Goal: Task Accomplishment & Management: Manage account settings

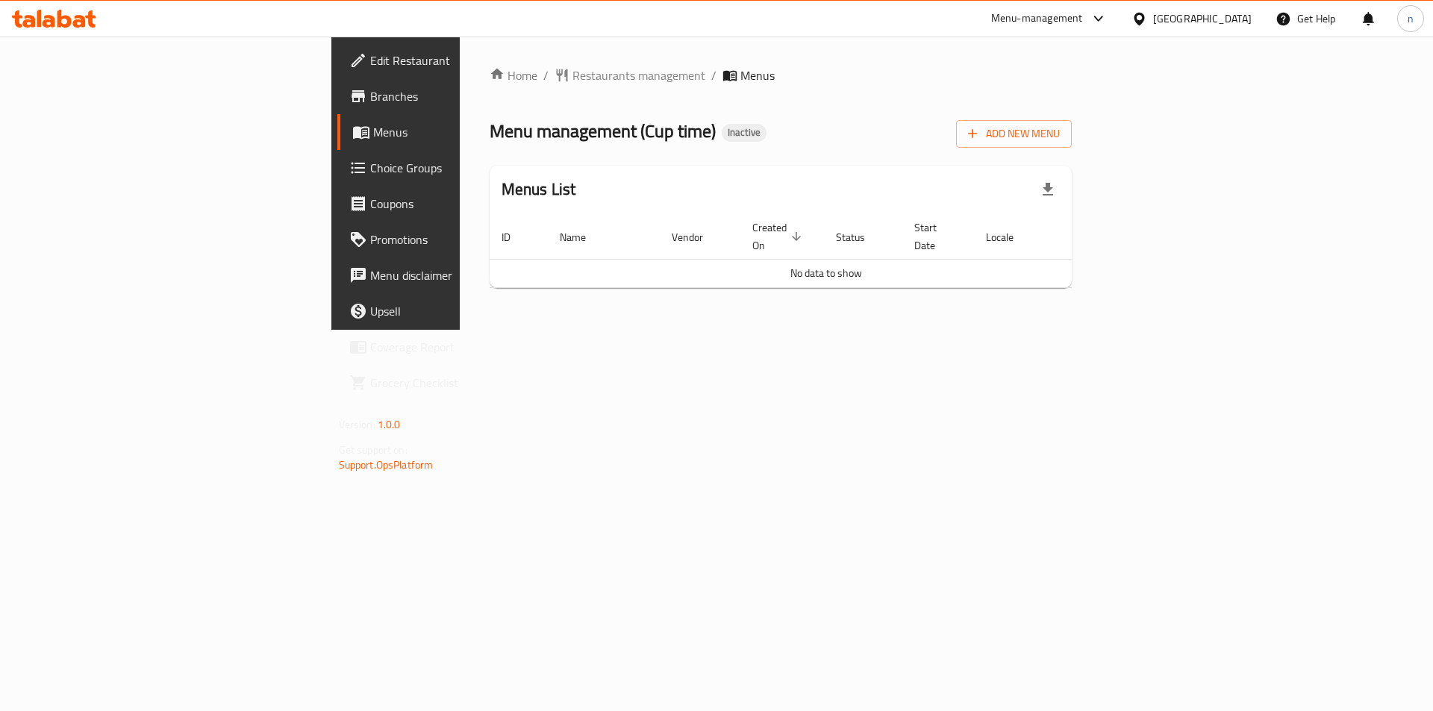
click at [905, 124] on div "Menu management ( Cup time ) Inactive Add New Menu" at bounding box center [781, 131] width 583 height 34
click at [1060, 133] on span "Add New Menu" at bounding box center [1014, 134] width 92 height 19
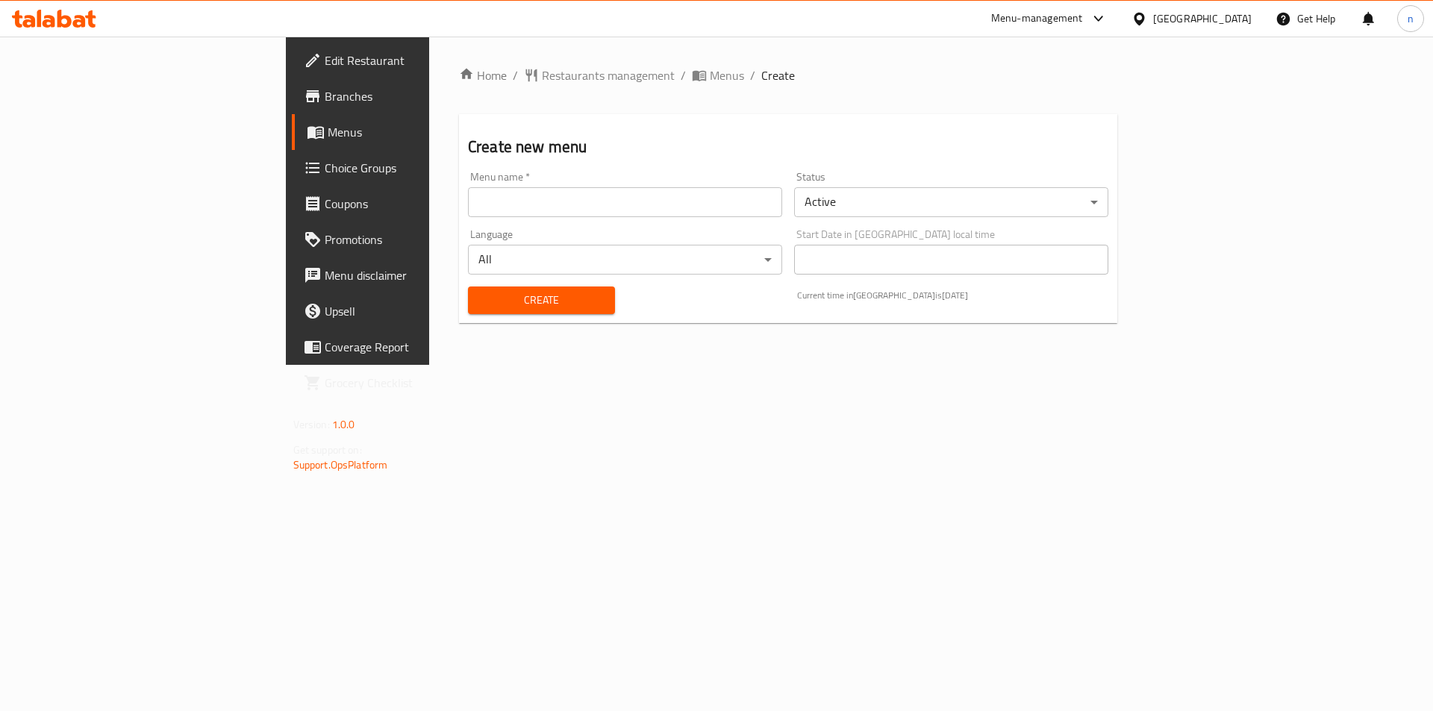
click at [782, 200] on input "text" at bounding box center [625, 202] width 314 height 30
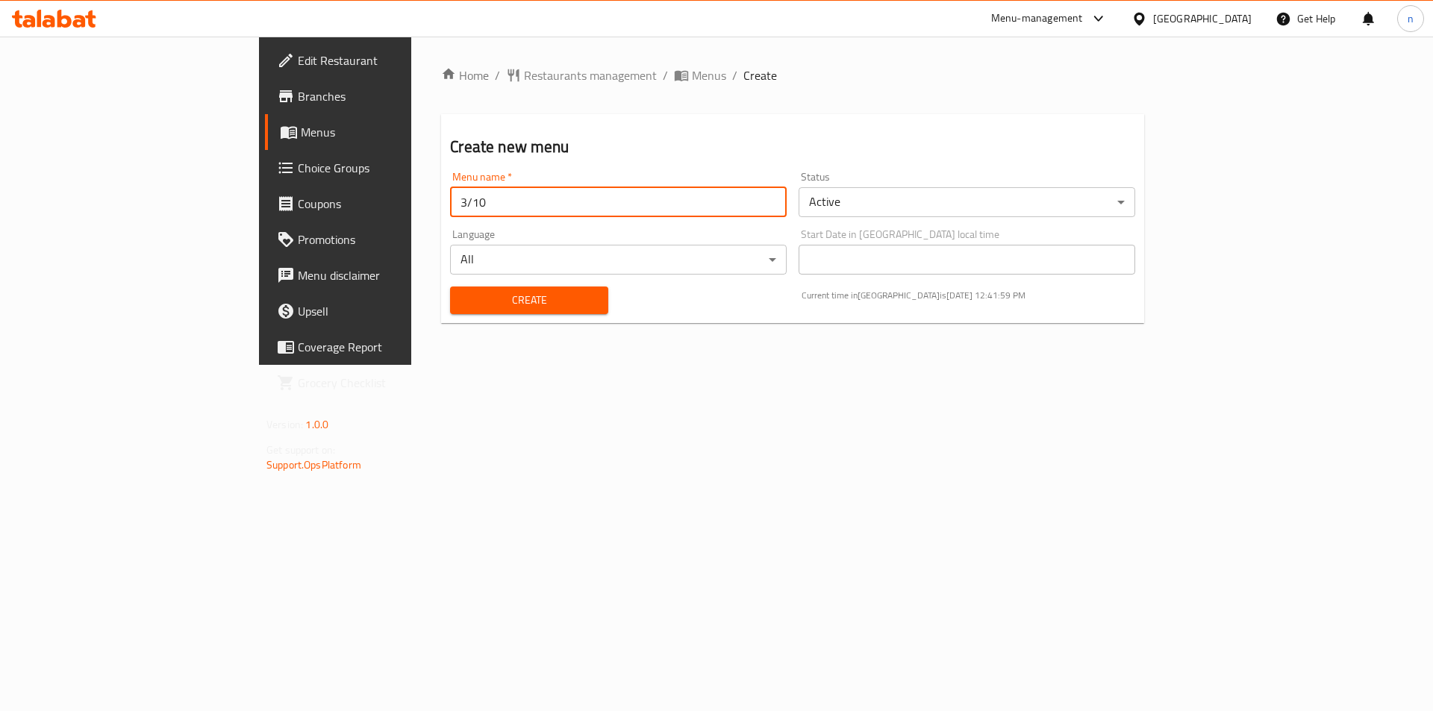
type input "3/10"
click at [506, 308] on span "Create" at bounding box center [529, 300] width 134 height 19
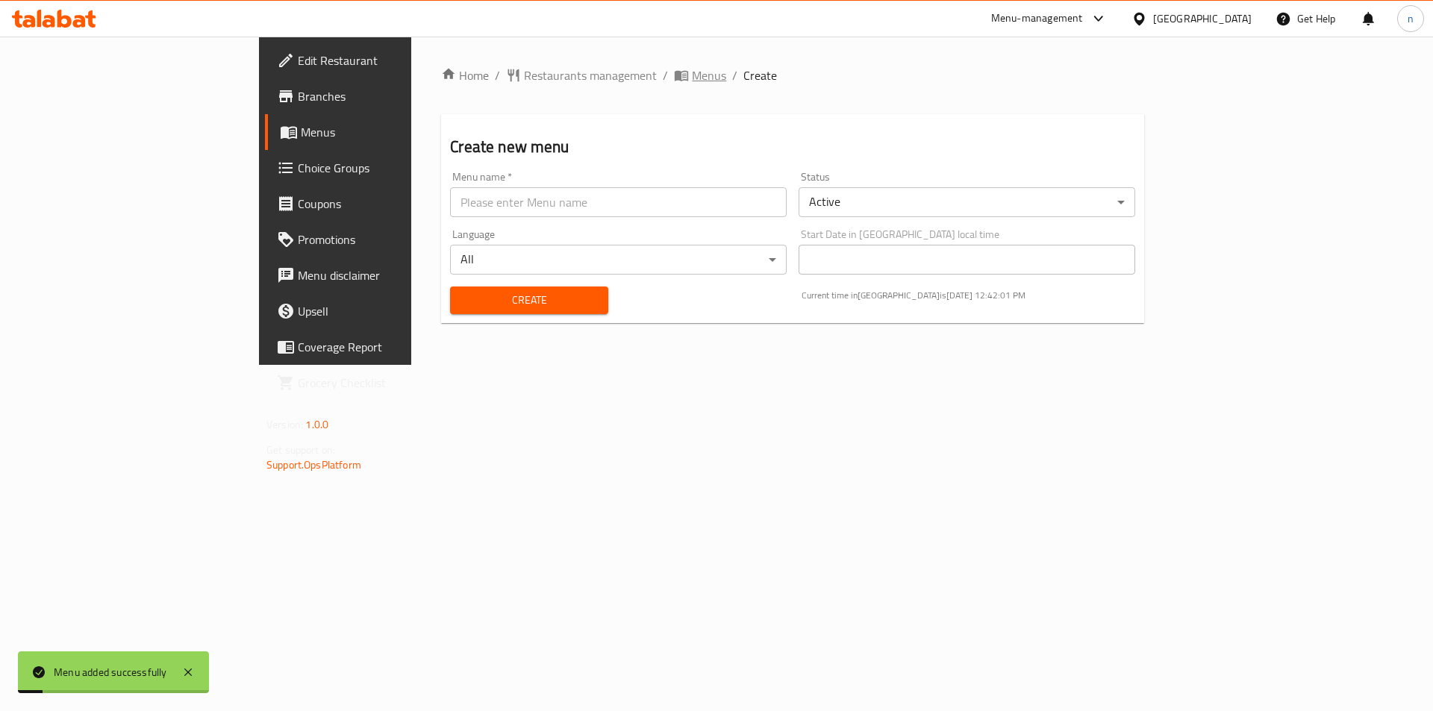
click at [692, 81] on span "Menus" at bounding box center [709, 75] width 34 height 18
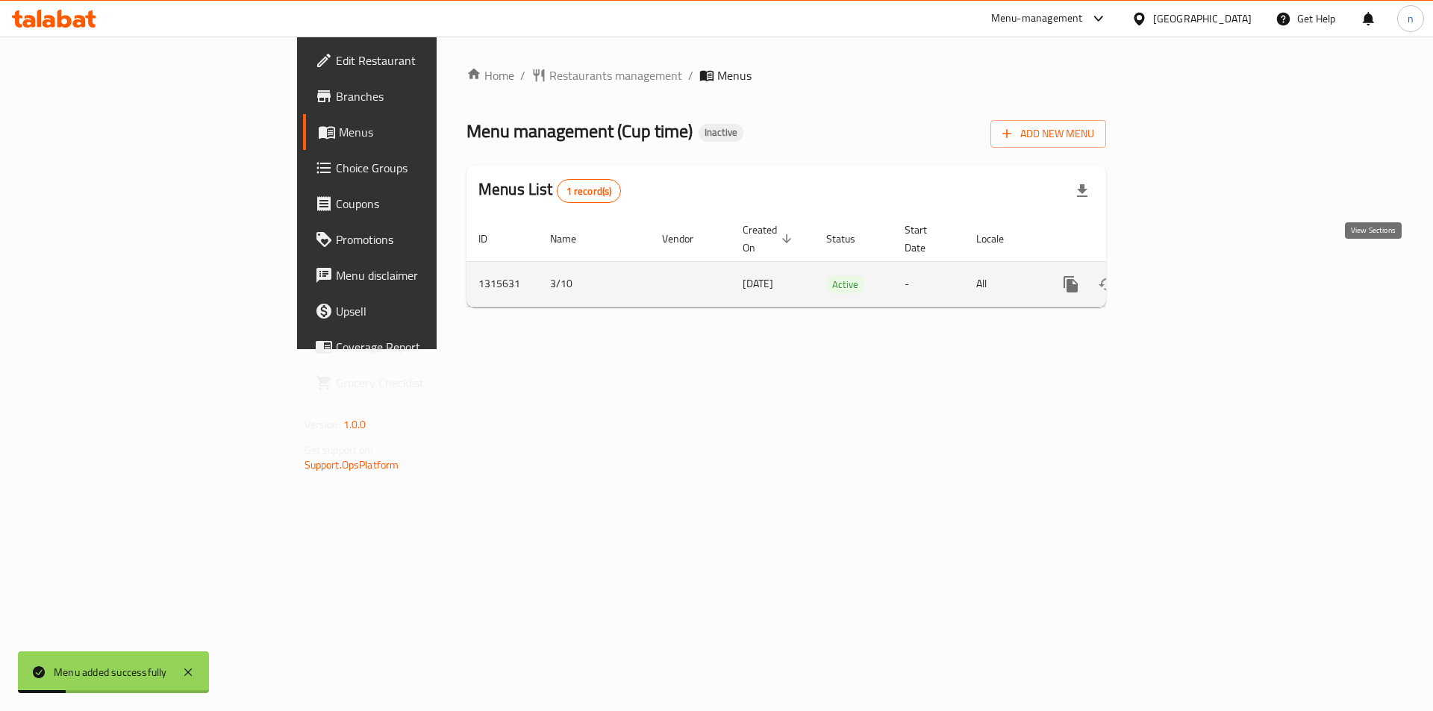
click at [1188, 275] on icon "enhanced table" at bounding box center [1179, 284] width 18 height 18
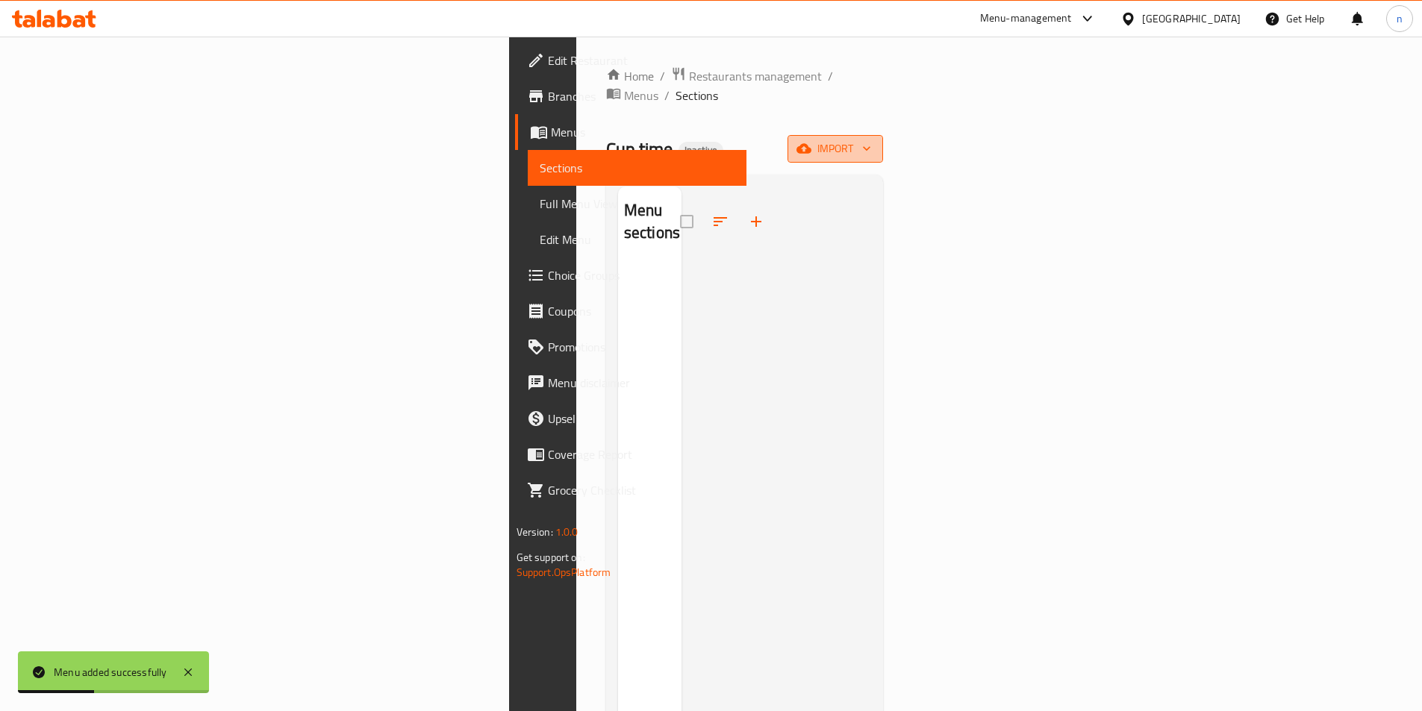
click at [871, 140] on span "import" at bounding box center [835, 149] width 72 height 19
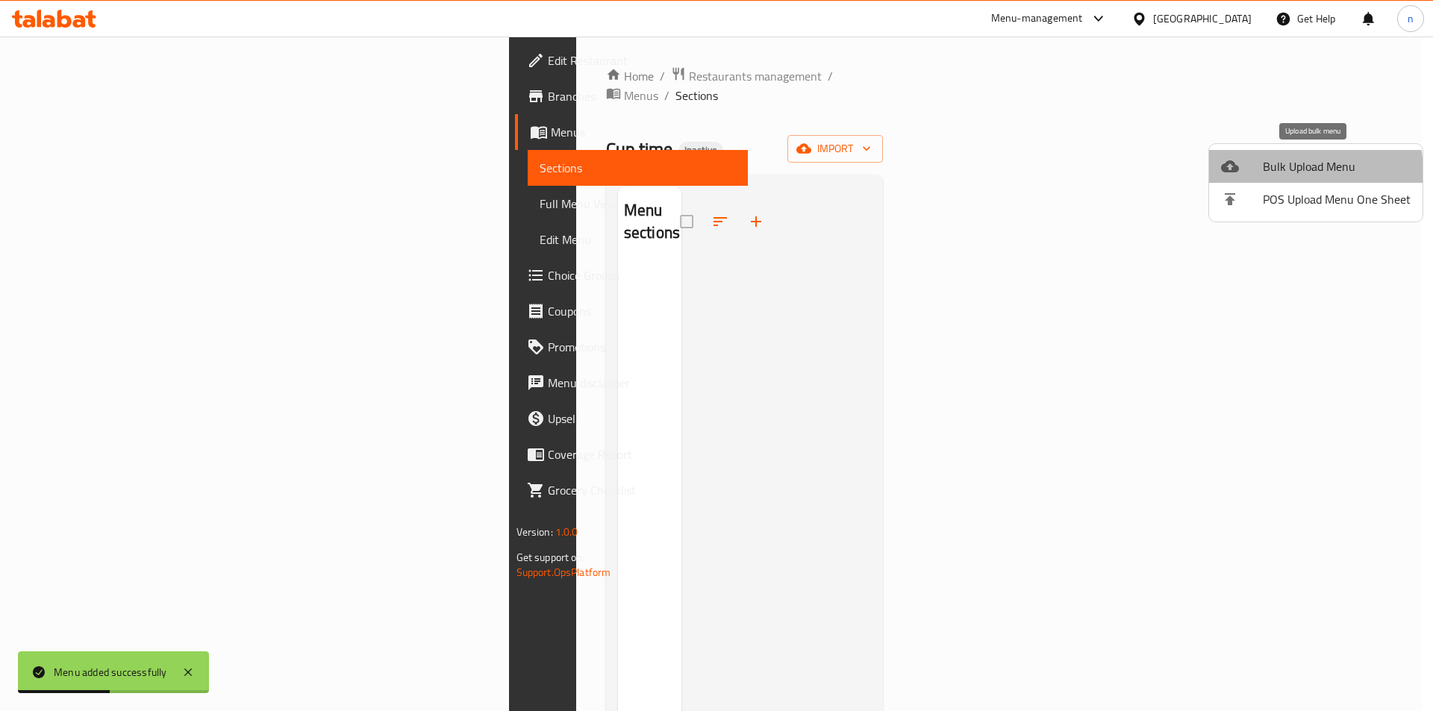
click at [1262, 174] on div at bounding box center [1242, 166] width 42 height 18
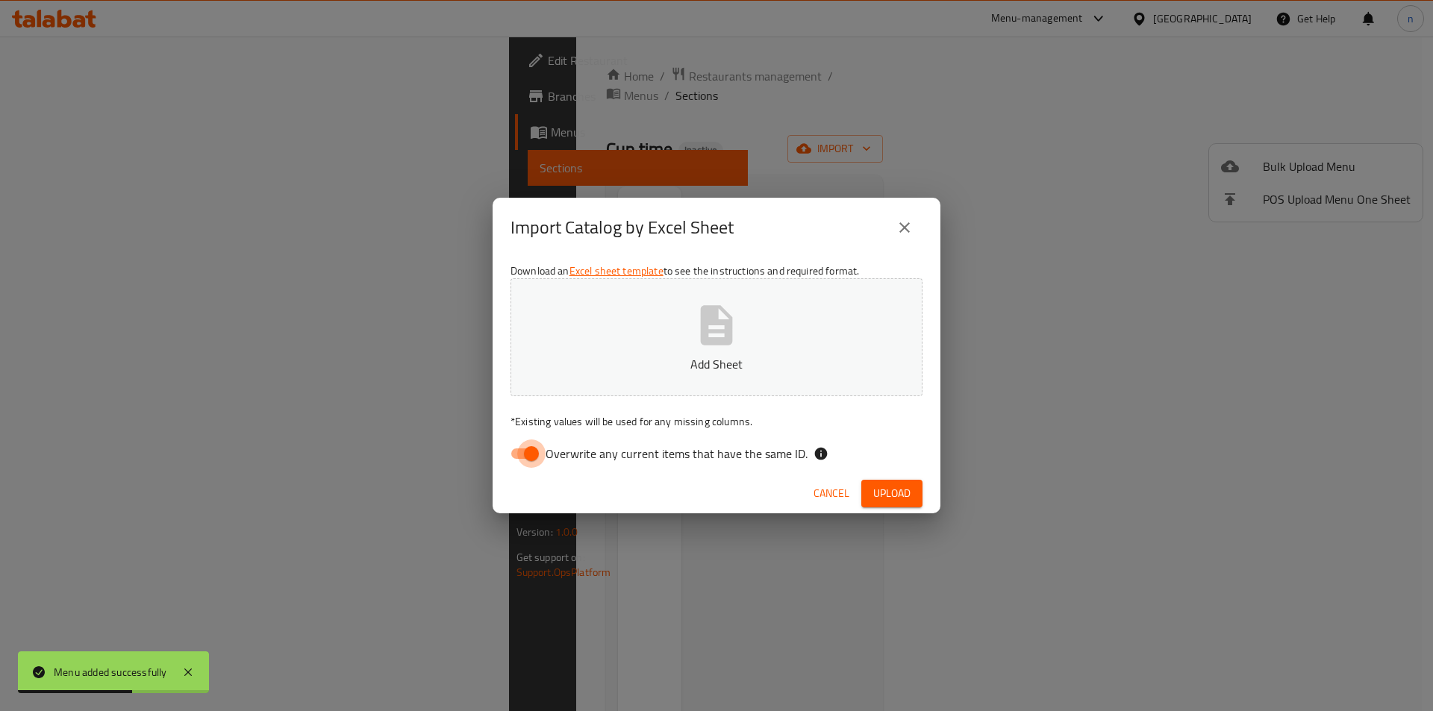
click at [527, 454] on input "Overwrite any current items that have the same ID." at bounding box center [531, 454] width 85 height 28
checkbox input "false"
click at [882, 489] on span "Upload" at bounding box center [891, 493] width 37 height 19
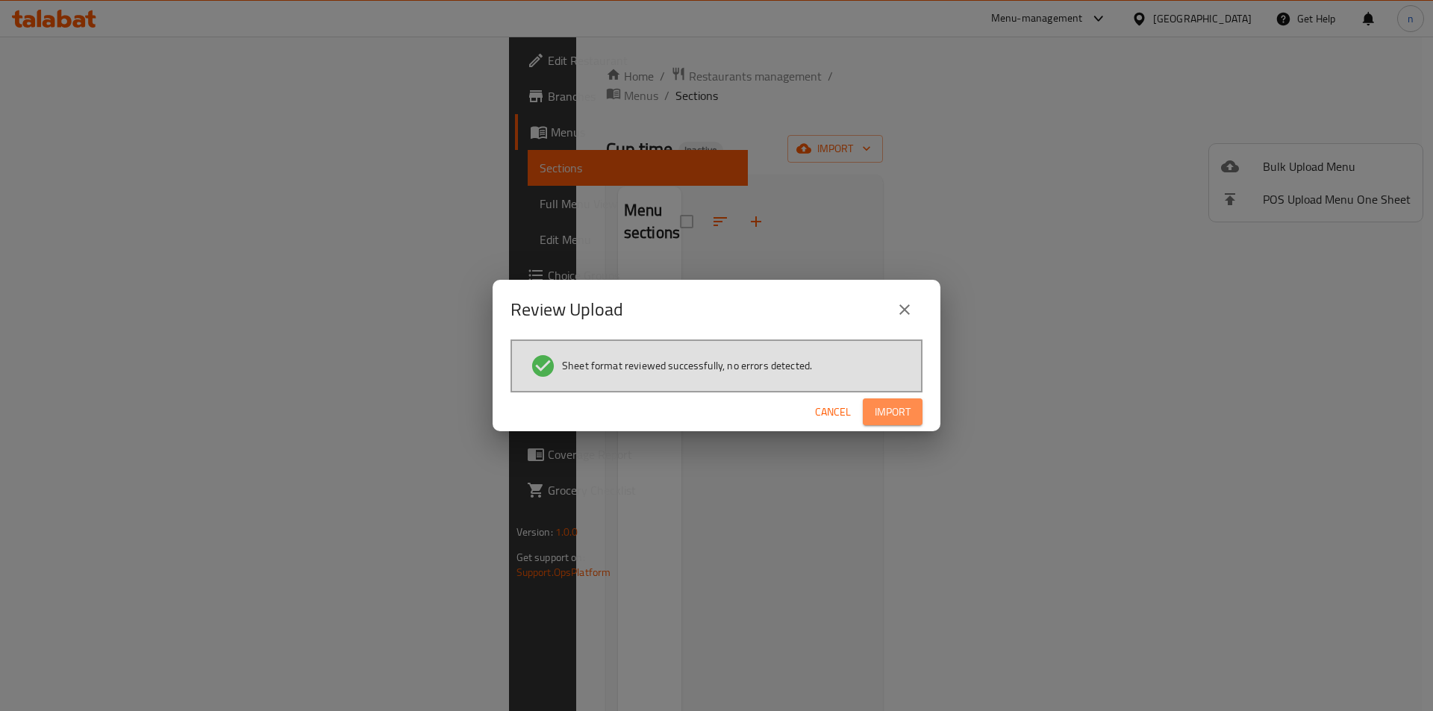
click at [893, 424] on button "Import" at bounding box center [893, 413] width 60 height 28
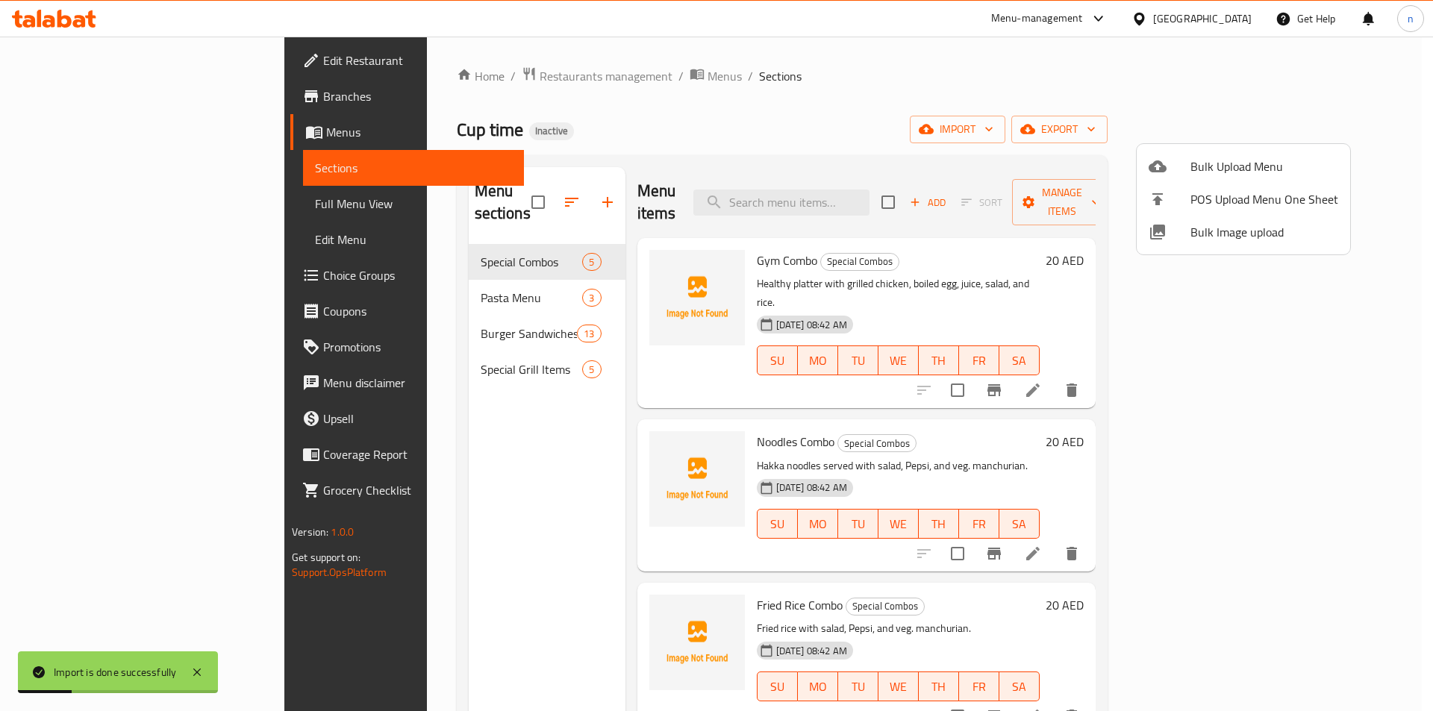
click at [825, 76] on div at bounding box center [716, 355] width 1433 height 711
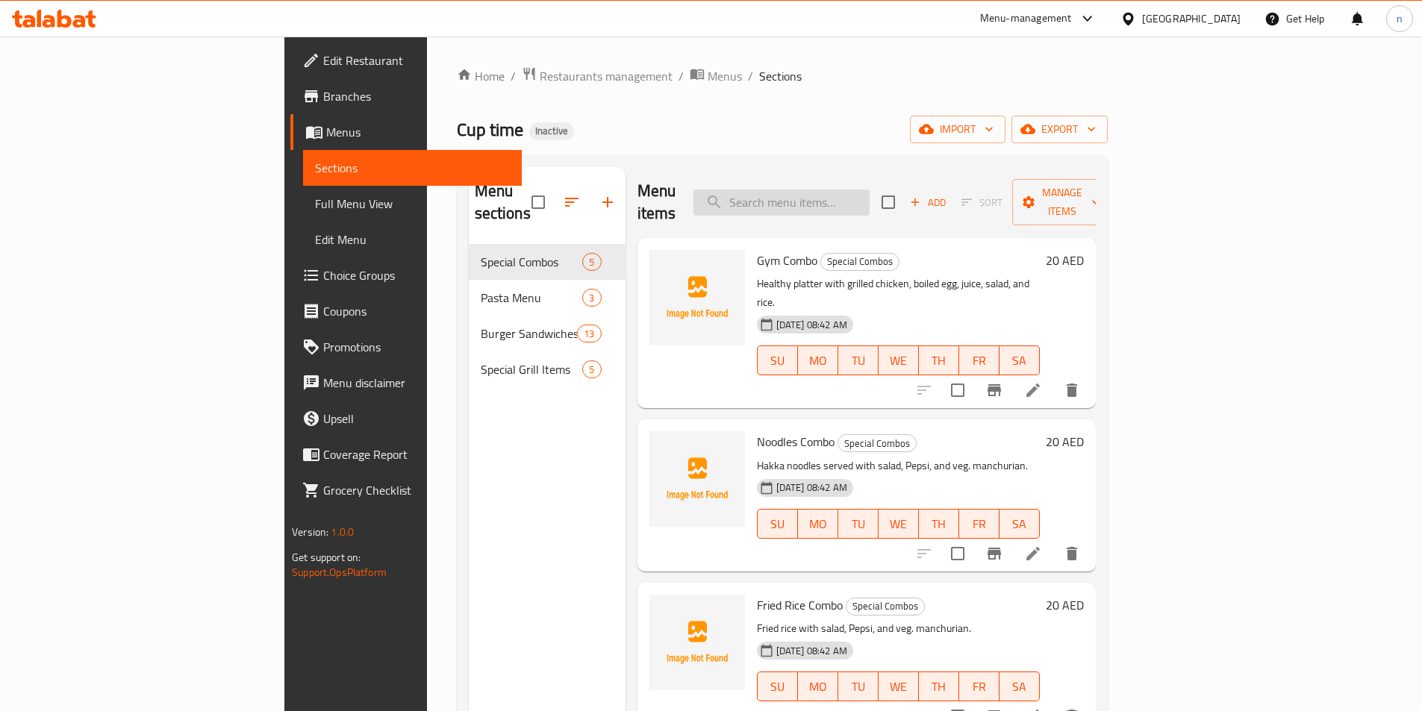
click at [842, 193] on input "search" at bounding box center [781, 203] width 176 height 26
paste input "White Pasta"
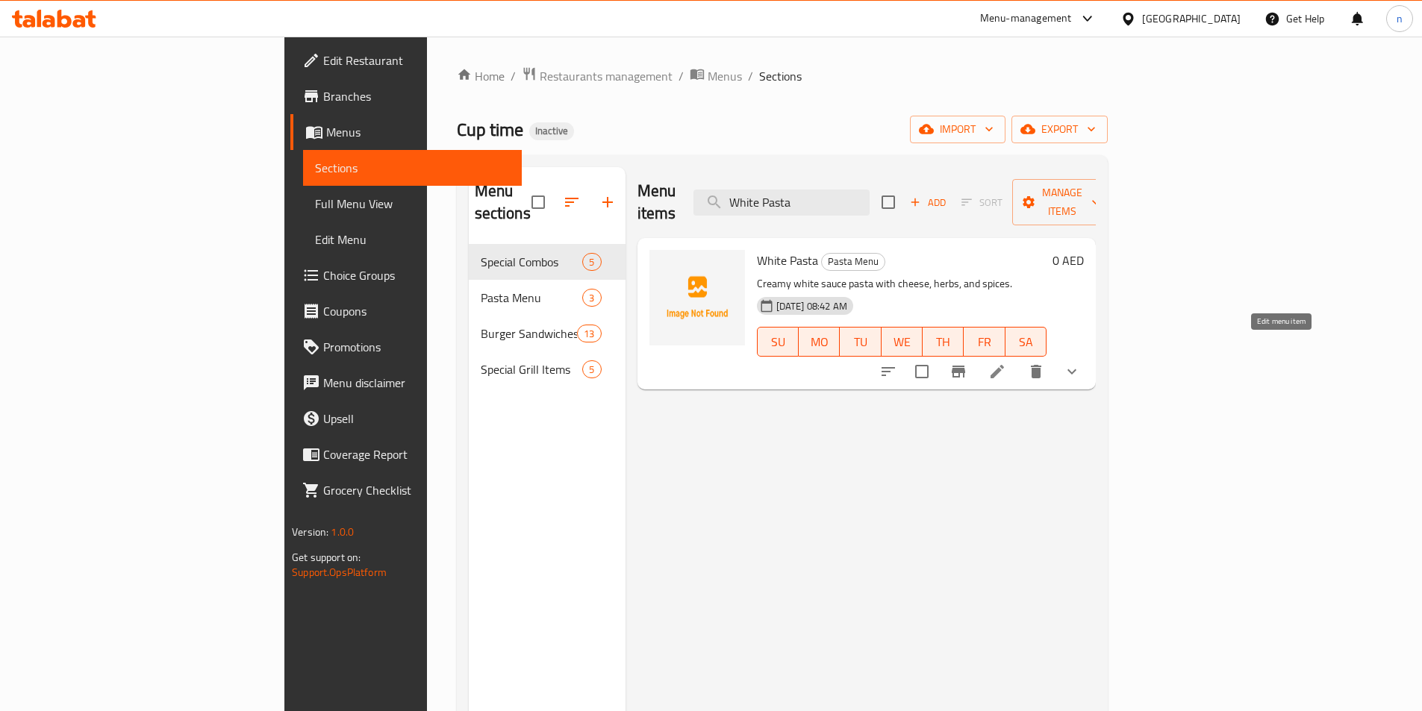
type input "White Pasta"
click at [1006, 363] on icon at bounding box center [997, 372] width 18 height 18
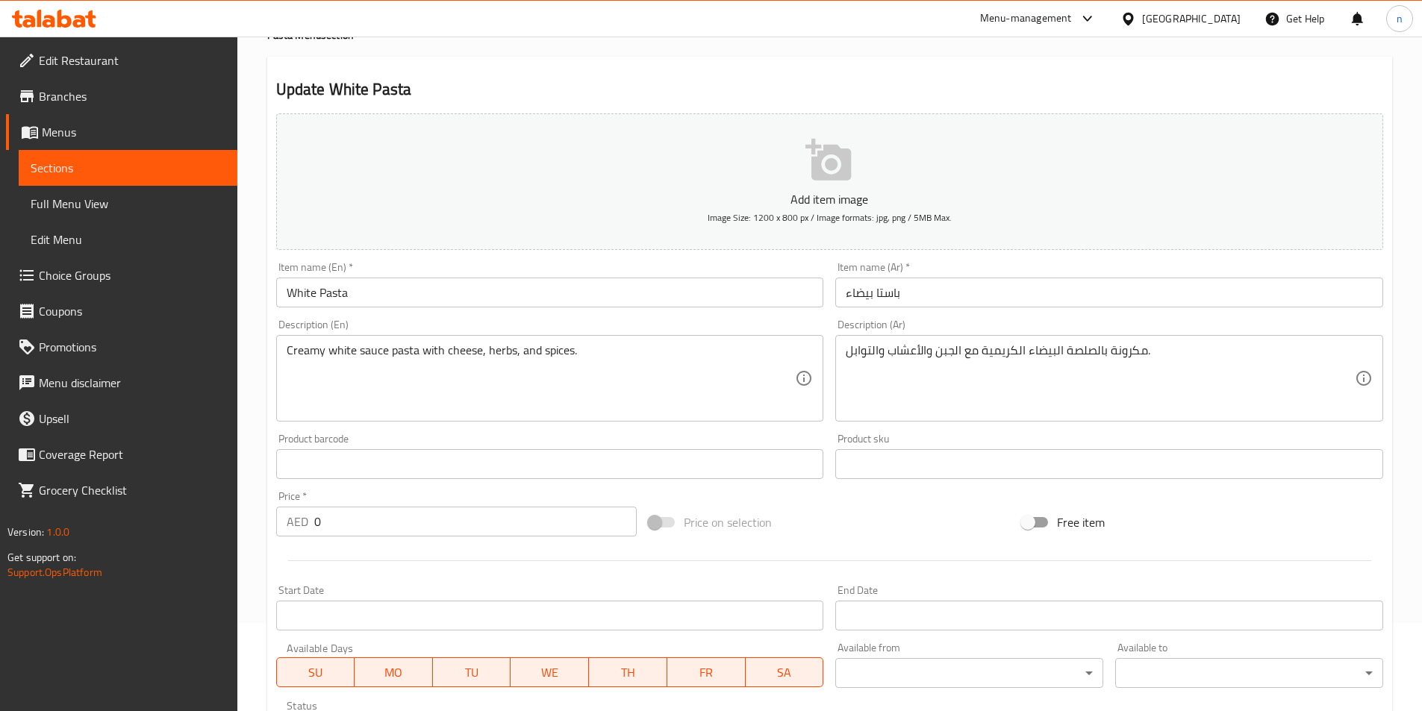
scroll to position [377, 0]
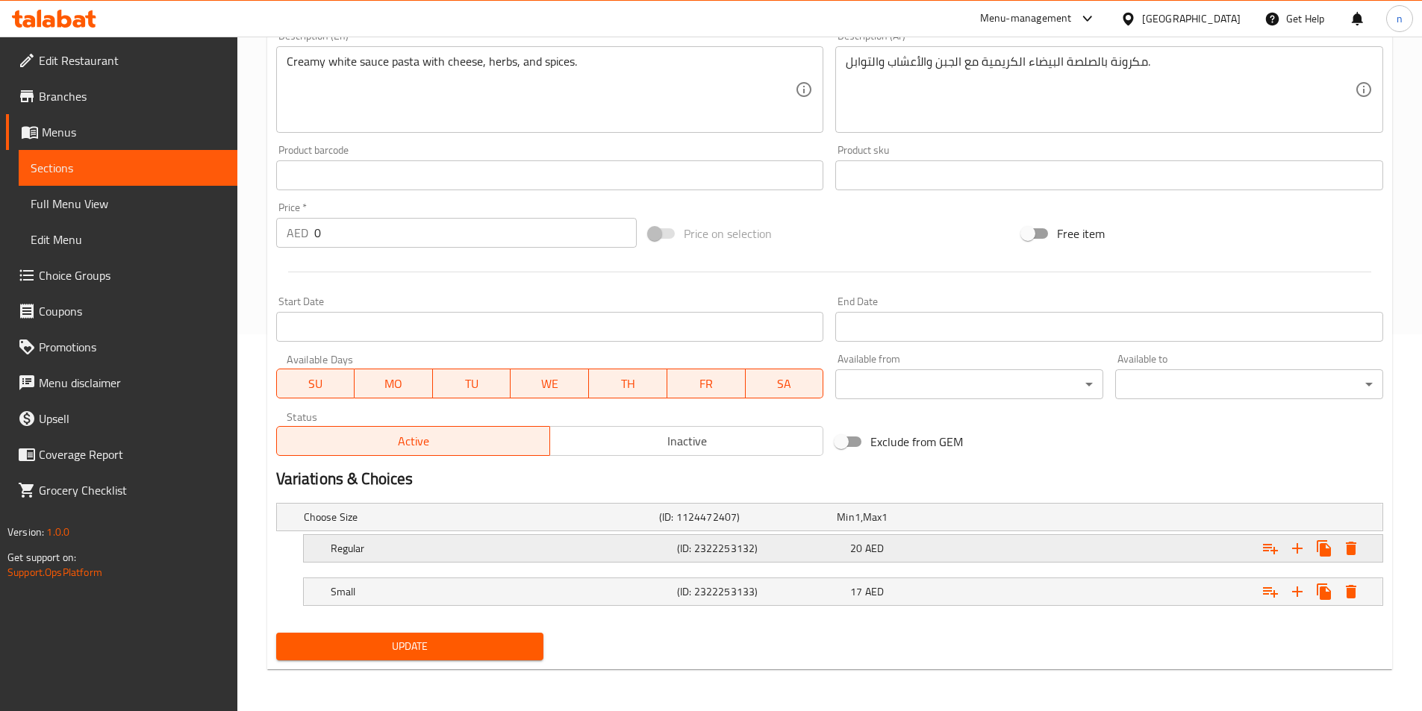
click at [678, 544] on h5 "(ID: 2322253132)" at bounding box center [760, 548] width 167 height 15
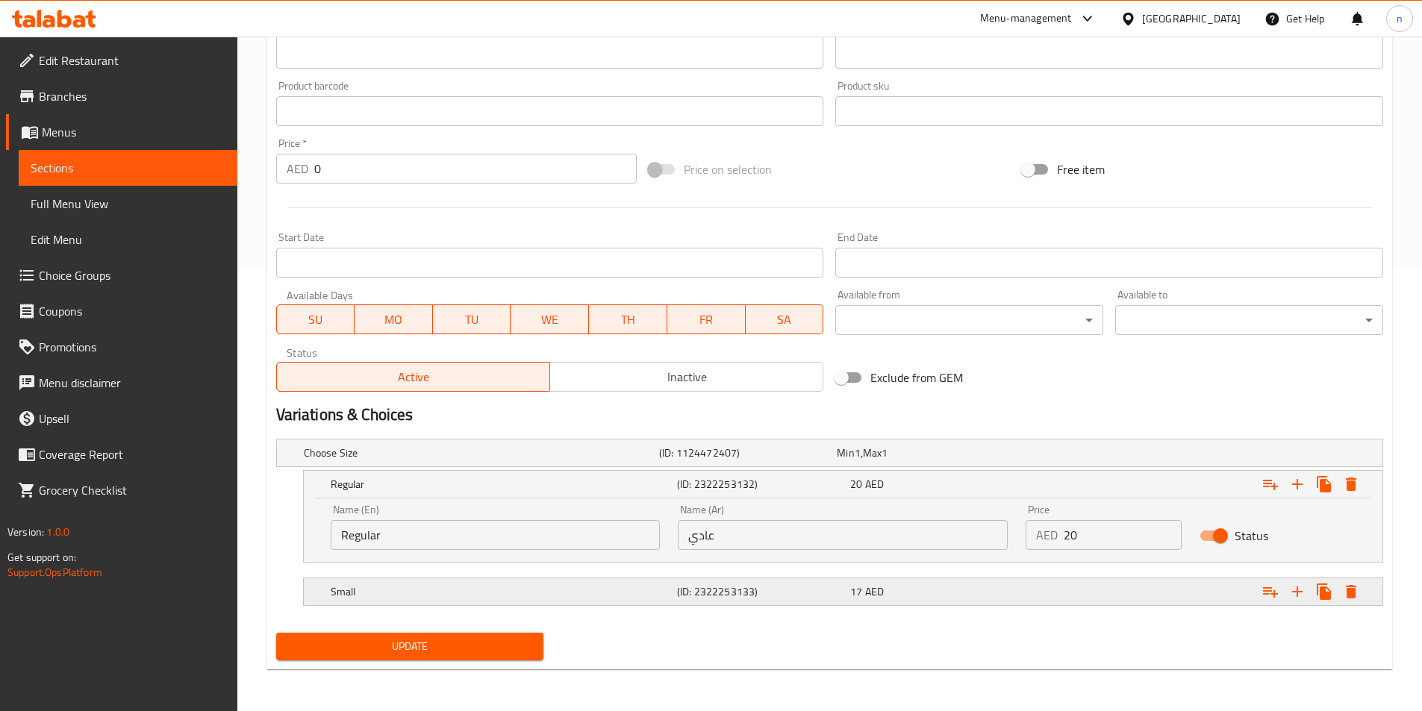
click at [777, 601] on div "(ID: 2322253133)" at bounding box center [760, 591] width 173 height 21
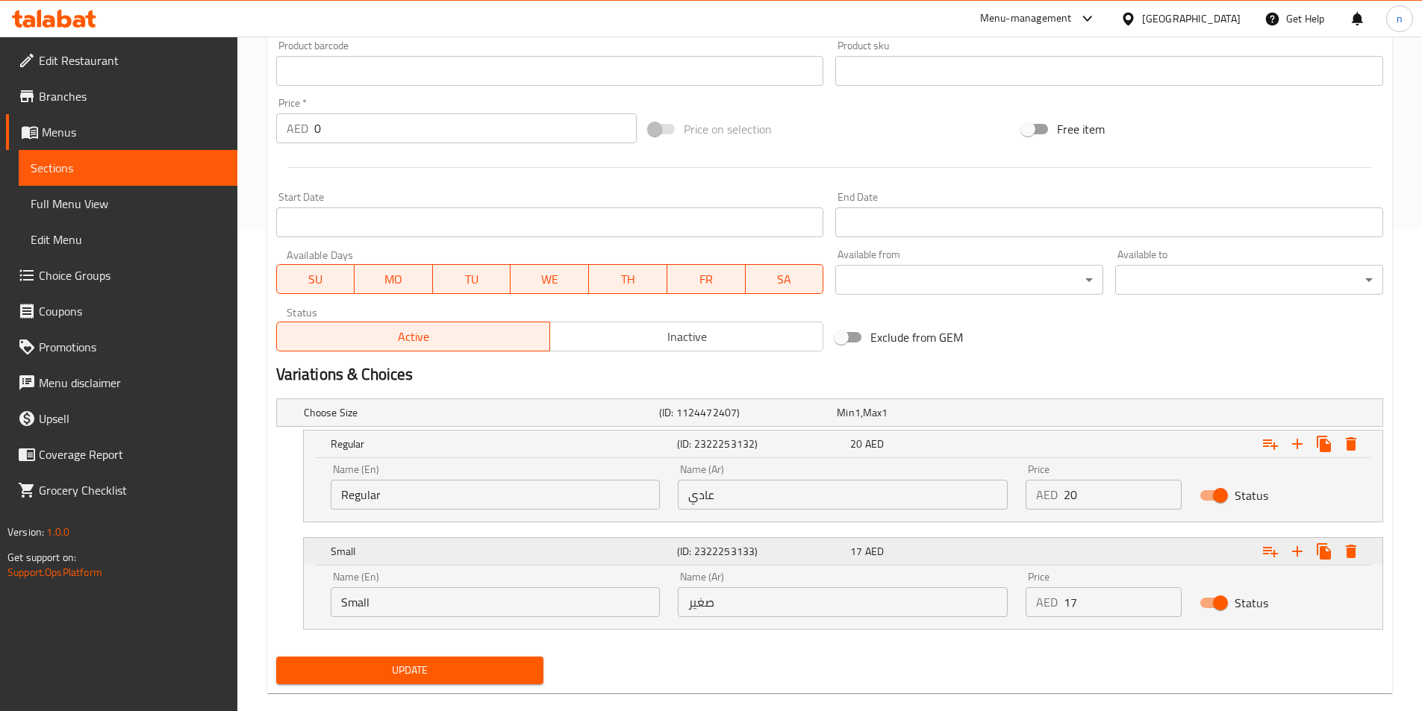
scroll to position [505, 0]
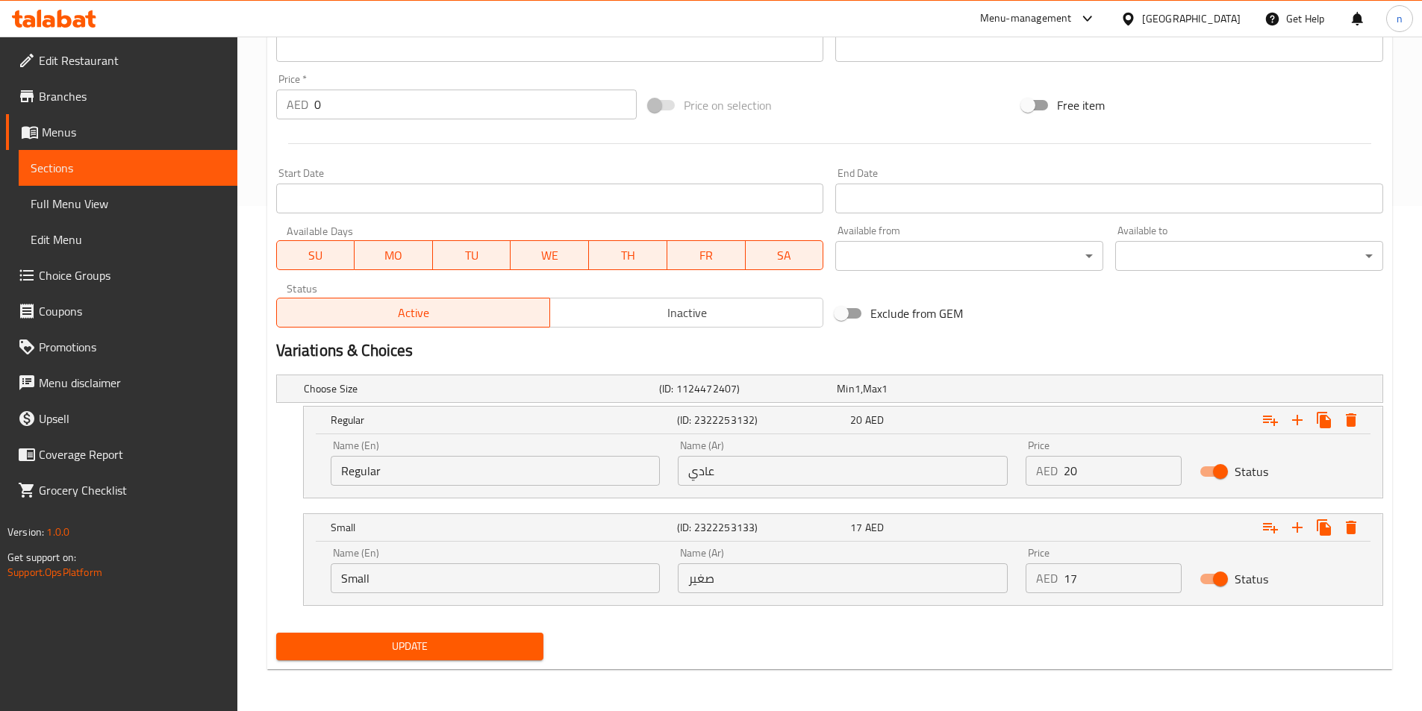
click at [481, 581] on input "Small" at bounding box center [496, 579] width 330 height 30
click at [416, 471] on input "Regular" at bounding box center [496, 471] width 330 height 30
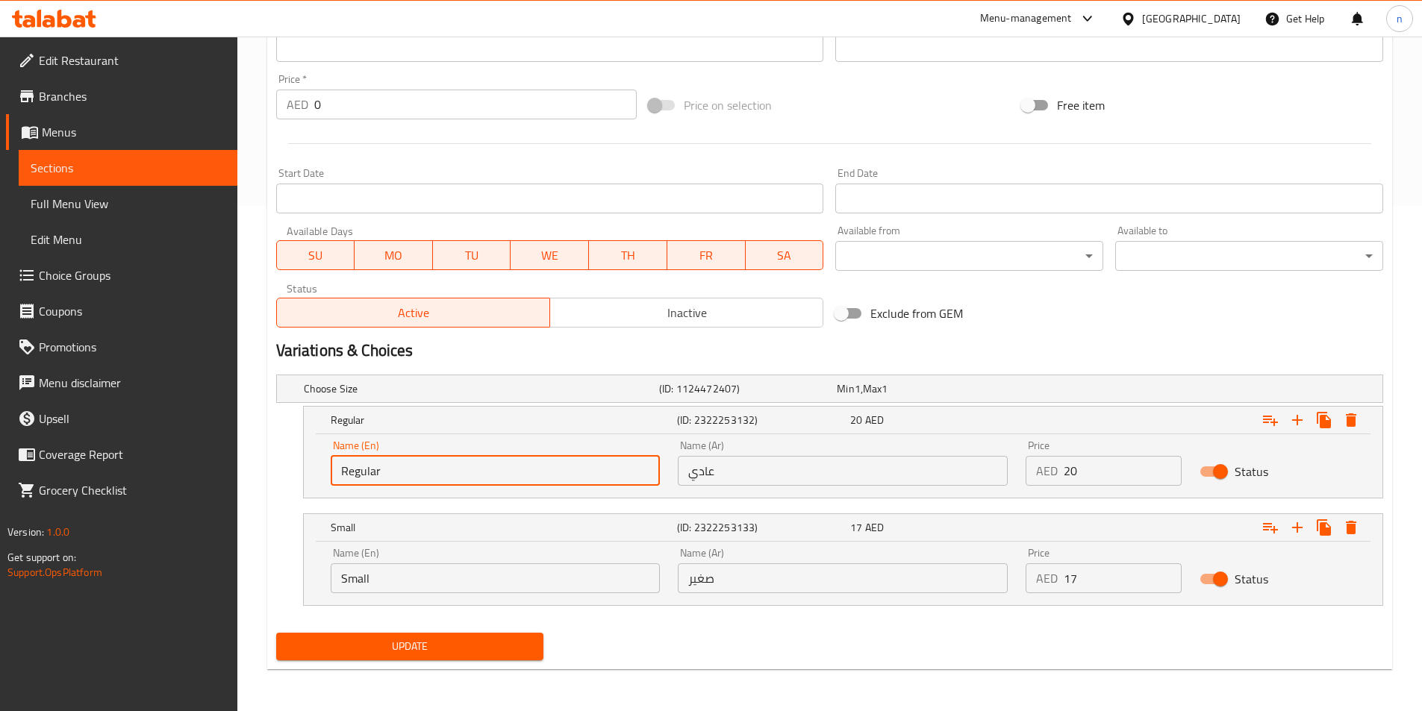
paste input "Small"
type input "small"
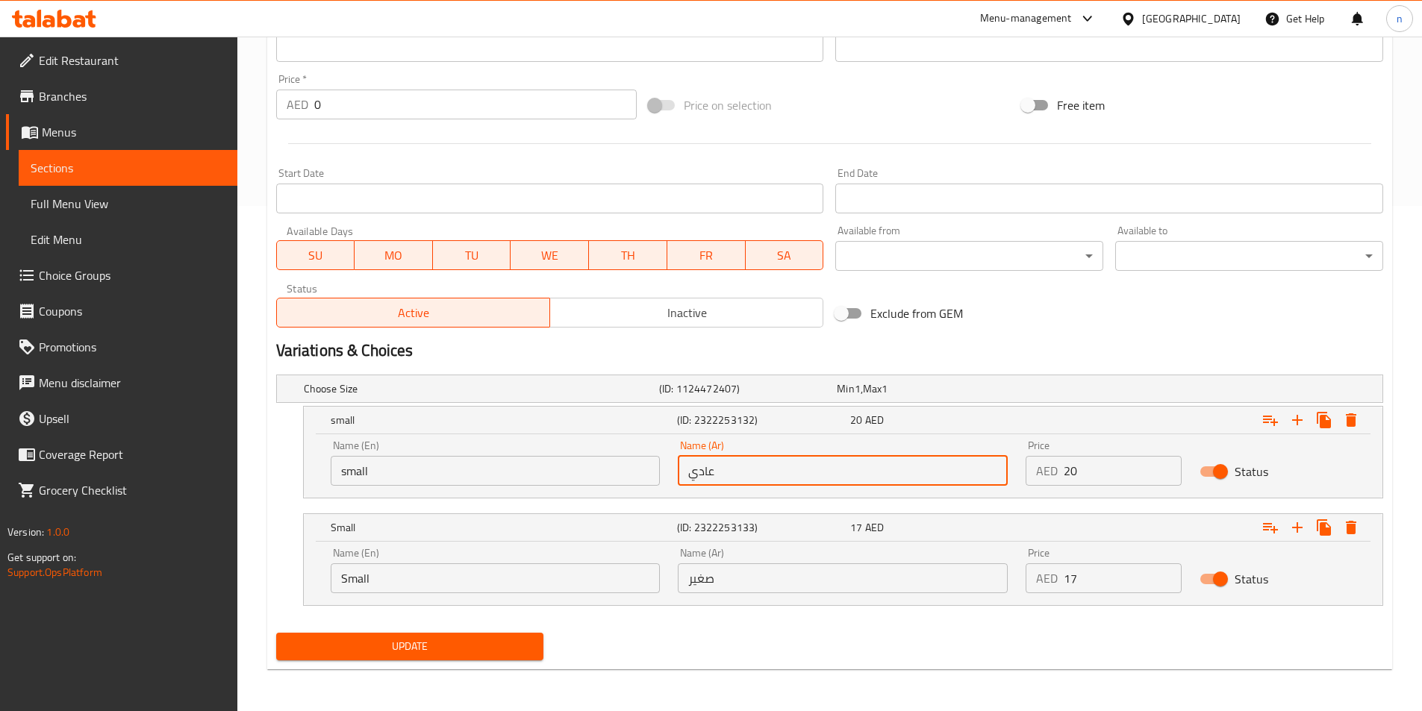
click at [739, 464] on input "عادي" at bounding box center [843, 471] width 330 height 30
type input "صغير"
click at [609, 585] on input "Small" at bounding box center [496, 579] width 330 height 30
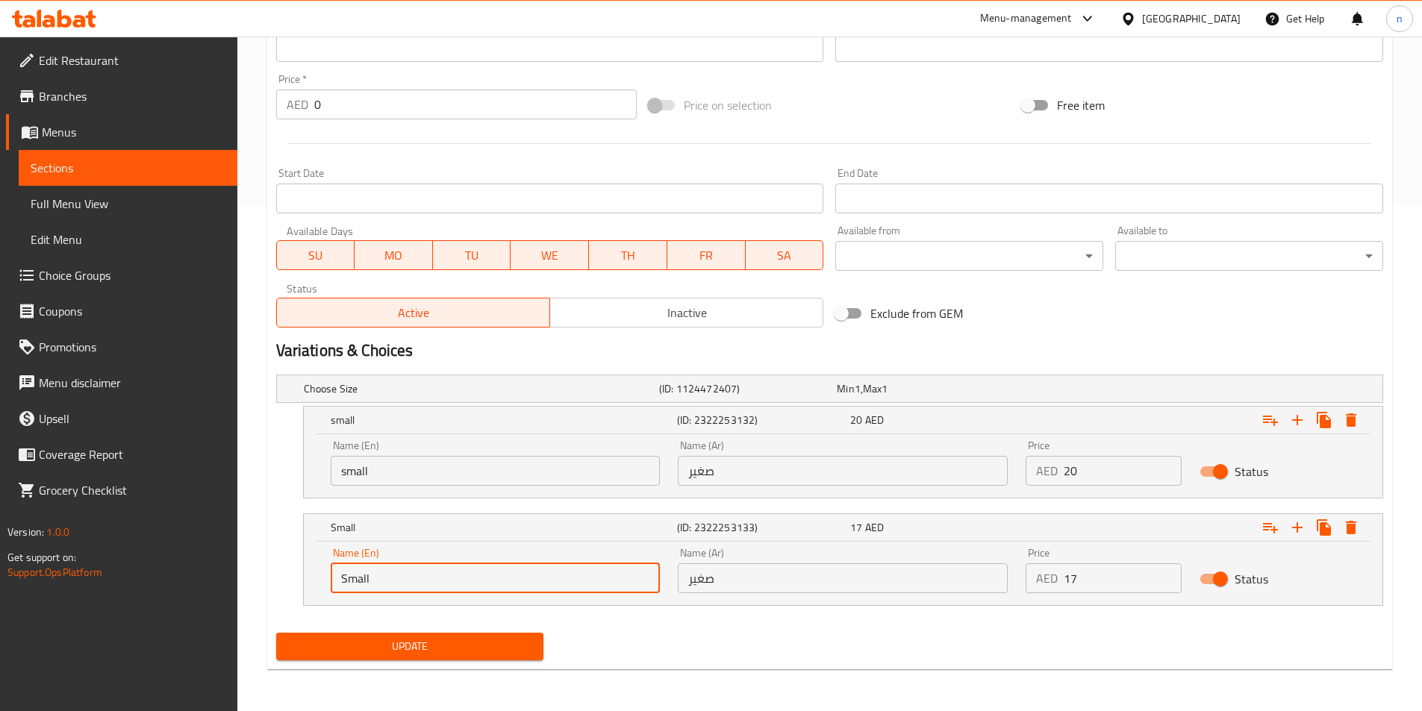
click at [609, 585] on input "Small" at bounding box center [496, 579] width 330 height 30
type input "م"
type input "Large"
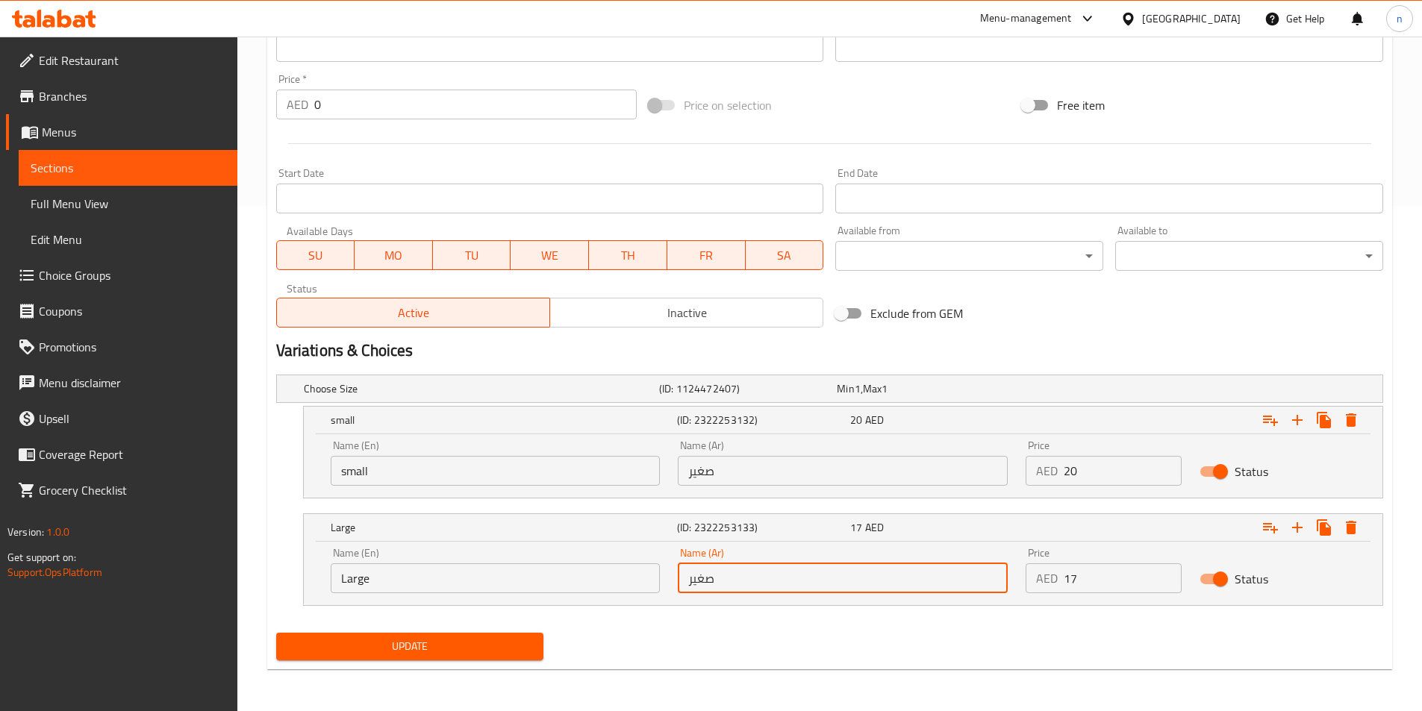
click at [720, 572] on input "صغير" at bounding box center [843, 579] width 330 height 30
type input "G"
type input "كبير"
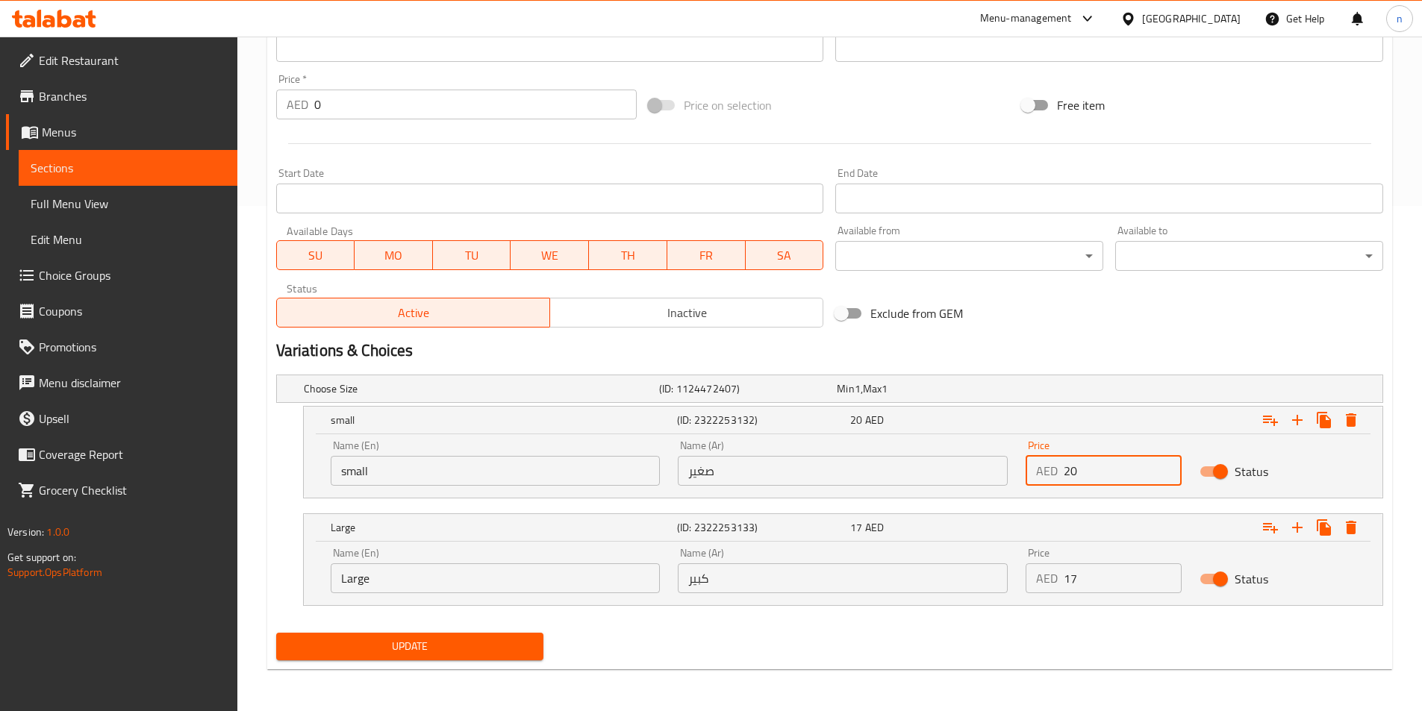
click at [1090, 469] on input "20" at bounding box center [1123, 471] width 118 height 30
type input "17"
click at [1115, 581] on input "17" at bounding box center [1123, 579] width 118 height 30
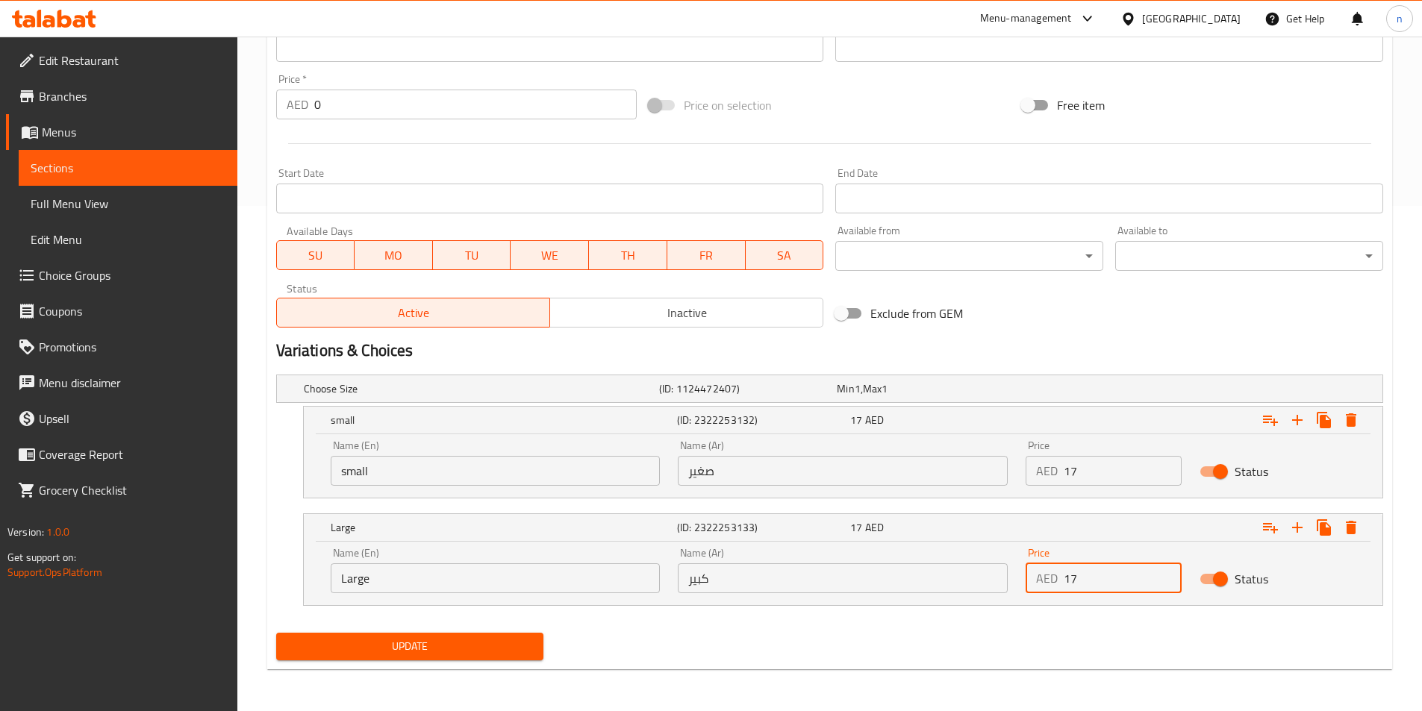
click at [1115, 581] on input "17" at bounding box center [1123, 579] width 118 height 30
type input "20"
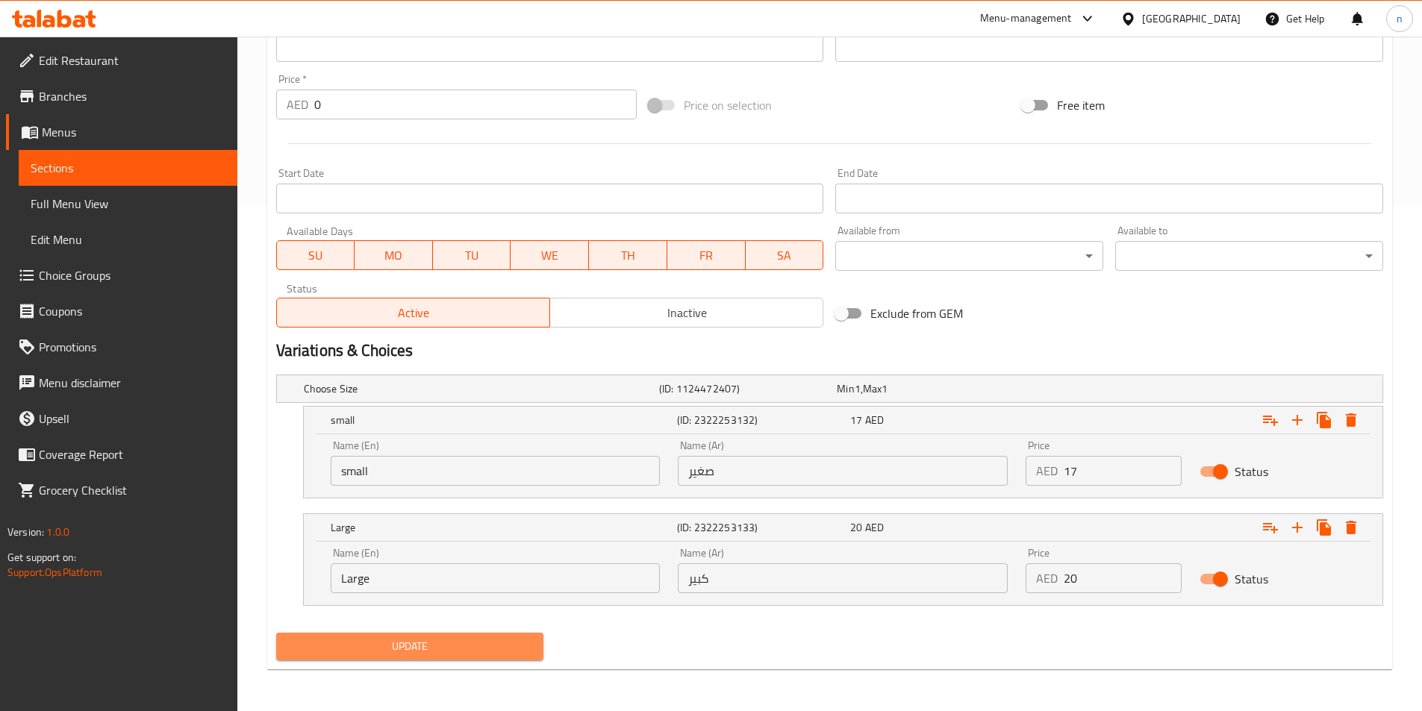
click at [396, 643] on span "Update" at bounding box center [410, 646] width 244 height 19
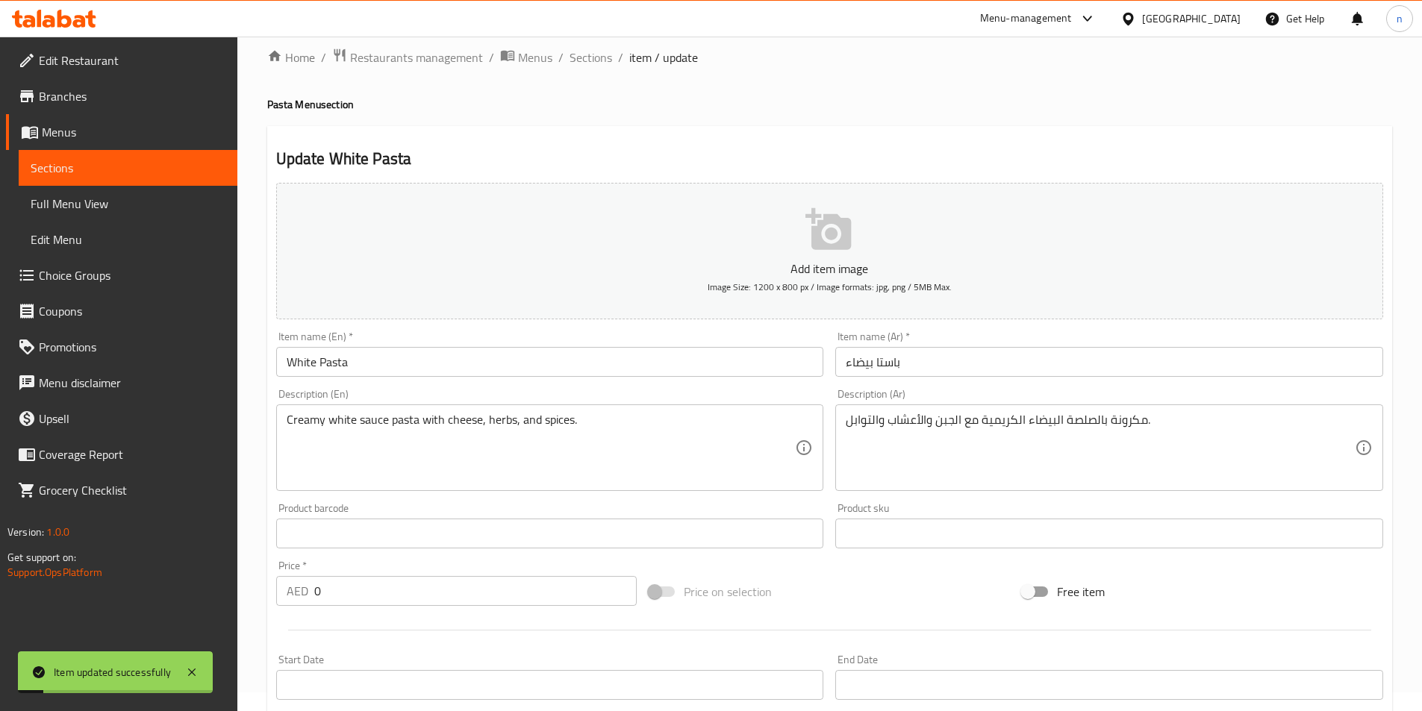
scroll to position [0, 0]
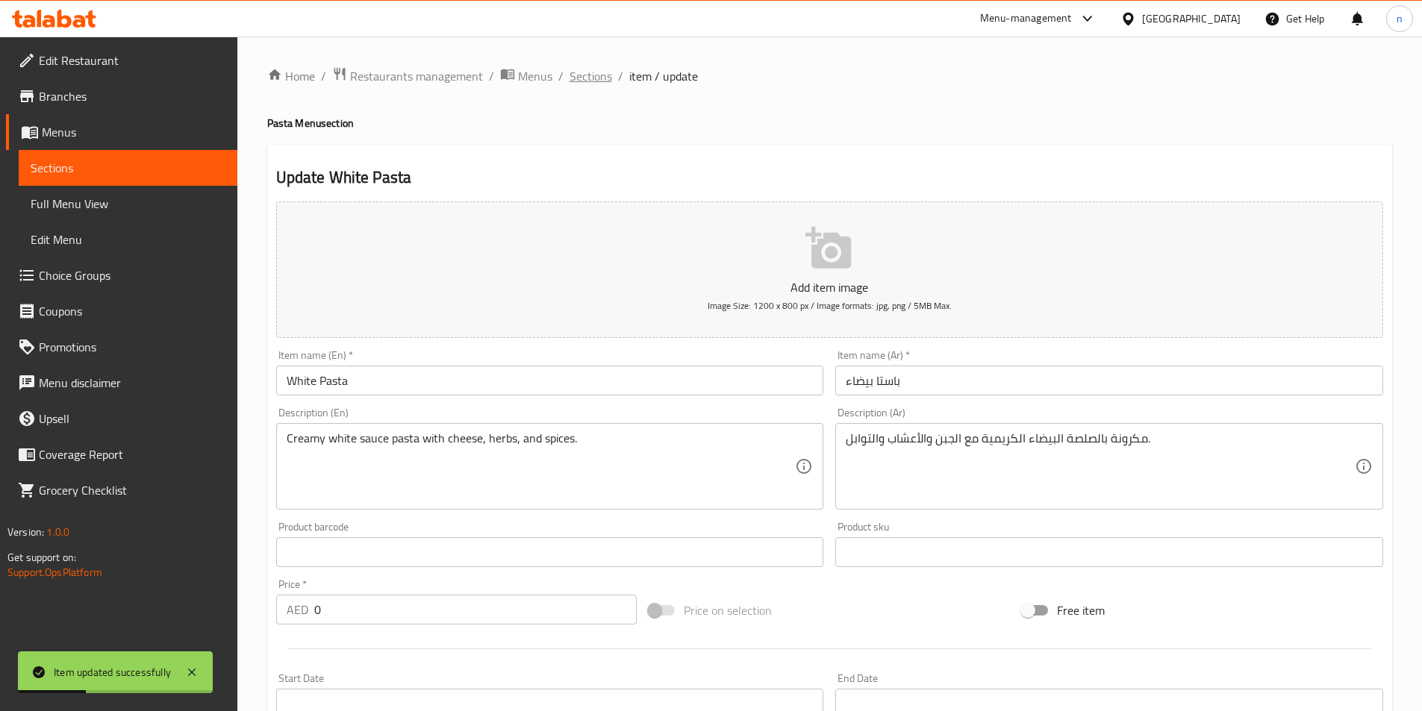
click at [577, 75] on span "Sections" at bounding box center [591, 76] width 43 height 18
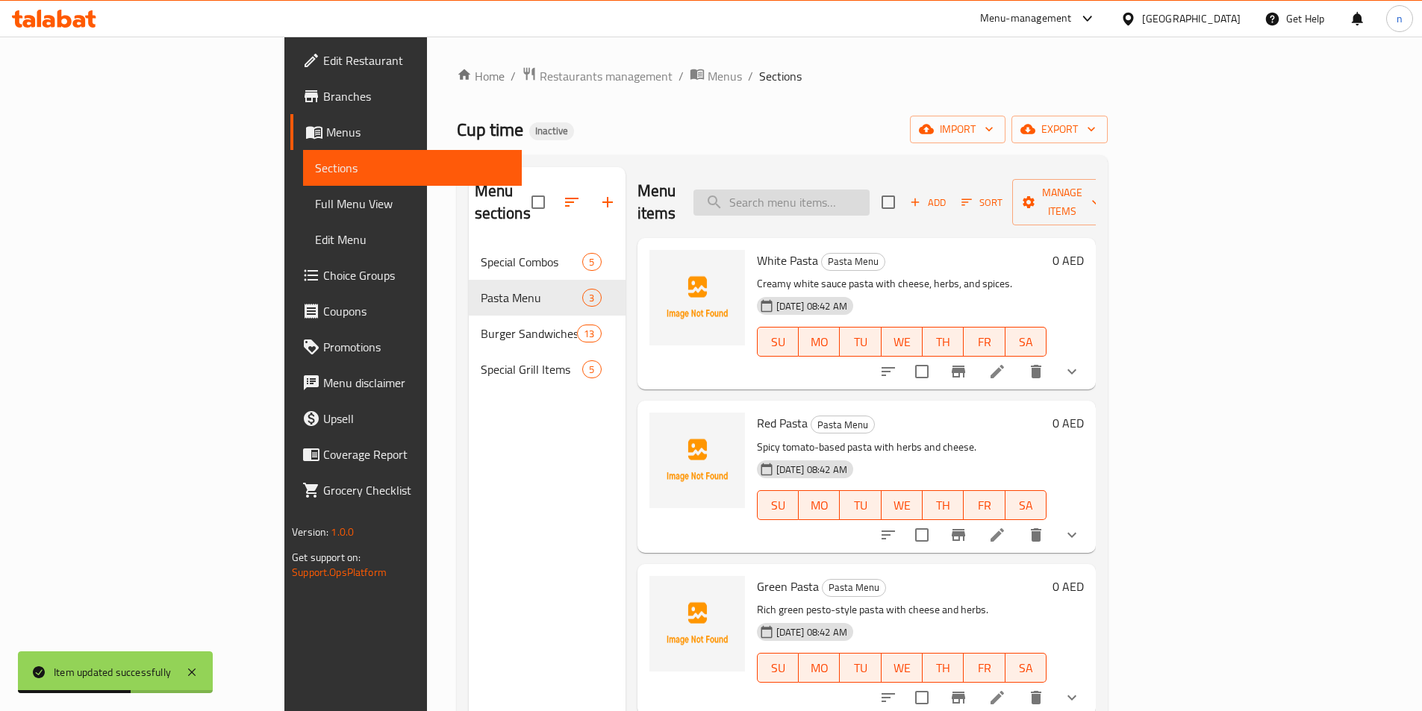
click at [870, 190] on input "search" at bounding box center [781, 203] width 176 height 26
paste input "Red Pasta"
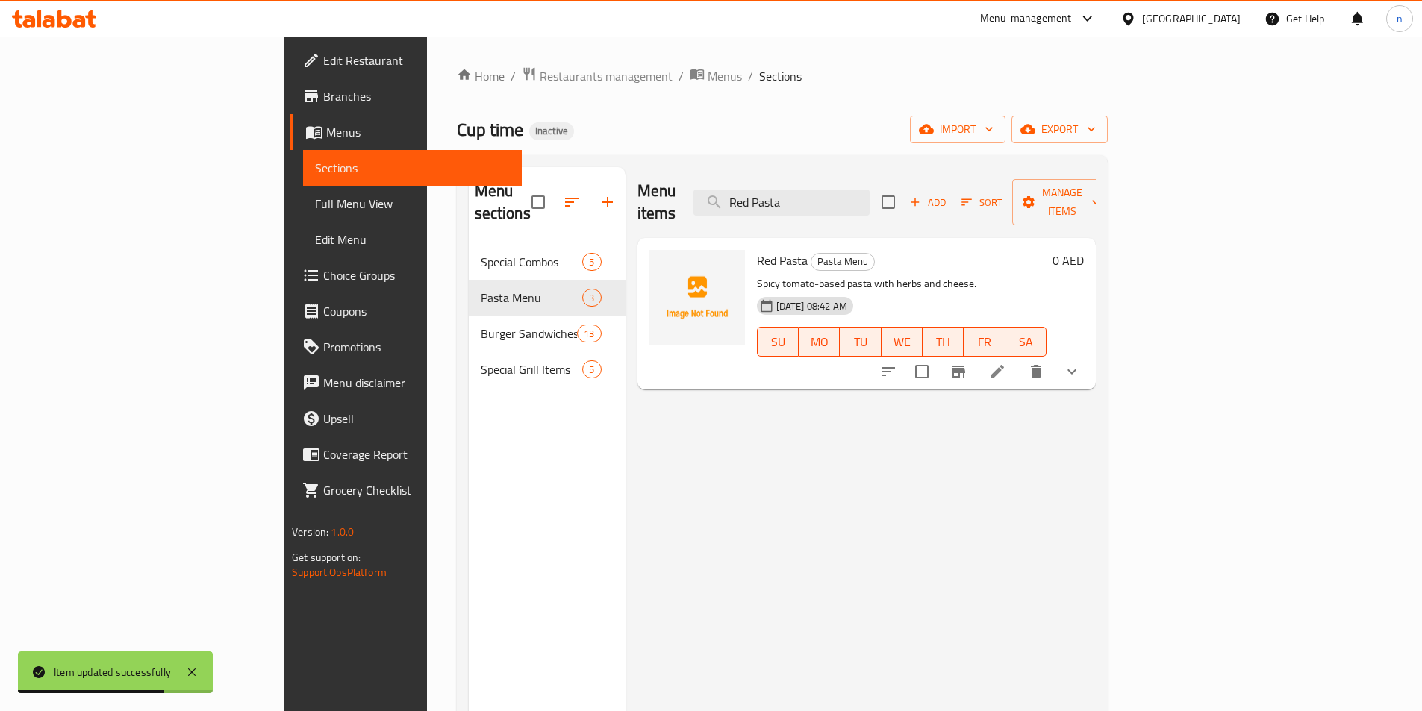
type input "Red Pasta"
click at [1018, 361] on li at bounding box center [997, 371] width 42 height 27
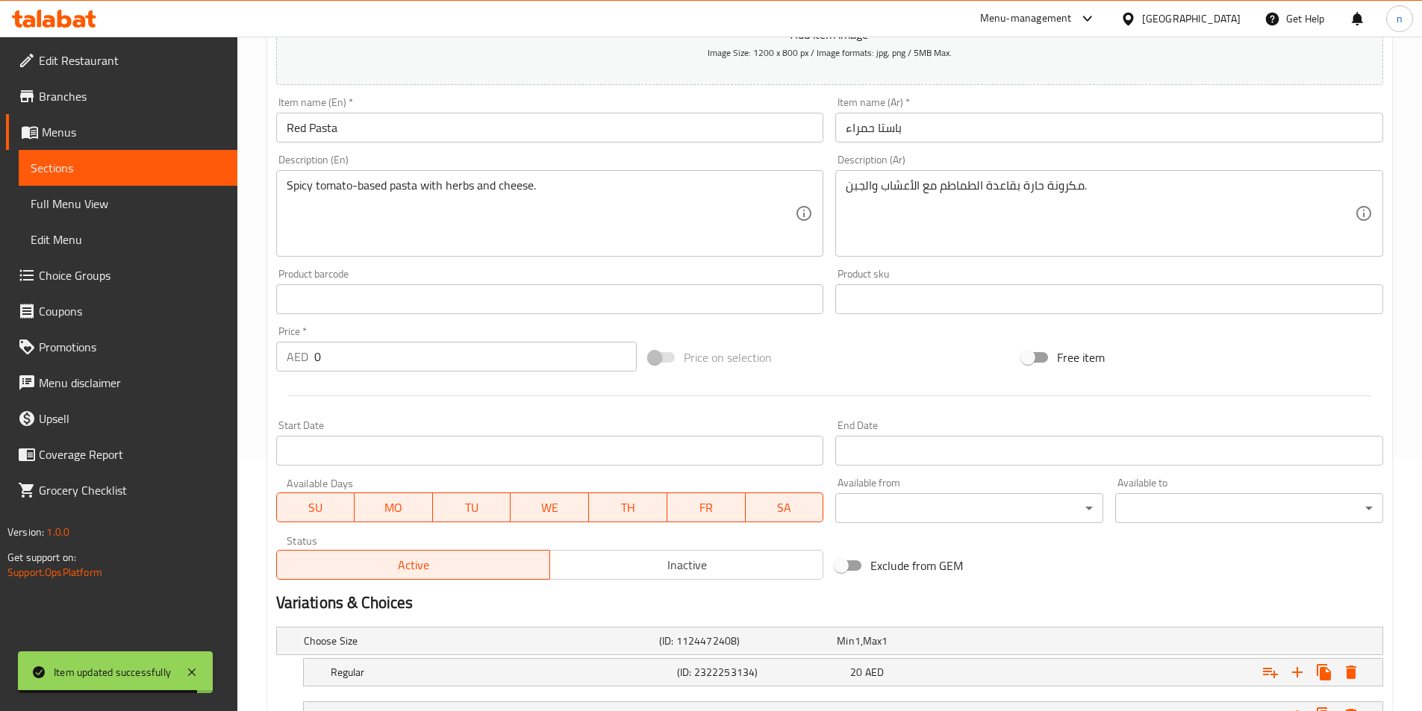
scroll to position [377, 0]
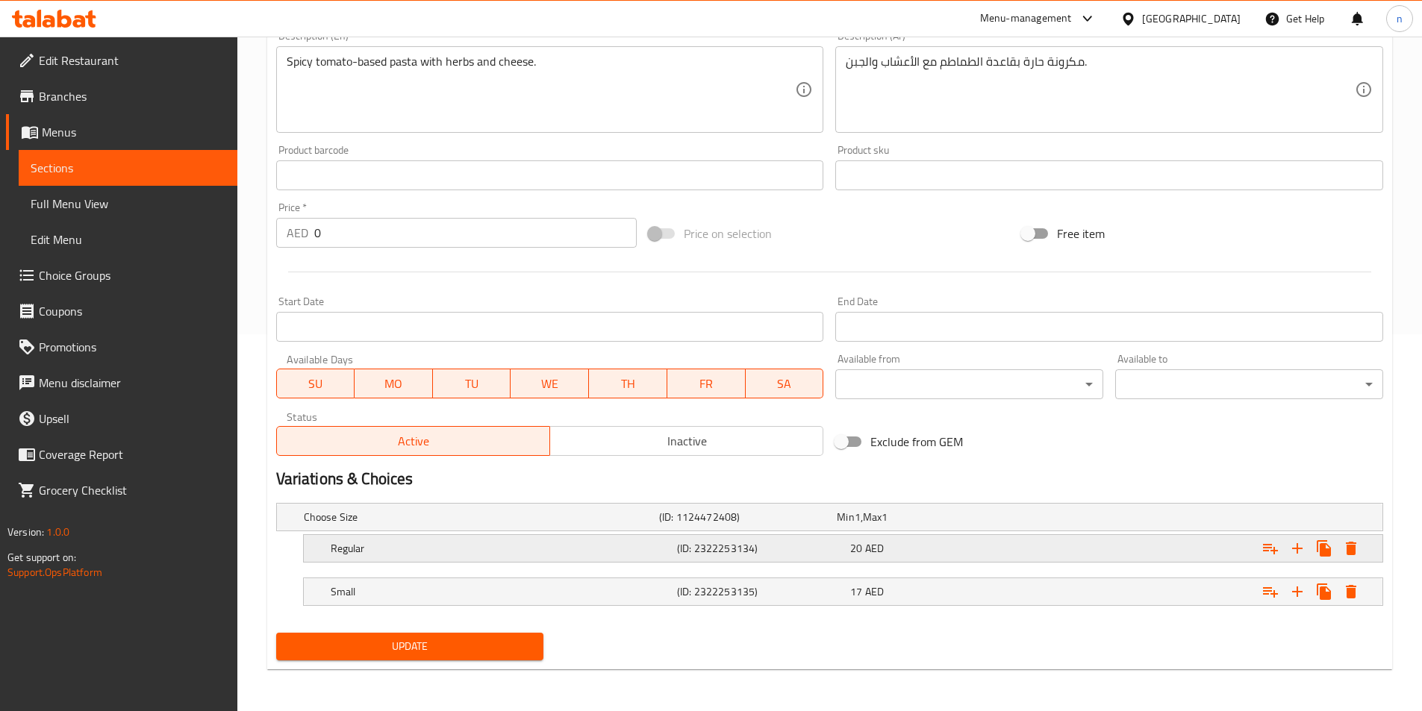
click at [690, 556] on h5 "(ID: 2322253134)" at bounding box center [760, 548] width 167 height 15
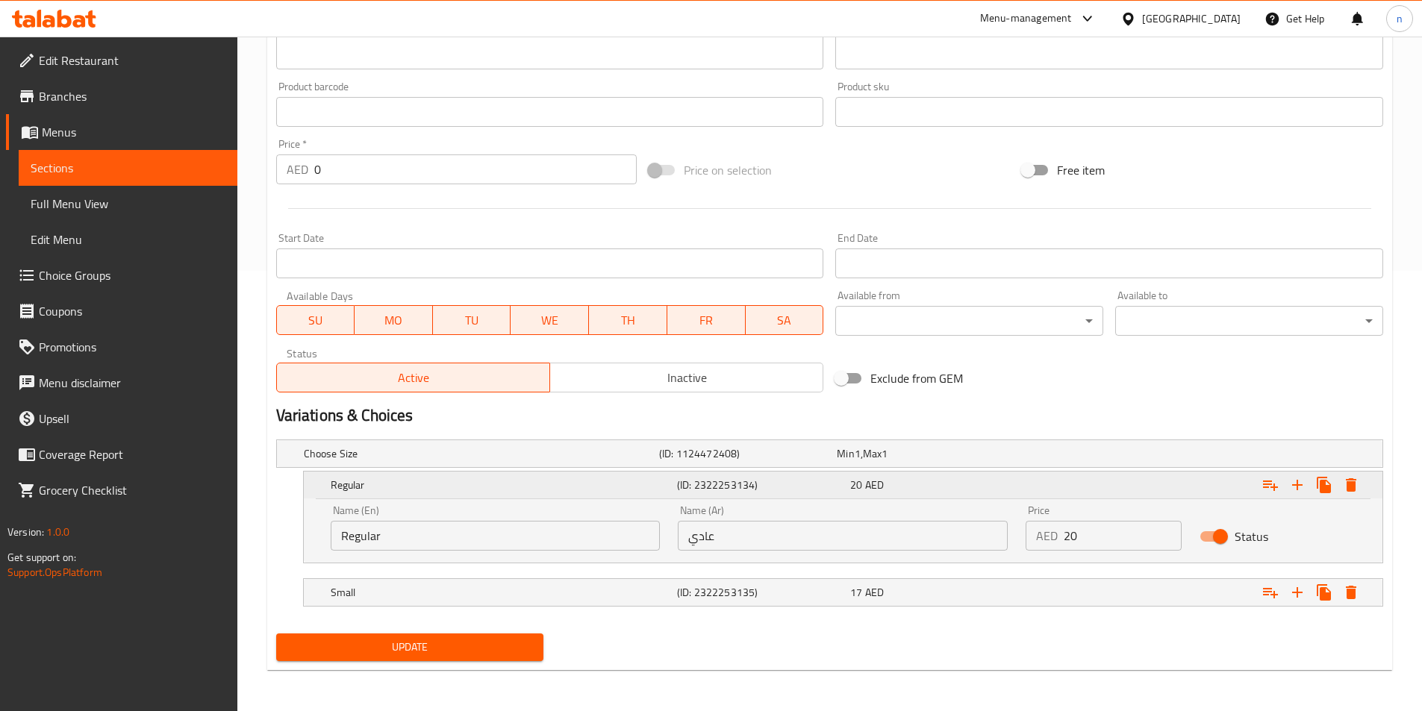
scroll to position [441, 0]
click at [537, 538] on input "Regular" at bounding box center [496, 535] width 330 height 30
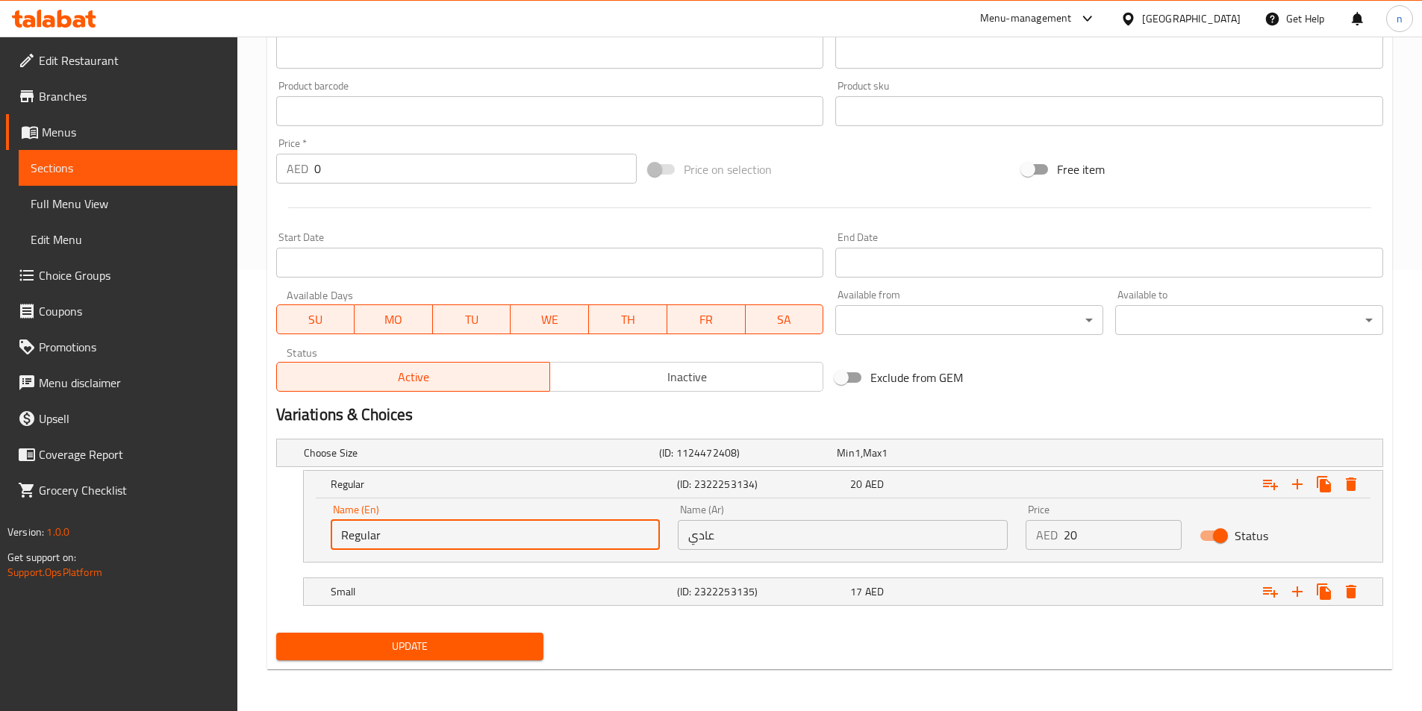
click at [537, 538] on input "Regular" at bounding box center [496, 535] width 330 height 30
type input "س"
type input "small"
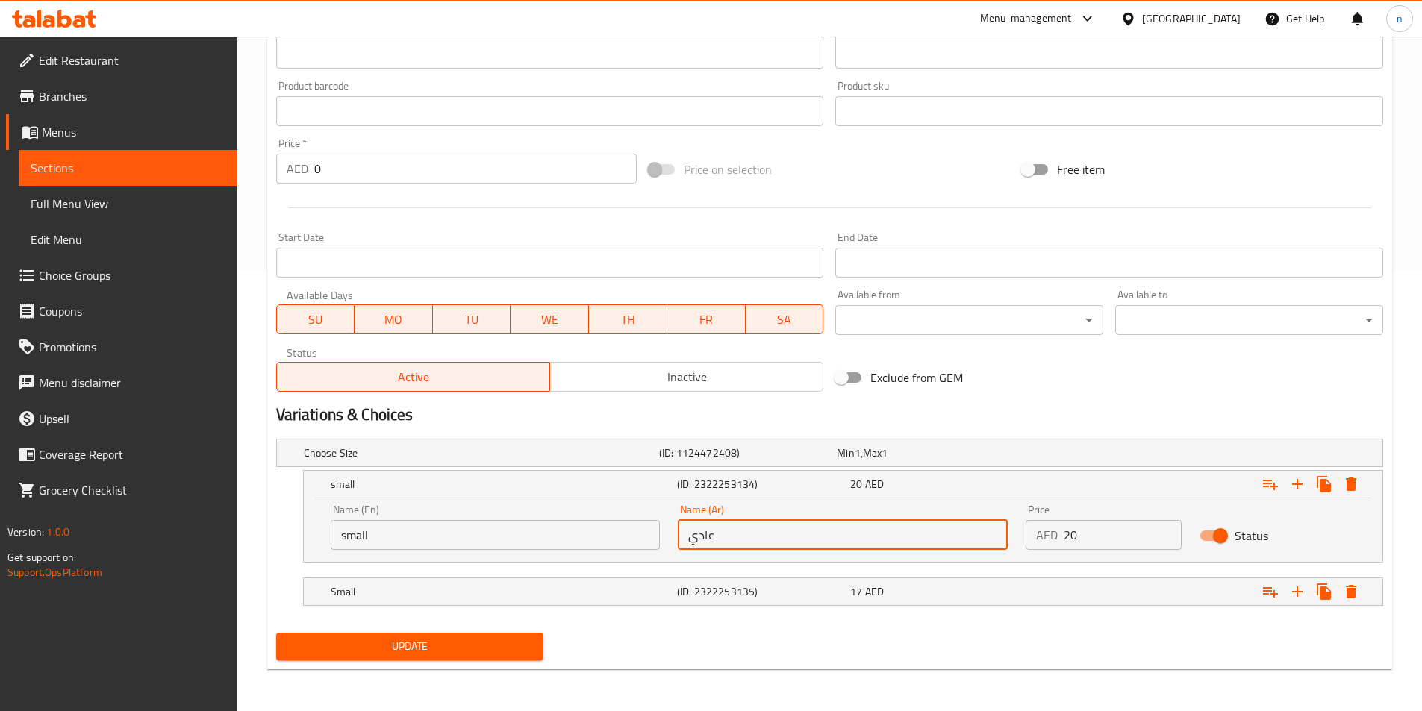
click at [734, 531] on input "عادي" at bounding box center [843, 535] width 330 height 30
click at [734, 531] on input "text" at bounding box center [843, 535] width 330 height 30
type input "صغير"
click at [823, 596] on h5 "(ID: 2322253135)" at bounding box center [760, 591] width 167 height 15
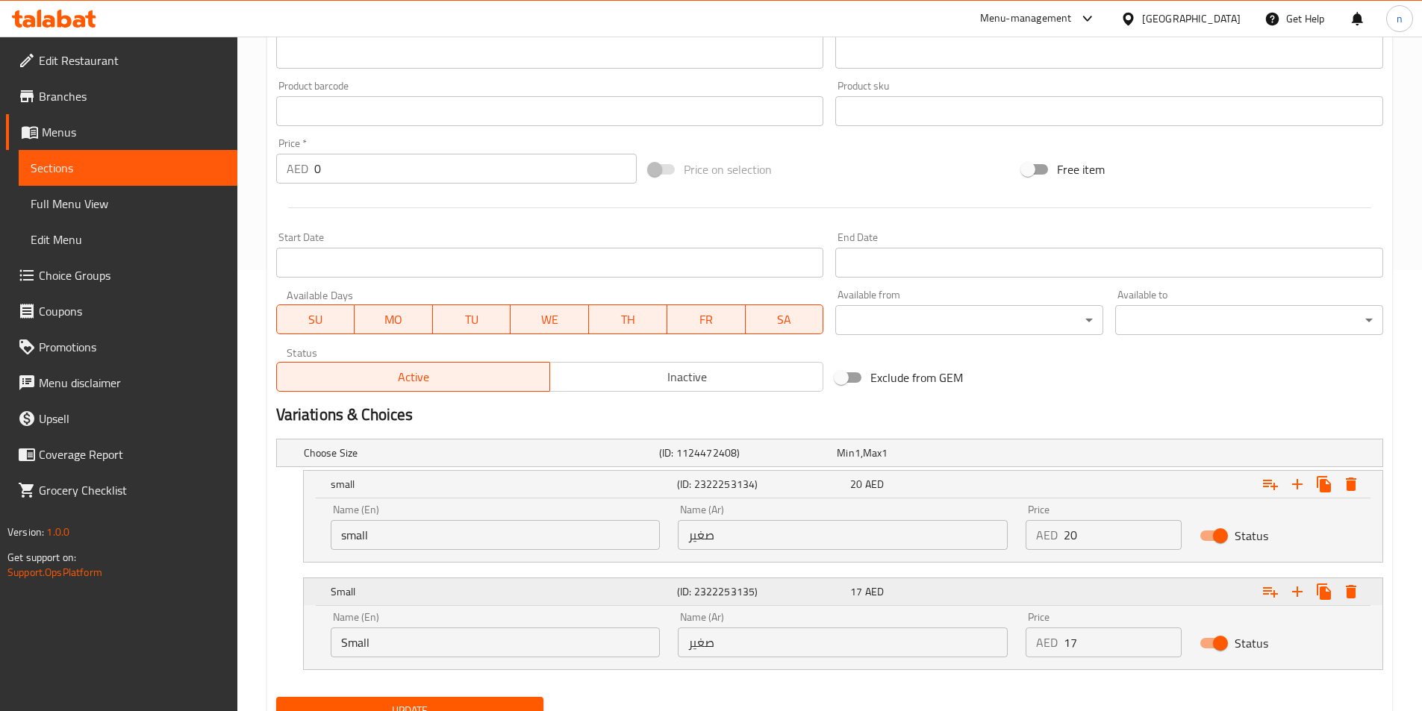
scroll to position [505, 0]
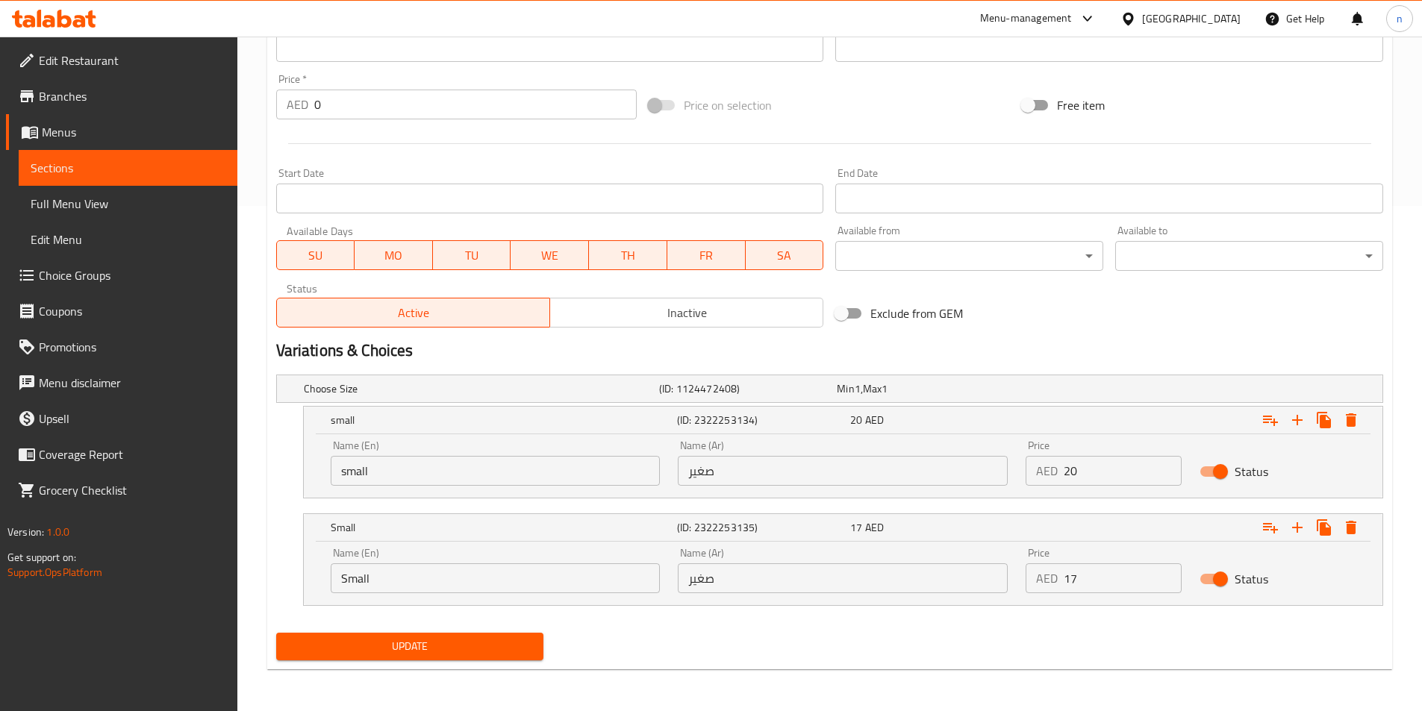
click at [535, 584] on input "Small" at bounding box center [496, 579] width 330 height 30
click at [535, 584] on input "text" at bounding box center [496, 579] width 330 height 30
type input "Large"
click at [721, 572] on input "صغير" at bounding box center [843, 579] width 330 height 30
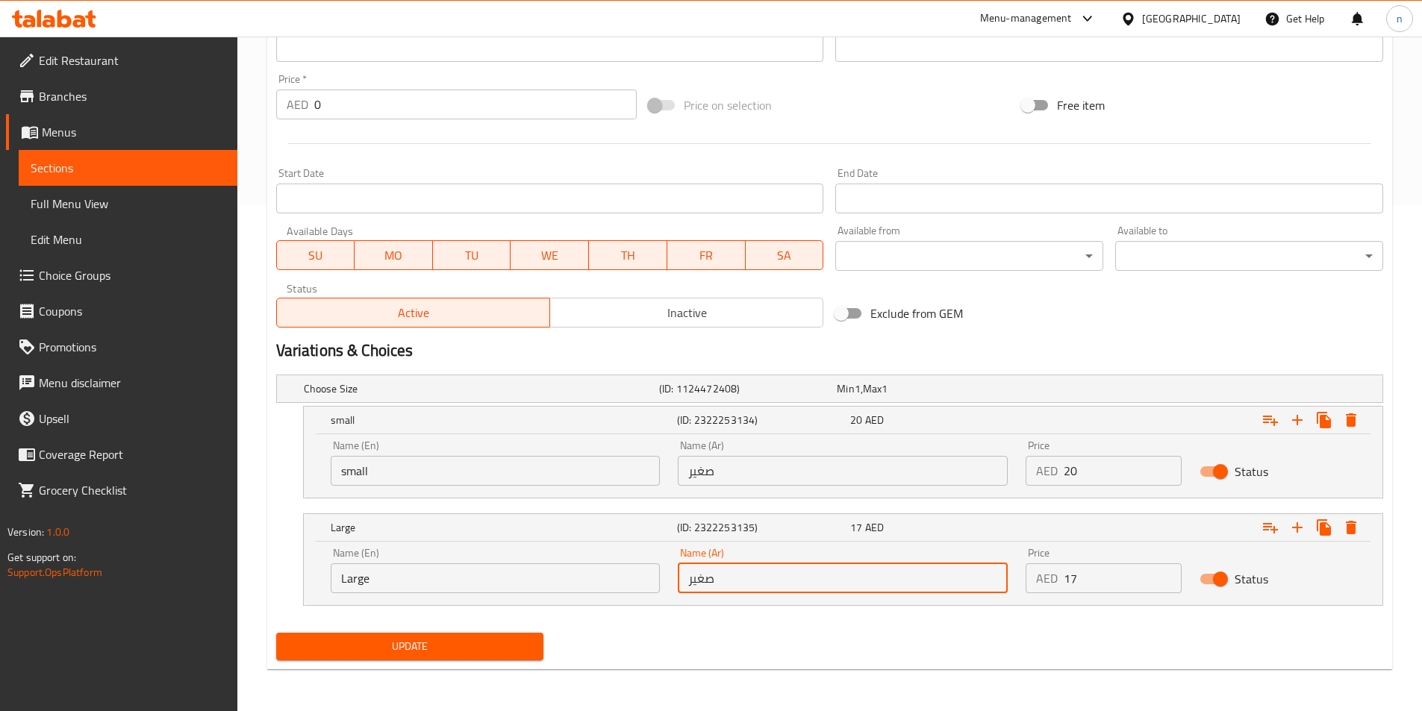
click at [721, 572] on input "صغير" at bounding box center [843, 579] width 330 height 30
click at [721, 572] on input "text" at bounding box center [843, 579] width 330 height 30
type input "لارج"
click at [1135, 477] on input "20" at bounding box center [1123, 471] width 118 height 30
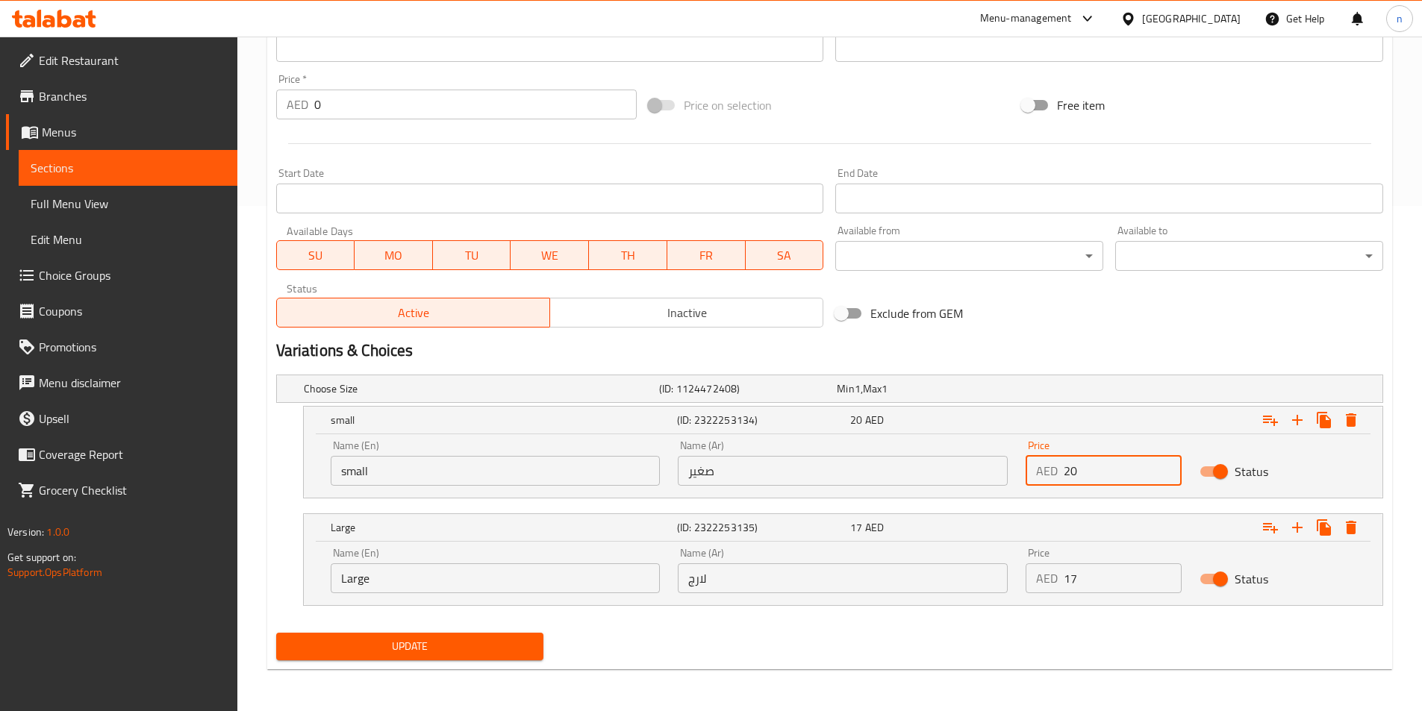
click at [1135, 477] on input "20" at bounding box center [1123, 471] width 118 height 30
type input "17"
click at [1136, 578] on input "17" at bounding box center [1123, 579] width 118 height 30
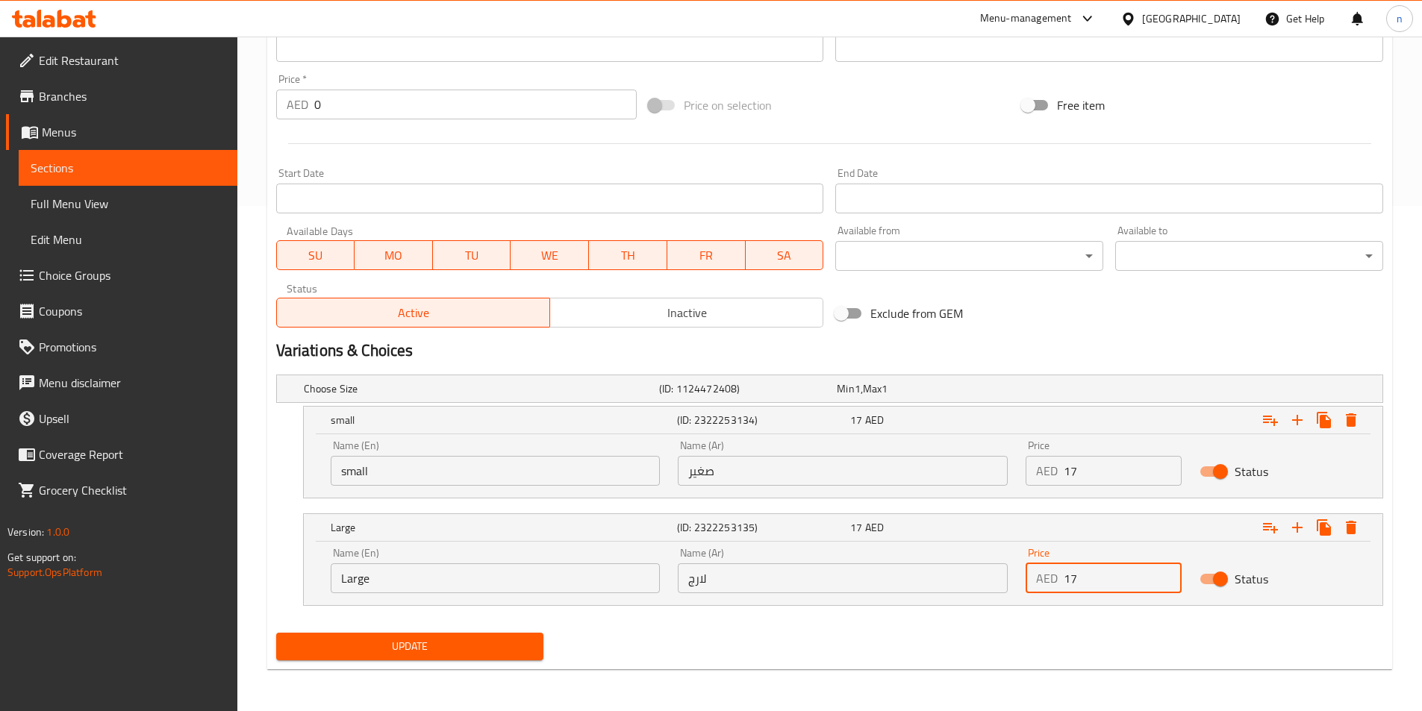
click at [1136, 578] on input "17" at bounding box center [1123, 579] width 118 height 30
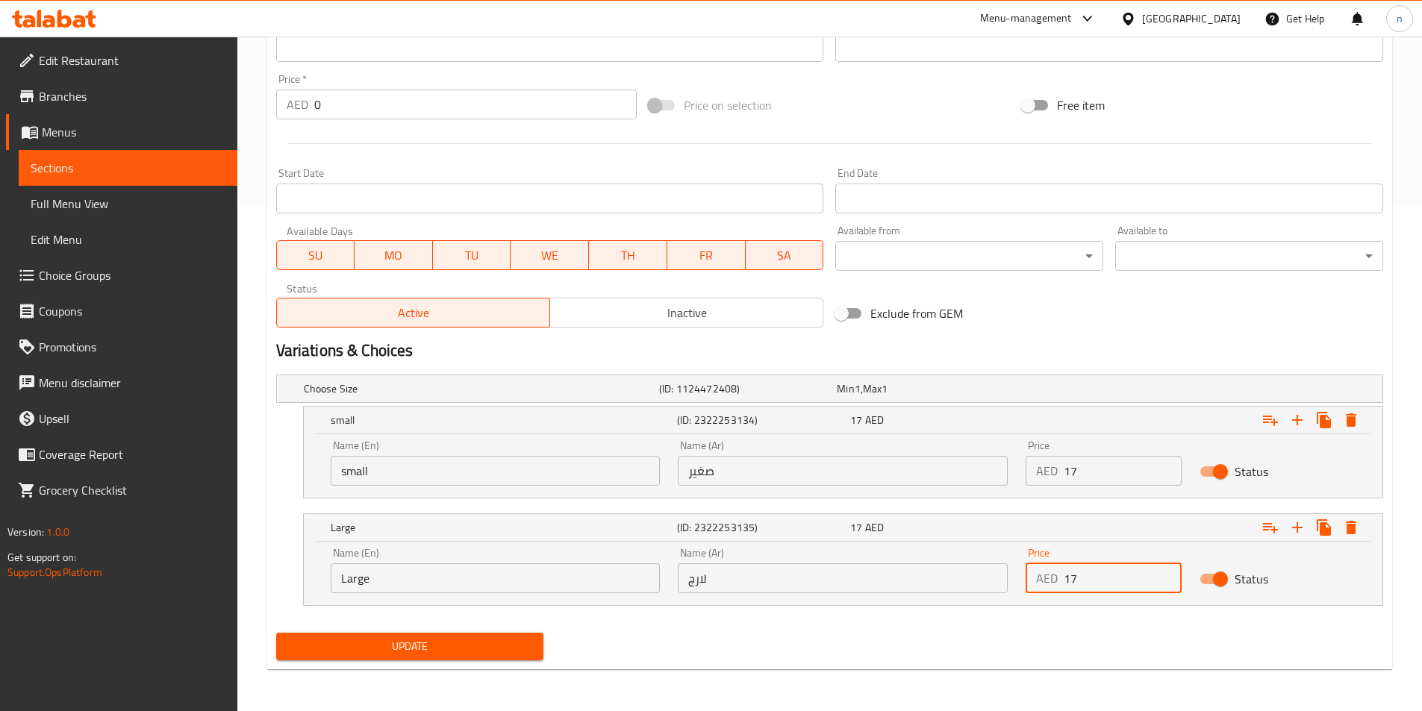
click at [1136, 578] on input "17" at bounding box center [1123, 579] width 118 height 30
type input "20"
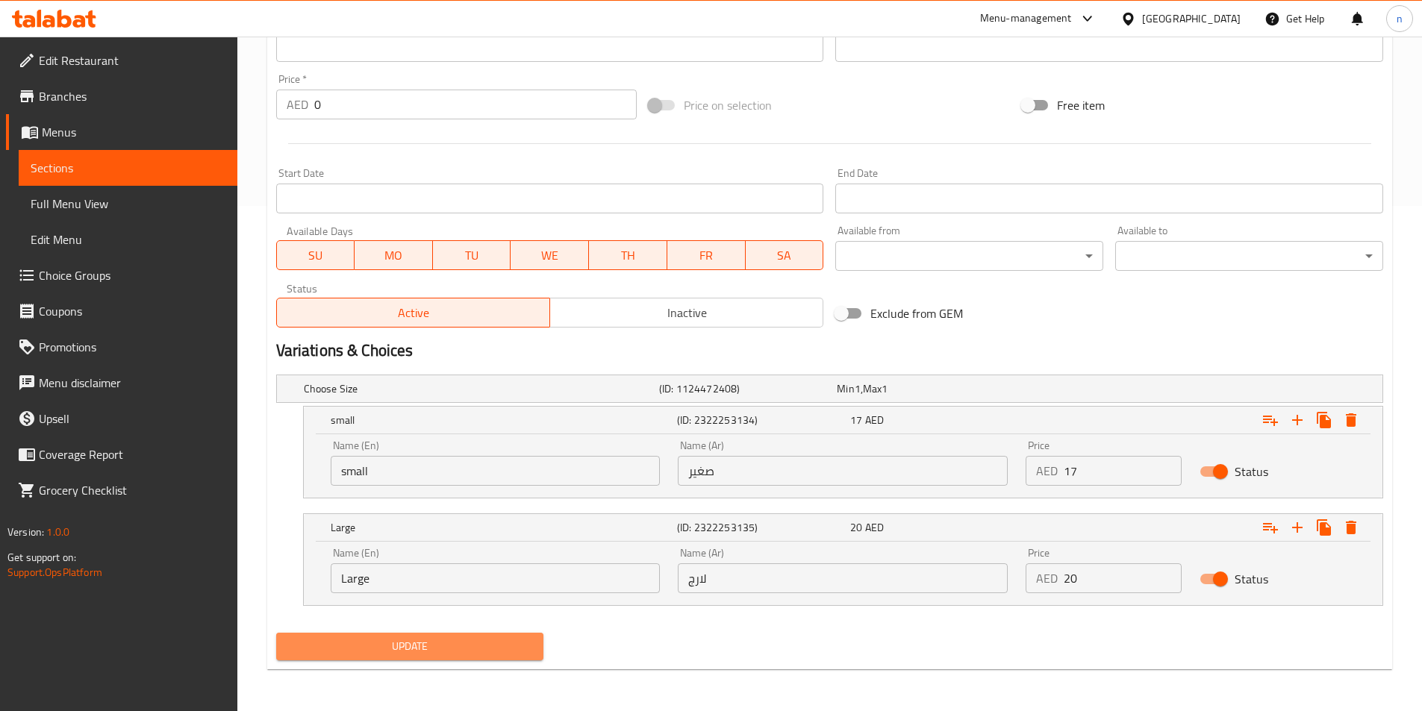
click at [527, 649] on span "Update" at bounding box center [410, 646] width 244 height 19
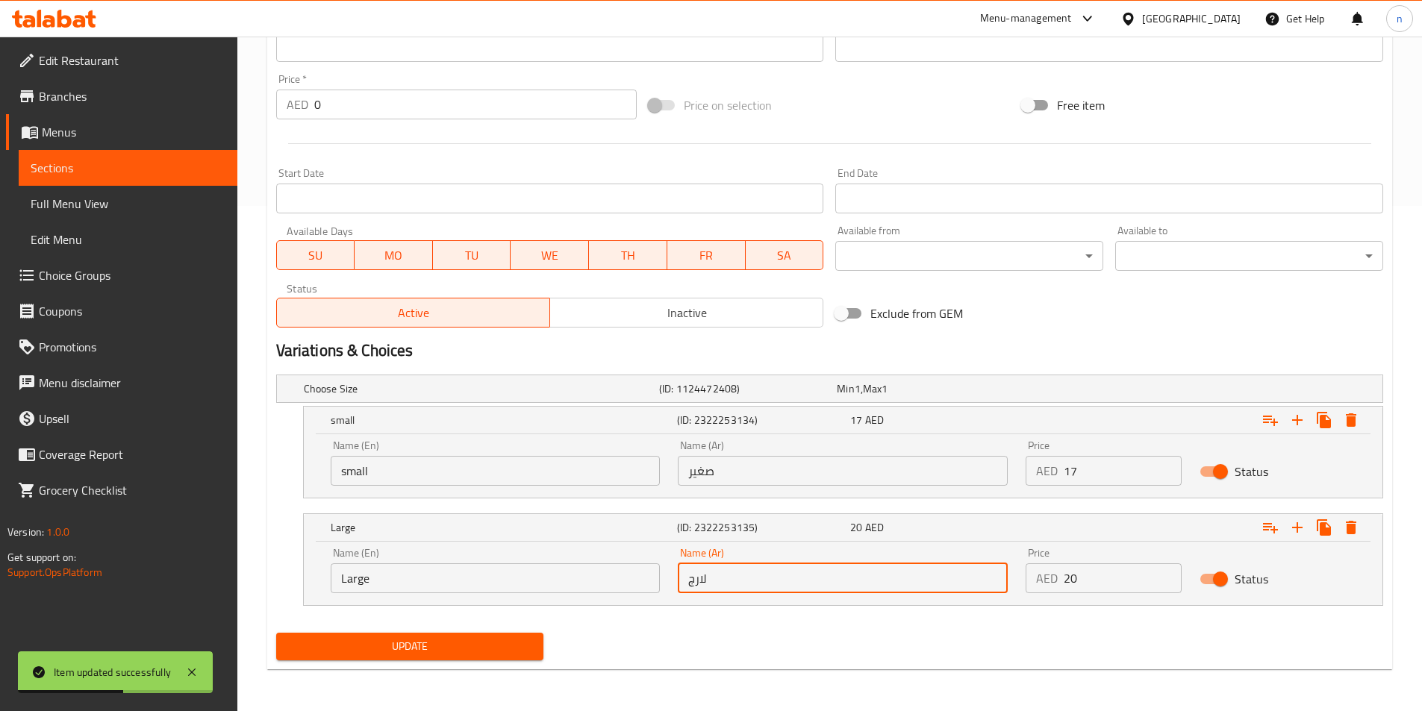
click at [773, 570] on input "لارج" at bounding box center [843, 579] width 330 height 30
type input ";"
type input "كبير"
click at [506, 646] on span "Update" at bounding box center [410, 646] width 244 height 19
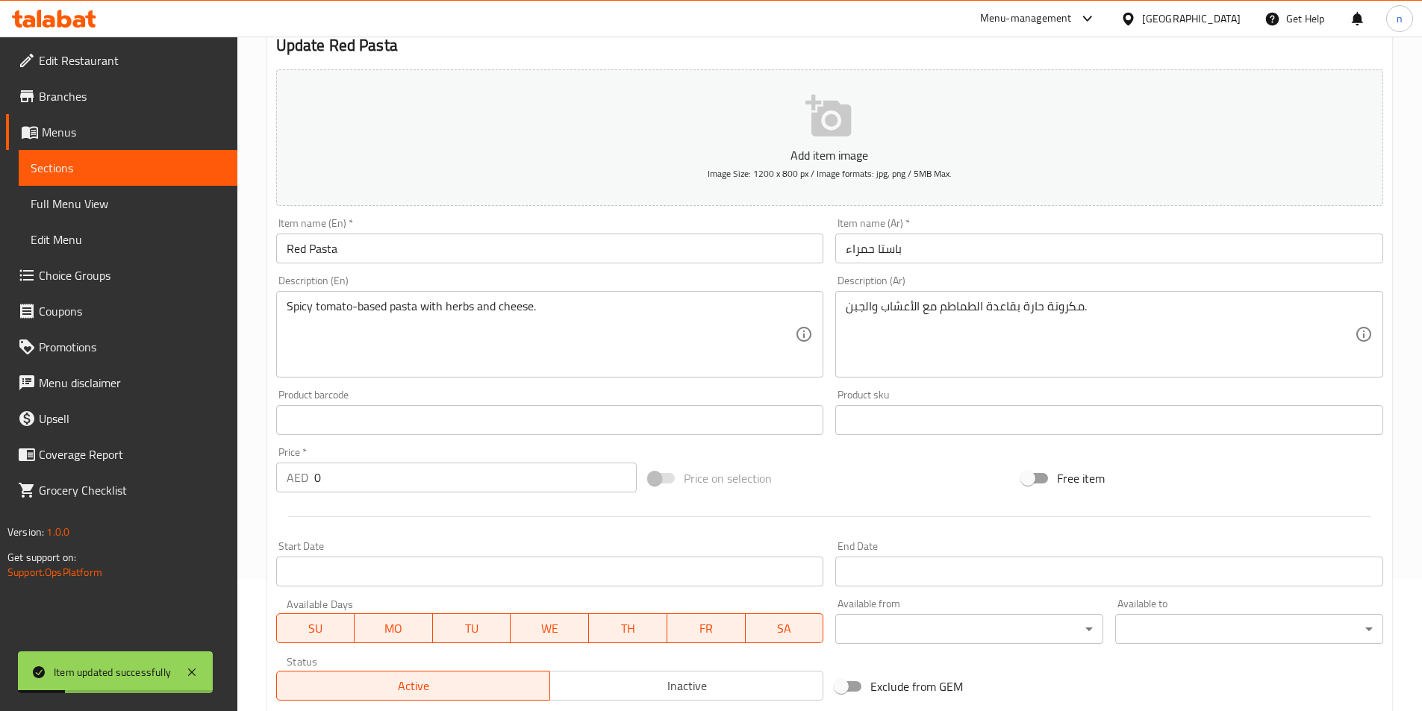
scroll to position [0, 0]
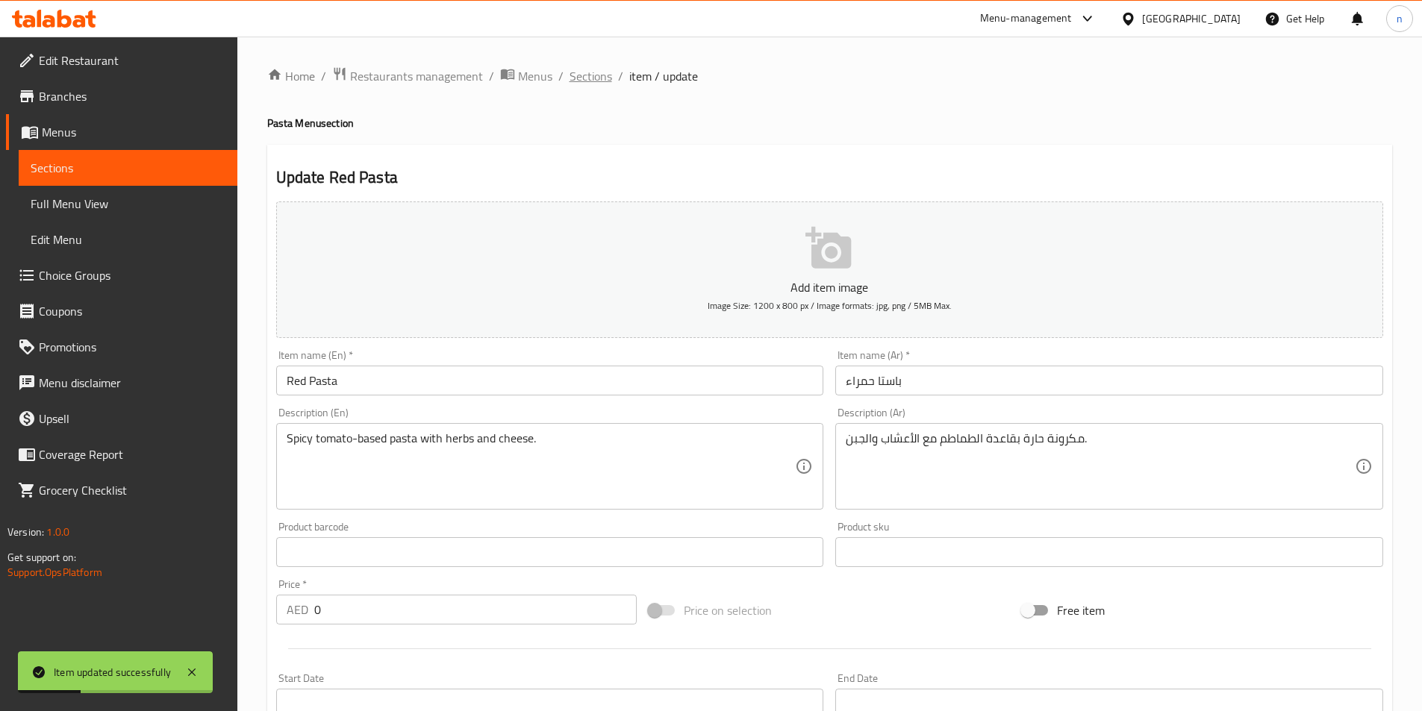
click at [606, 81] on span "Sections" at bounding box center [591, 76] width 43 height 18
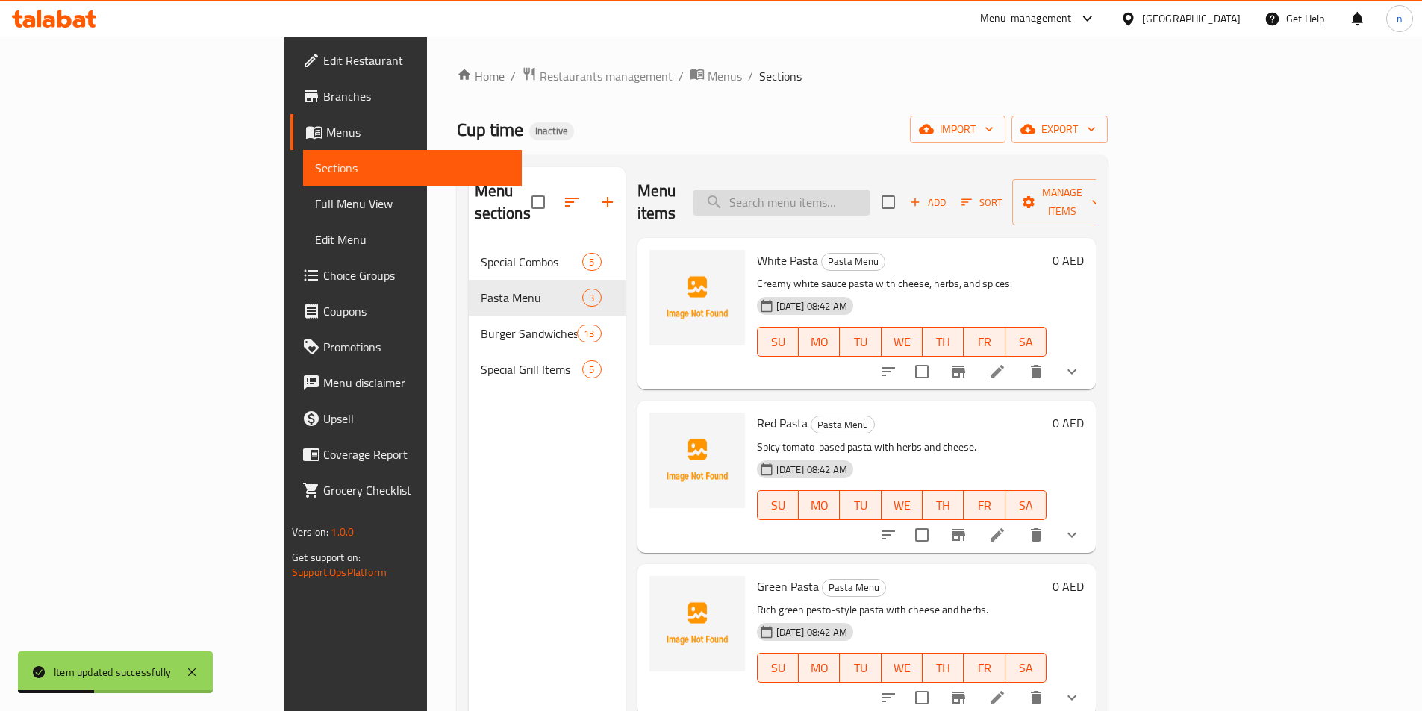
click at [834, 198] on input "search" at bounding box center [781, 203] width 176 height 26
paste input "Red Pasta"
type input "Red Pasta"
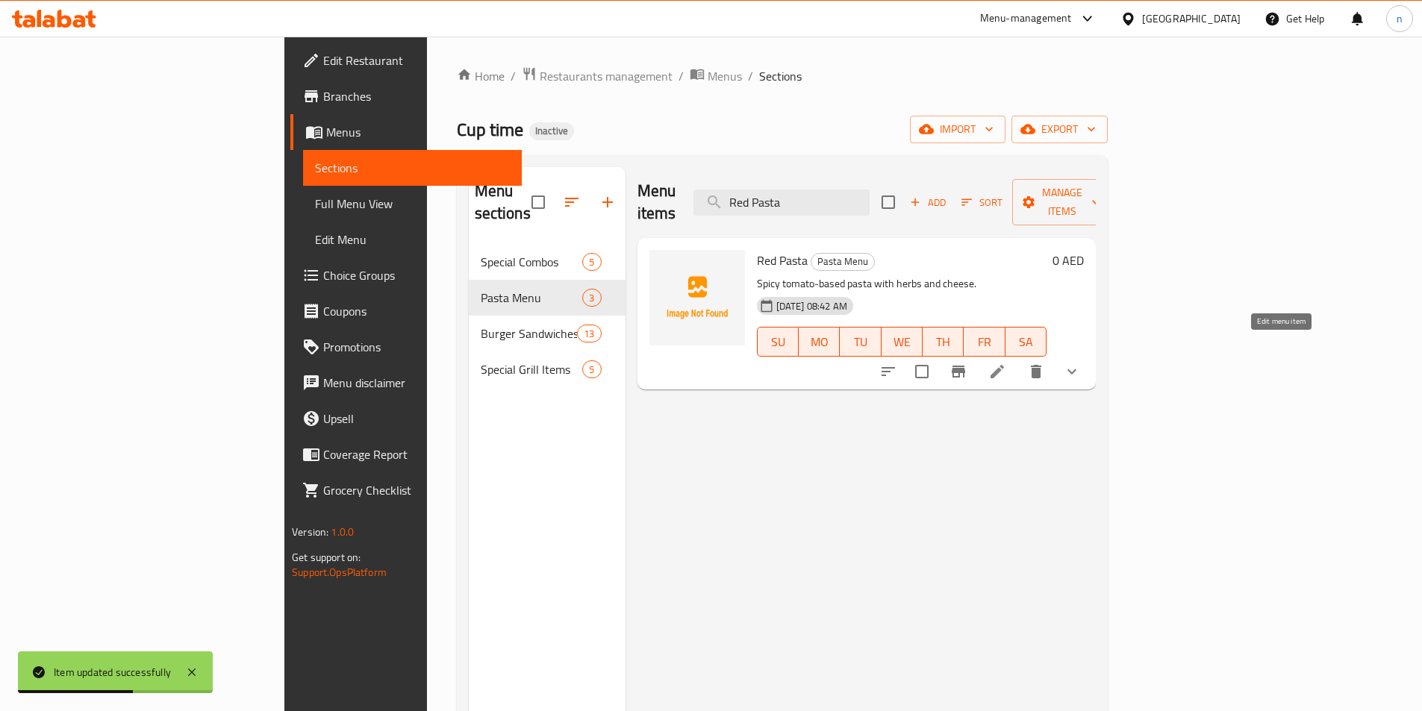
click at [1006, 363] on icon at bounding box center [997, 372] width 18 height 18
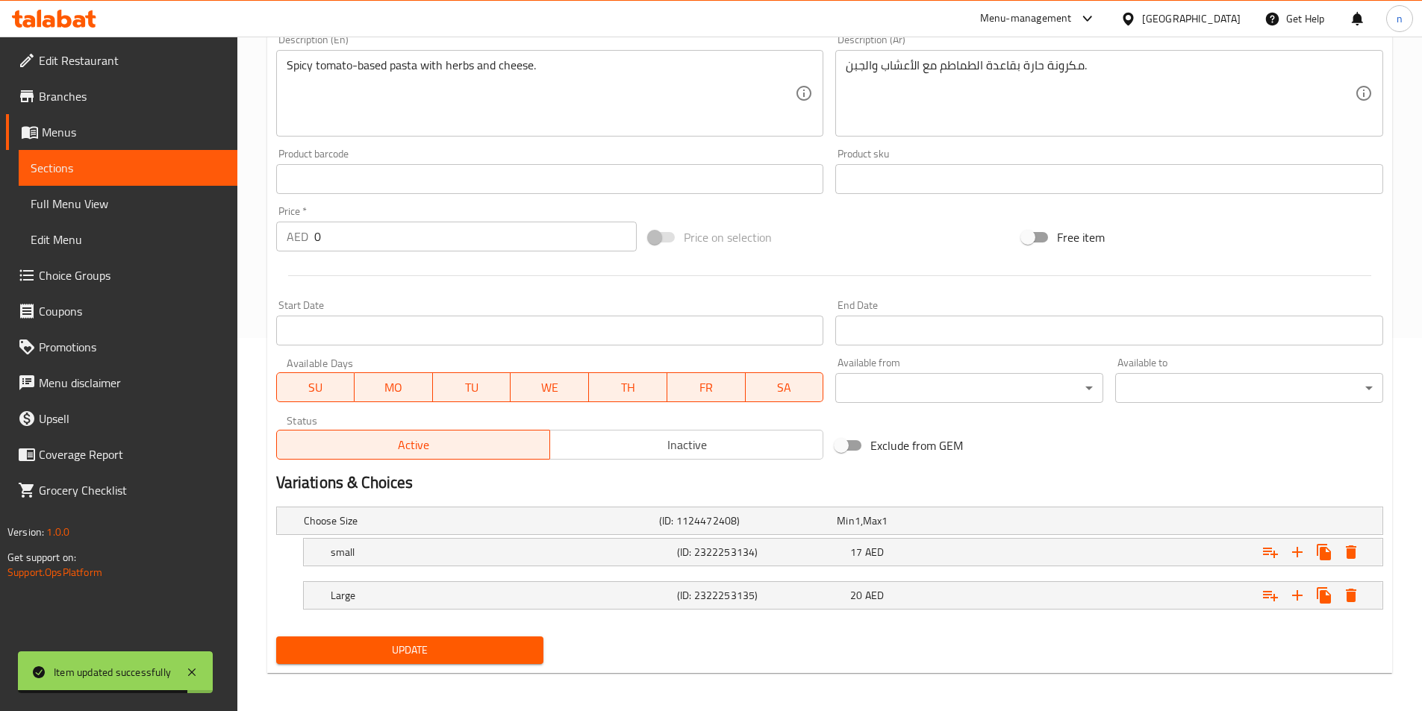
scroll to position [377, 0]
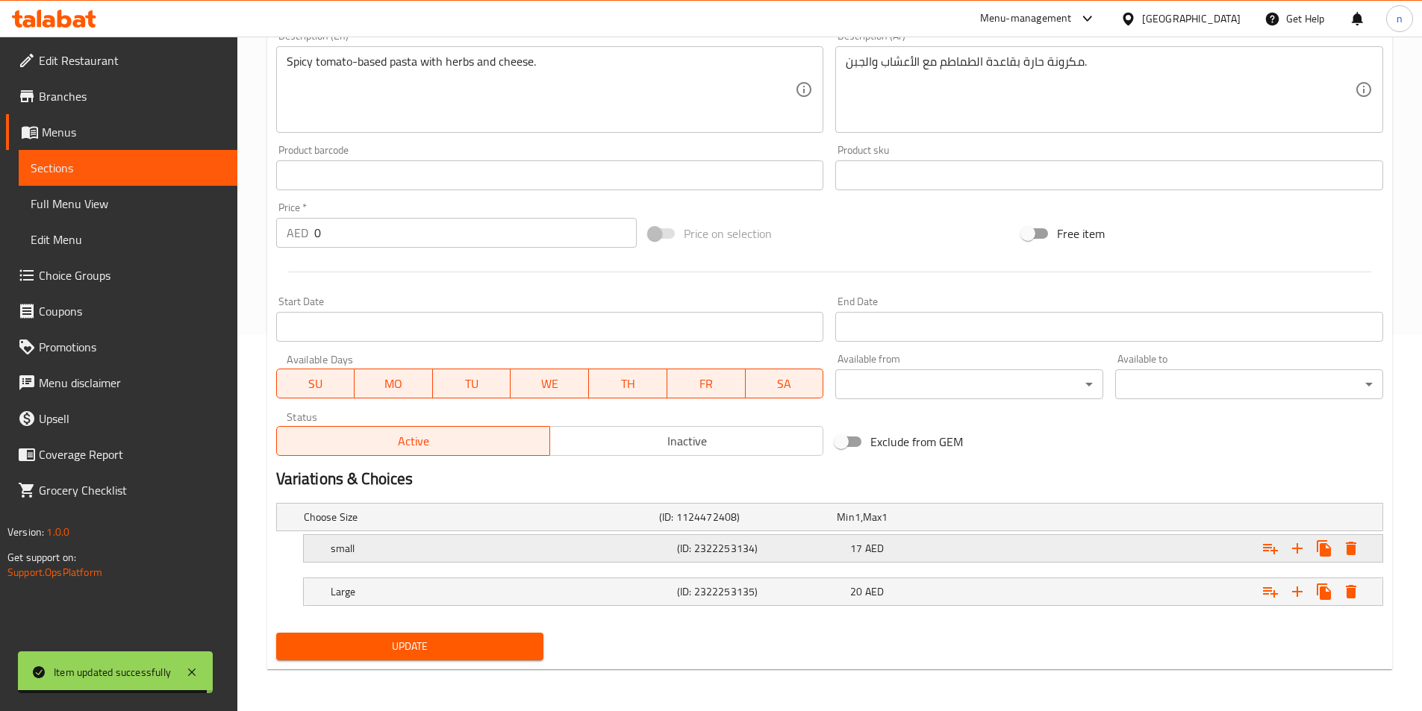
click at [762, 546] on h5 "(ID: 2322253134)" at bounding box center [760, 548] width 167 height 15
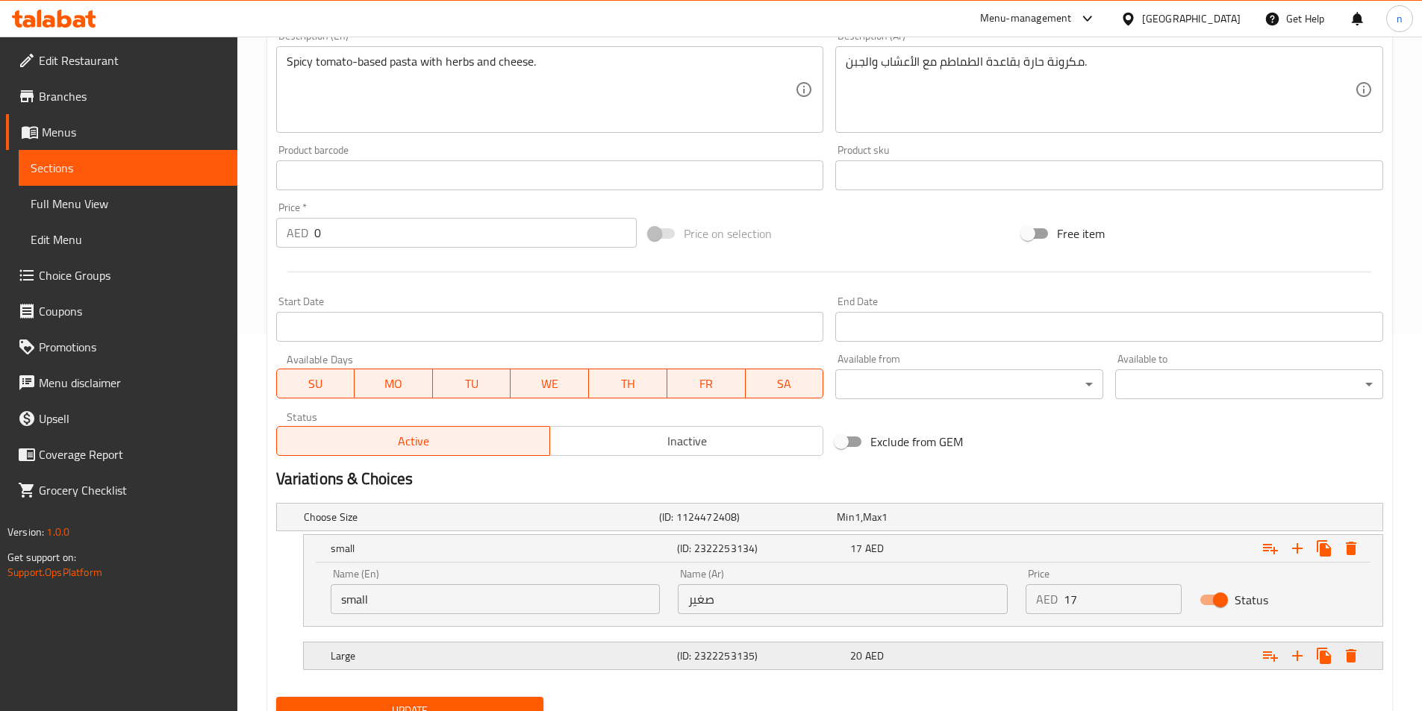
click at [778, 643] on div "Large (ID: 2322253135) 20 AED" at bounding box center [848, 656] width 1040 height 33
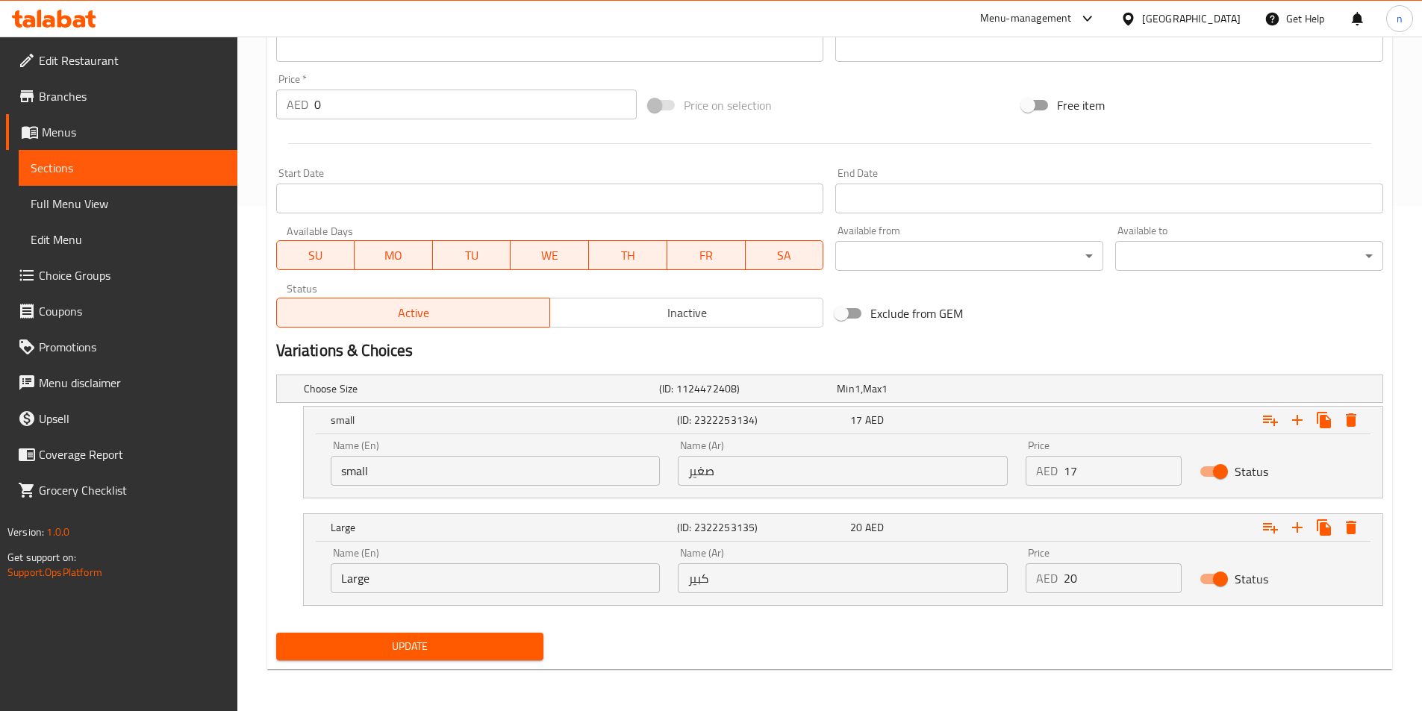
scroll to position [0, 0]
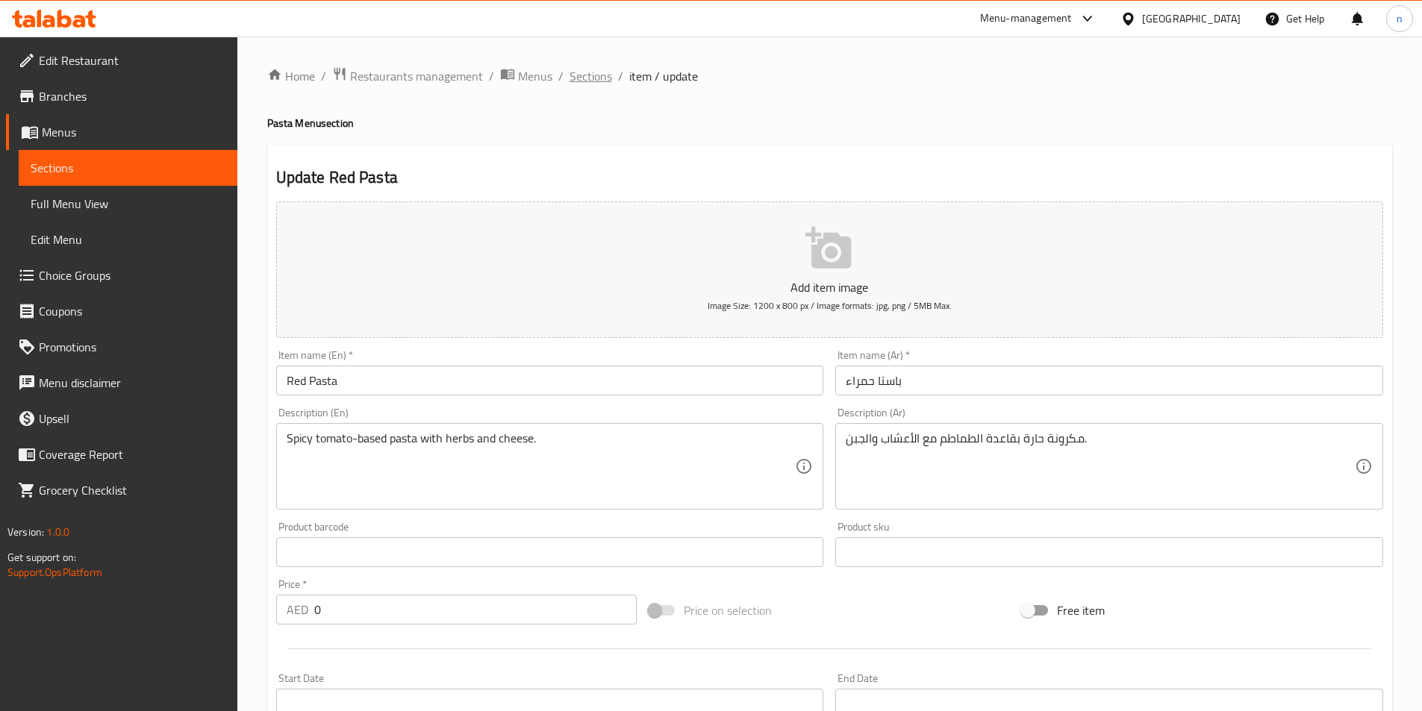
click at [587, 80] on span "Sections" at bounding box center [591, 76] width 43 height 18
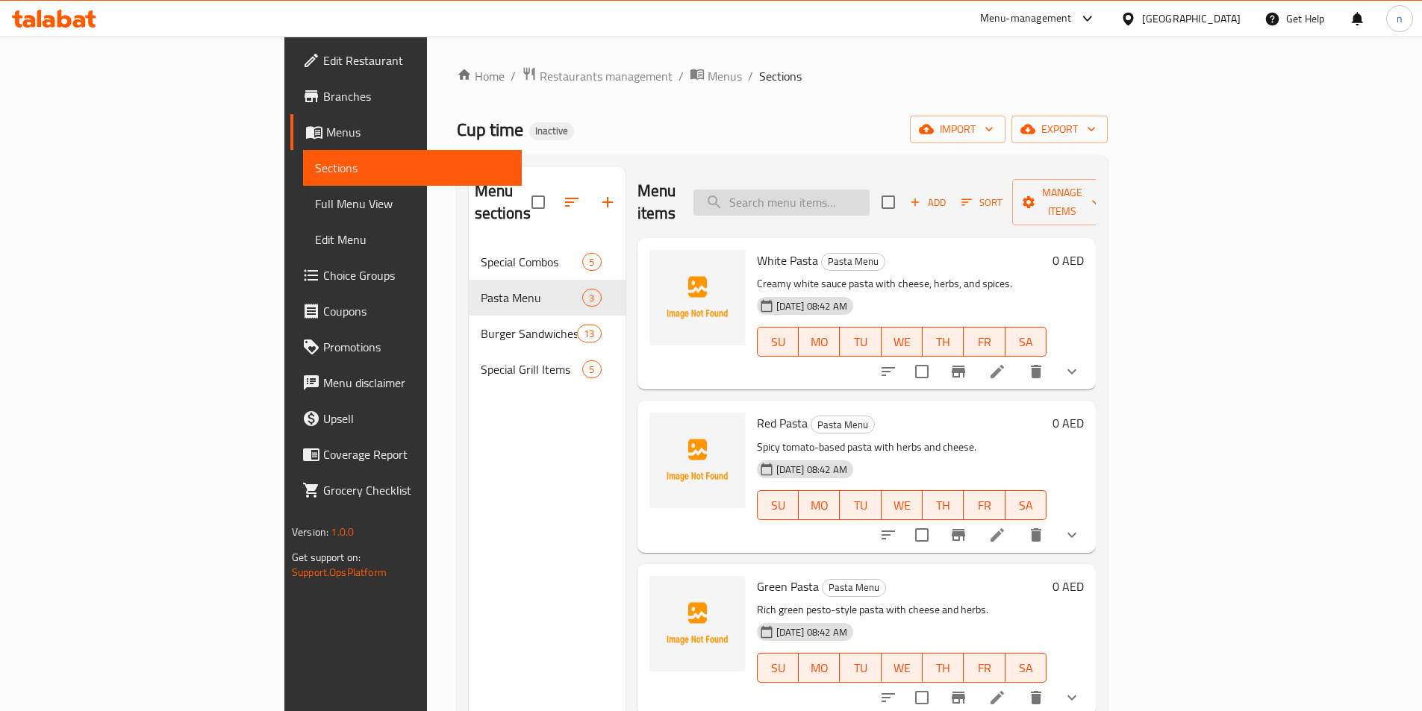
click at [860, 199] on input "search" at bounding box center [781, 203] width 176 height 26
paste input "Green Pasta"
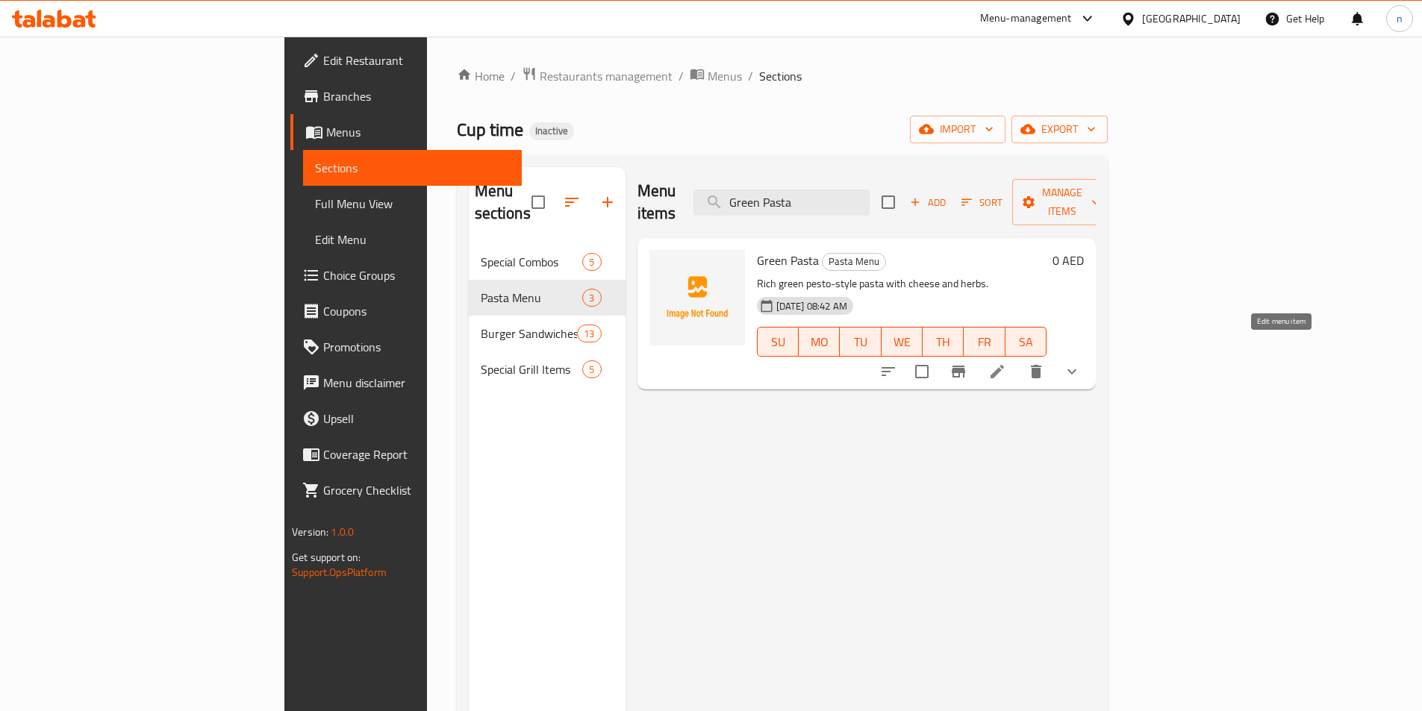
type input "Green Pasta"
click at [1006, 363] on icon at bounding box center [997, 372] width 18 height 18
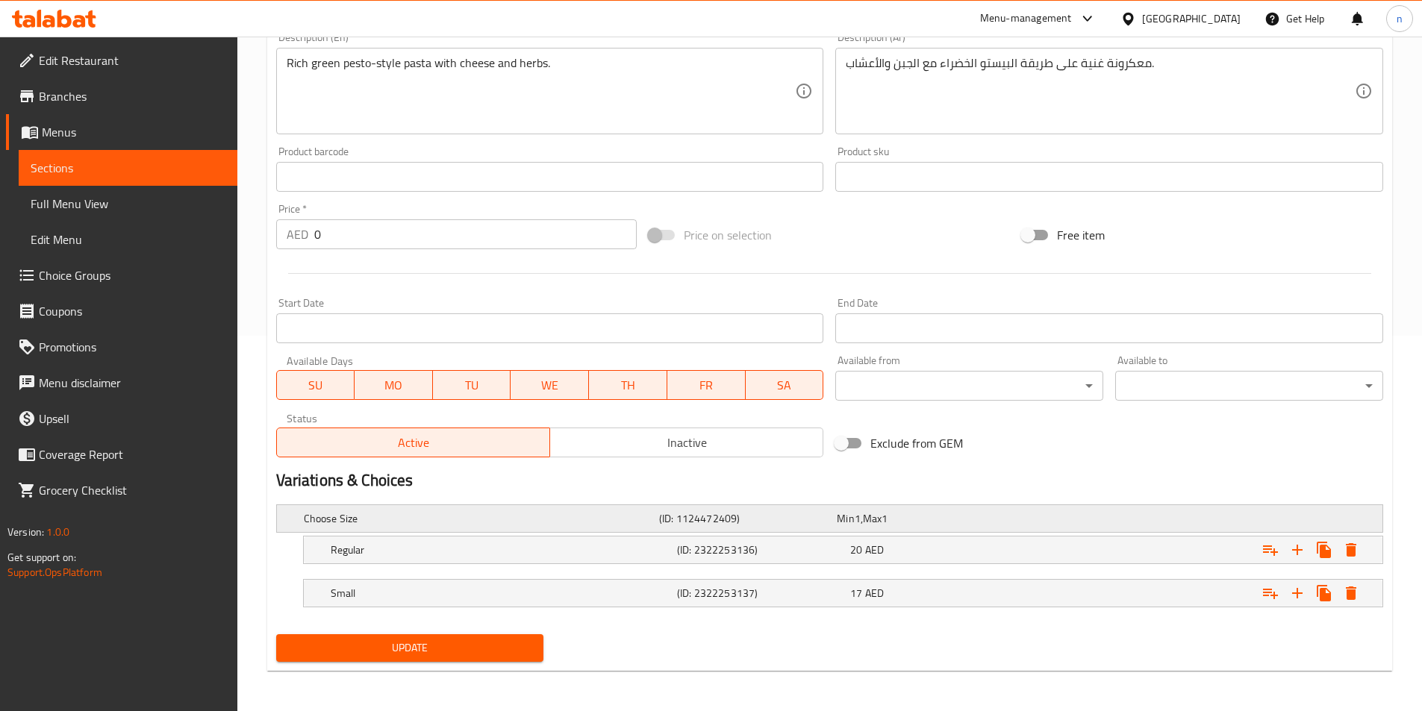
scroll to position [377, 0]
click at [785, 554] on h5 "(ID: 2322253136)" at bounding box center [760, 548] width 167 height 15
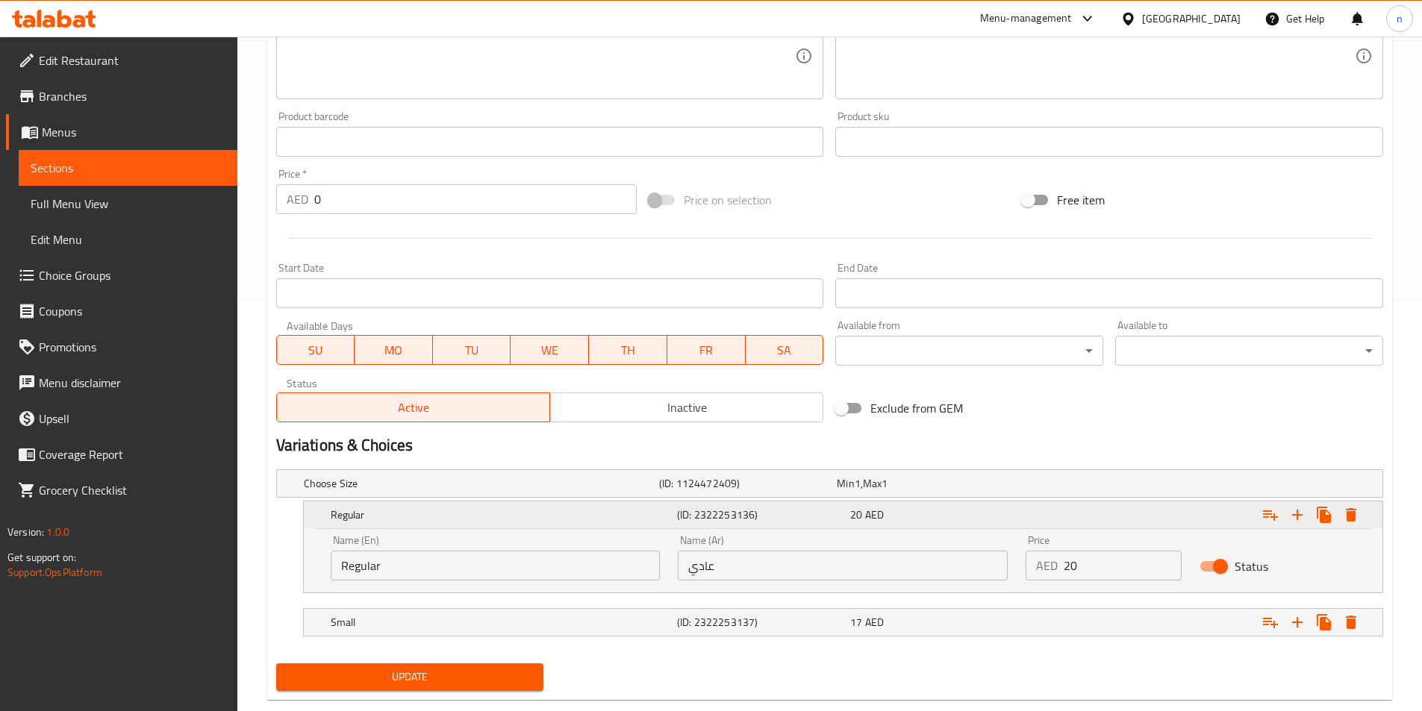
scroll to position [441, 0]
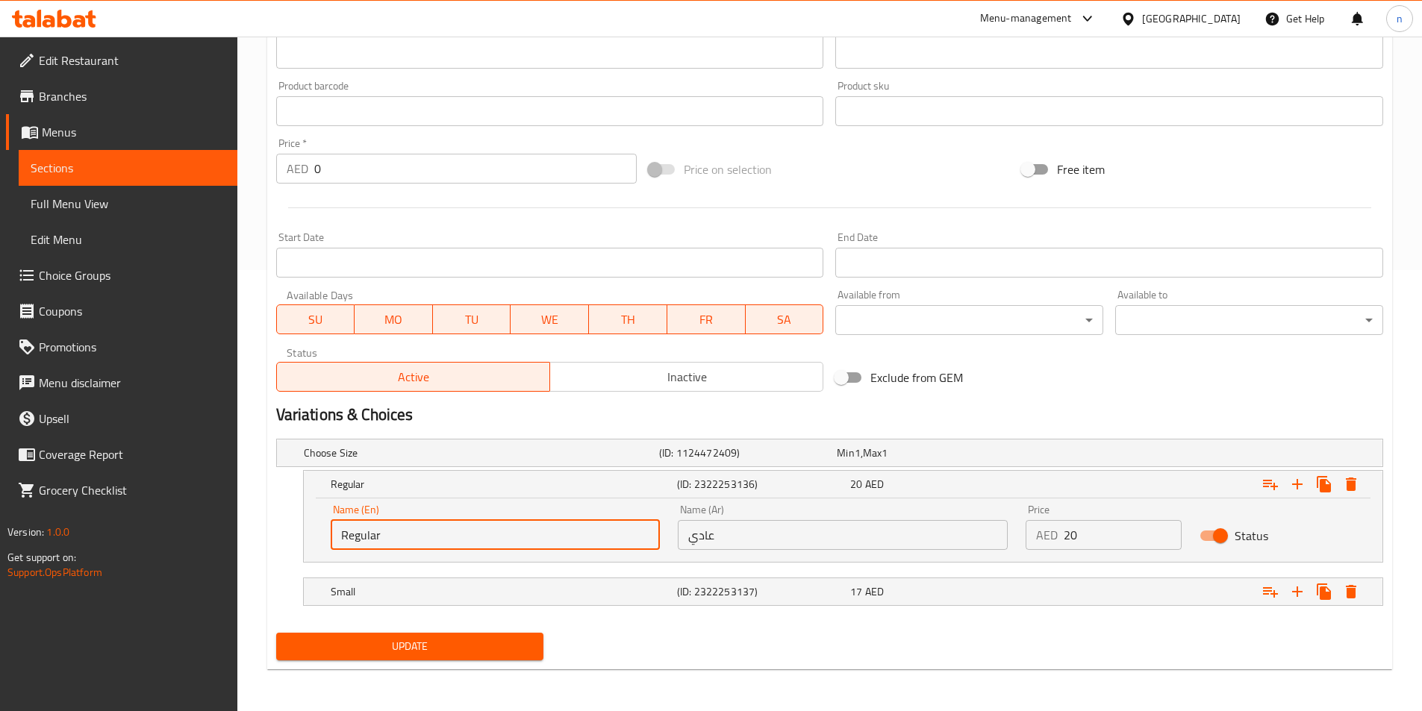
click at [605, 537] on input "Regular" at bounding box center [496, 535] width 330 height 30
type input "="
click at [605, 537] on input "=" at bounding box center [496, 535] width 330 height 30
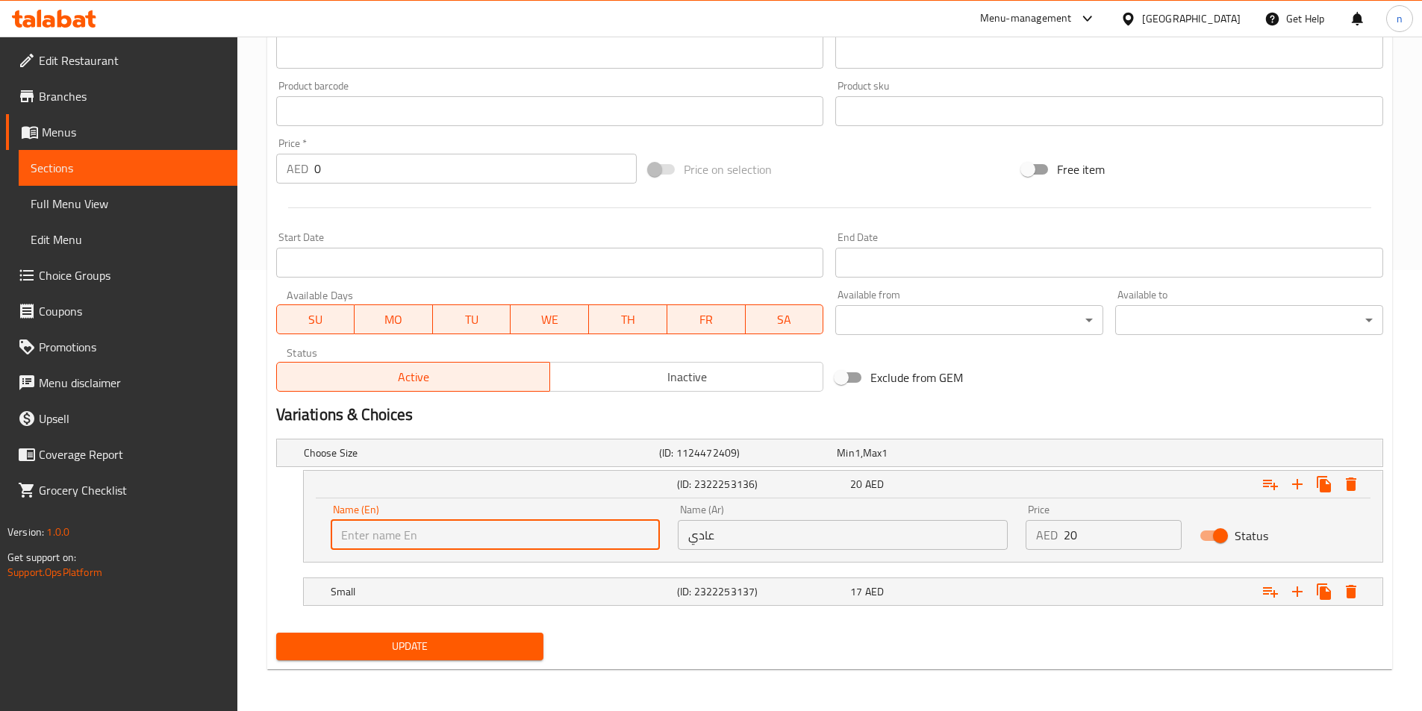
click at [605, 537] on input "text" at bounding box center [496, 535] width 330 height 30
type input "small"
click at [732, 524] on input "عادي" at bounding box center [843, 535] width 330 height 30
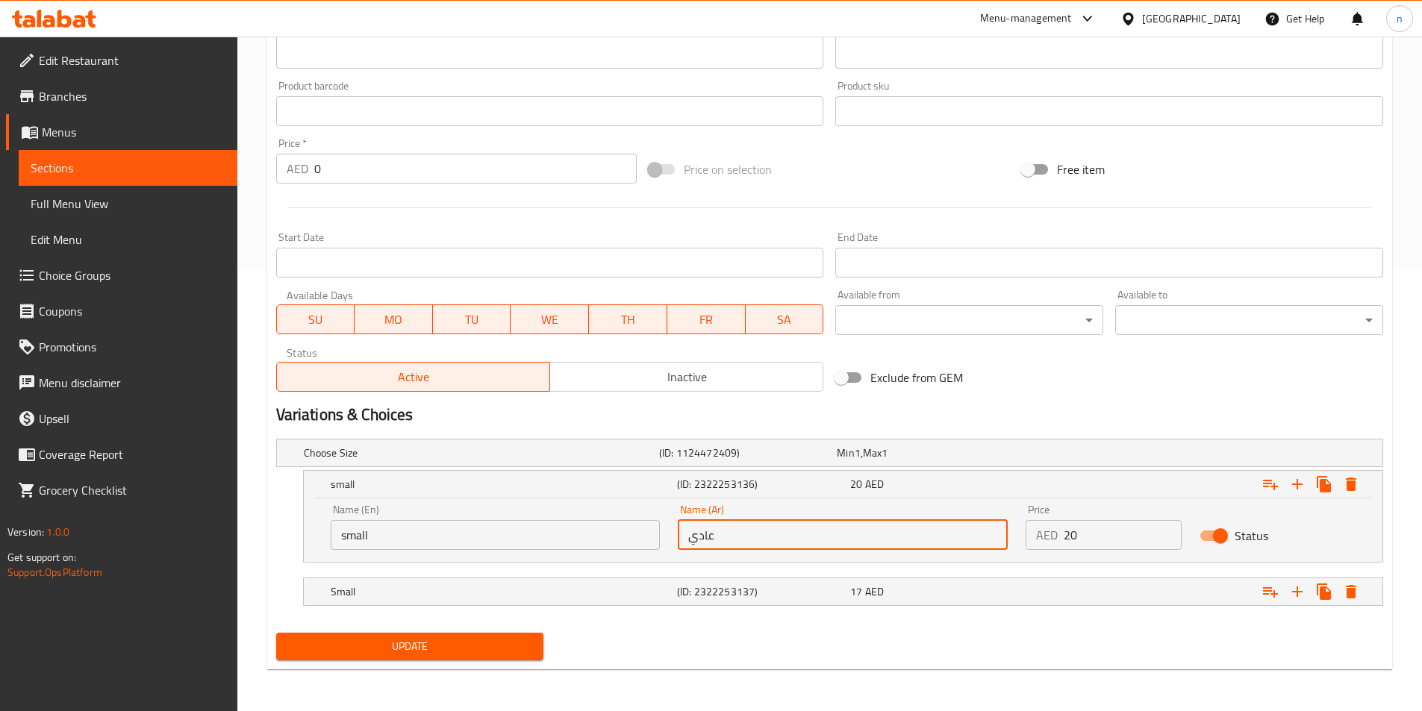
click at [732, 524] on input "عادي" at bounding box center [843, 535] width 330 height 30
click at [732, 524] on input "text" at bounding box center [843, 535] width 330 height 30
type input "صغير"
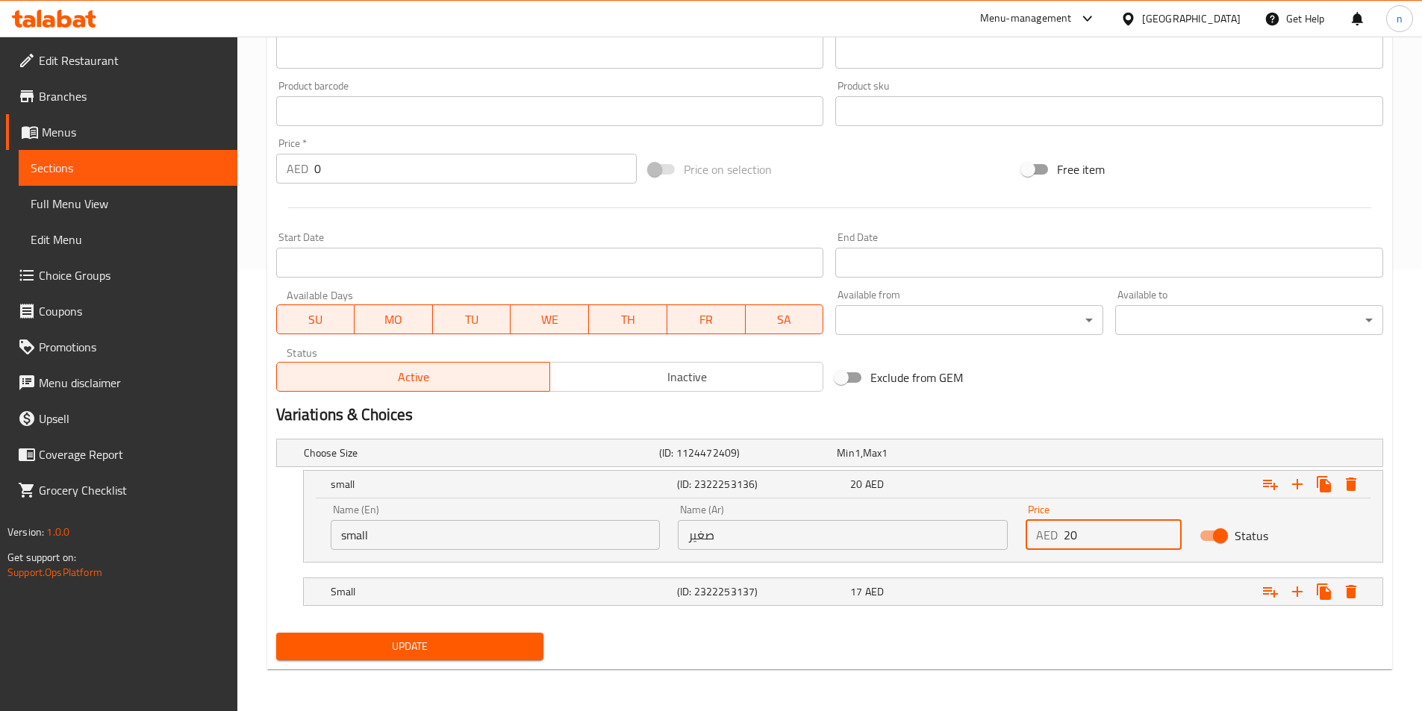
click at [1065, 537] on input "20" at bounding box center [1123, 535] width 118 height 30
type input "17"
click at [909, 599] on div "17 AED" at bounding box center [933, 591] width 167 height 15
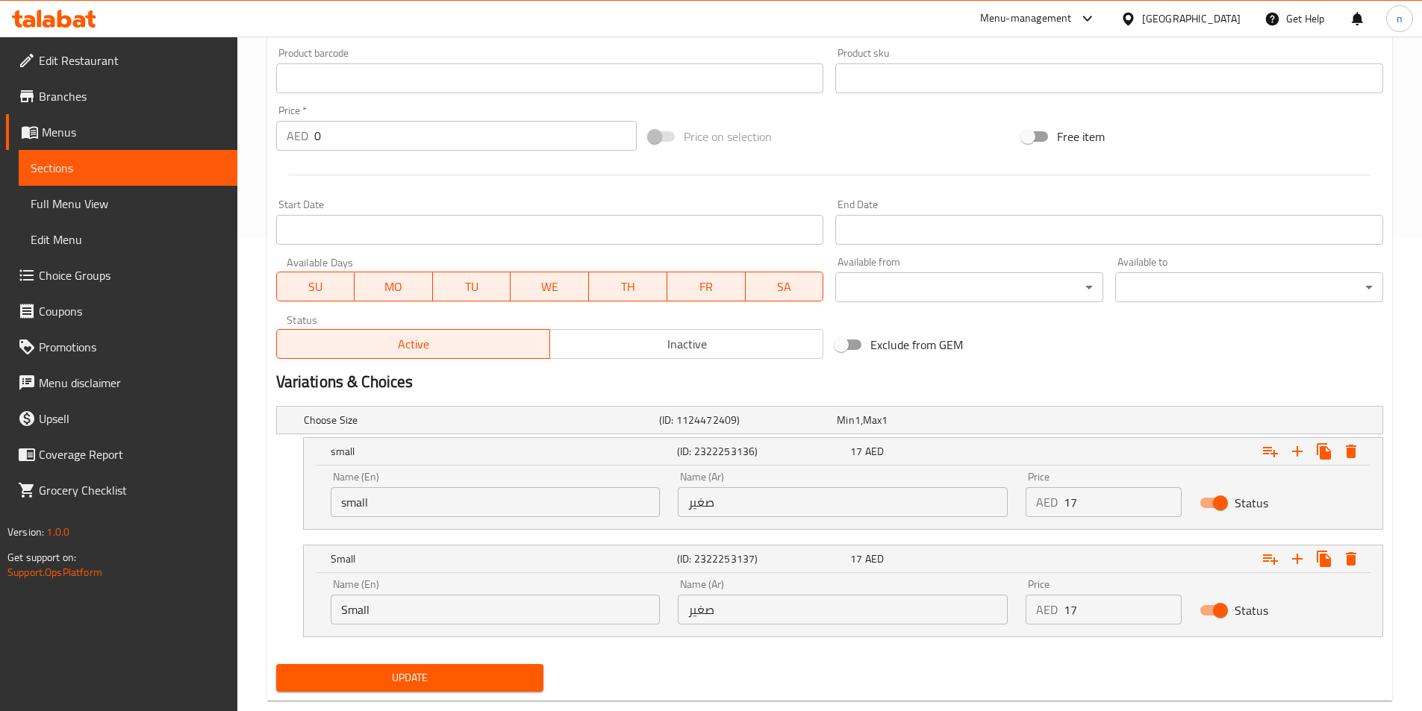
scroll to position [505, 0]
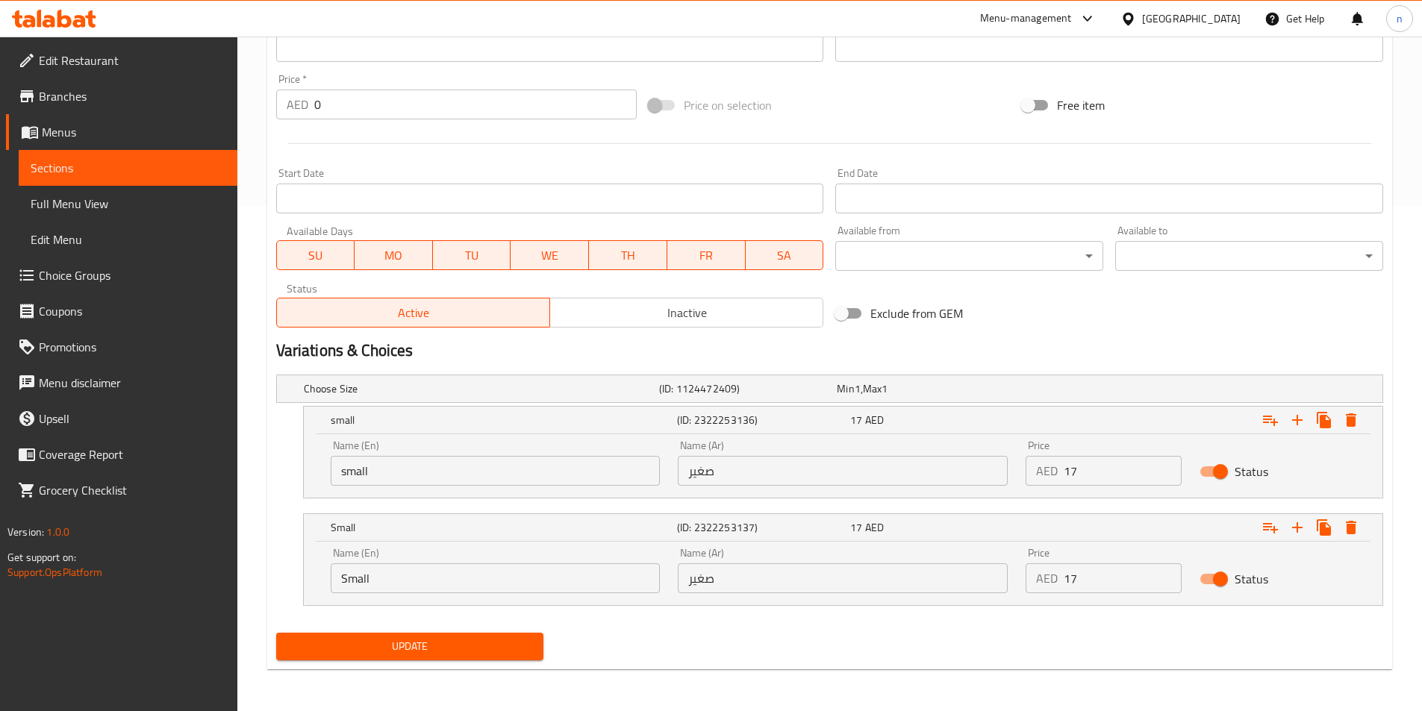
click at [551, 572] on input "Small" at bounding box center [496, 579] width 330 height 30
click at [551, 572] on input "text" at bounding box center [496, 579] width 330 height 30
type input "Large"
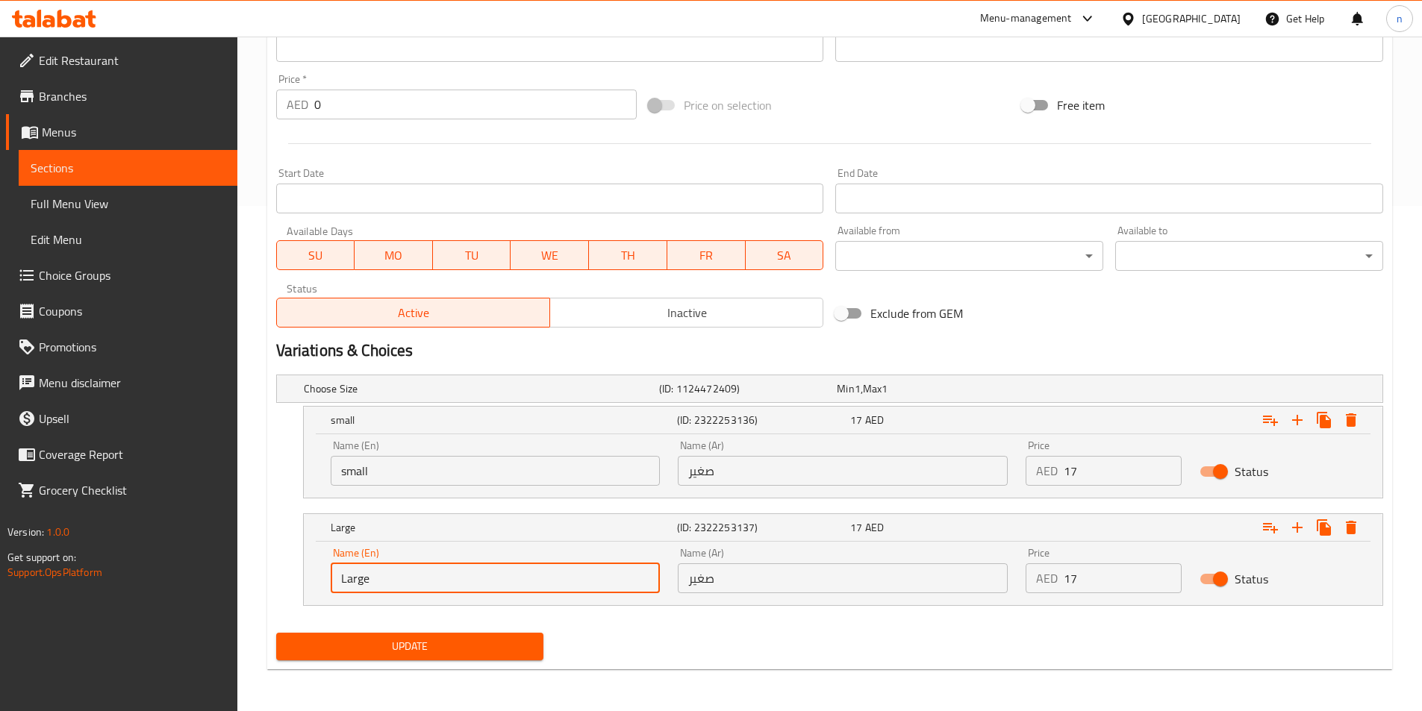
click at [716, 593] on div "Name (Ar) صغير Name (Ar)" at bounding box center [843, 570] width 348 height 63
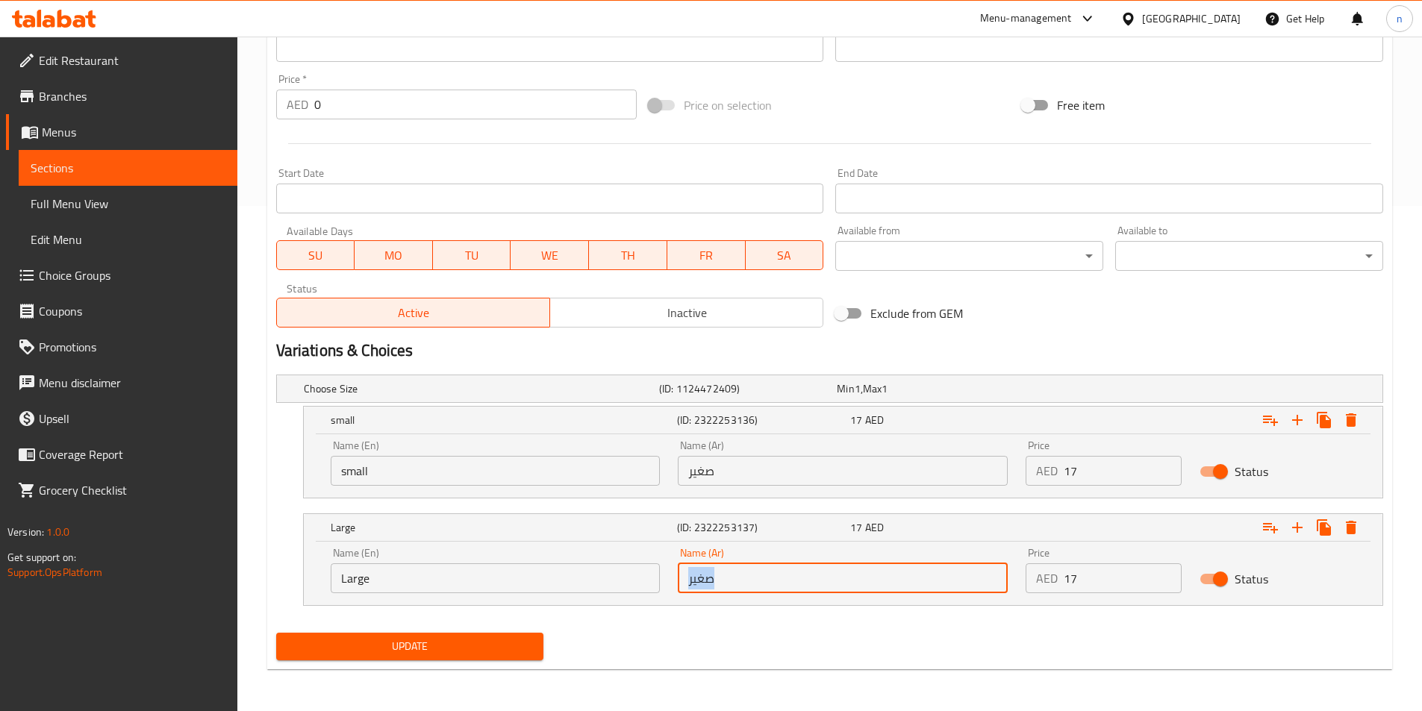
click at [722, 586] on input "صغير" at bounding box center [843, 579] width 330 height 30
type input "صغي"
click at [722, 586] on input "صغي" at bounding box center [843, 579] width 330 height 30
click at [722, 586] on input "text" at bounding box center [843, 579] width 330 height 30
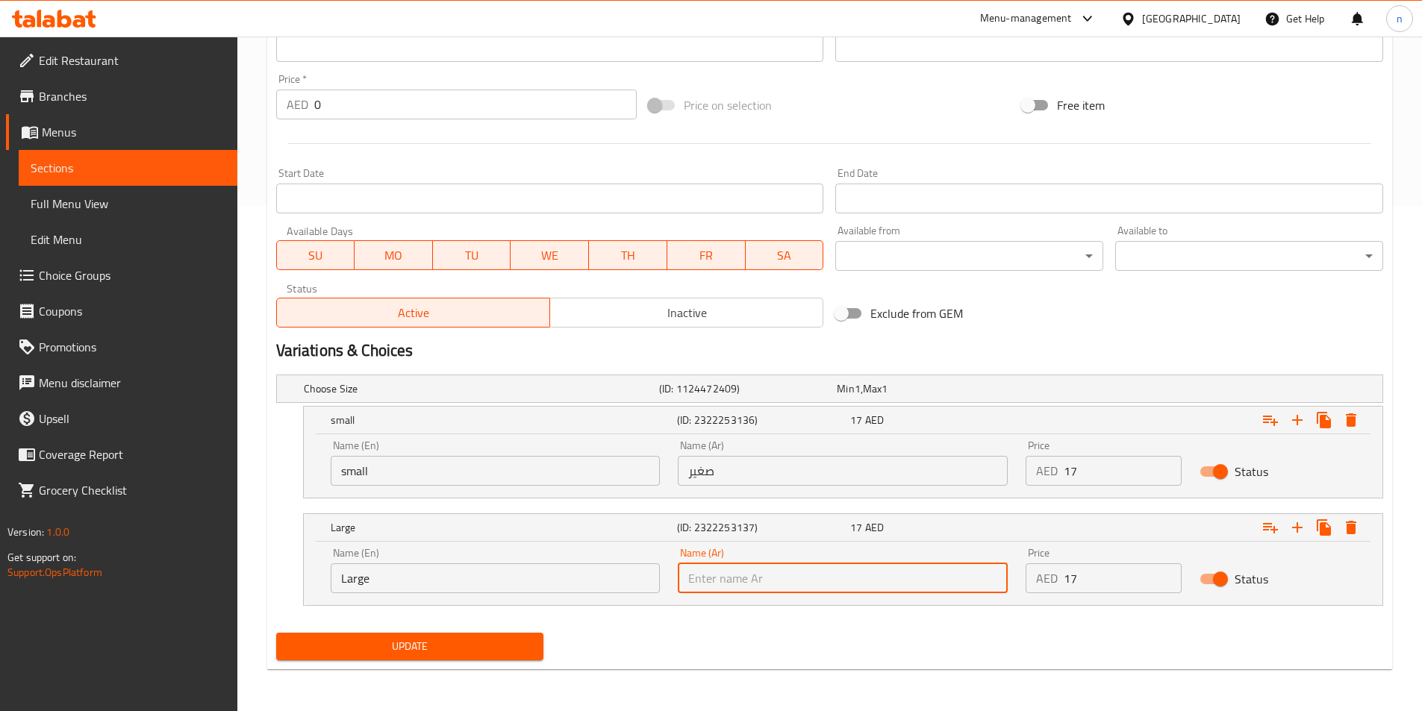
type input "كبير"
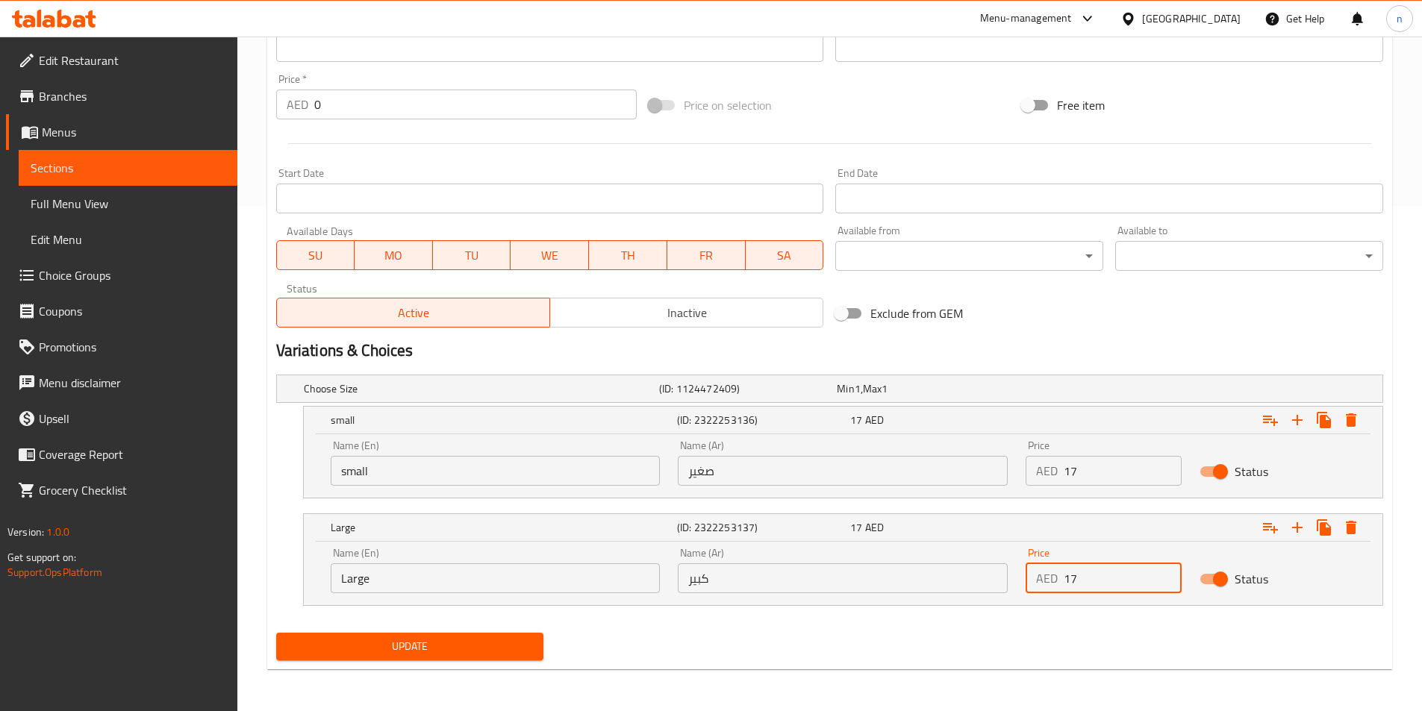
click at [1087, 584] on input "17" at bounding box center [1123, 579] width 118 height 30
type input "20"
click at [487, 642] on span "Update" at bounding box center [410, 646] width 244 height 19
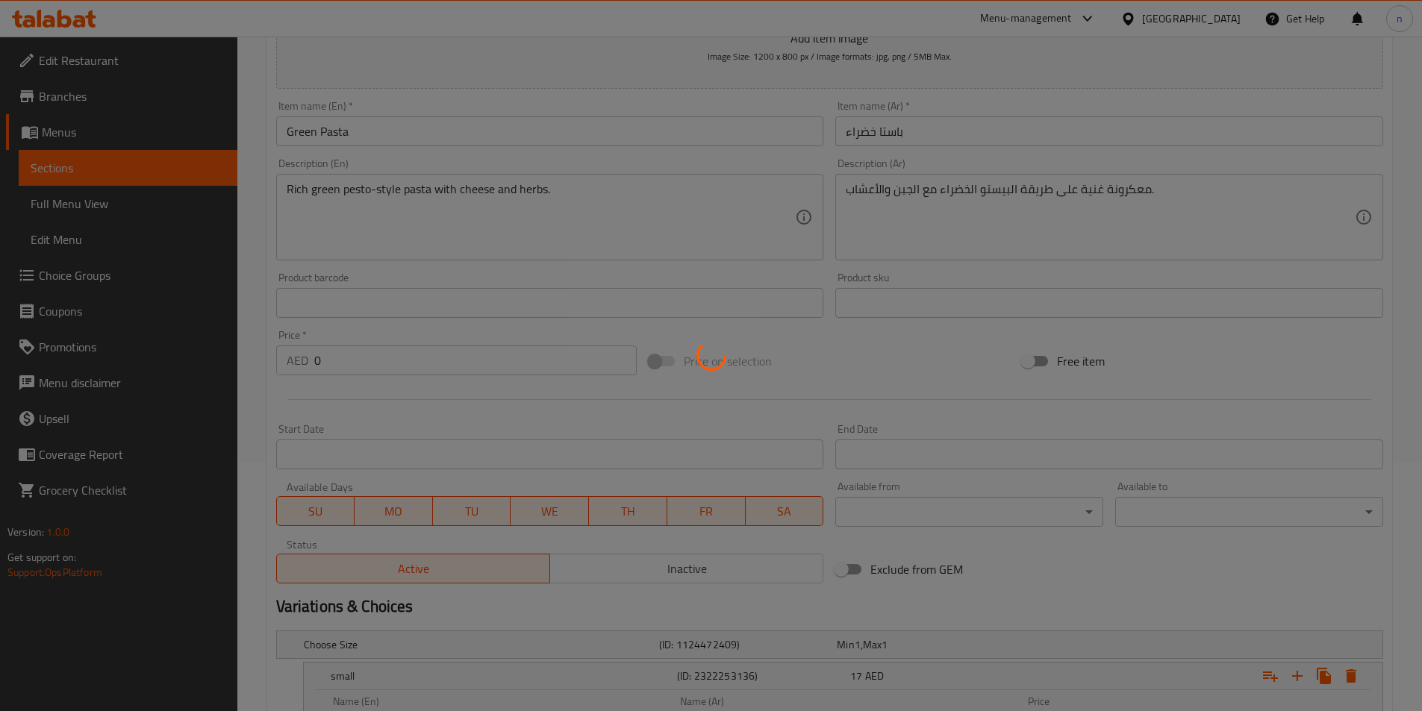
scroll to position [57, 0]
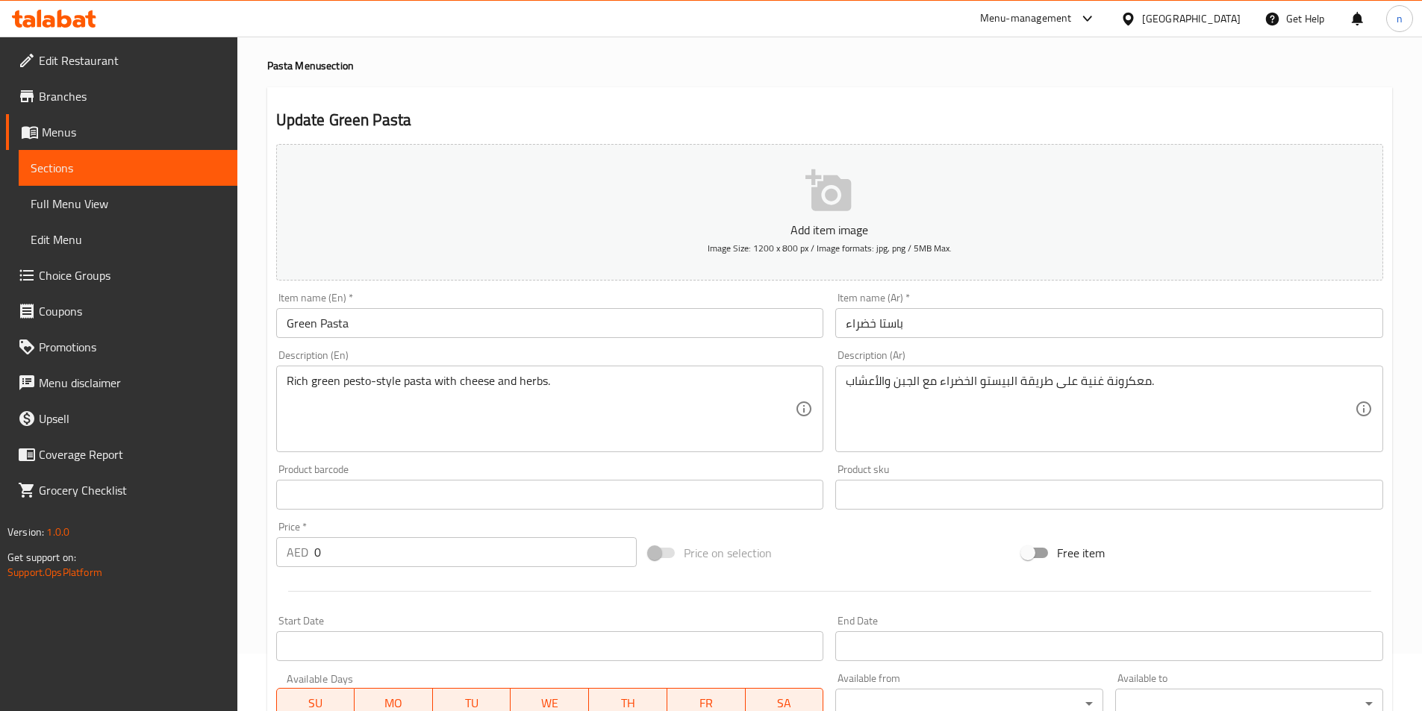
click at [802, 561] on div "Price on selection" at bounding box center [829, 553] width 373 height 40
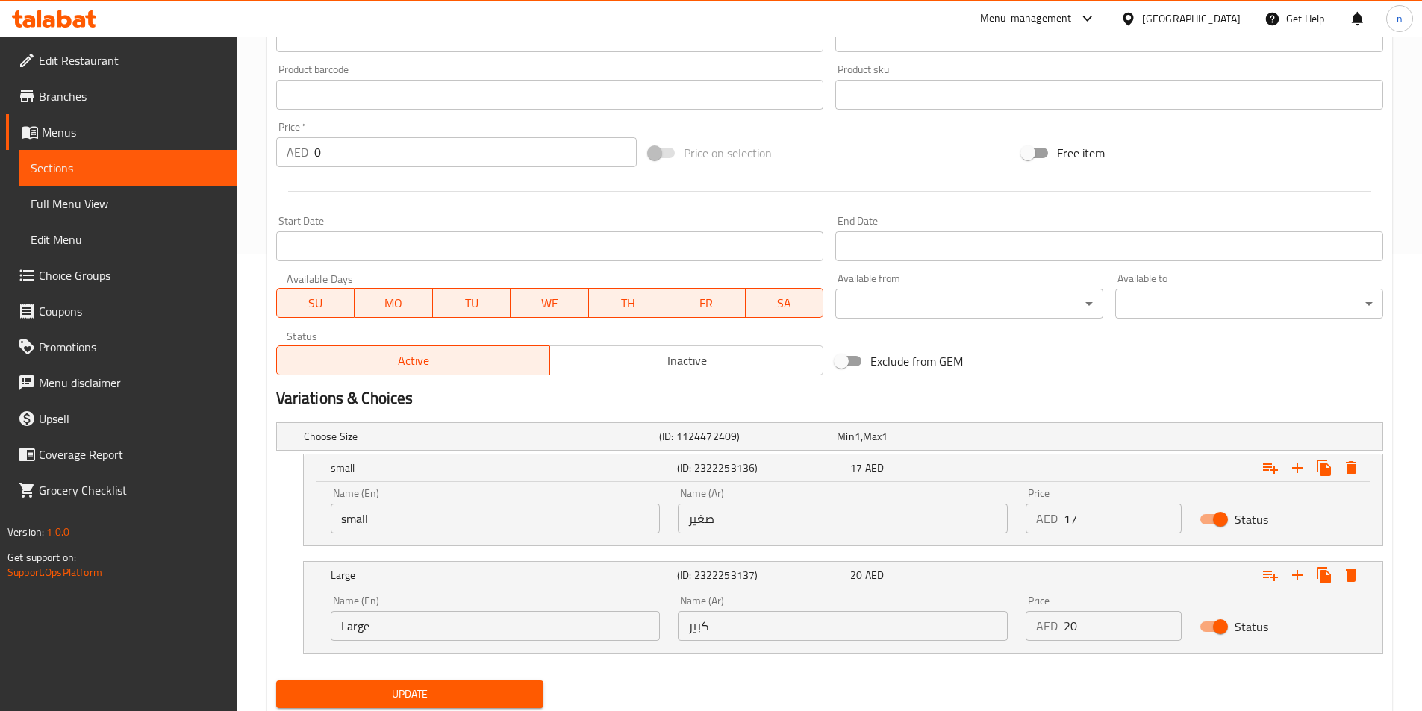
scroll to position [505, 0]
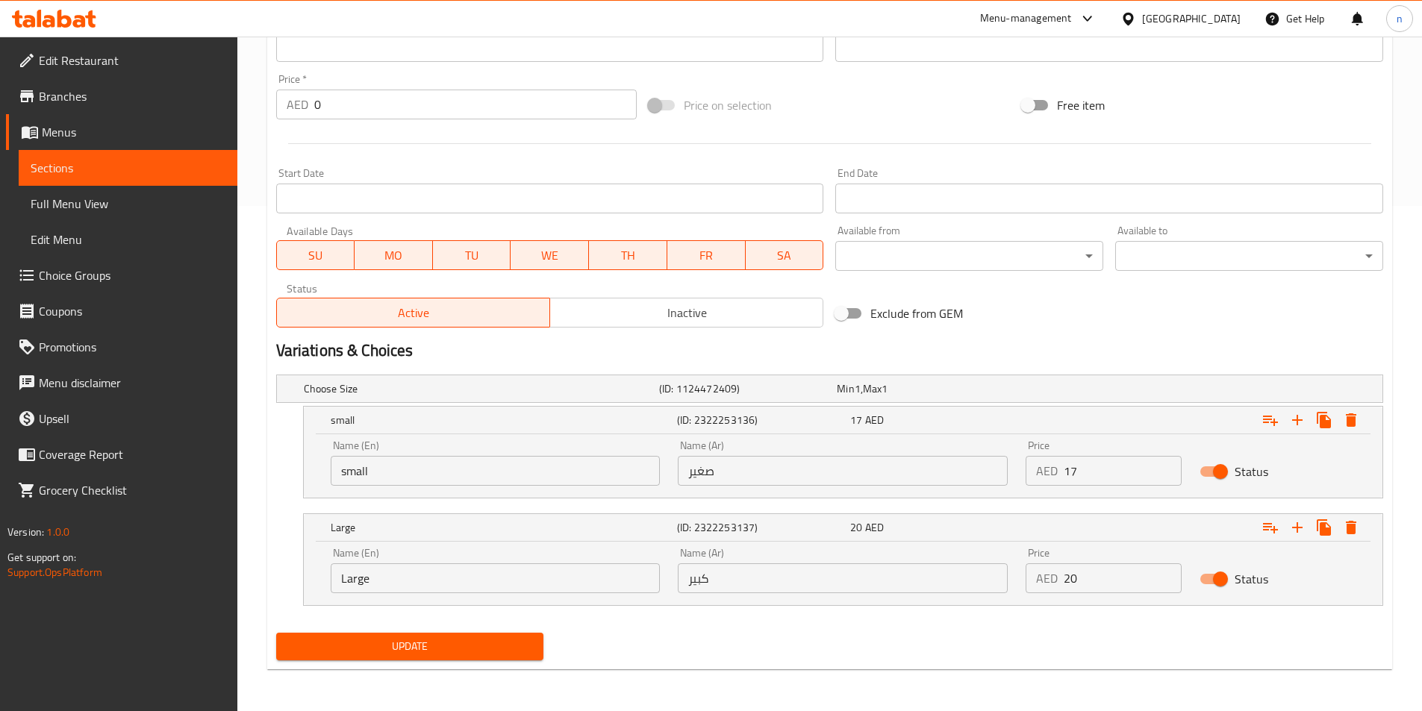
click at [484, 664] on div "Update" at bounding box center [410, 647] width 280 height 40
click at [504, 648] on span "Update" at bounding box center [410, 646] width 244 height 19
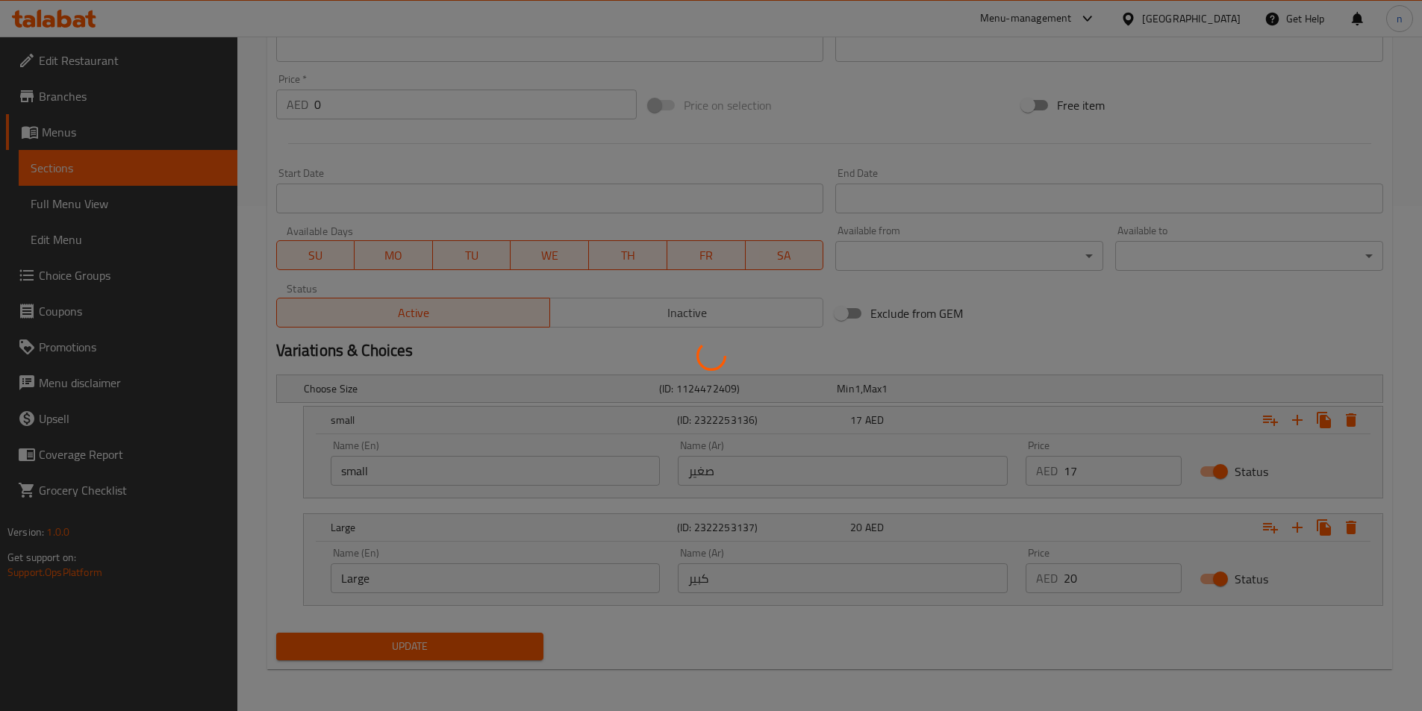
scroll to position [0, 0]
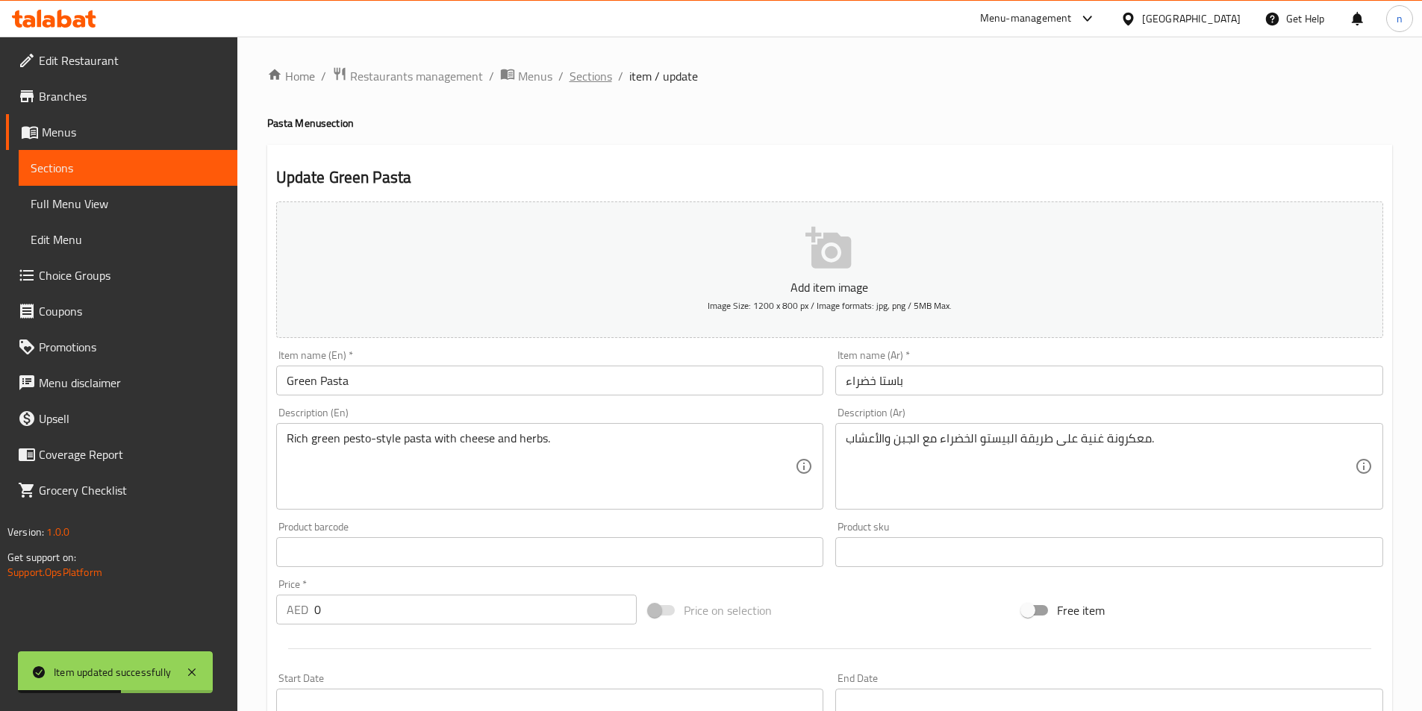
click at [592, 78] on span "Sections" at bounding box center [591, 76] width 43 height 18
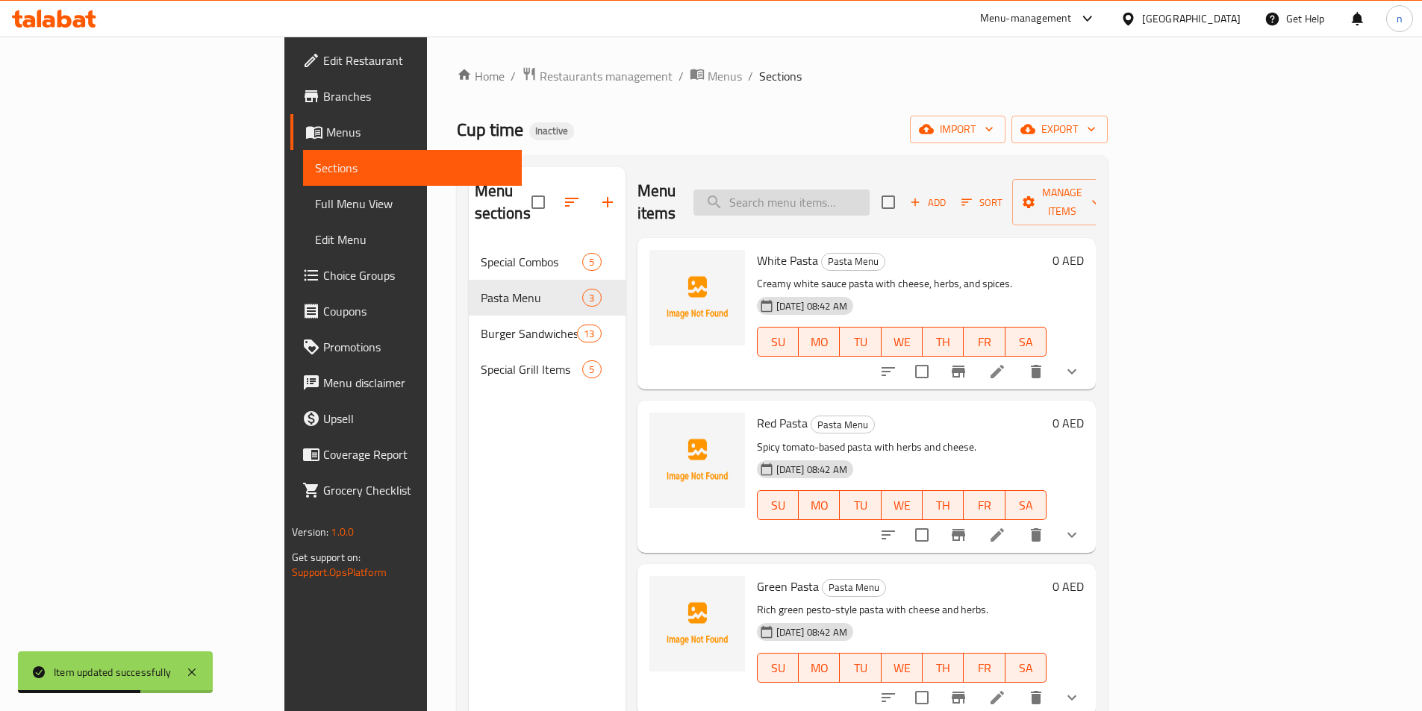
click at [870, 190] on input "search" at bounding box center [781, 203] width 176 height 26
paste input "Double Burger (Chicken/Beef)"
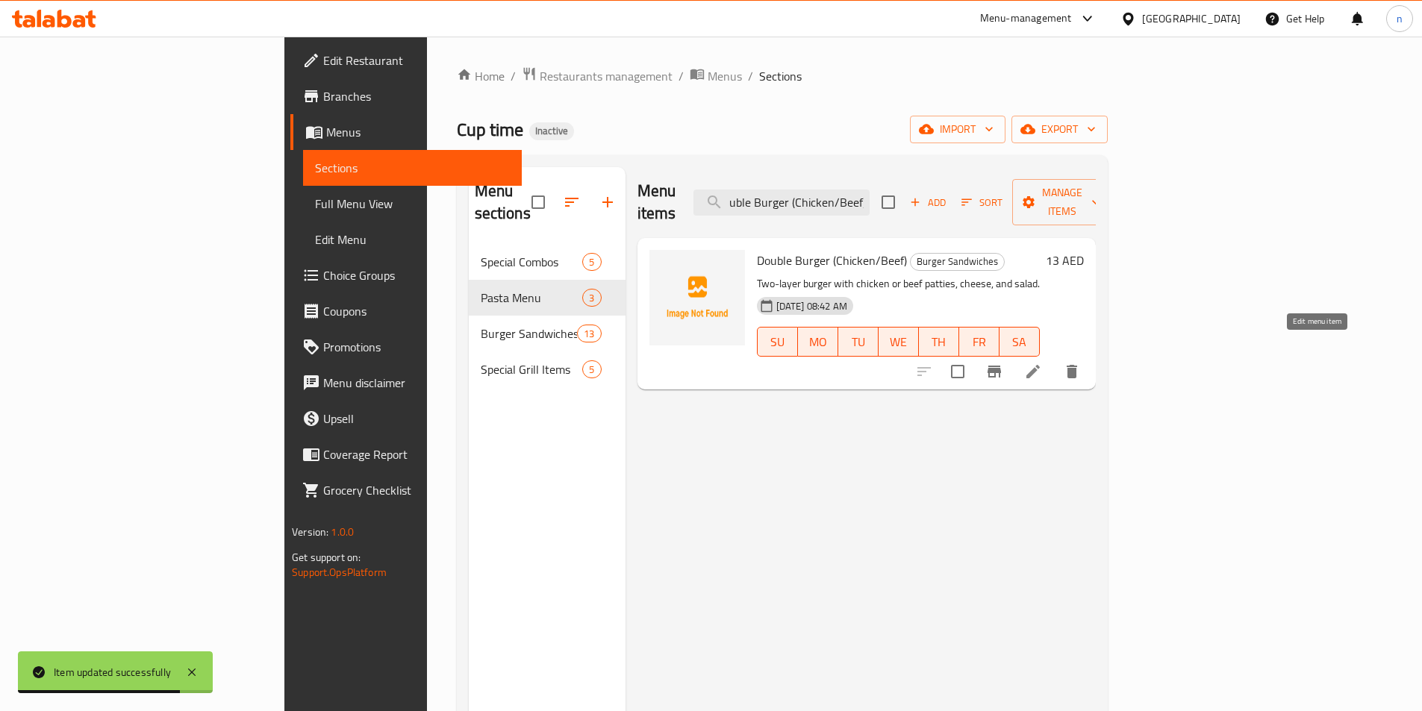
type input "Double Burger (Chicken/Beef)"
click at [1042, 363] on icon at bounding box center [1033, 372] width 18 height 18
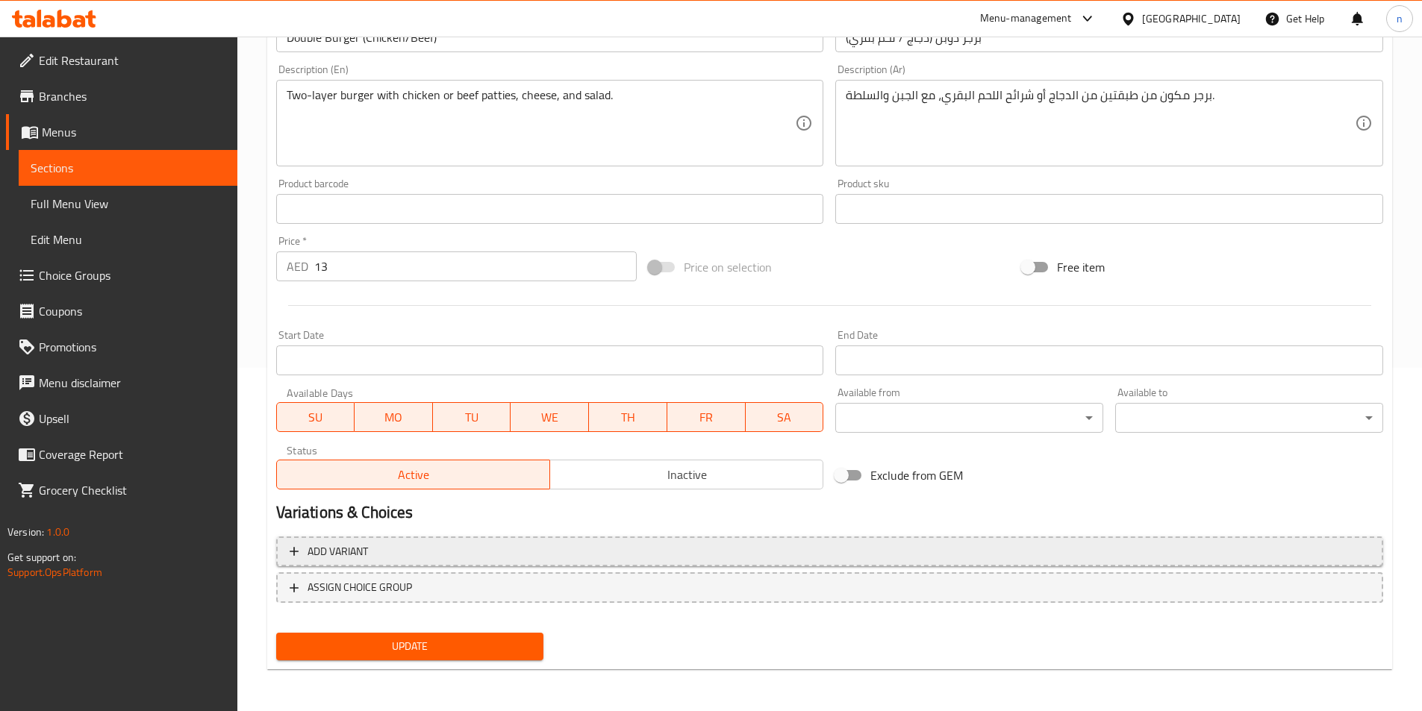
click at [719, 556] on span "Add variant" at bounding box center [830, 552] width 1080 height 19
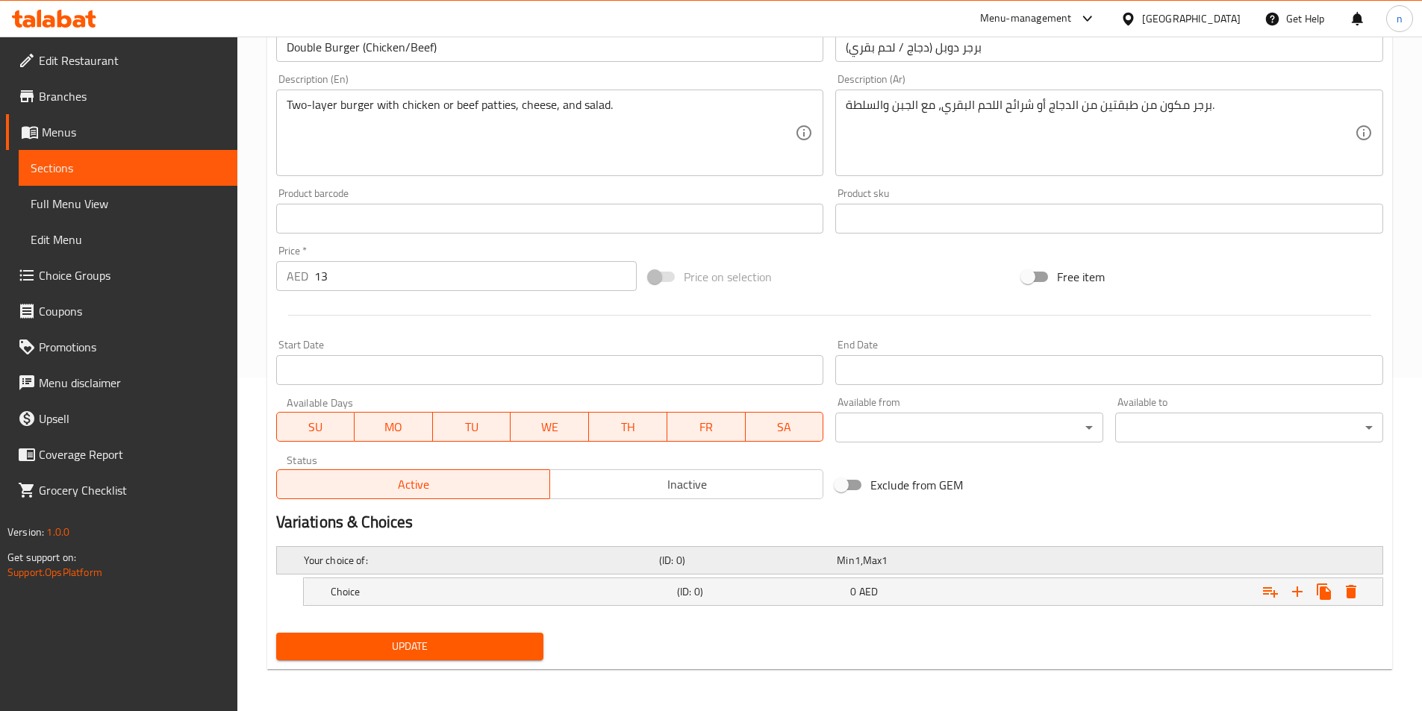
scroll to position [334, 0]
click at [721, 592] on h5 "(ID: 0)" at bounding box center [760, 591] width 167 height 15
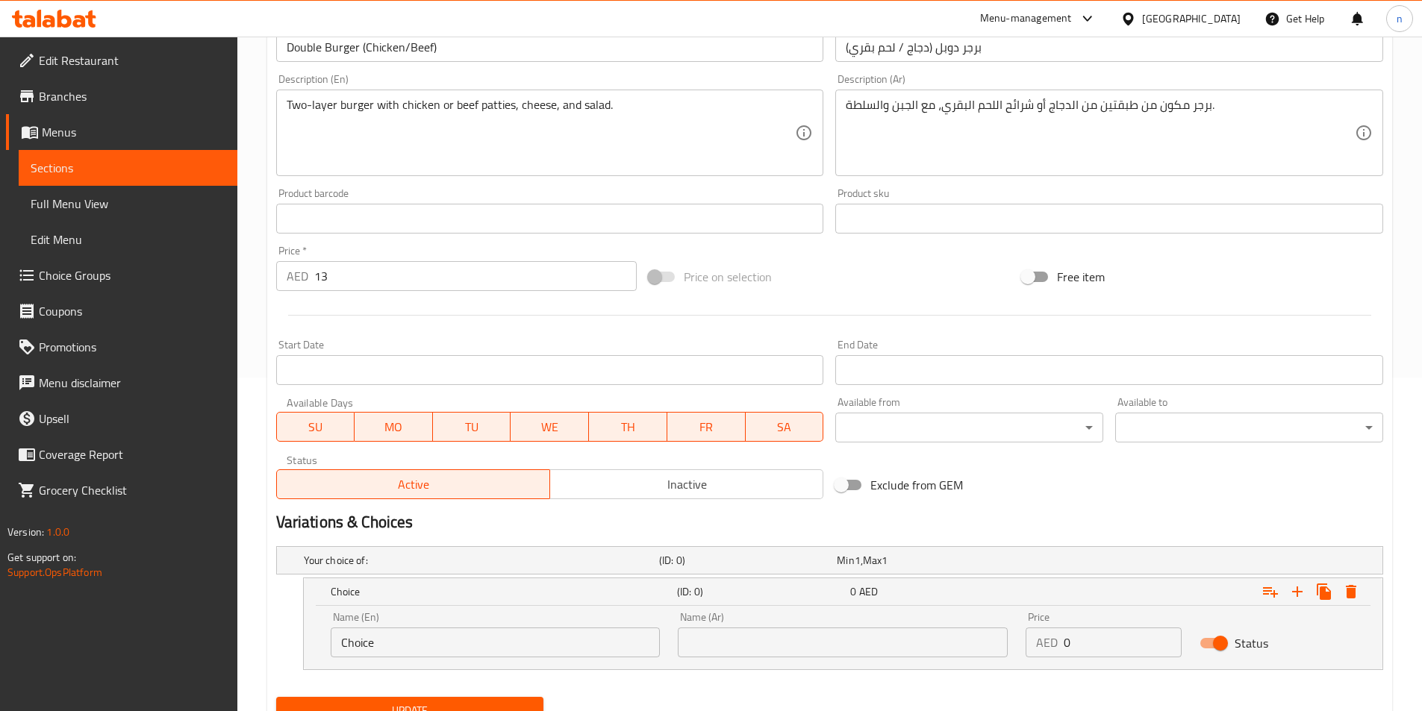
scroll to position [249, 0]
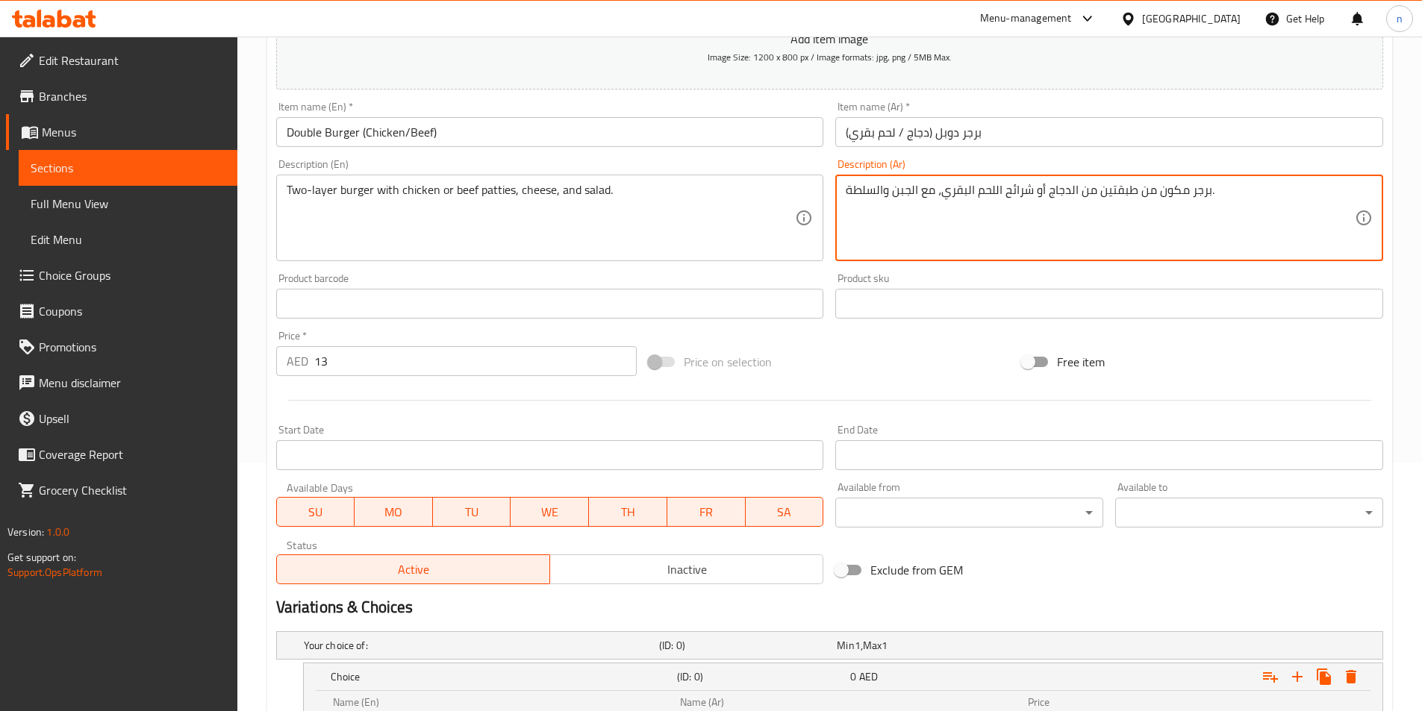
click at [1060, 193] on textarea "برجر مكون من طبقتين من الدجاج أو شرائح اللحم البقري، مع الجبن والسلطة." at bounding box center [1100, 218] width 509 height 71
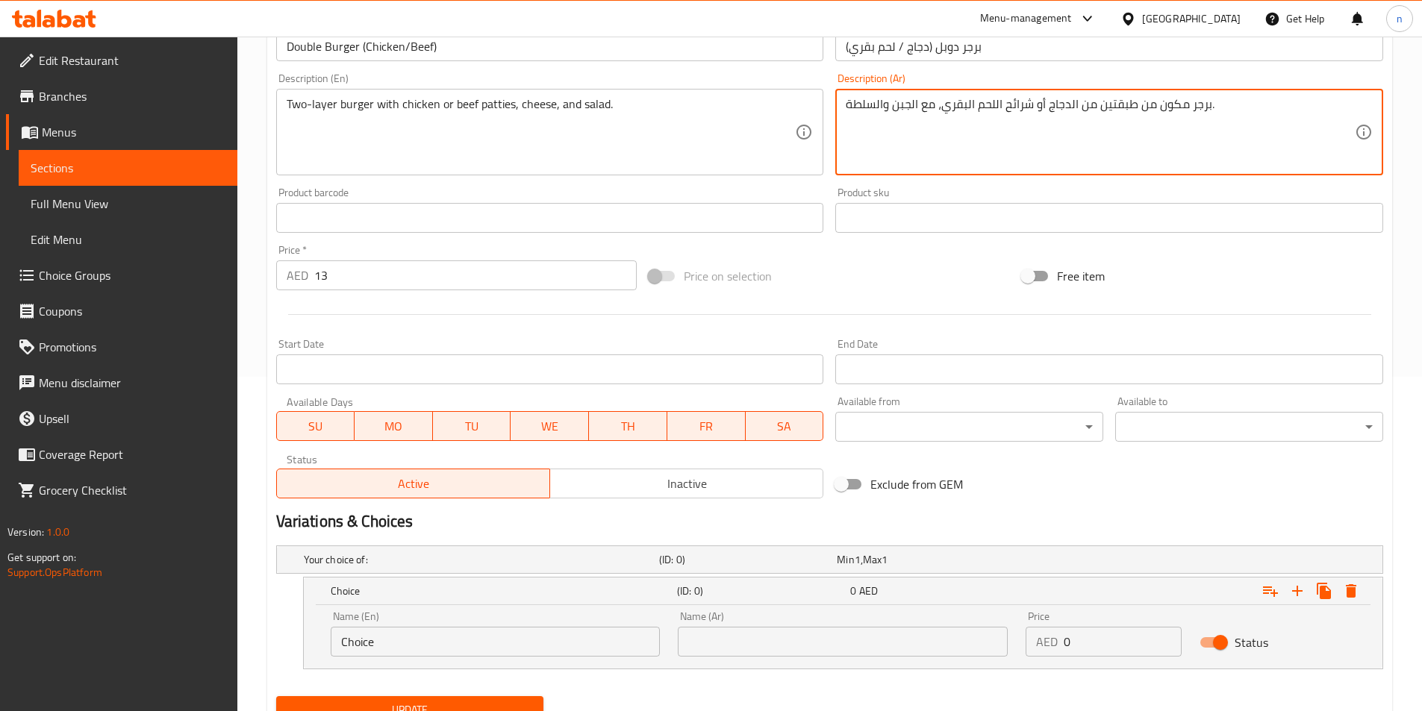
scroll to position [398, 0]
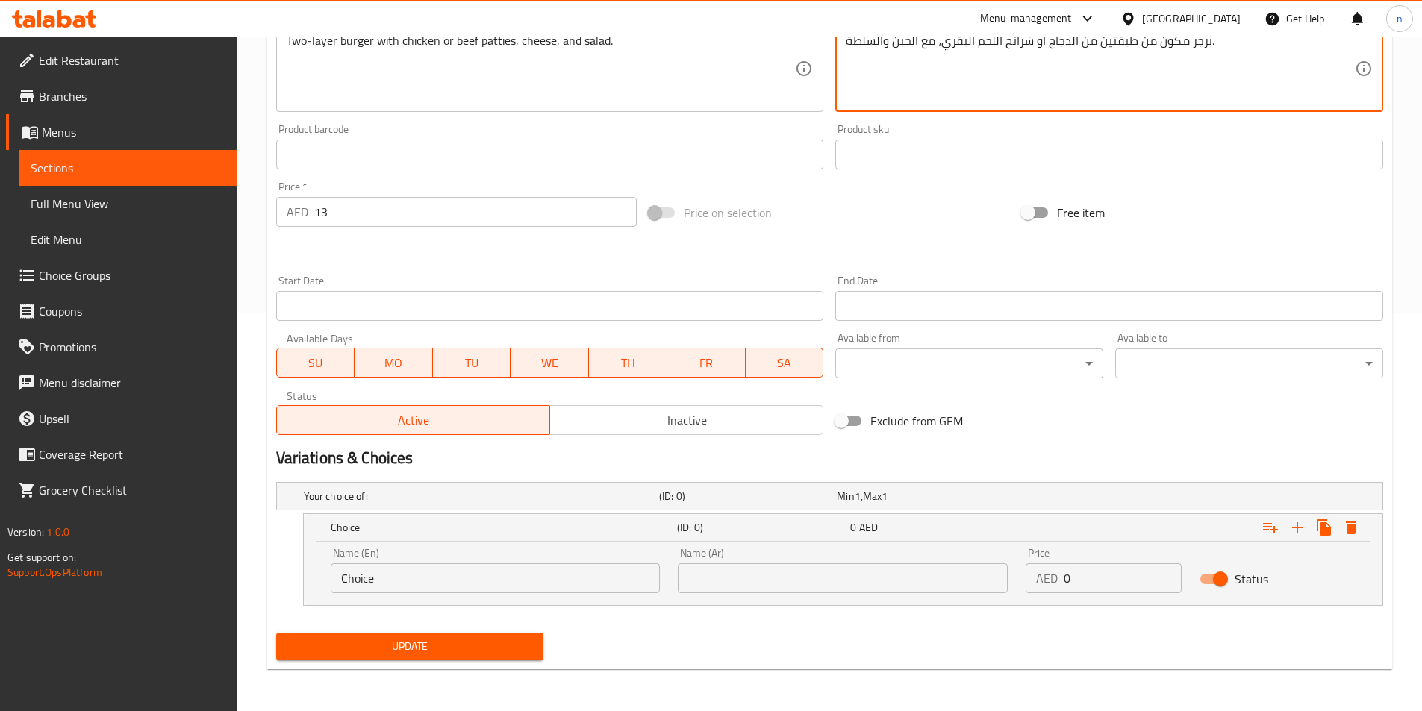
click at [484, 576] on input "Choice" at bounding box center [496, 579] width 330 height 30
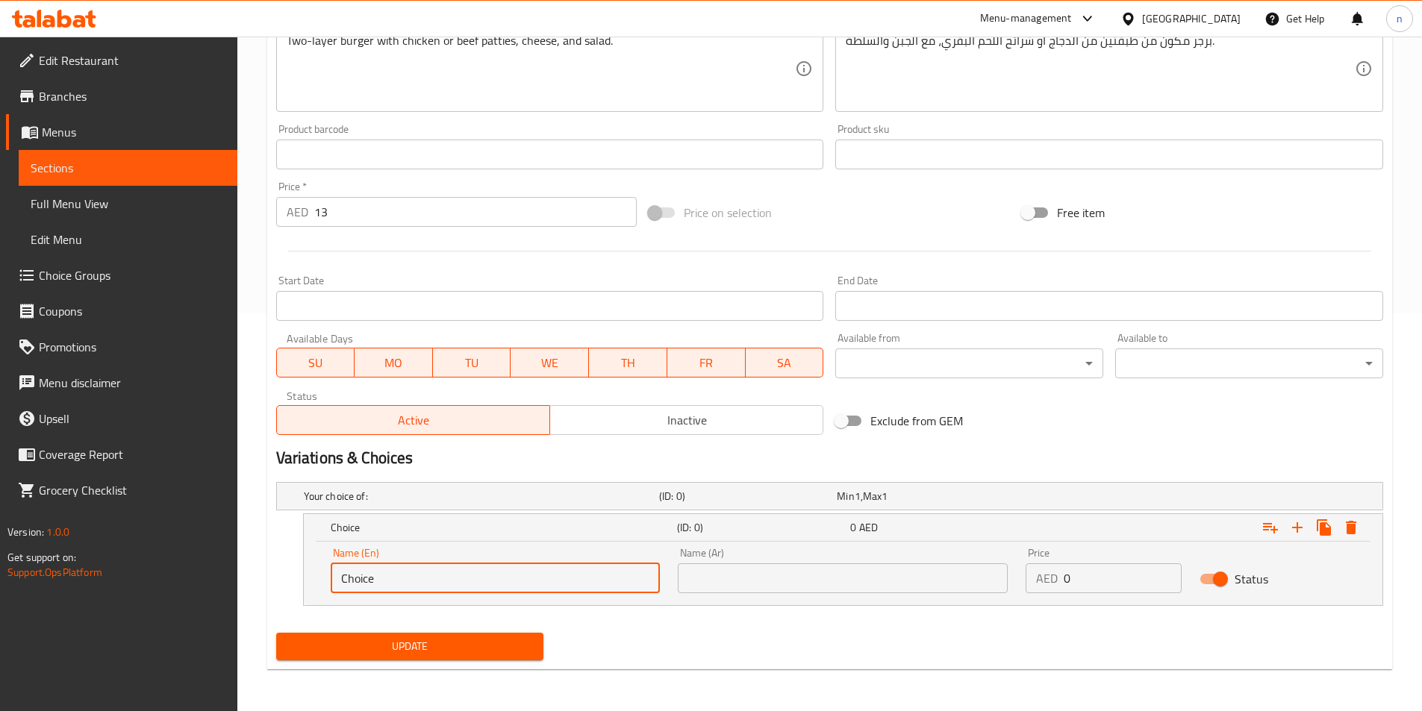
click at [484, 576] on input "Choice" at bounding box center [496, 579] width 330 height 30
paste input "الدجاج"
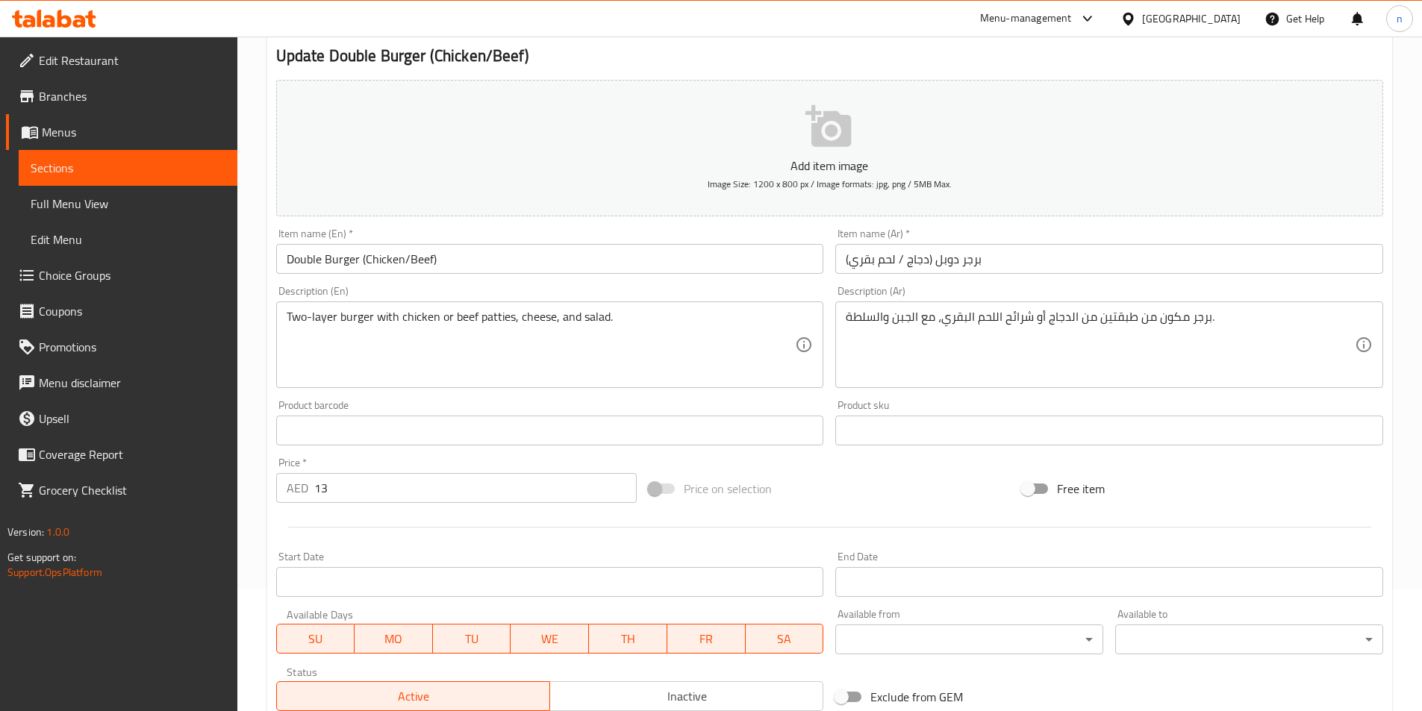
scroll to position [99, 0]
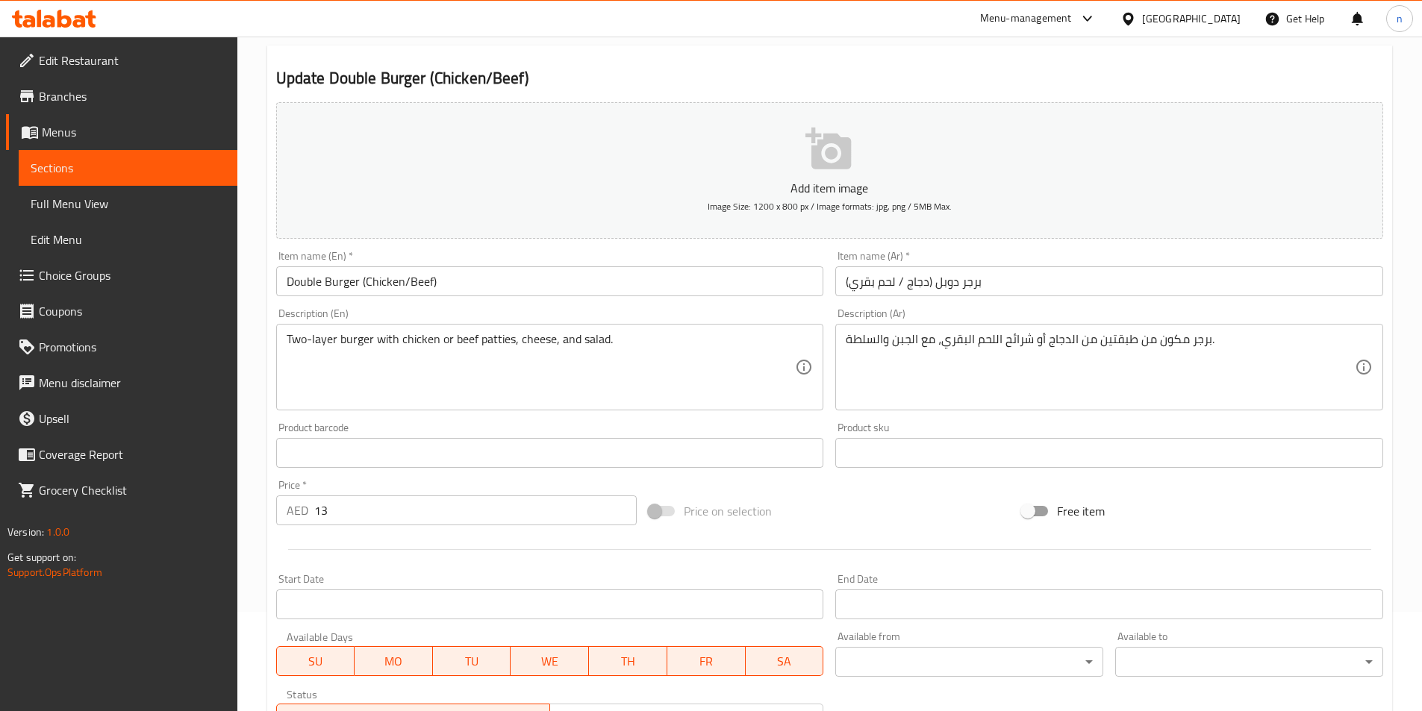
type input "الدجاج"
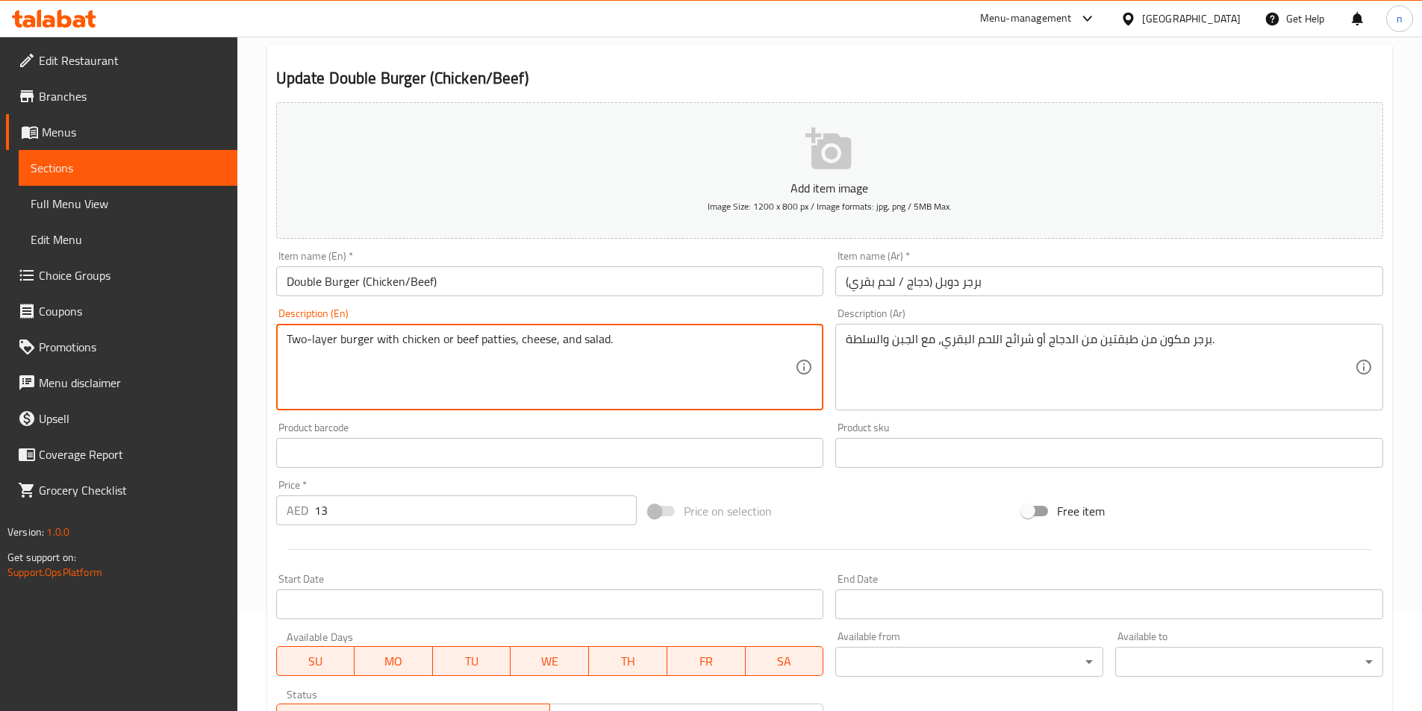
click at [426, 344] on textarea "Two-layer burger with chicken or beef patties, cheese, and salad." at bounding box center [541, 367] width 509 height 71
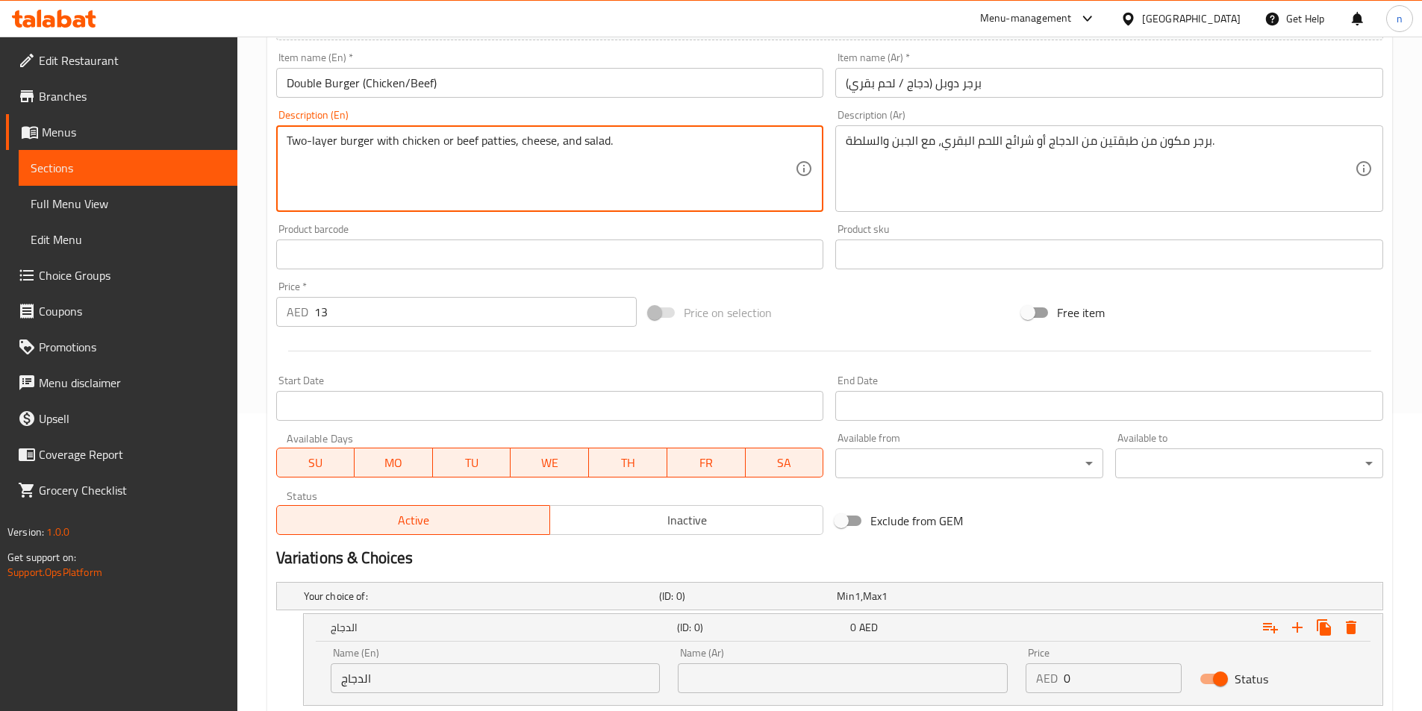
scroll to position [398, 0]
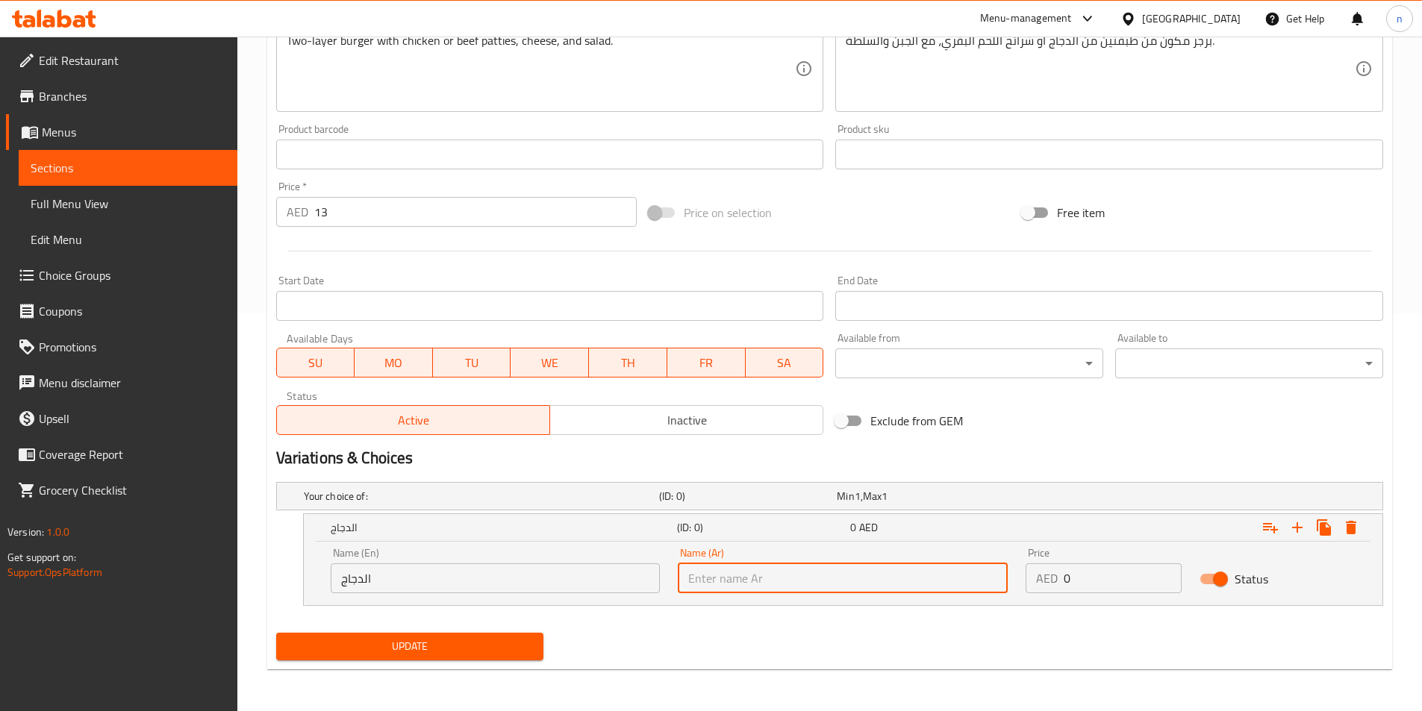
click at [724, 580] on input "text" at bounding box center [843, 579] width 330 height 30
paste input "chicken"
type input "chicken"
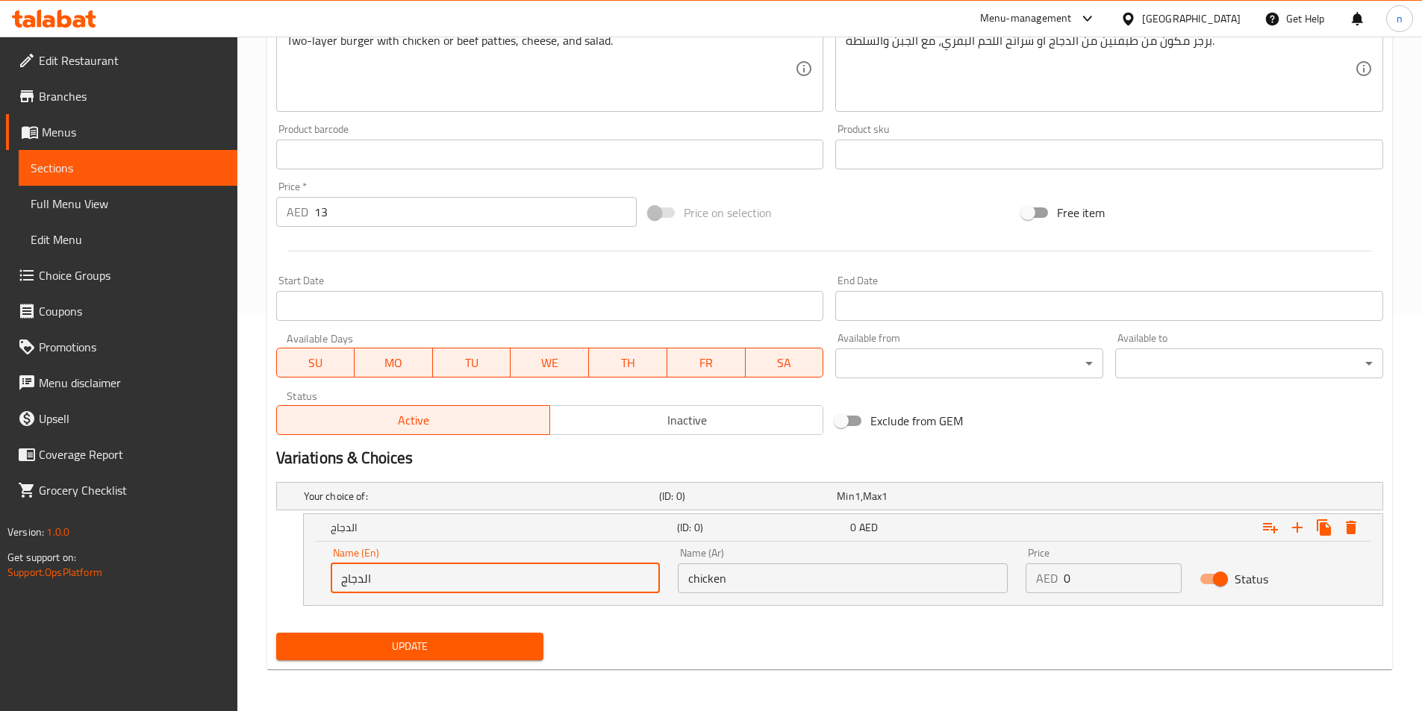
click at [598, 570] on input "الدجاج" at bounding box center [496, 579] width 330 height 30
paste input "chicken"
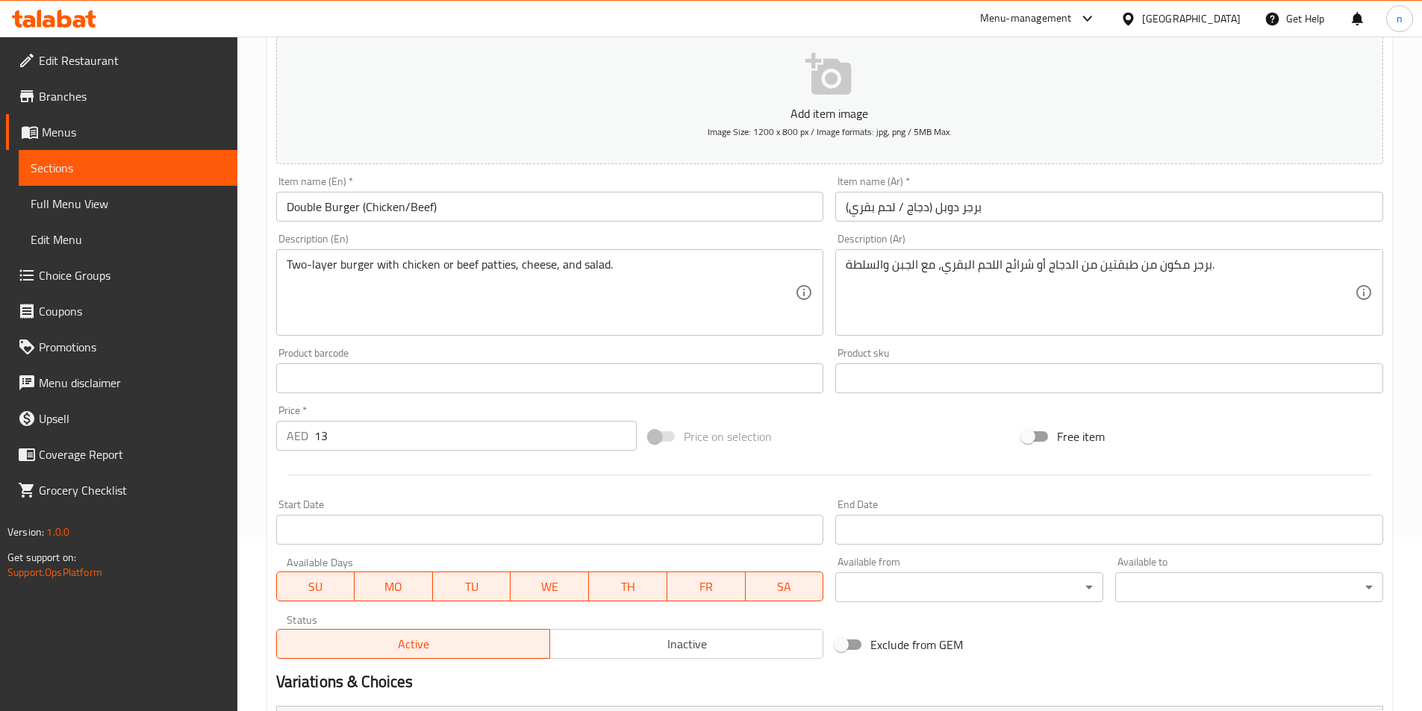
type input "chicken"
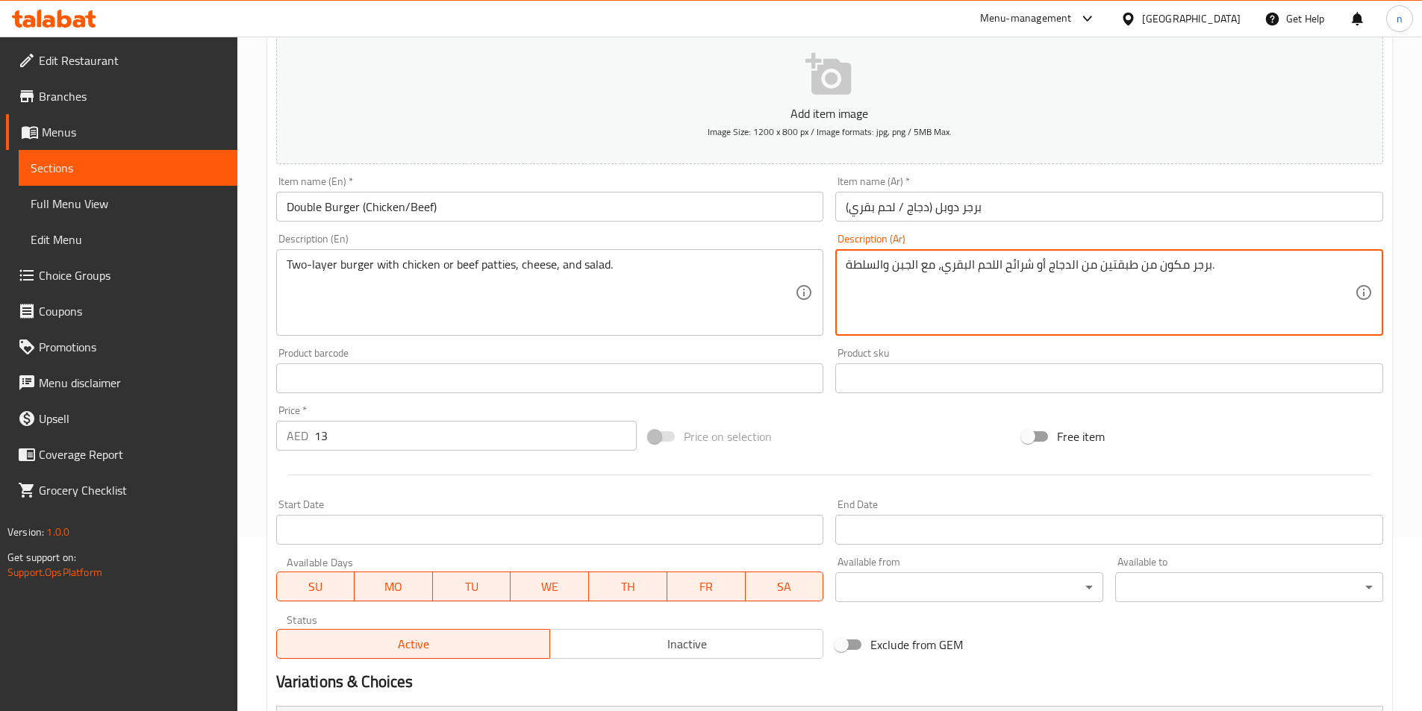
click at [1067, 269] on textarea "برجر مكون من طبقتين من الدجاج أو شرائح اللحم البقري، مع الجبن والسلطة." at bounding box center [1100, 293] width 509 height 71
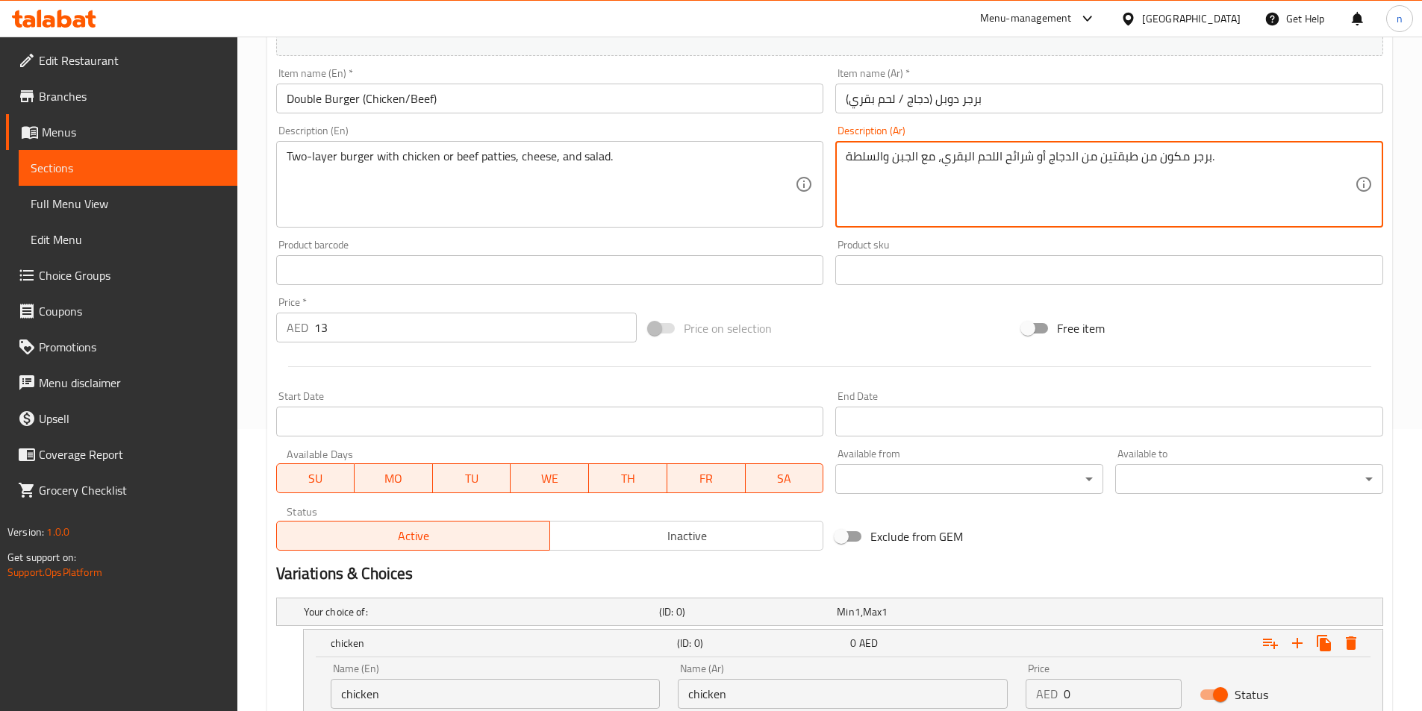
scroll to position [398, 0]
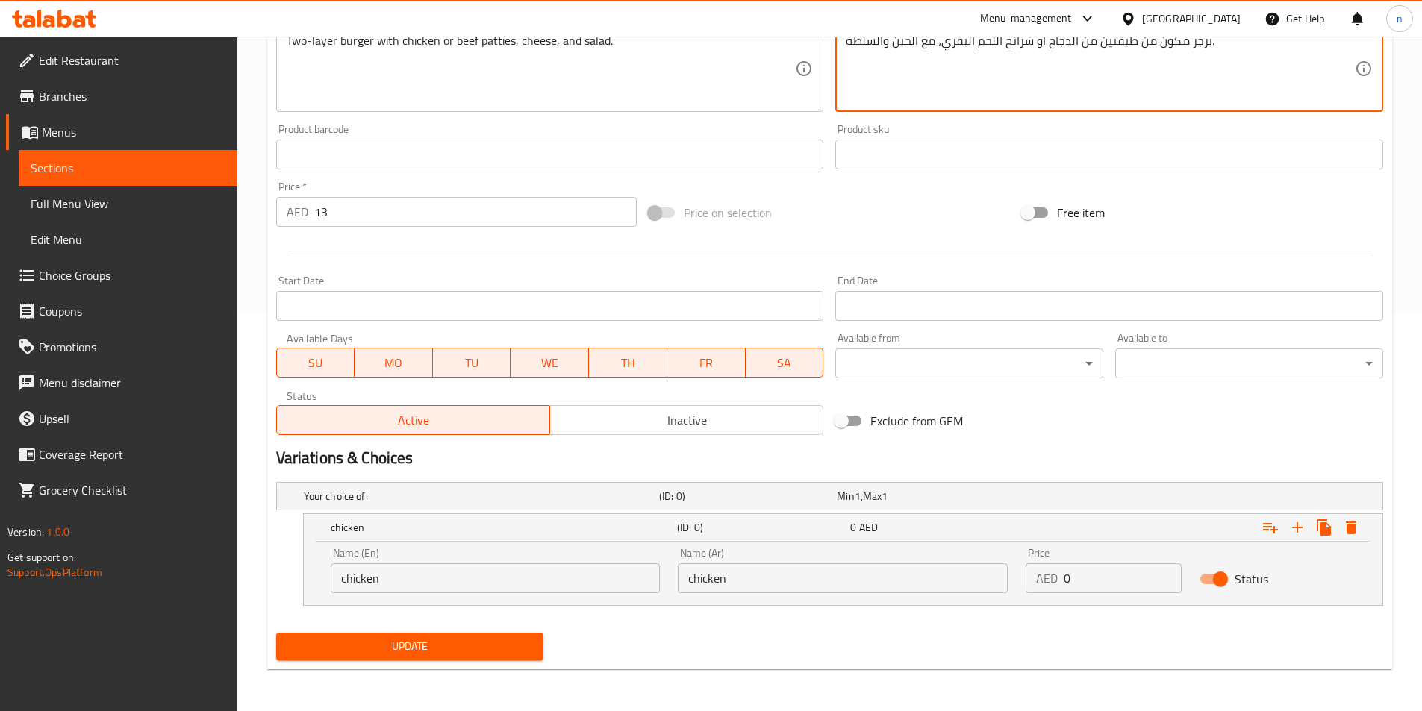
click at [749, 574] on input "chicken" at bounding box center [843, 579] width 330 height 30
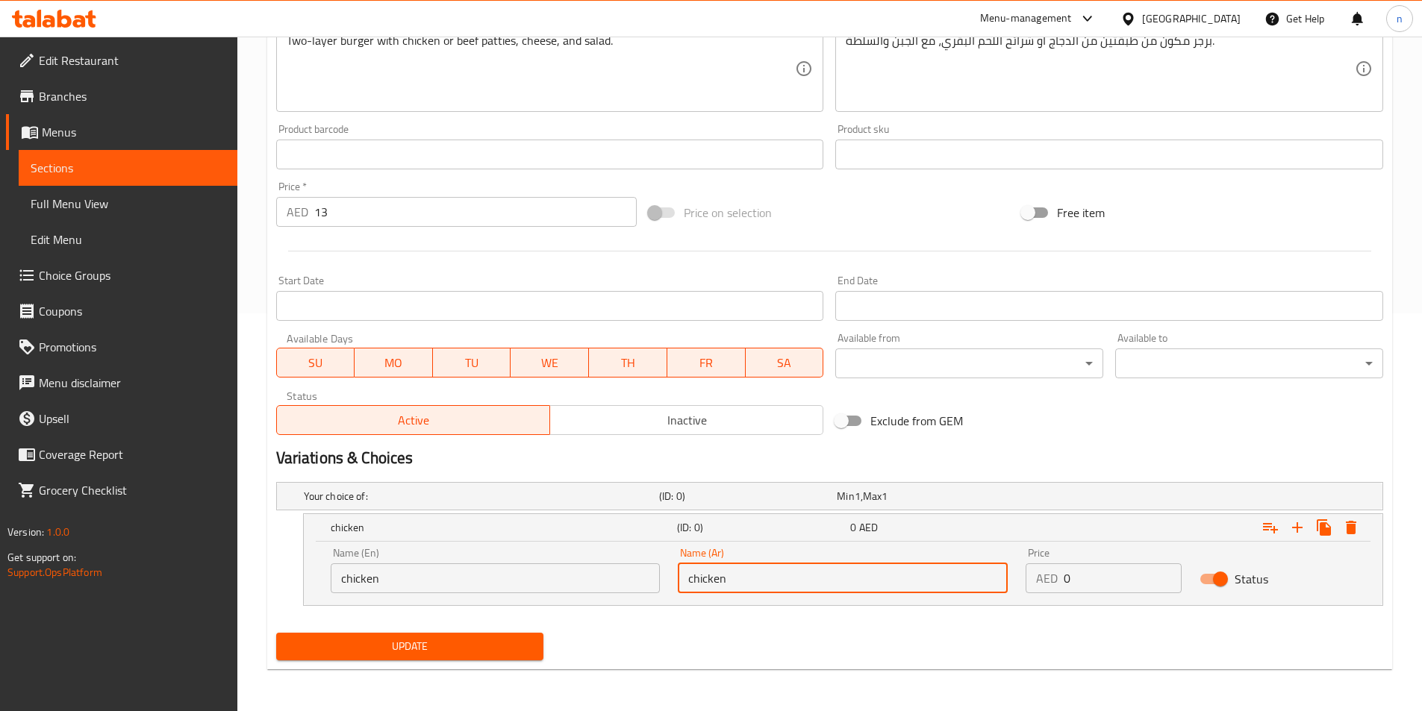
click at [749, 574] on input "chicken" at bounding box center [843, 579] width 330 height 30
paste input "الدجاج"
type input "الدجاج"
click at [1091, 581] on input "0" at bounding box center [1123, 579] width 118 height 30
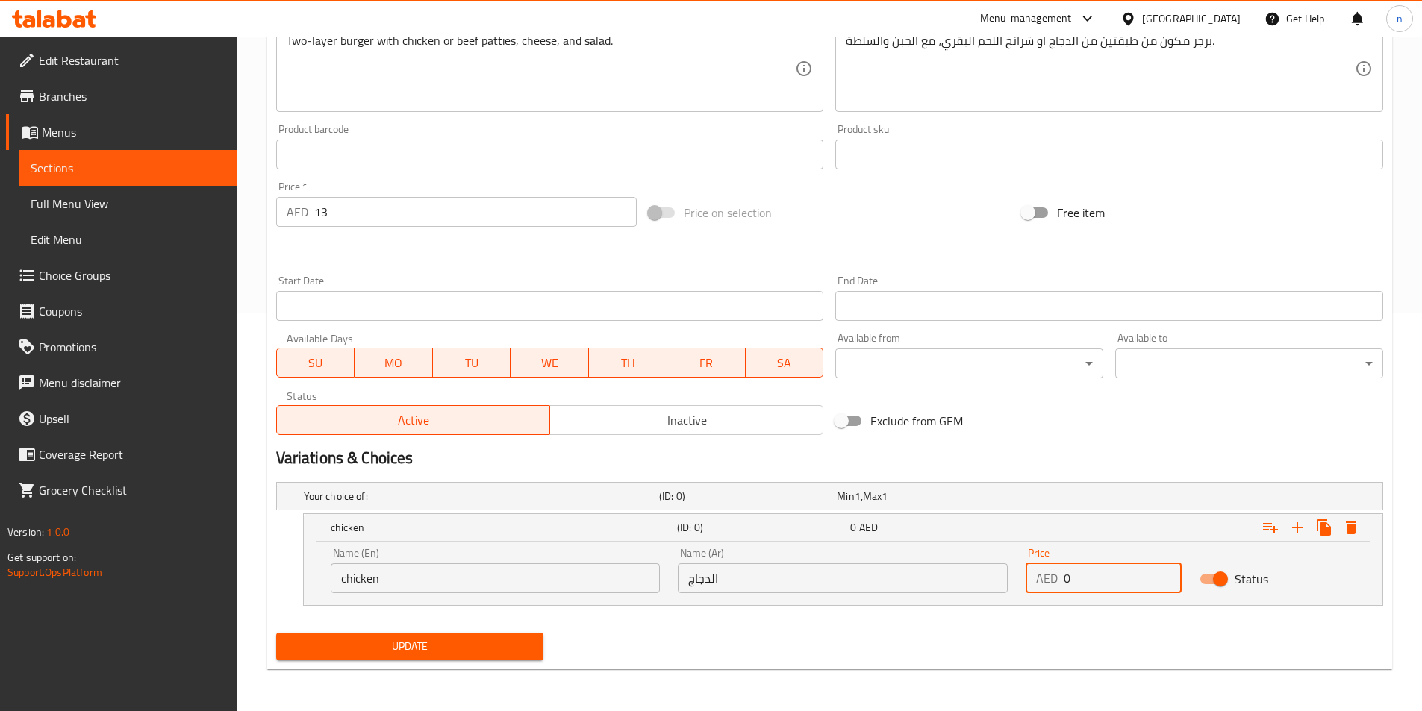
click at [1091, 581] on input "0" at bounding box center [1123, 579] width 118 height 30
type input "13"
click at [1297, 519] on icon "Expand" at bounding box center [1297, 528] width 18 height 18
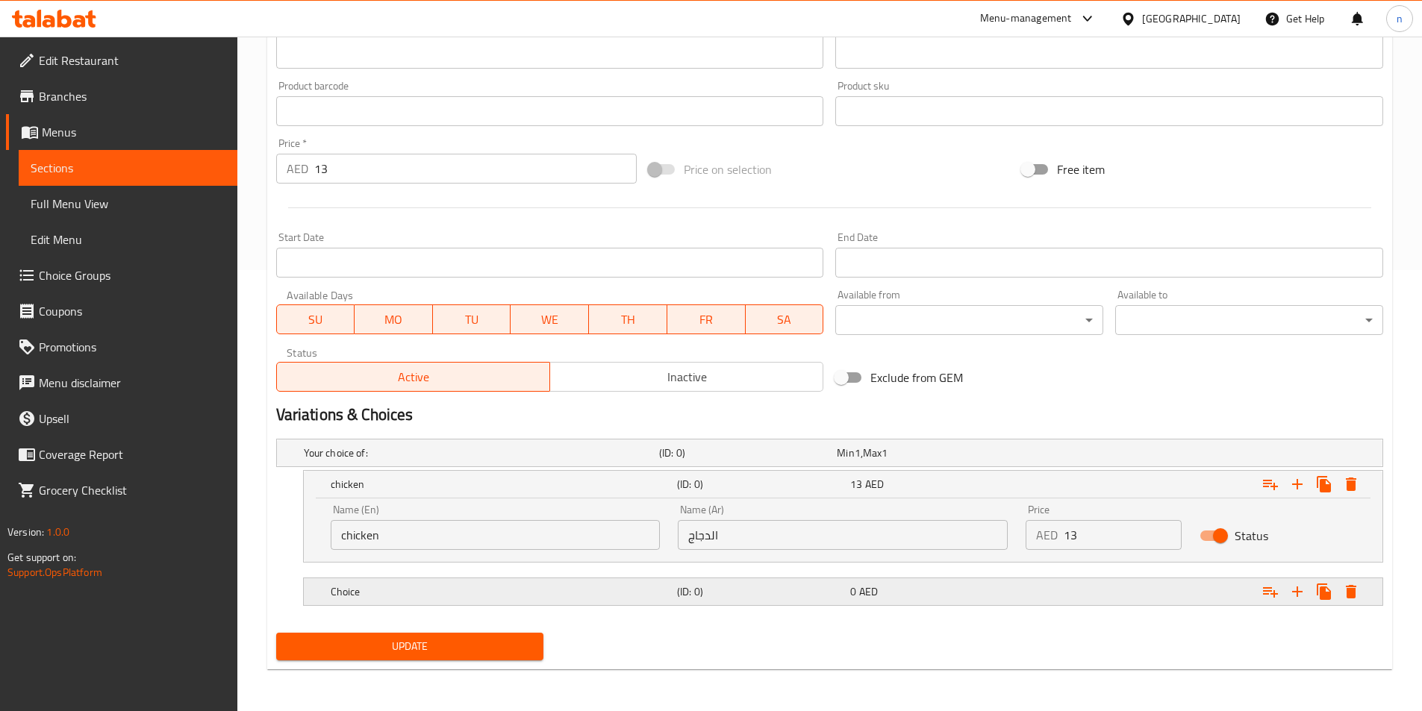
click at [853, 596] on span "0" at bounding box center [853, 591] width 6 height 19
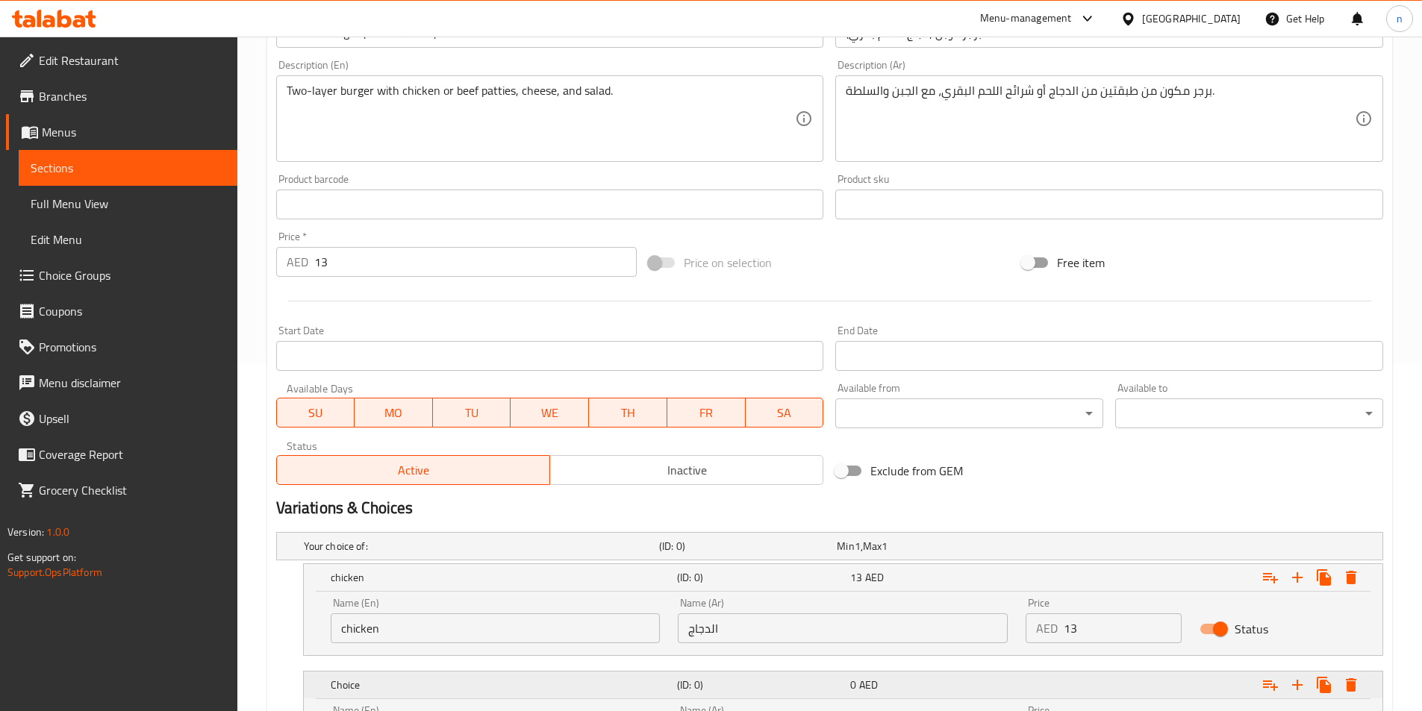
scroll to position [132, 0]
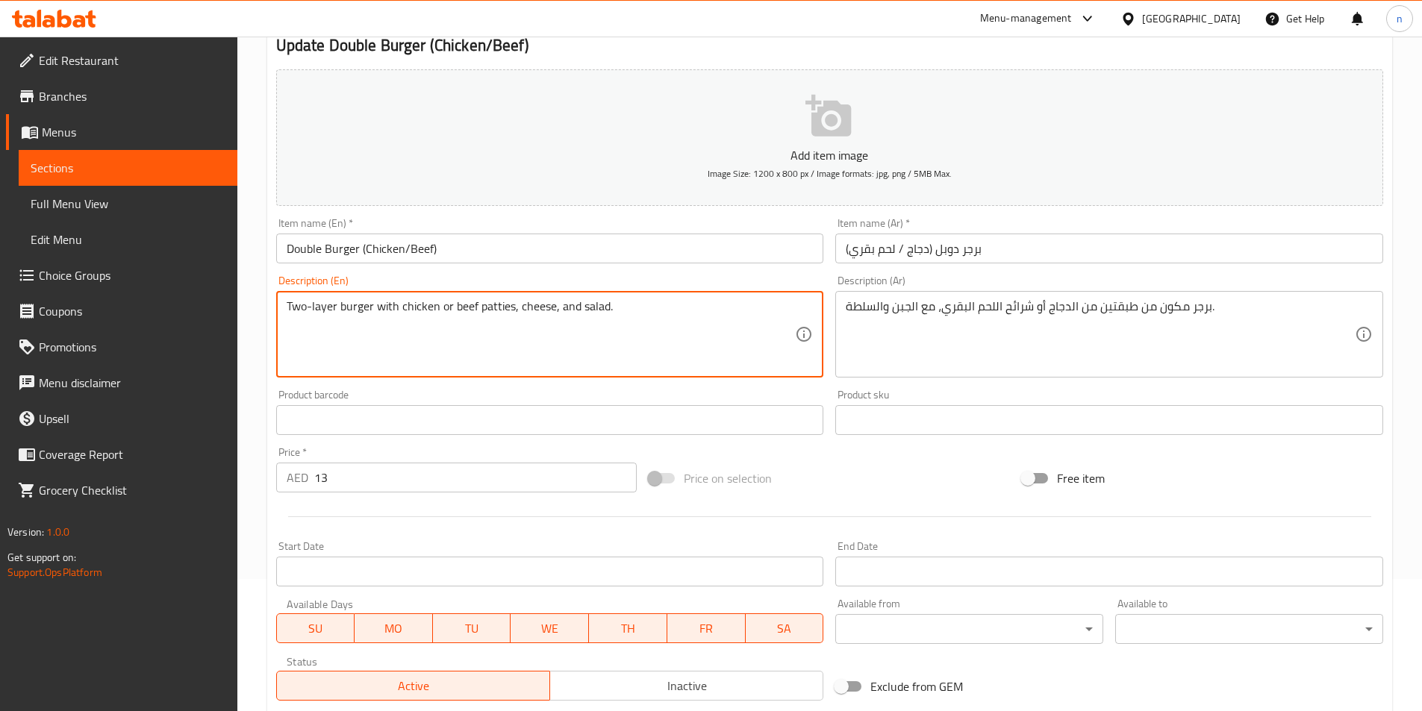
click at [464, 308] on textarea "Two-layer burger with chicken or beef patties, cheese, and salad." at bounding box center [541, 334] width 509 height 71
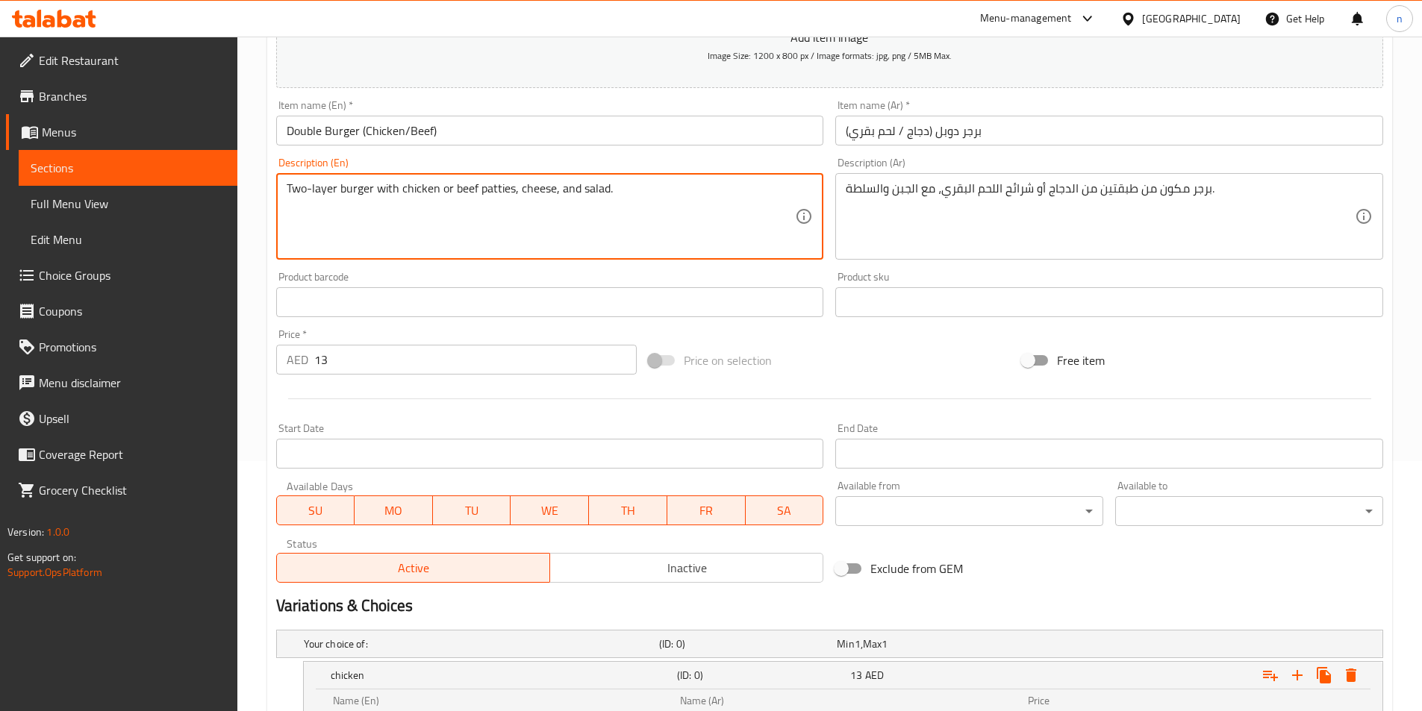
scroll to position [505, 0]
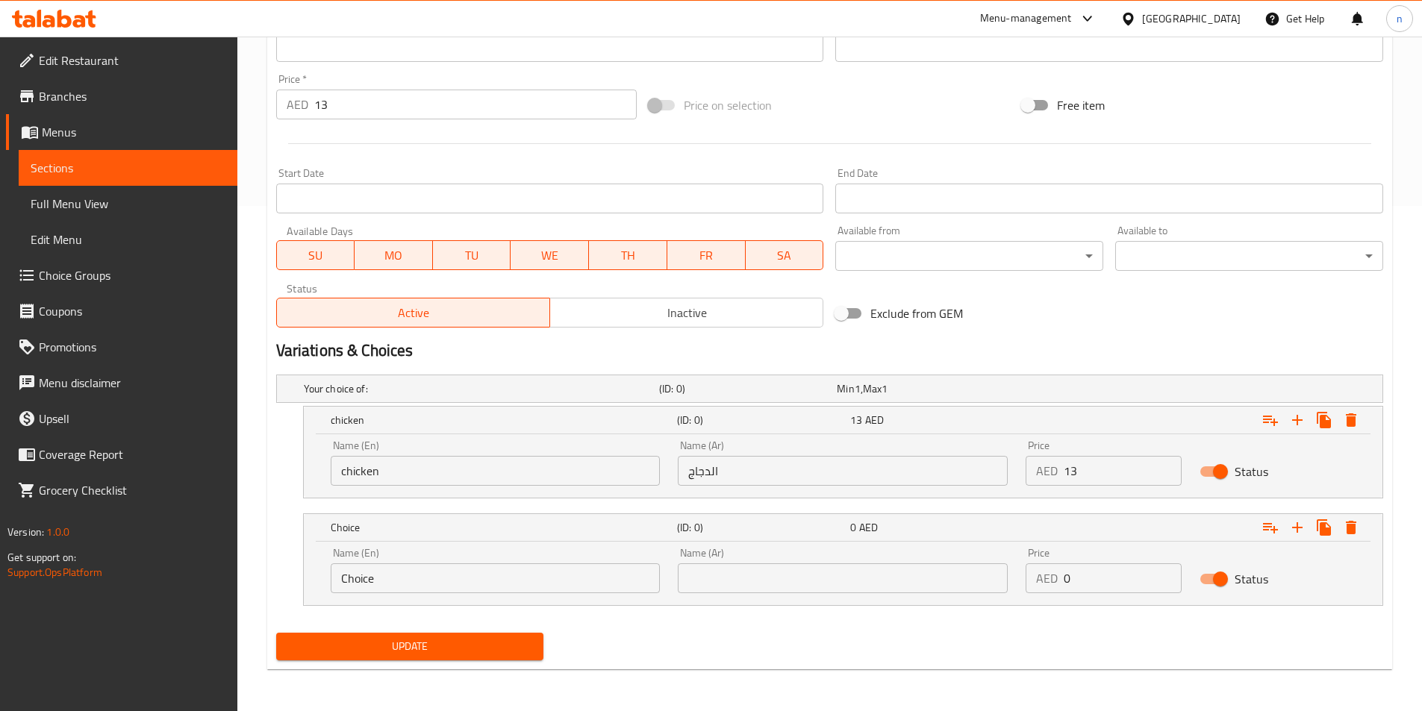
click at [518, 587] on input "Choice" at bounding box center [496, 579] width 330 height 30
paste input "beef"
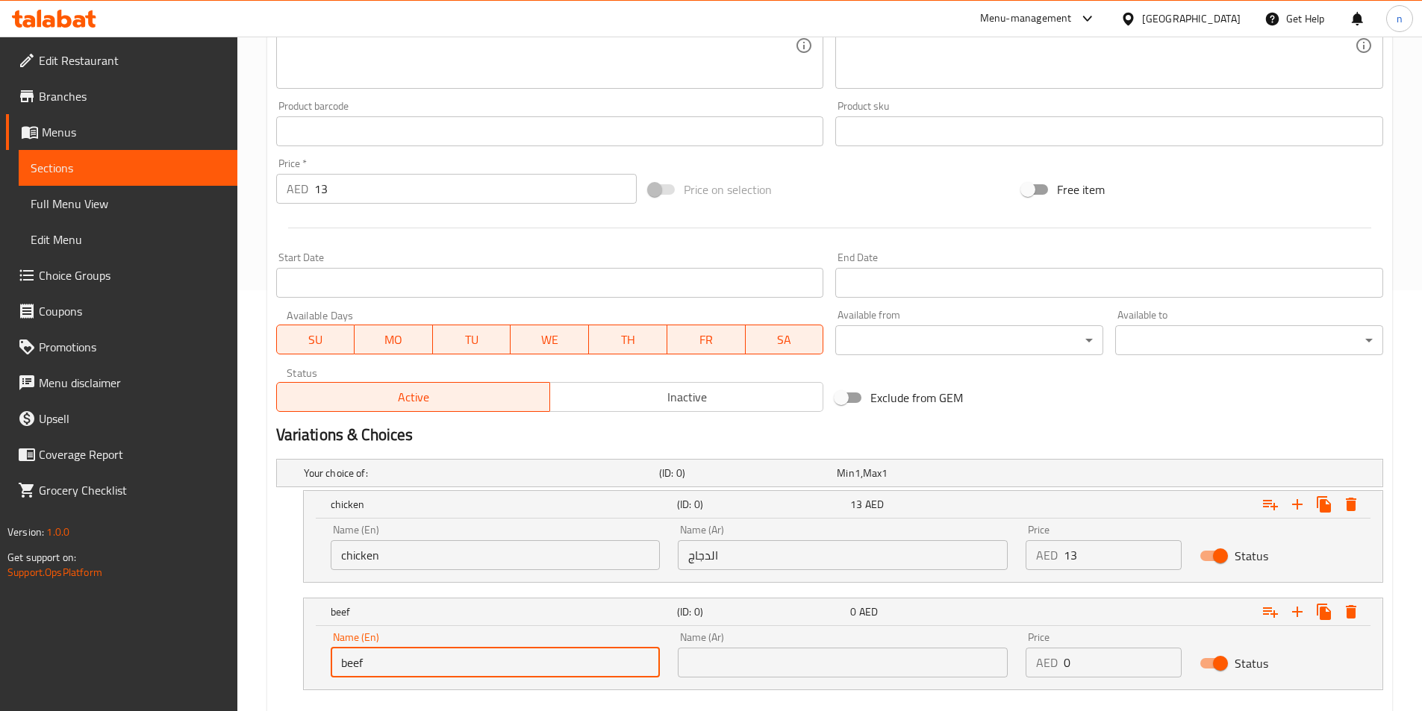
scroll to position [207, 0]
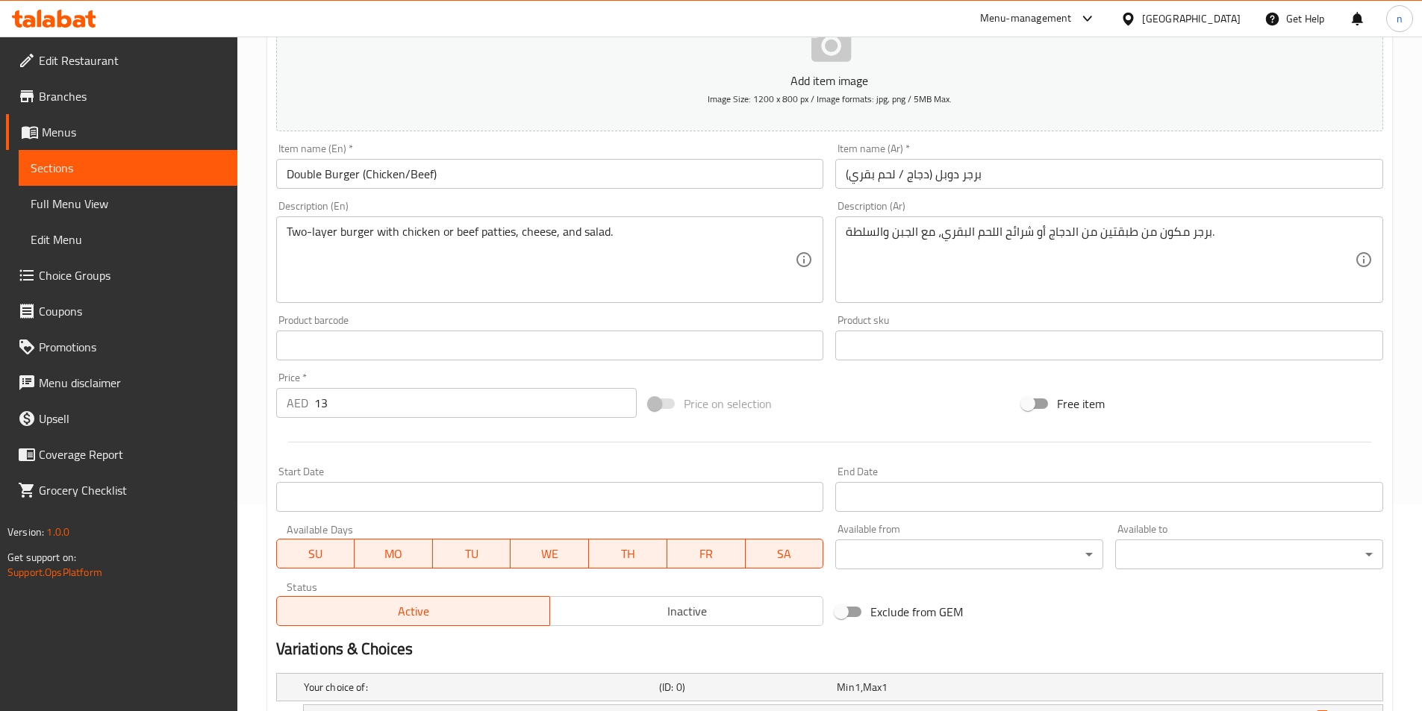
type input "beef"
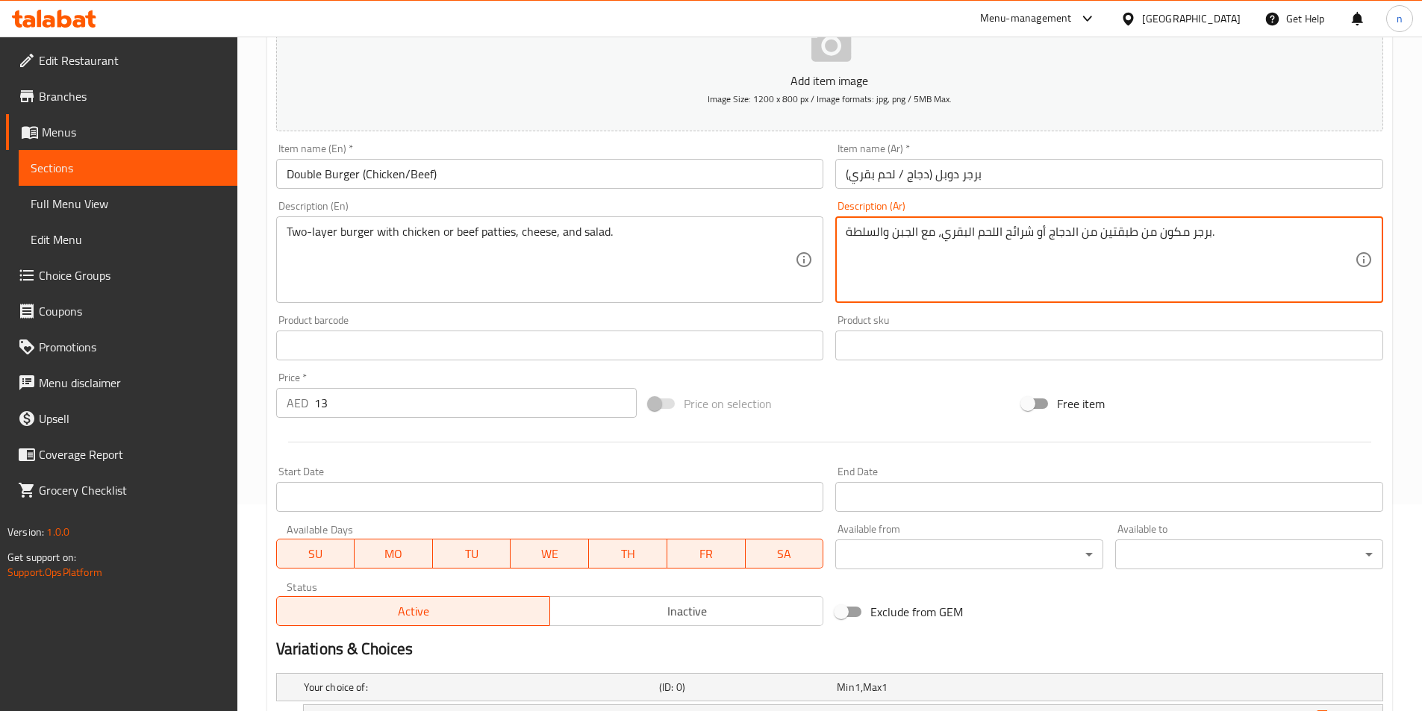
drag, startPoint x: 943, startPoint y: 234, endPoint x: 1001, endPoint y: 246, distance: 59.4
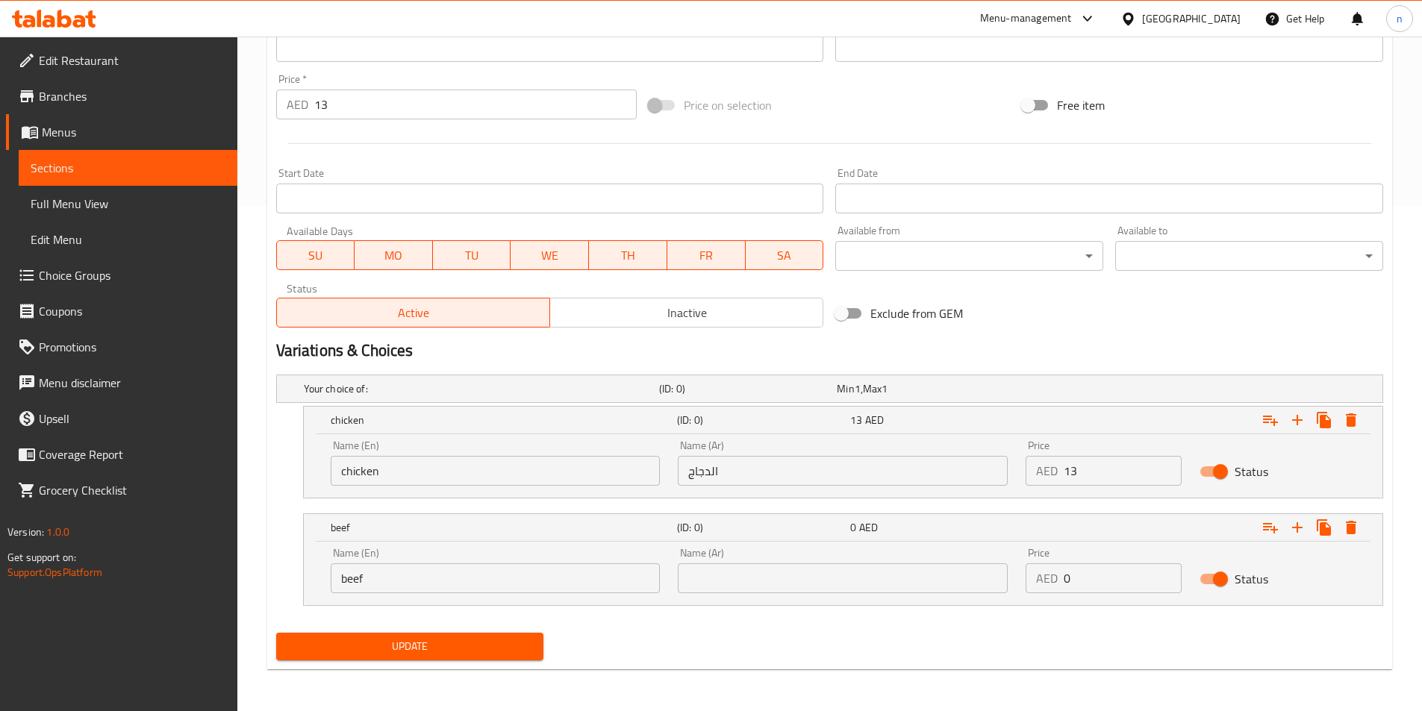
click at [794, 578] on input "text" at bounding box center [843, 579] width 330 height 30
paste input "اللحم البقري"
type input "اللحم البقري"
click at [1089, 557] on div "Price AED 0 Price" at bounding box center [1104, 571] width 156 height 46
click at [1102, 584] on input "0" at bounding box center [1123, 579] width 118 height 30
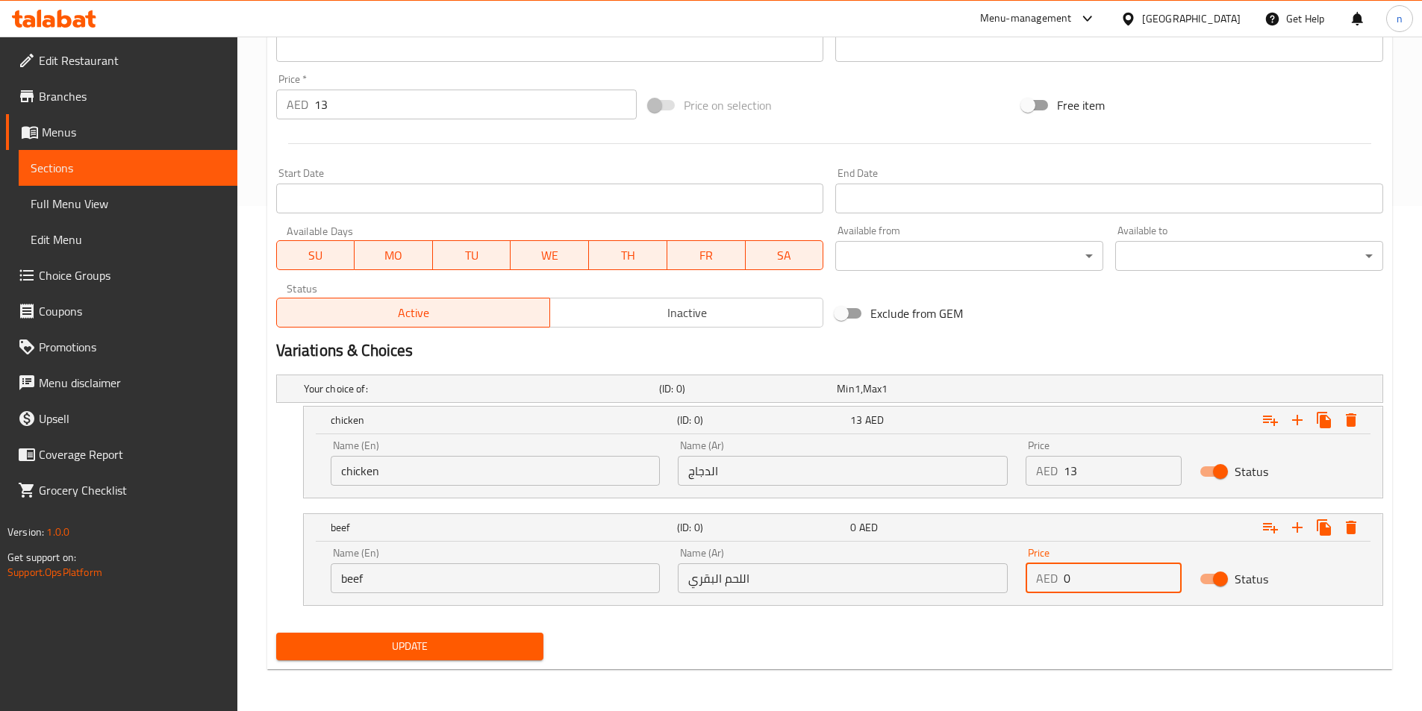
click at [1102, 584] on input "0" at bounding box center [1123, 579] width 118 height 30
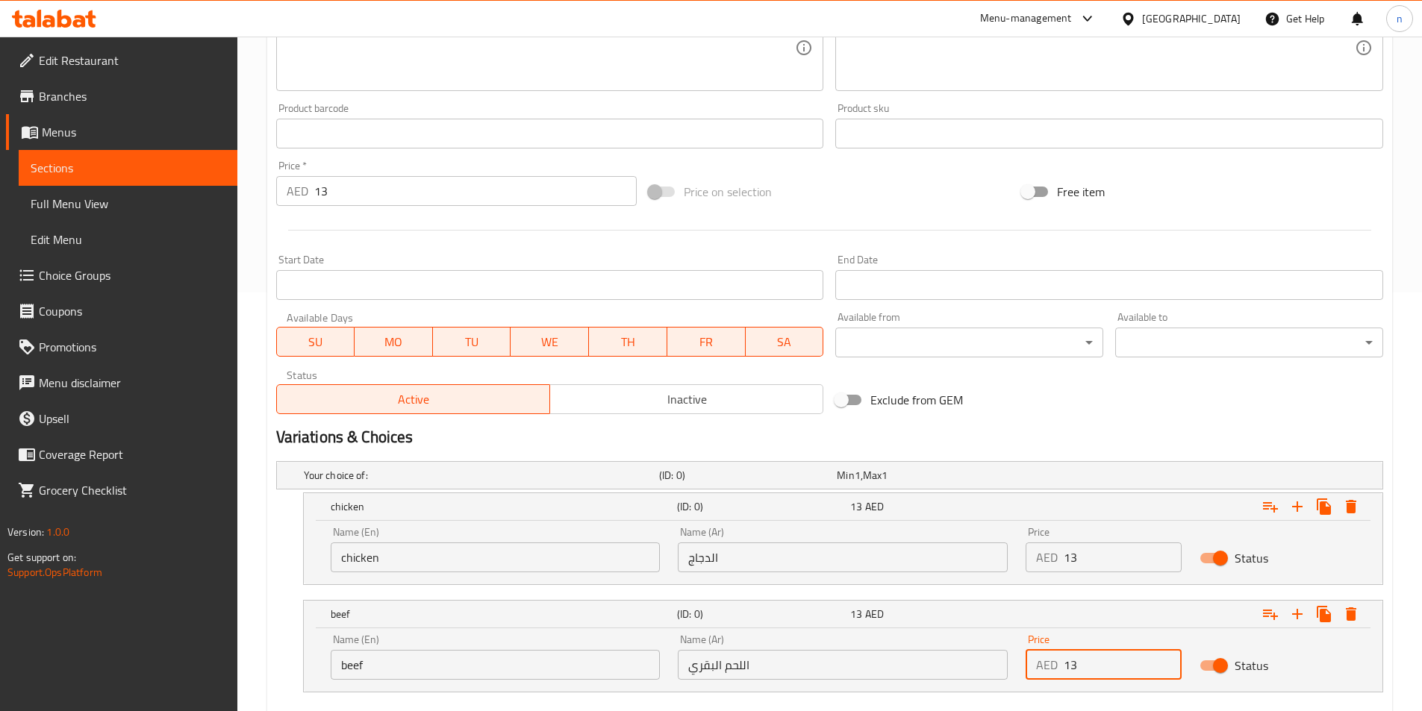
scroll to position [281, 0]
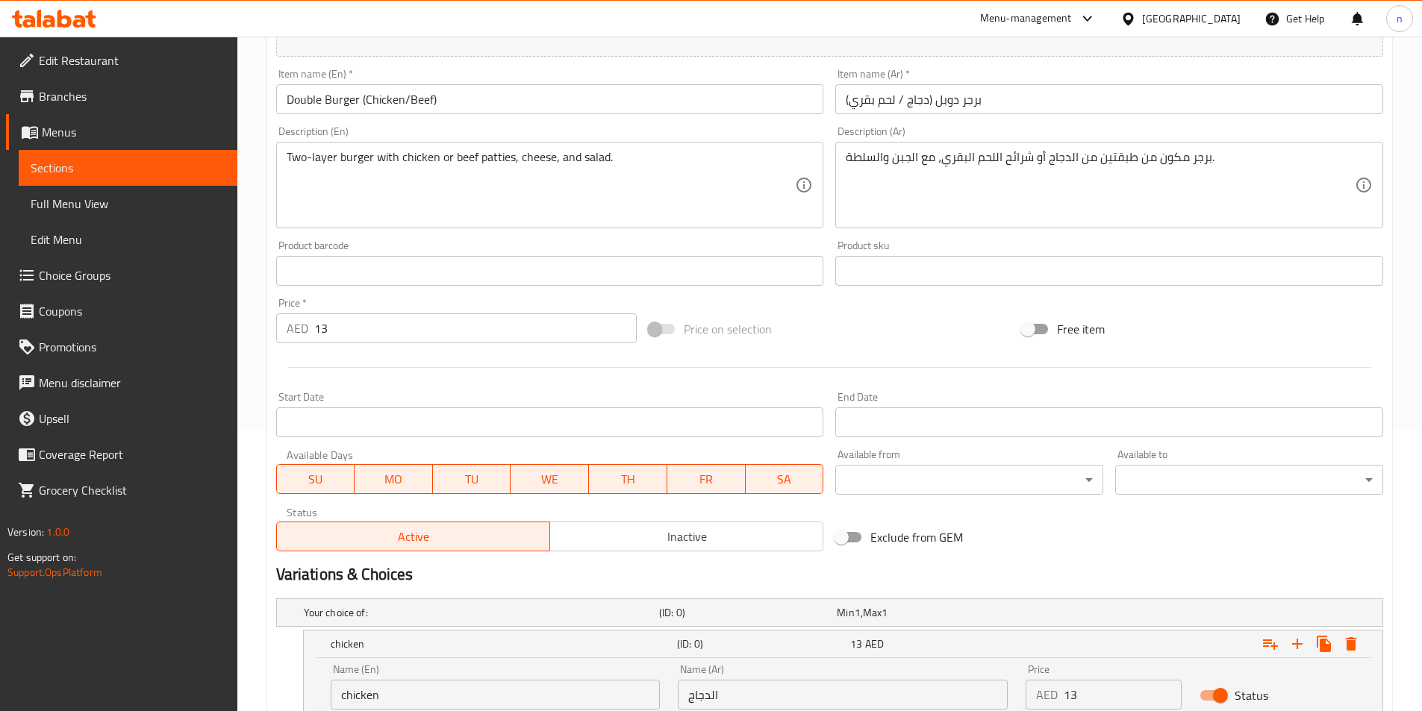
type input "13"
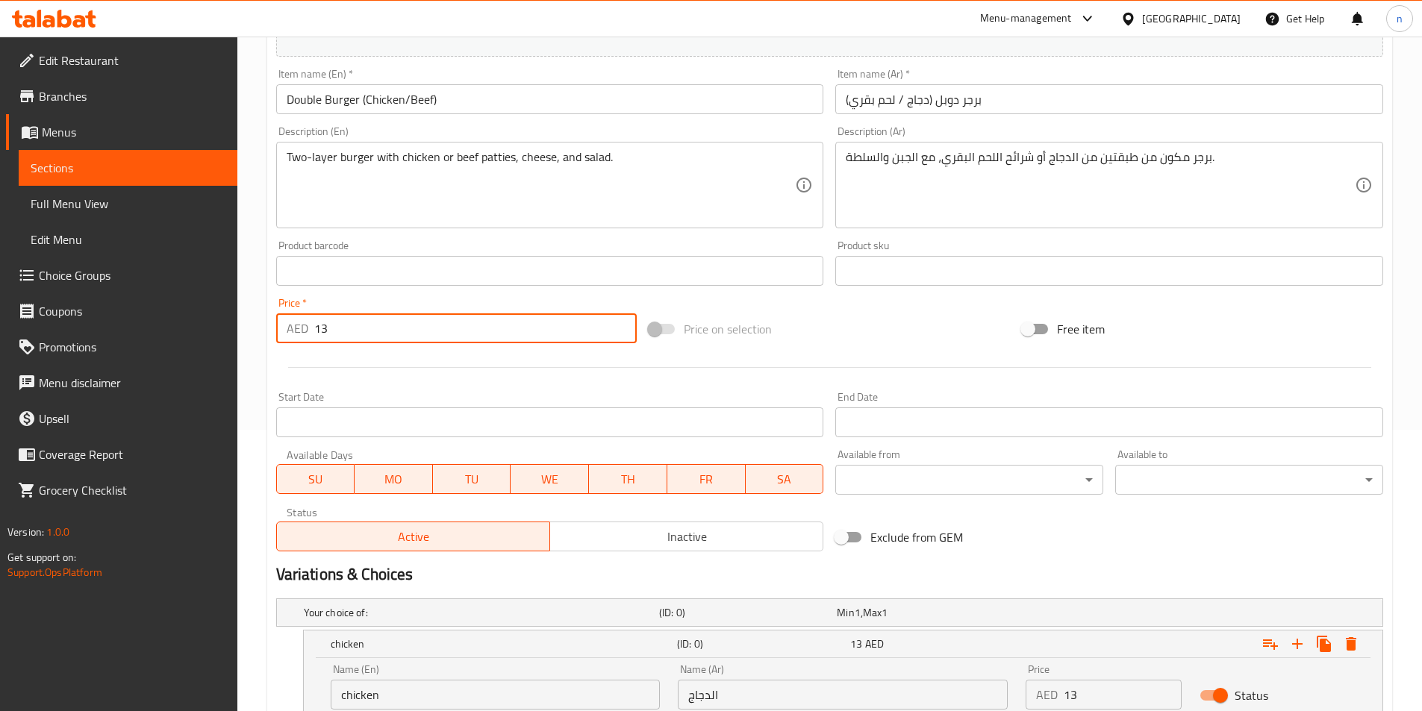
click at [417, 320] on input "13" at bounding box center [475, 328] width 323 height 30
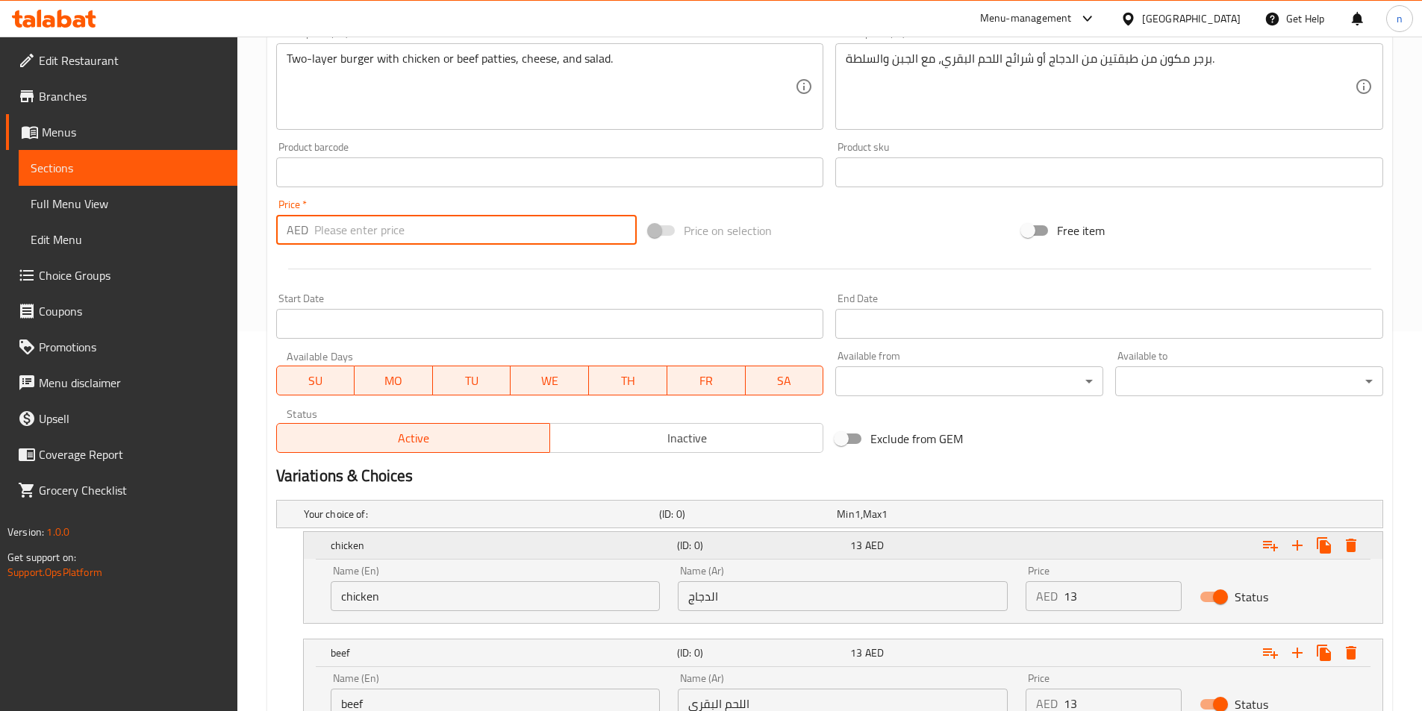
scroll to position [505, 0]
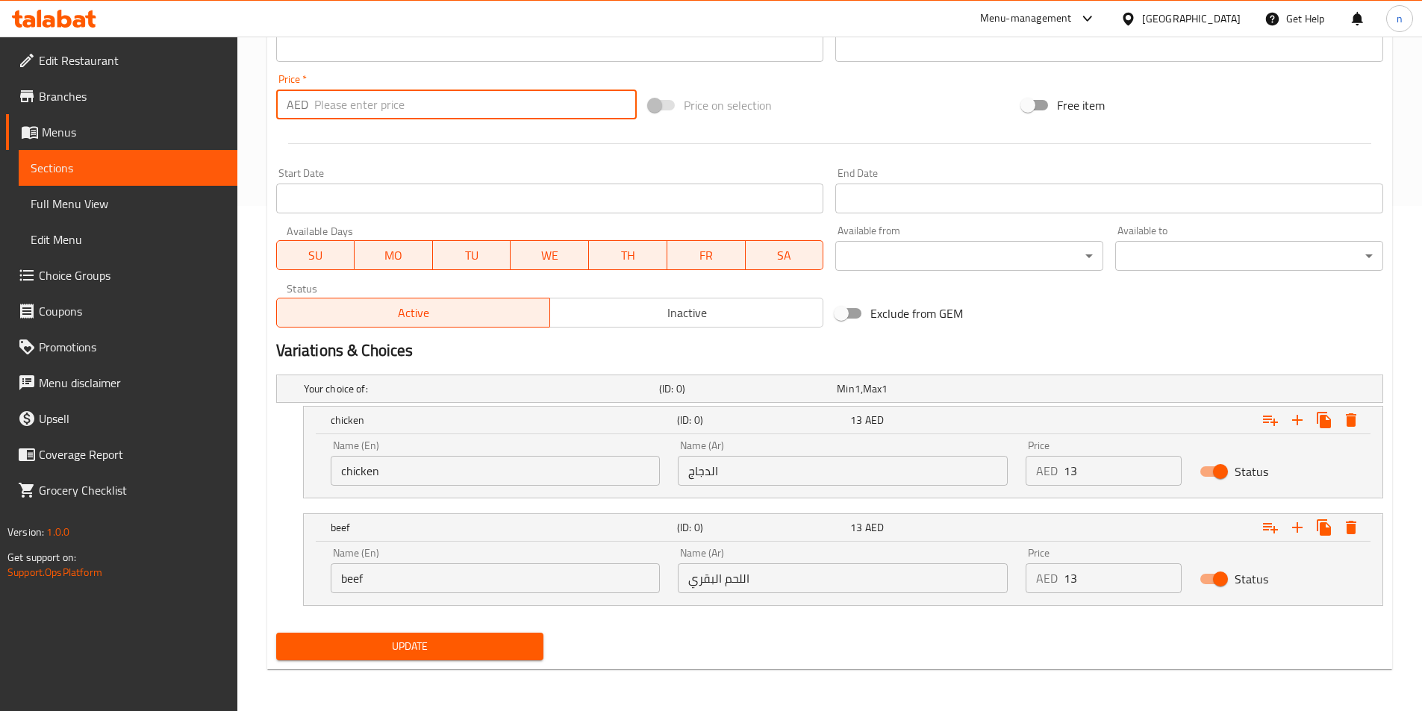
click at [540, 109] on input "number" at bounding box center [475, 105] width 323 height 30
type input "0"
click at [445, 648] on span "Update" at bounding box center [410, 646] width 244 height 19
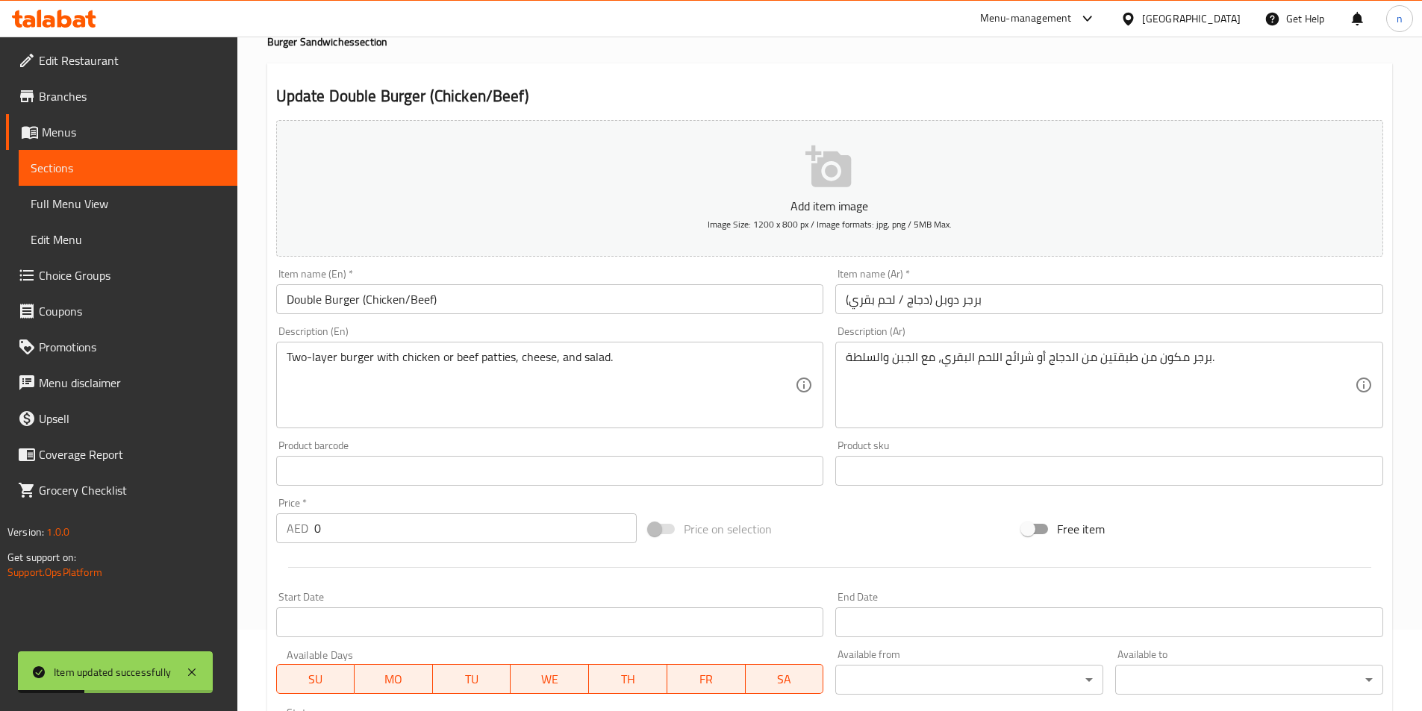
scroll to position [57, 0]
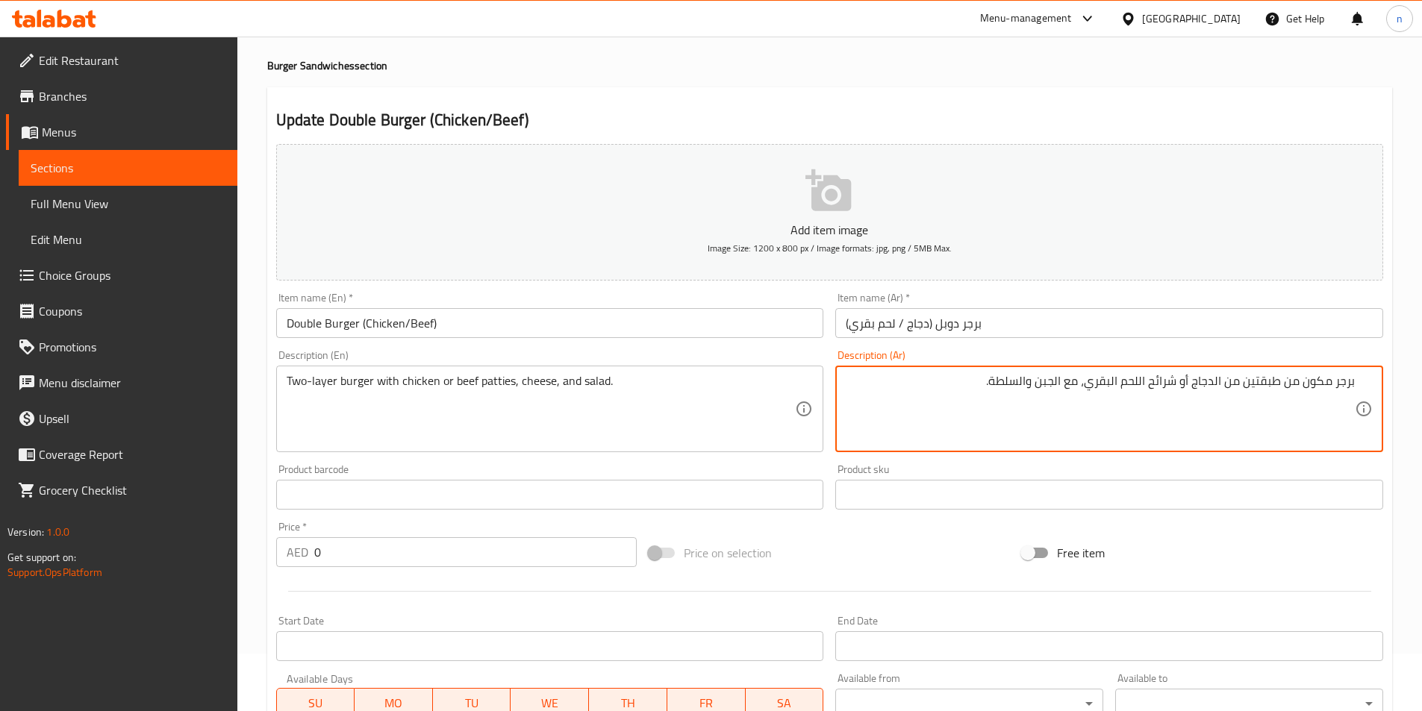
click at [1267, 377] on textarea "برجر مكون من طبقتين من الدجاج أو شرائح اللحم البقري، مع الجبن والسلطة." at bounding box center [1100, 409] width 509 height 71
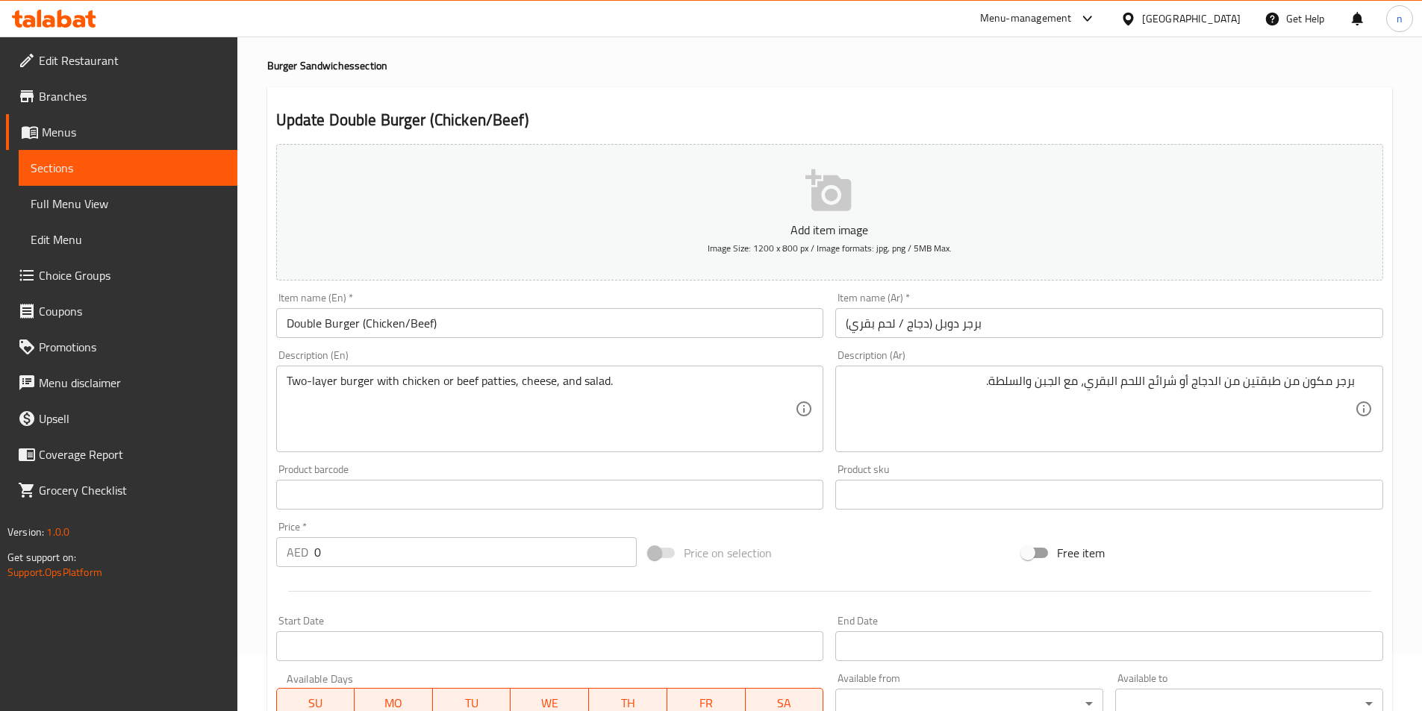
click at [1361, 390] on div "برجر مكون من طبقتين من الدجاج أو شرائح اللحم البقري، مع الجبن والسلطة. Descript…" at bounding box center [1109, 409] width 548 height 87
click at [1358, 384] on div "برجر مكون من طبقتين من الدجاج أو شرائح اللحم البقري، مع الجبن والسلطة. Descript…" at bounding box center [1109, 409] width 548 height 87
click at [1355, 378] on div "برجر مكون من طبقتين من الدجاج أو شرائح اللحم البقري، مع الجبن والسلطة. Descript…" at bounding box center [1109, 409] width 548 height 87
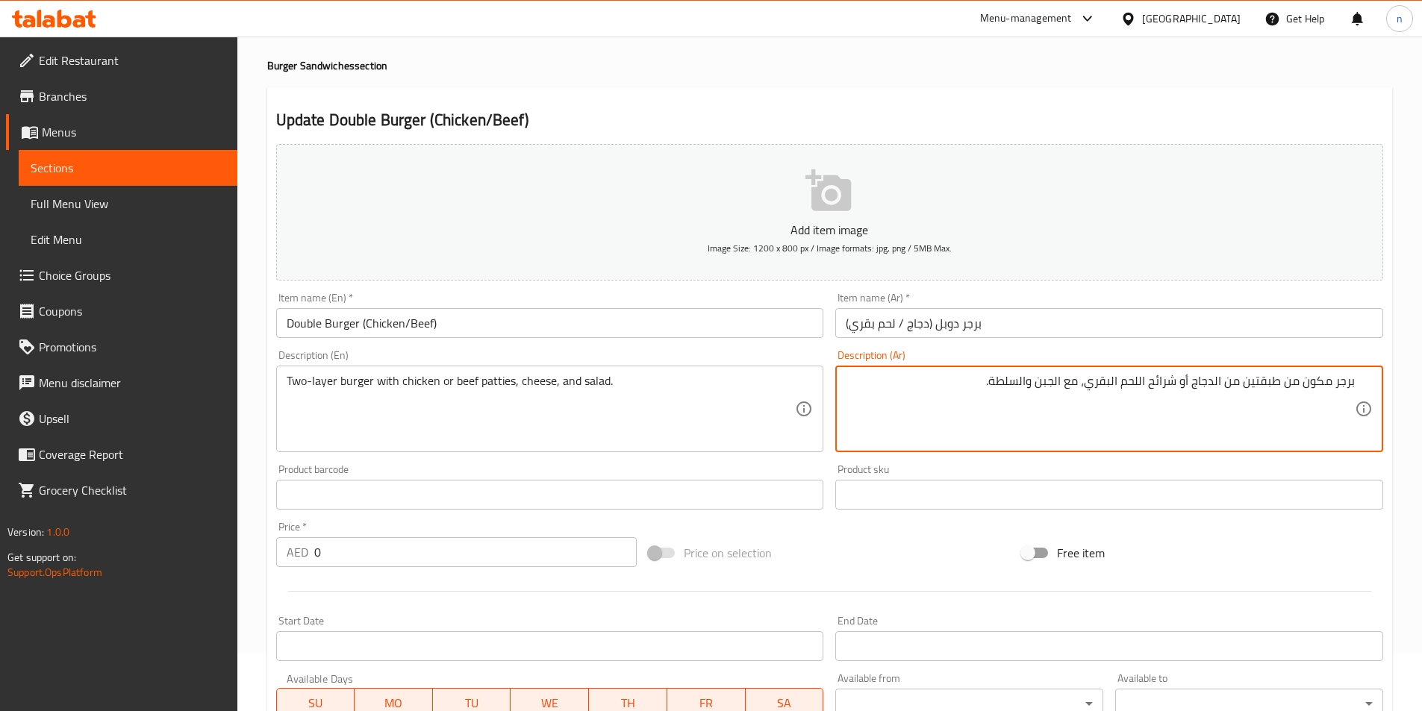
click at [1349, 385] on textarea "برجر مكون من طبقتين من الدجاج أو شرائح اللحم البقري، مع الجبن والسلطة." at bounding box center [1100, 409] width 509 height 71
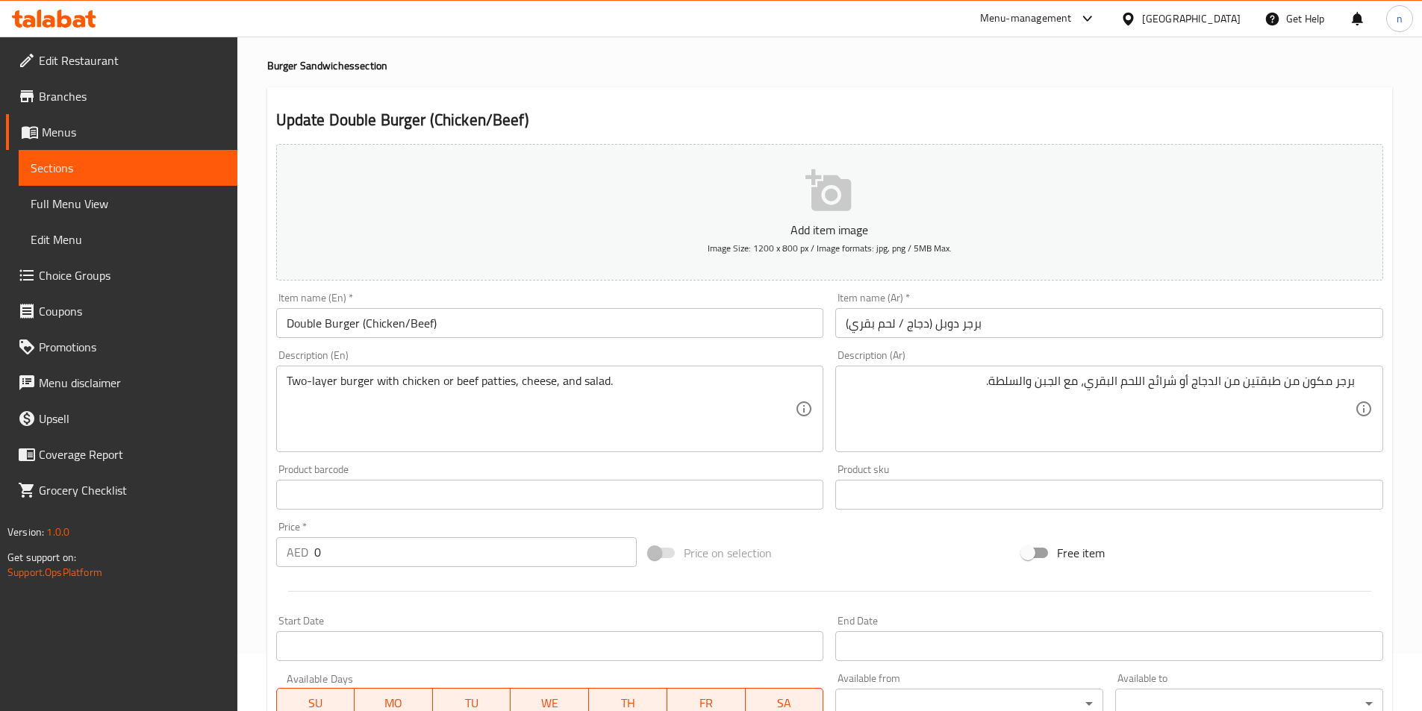
click at [1355, 386] on div "برجر مكون من طبقتين من الدجاج أو شرائح اللحم البقري، مع الجبن والسلطة. Descript…" at bounding box center [1109, 409] width 548 height 87
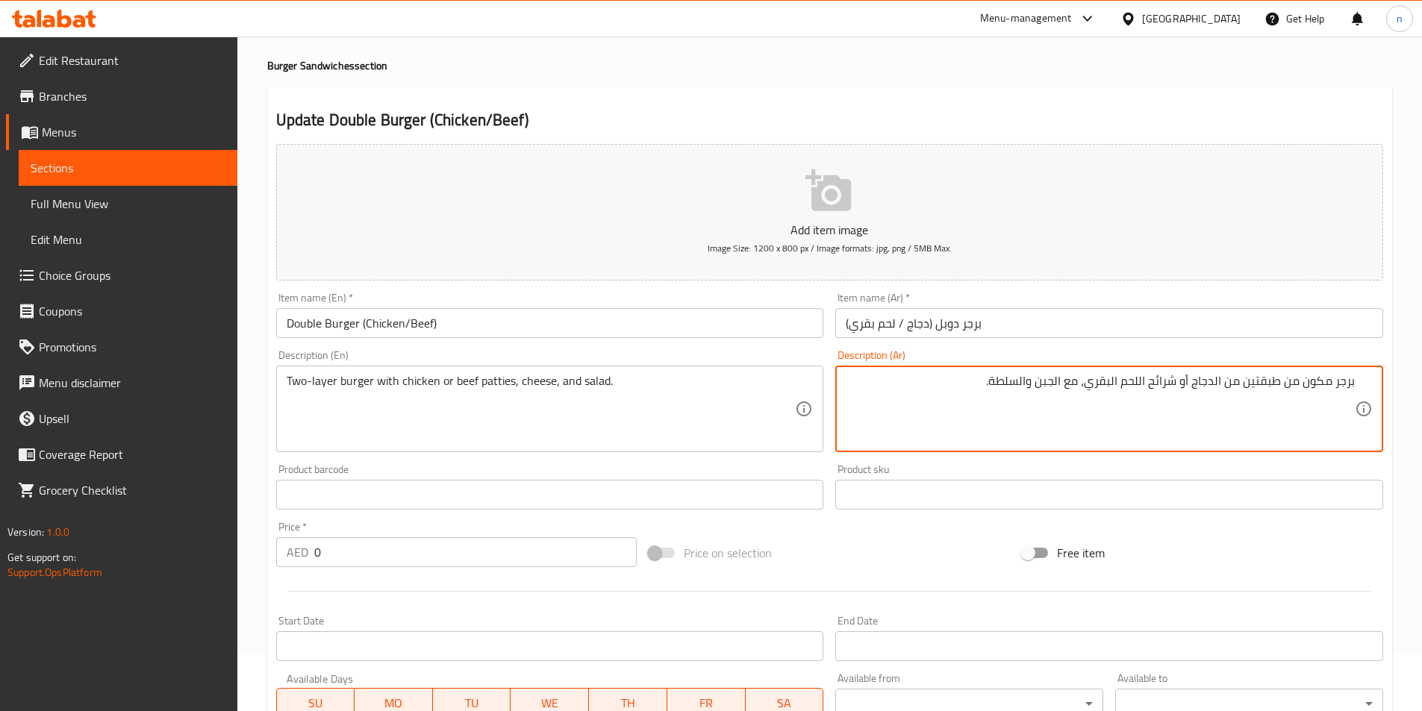
click at [1355, 383] on div "برجر مكون من طبقتين من الدجاج أو شرائح اللحم البقري، مع الجبن والسلطة. Descript…" at bounding box center [1109, 409] width 548 height 87
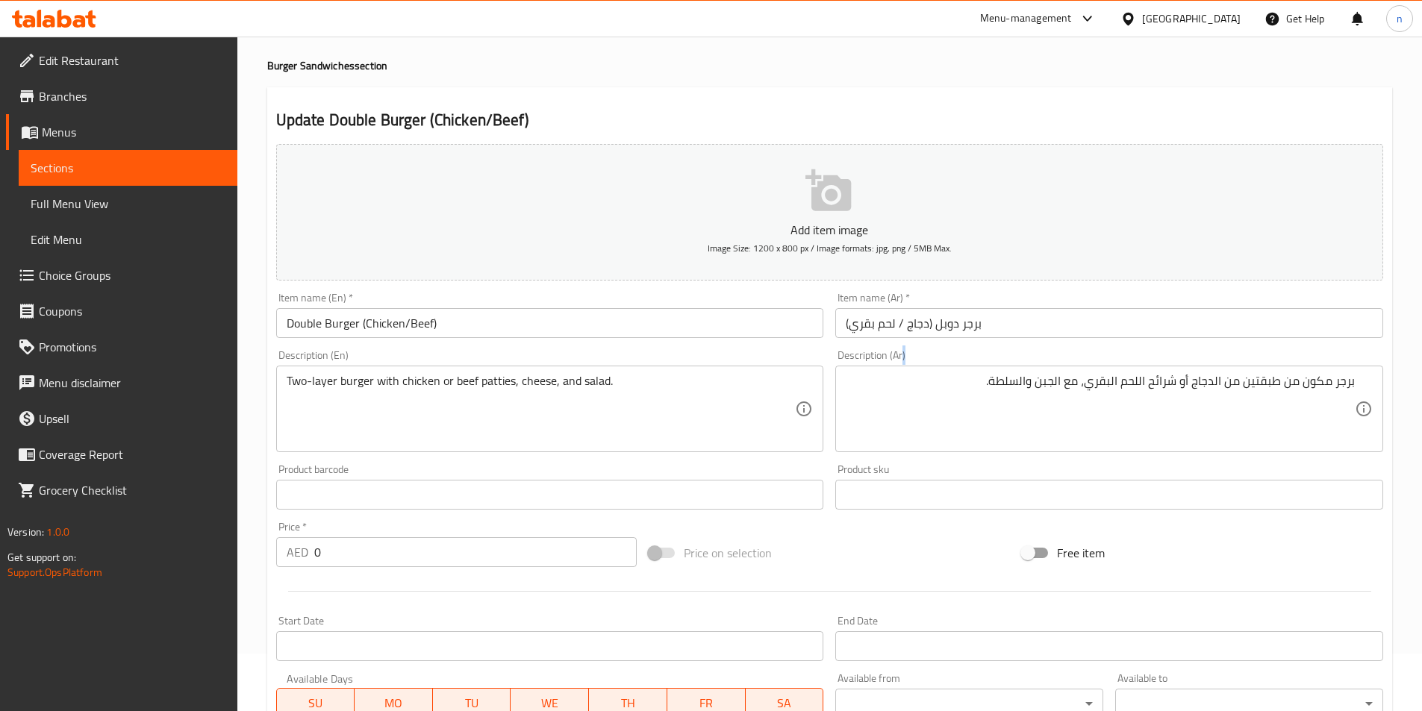
click at [1355, 383] on div "برجر مكون من طبقتين من الدجاج أو شرائح اللحم البقري، مع الجبن والسلطة. Descript…" at bounding box center [1109, 409] width 548 height 87
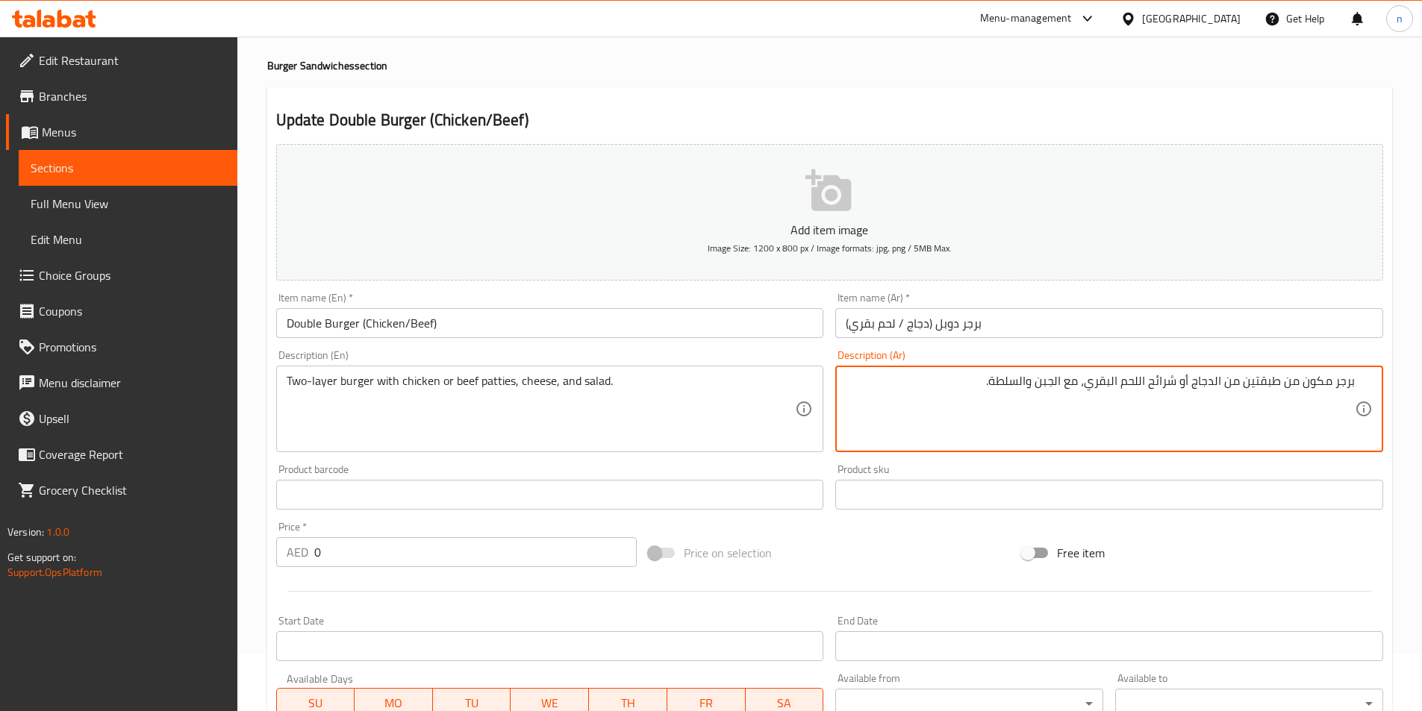
click at [1355, 381] on div "برجر مكون من طبقتين من الدجاج أو شرائح اللحم البقري، مع الجبن والسلطة. Descript…" at bounding box center [1109, 409] width 548 height 87
click at [1353, 381] on textarea "برجر مكون من طبقتين من الدجاج أو شرائح اللحم البقري، مع الجبن والسلطة." at bounding box center [1100, 409] width 509 height 71
paste textarea "طبقتين"
drag, startPoint x: 1207, startPoint y: 388, endPoint x: 1314, endPoint y: 394, distance: 106.9
click at [1314, 394] on textarea "طبقتين برجر مكون من طبقتين من الدجاج أو شرائح اللحم البقري، مع الجبن والسلطة." at bounding box center [1100, 409] width 509 height 71
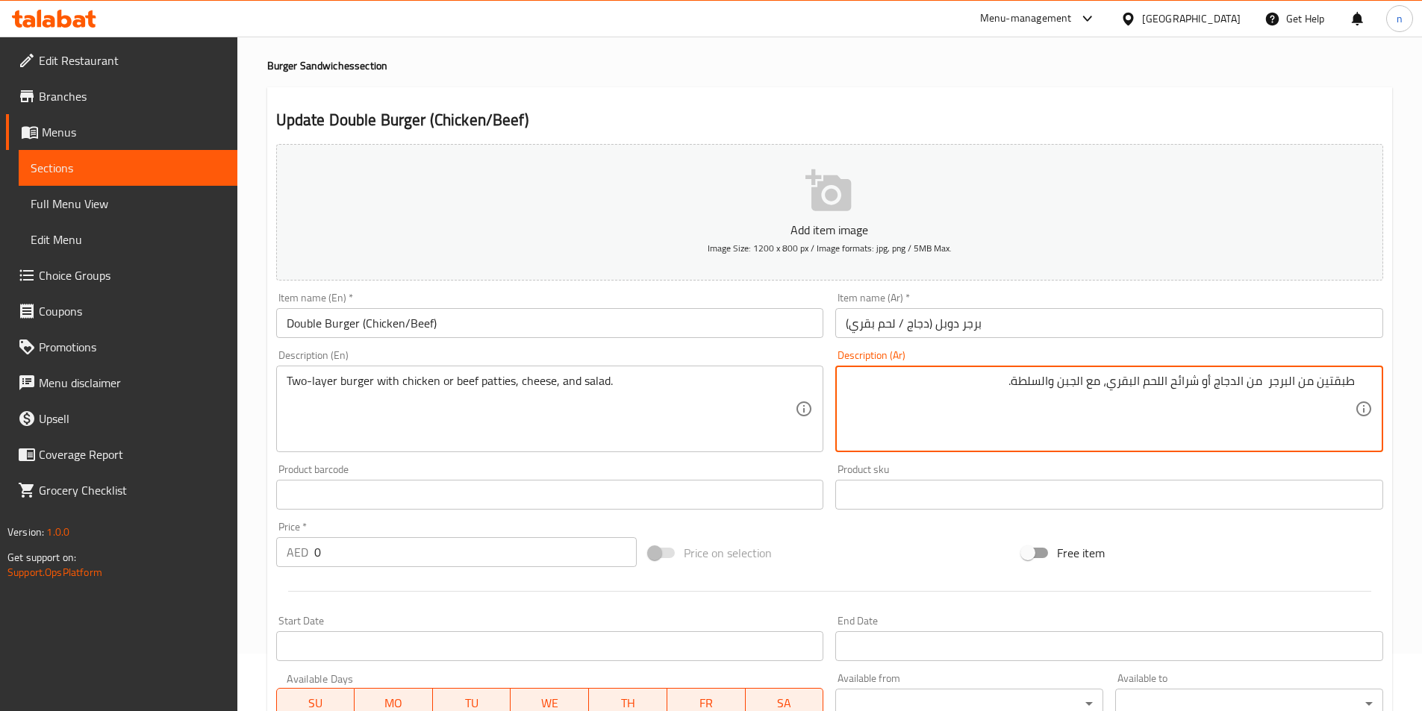
click at [1250, 378] on textarea "طبقتين من البرجر من الدجاج أو شرائح اللحم البقري، مع الجبن والسلطة." at bounding box center [1100, 409] width 509 height 71
click at [1253, 379] on textarea "طبقتين من البرجر من الدجاج أو شرائح اللحم البقري، مع الجبن والسلطة." at bounding box center [1100, 409] width 509 height 71
click at [1261, 382] on textarea "طبقتين من البرجر من الدجاج أو شرائح اللحم البقري، مع الجبن والسلطة." at bounding box center [1100, 409] width 509 height 71
click at [1199, 389] on textarea "طبقتين من البرجر مع الدجاج أو شرائح اللحم البقري، مع الجبن والسلطة." at bounding box center [1100, 409] width 509 height 71
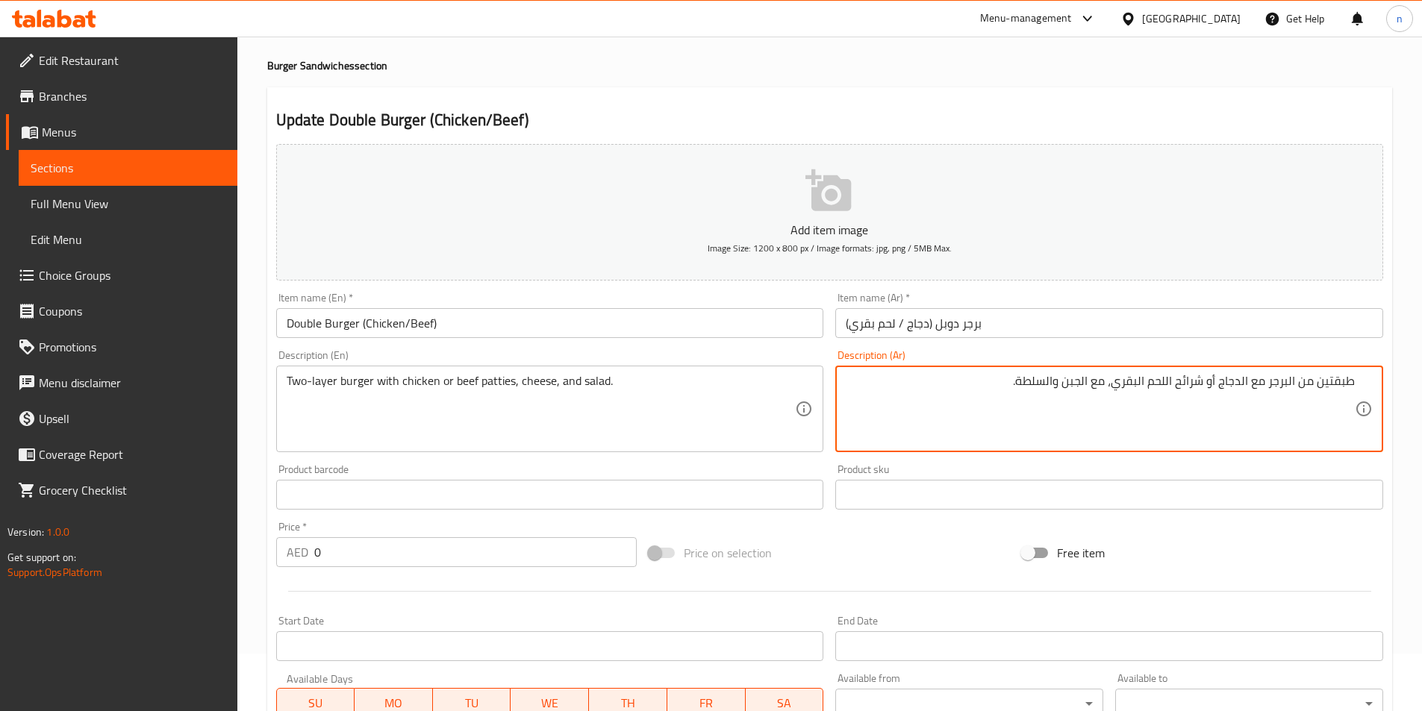
click at [1199, 389] on textarea "طبقتين من البرجر مع الدجاج أو شرائح اللحم البقري، مع الجبن والسلطة." at bounding box center [1100, 409] width 509 height 71
click at [1188, 382] on textarea "طبقتين من البرجر مع الدجاج أو شرائح اللحم البقري، مع الجبن والسلطة." at bounding box center [1100, 409] width 509 height 71
click at [1252, 383] on textarea "طبقتين من البرجر مع الدجاج أو شرائح اللحم البقري، مع الجبن والسلطة." at bounding box center [1100, 409] width 509 height 71
paste textarea "شرائح"
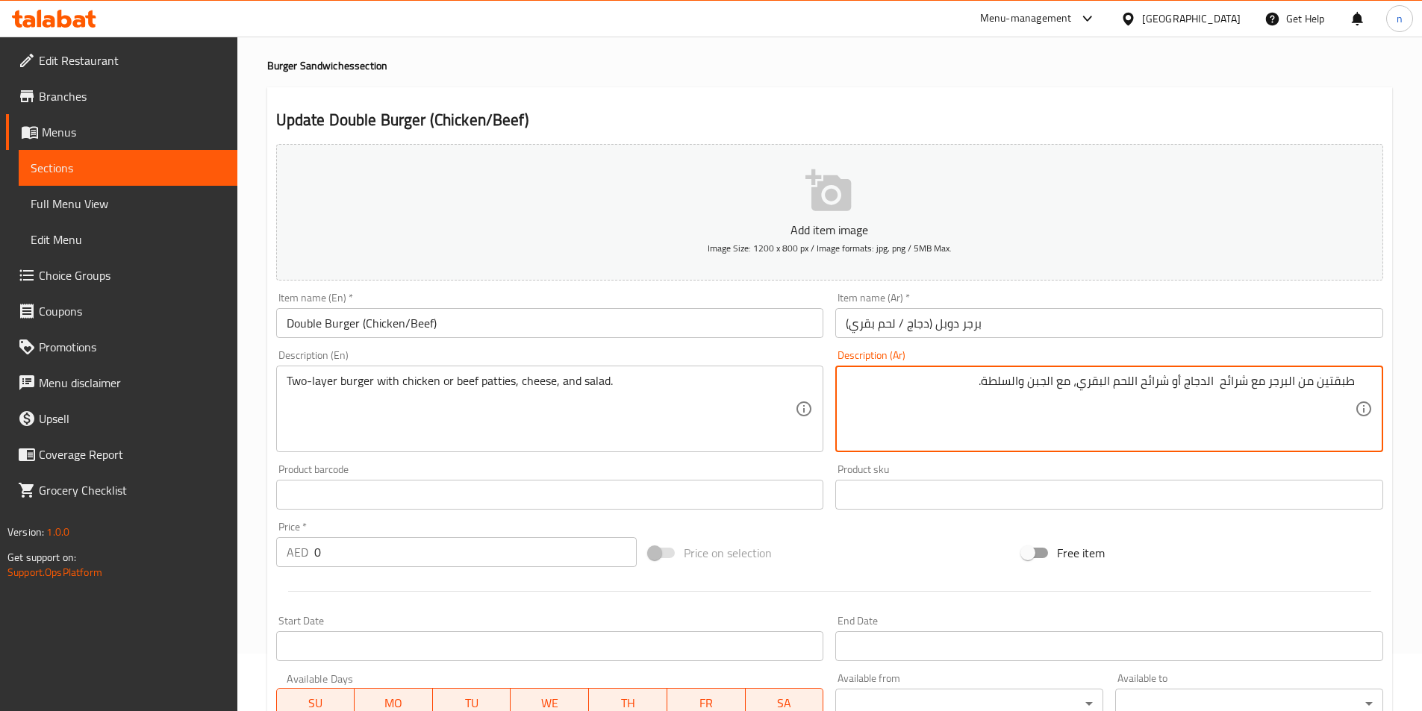
click at [1169, 383] on textarea "طبقتين من البرجر مع شرائح الدجاج أو شرائح اللحم البقري، مع الجبن والسلطة." at bounding box center [1100, 409] width 509 height 71
type textarea "طبقتين من البرجر مع شرائح الدجاج أو اللحم البقري، مع الجبن والسلطة."
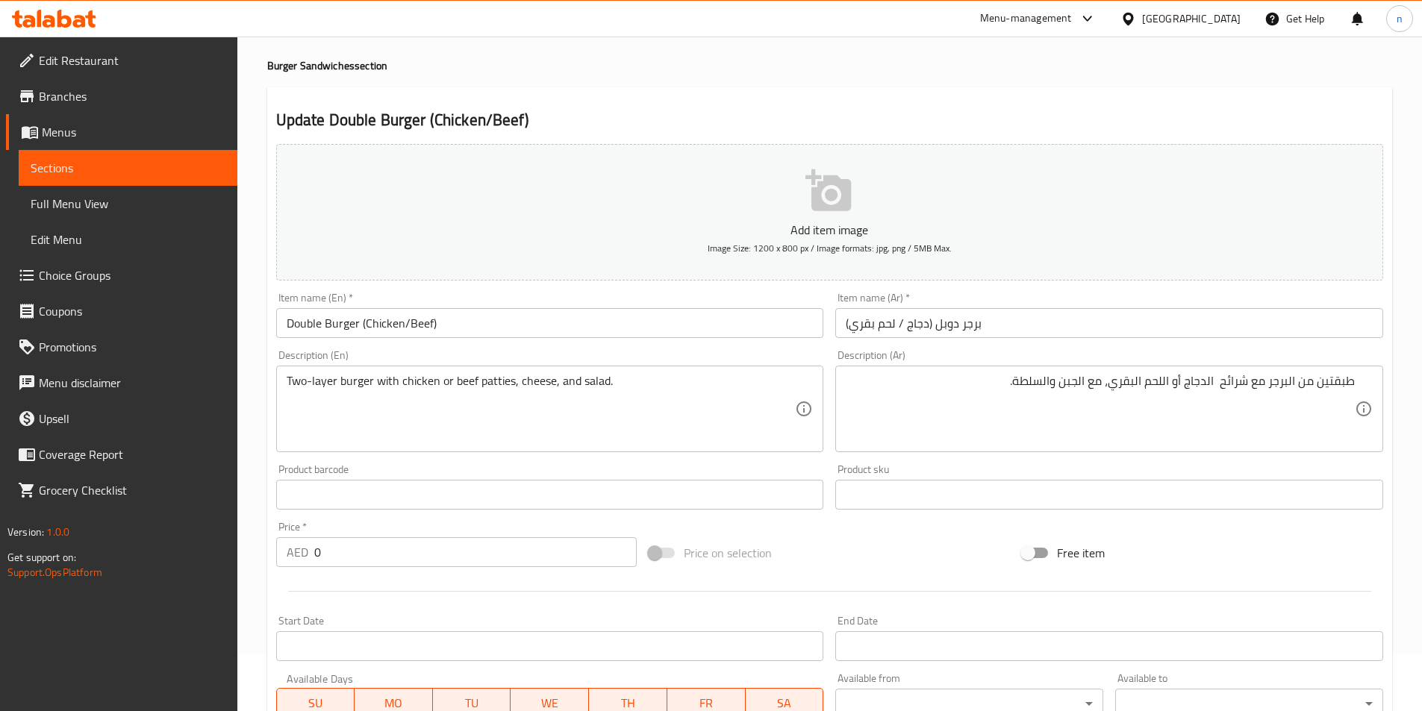
click at [867, 545] on div "Price on selection" at bounding box center [829, 553] width 373 height 40
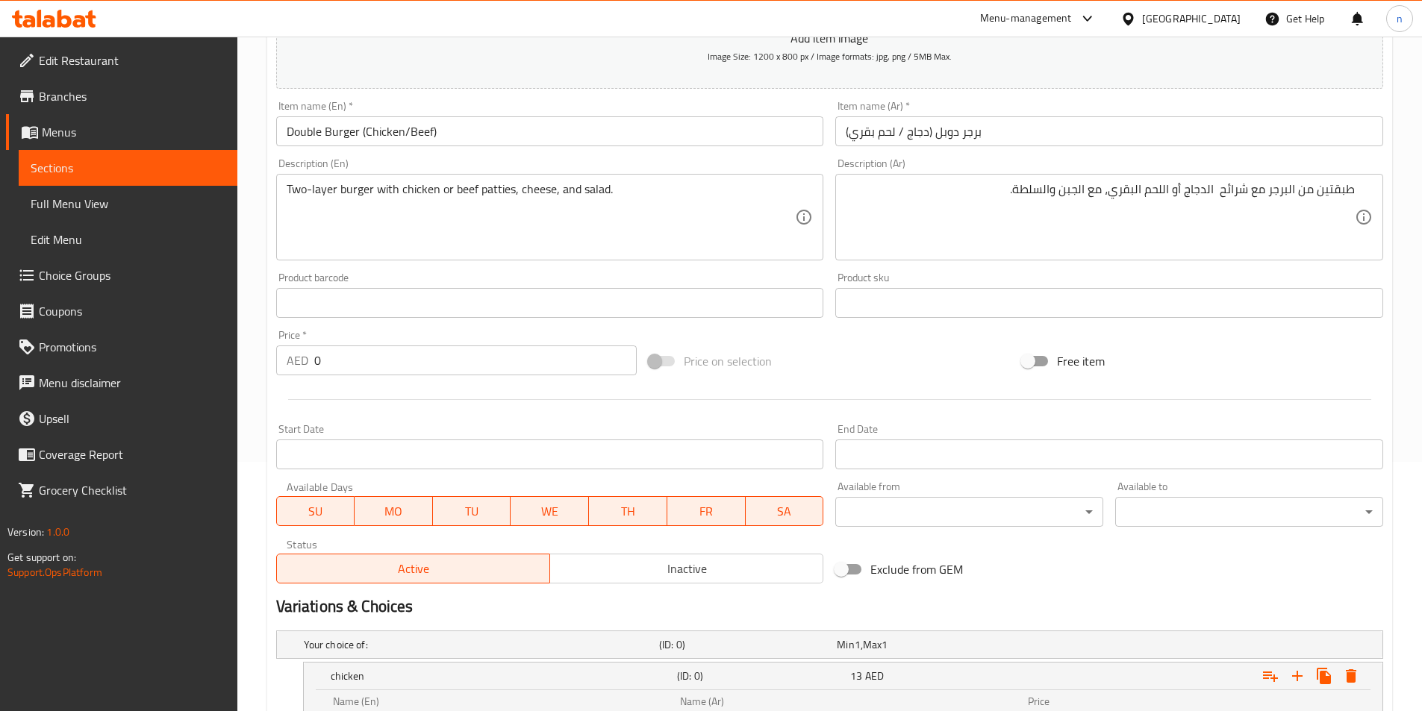
scroll to position [505, 0]
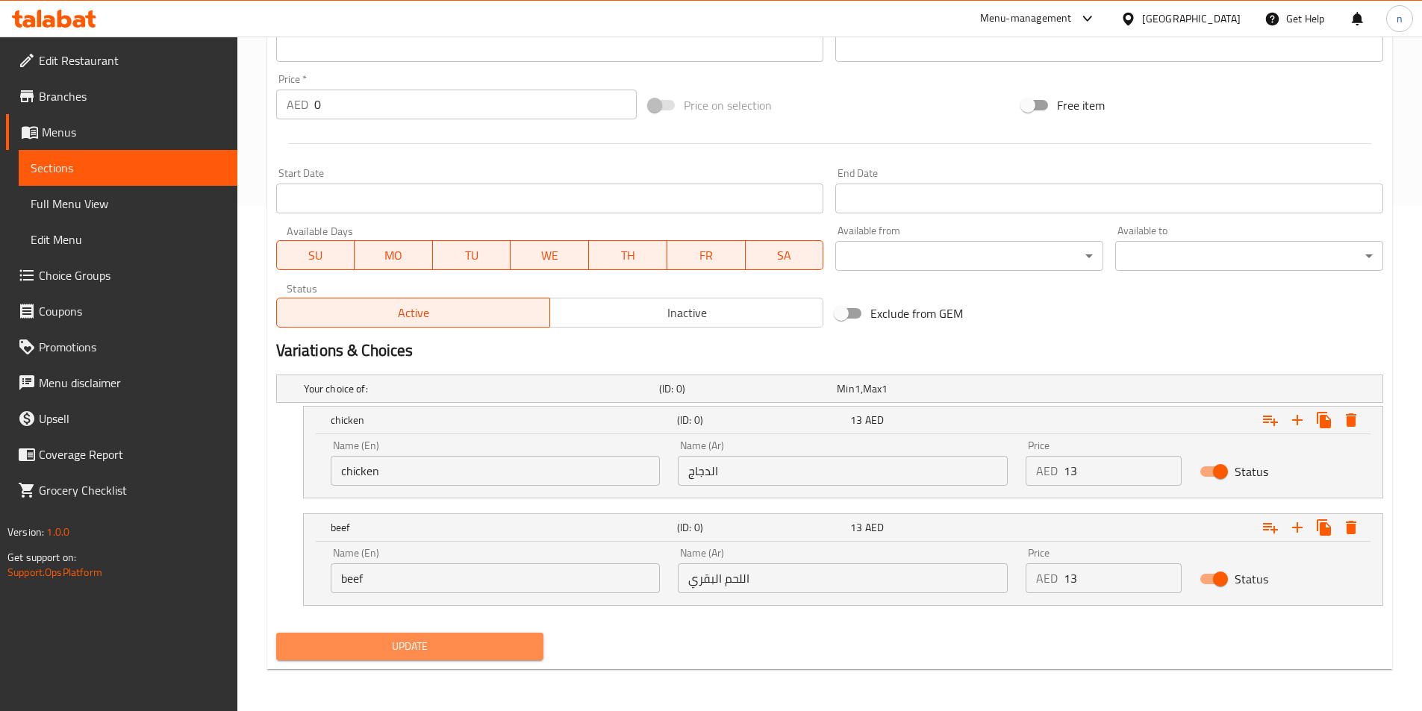
click at [490, 651] on span "Update" at bounding box center [410, 646] width 244 height 19
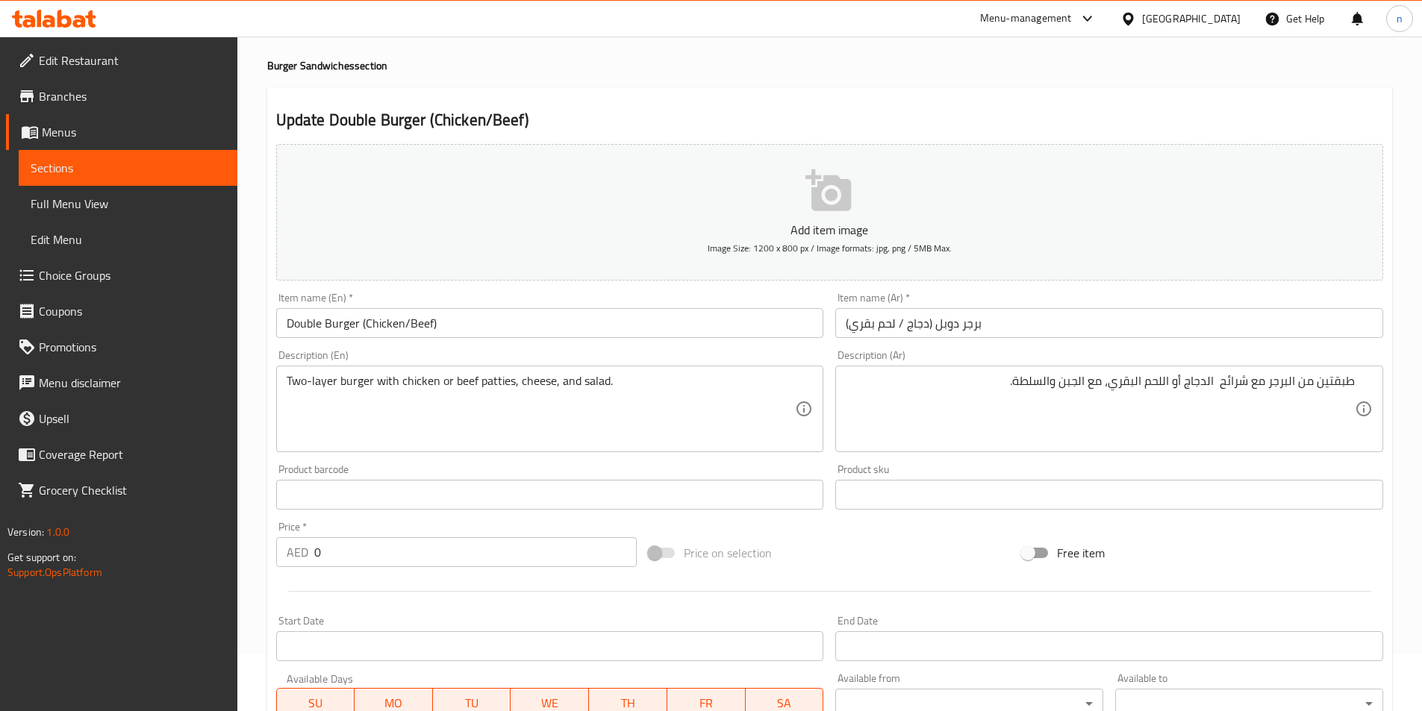
scroll to position [0, 0]
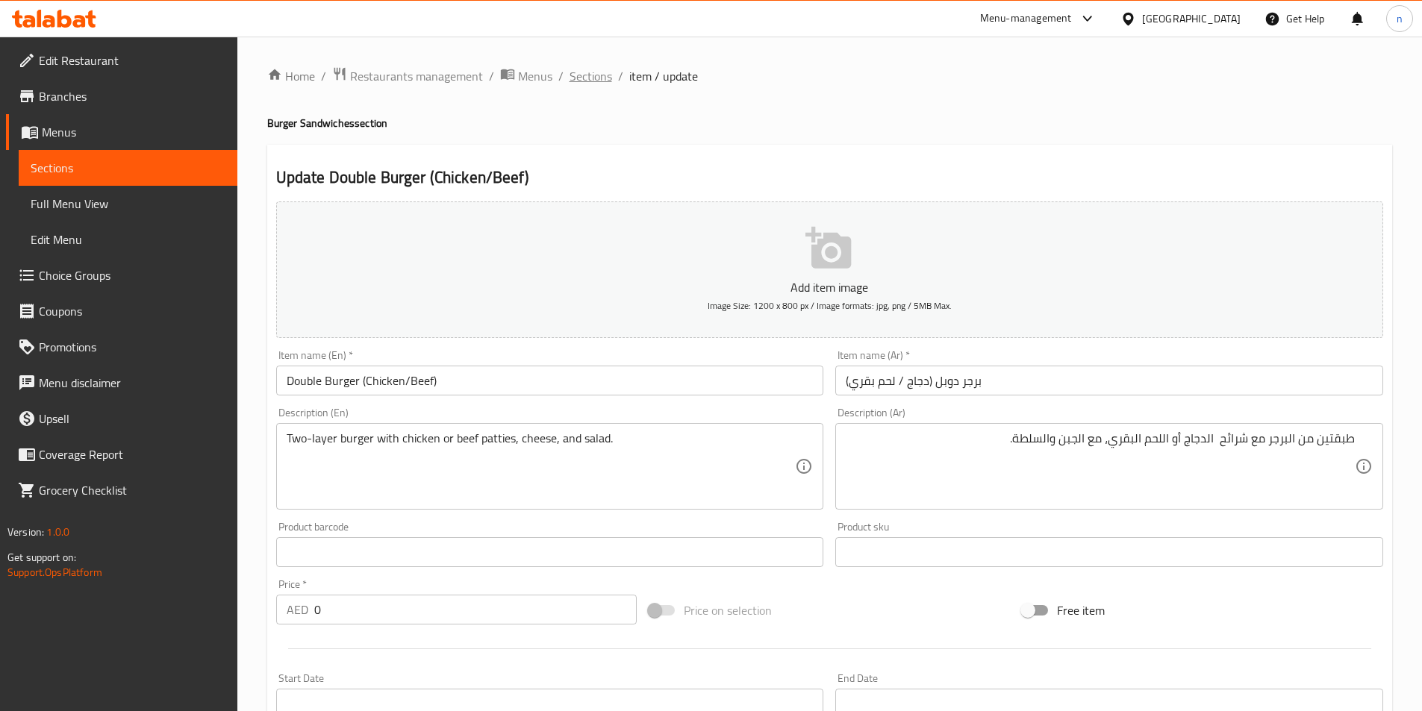
click at [590, 73] on span "Sections" at bounding box center [591, 76] width 43 height 18
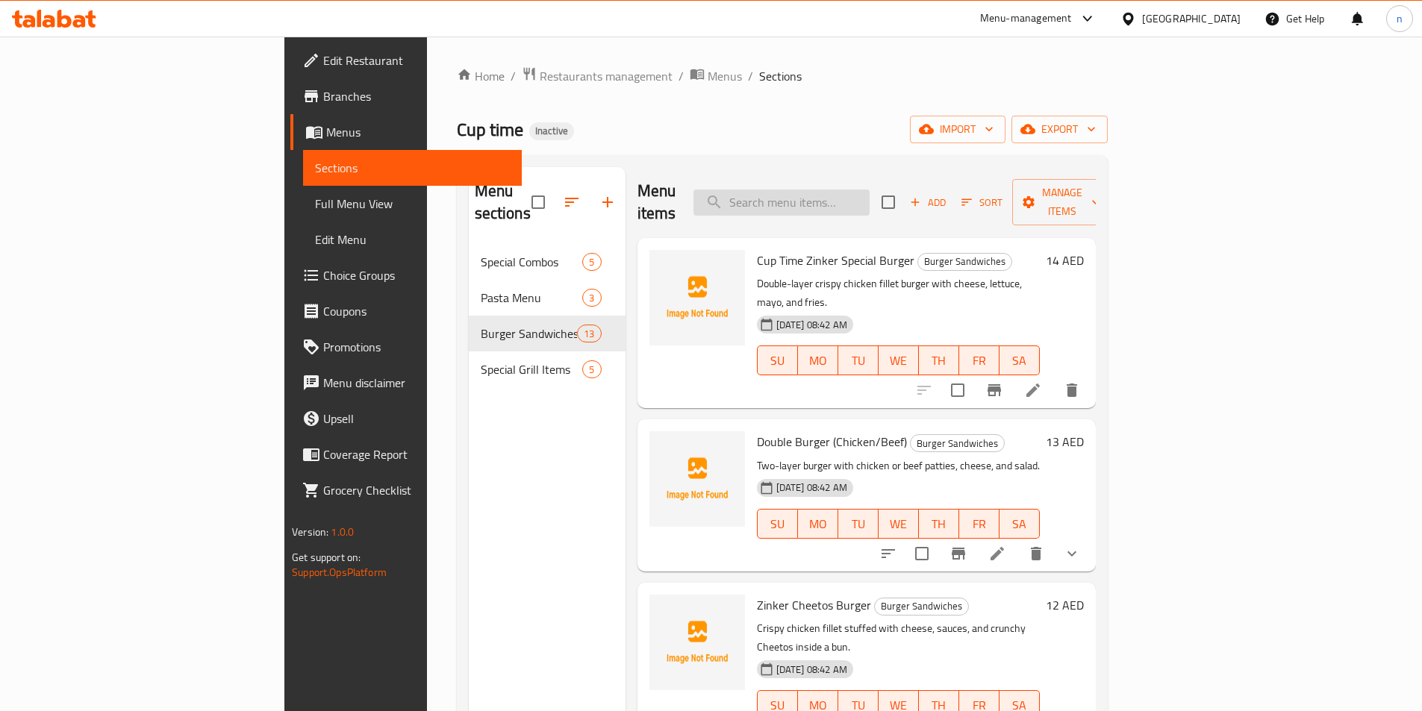
click at [870, 203] on input "search" at bounding box center [781, 203] width 176 height 26
paste input "Tikka Burger"
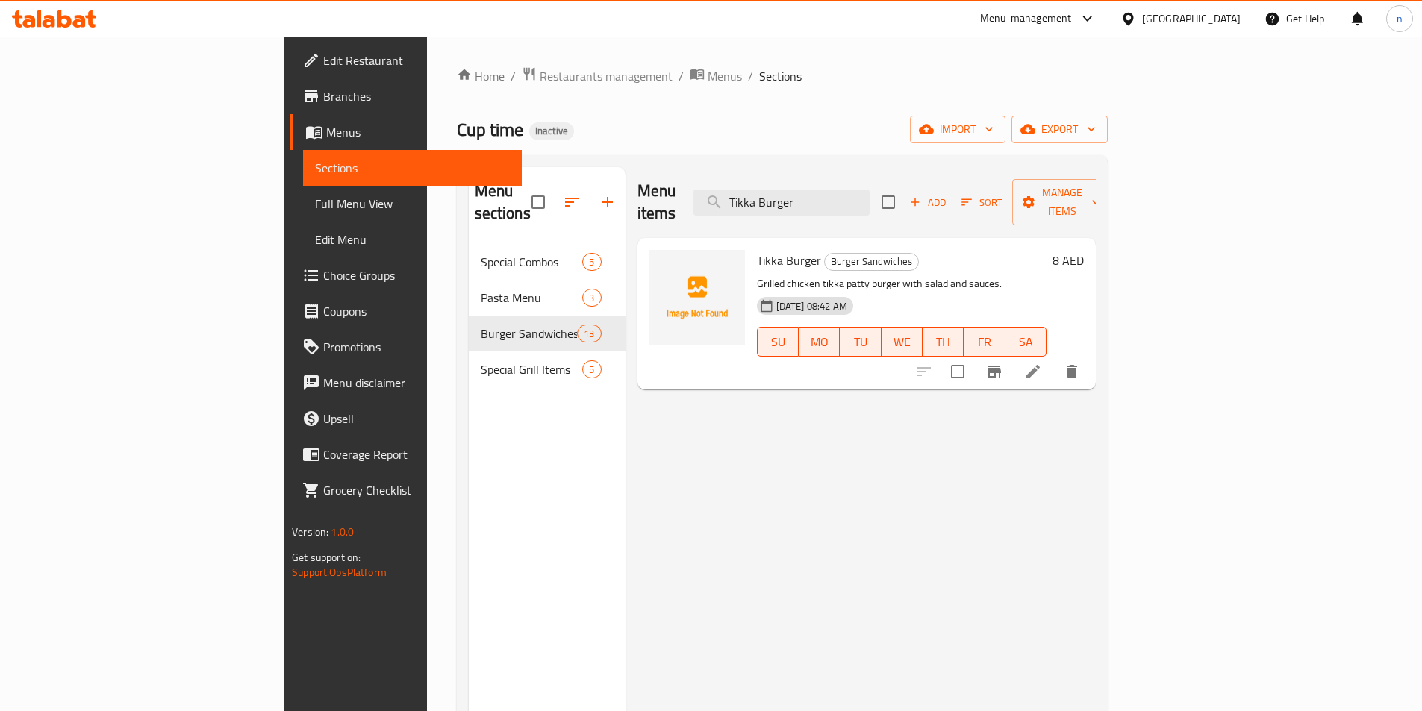
type input "Tikka Burger"
click at [1042, 363] on icon at bounding box center [1033, 372] width 18 height 18
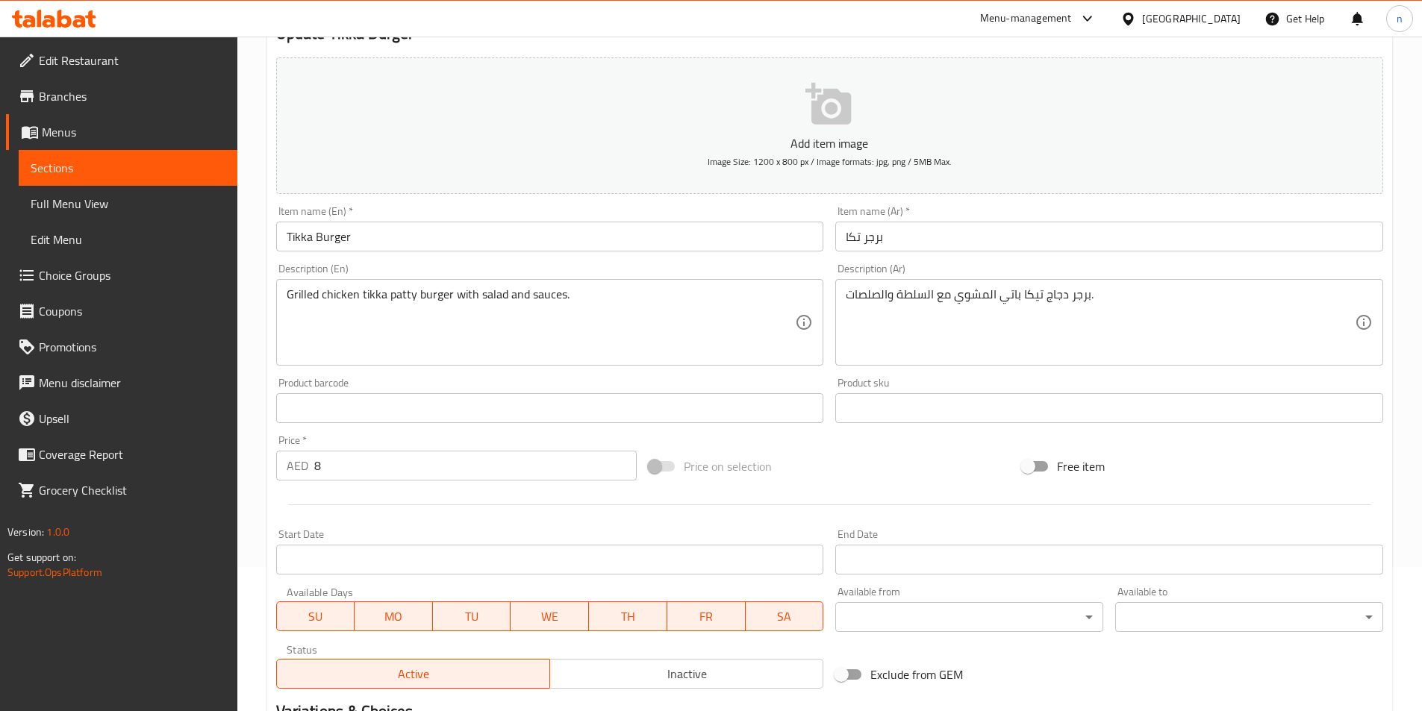
scroll to position [149, 0]
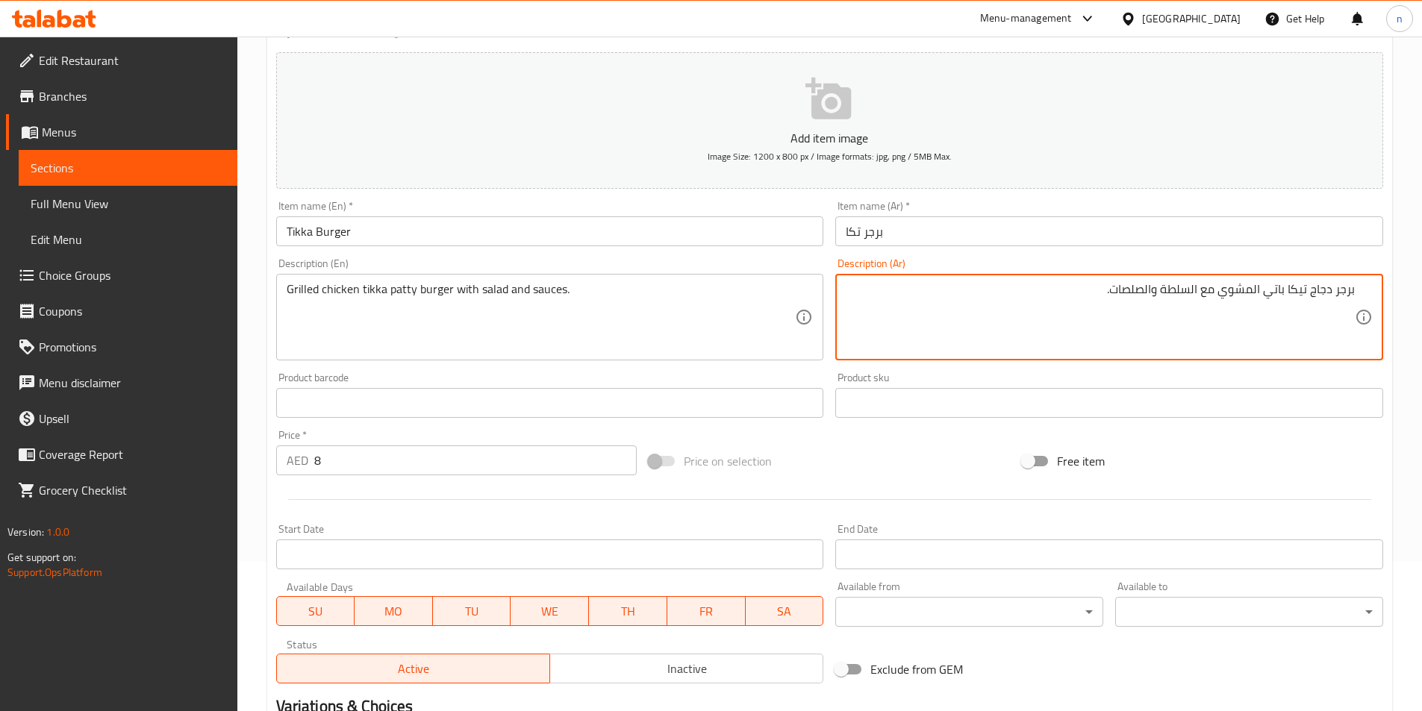
click at [1364, 290] on div "برجر دجاج تيكا باتي المشوي مع السلطة والصلصات. Description (Ar)" at bounding box center [1109, 317] width 548 height 87
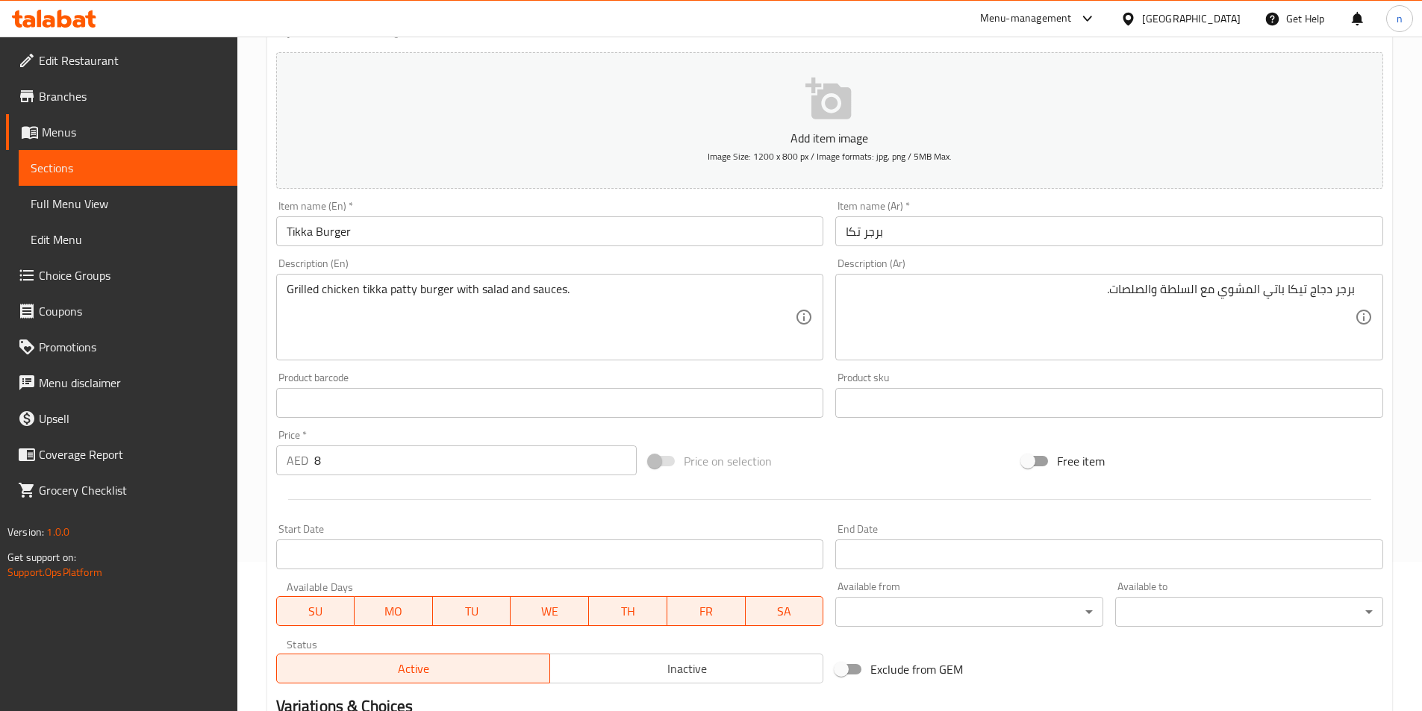
click at [1358, 293] on div "برجر دجاج تيكا باتي المشوي مع السلطة والصلصات. Description (Ar)" at bounding box center [1109, 317] width 548 height 87
click at [1355, 289] on div "برجر دجاج تيكا باتي المشوي مع السلطة والصلصات. Description (Ar)" at bounding box center [1109, 317] width 548 height 87
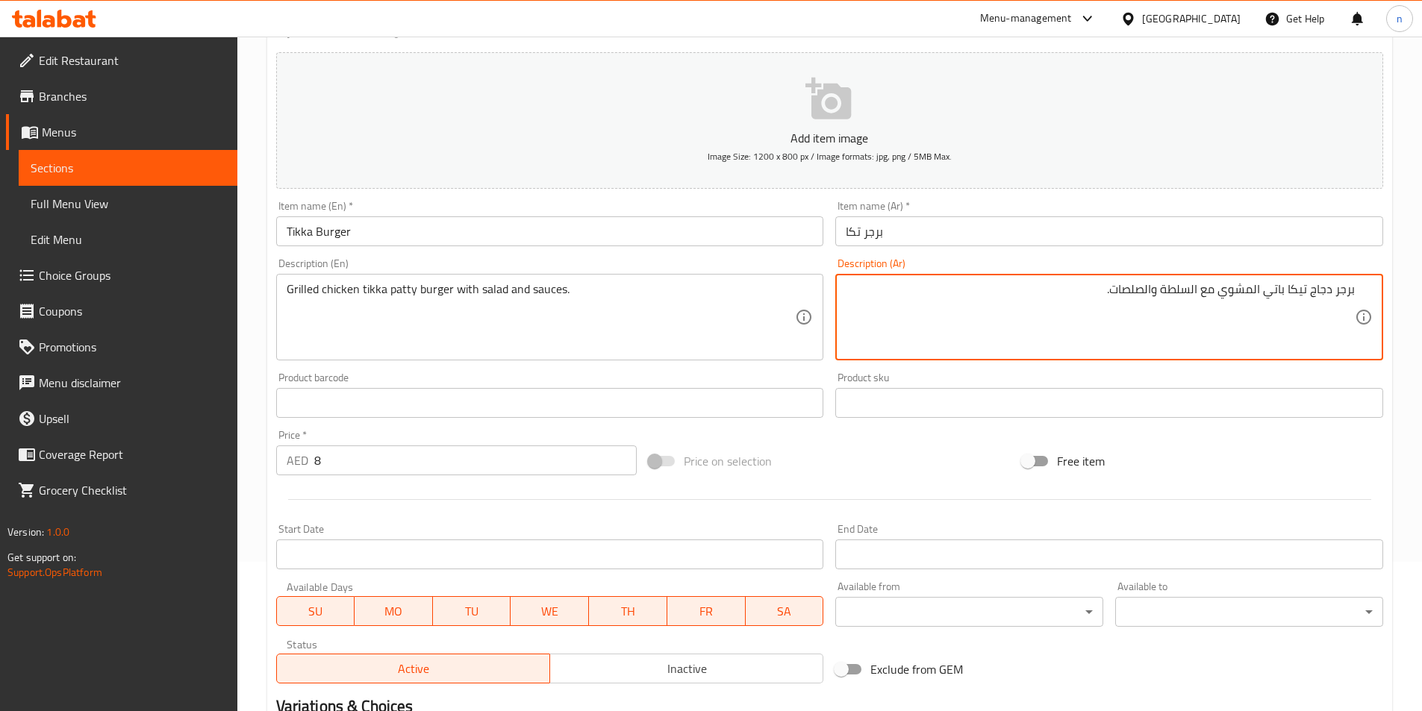
click at [1351, 289] on textarea "برجر دجاج تيكا باتي المشوي مع السلطة والصلصات." at bounding box center [1100, 317] width 509 height 71
click at [1350, 288] on textarea "بشريحة رجر دجاج تيكا باتي المشوي مع السلطة والصلصات." at bounding box center [1100, 317] width 509 height 71
click at [1319, 290] on textarea "شريحة رجر دجاج تيكا باتي المشوي مع السلطة والصلصات." at bounding box center [1100, 317] width 509 height 71
click at [1247, 294] on textarea "شريحة برجر دجاج تيكا باتي المشوي مع السلطة والصلصات." at bounding box center [1100, 317] width 509 height 71
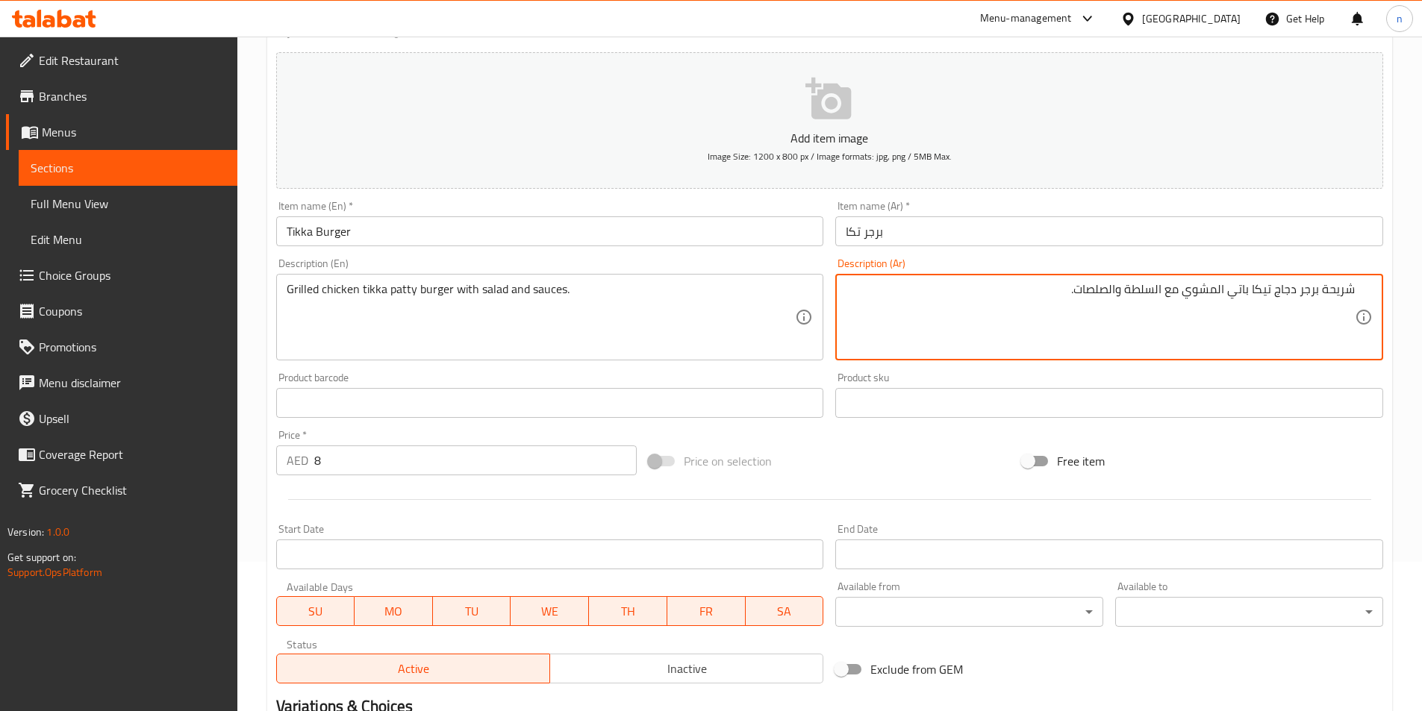
click at [1247, 294] on textarea "شريحة برجر دجاج تيكا باتي المشوي مع السلطة والصلصات." at bounding box center [1100, 317] width 509 height 71
type textarea "شريحة برجر دجاج تيكا المشوي مع السلطة والصلصات."
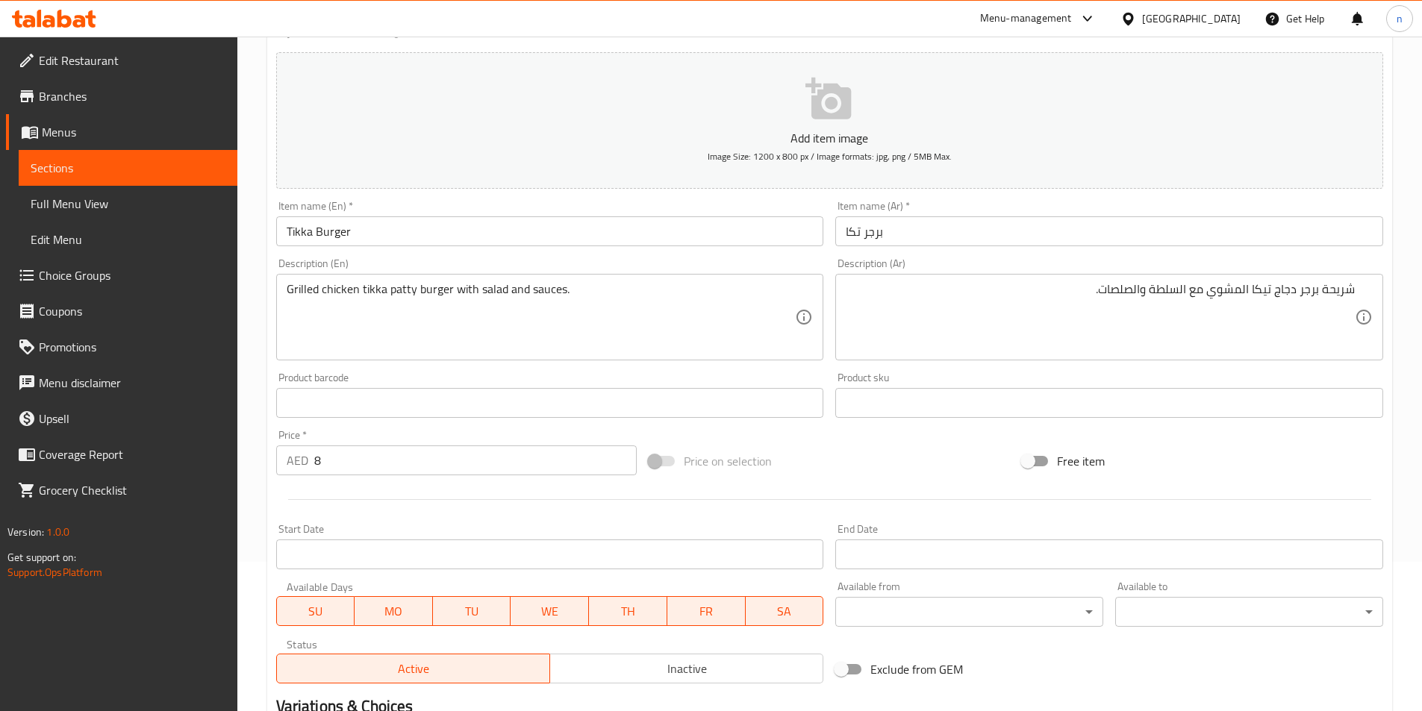
click at [843, 471] on div "Price on selection" at bounding box center [829, 461] width 373 height 40
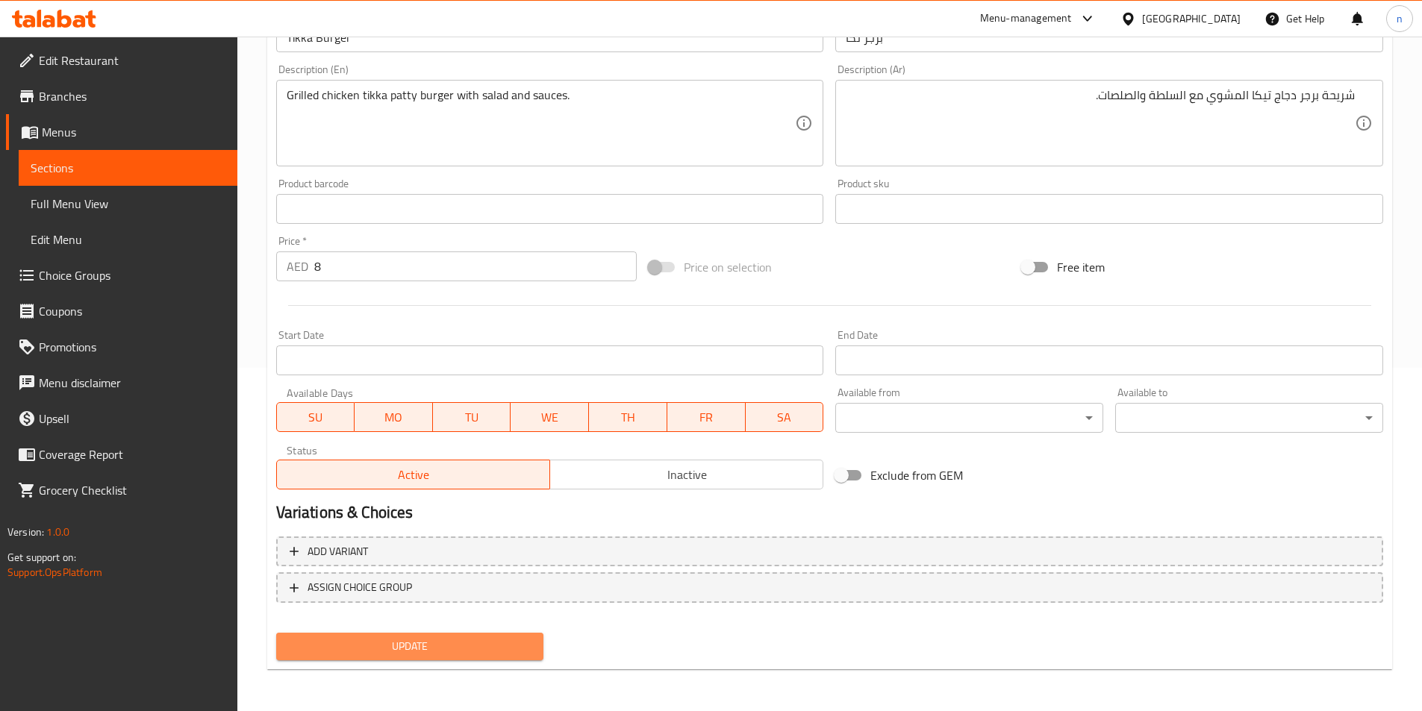
click at [446, 637] on span "Update" at bounding box center [410, 646] width 244 height 19
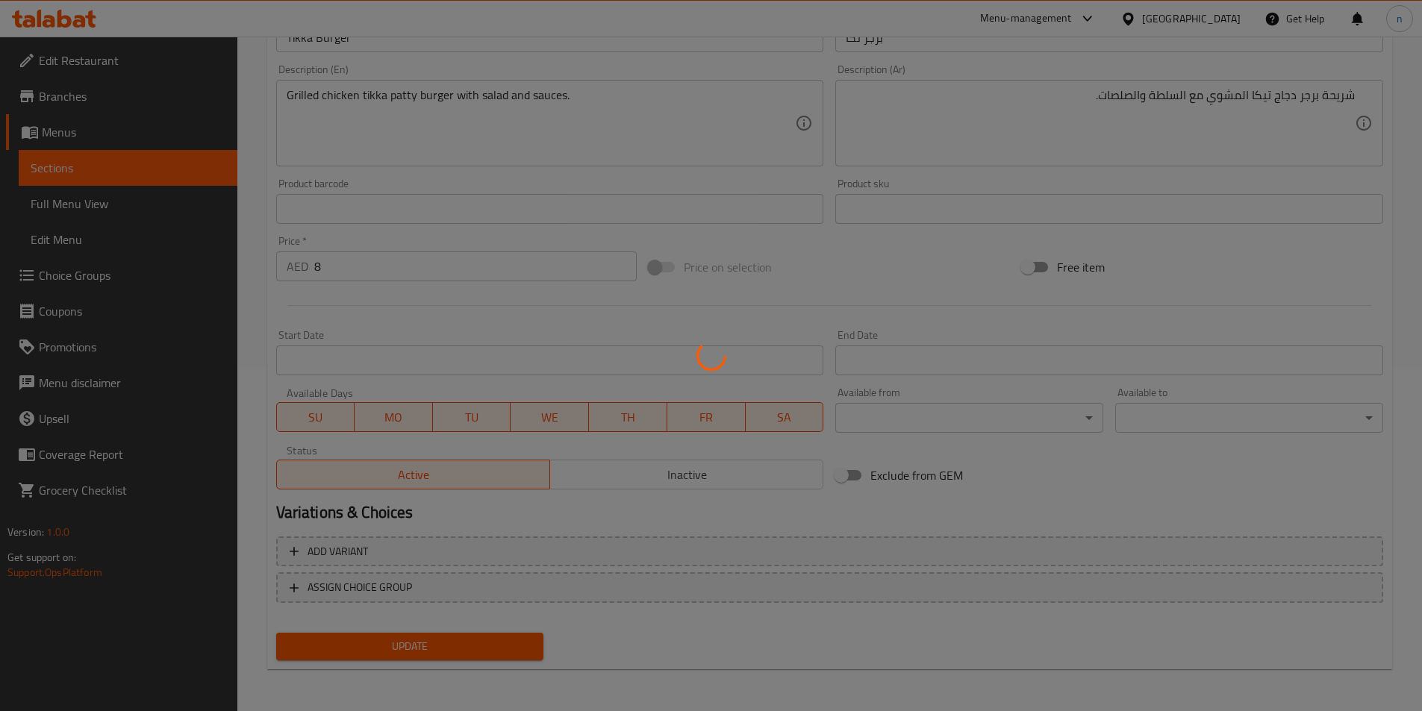
scroll to position [0, 0]
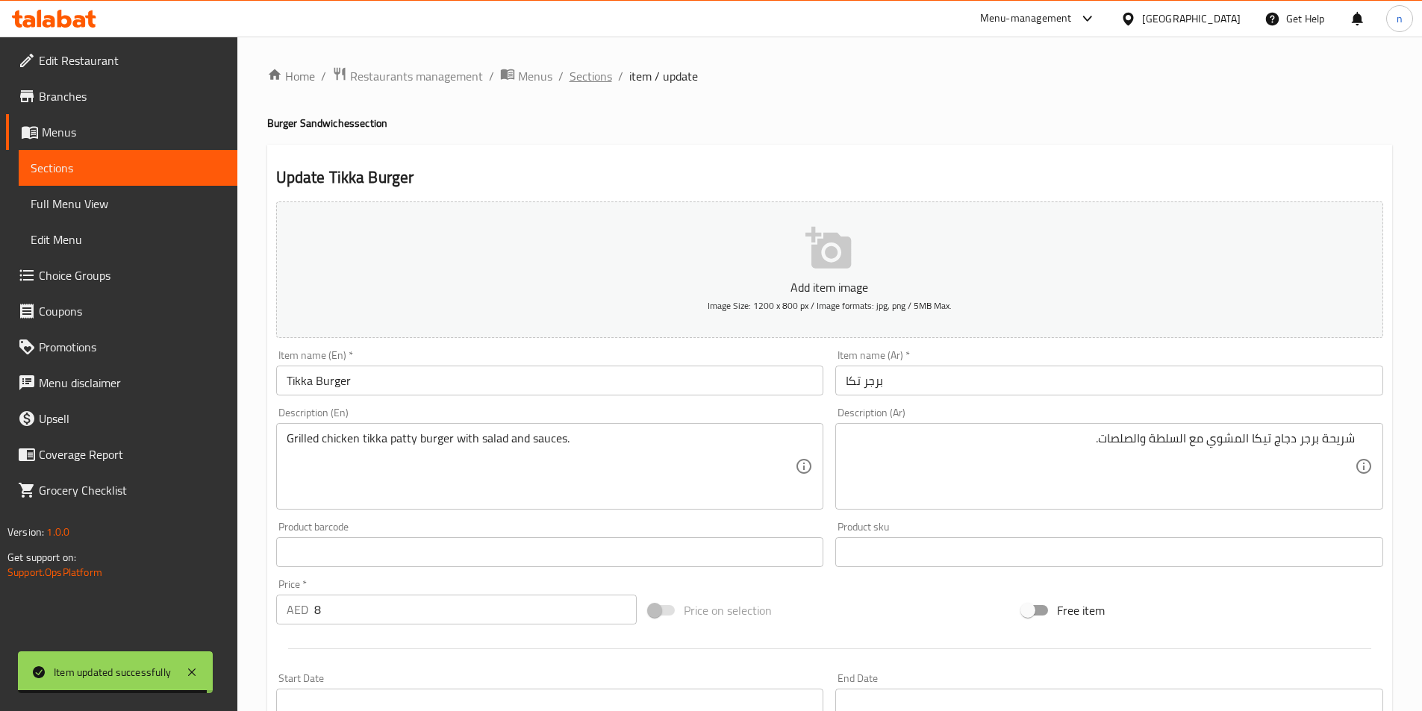
click at [600, 68] on span "Sections" at bounding box center [591, 76] width 43 height 18
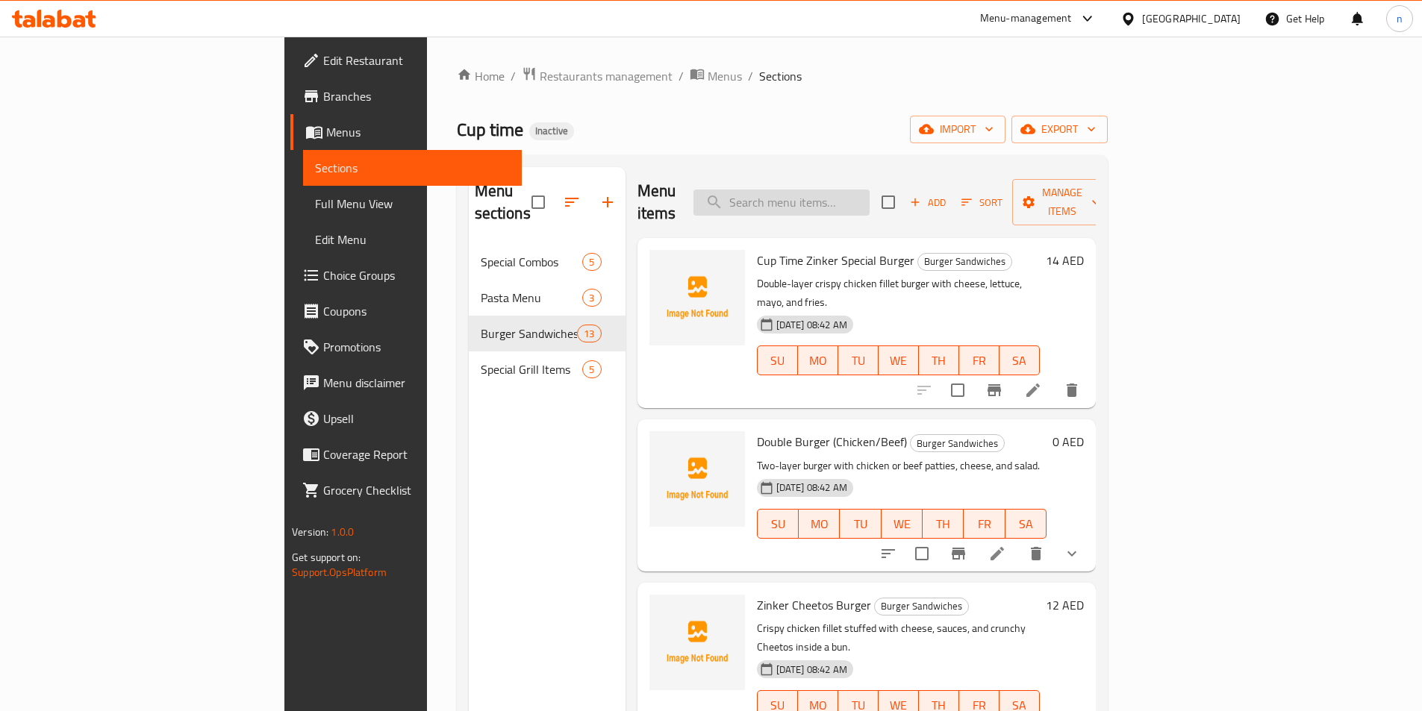
click at [870, 190] on input "search" at bounding box center [781, 203] width 176 height 26
paste input "Chicken Burger"
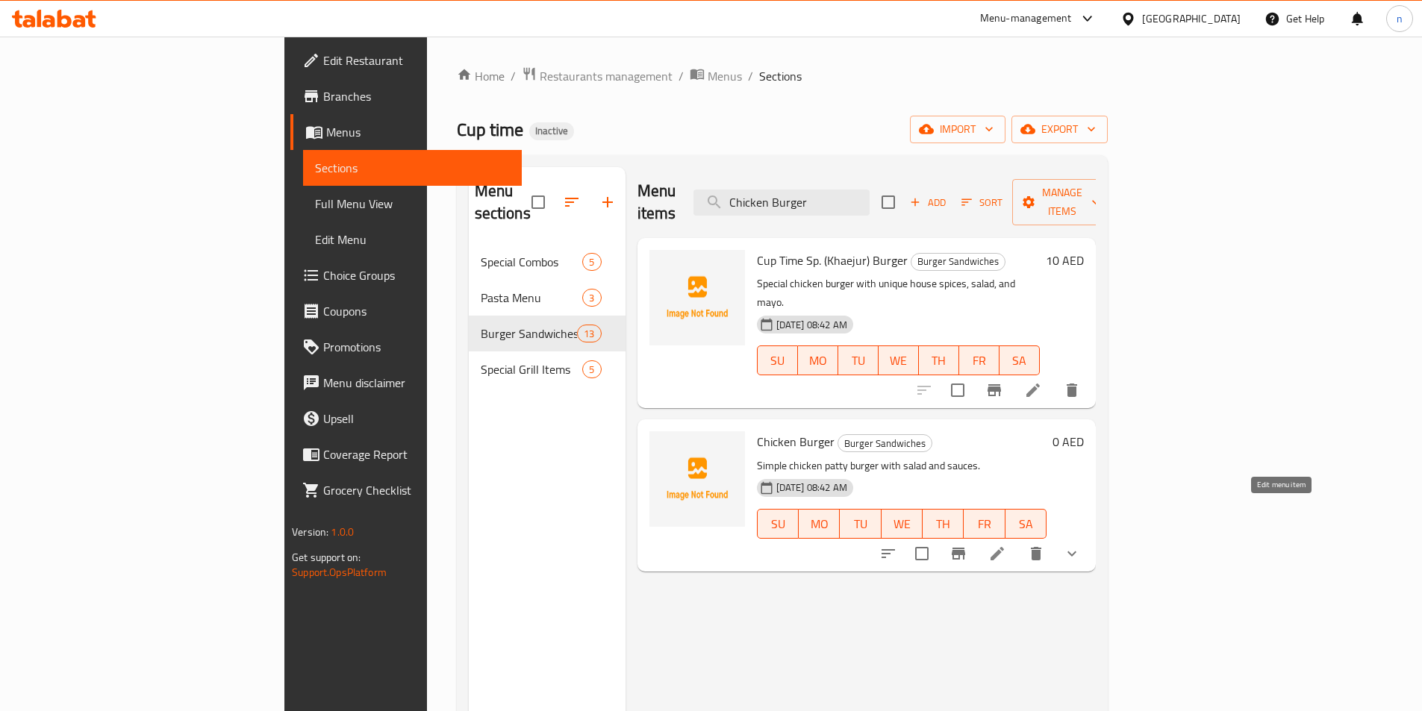
type input "Chicken Burger"
click at [1004, 547] on icon at bounding box center [996, 553] width 13 height 13
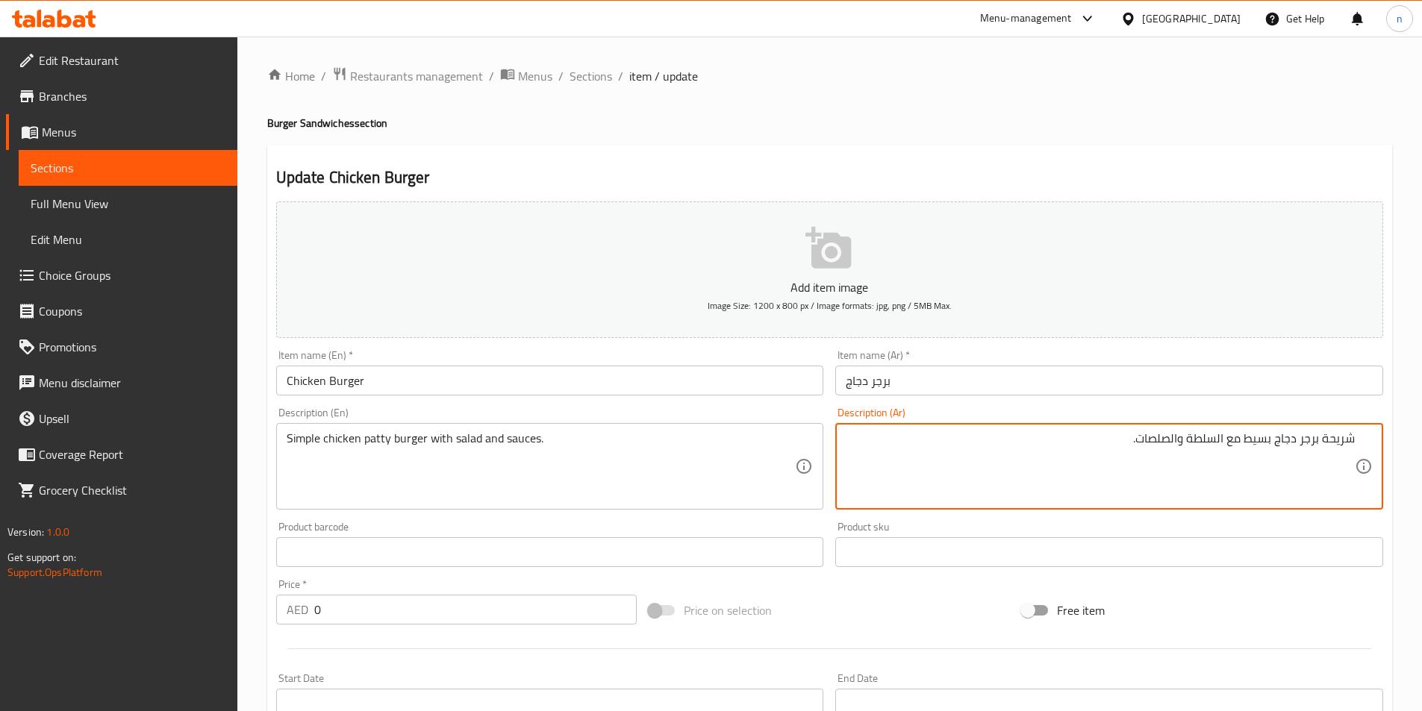
click at [828, 615] on div "Price on selection" at bounding box center [829, 610] width 373 height 40
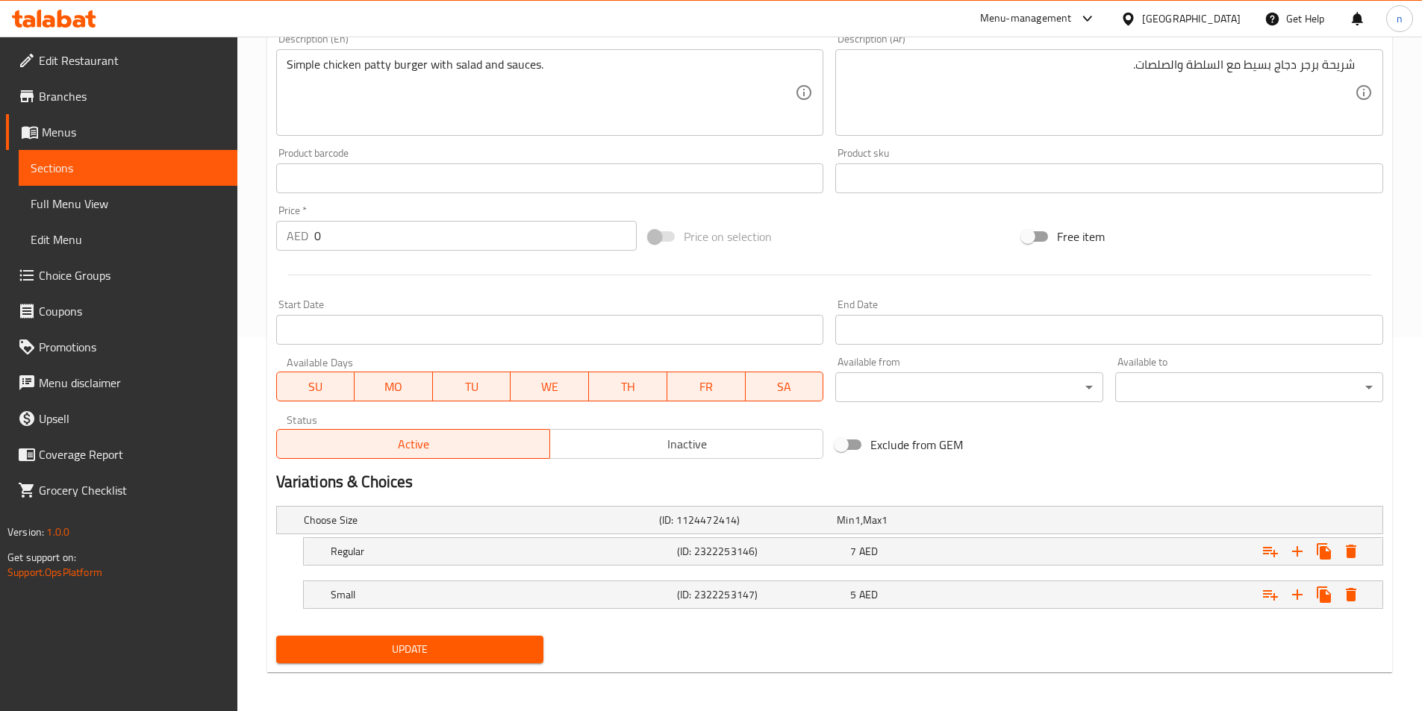
scroll to position [377, 0]
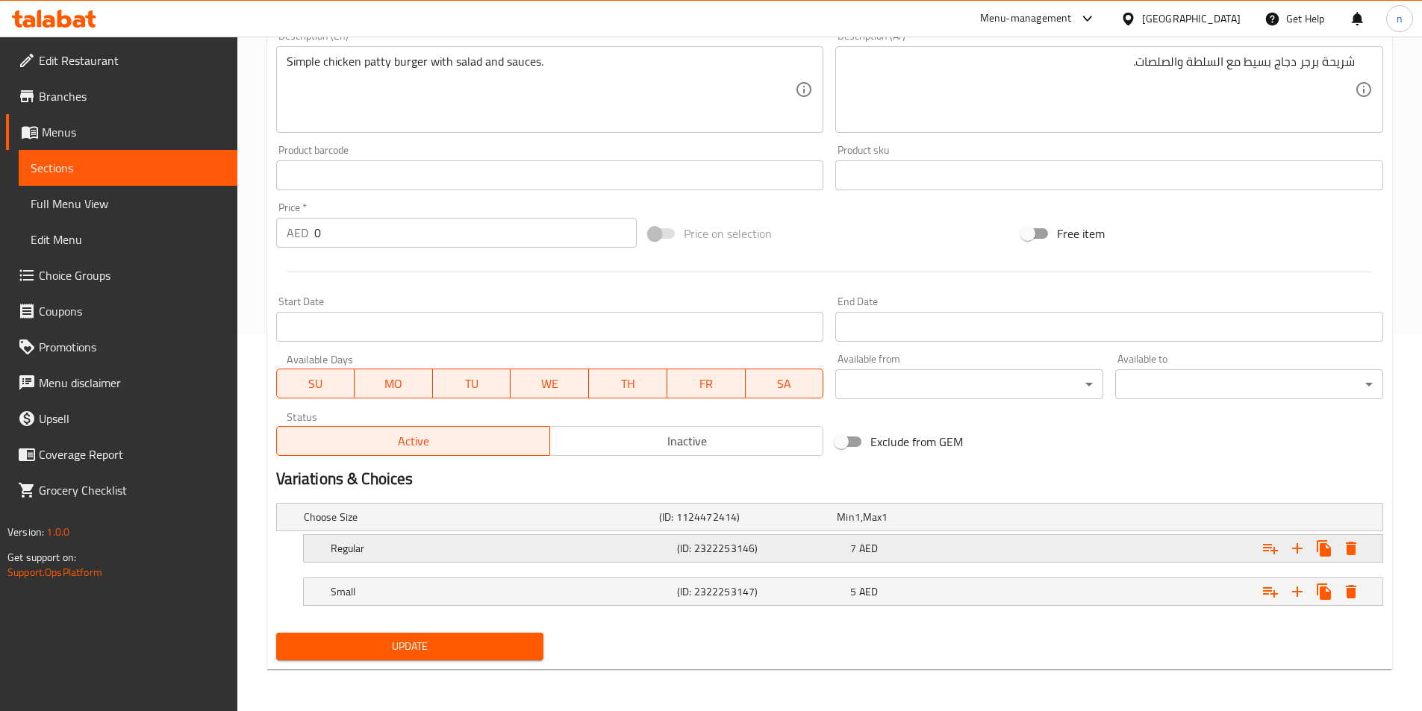
click at [710, 556] on h5 "(ID: 2322253146)" at bounding box center [760, 548] width 167 height 15
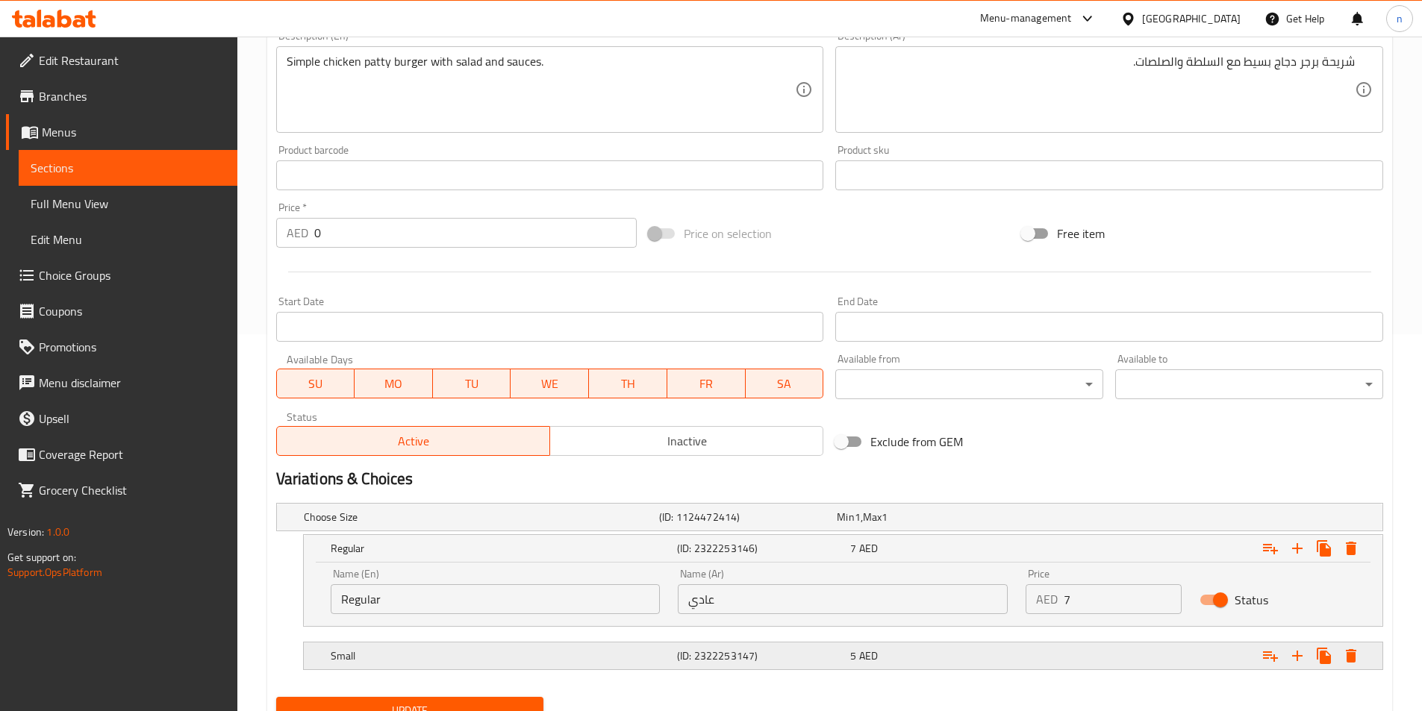
click at [713, 664] on h5 "(ID: 2322253147)" at bounding box center [760, 656] width 167 height 15
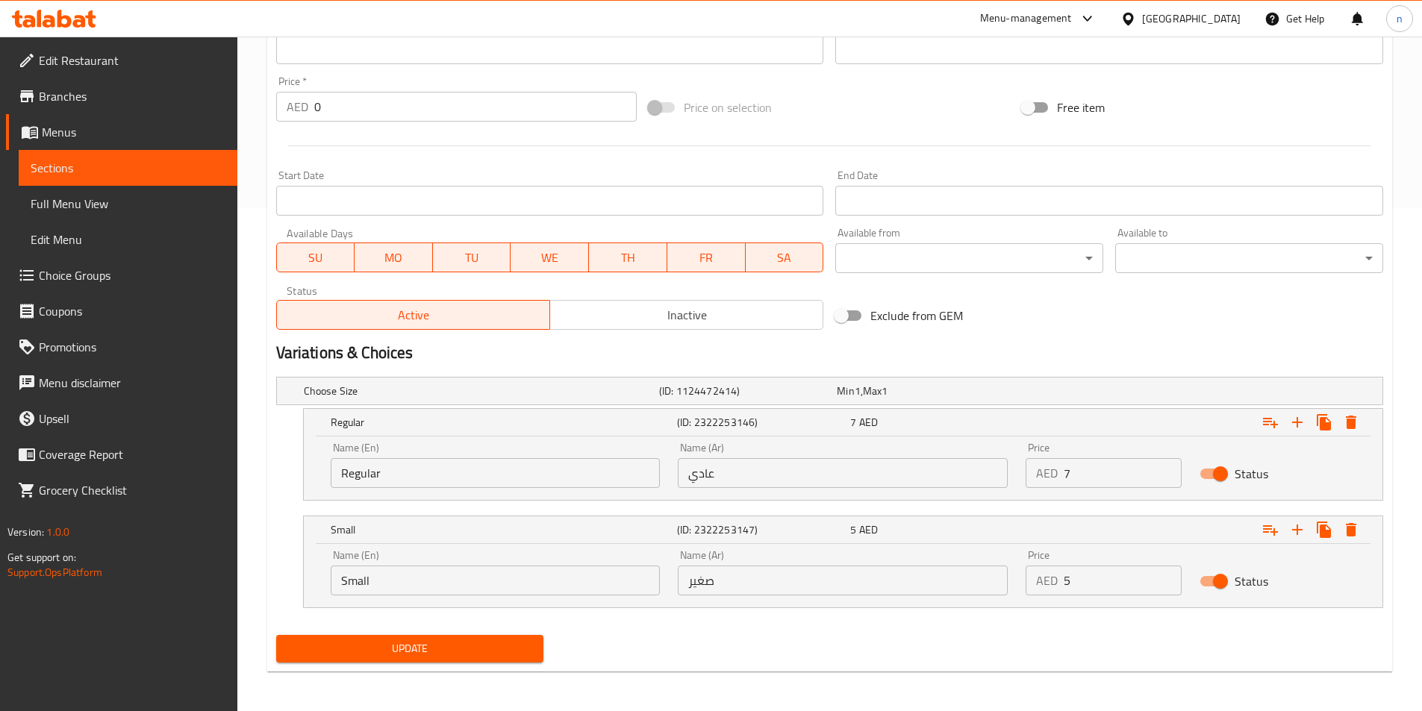
scroll to position [505, 0]
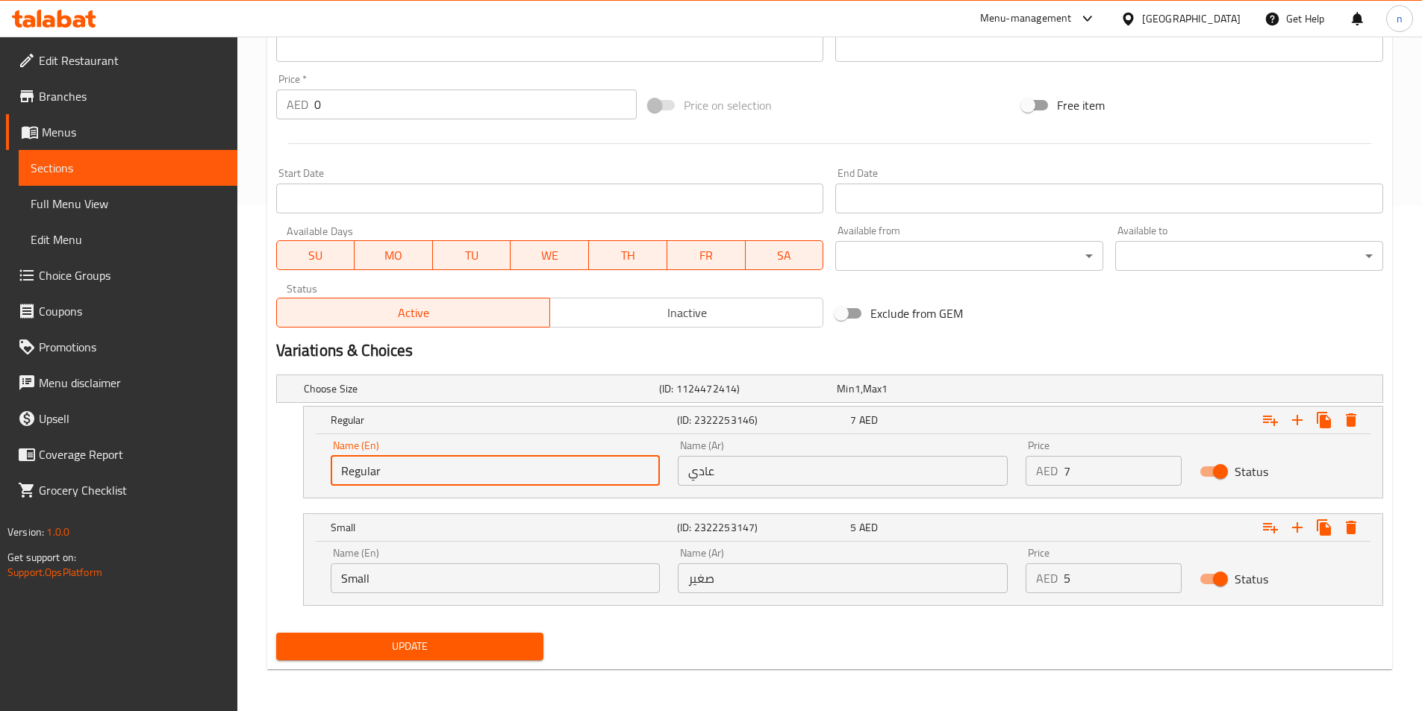
click at [623, 474] on input "Regular" at bounding box center [496, 471] width 330 height 30
click at [623, 474] on input "text" at bounding box center [496, 471] width 330 height 30
type input "small"
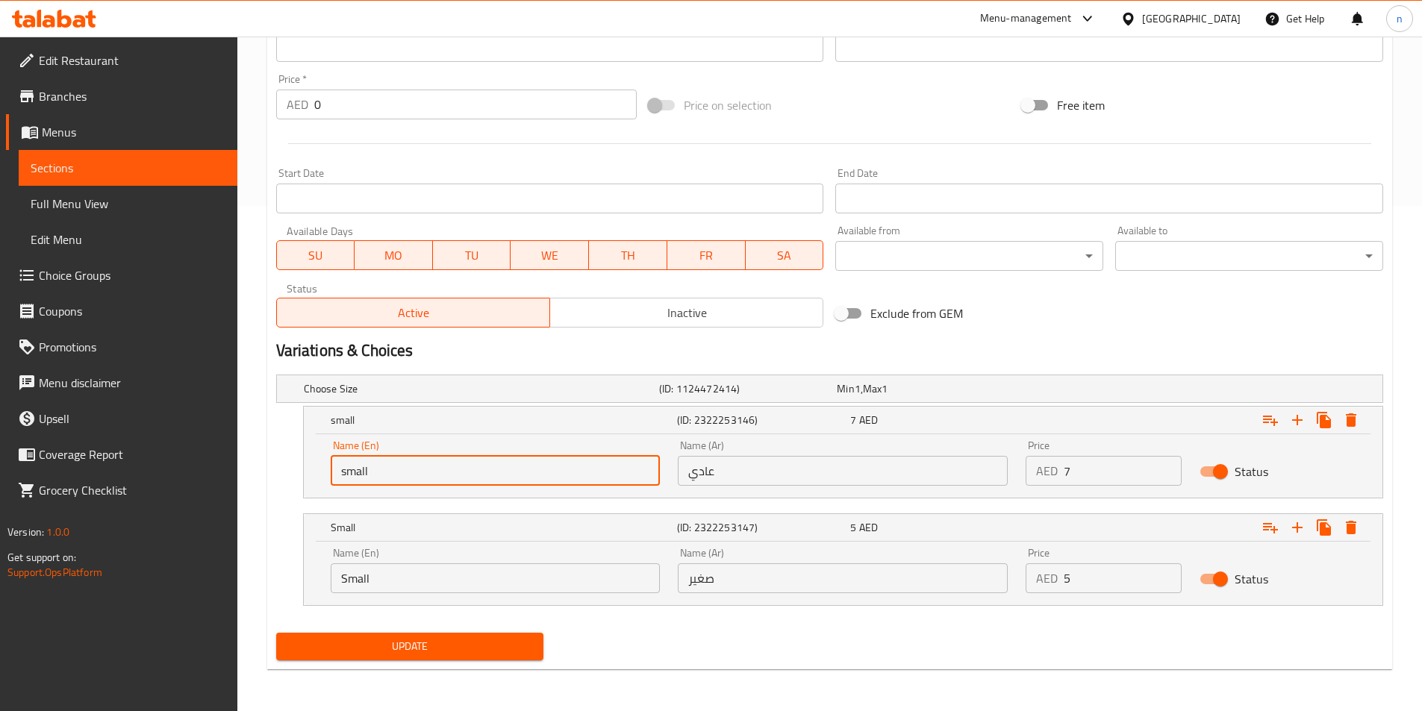
click at [722, 481] on input "عادي" at bounding box center [843, 471] width 330 height 30
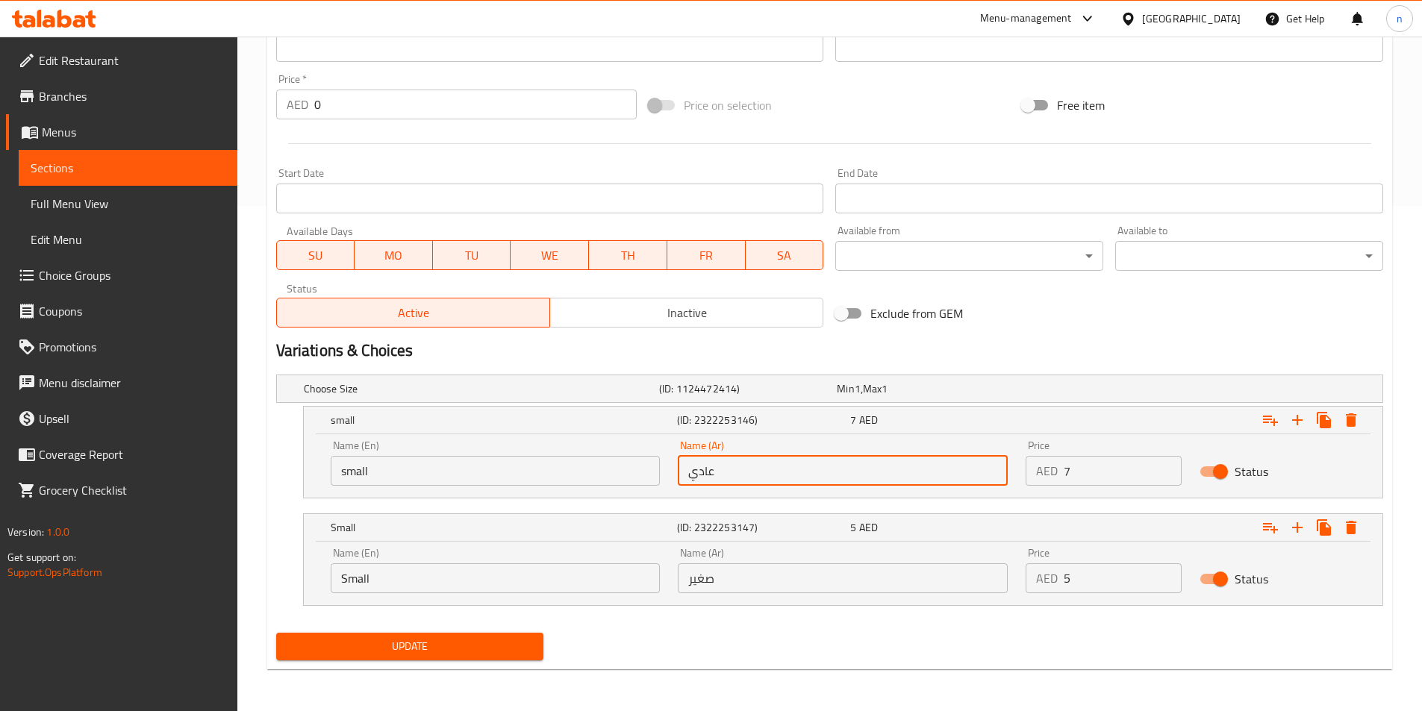
click at [722, 481] on input "عادي" at bounding box center [843, 471] width 330 height 30
click at [722, 481] on input "text" at bounding box center [843, 471] width 330 height 30
type input "صغير"
click at [1083, 470] on input "7" at bounding box center [1123, 471] width 118 height 30
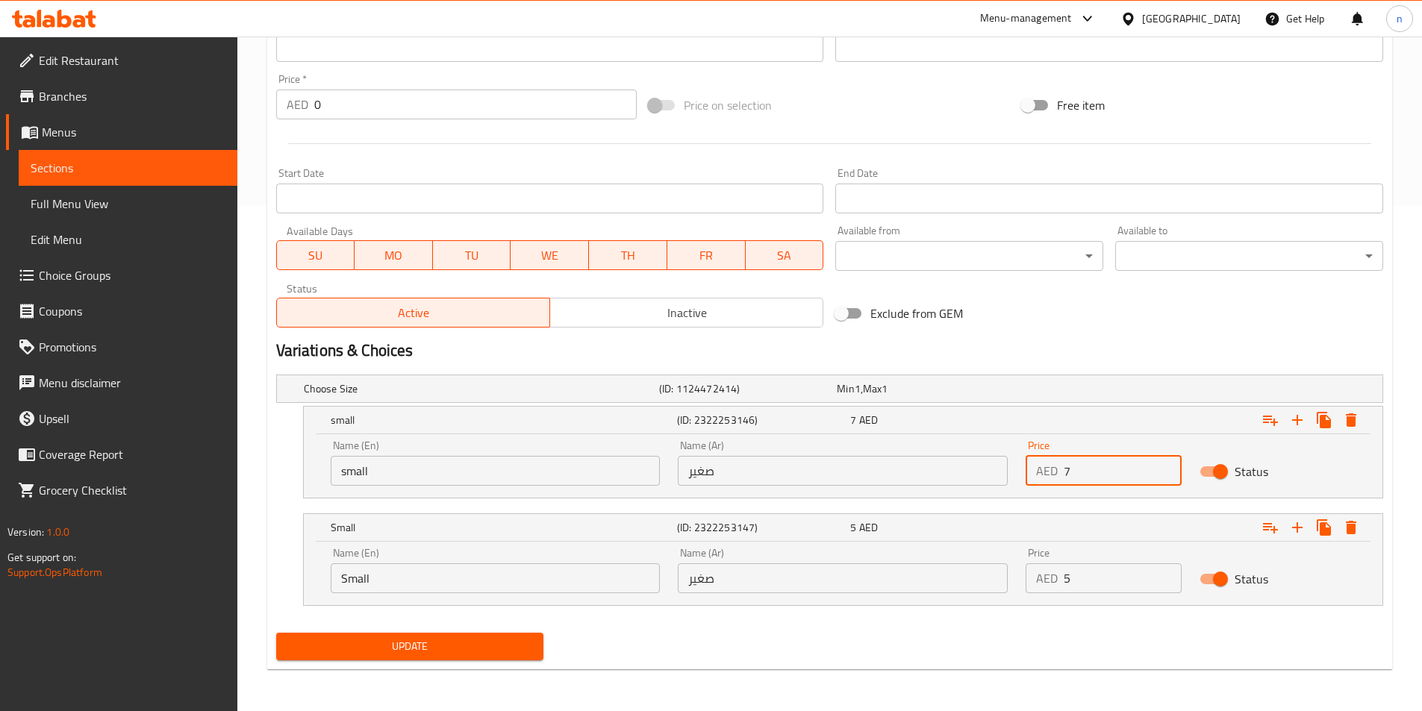
click at [1083, 470] on input "7" at bounding box center [1123, 471] width 118 height 30
type input "5"
click at [517, 593] on div "Name (En) Small Name (En)" at bounding box center [496, 570] width 348 height 63
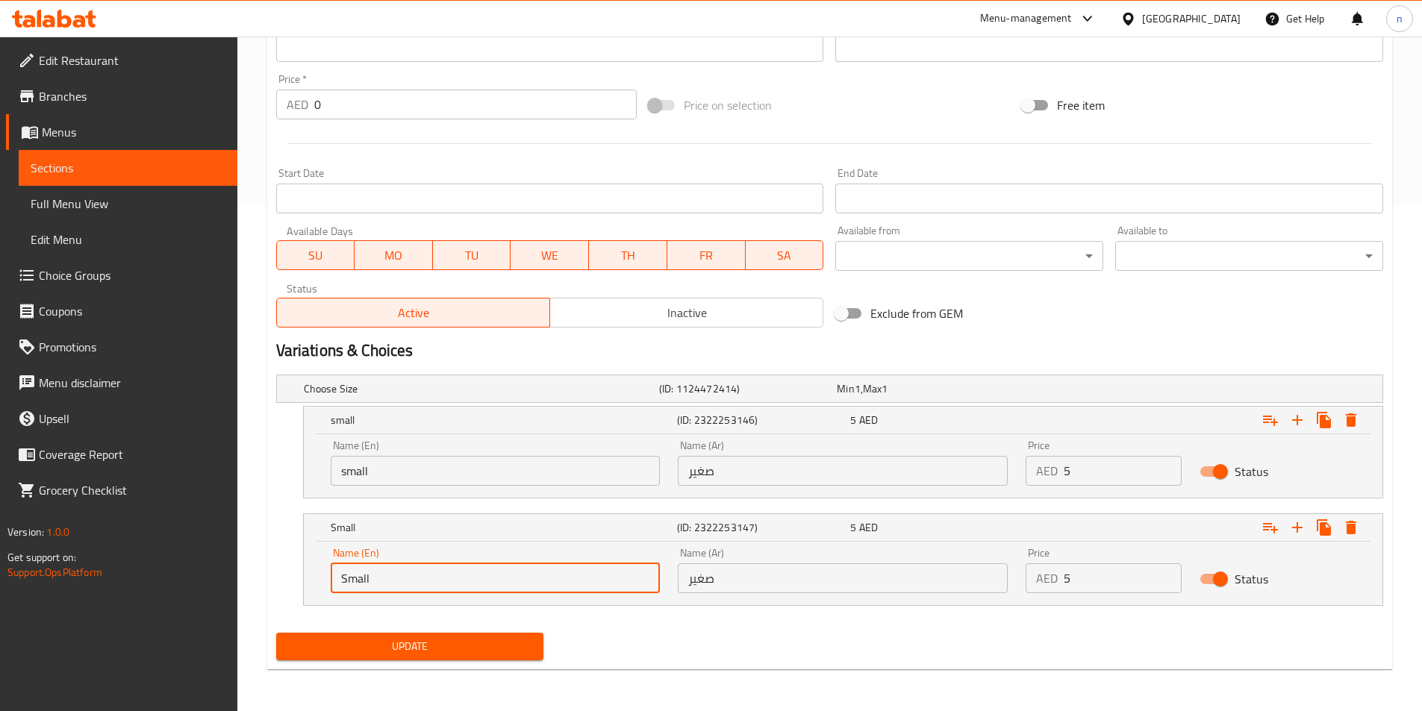
click at [536, 579] on input "Small" at bounding box center [496, 579] width 330 height 30
click at [536, 579] on input "text" at bounding box center [496, 579] width 330 height 30
type input "Large"
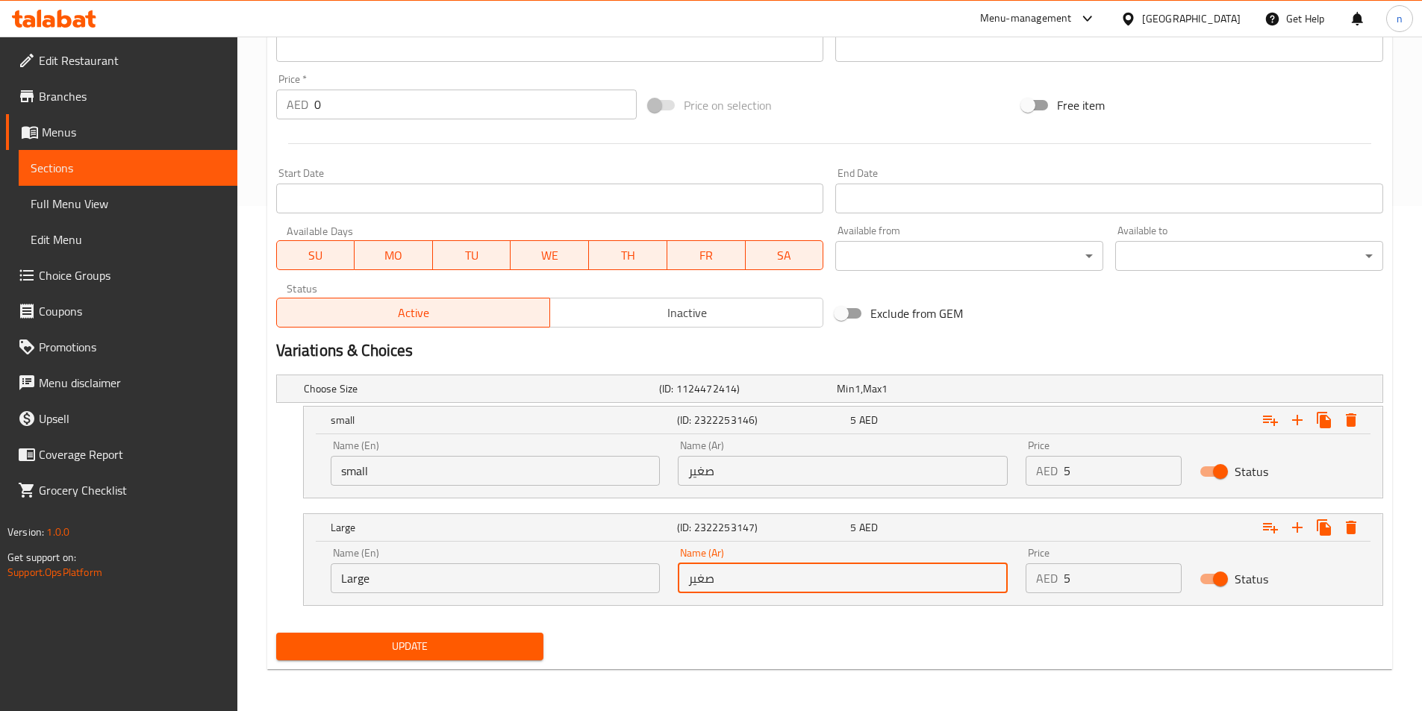
click at [734, 584] on input "صغير" at bounding box center [843, 579] width 330 height 30
click at [734, 584] on input "text" at bounding box center [843, 579] width 330 height 30
type input "كبير"
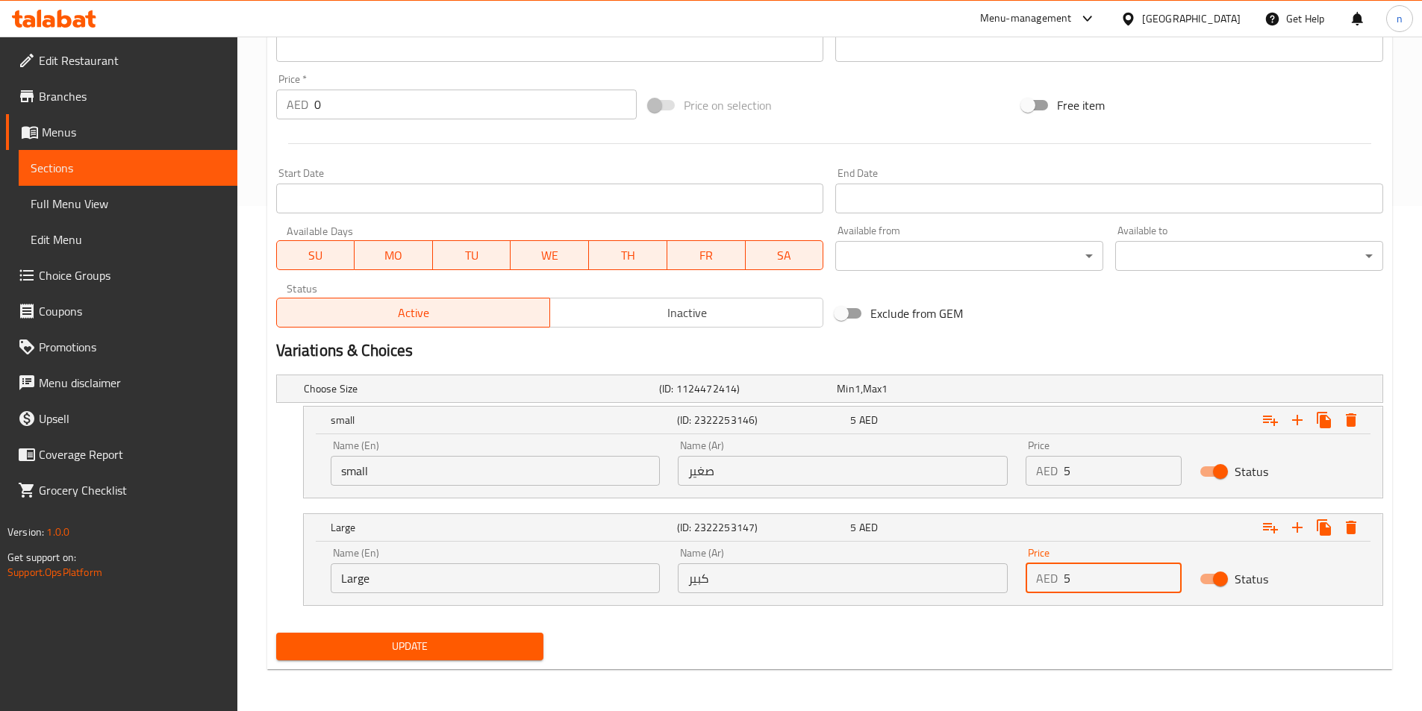
click at [1093, 593] on input "5" at bounding box center [1123, 579] width 118 height 30
type input "7"
click at [768, 675] on div "Home / Restaurants management / Menus / Sections / item / update Burger Sandwic…" at bounding box center [829, 121] width 1125 height 1120
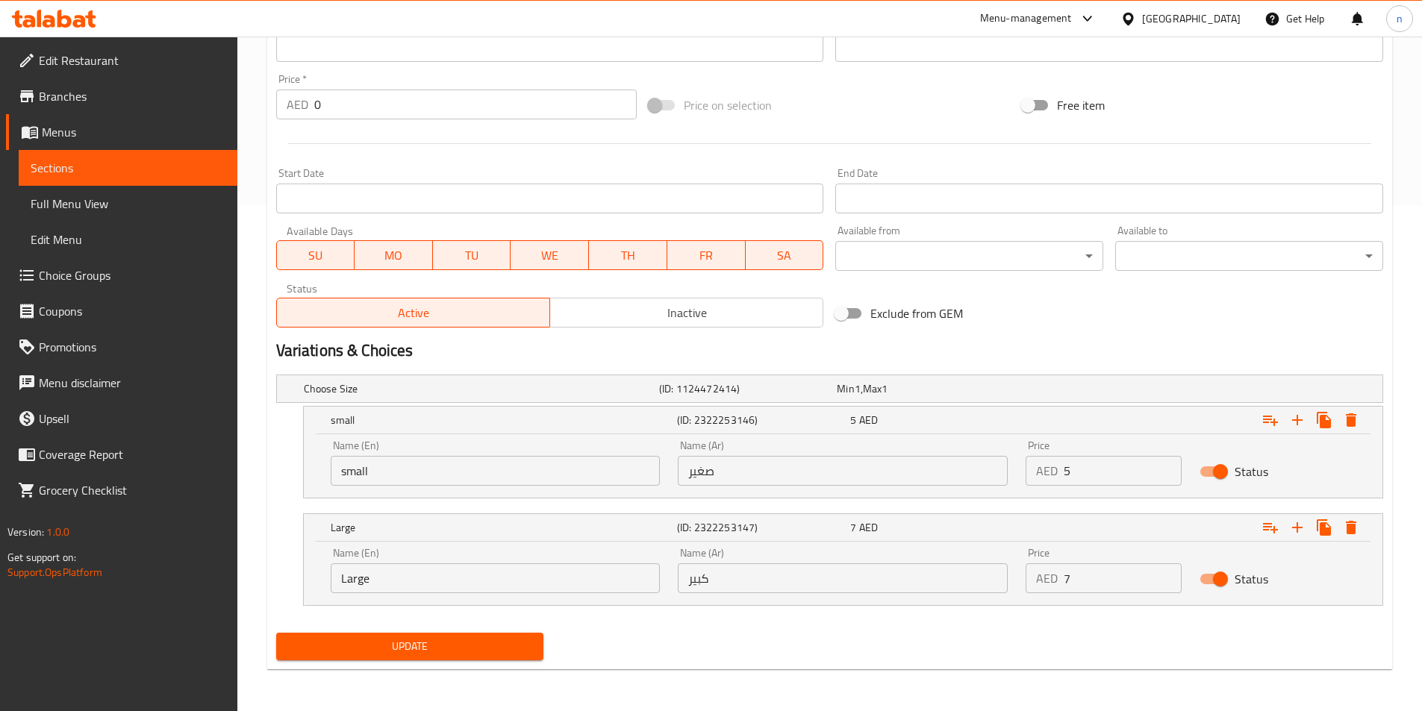
click at [469, 636] on button "Update" at bounding box center [410, 647] width 268 height 28
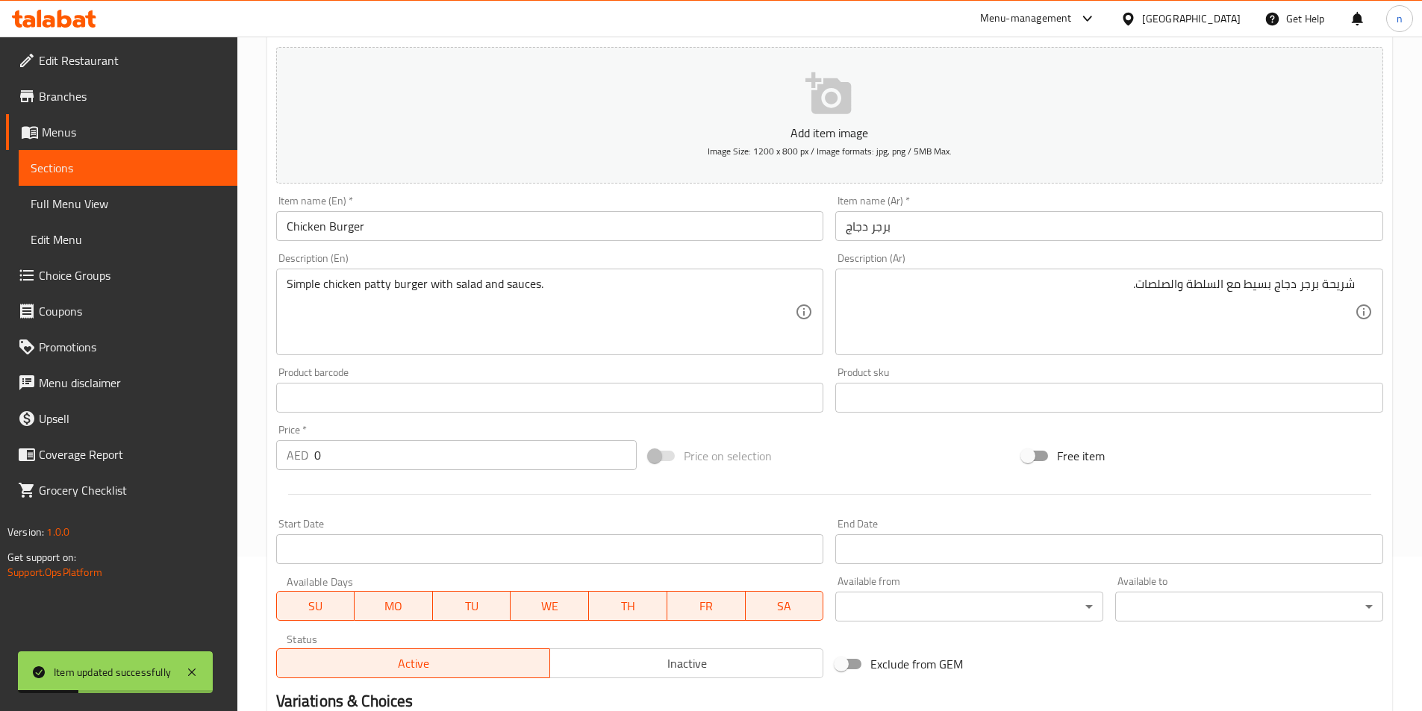
scroll to position [0, 0]
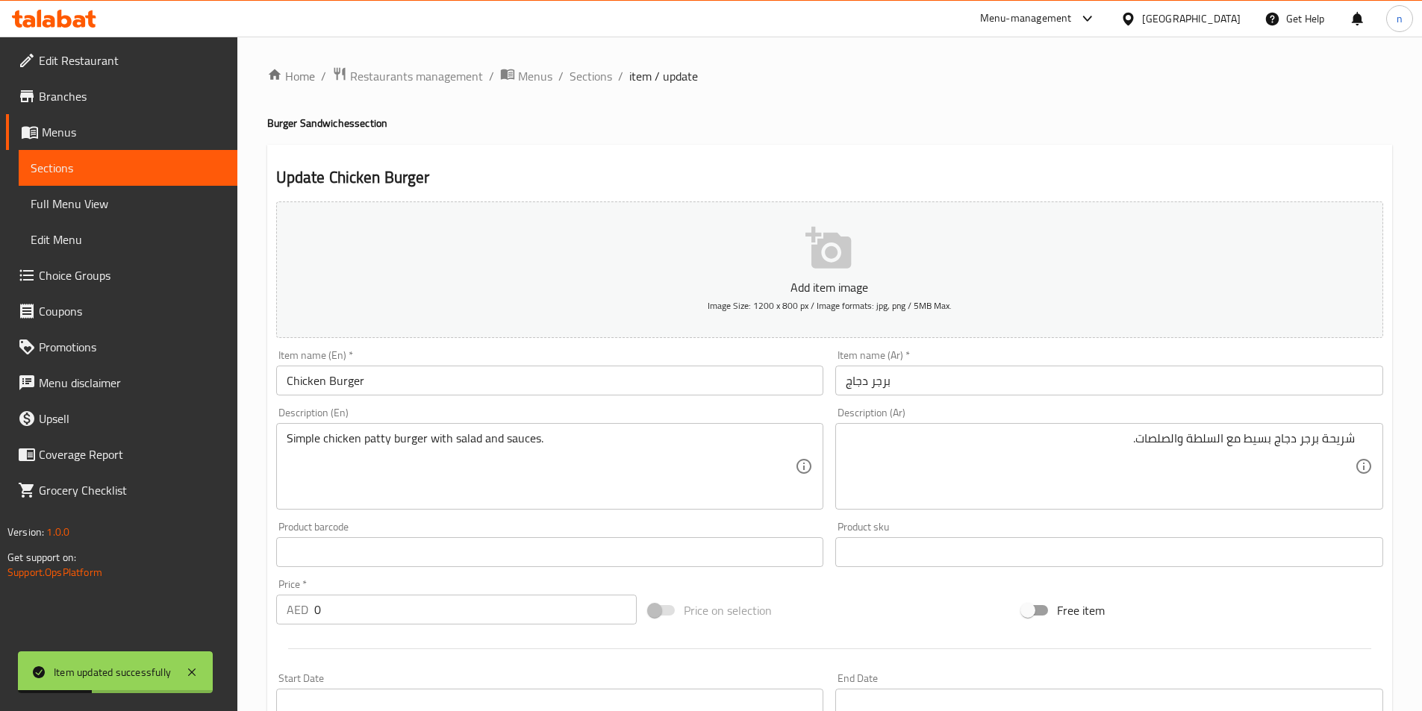
click at [586, 64] on div "Home / Restaurants management / Menus / Sections / item / update Burger Sandwic…" at bounding box center [829, 627] width 1185 height 1180
click at [589, 73] on span "Sections" at bounding box center [591, 76] width 43 height 18
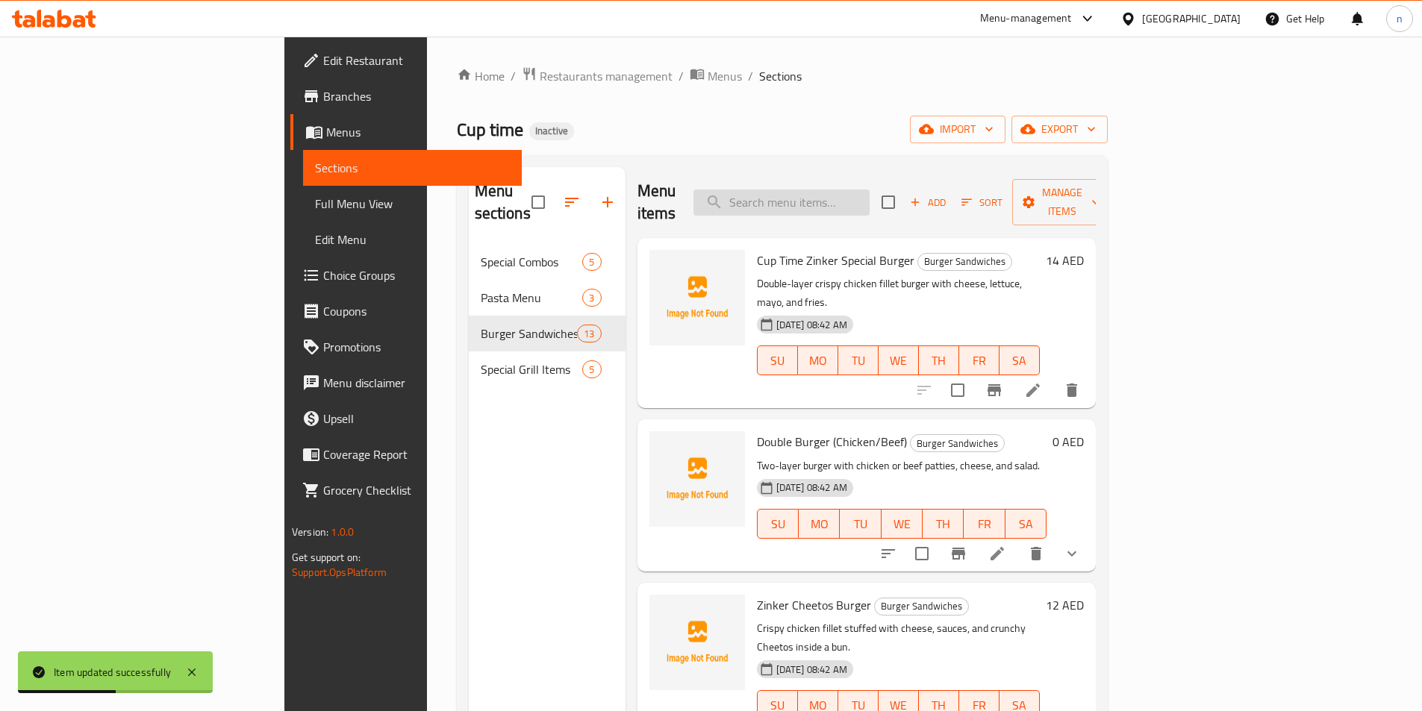
click at [847, 191] on input "search" at bounding box center [781, 203] width 176 height 26
paste input "Beef Burger"
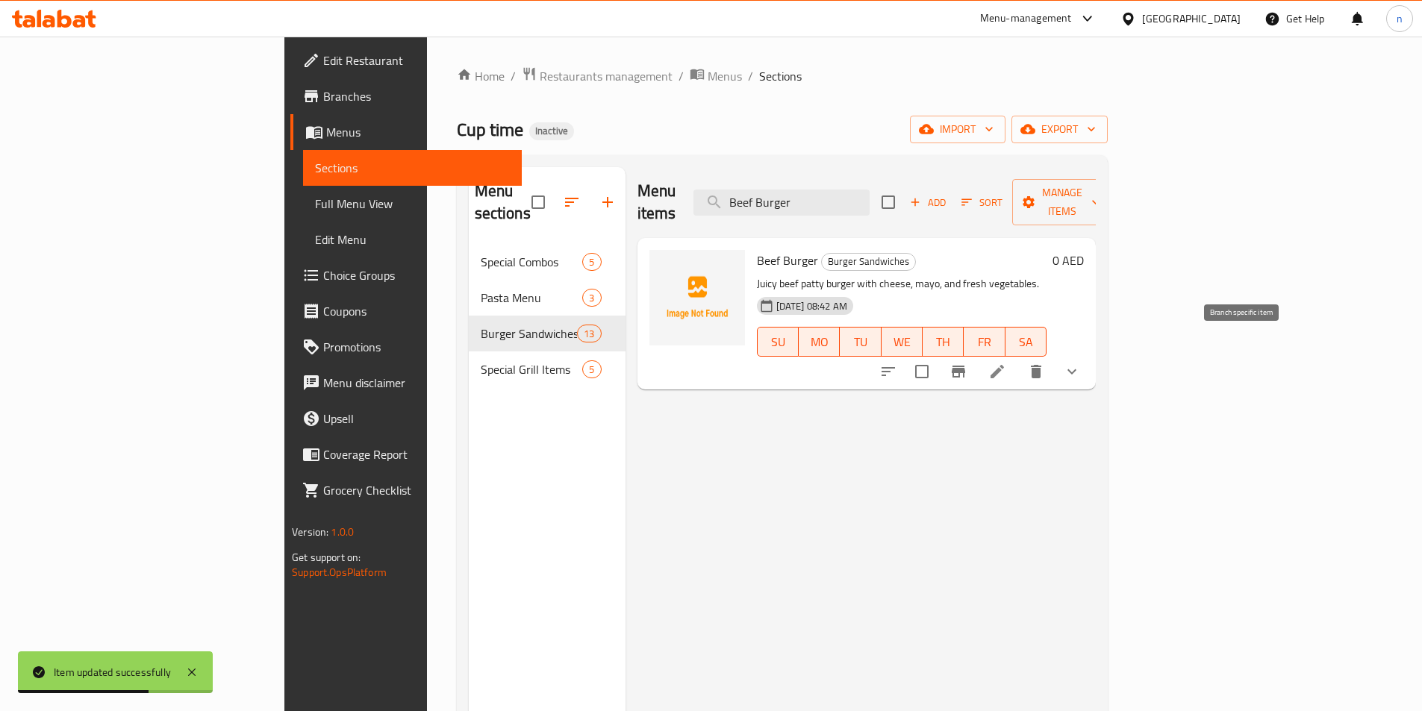
type input "Beef Burger"
click at [1006, 363] on icon at bounding box center [997, 372] width 18 height 18
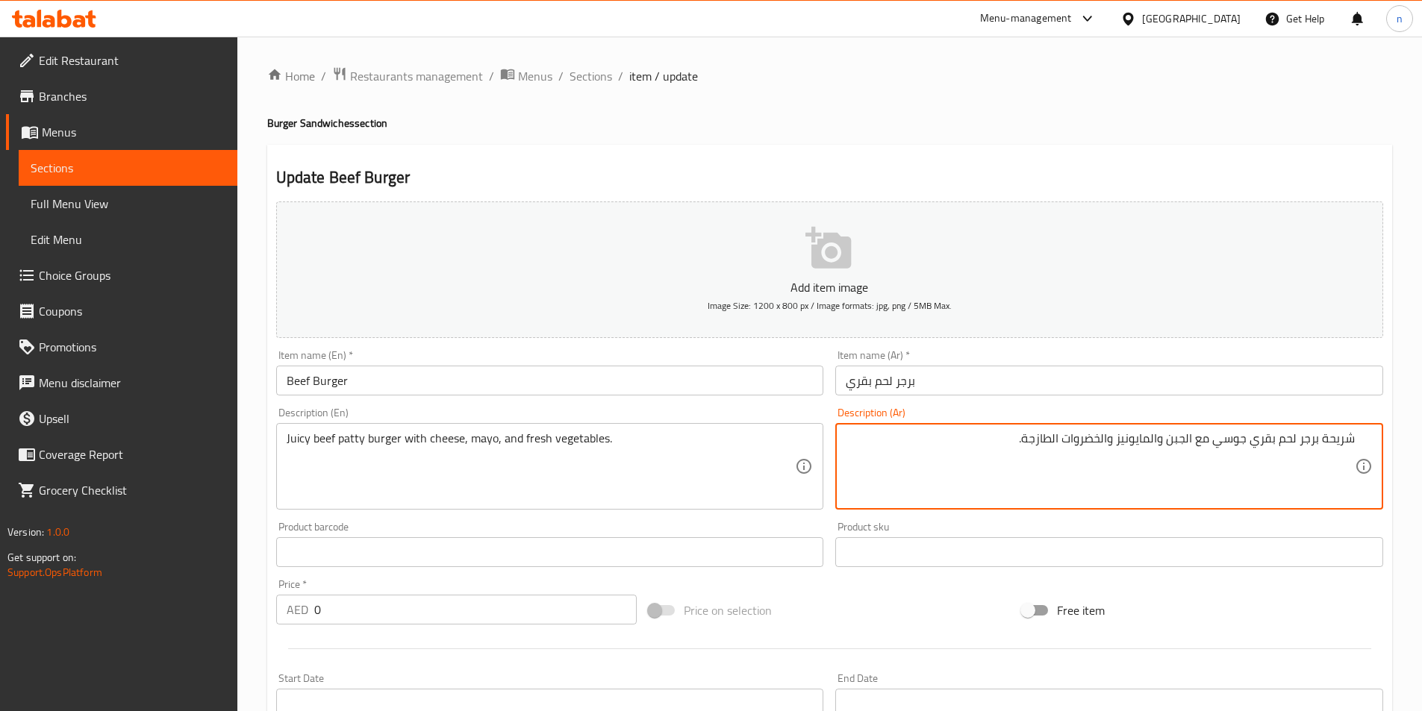
click at [797, 590] on div "Add item image Image Size: 1200 x 800 px / Image formats: jpg, png / 5MB Max. I…" at bounding box center [829, 517] width 1119 height 643
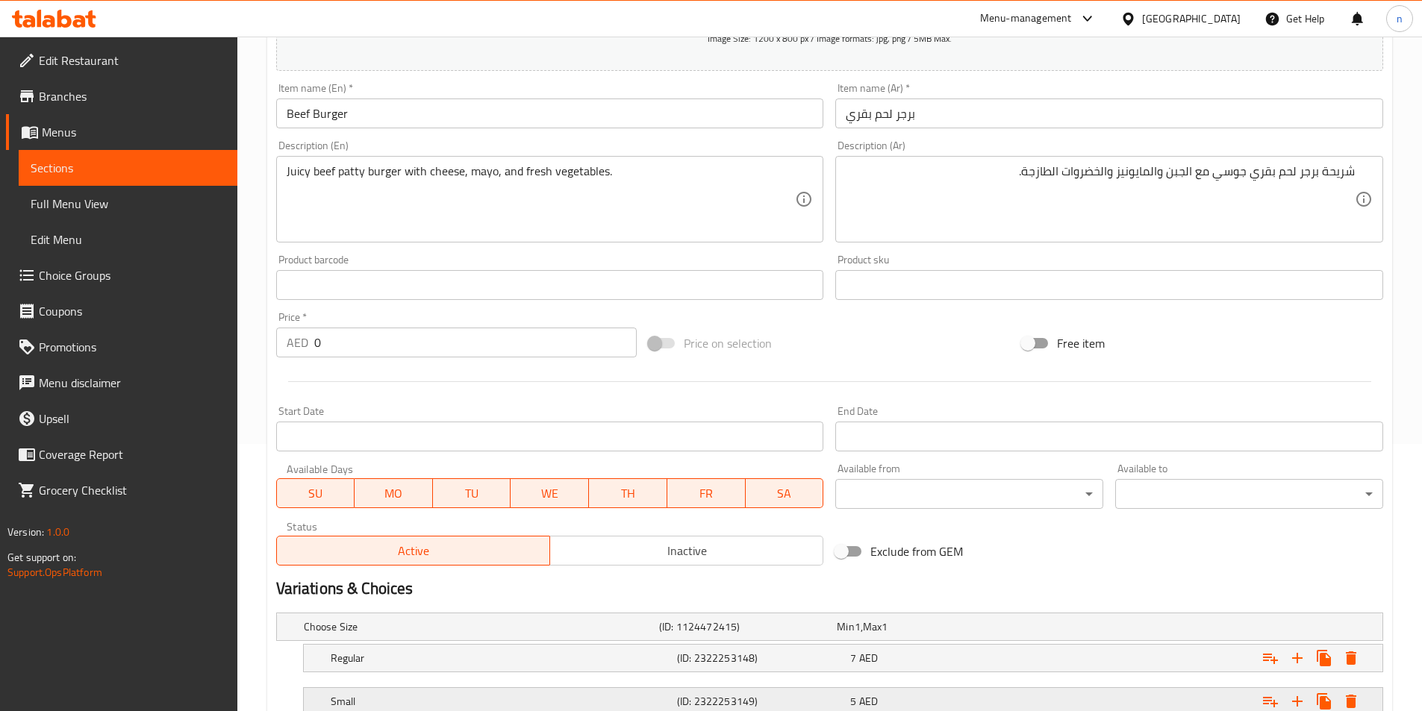
scroll to position [373, 0]
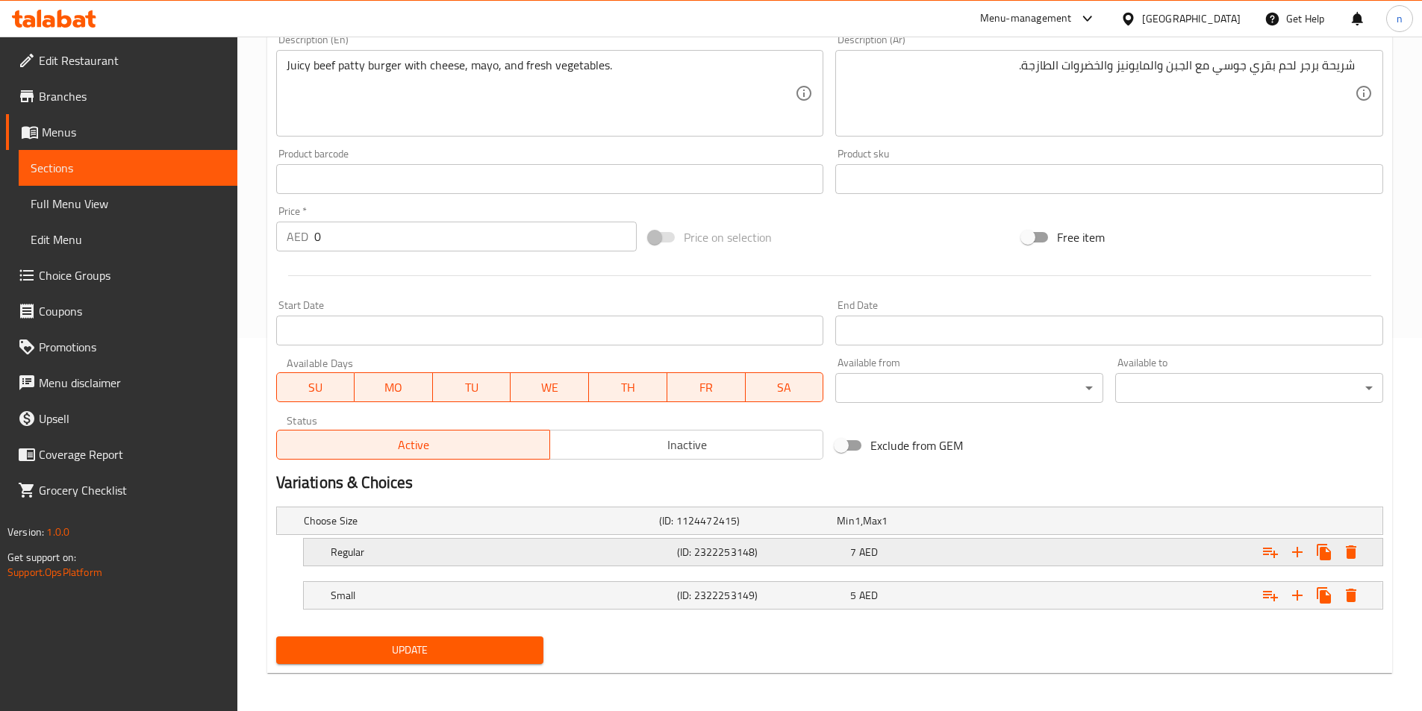
click at [730, 557] on h5 "(ID: 2322253148)" at bounding box center [760, 552] width 167 height 15
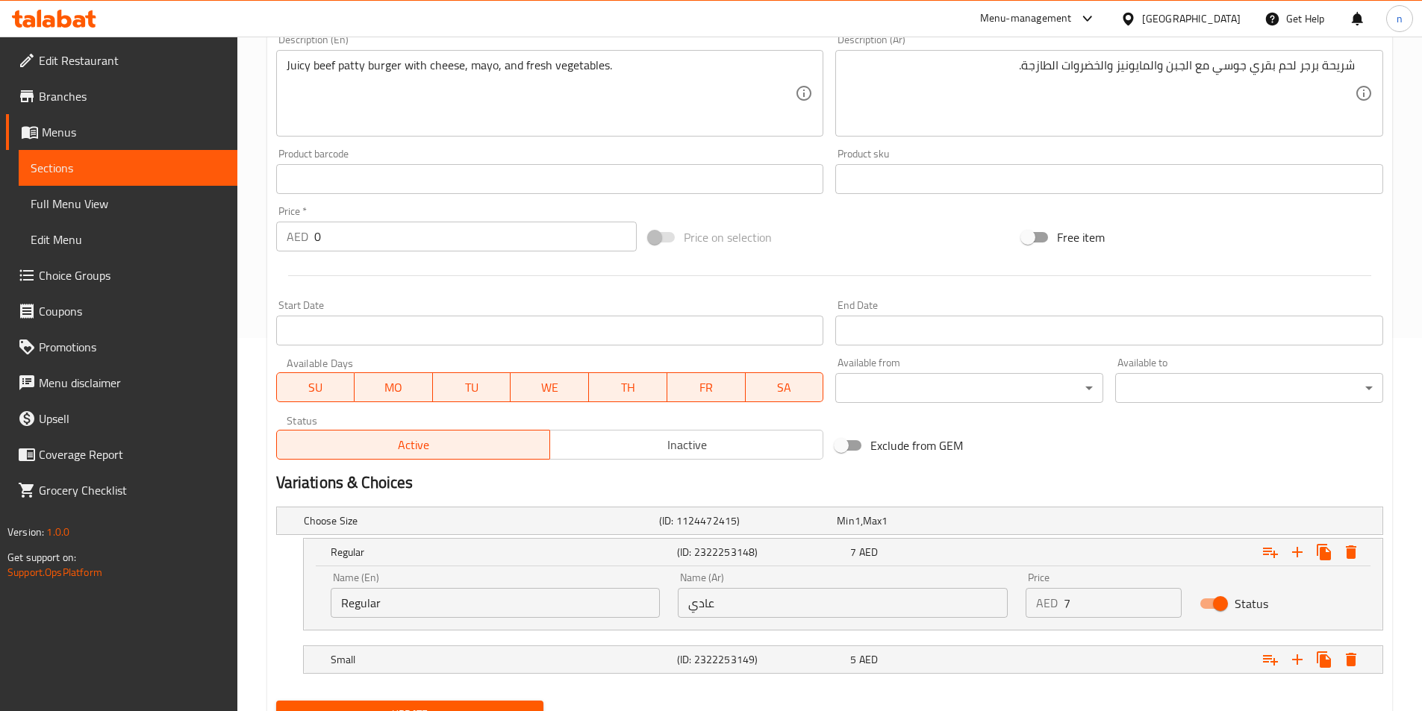
click at [578, 606] on input "Regular" at bounding box center [496, 603] width 330 height 30
click at [578, 606] on input "text" at bounding box center [496, 603] width 330 height 30
type input "small"
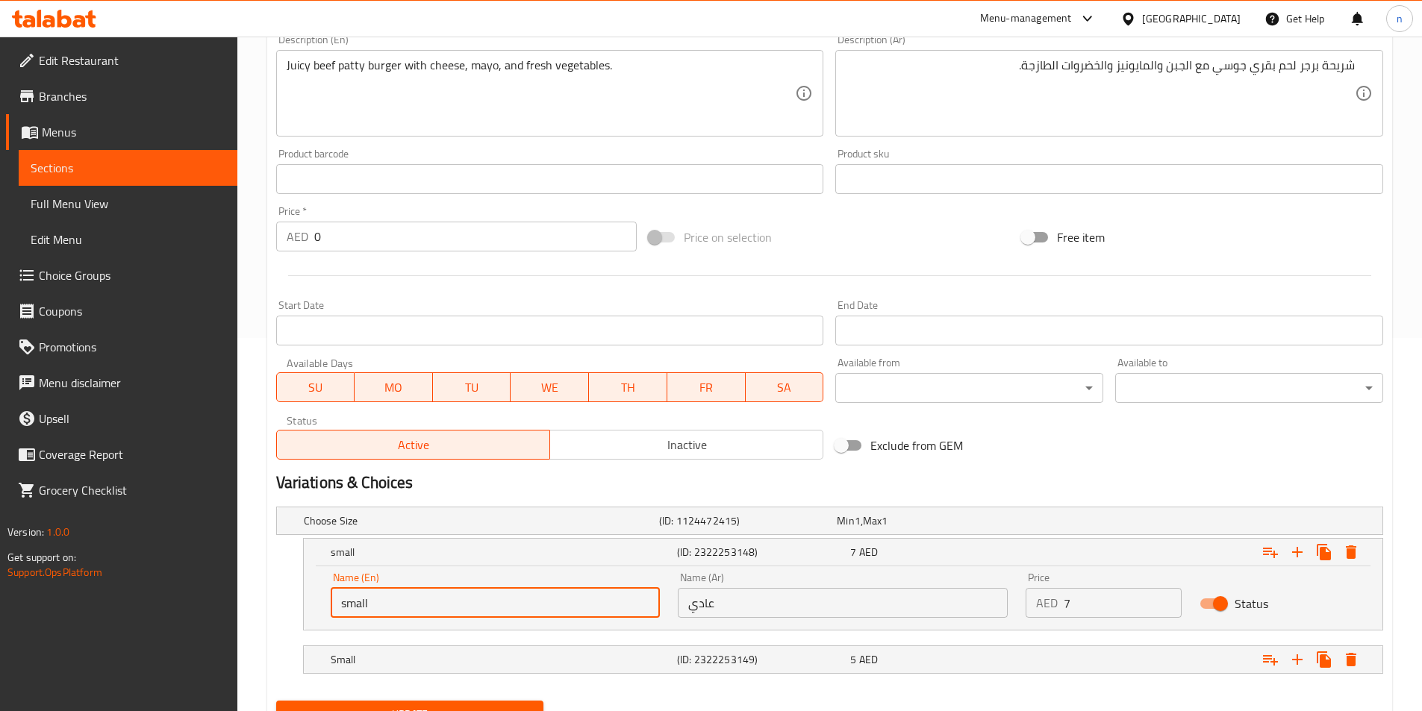
click at [708, 591] on input "عادي" at bounding box center [843, 603] width 330 height 30
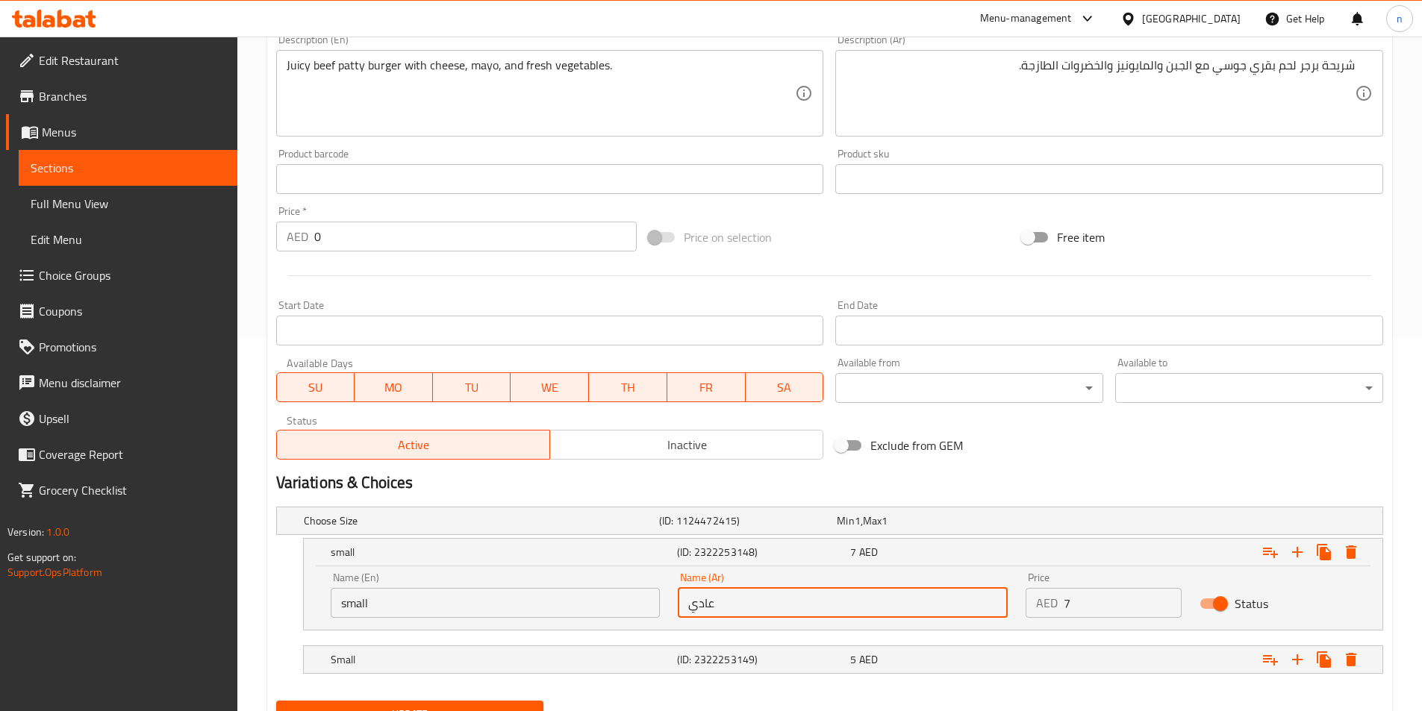
click at [708, 591] on input "عادي" at bounding box center [843, 603] width 330 height 30
click at [708, 591] on input "text" at bounding box center [843, 603] width 330 height 30
type input "صغير"
click at [1107, 607] on input "7" at bounding box center [1123, 603] width 118 height 30
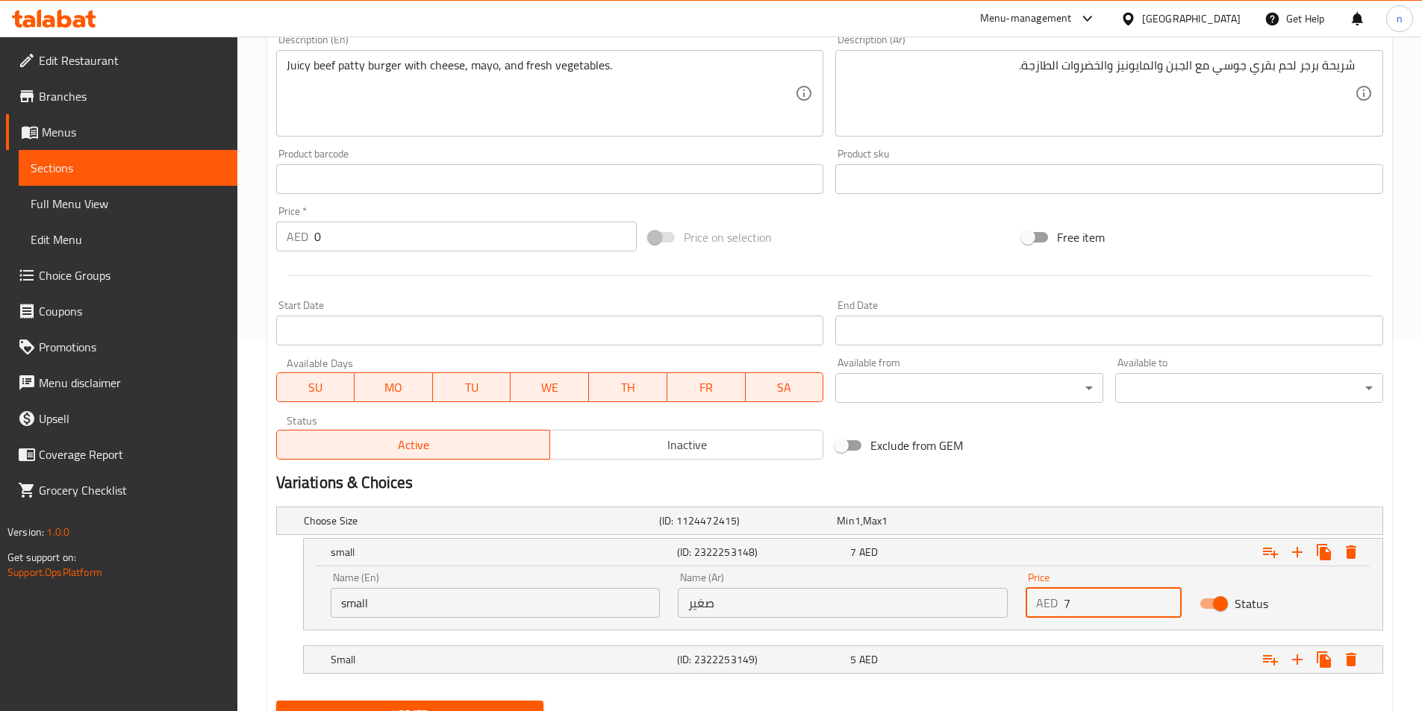
click at [1107, 607] on input "7" at bounding box center [1123, 603] width 118 height 30
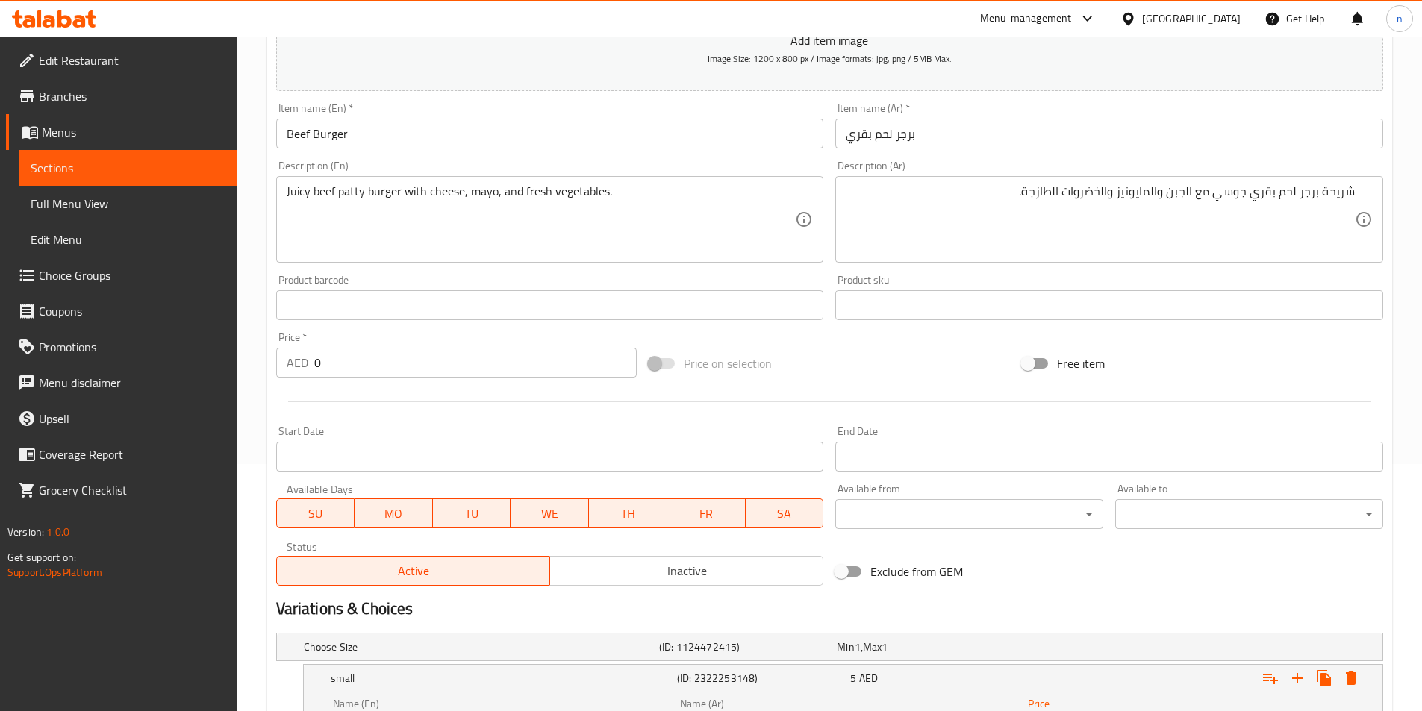
scroll to position [224, 0]
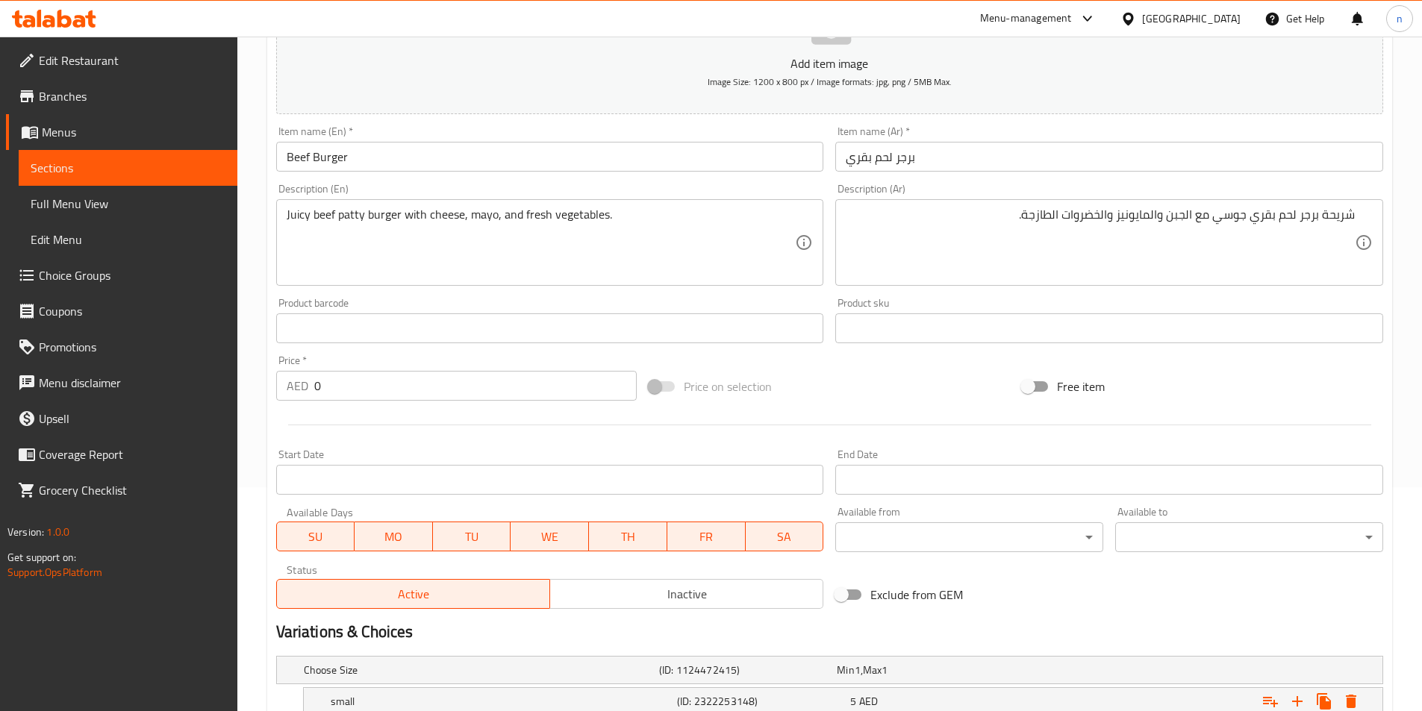
type input "5"
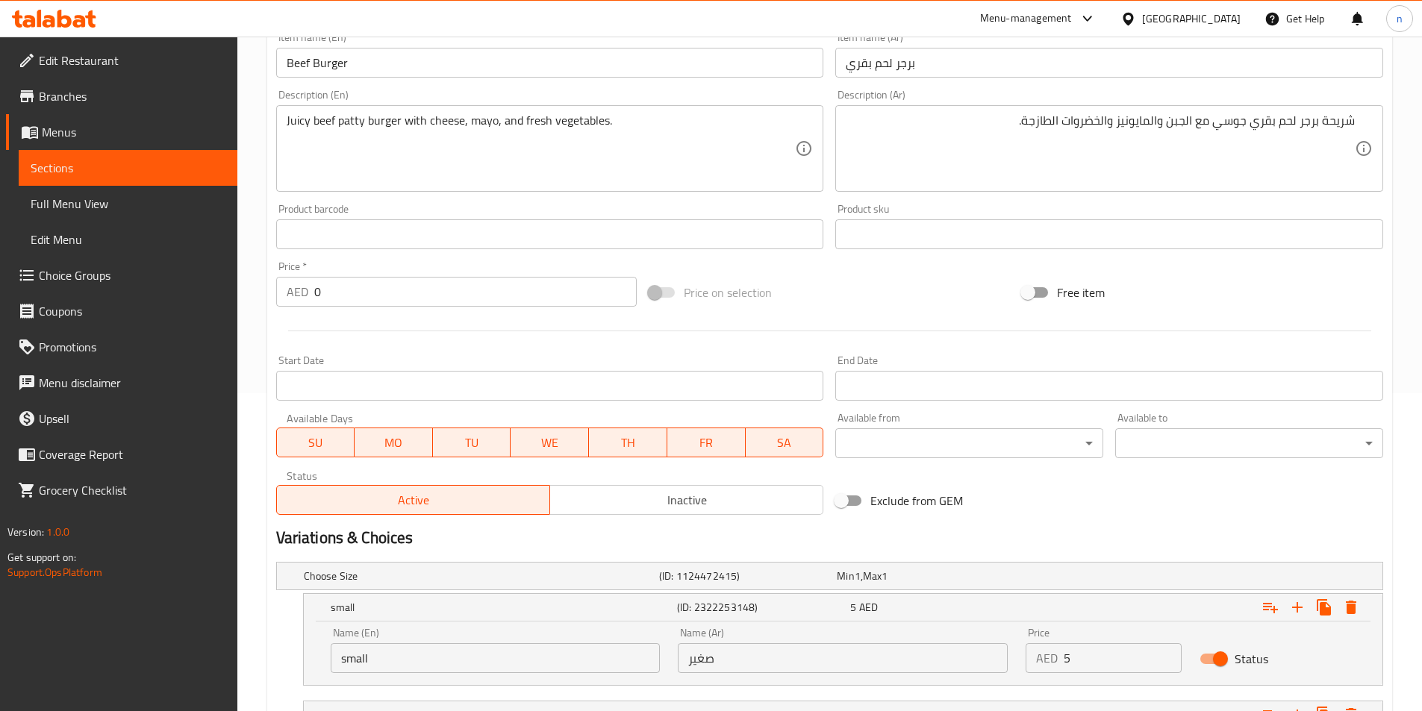
scroll to position [441, 0]
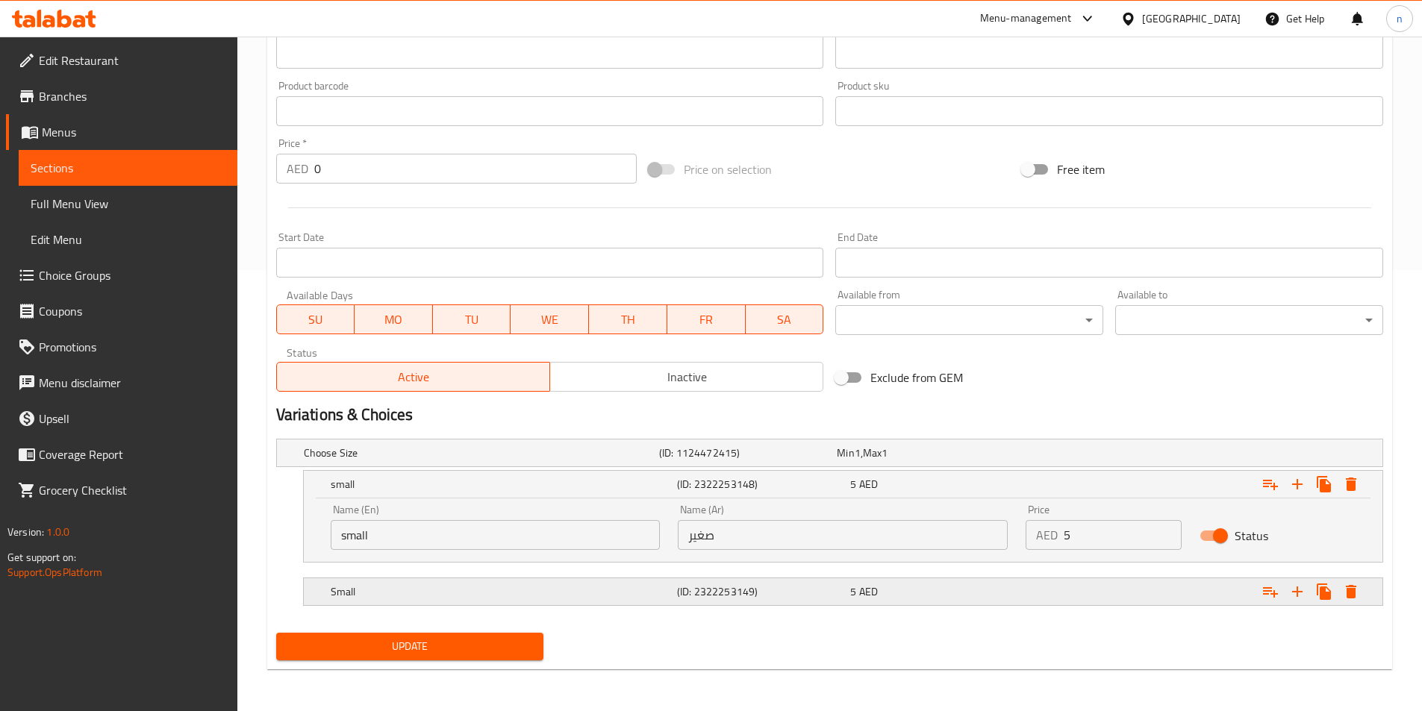
click at [1005, 594] on div "5 AED" at bounding box center [933, 591] width 167 height 15
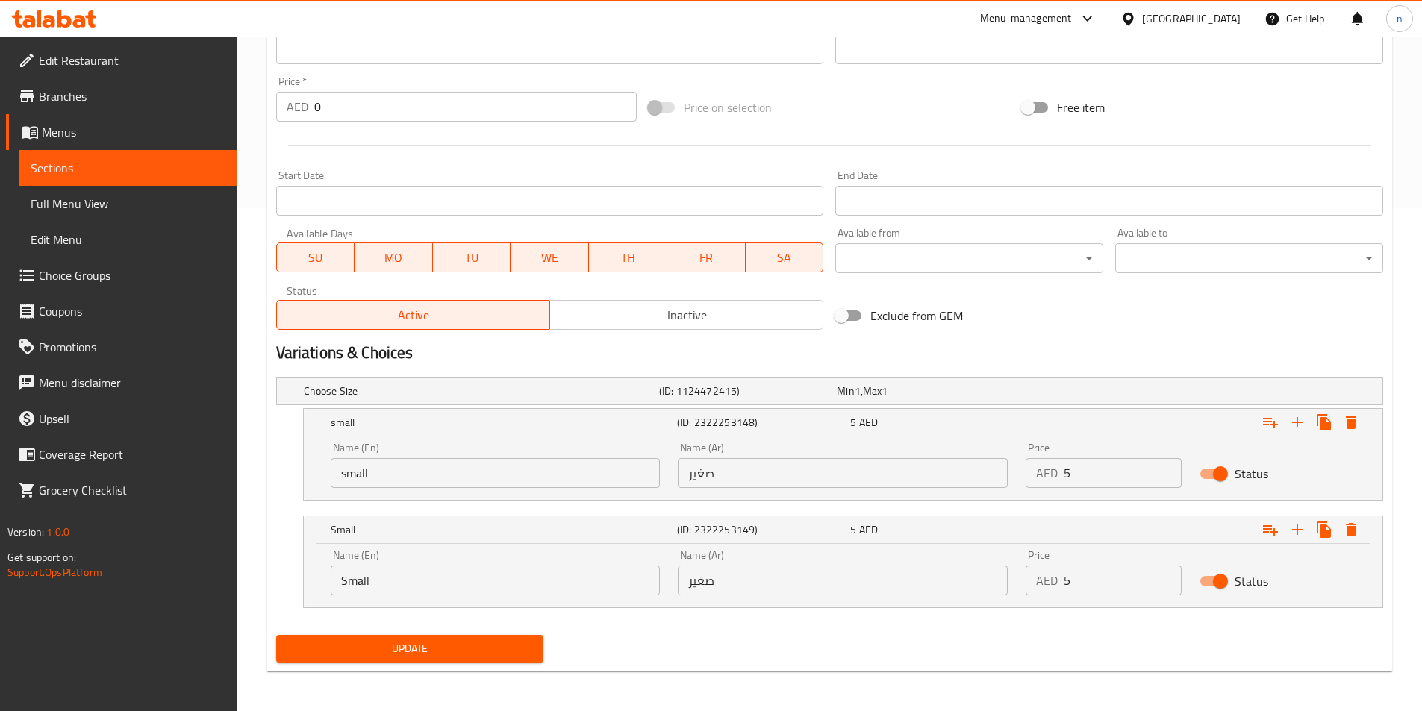
scroll to position [505, 0]
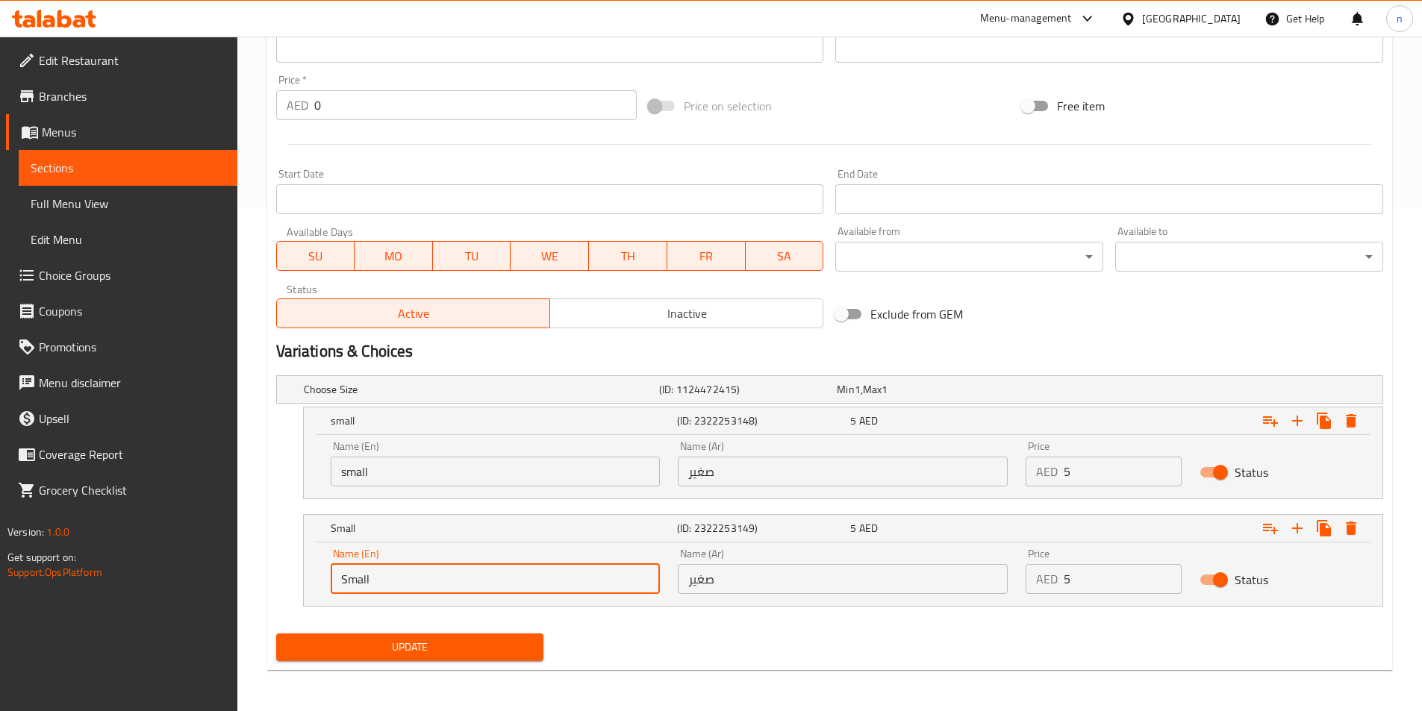
click at [478, 574] on input "Small" at bounding box center [496, 579] width 330 height 30
click at [478, 574] on input "text" at bounding box center [496, 579] width 330 height 30
type input "Large"
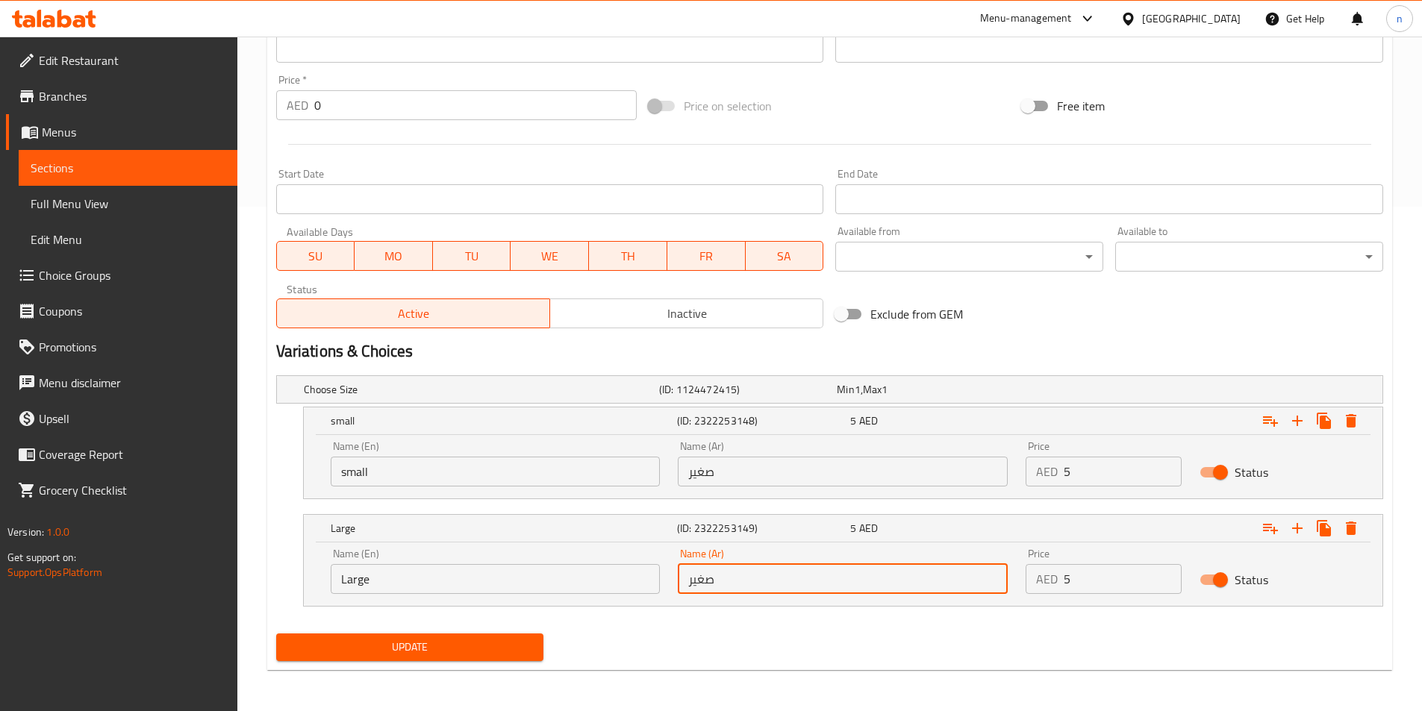
click at [728, 582] on input "صغير" at bounding box center [843, 579] width 330 height 30
click at [728, 582] on input "text" at bounding box center [843, 579] width 330 height 30
type input "كبير"
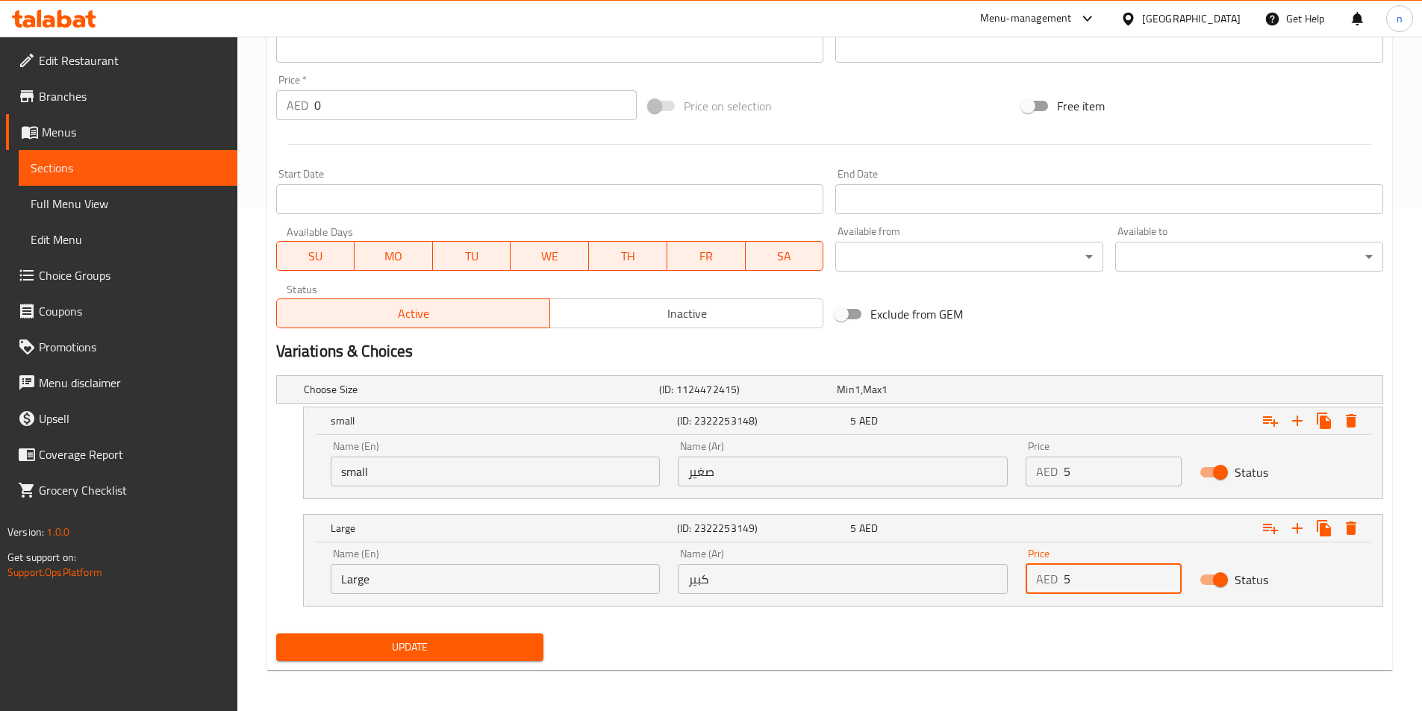
click at [1106, 578] on input "5" at bounding box center [1123, 579] width 118 height 30
type input "7"
click at [991, 646] on div "Update" at bounding box center [829, 648] width 1119 height 40
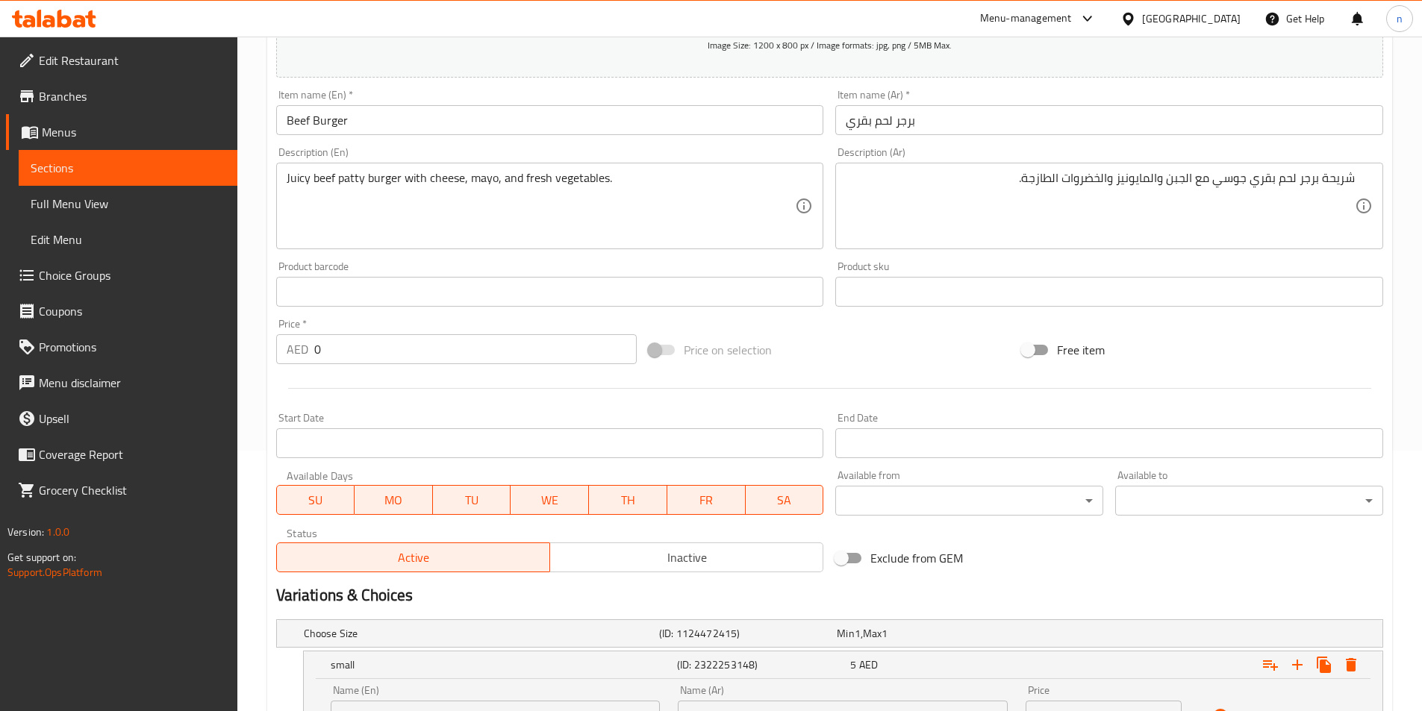
scroll to position [505, 0]
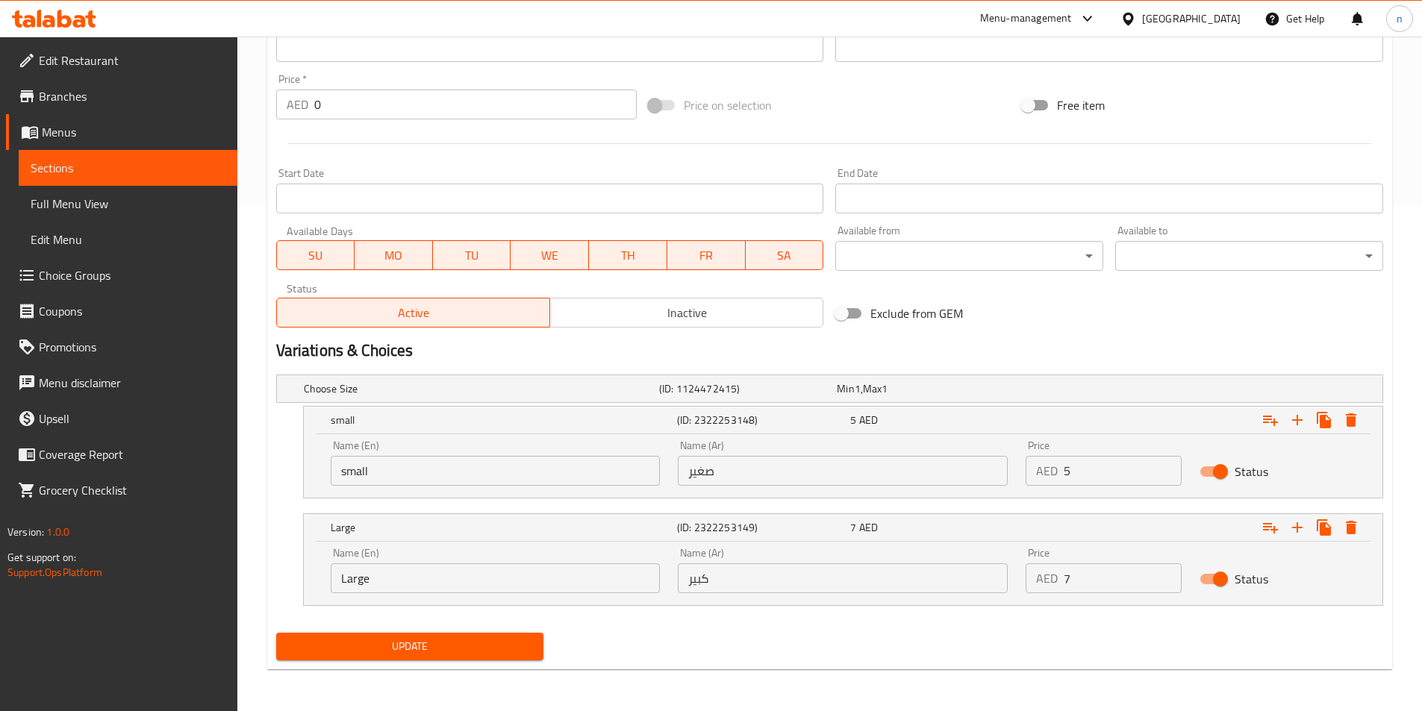
click at [426, 645] on span "Update" at bounding box center [410, 646] width 244 height 19
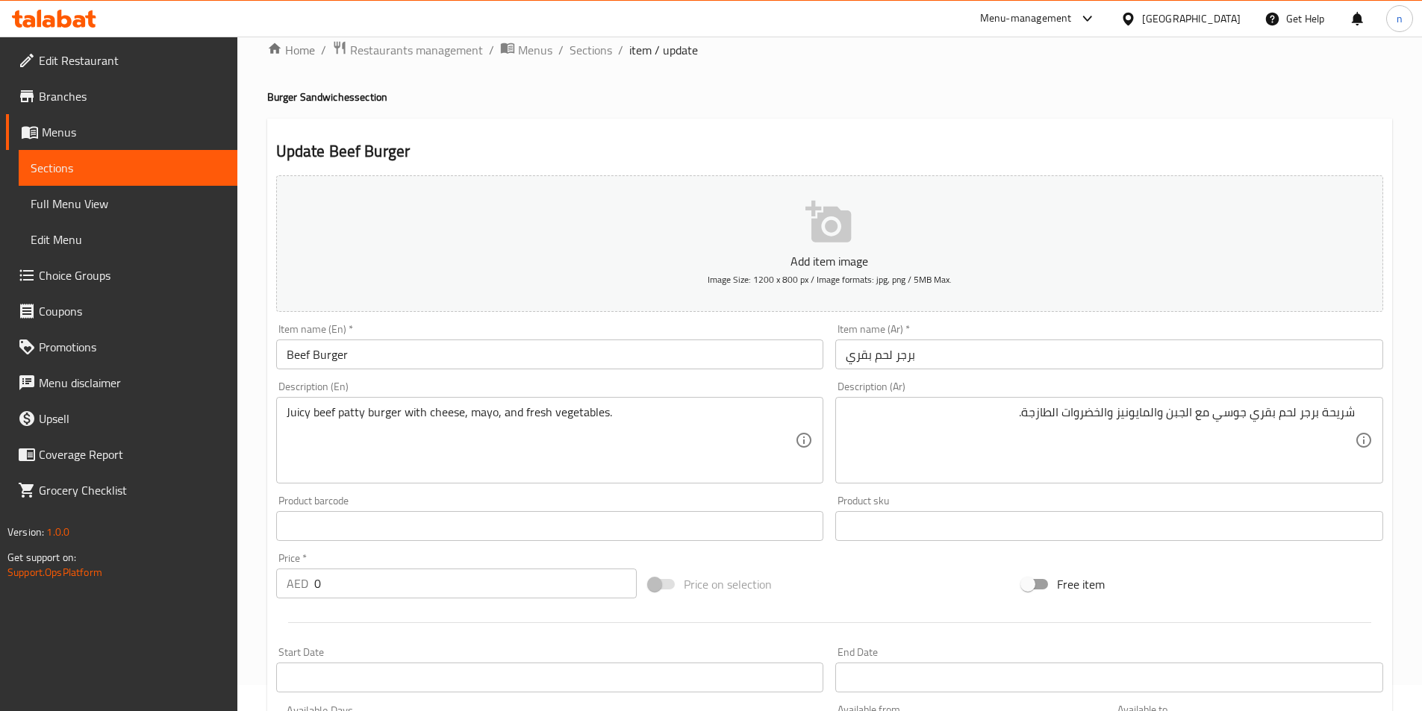
scroll to position [0, 0]
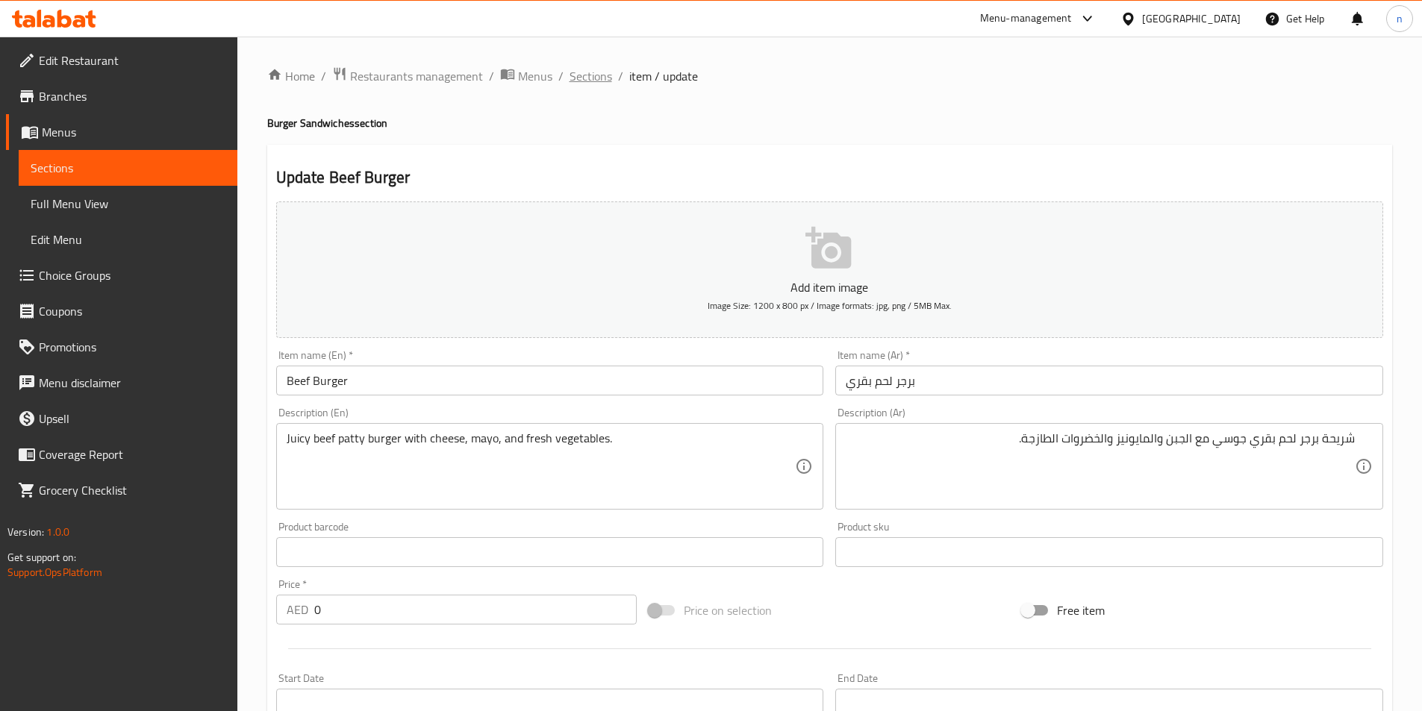
click at [596, 75] on span "Sections" at bounding box center [591, 76] width 43 height 18
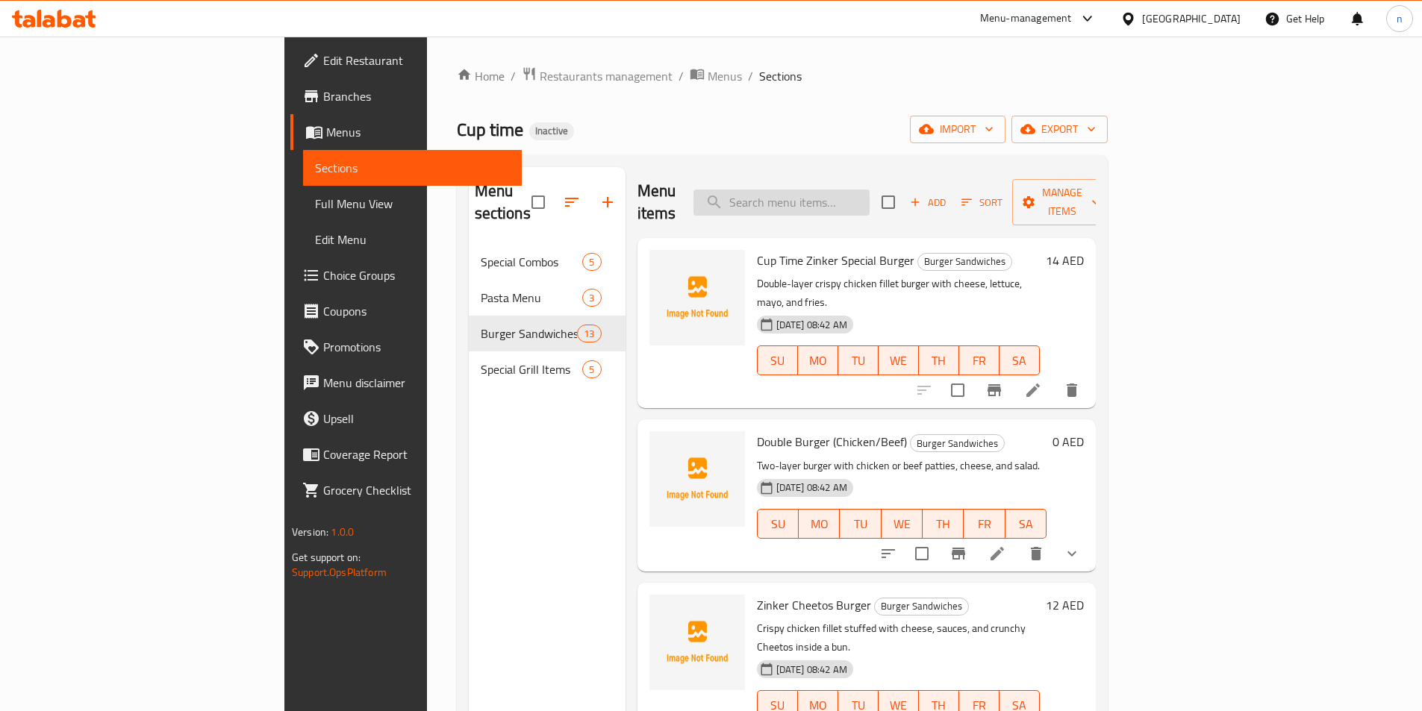
click at [859, 196] on input "search" at bounding box center [781, 203] width 176 height 26
paste input "Chicken Charcoal"
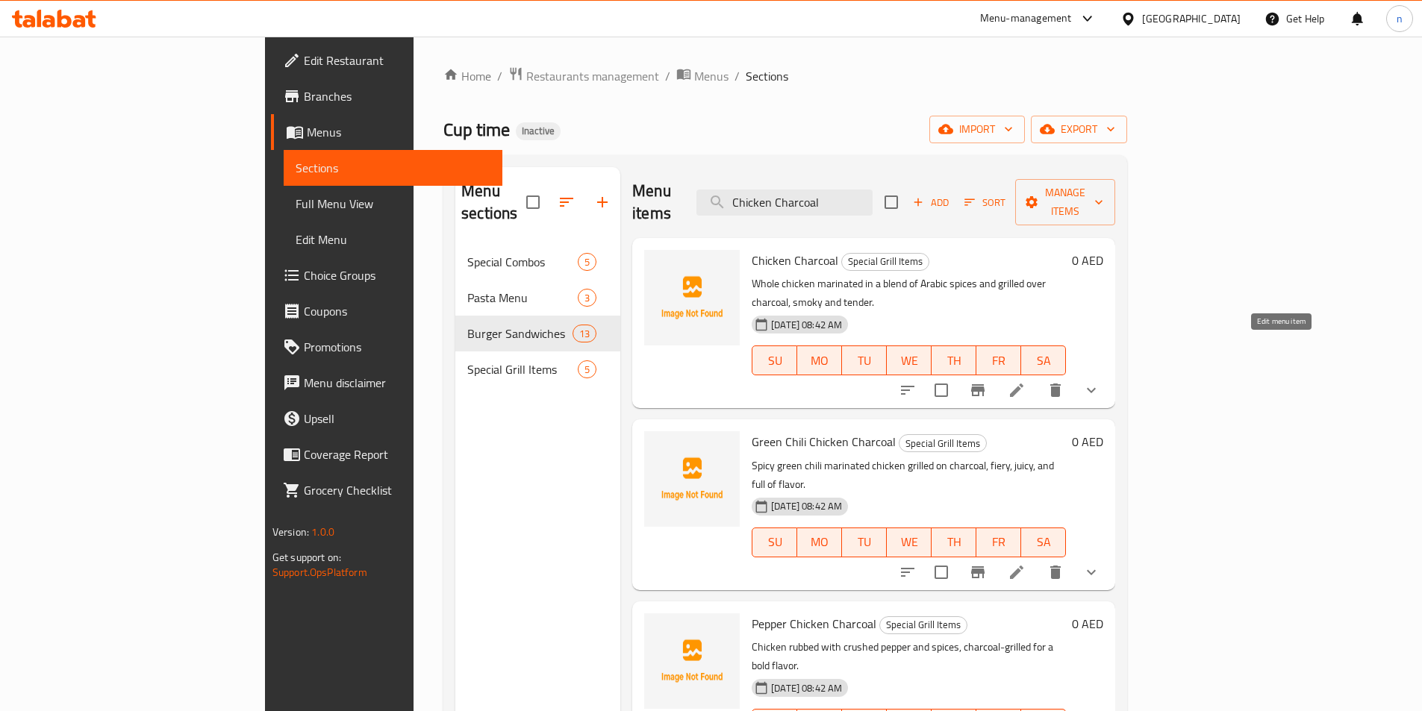
type input "Chicken Charcoal"
click at [1026, 381] on icon at bounding box center [1017, 390] width 18 height 18
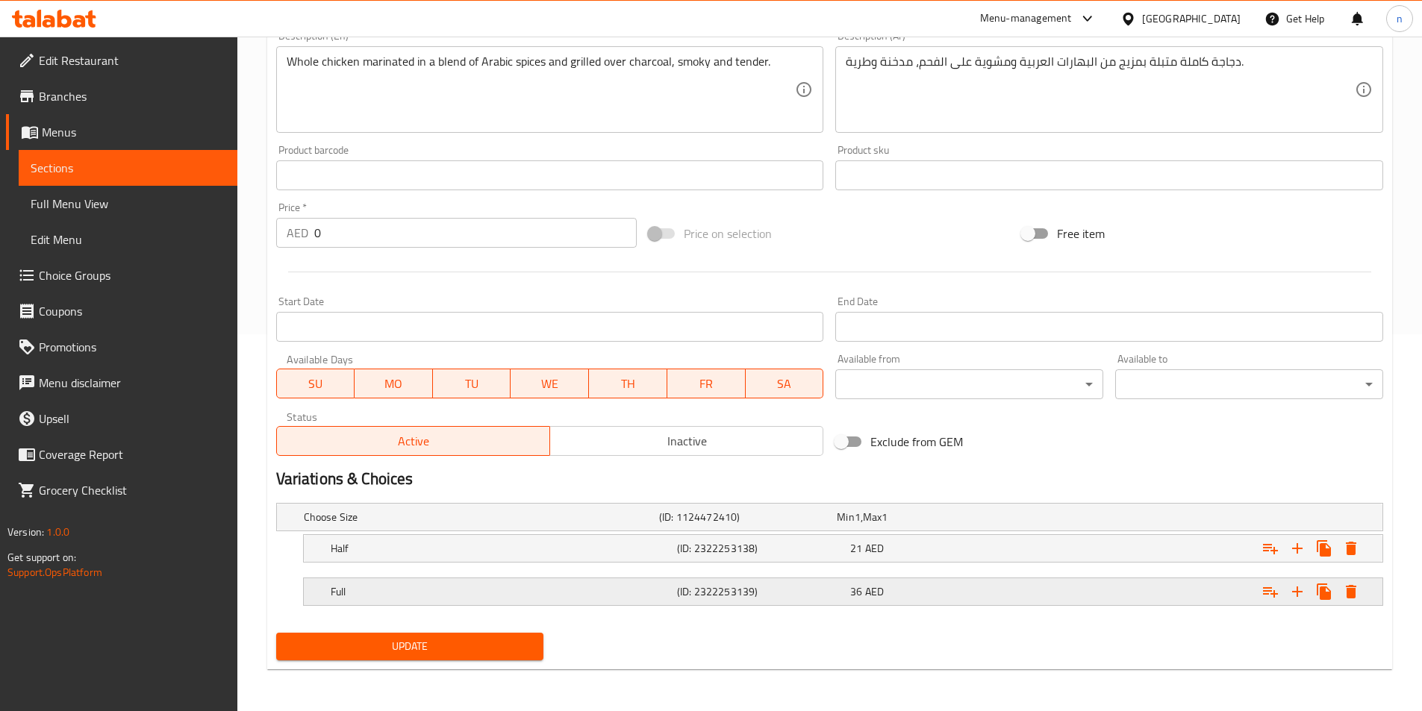
click at [828, 592] on h5 "(ID: 2322253139)" at bounding box center [760, 591] width 167 height 15
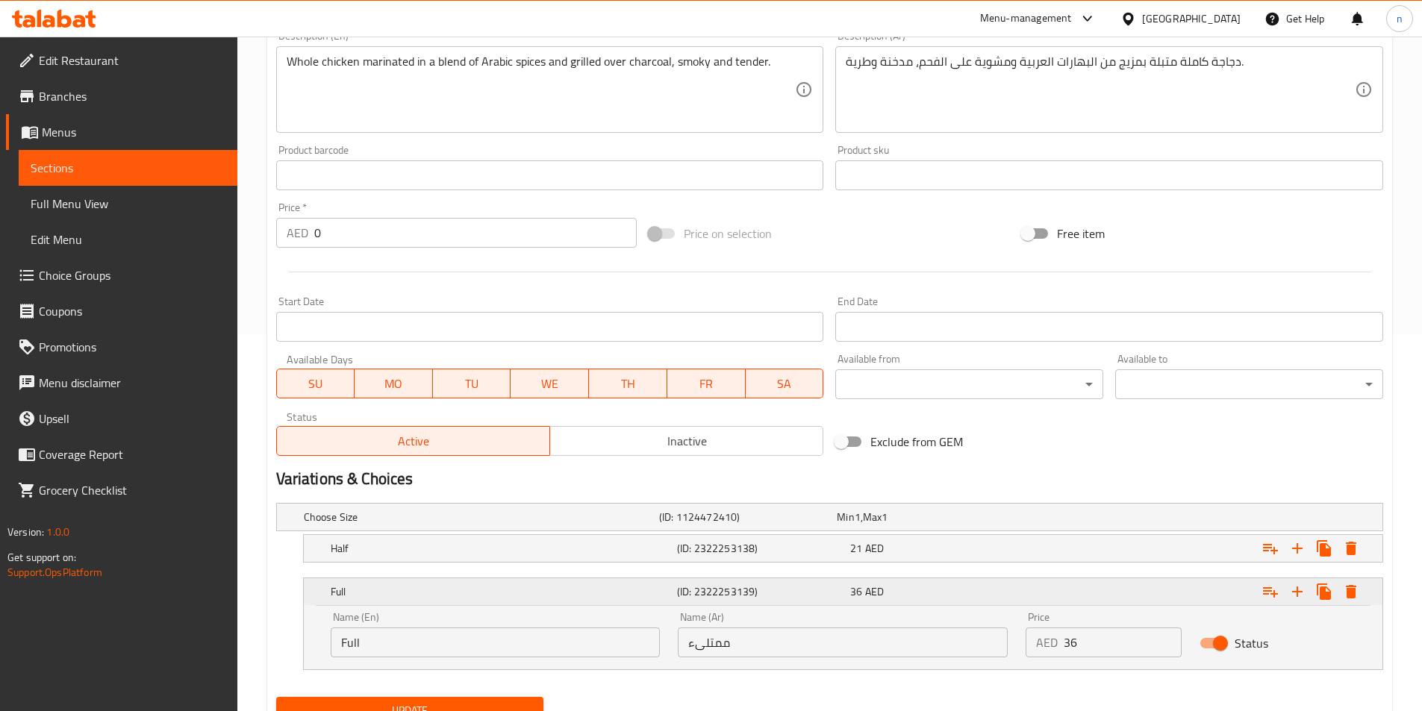
scroll to position [441, 0]
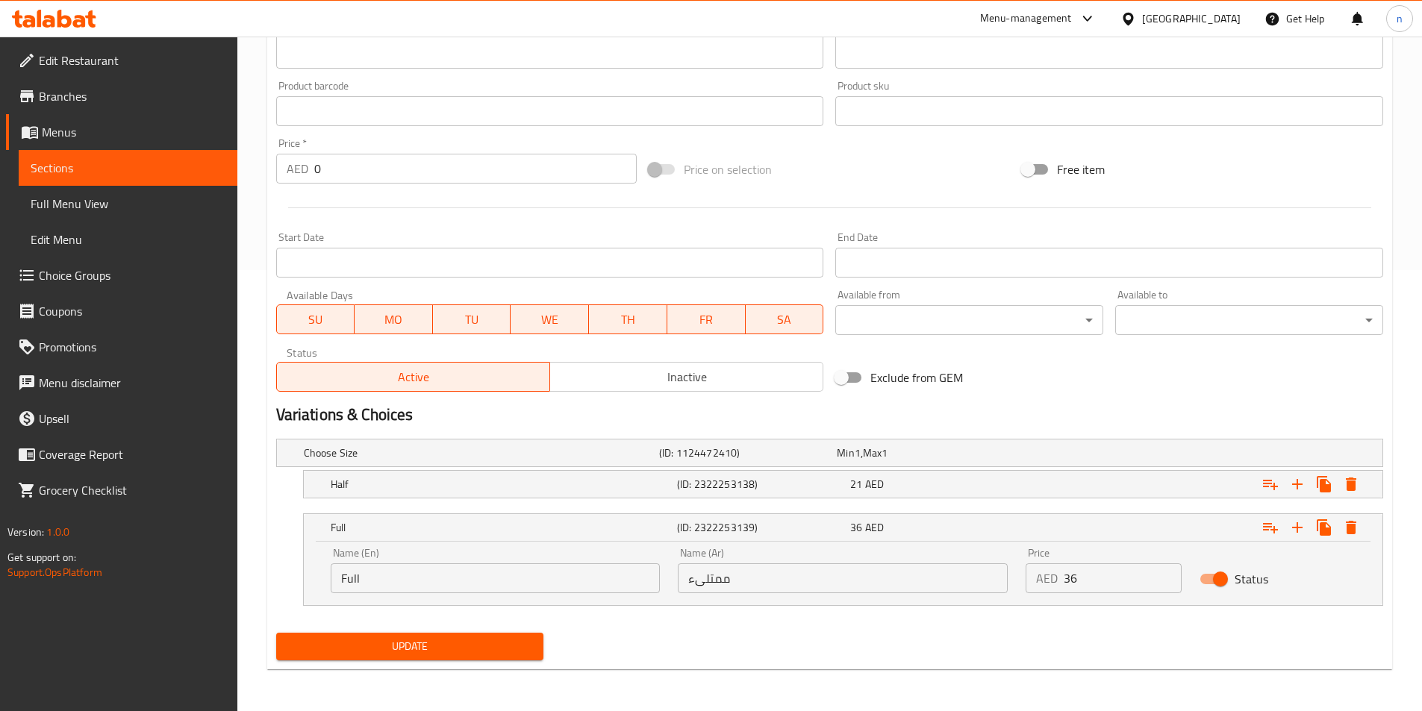
click at [783, 574] on input "ممتلىء" at bounding box center [843, 579] width 330 height 30
click at [783, 574] on input "text" at bounding box center [843, 579] width 330 height 30
type input "كاملة"
click at [829, 488] on h5 "(ID: 2322253138)" at bounding box center [760, 484] width 167 height 15
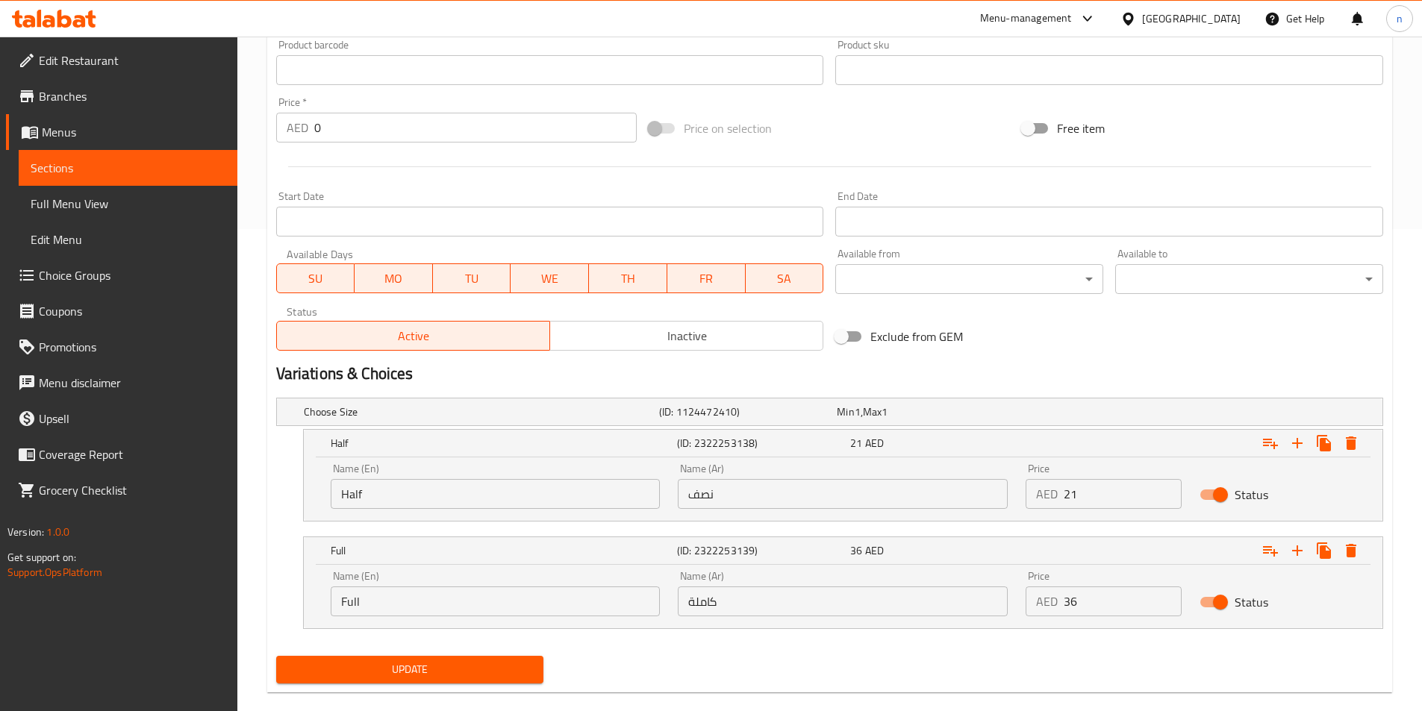
scroll to position [505, 0]
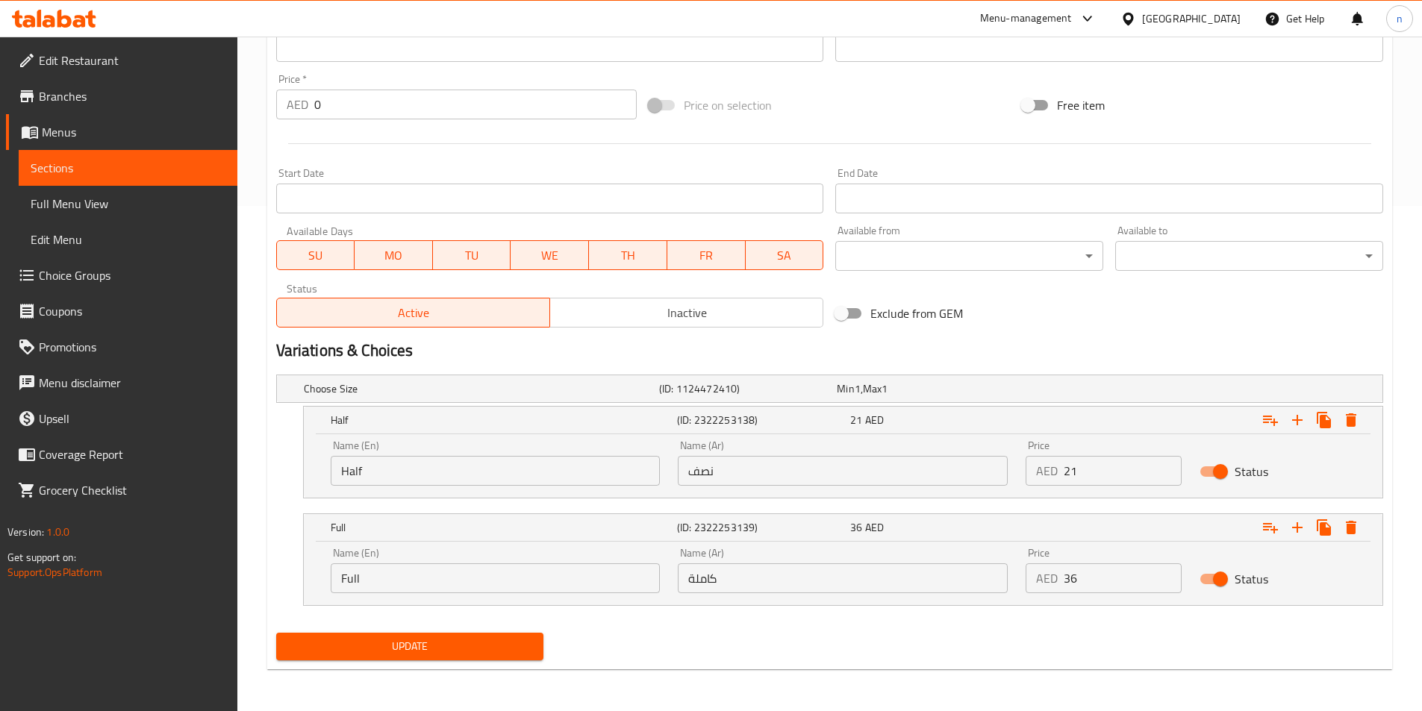
click at [507, 649] on span "Update" at bounding box center [410, 646] width 244 height 19
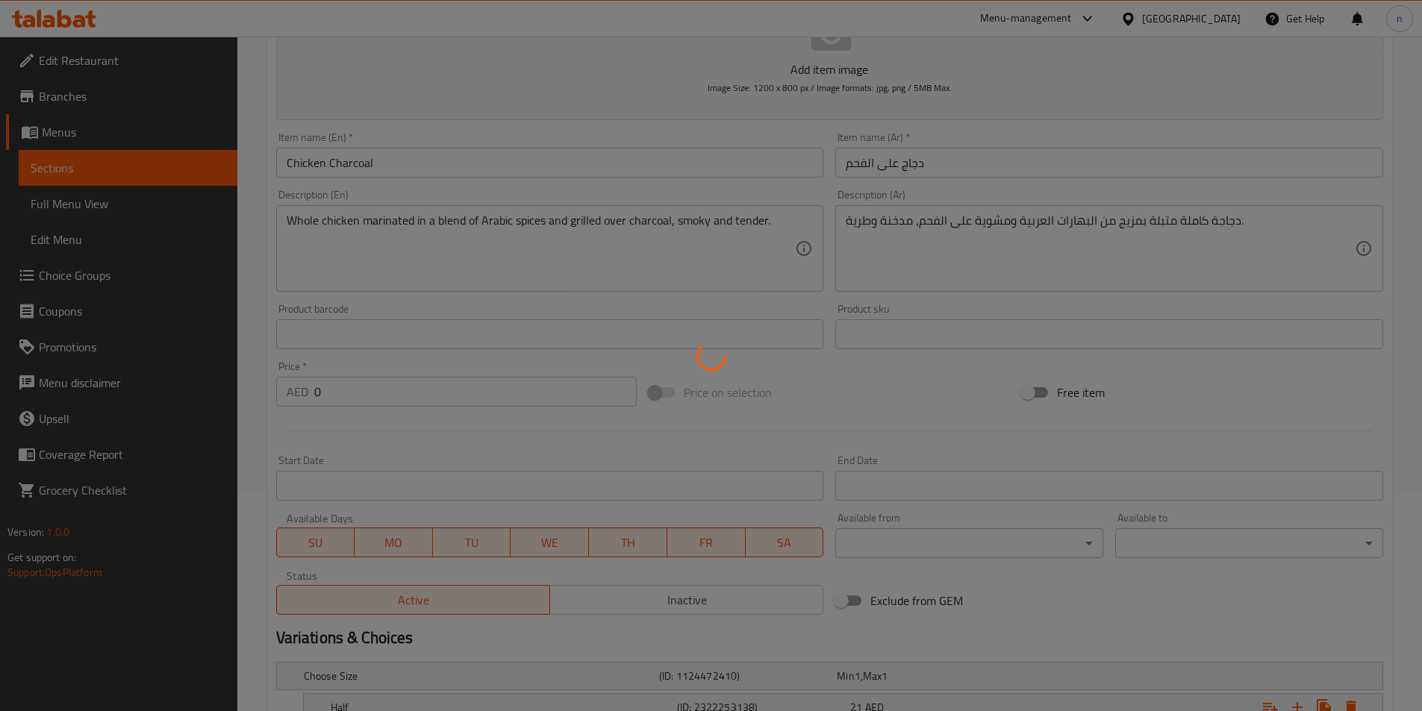
scroll to position [207, 0]
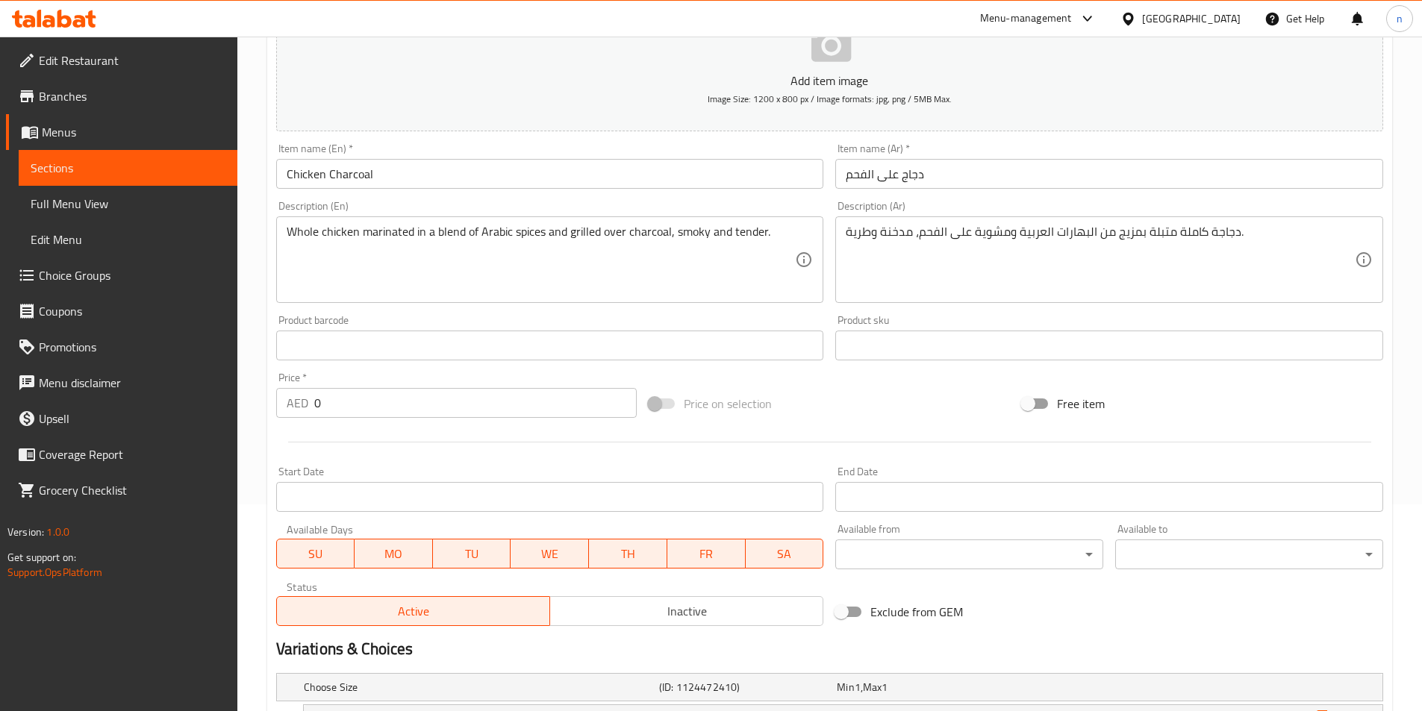
click at [862, 436] on div at bounding box center [829, 442] width 1119 height 37
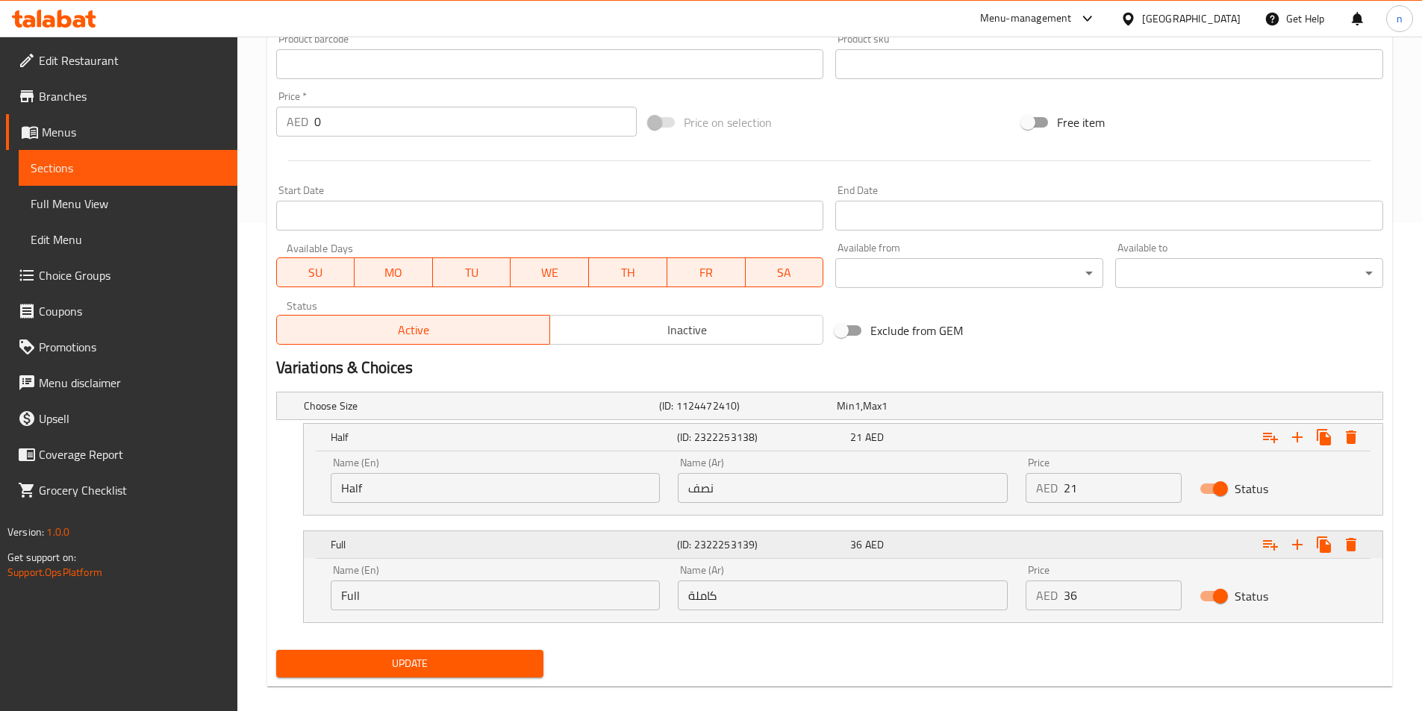
scroll to position [505, 0]
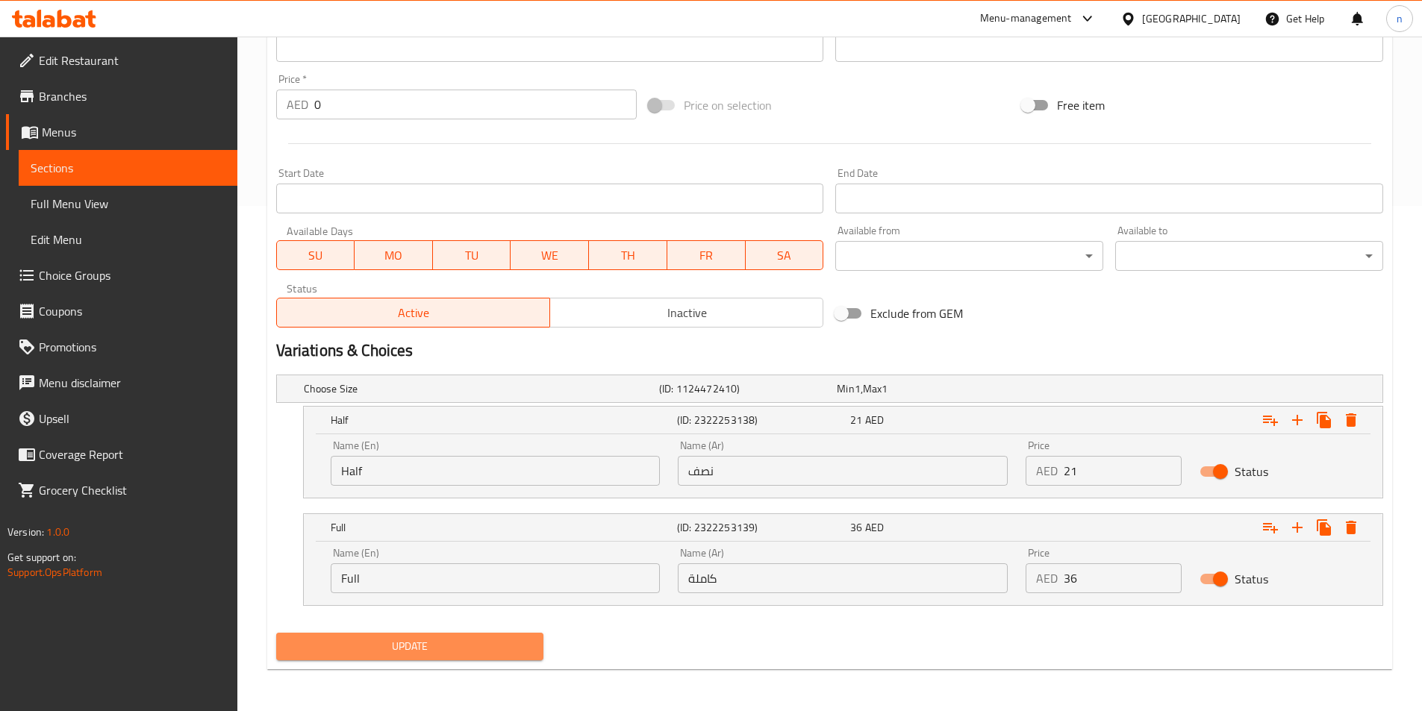
click at [475, 655] on span "Update" at bounding box center [410, 646] width 244 height 19
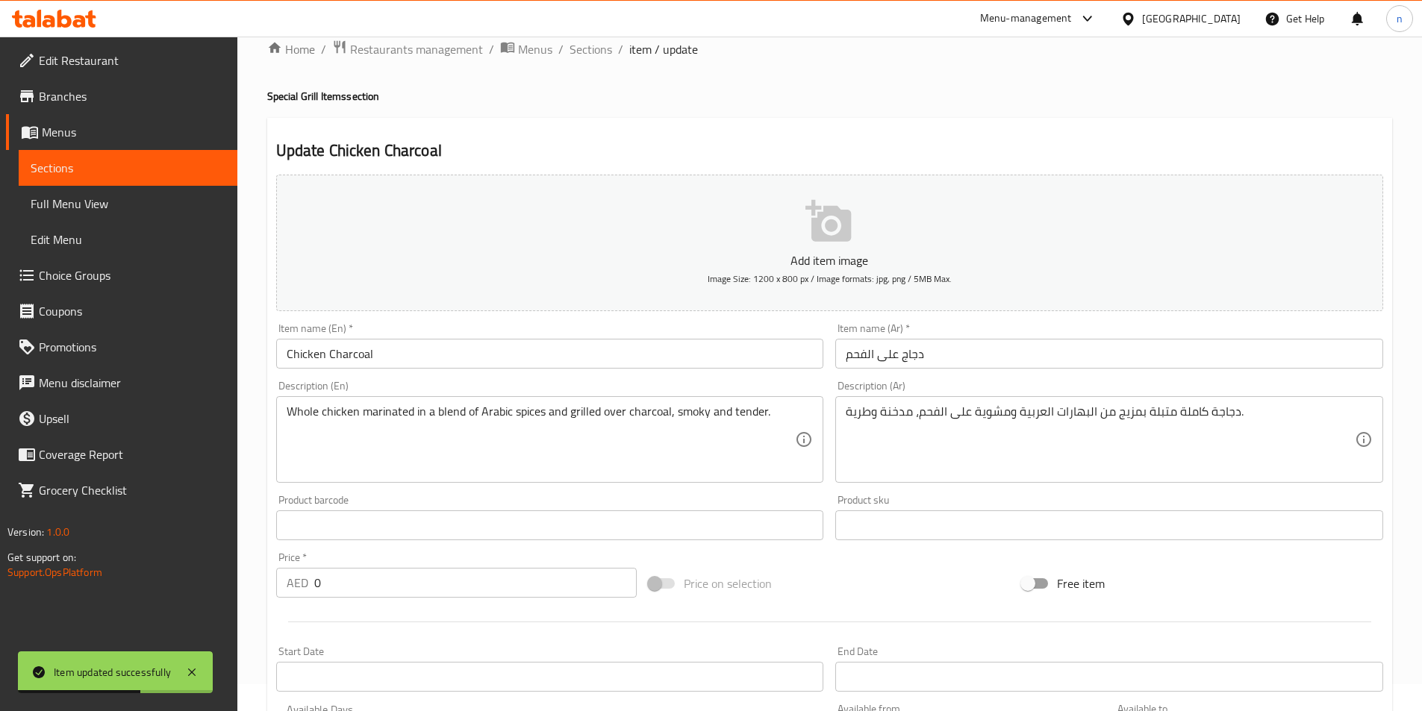
scroll to position [0, 0]
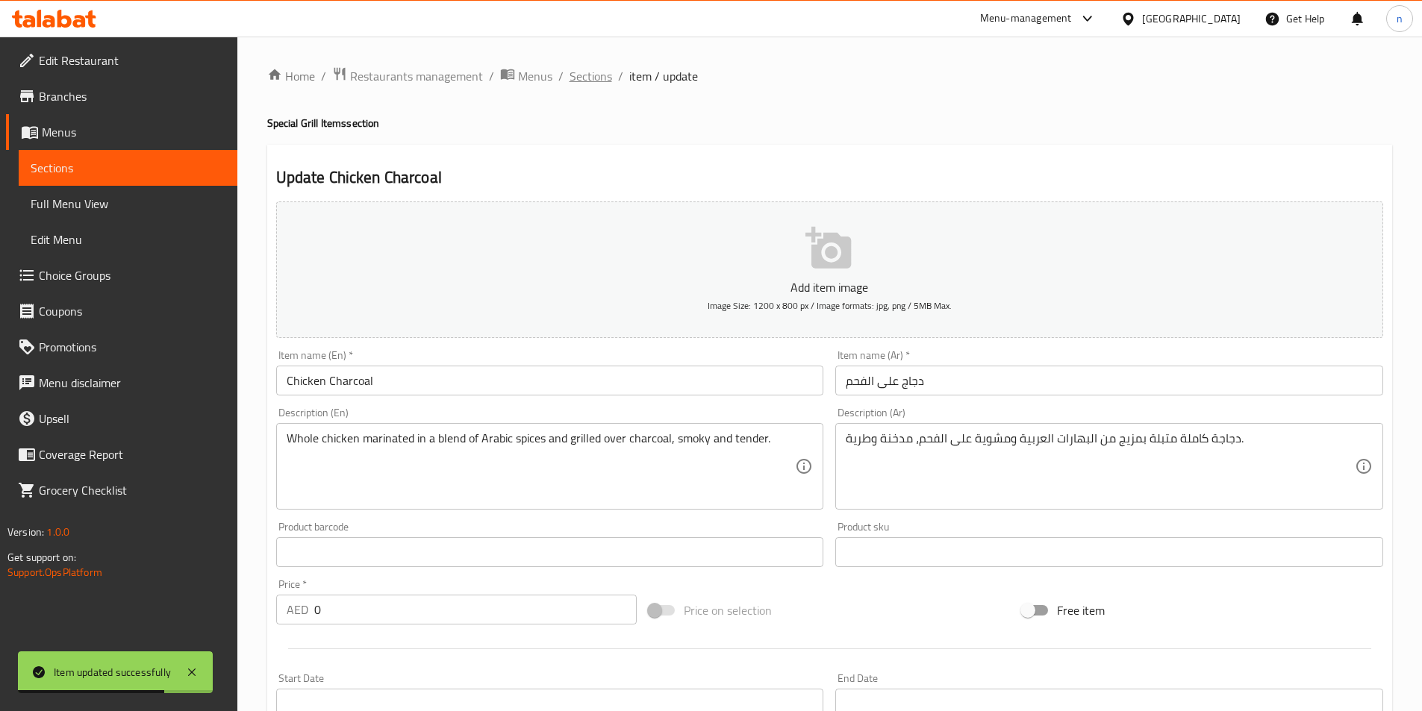
click at [593, 71] on span "Sections" at bounding box center [591, 76] width 43 height 18
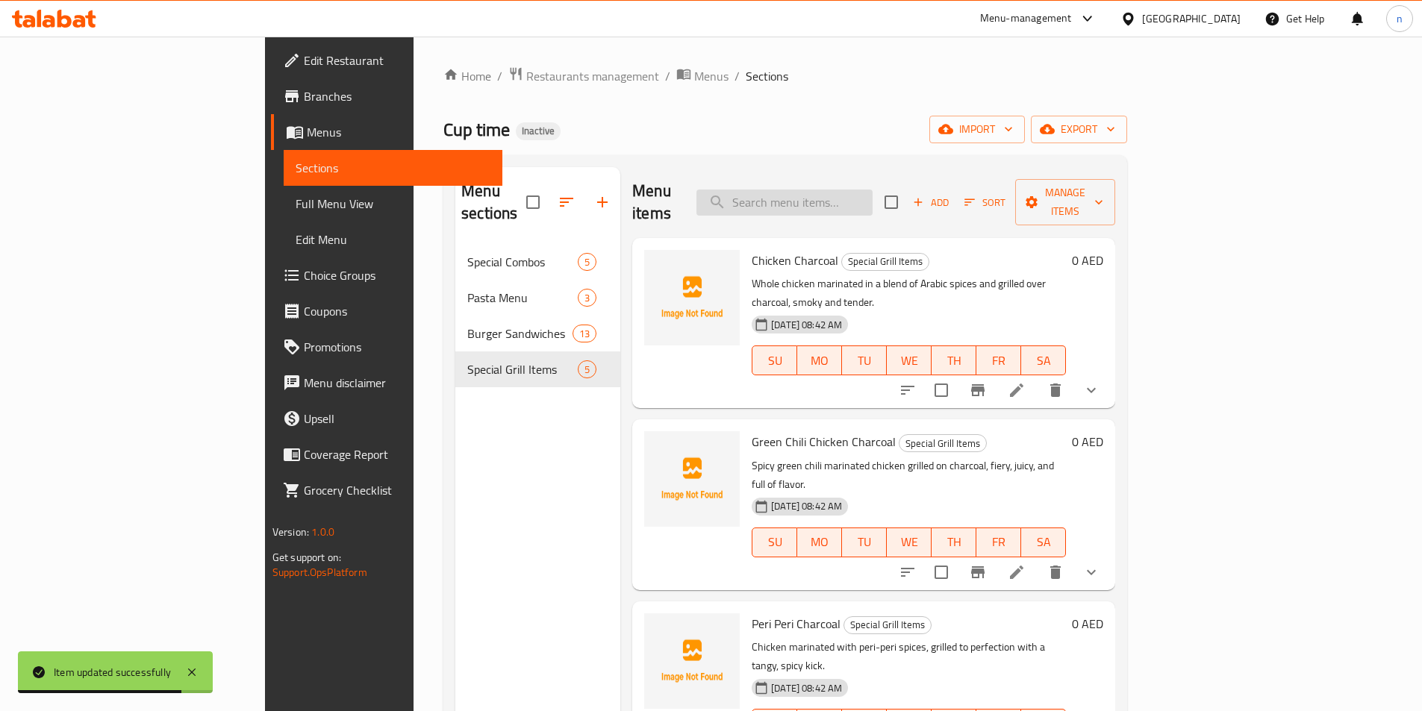
click at [873, 194] on input "search" at bounding box center [784, 203] width 176 height 26
paste input "Green Chili Chicken Charcoal"
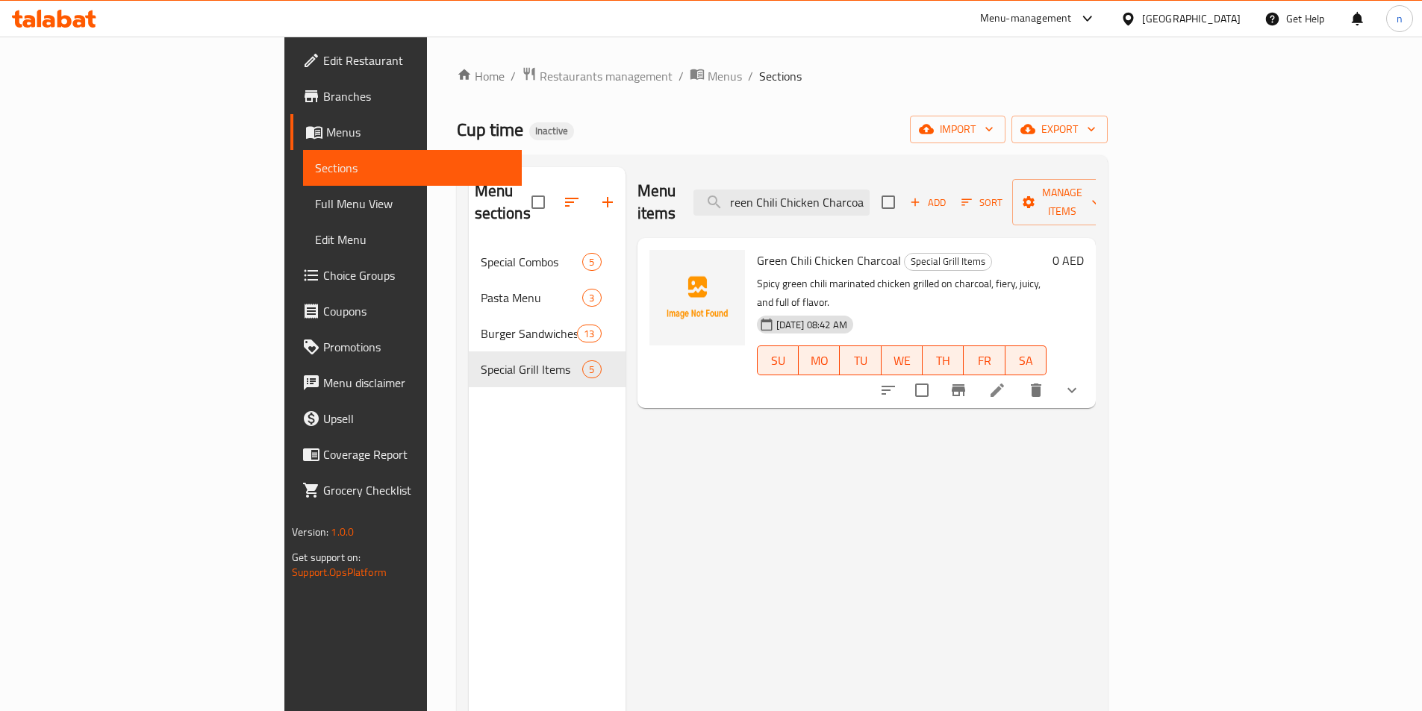
type input "Green Chili Chicken Charcoal"
click at [1006, 381] on icon at bounding box center [997, 390] width 18 height 18
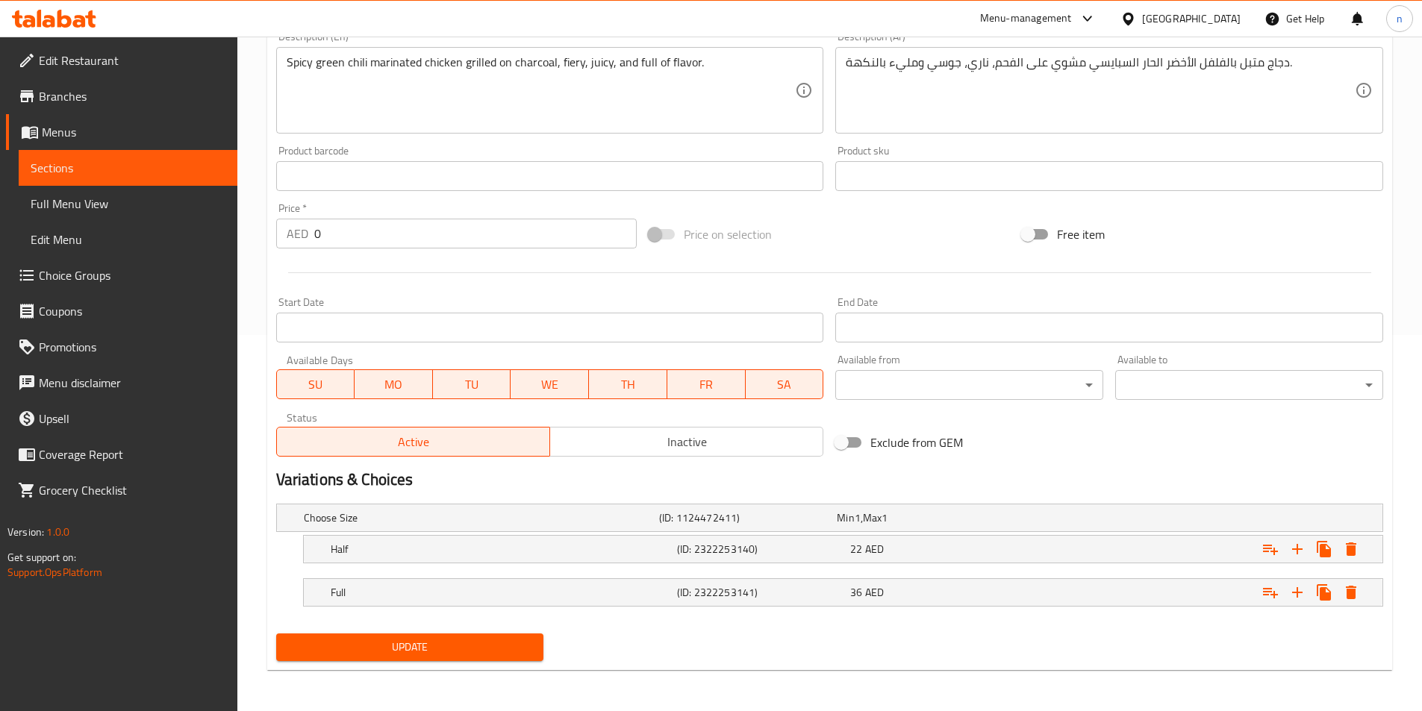
scroll to position [377, 0]
click at [802, 592] on h5 "(ID: 2322253141)" at bounding box center [760, 591] width 167 height 15
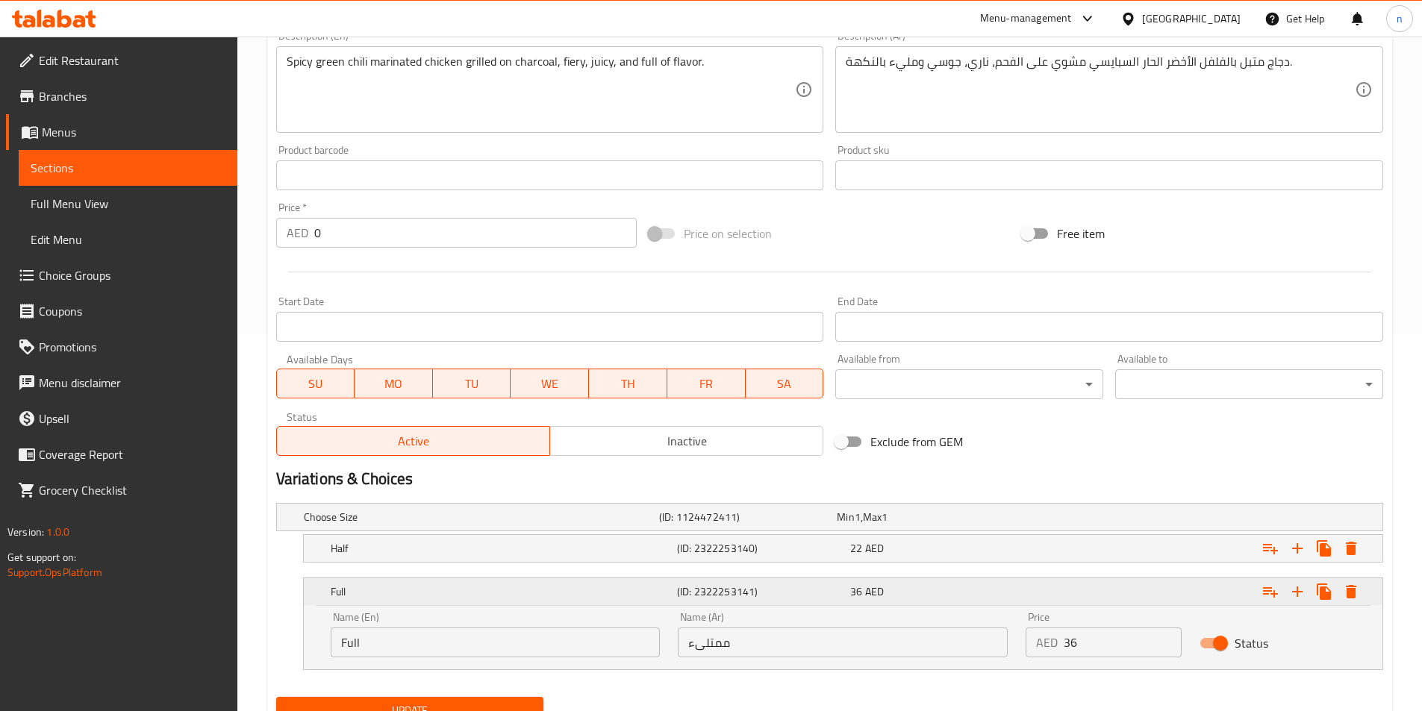
scroll to position [441, 0]
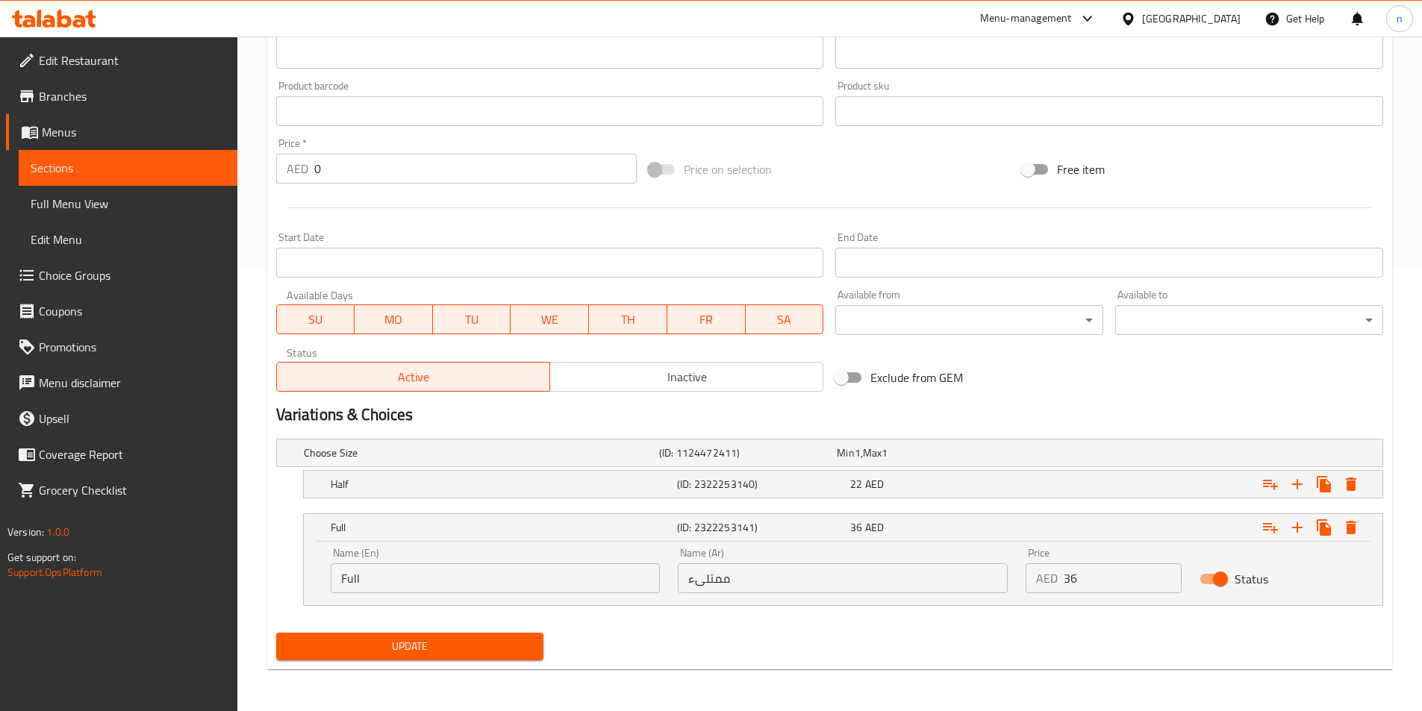
click at [775, 590] on input "ممتلىء" at bounding box center [843, 579] width 330 height 30
type input "كاملة"
click at [840, 480] on h5 "(ID: 2322253140)" at bounding box center [760, 484] width 167 height 15
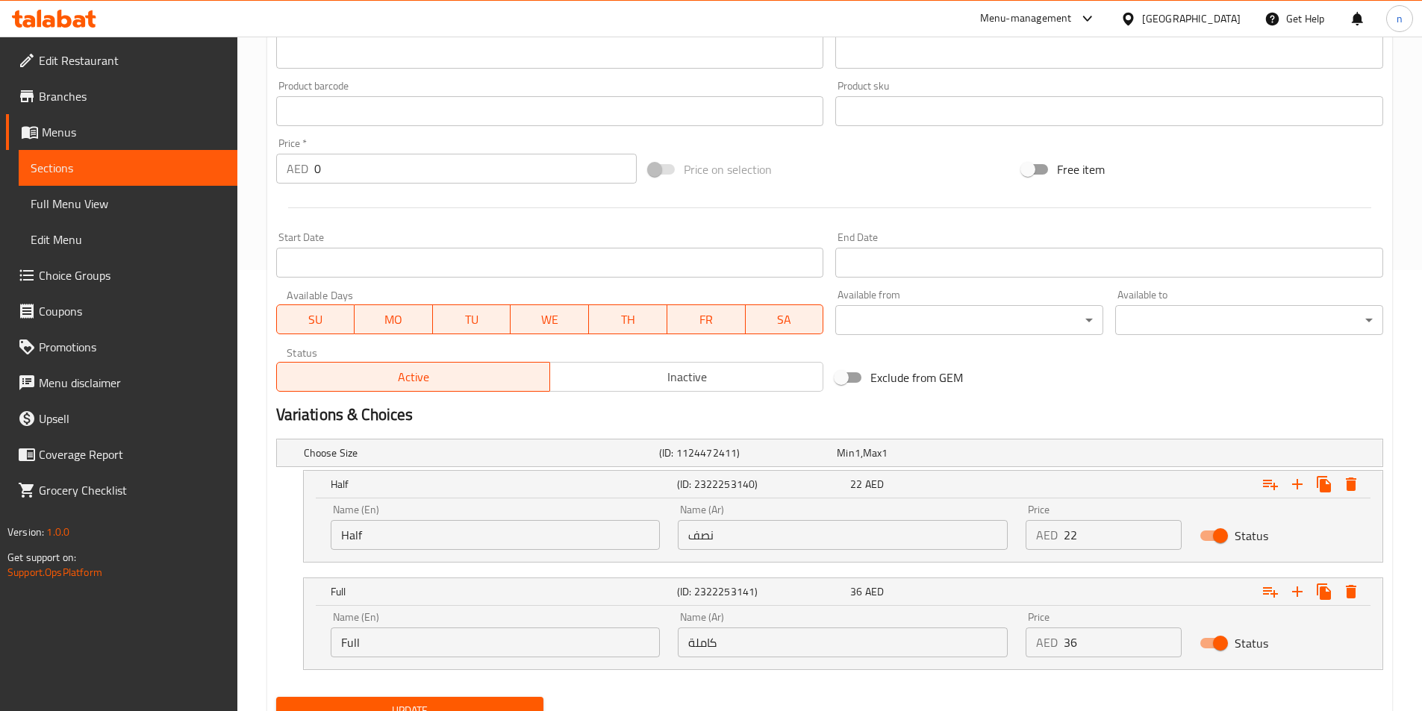
scroll to position [505, 0]
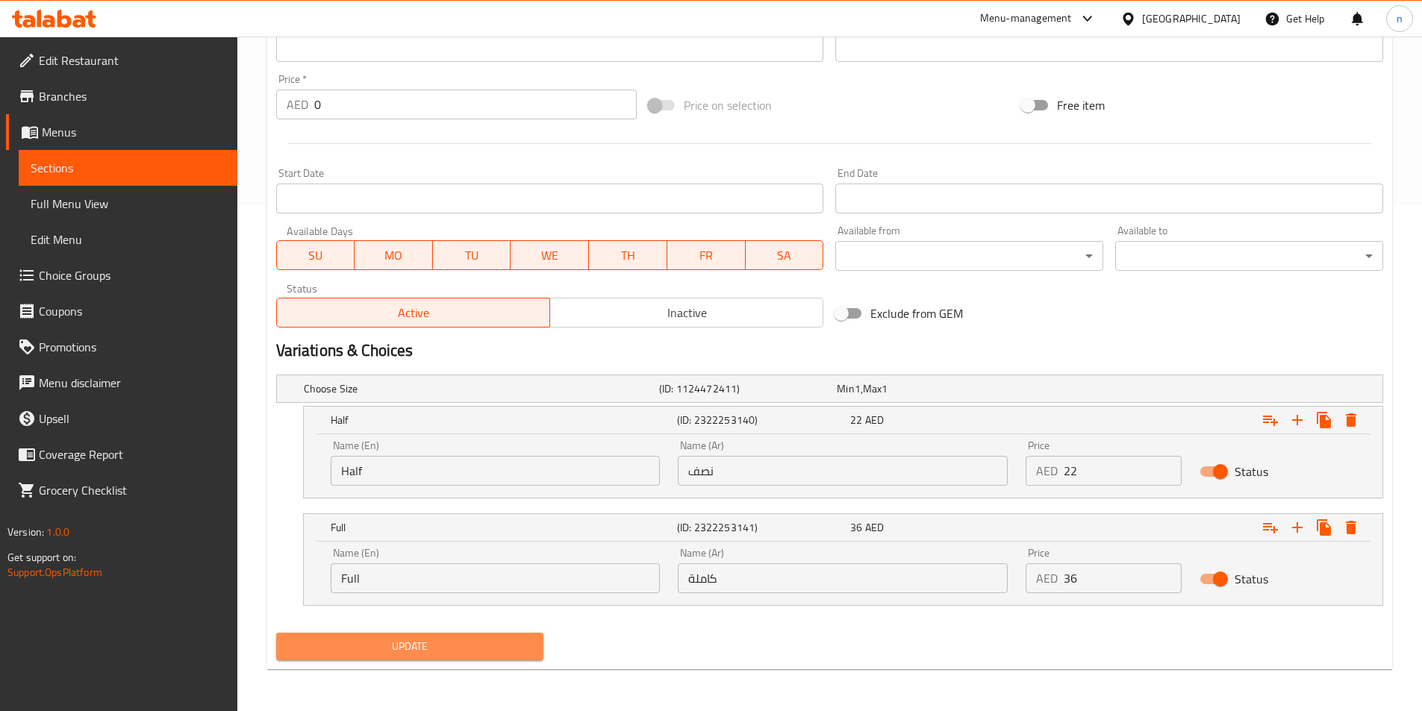
click at [490, 651] on span "Update" at bounding box center [410, 646] width 244 height 19
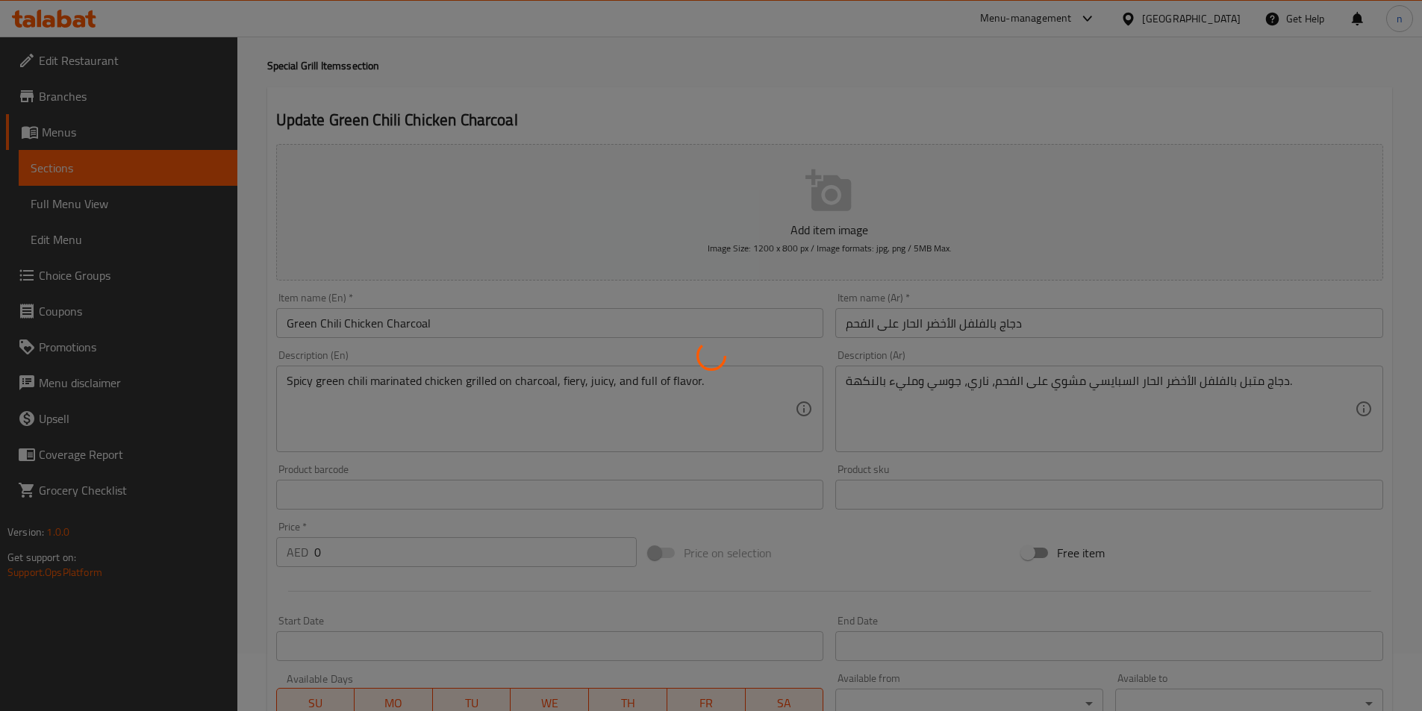
scroll to position [0, 0]
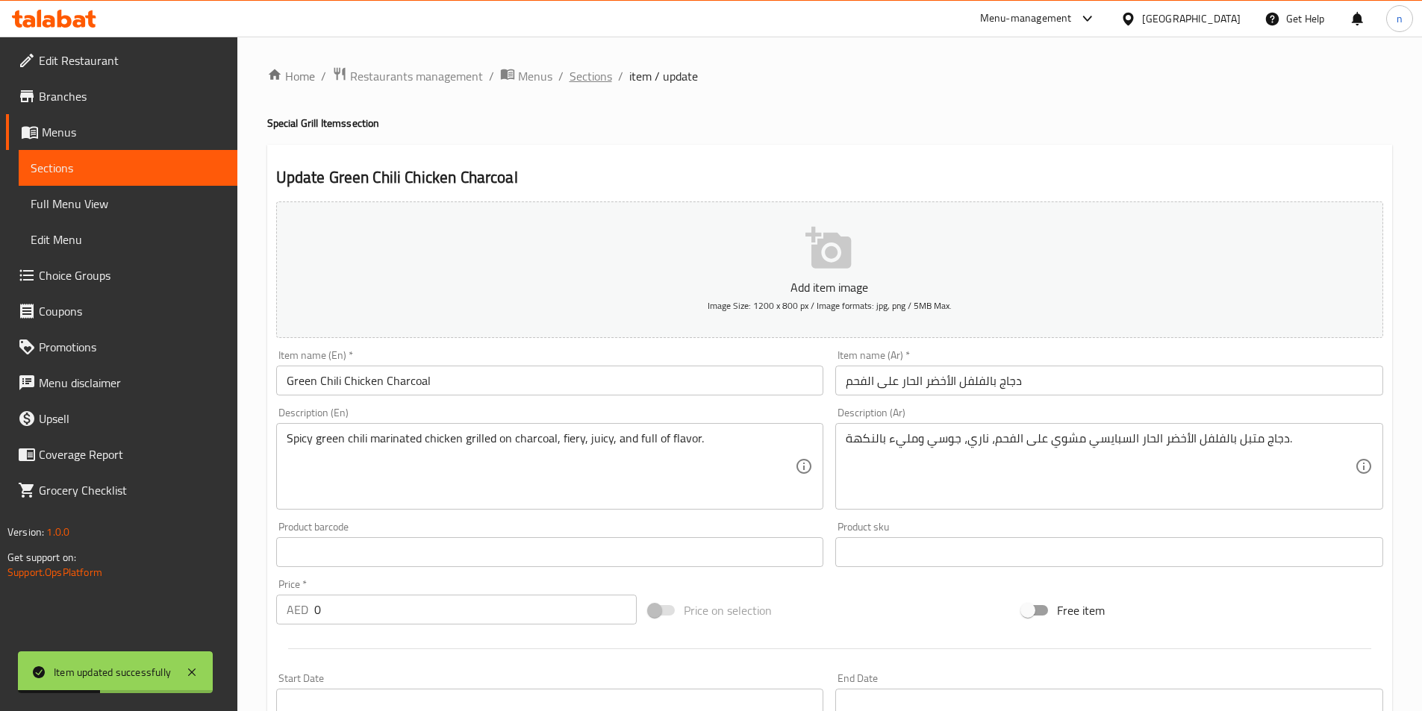
click at [590, 75] on span "Sections" at bounding box center [591, 76] width 43 height 18
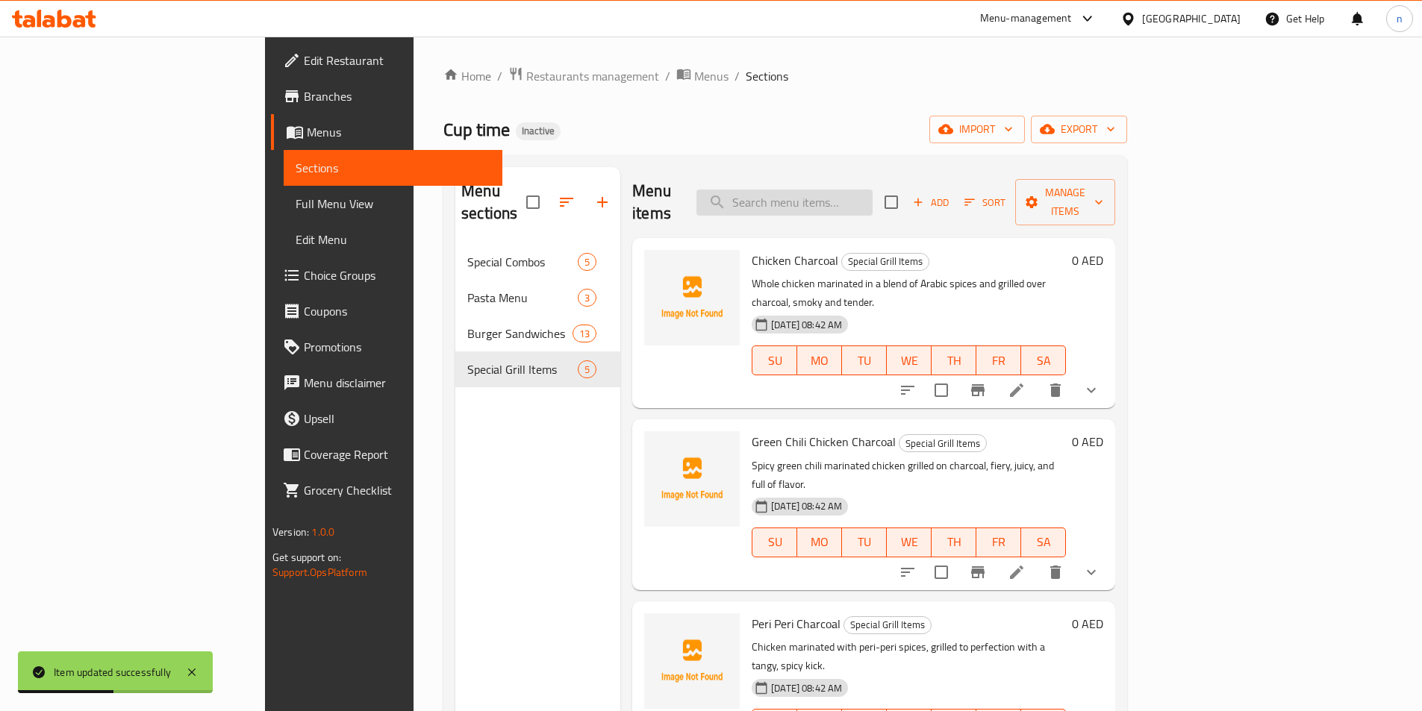
click at [867, 193] on input "search" at bounding box center [784, 203] width 176 height 26
paste input "Peri Peri Charcoal"
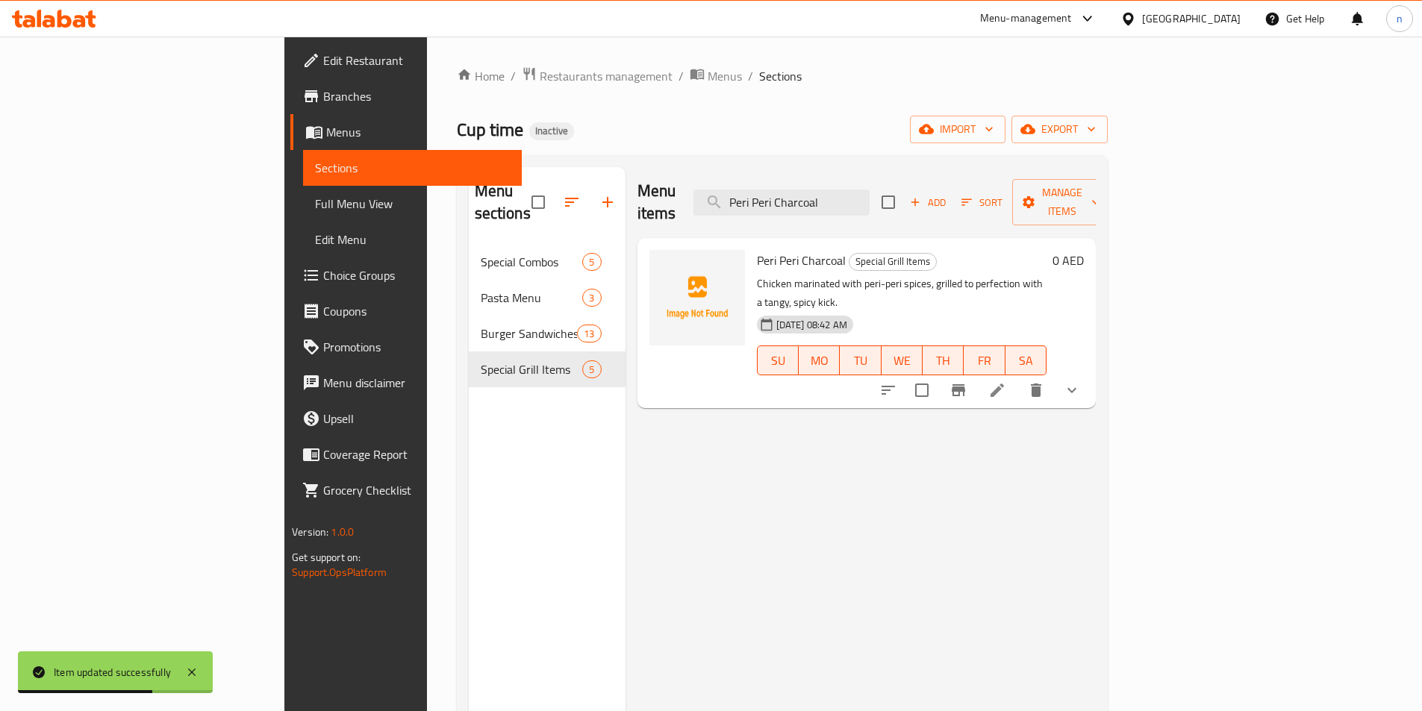
type input "Peri Peri Charcoal"
click at [1090, 372] on div at bounding box center [979, 390] width 219 height 36
click at [1004, 384] on icon at bounding box center [996, 390] width 13 height 13
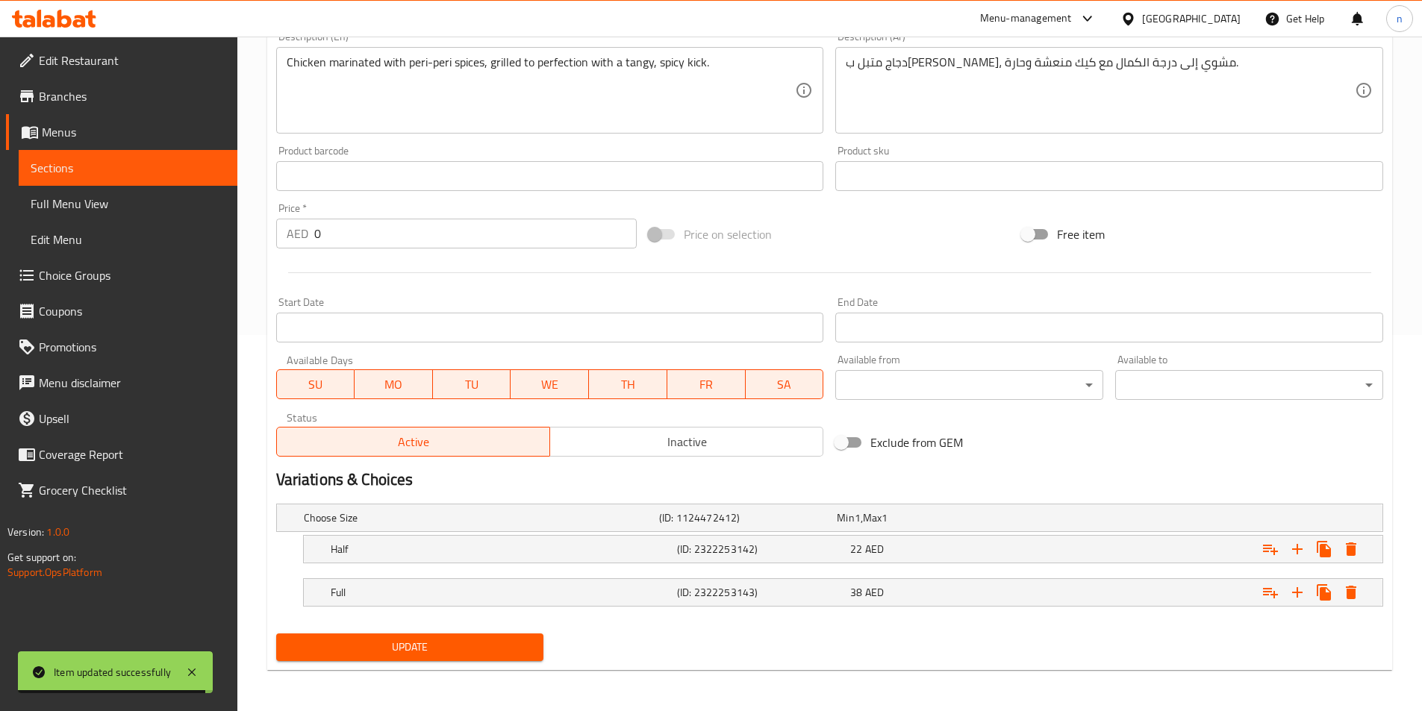
scroll to position [377, 0]
click at [824, 591] on h5 "(ID: 2322253143)" at bounding box center [760, 591] width 167 height 15
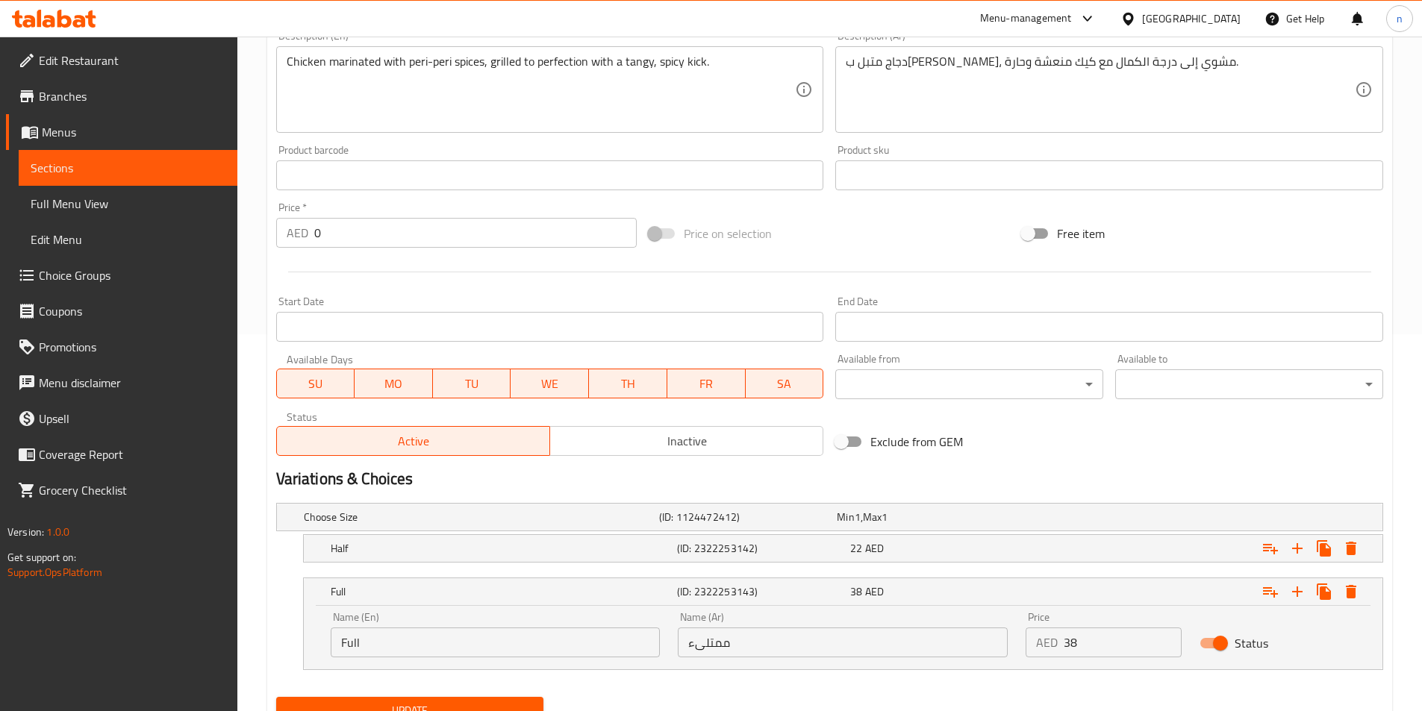
click at [740, 639] on input "ممتلىء" at bounding box center [843, 643] width 330 height 30
type input "كاملة"
click at [757, 538] on div "(ID: 2322253142)" at bounding box center [760, 548] width 173 height 21
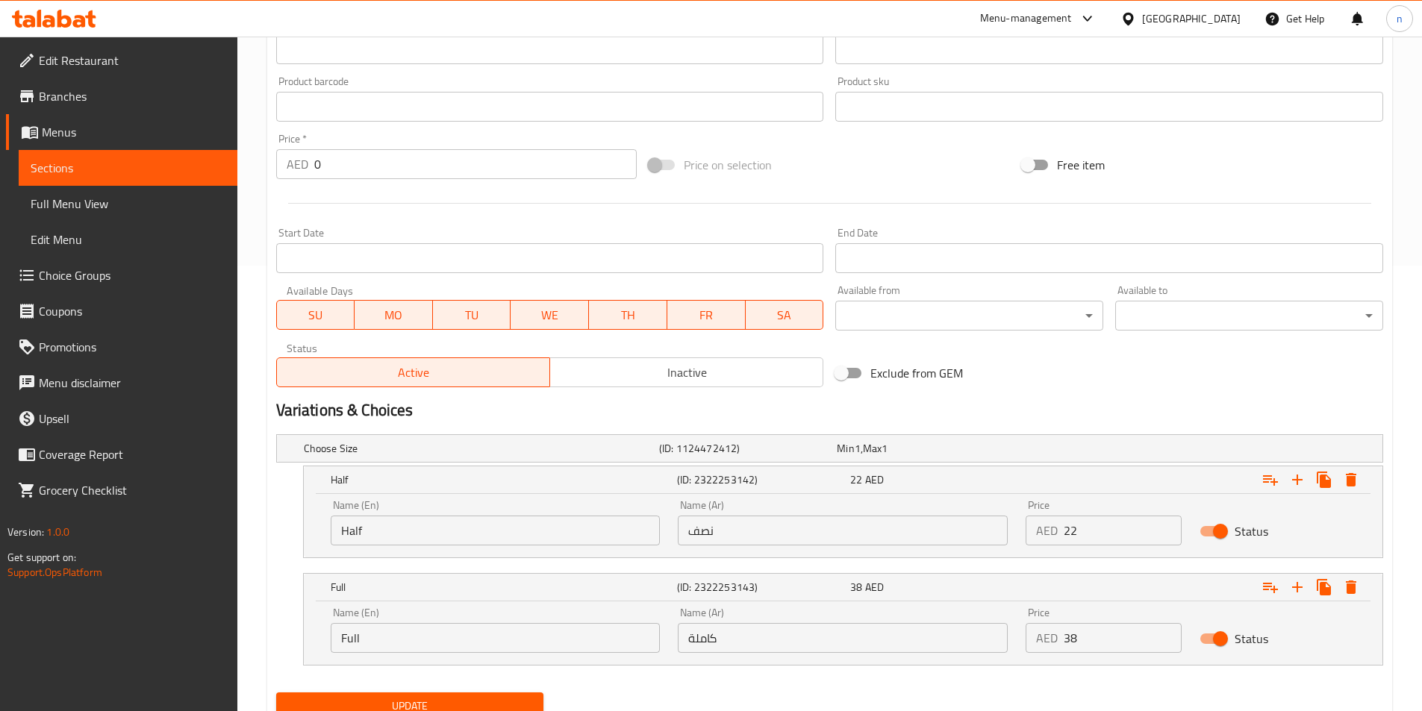
scroll to position [505, 0]
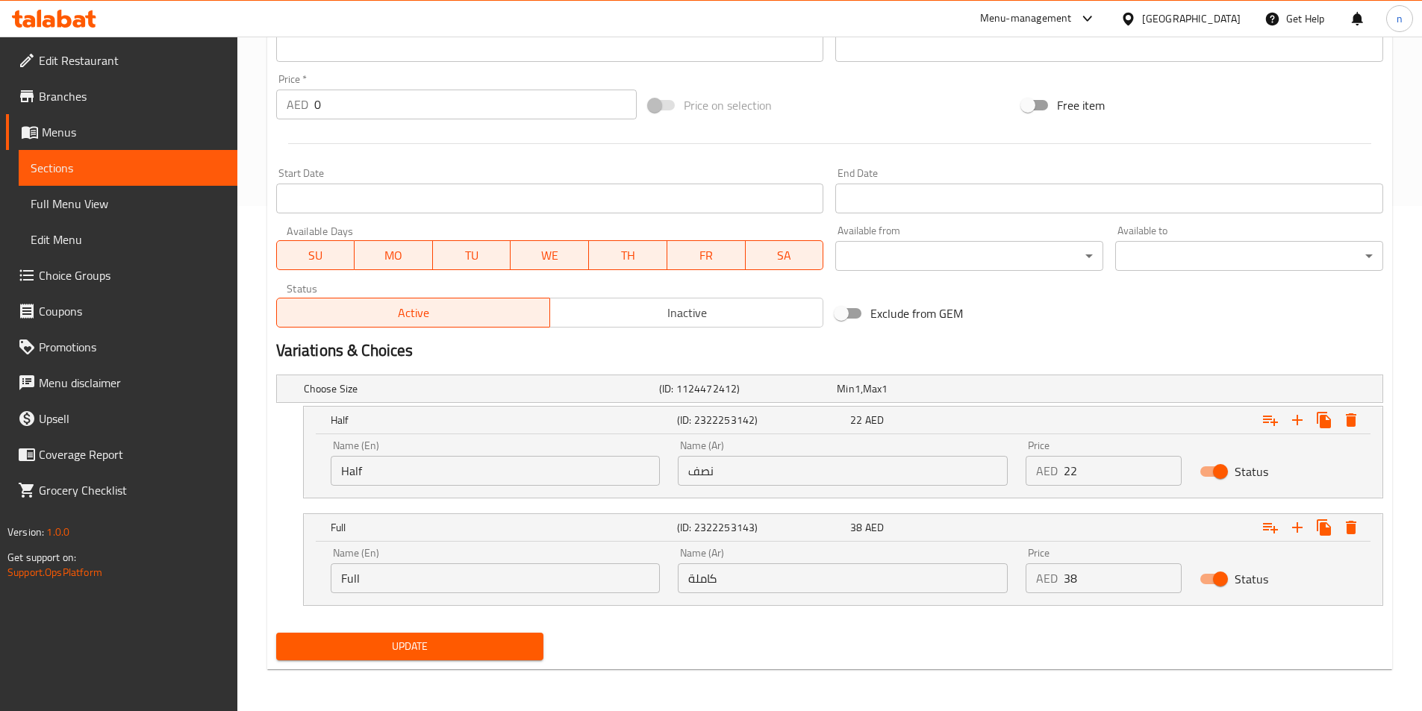
click at [432, 648] on span "Update" at bounding box center [410, 646] width 244 height 19
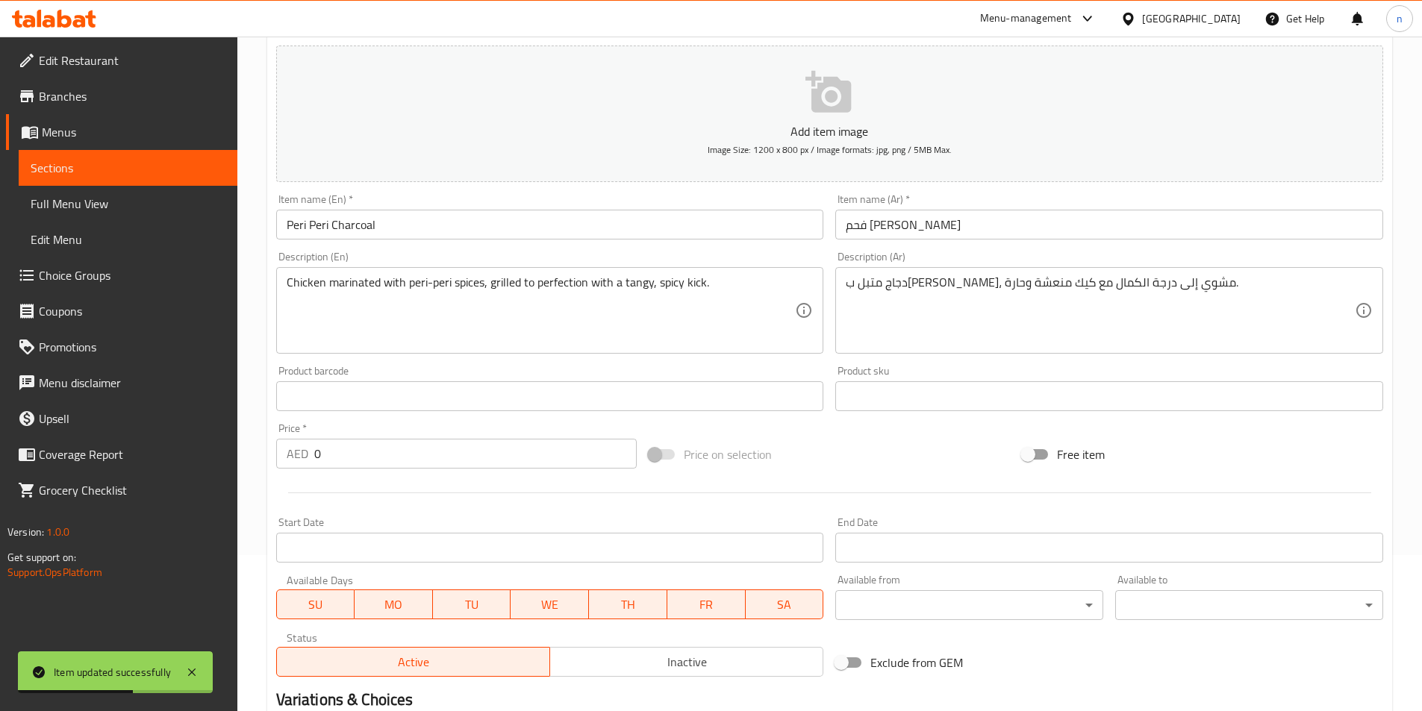
scroll to position [0, 0]
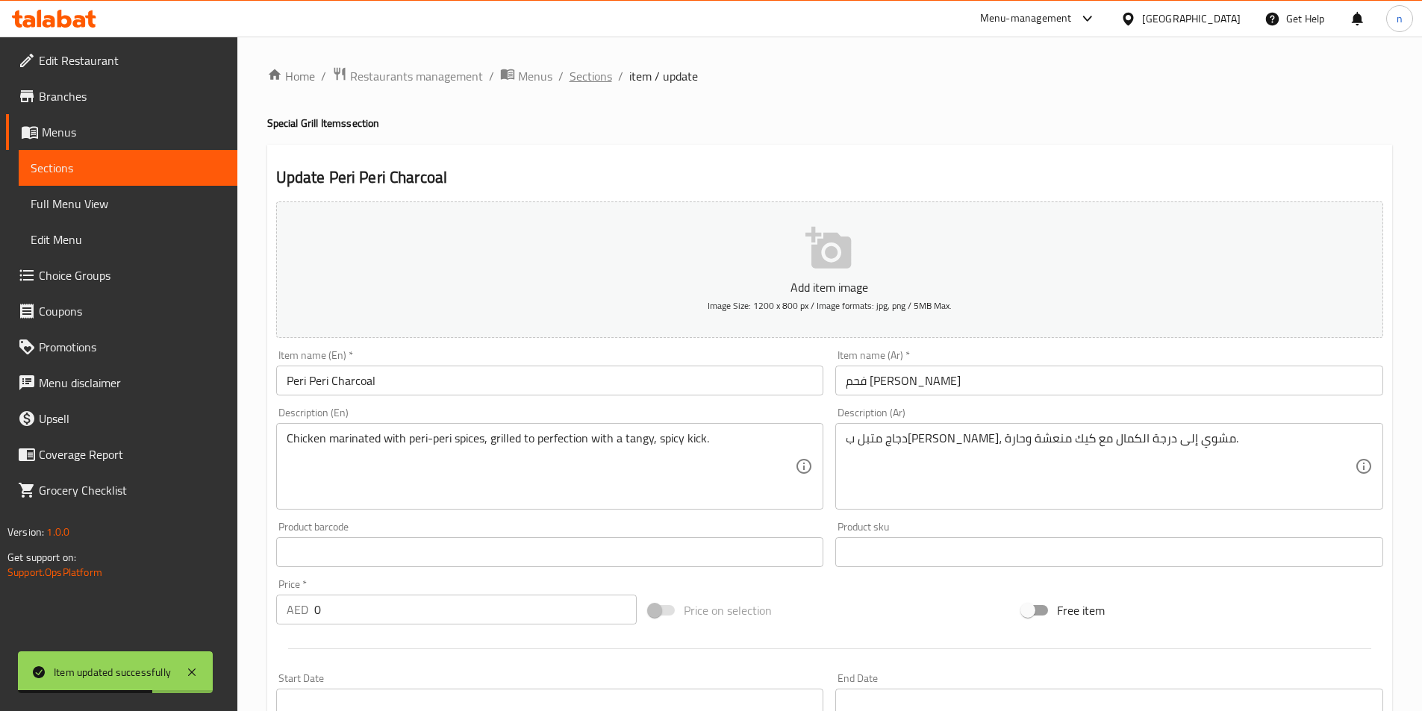
click at [590, 75] on span "Sections" at bounding box center [591, 76] width 43 height 18
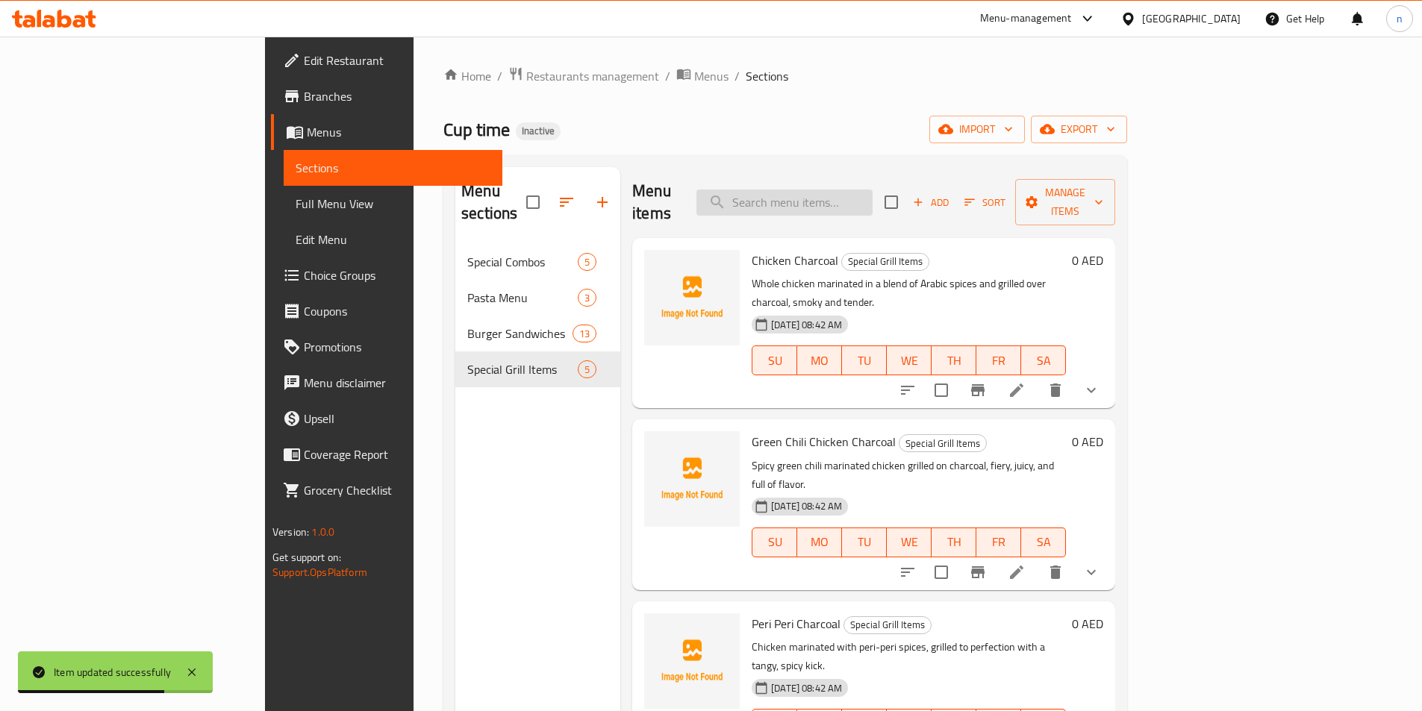
click at [873, 190] on input "search" at bounding box center [784, 203] width 176 height 26
paste input "Pepper Chicken Charcoal"
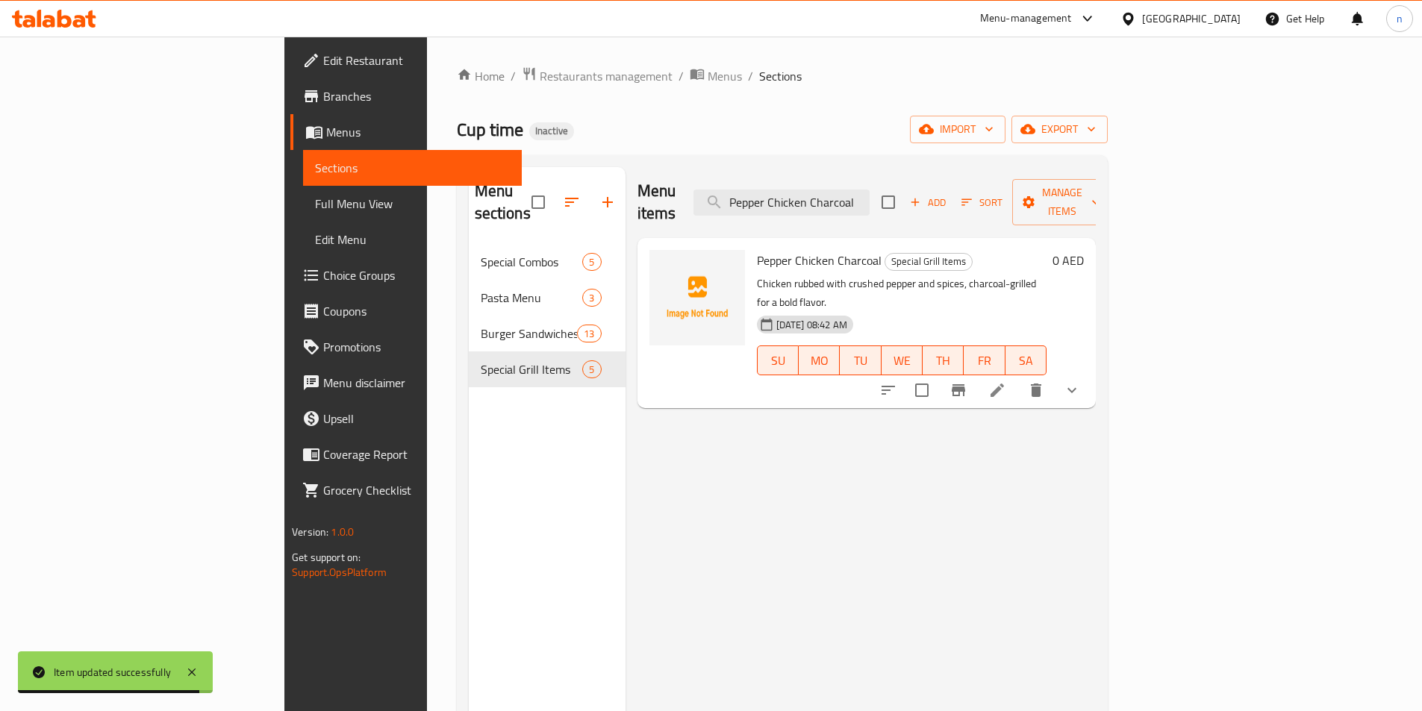
type input "Pepper Chicken Charcoal"
click at [1018, 377] on li at bounding box center [997, 390] width 42 height 27
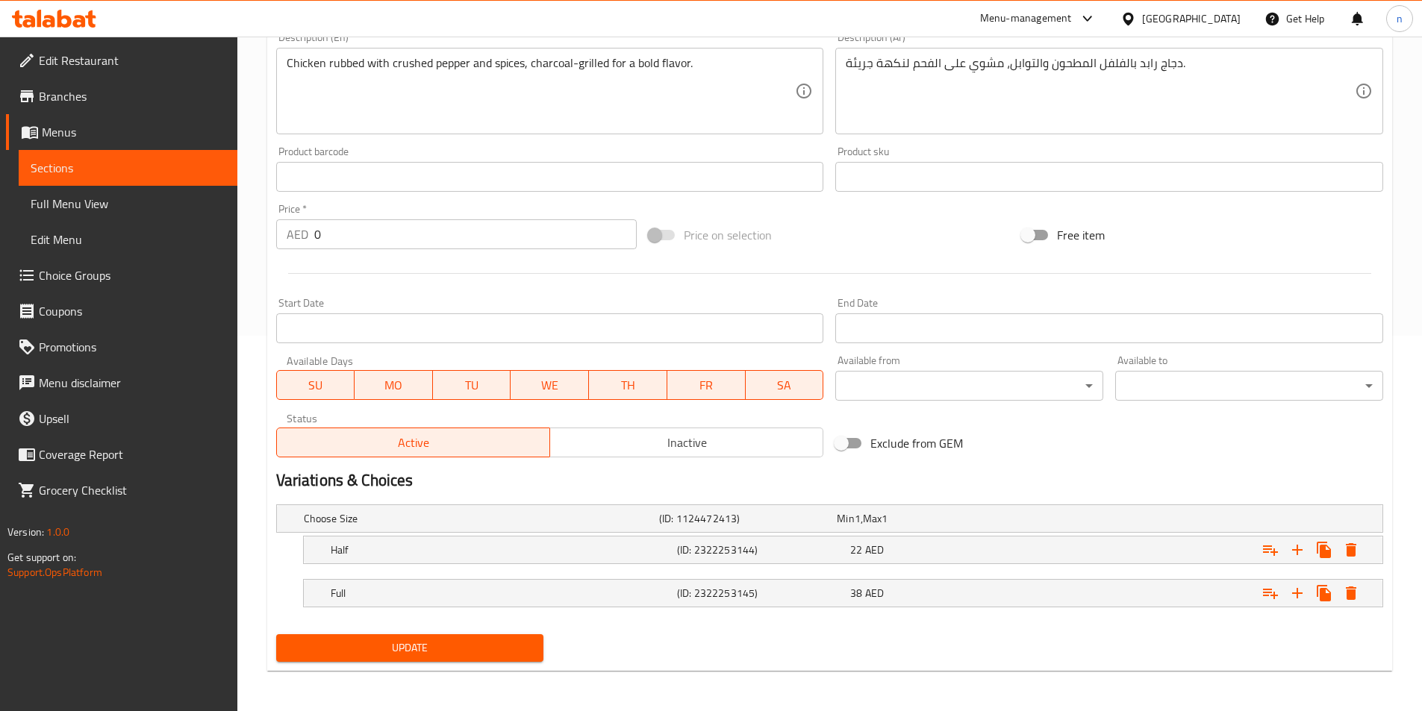
scroll to position [377, 0]
click at [746, 595] on h5 "(ID: 2322253145)" at bounding box center [760, 591] width 167 height 15
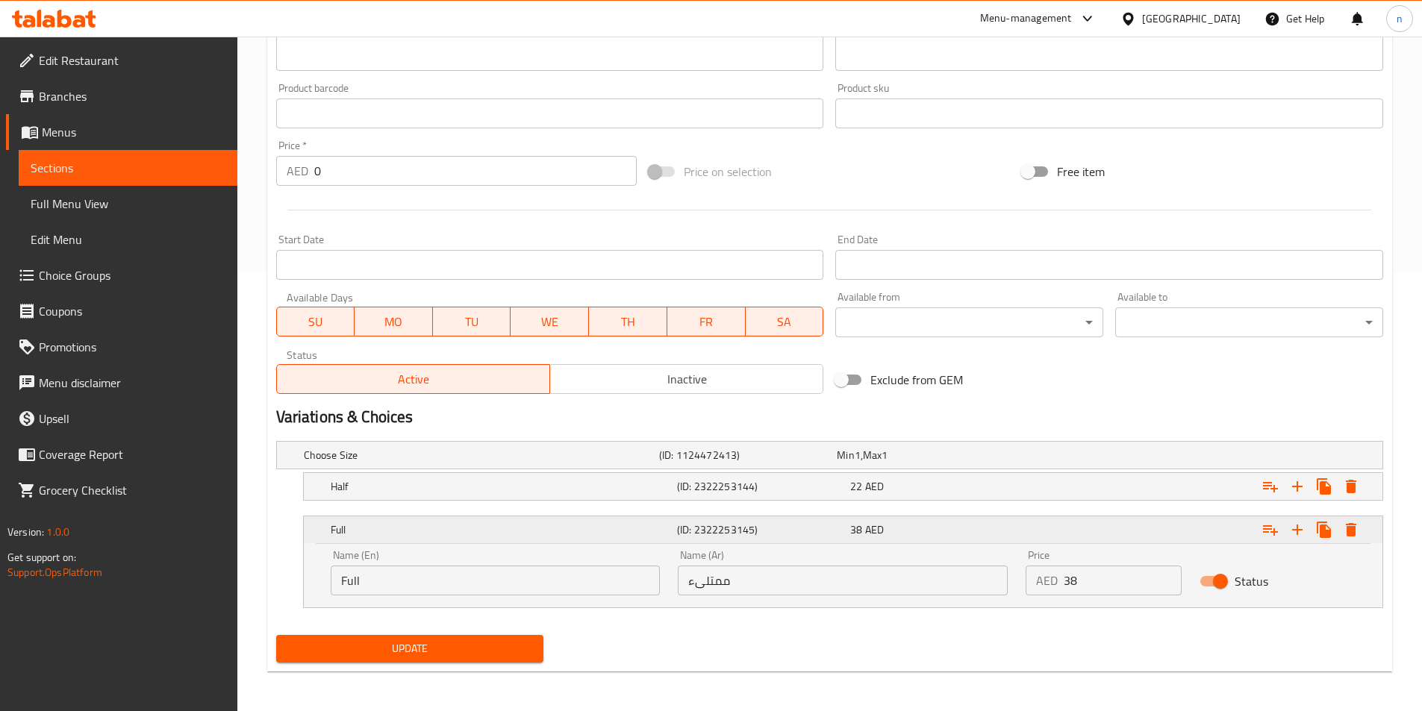
scroll to position [441, 0]
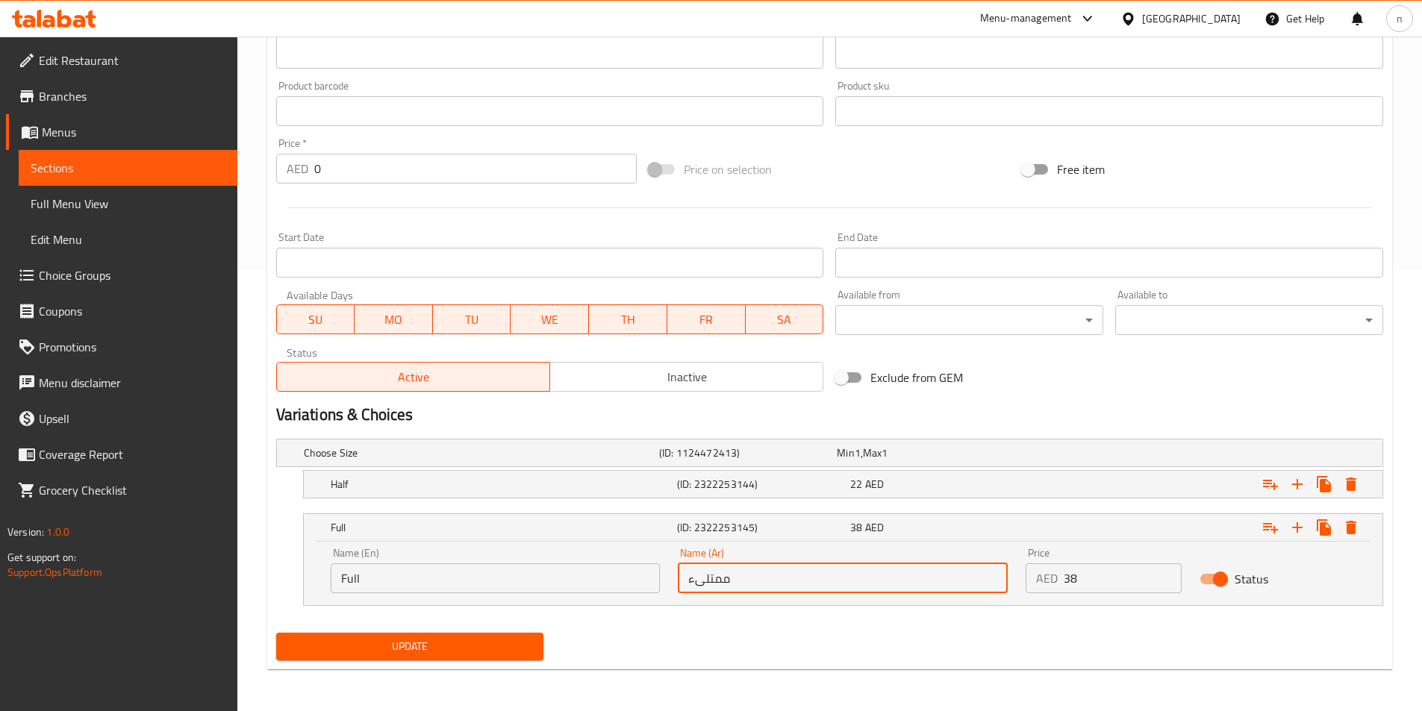
click at [760, 572] on input "ممتلىء" at bounding box center [843, 579] width 330 height 30
type input "كاملة"
click at [796, 486] on h5 "(ID: 2322253144)" at bounding box center [760, 484] width 167 height 15
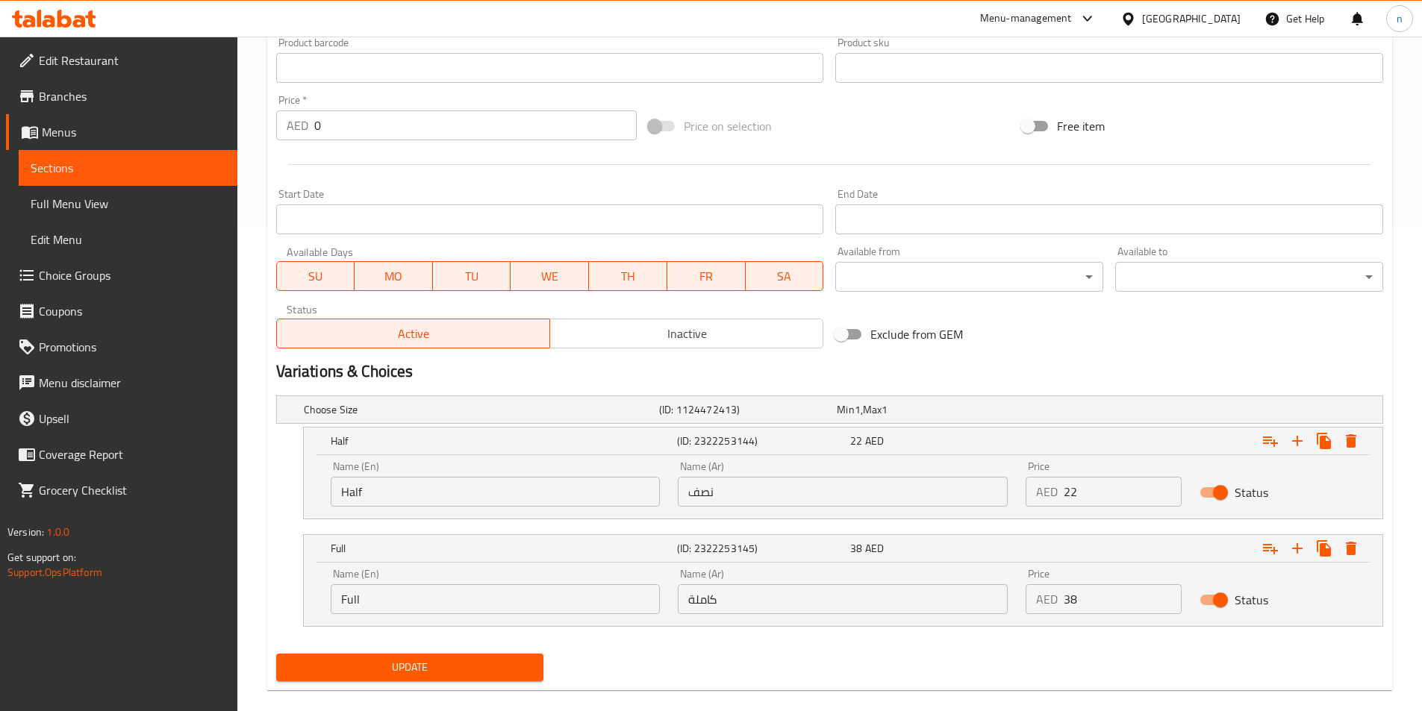
scroll to position [505, 0]
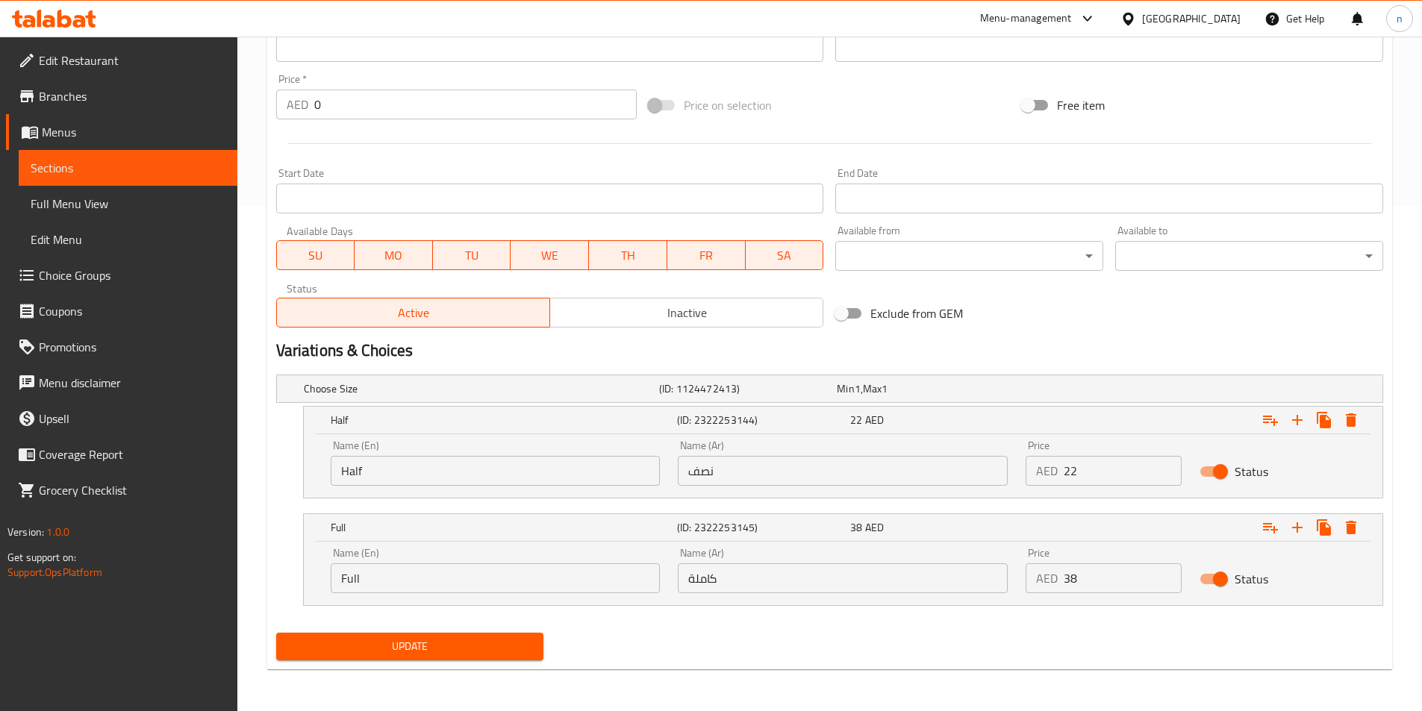
click at [462, 637] on span "Update" at bounding box center [410, 646] width 244 height 19
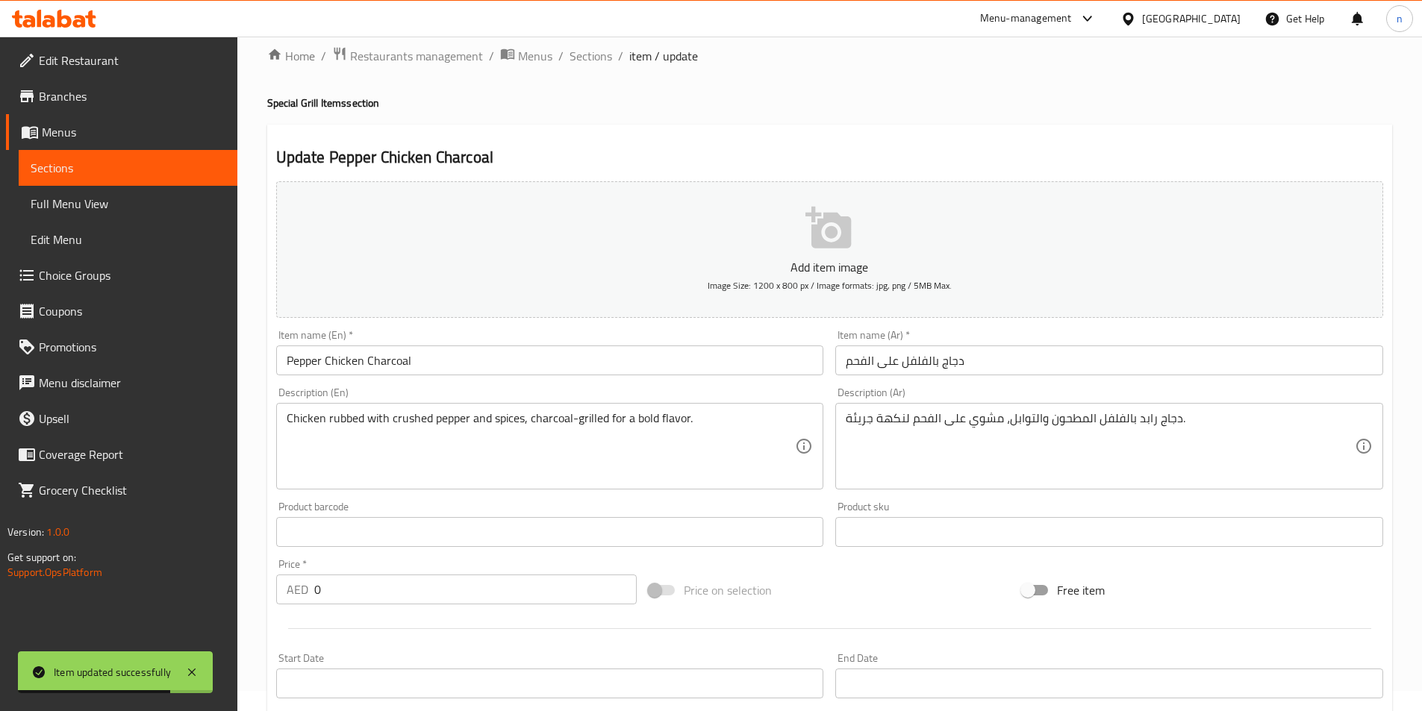
scroll to position [0, 0]
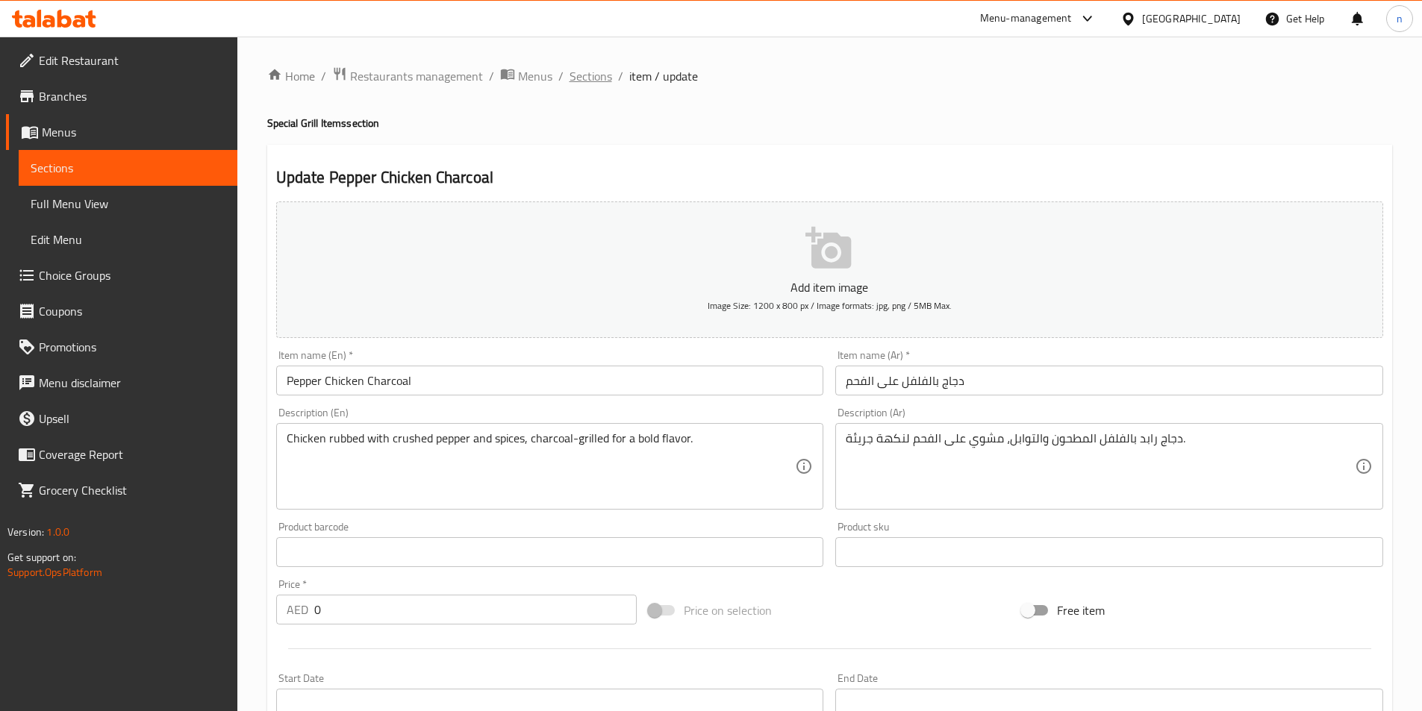
click at [596, 69] on span "Sections" at bounding box center [591, 76] width 43 height 18
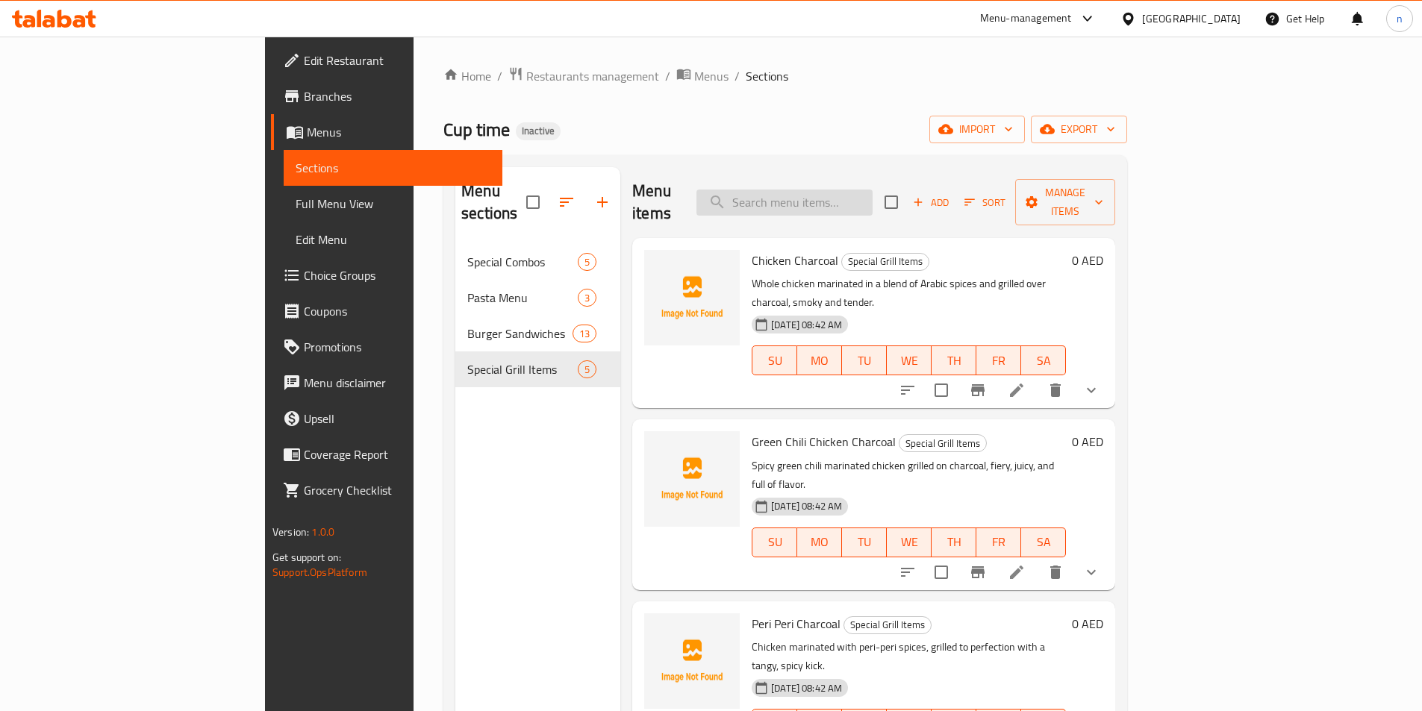
click at [872, 196] on input "search" at bounding box center [784, 203] width 176 height 26
paste input "Grilled Fish"
type input "Grilled Fish"
click at [873, 191] on input "Grilled Fish" at bounding box center [784, 203] width 176 height 26
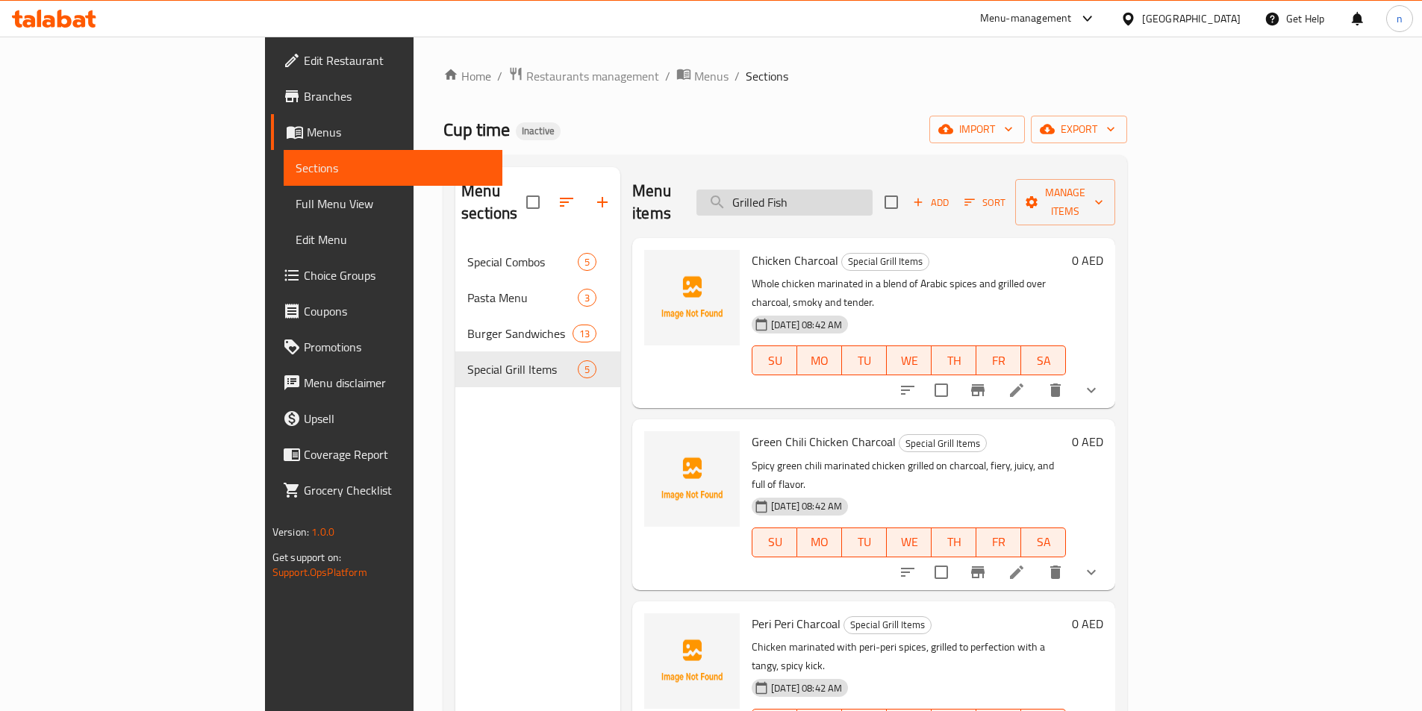
click at [873, 191] on input "Grilled Fish" at bounding box center [784, 203] width 176 height 26
click at [873, 191] on input "search" at bounding box center [784, 203] width 176 height 26
paste input "Grilled Fish"
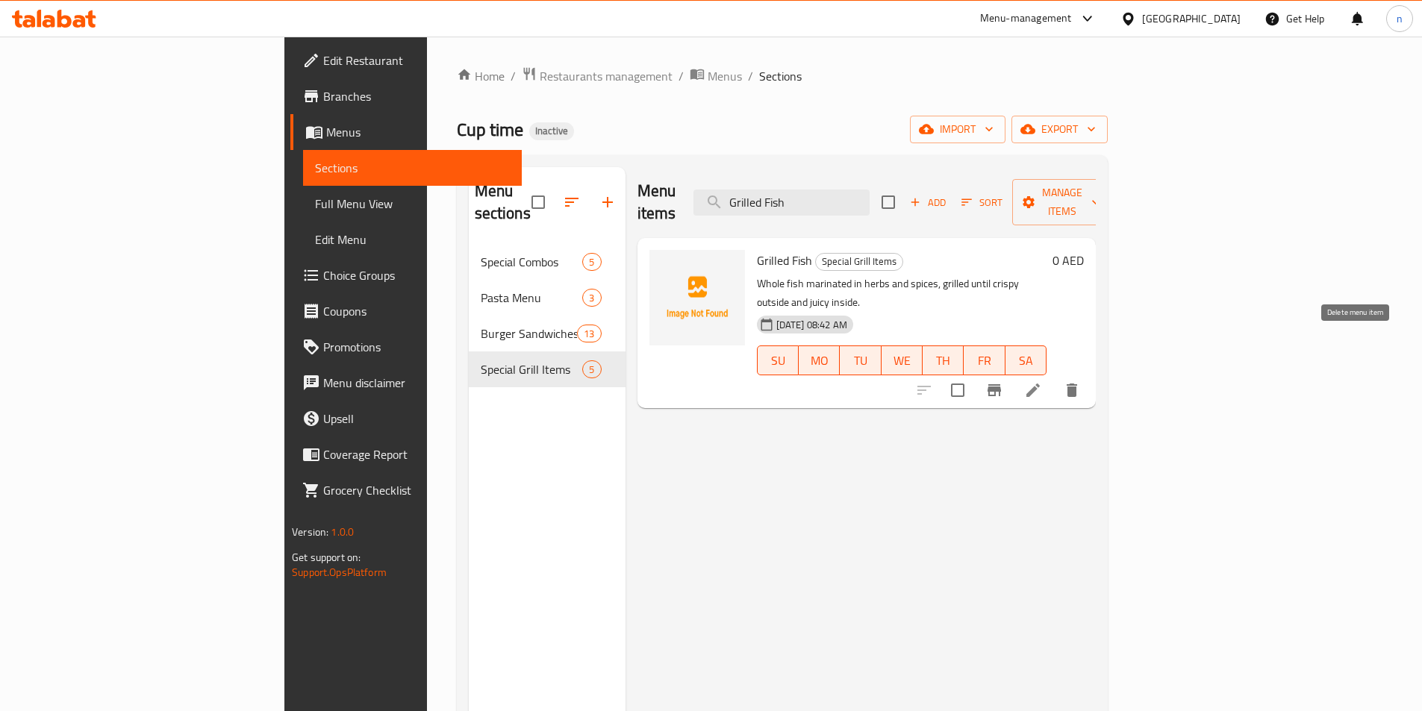
click at [1090, 372] on button "delete" at bounding box center [1072, 390] width 36 height 36
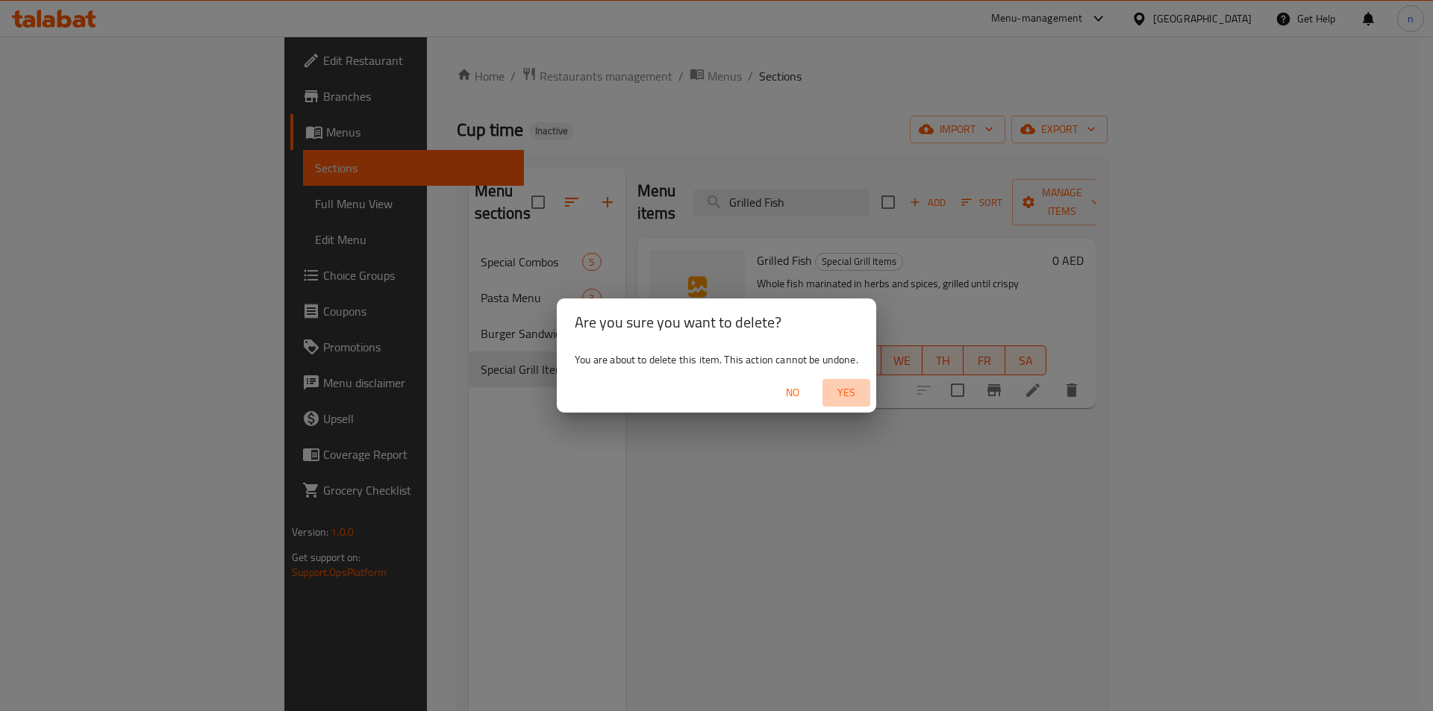
click at [858, 396] on span "Yes" at bounding box center [847, 393] width 36 height 19
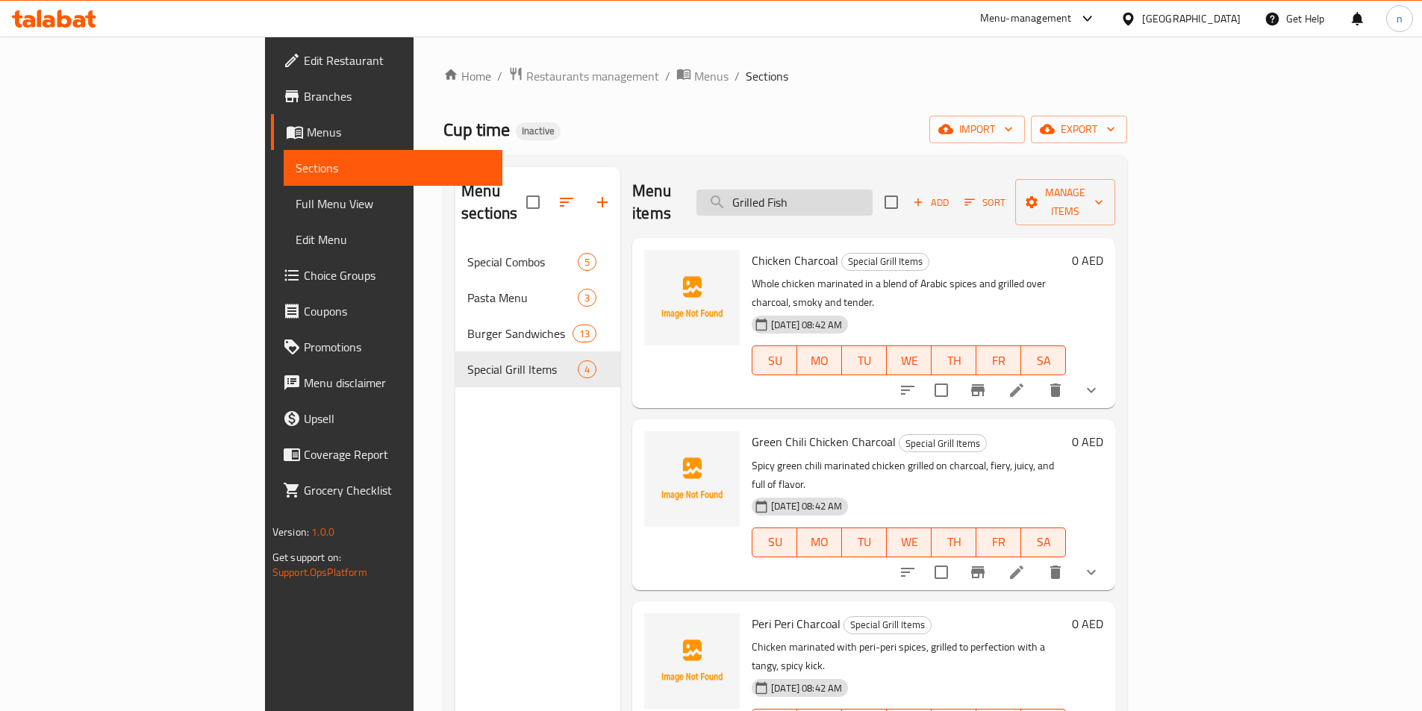
click at [869, 194] on input "Grilled Fish" at bounding box center [784, 203] width 176 height 26
paste input "White Pasta"
type input "White Pasta"
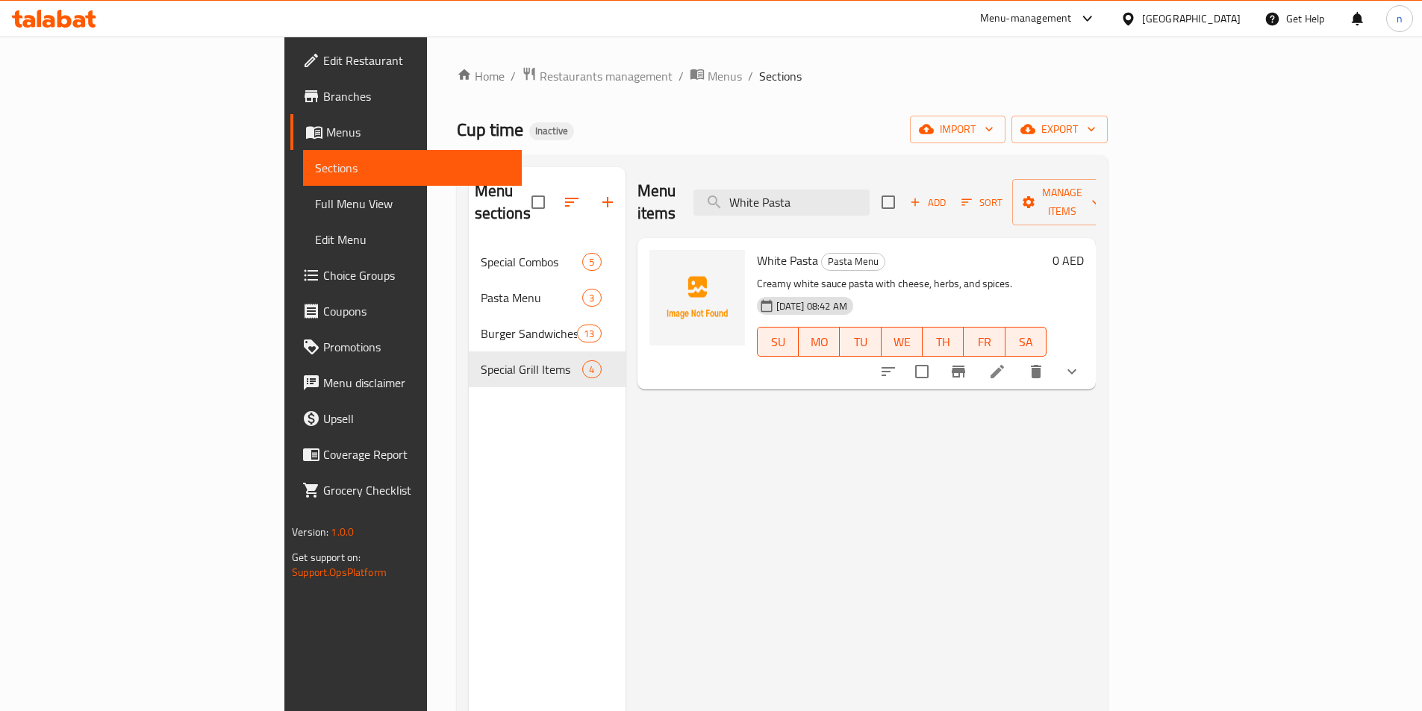
click at [1018, 361] on li at bounding box center [997, 371] width 42 height 27
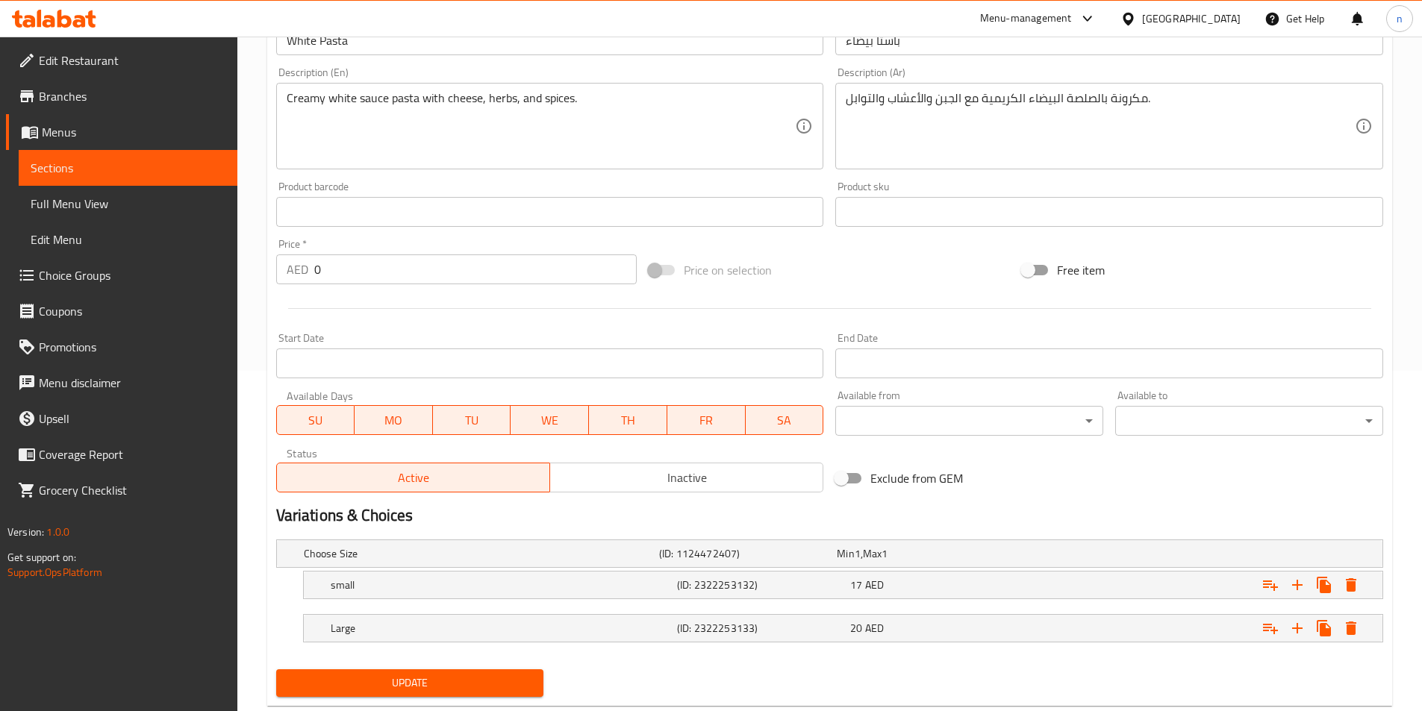
scroll to position [377, 0]
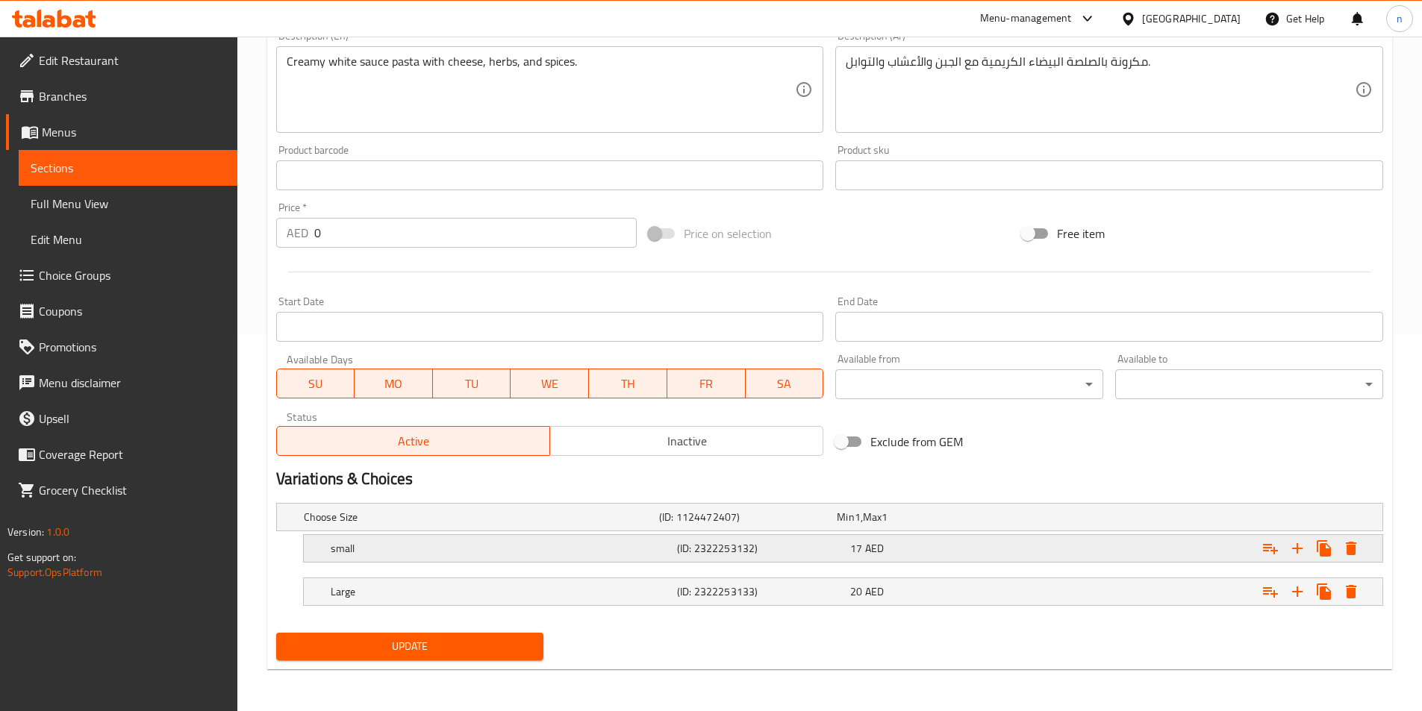
click at [688, 545] on h5 "(ID: 2322253132)" at bounding box center [760, 548] width 167 height 15
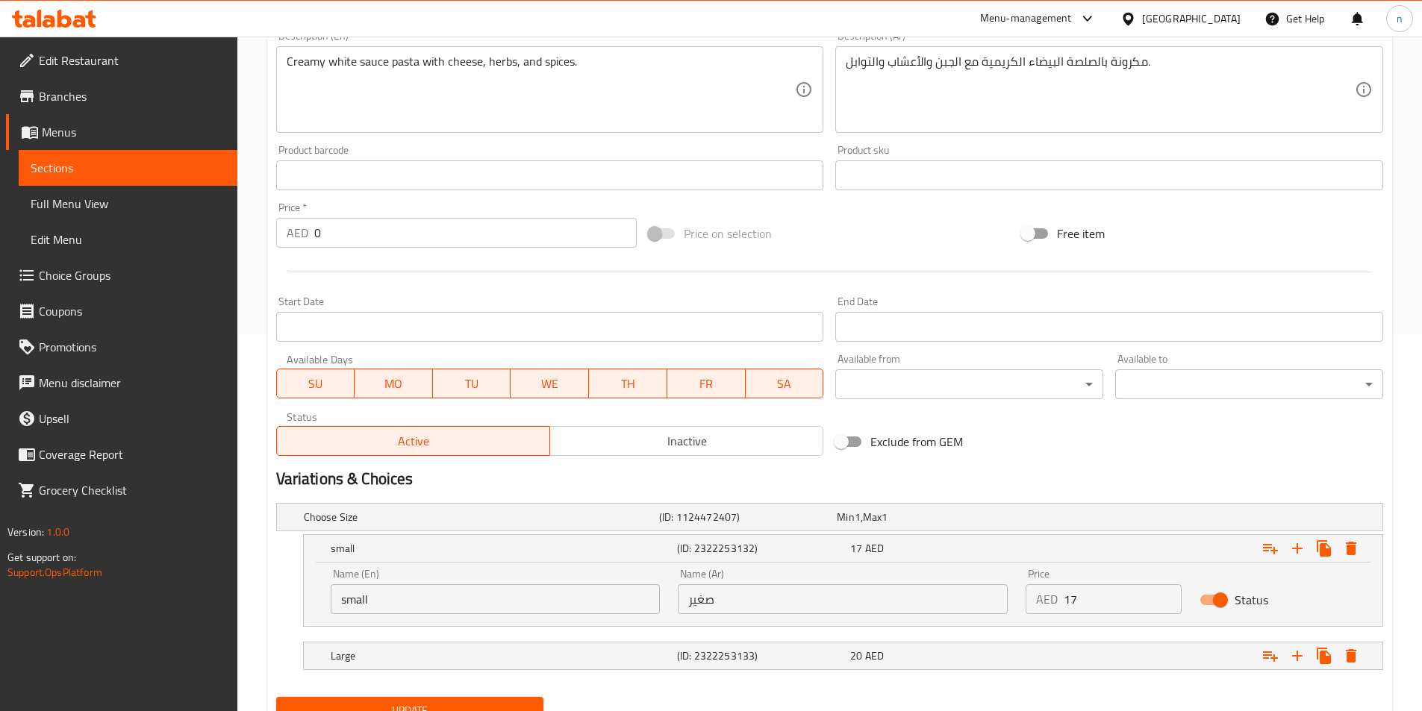
click at [724, 596] on input "صغير" at bounding box center [843, 599] width 330 height 30
click at [724, 596] on input "text" at bounding box center [843, 599] width 330 height 30
click at [615, 593] on input "small" at bounding box center [496, 599] width 330 height 30
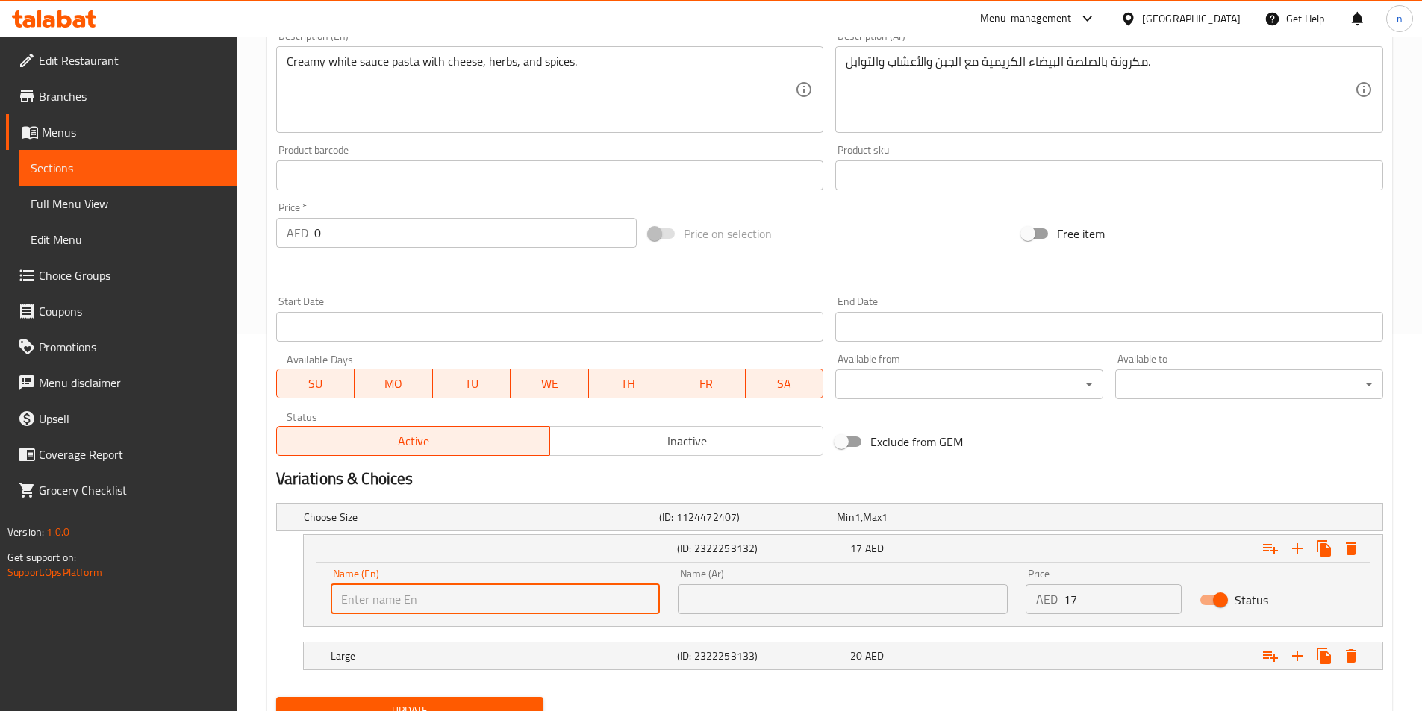
click at [593, 604] on input "text" at bounding box center [496, 599] width 330 height 30
type input "Medium"
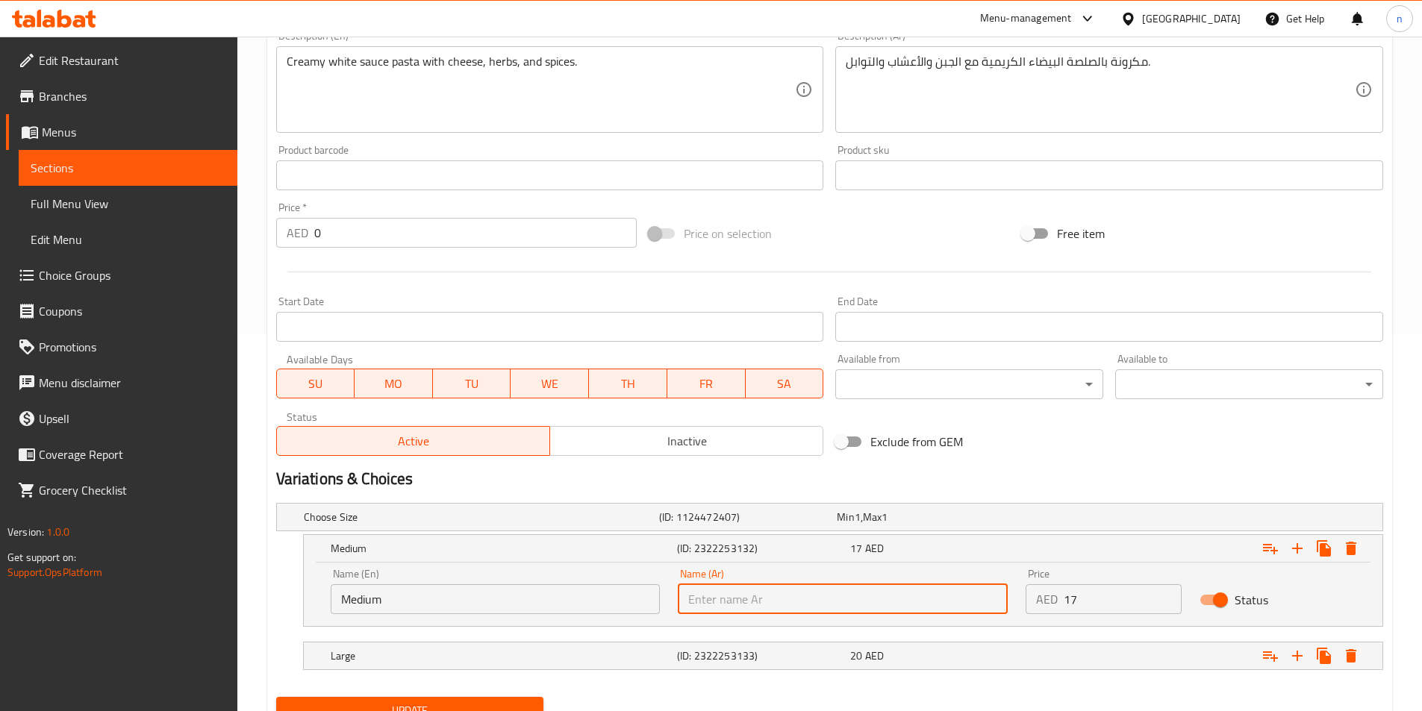
click at [825, 590] on input "text" at bounding box center [843, 599] width 330 height 30
type input ","
type input "وسط"
click at [757, 667] on div "Large (ID: 2322253133) 20 AED" at bounding box center [848, 656] width 1040 height 33
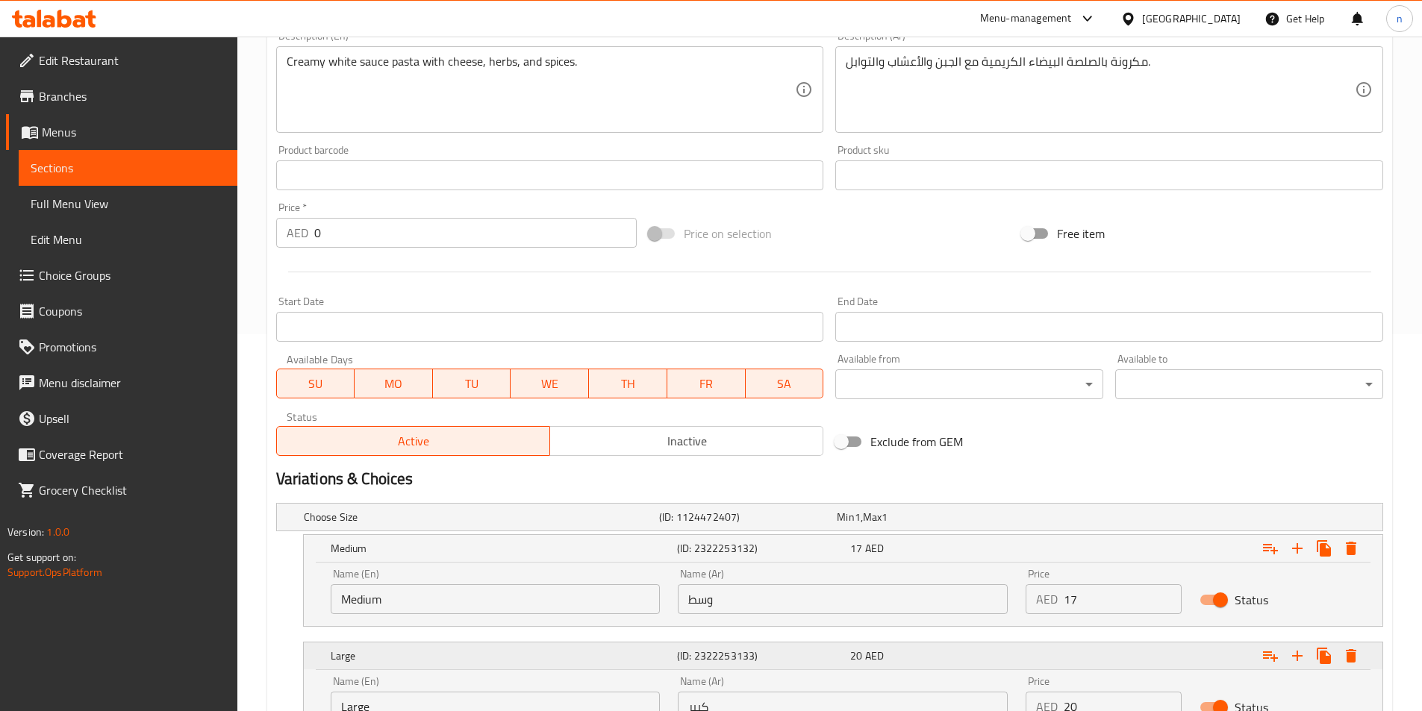
scroll to position [505, 0]
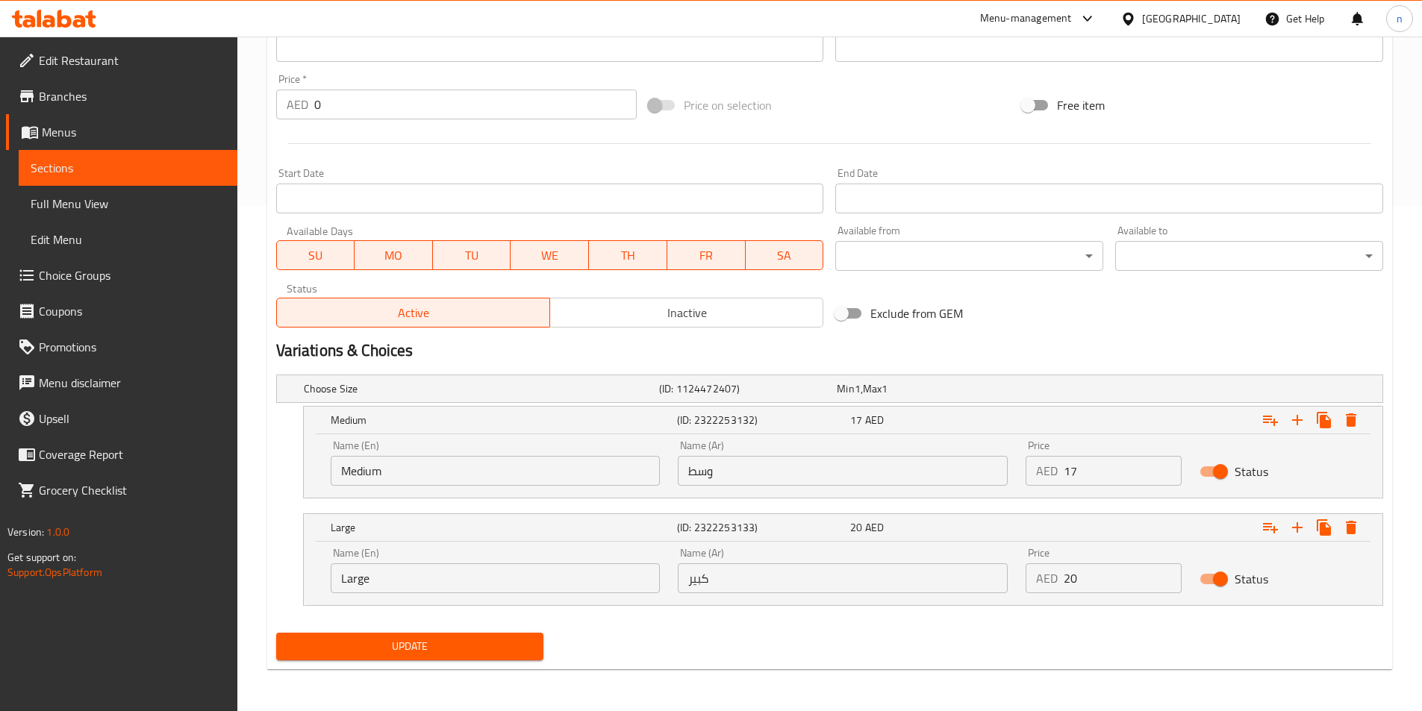
click at [517, 644] on span "Update" at bounding box center [410, 646] width 244 height 19
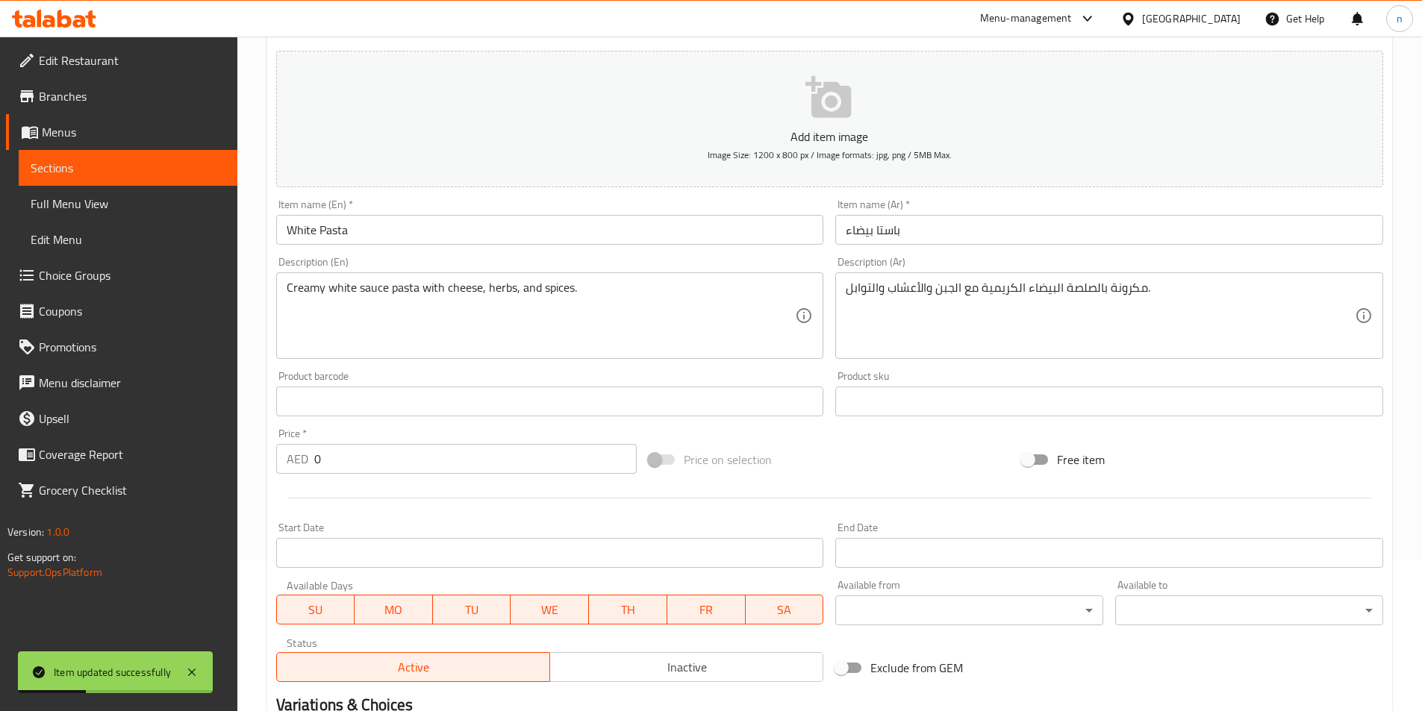
scroll to position [0, 0]
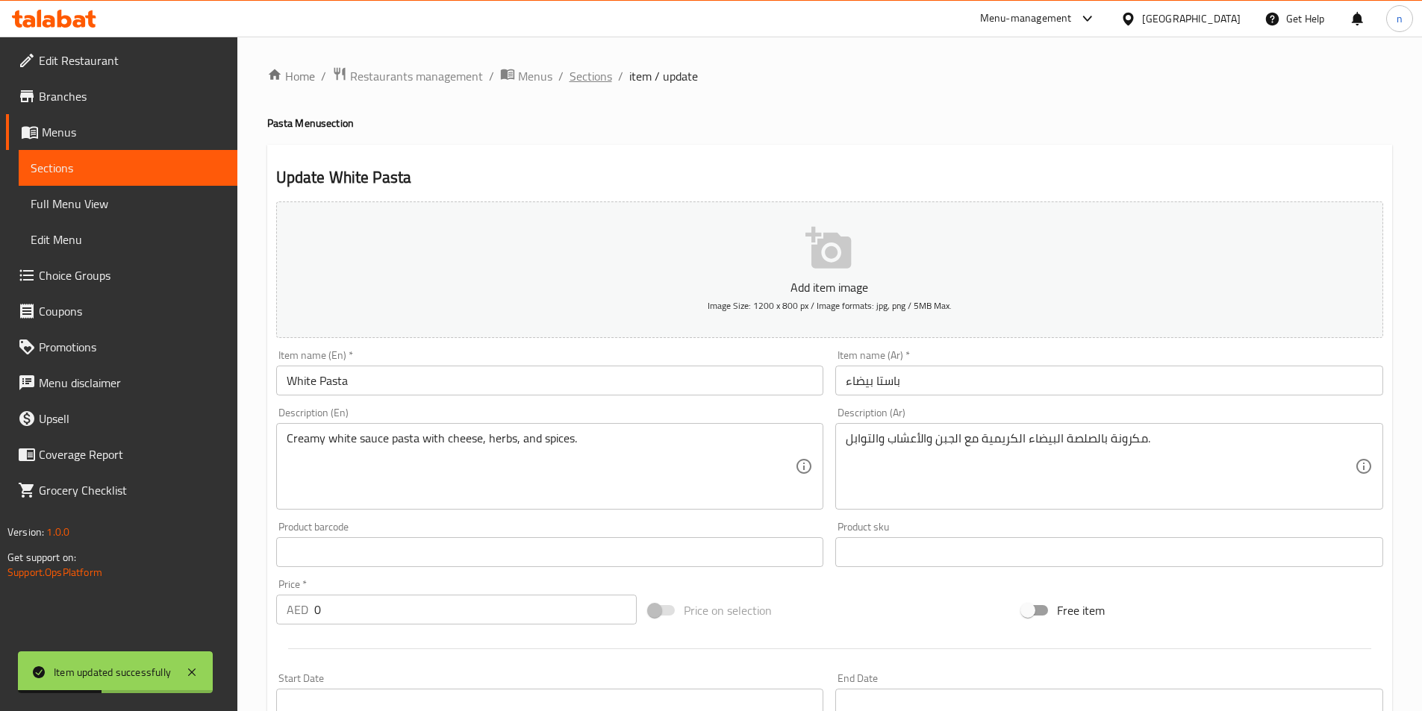
click at [594, 74] on span "Sections" at bounding box center [591, 76] width 43 height 18
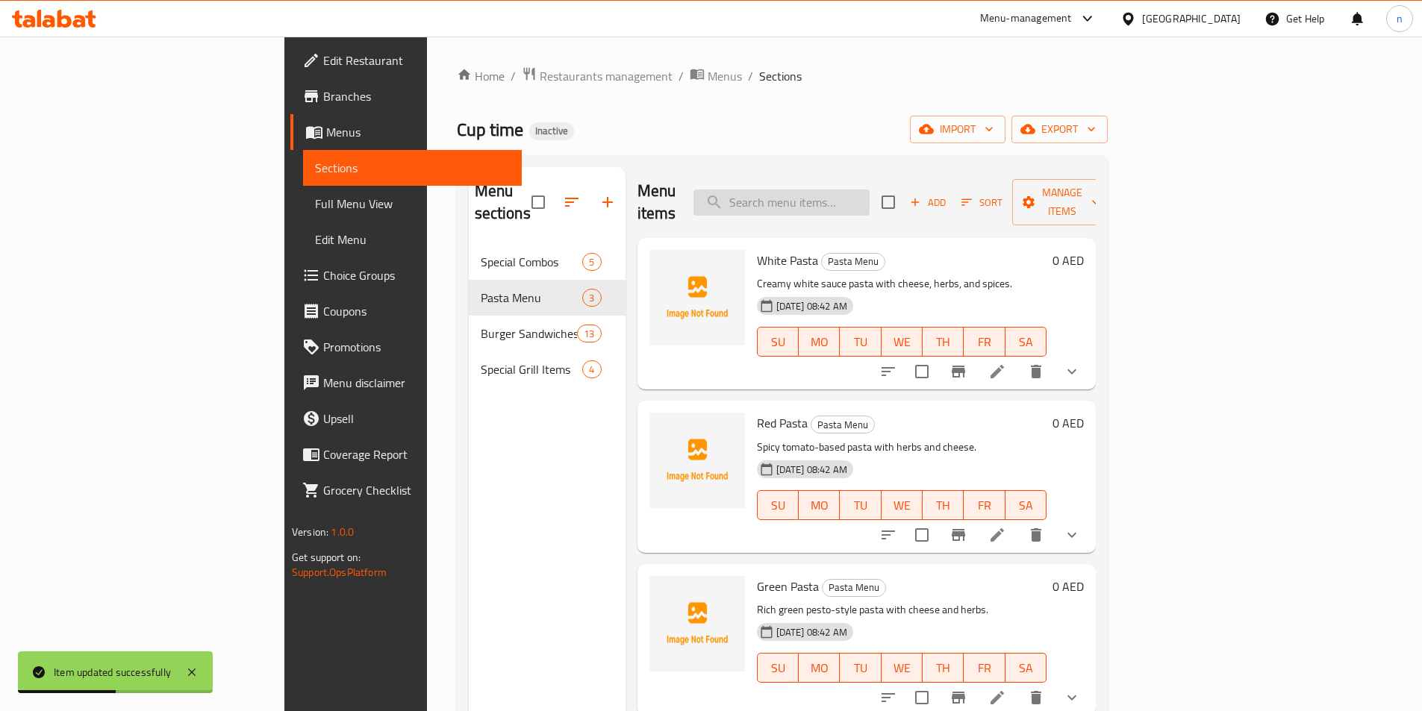
click at [854, 190] on input "search" at bounding box center [781, 203] width 176 height 26
paste input "Red Pasta"
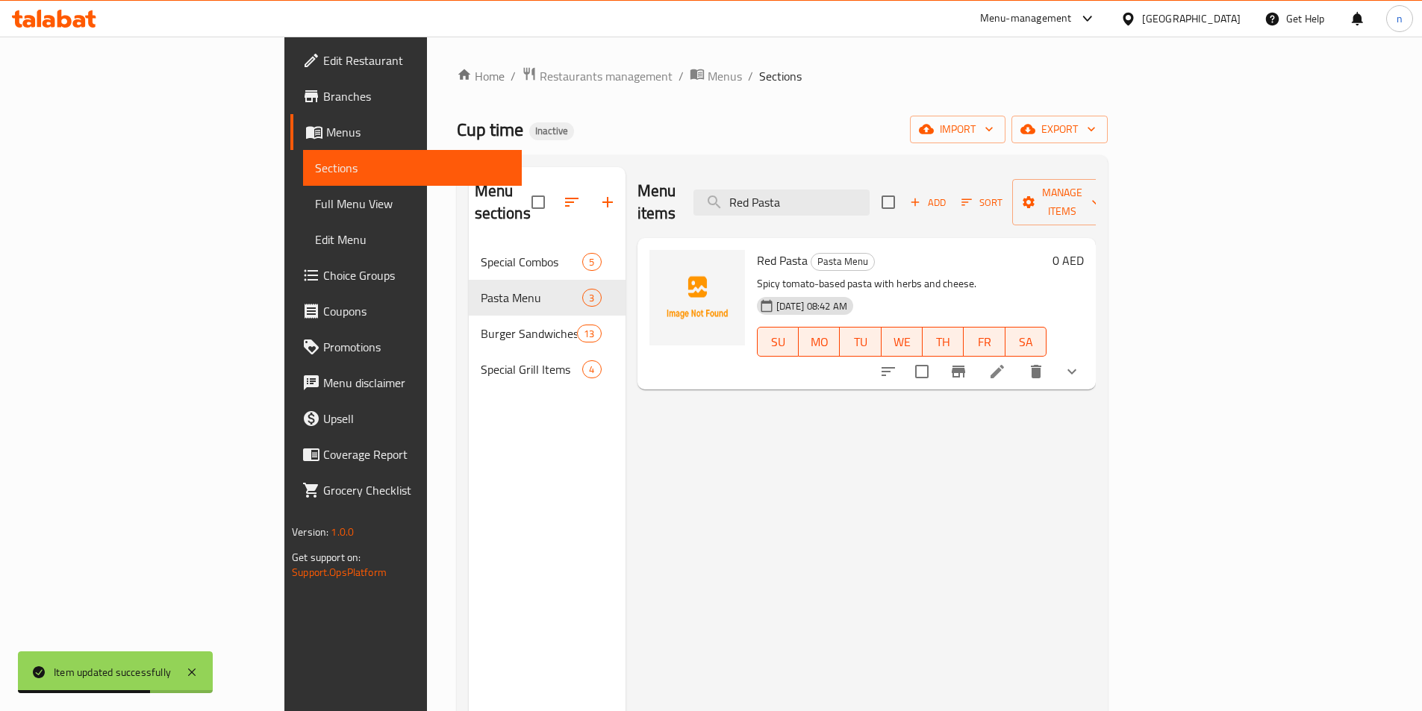
type input "Red Pasta"
click at [1018, 358] on li at bounding box center [997, 371] width 42 height 27
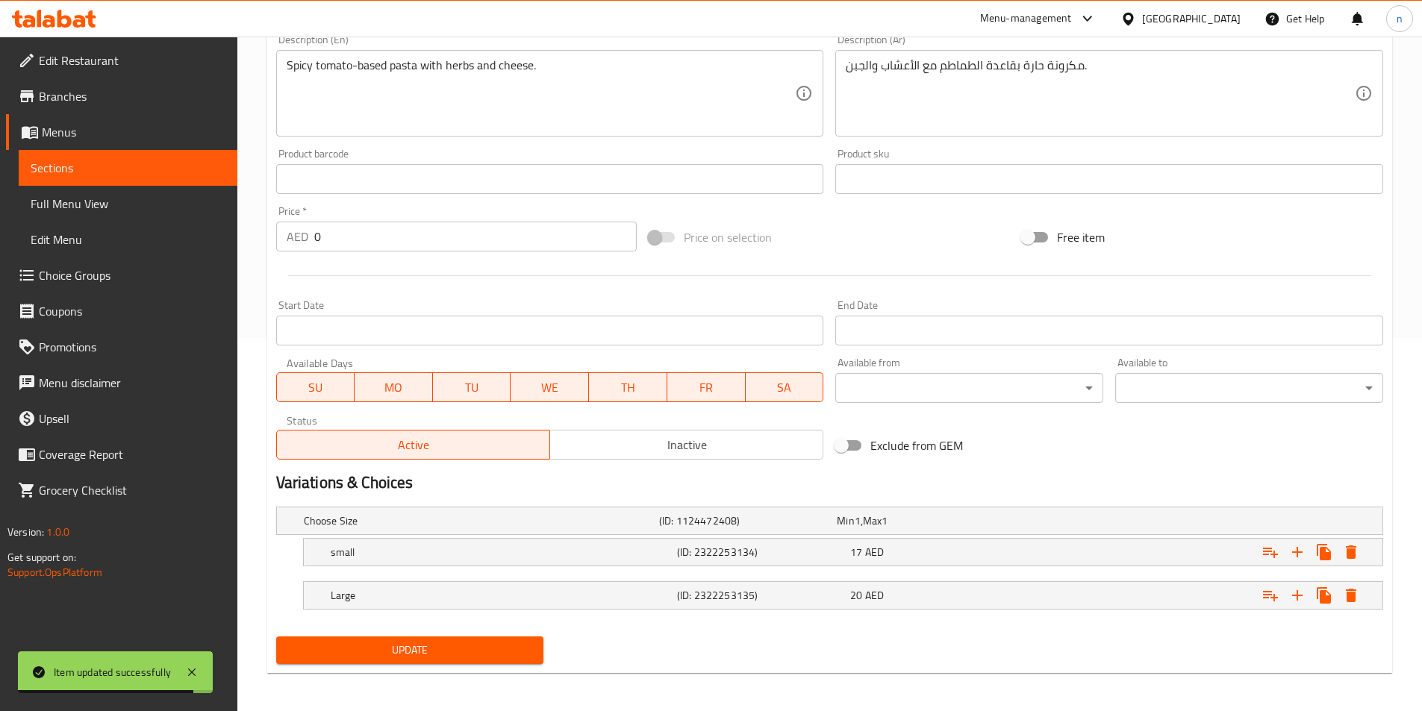
scroll to position [377, 0]
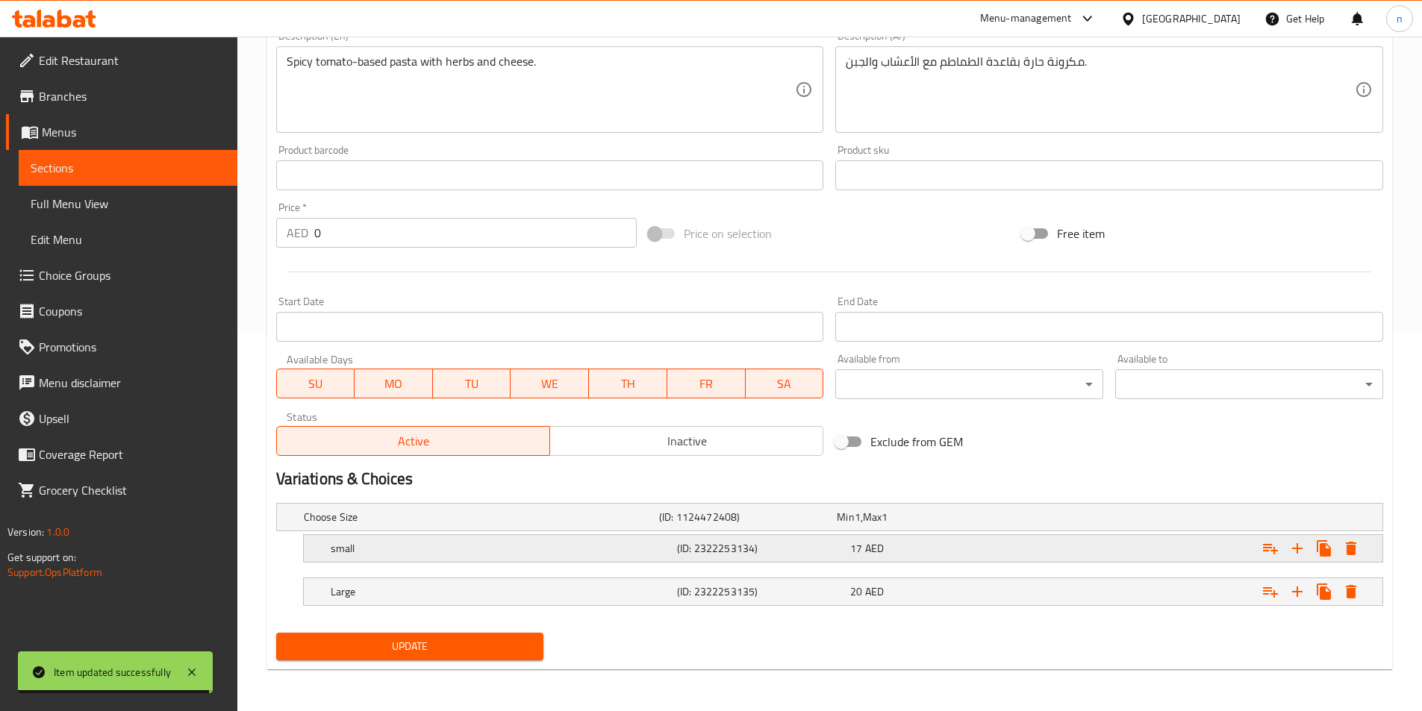
click at [683, 556] on h5 "(ID: 2322253134)" at bounding box center [760, 548] width 167 height 15
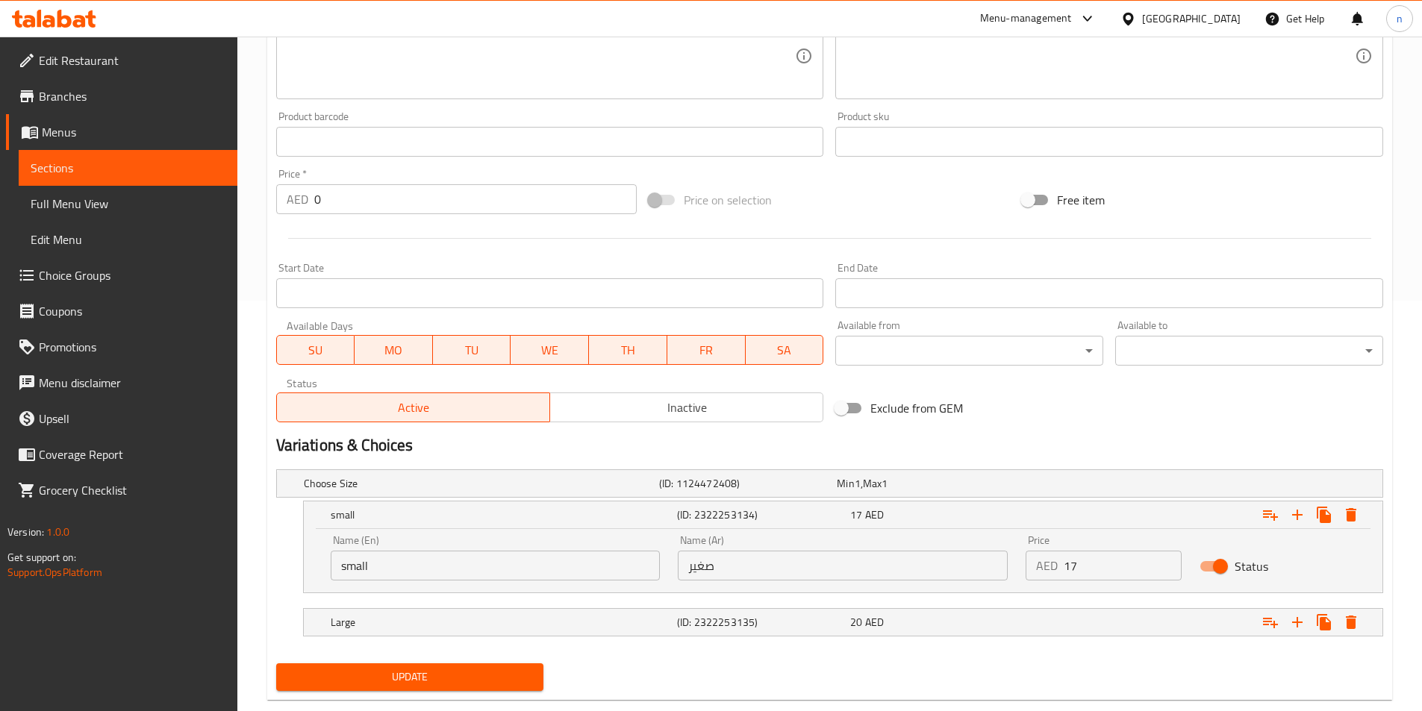
scroll to position [441, 0]
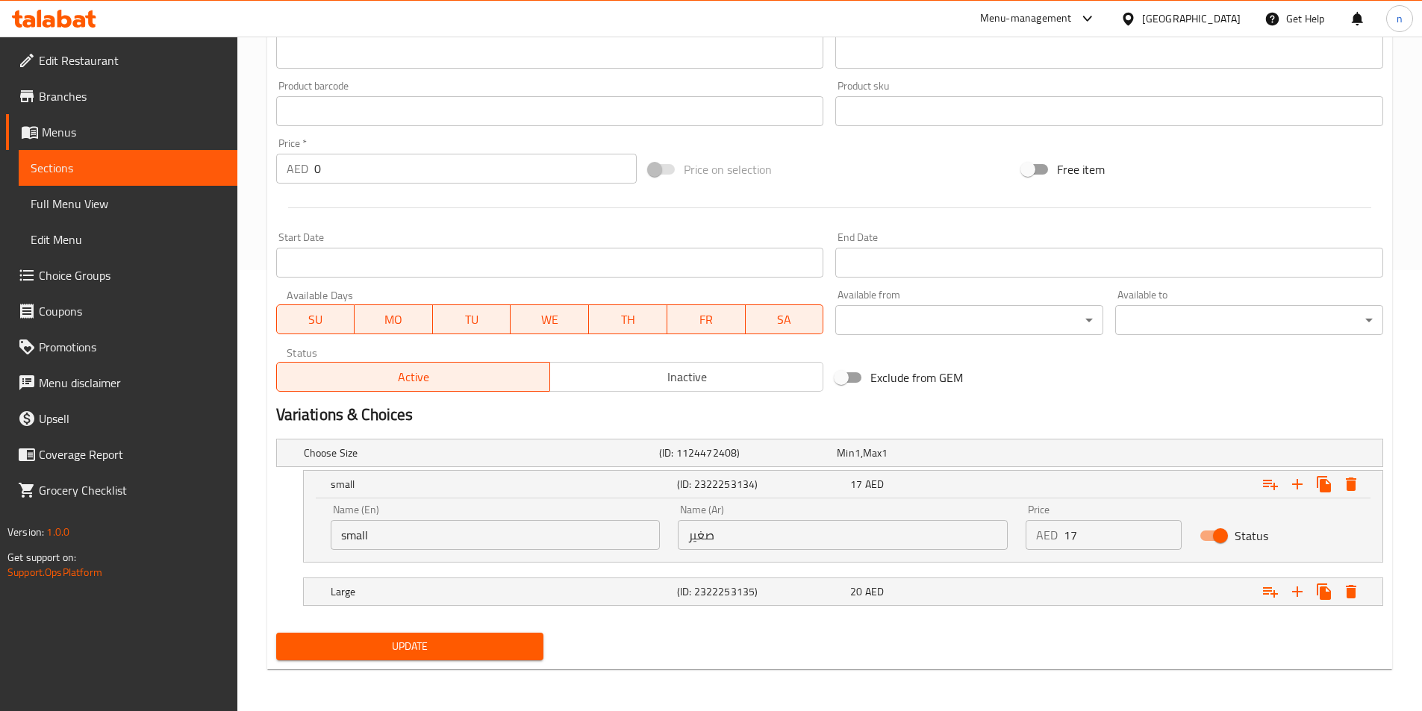
click at [601, 531] on input "small" at bounding box center [496, 535] width 330 height 30
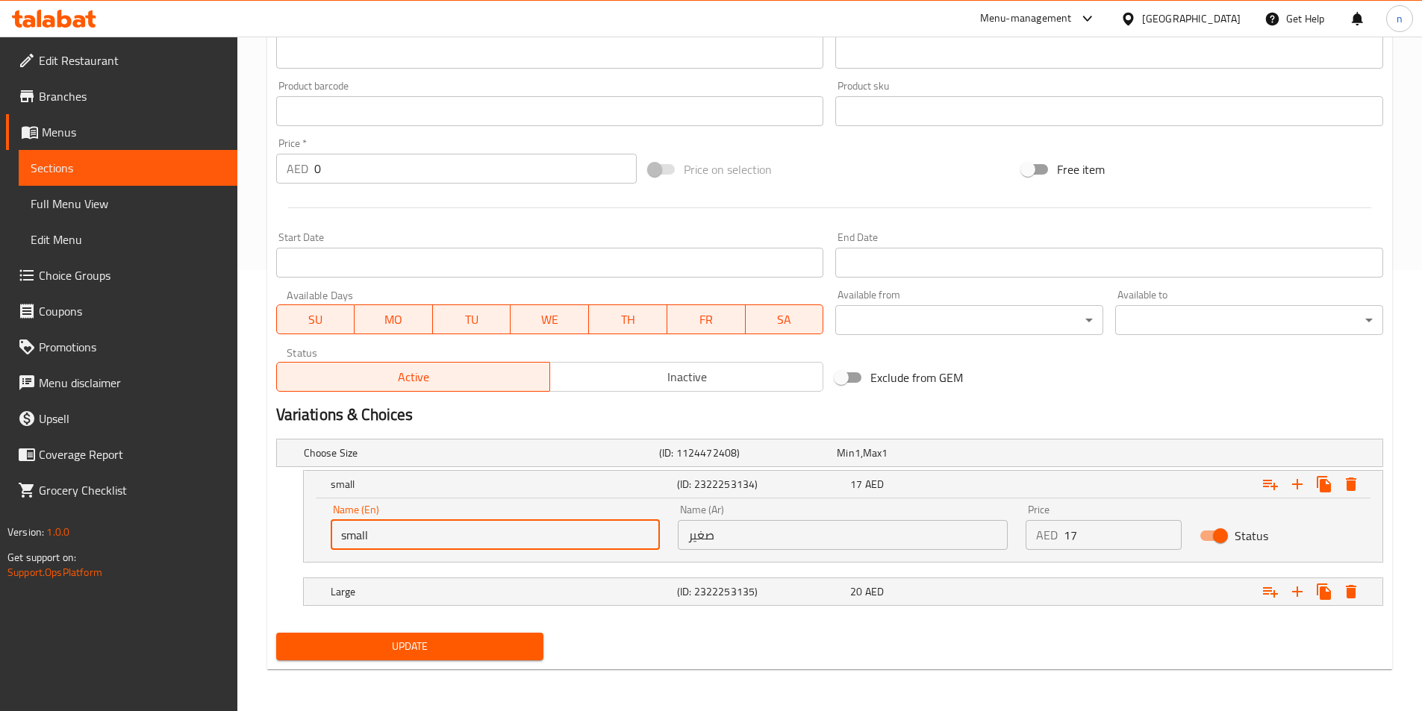
click at [601, 531] on input "small" at bounding box center [496, 535] width 330 height 30
click at [601, 531] on input "text" at bounding box center [496, 535] width 330 height 30
type input "Medium"
click at [811, 528] on input "صغير" at bounding box center [843, 535] width 330 height 30
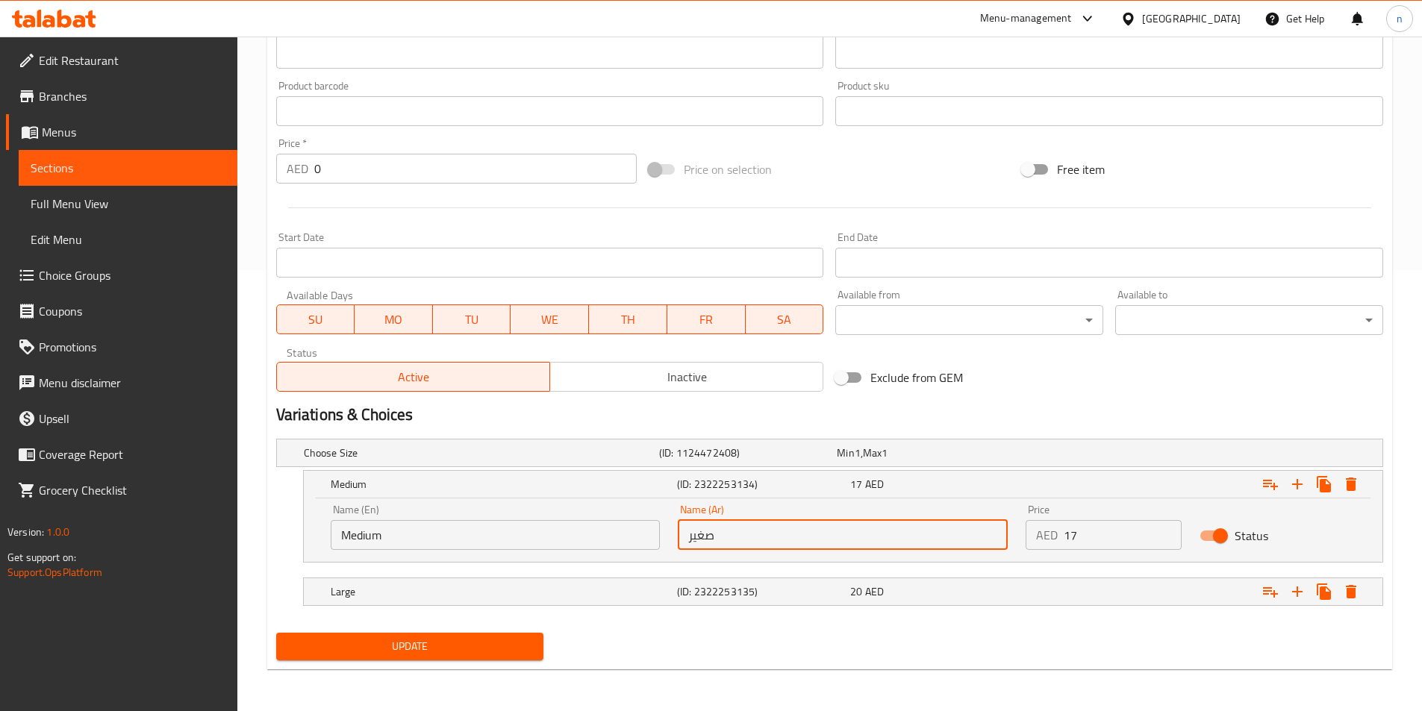
click at [811, 528] on input "صغير" at bounding box center [843, 535] width 330 height 30
click at [811, 528] on input "text" at bounding box center [843, 535] width 330 height 30
type input "وسط"
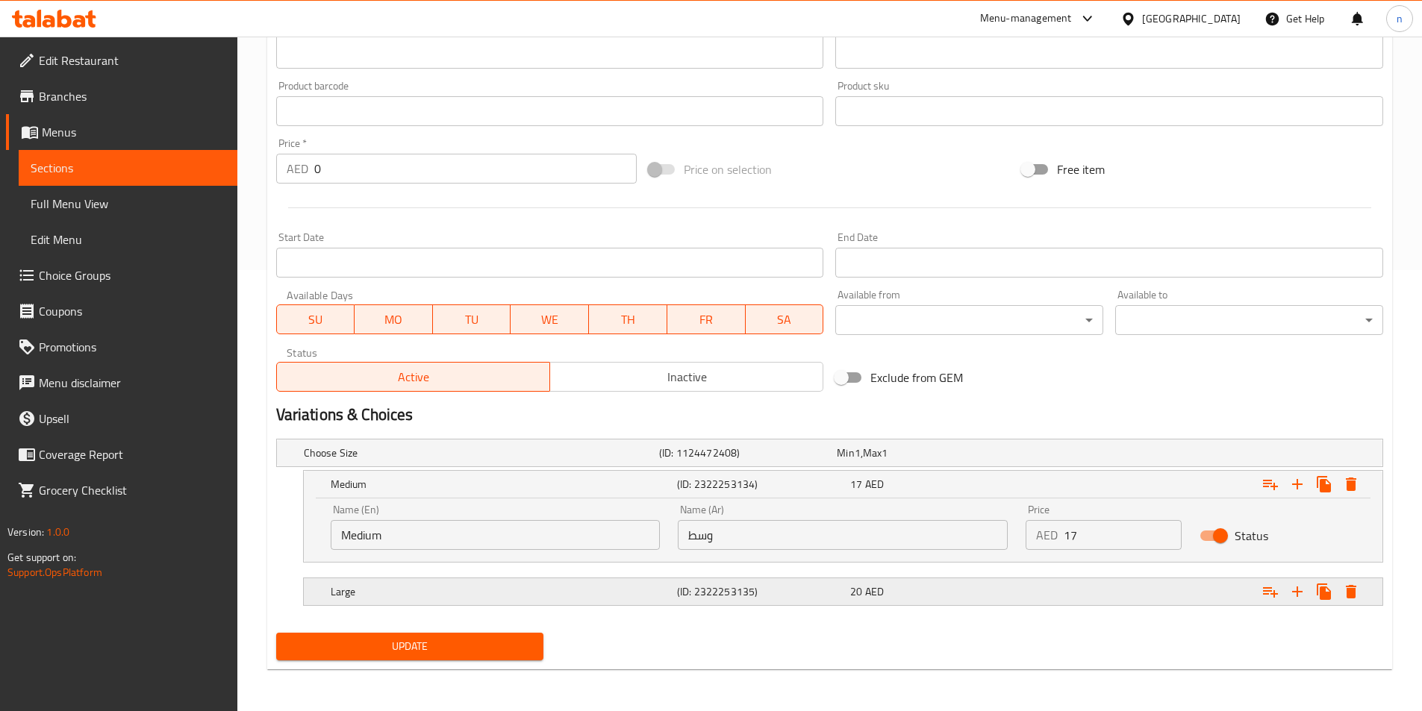
click at [887, 597] on div "20 AED" at bounding box center [933, 591] width 167 height 15
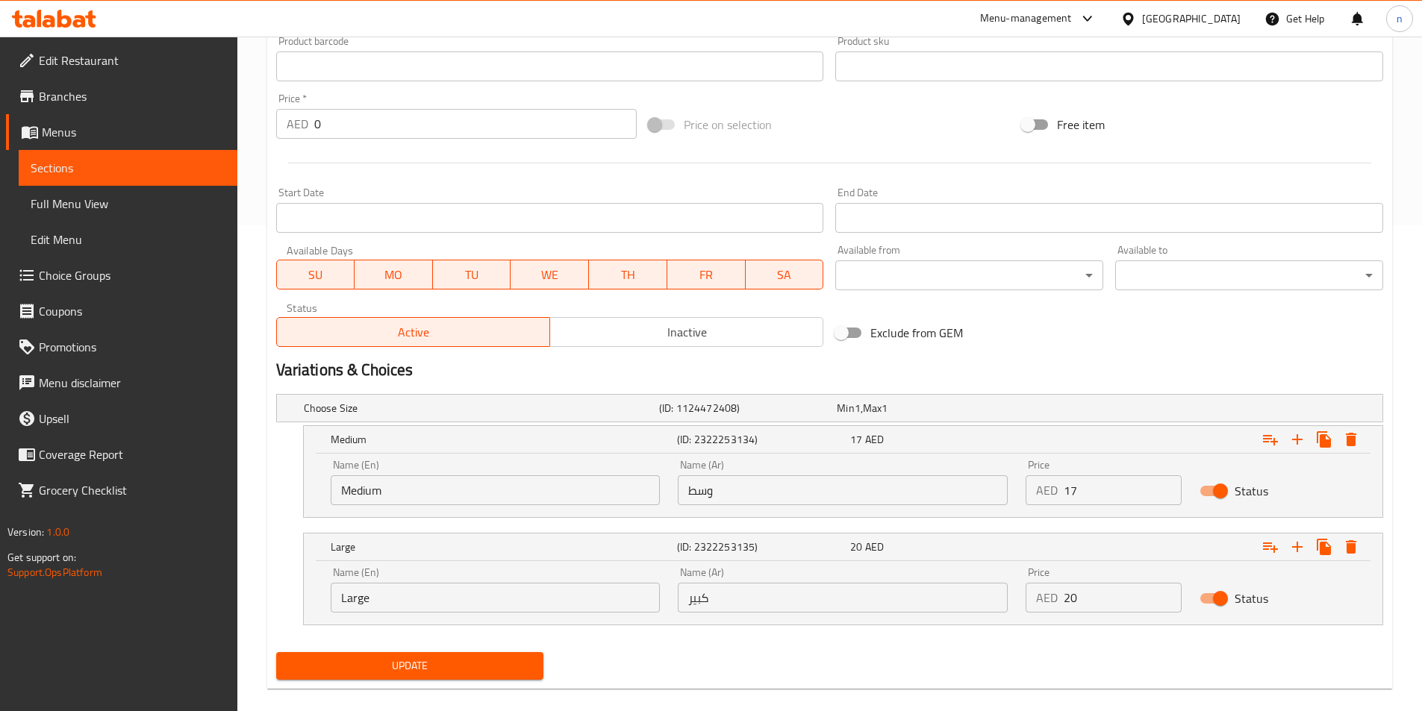
scroll to position [505, 0]
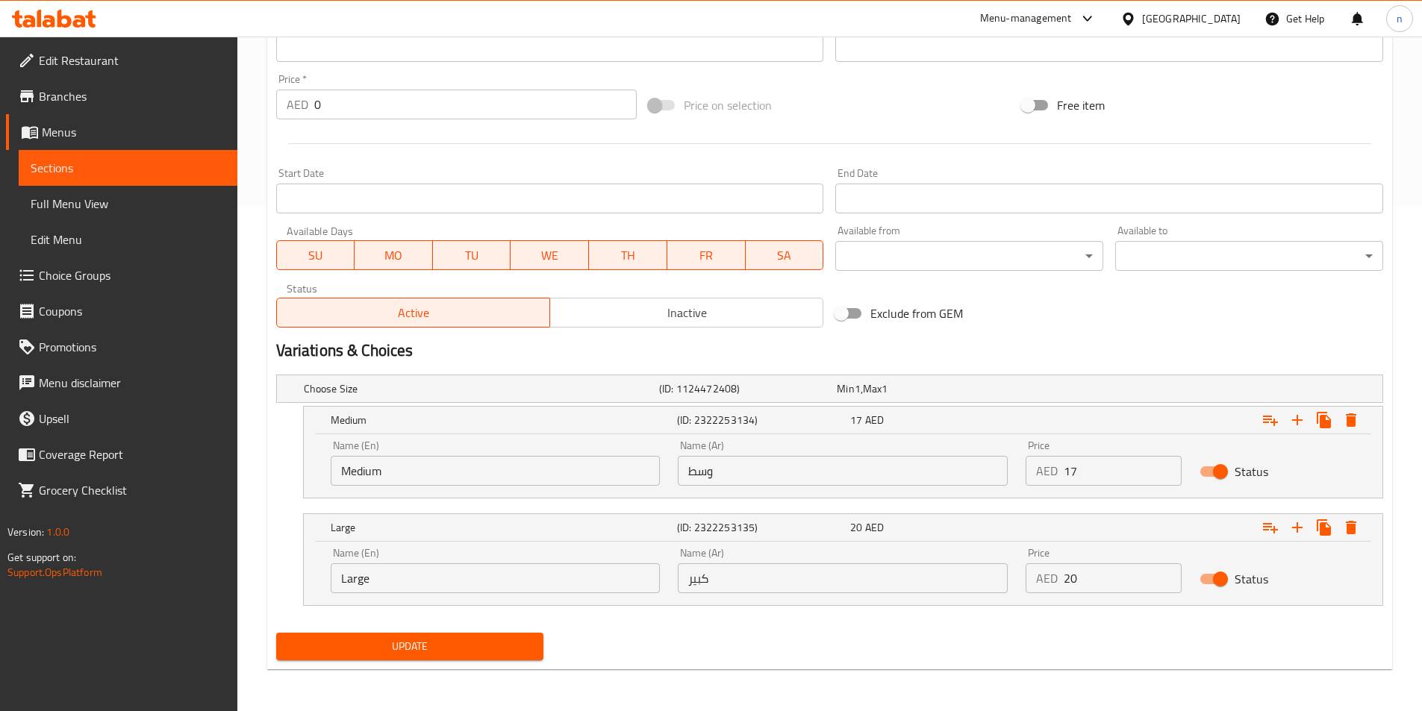
click at [456, 646] on span "Update" at bounding box center [410, 646] width 244 height 19
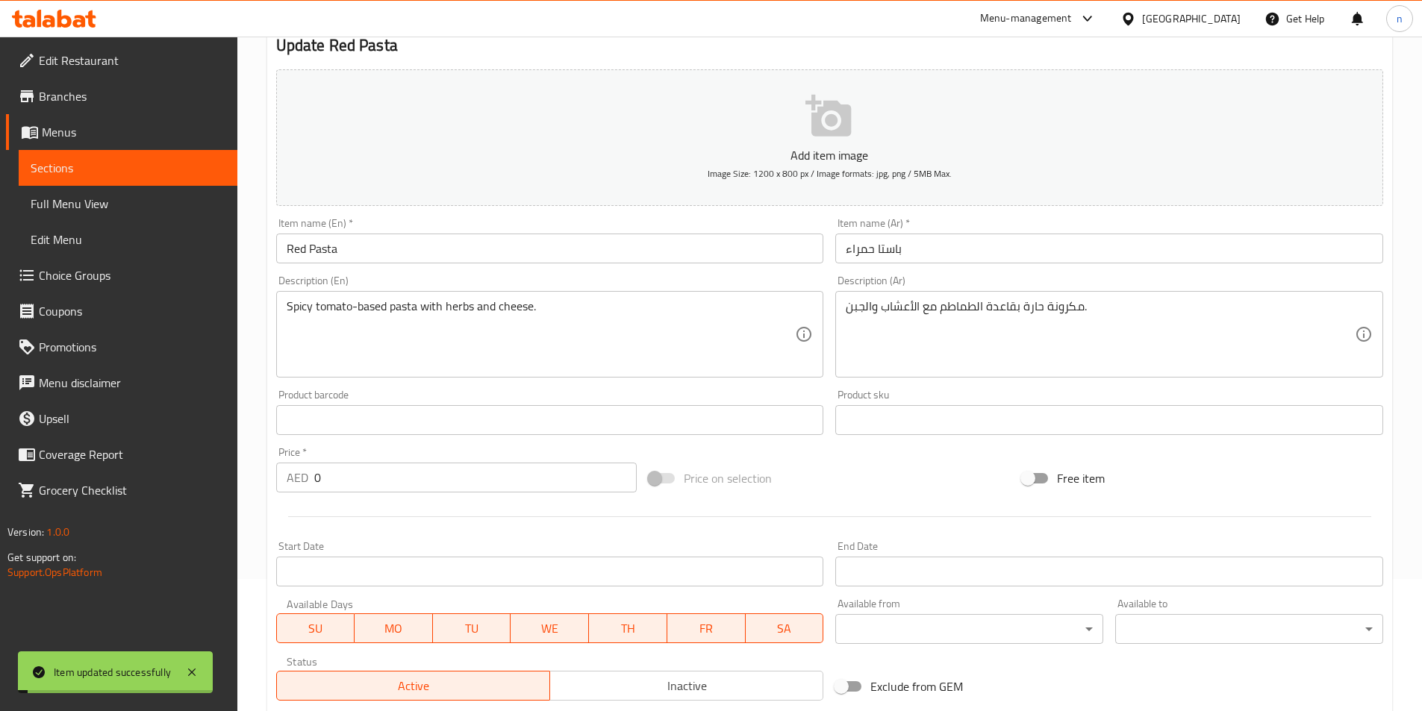
scroll to position [0, 0]
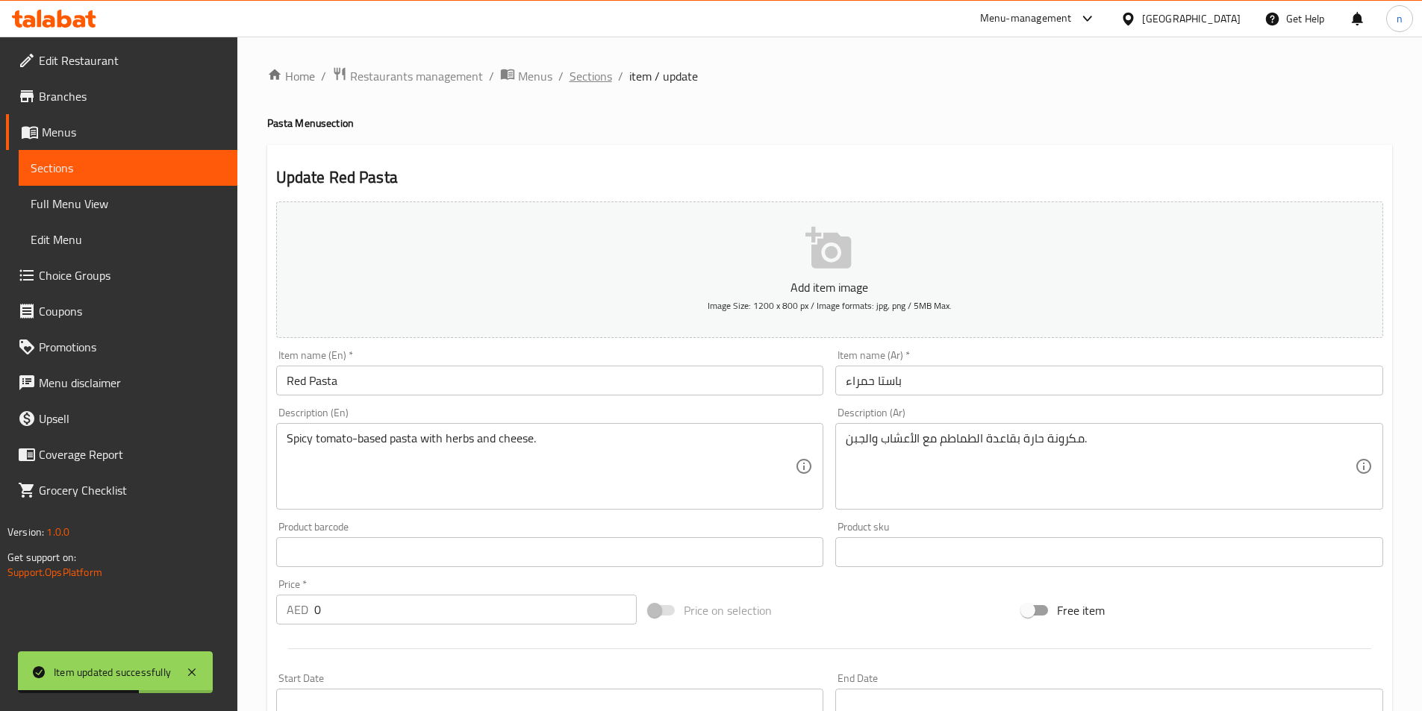
click at [587, 79] on span "Sections" at bounding box center [591, 76] width 43 height 18
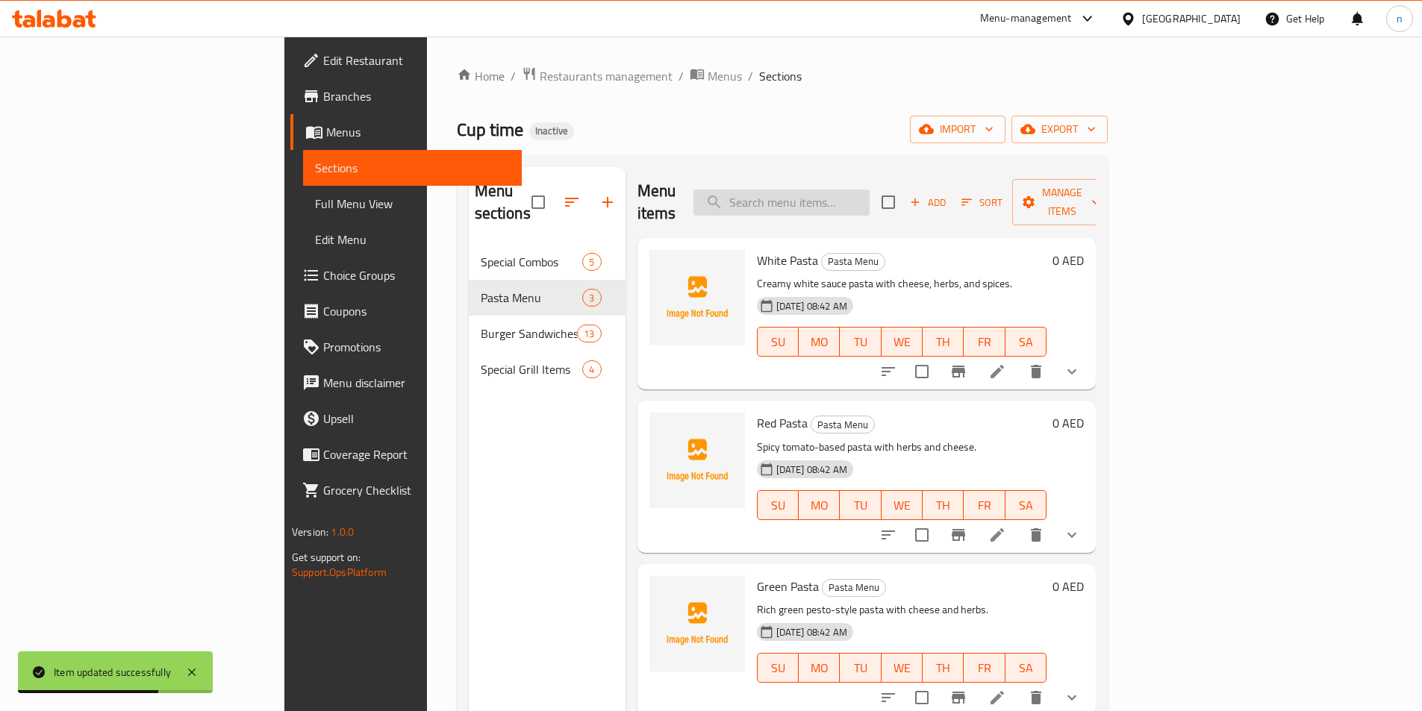
click at [865, 193] on input "search" at bounding box center [781, 203] width 176 height 26
paste input "Green Pasta"
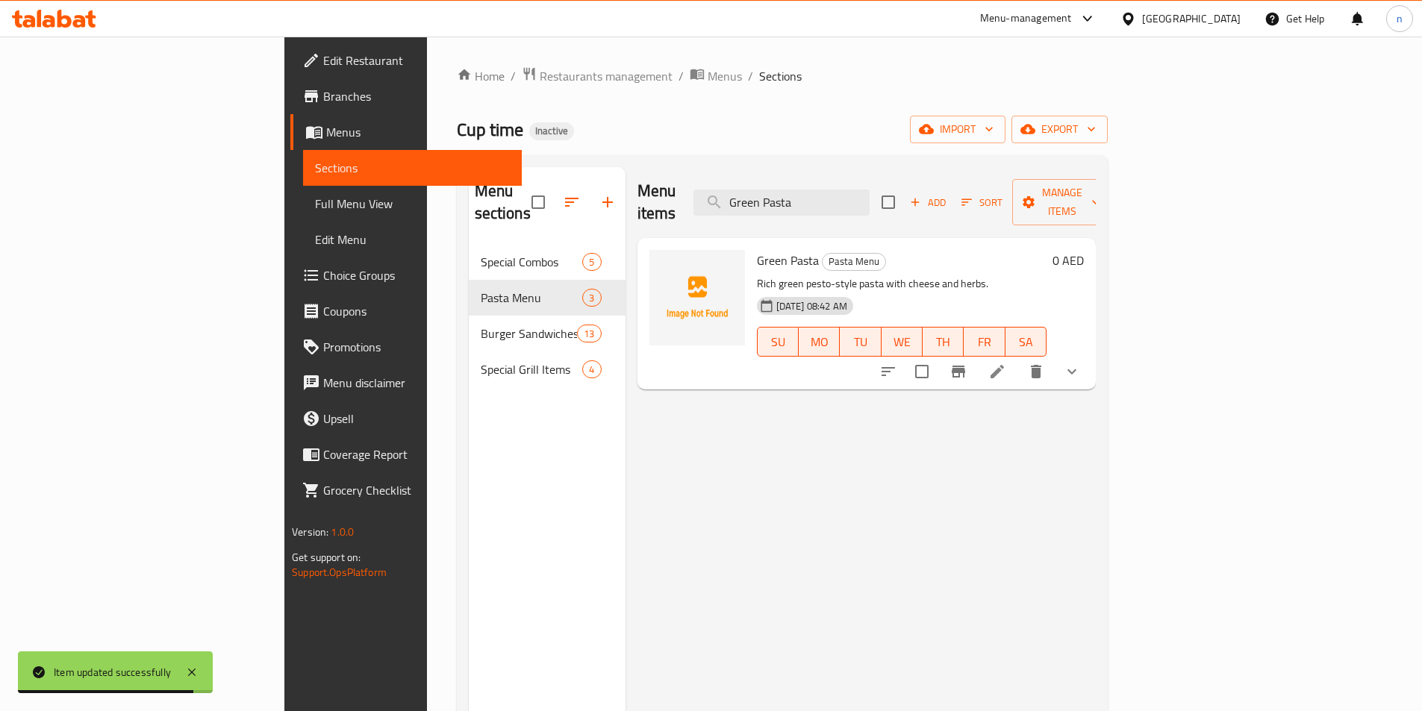
type input "Green Pasta"
click at [1018, 359] on li at bounding box center [997, 371] width 42 height 27
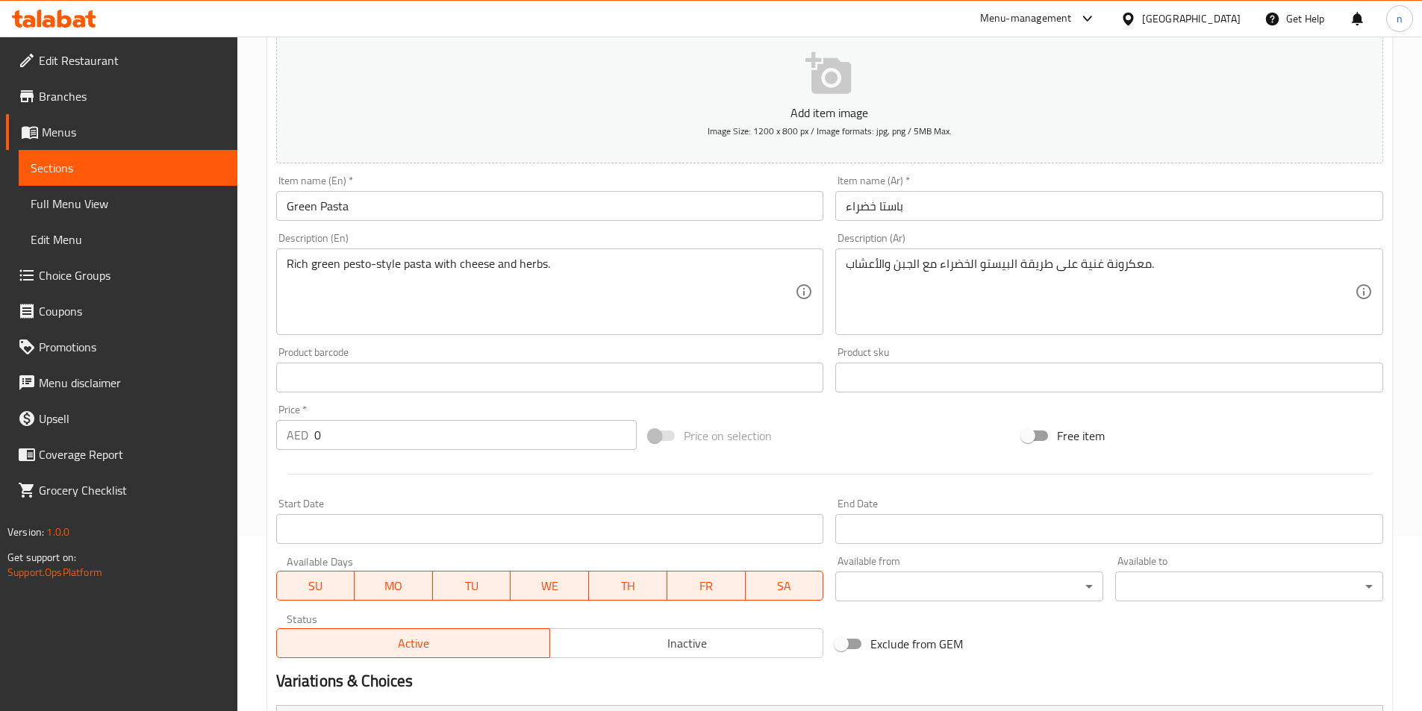
scroll to position [377, 0]
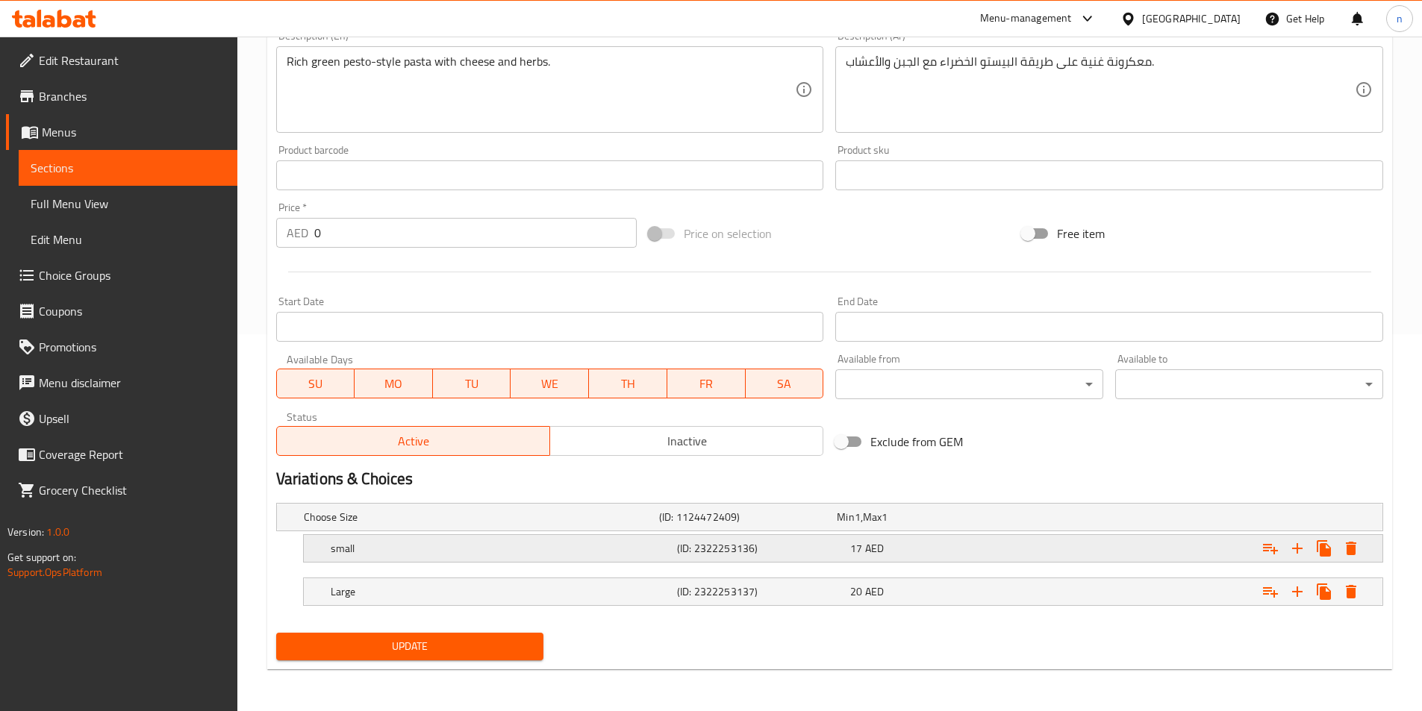
click at [711, 549] on h5 "(ID: 2322253136)" at bounding box center [760, 548] width 167 height 15
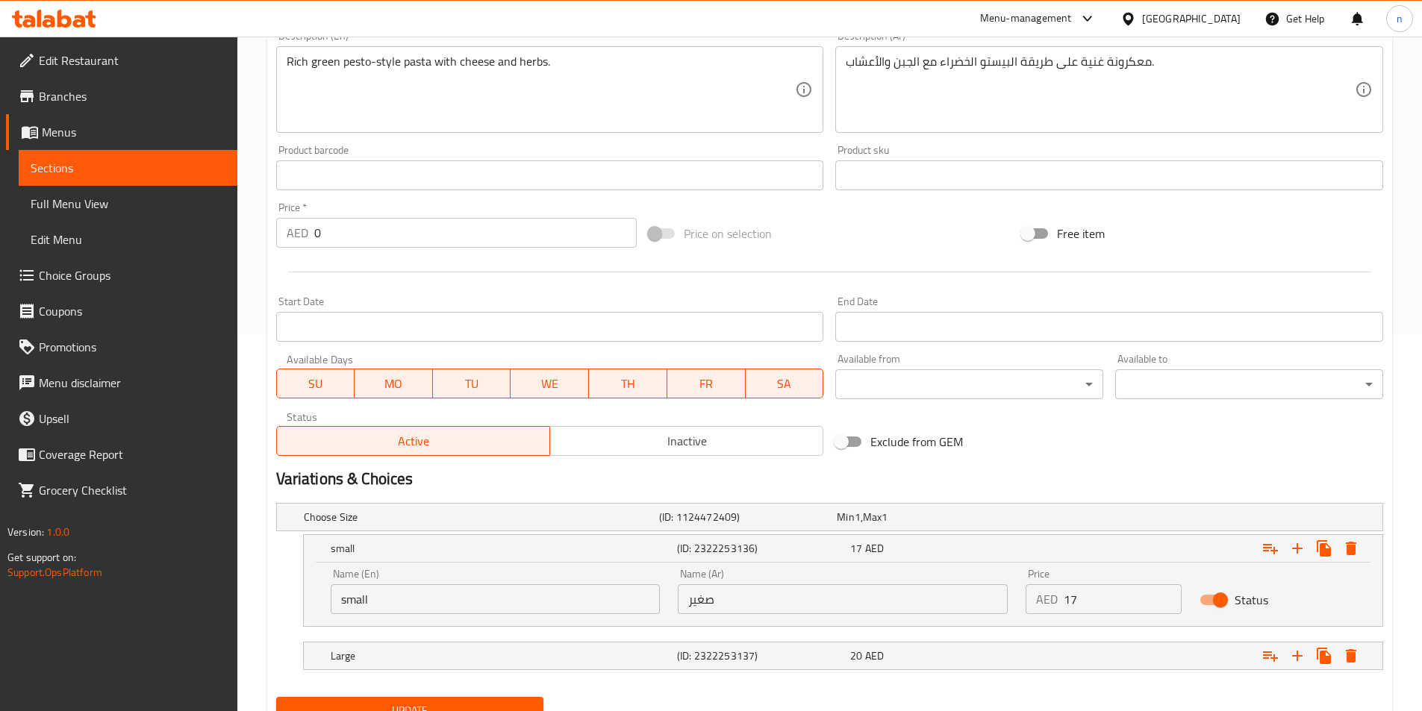
click at [517, 581] on div "Name (En) small Name (En)" at bounding box center [496, 592] width 330 height 46
click at [510, 592] on input "small" at bounding box center [496, 599] width 330 height 30
click at [510, 592] on input "text" at bounding box center [496, 599] width 330 height 30
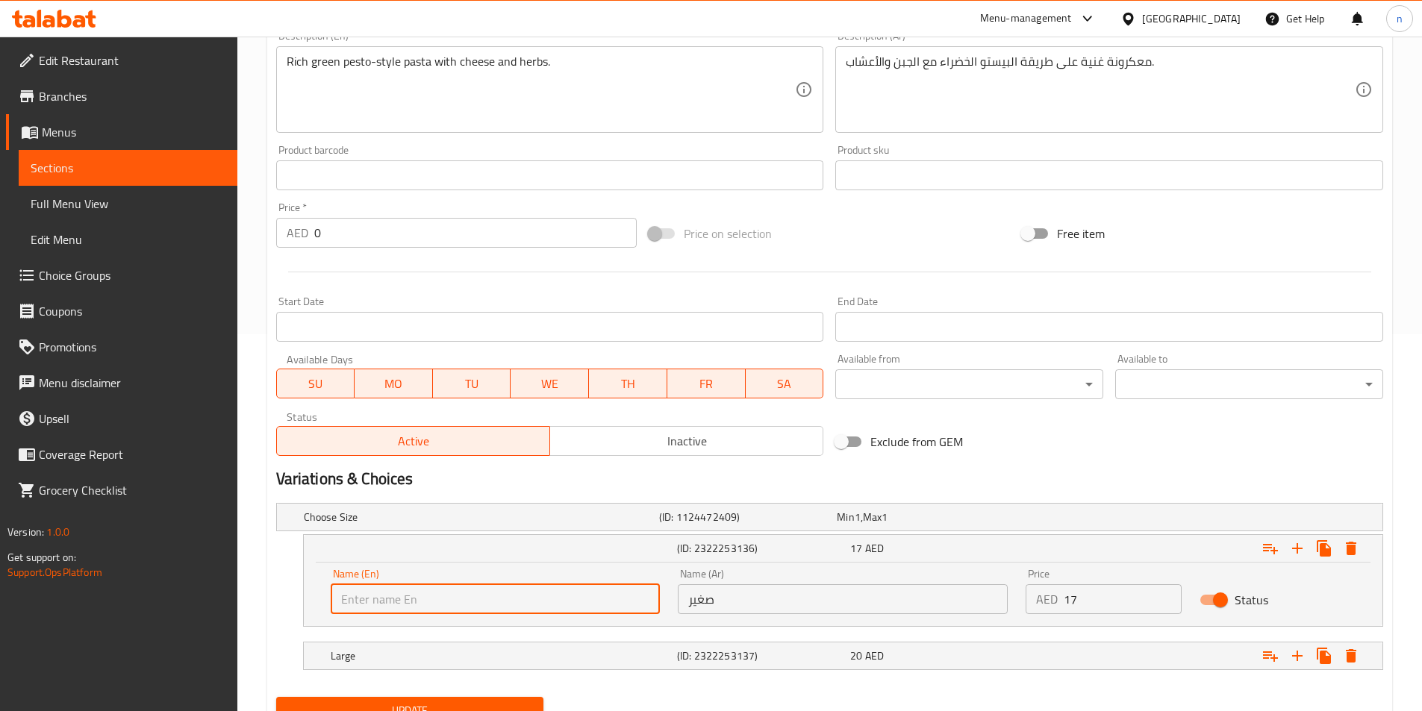
type input "Medium"
click at [720, 593] on input "صغير" at bounding box center [843, 599] width 330 height 30
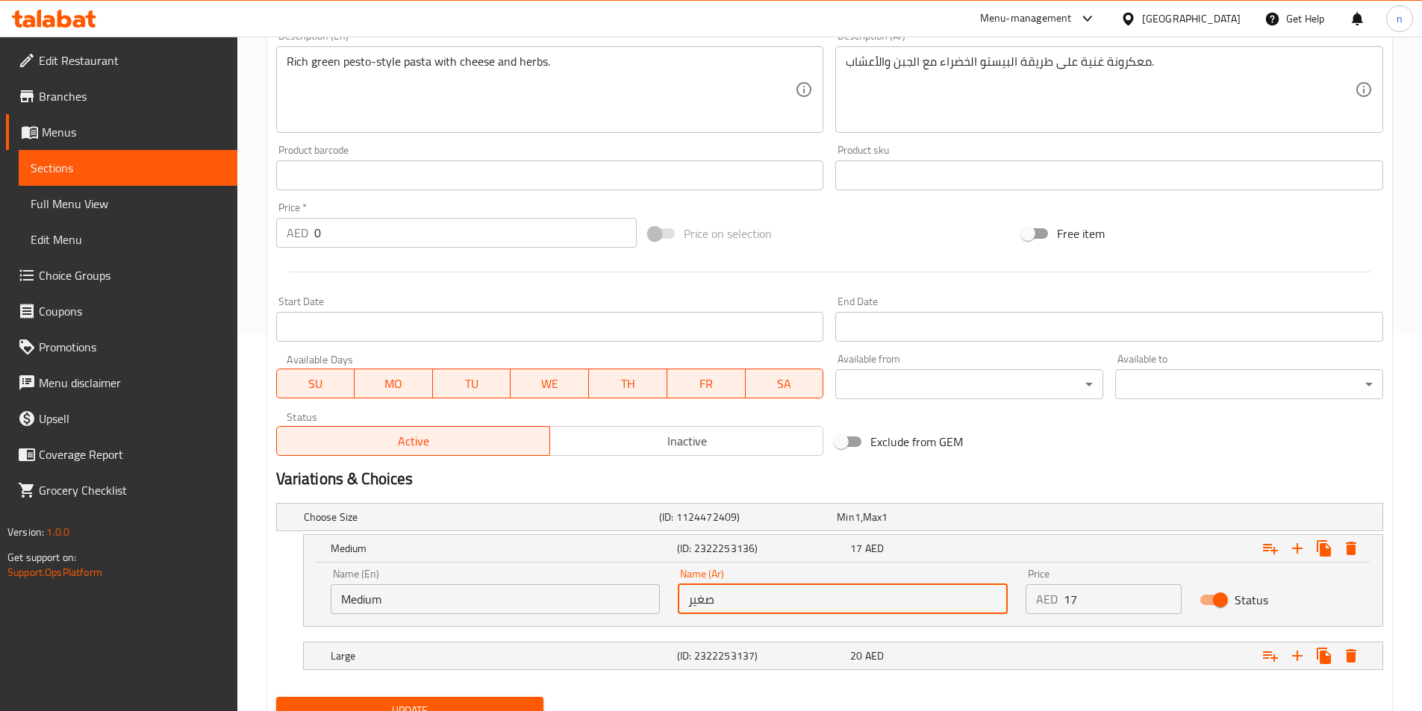
click at [720, 593] on input "صغير" at bounding box center [843, 599] width 330 height 30
click at [720, 593] on input "text" at bounding box center [843, 599] width 330 height 30
type input "صغير"
click at [733, 593] on input "صغير" at bounding box center [843, 599] width 330 height 30
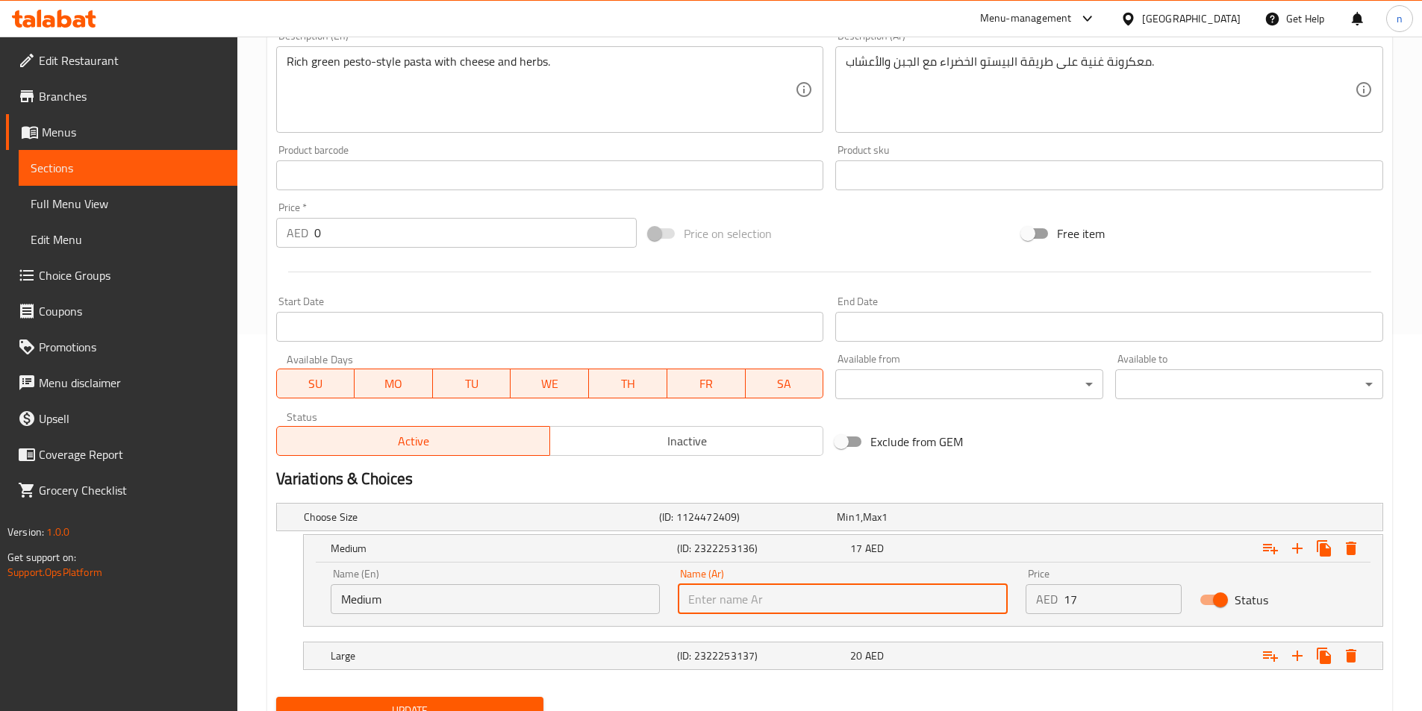
click at [733, 593] on input "text" at bounding box center [843, 599] width 330 height 30
type input "وسط"
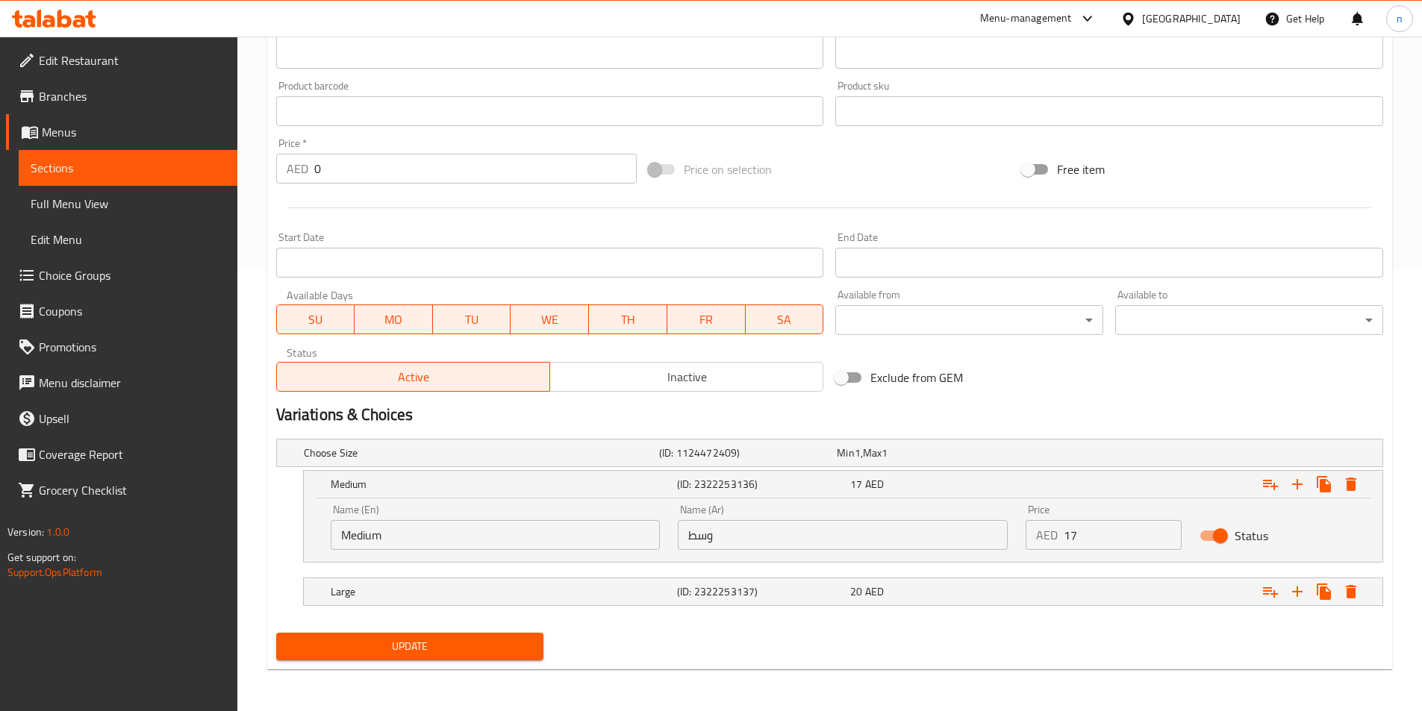
click at [870, 637] on div "Update" at bounding box center [829, 647] width 1119 height 40
click at [493, 655] on span "Update" at bounding box center [410, 646] width 244 height 19
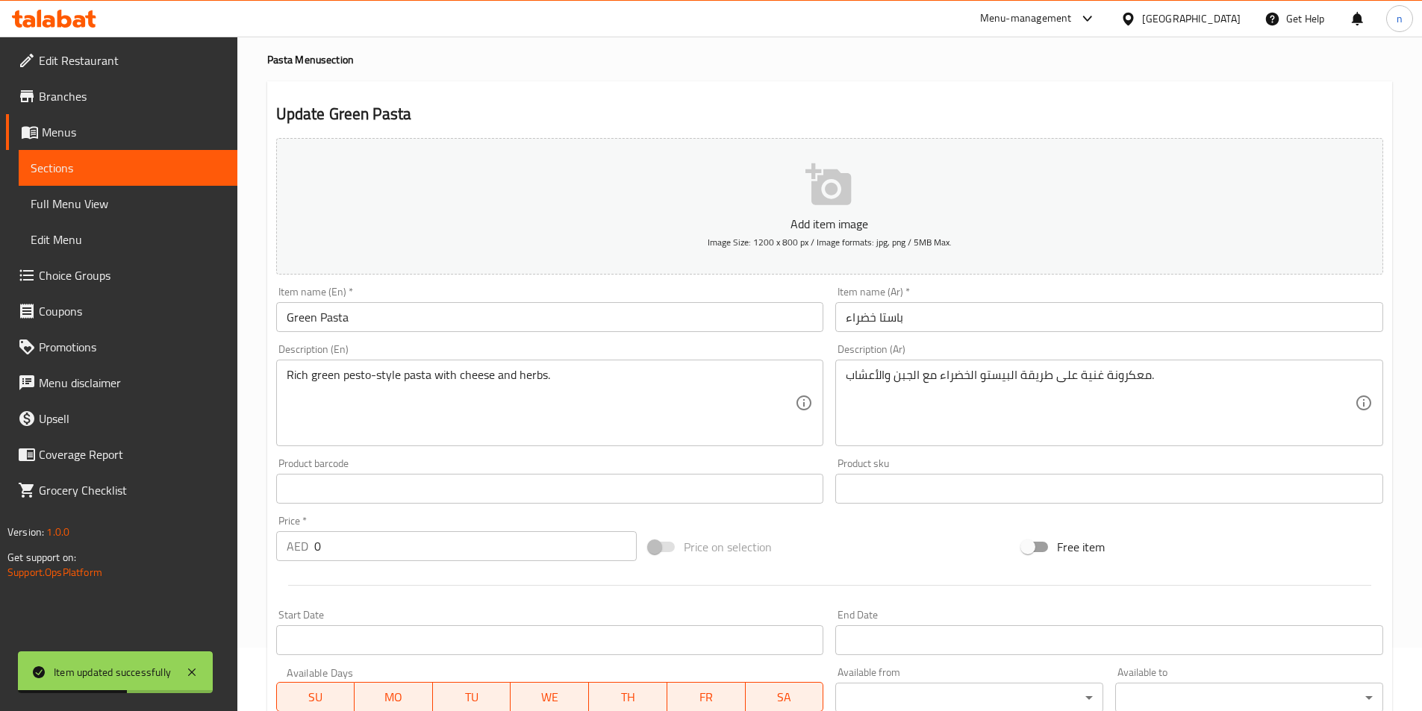
scroll to position [0, 0]
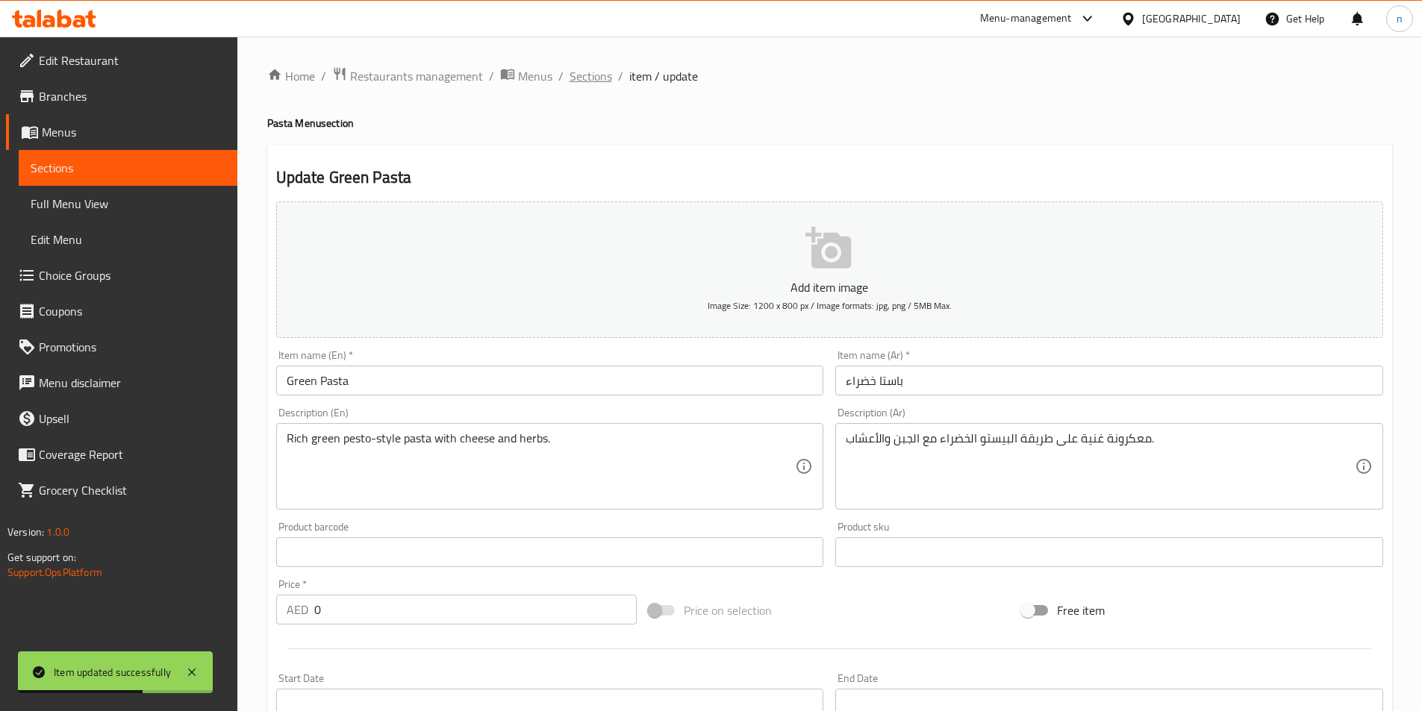
click at [593, 75] on span "Sections" at bounding box center [591, 76] width 43 height 18
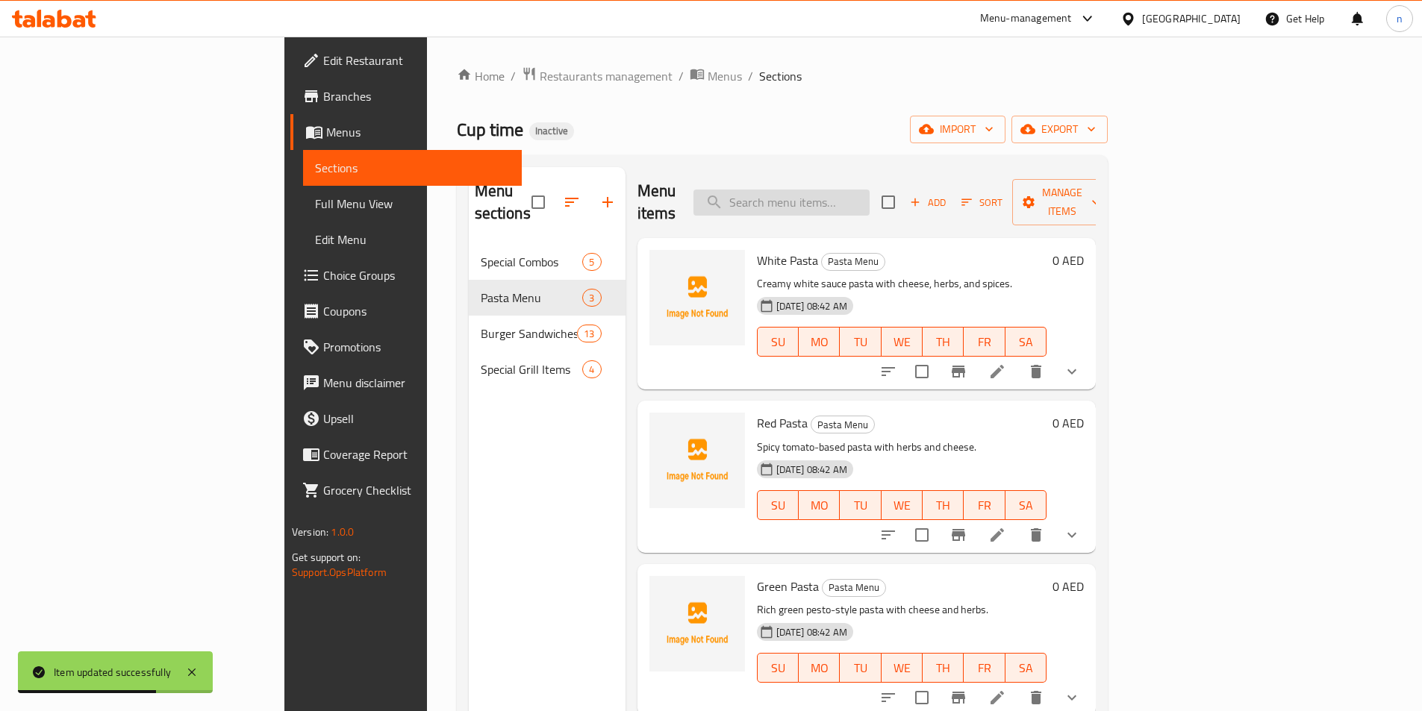
click at [858, 202] on input "search" at bounding box center [781, 203] width 176 height 26
paste input "Chicken Burger"
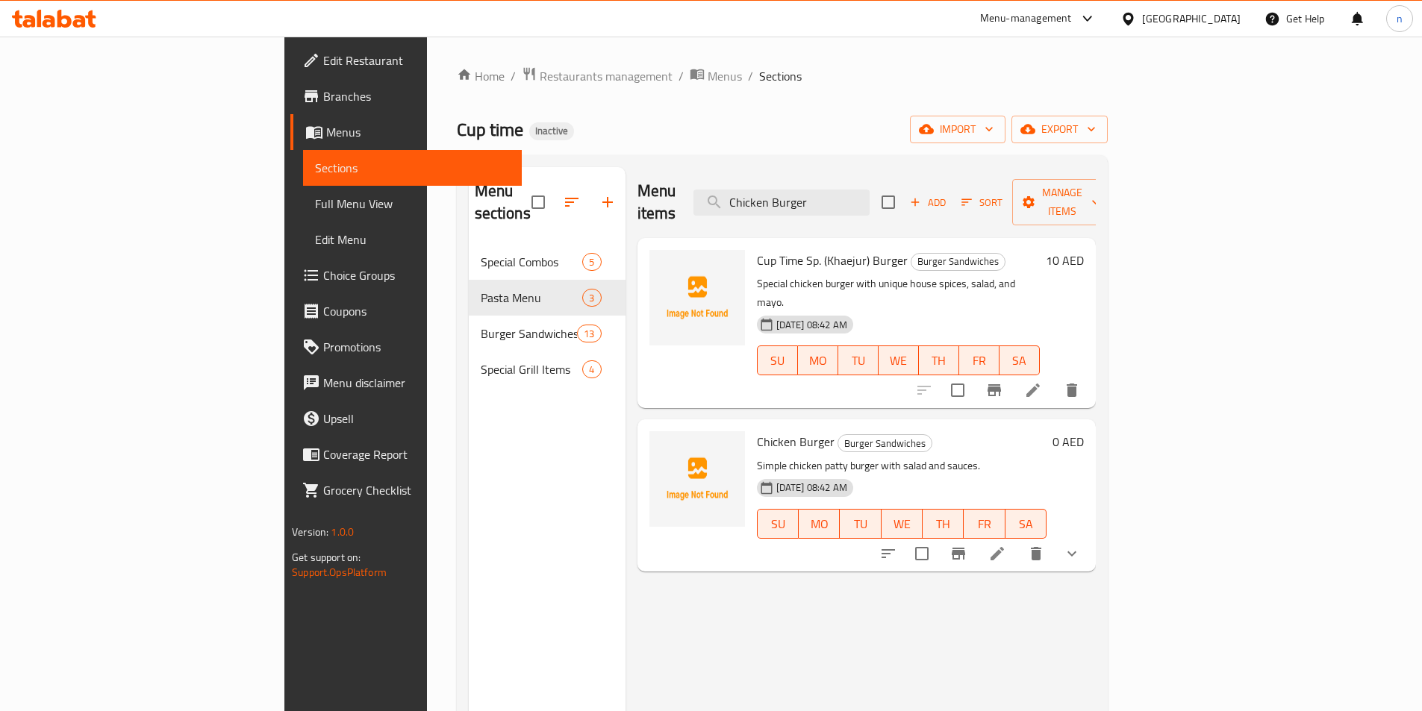
type input "Chicken Burger"
click at [1018, 540] on li at bounding box center [997, 553] width 42 height 27
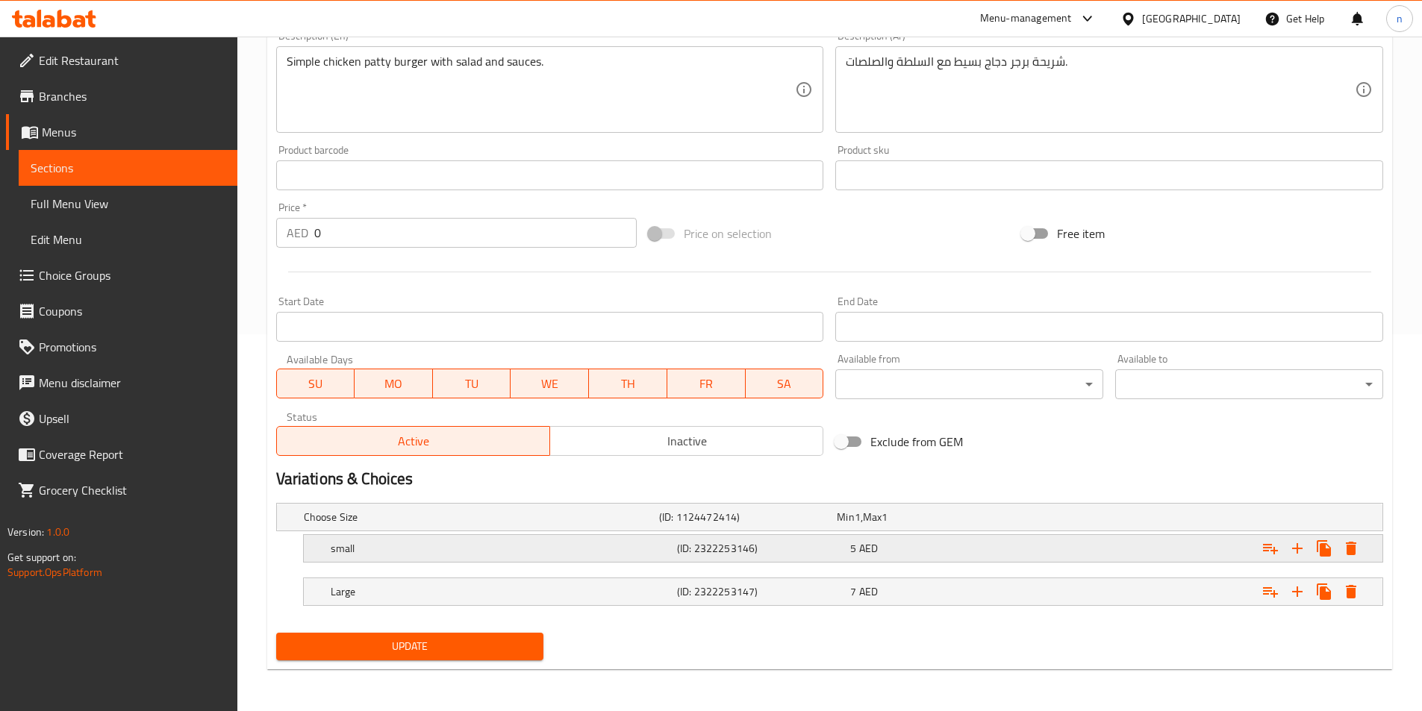
click at [659, 541] on h5 "small" at bounding box center [501, 548] width 340 height 15
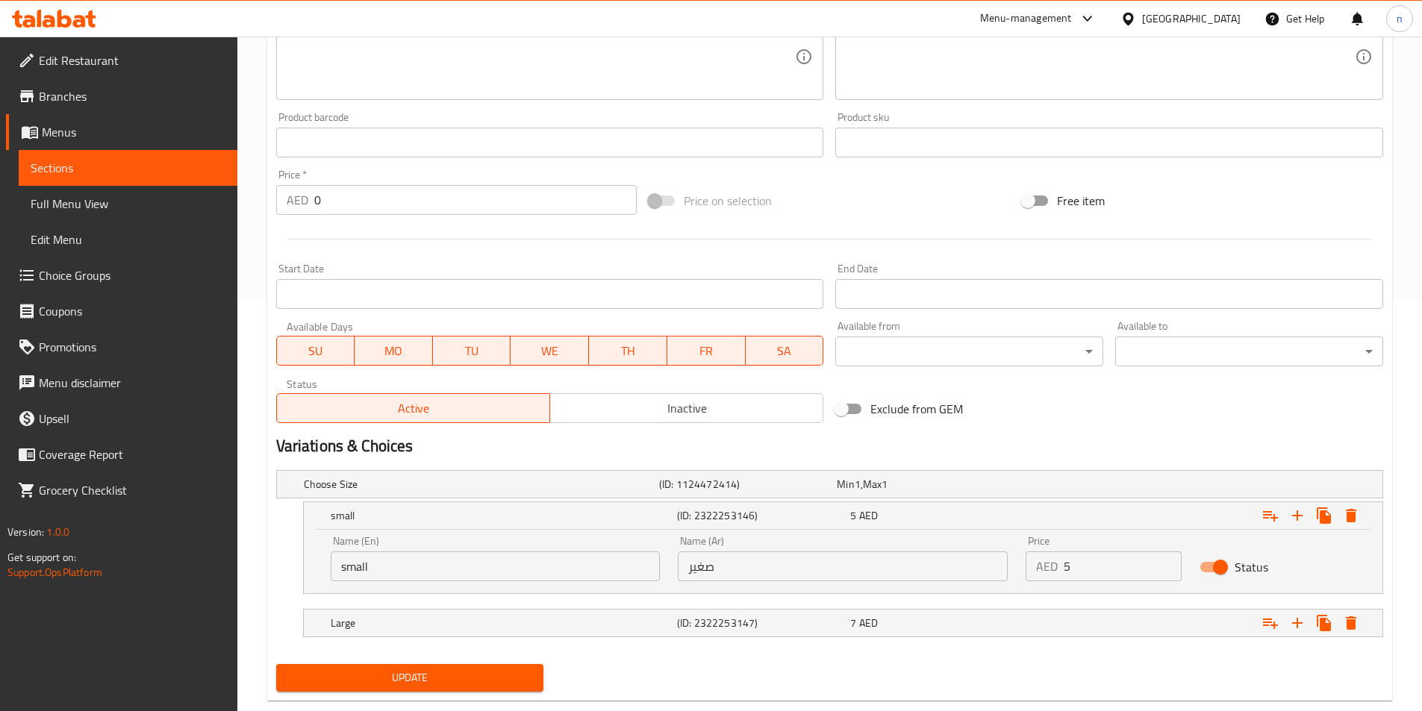
scroll to position [440, 0]
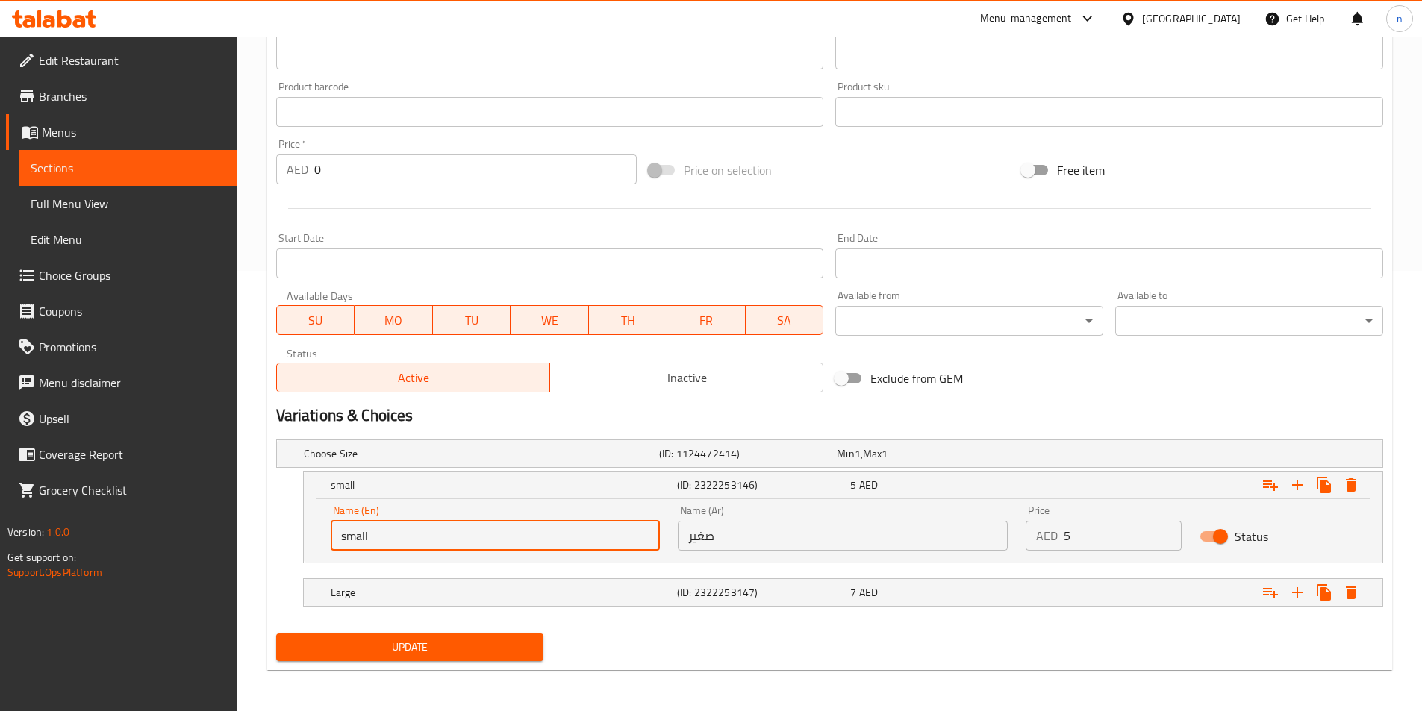
click at [608, 544] on input "small" at bounding box center [496, 536] width 330 height 30
click at [608, 544] on input "text" at bounding box center [496, 536] width 330 height 30
type input "Medium"
click at [747, 552] on div "Name (Ar) صغير Name (Ar)" at bounding box center [843, 527] width 348 height 63
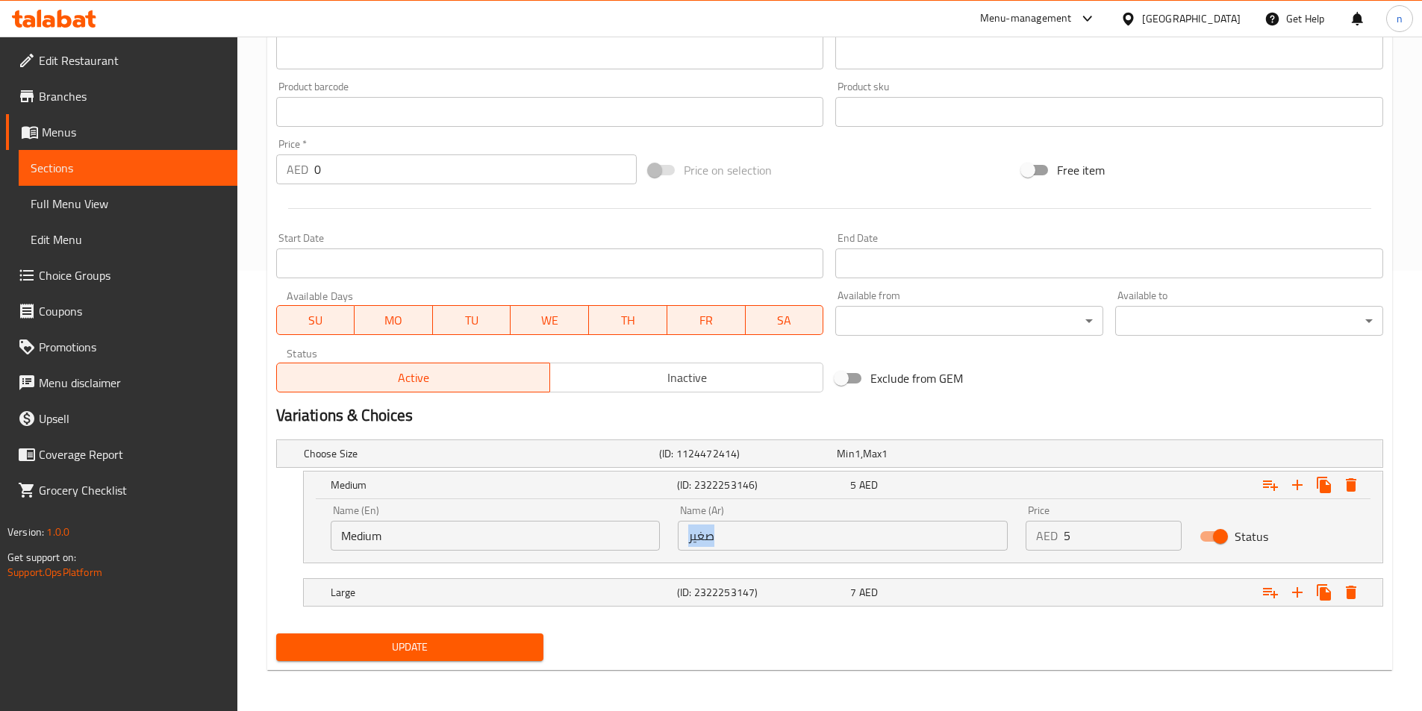
click at [747, 552] on div "Name (Ar) صغير Name (Ar)" at bounding box center [843, 527] width 348 height 63
click at [741, 531] on input "صغير" at bounding box center [843, 536] width 330 height 30
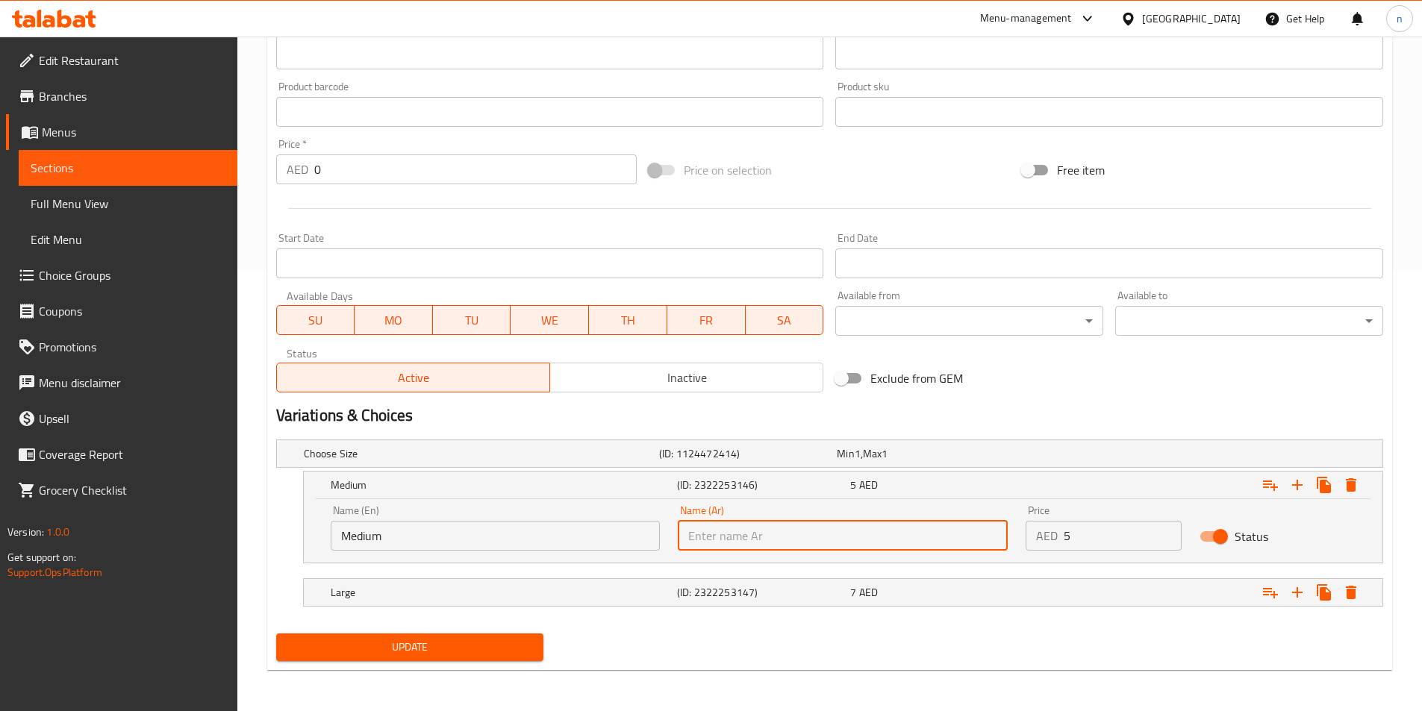
click at [741, 531] on input "text" at bounding box center [843, 536] width 330 height 30
type input "وسط"
click at [514, 653] on span "Update" at bounding box center [410, 647] width 244 height 19
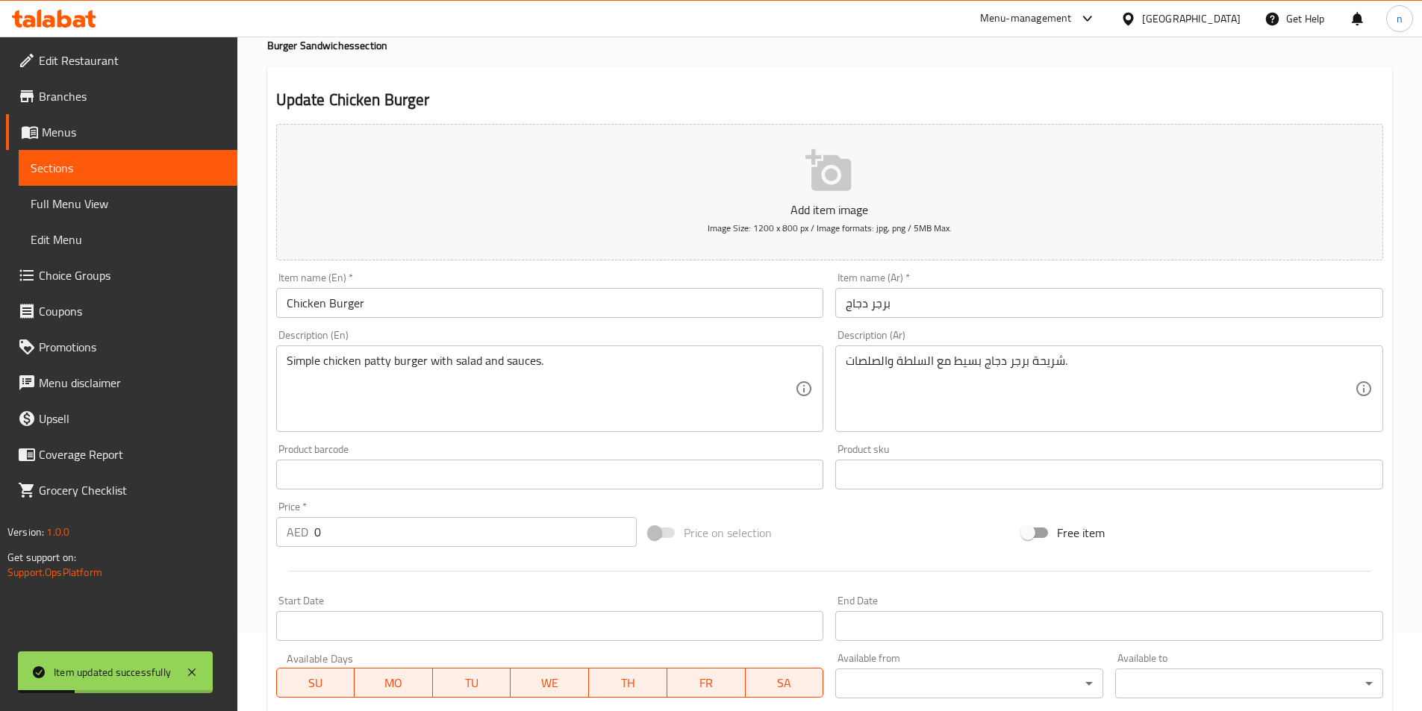
scroll to position [0, 0]
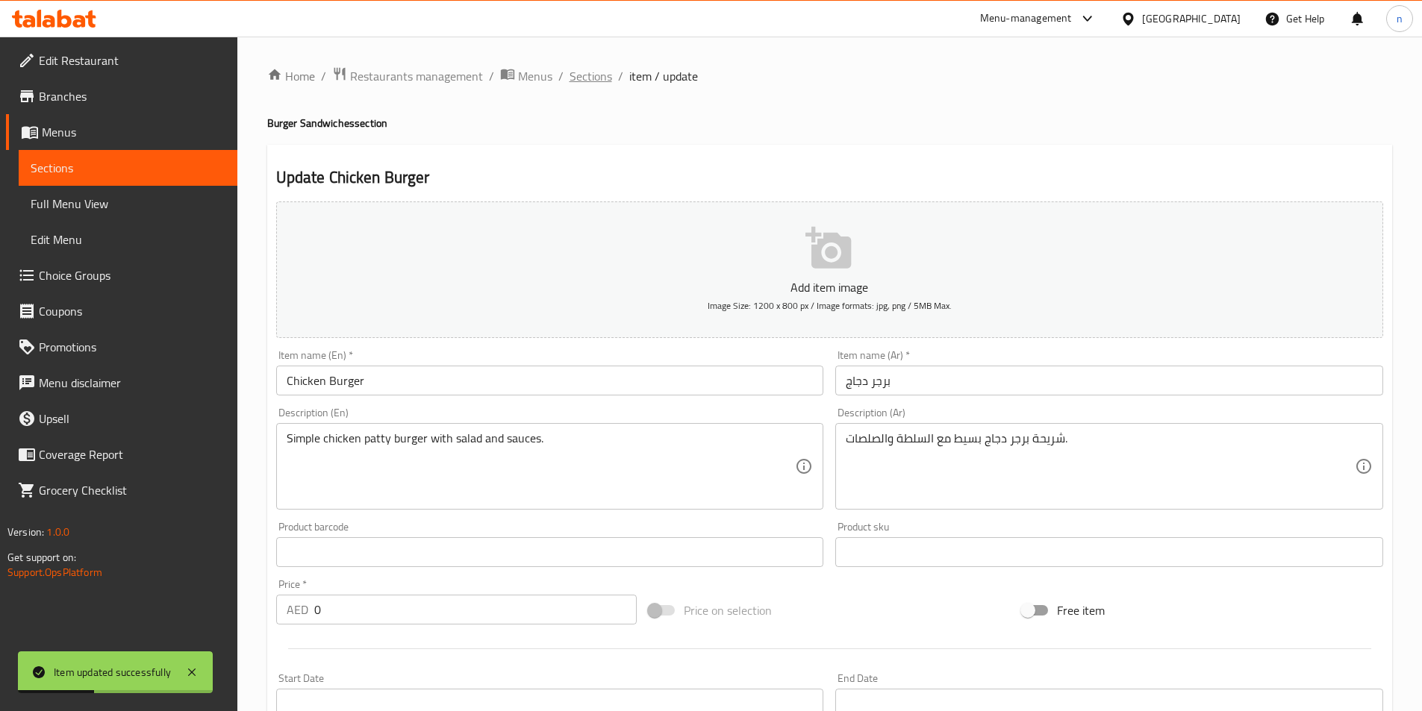
click at [571, 75] on span "Sections" at bounding box center [591, 76] width 43 height 18
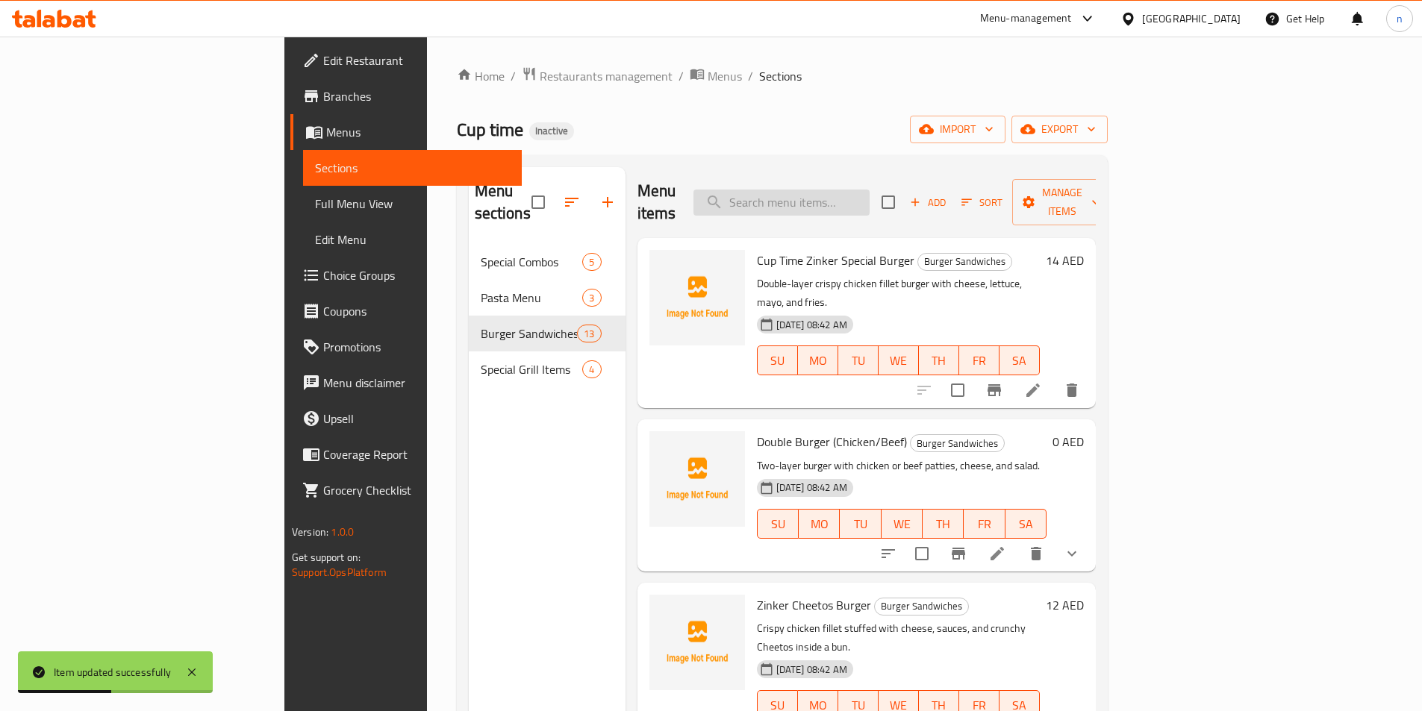
click at [870, 195] on input "search" at bounding box center [781, 203] width 176 height 26
paste input "Beef Burger"
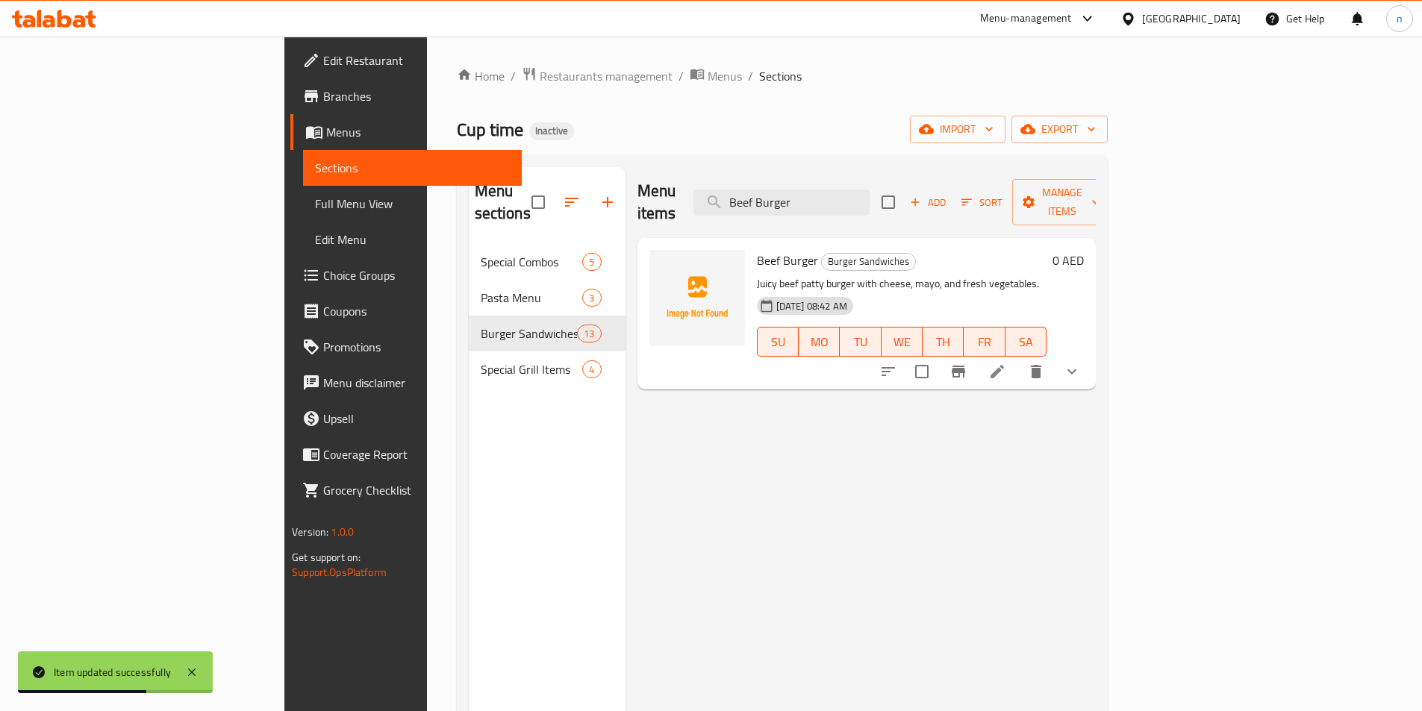
type input "Beef Burger"
click at [1090, 366] on div at bounding box center [979, 372] width 219 height 36
click at [1004, 365] on icon at bounding box center [996, 371] width 13 height 13
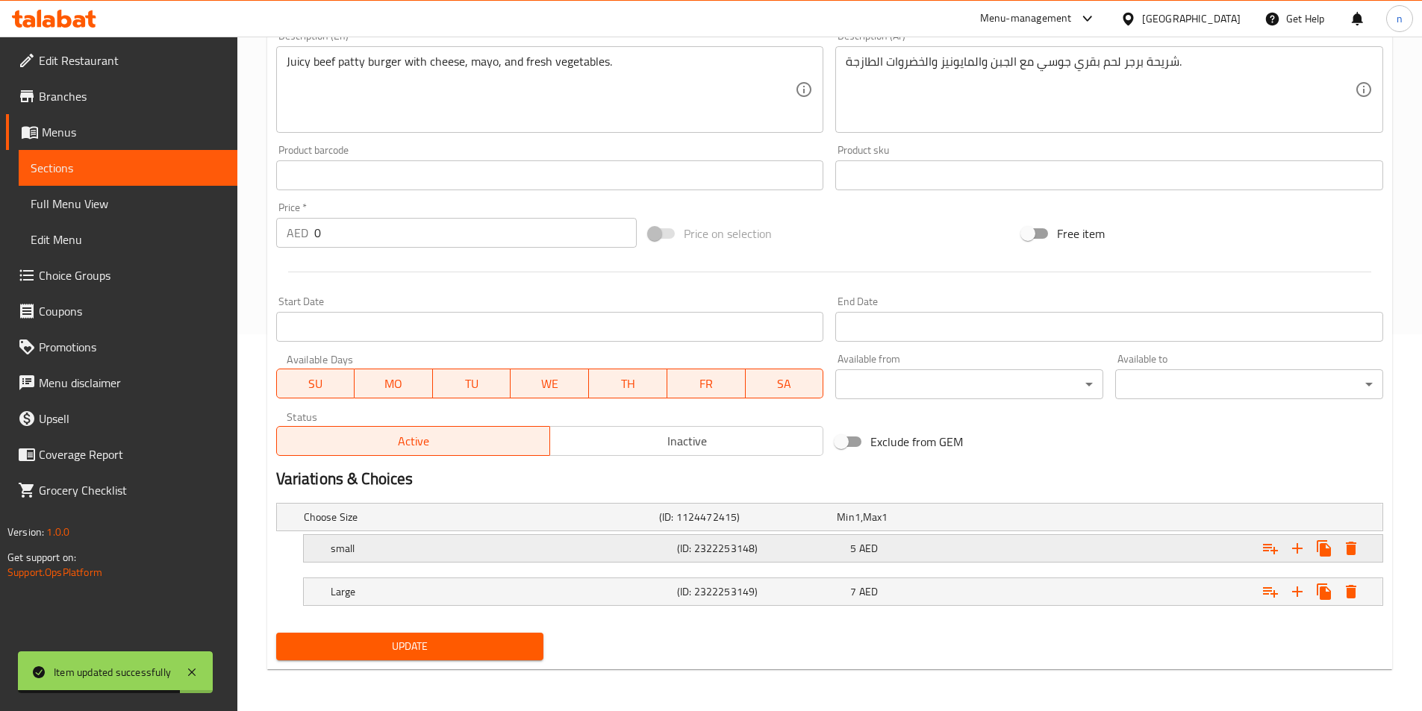
click at [657, 543] on h5 "small" at bounding box center [501, 548] width 340 height 15
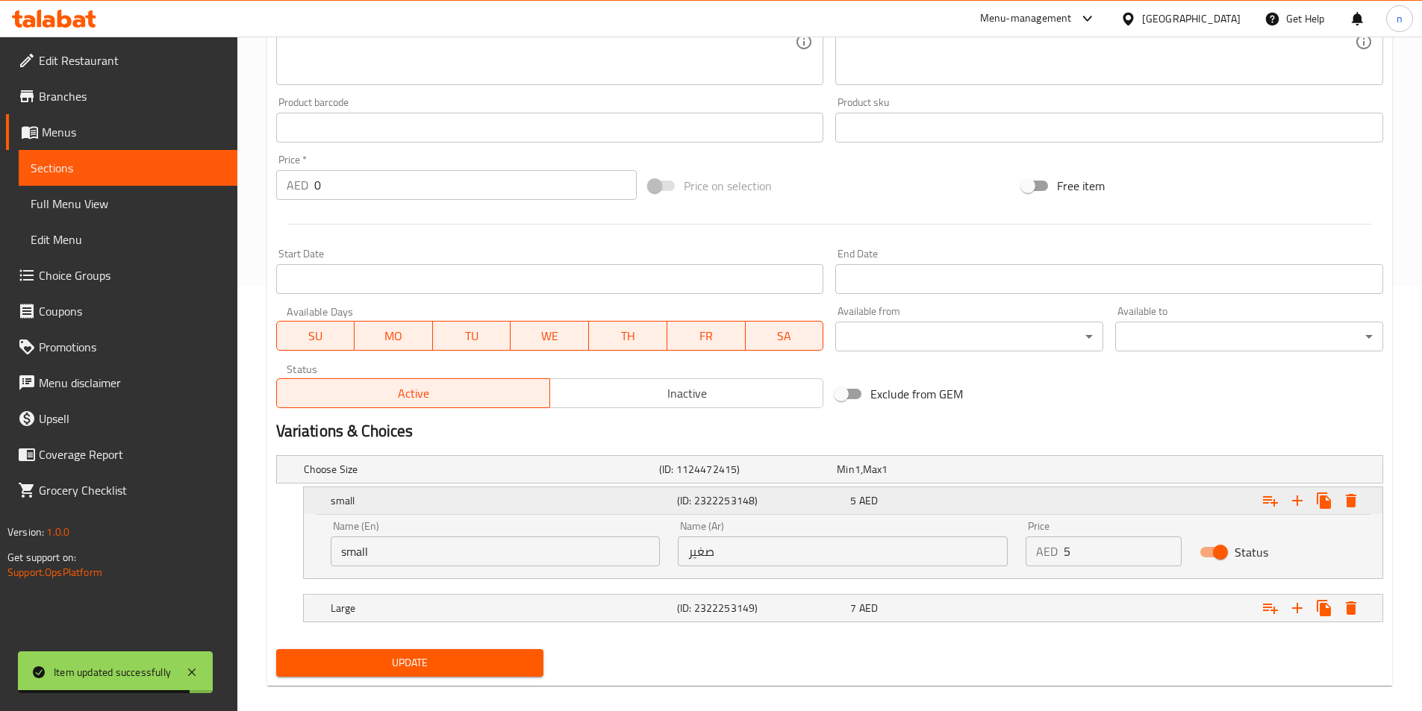
scroll to position [441, 0]
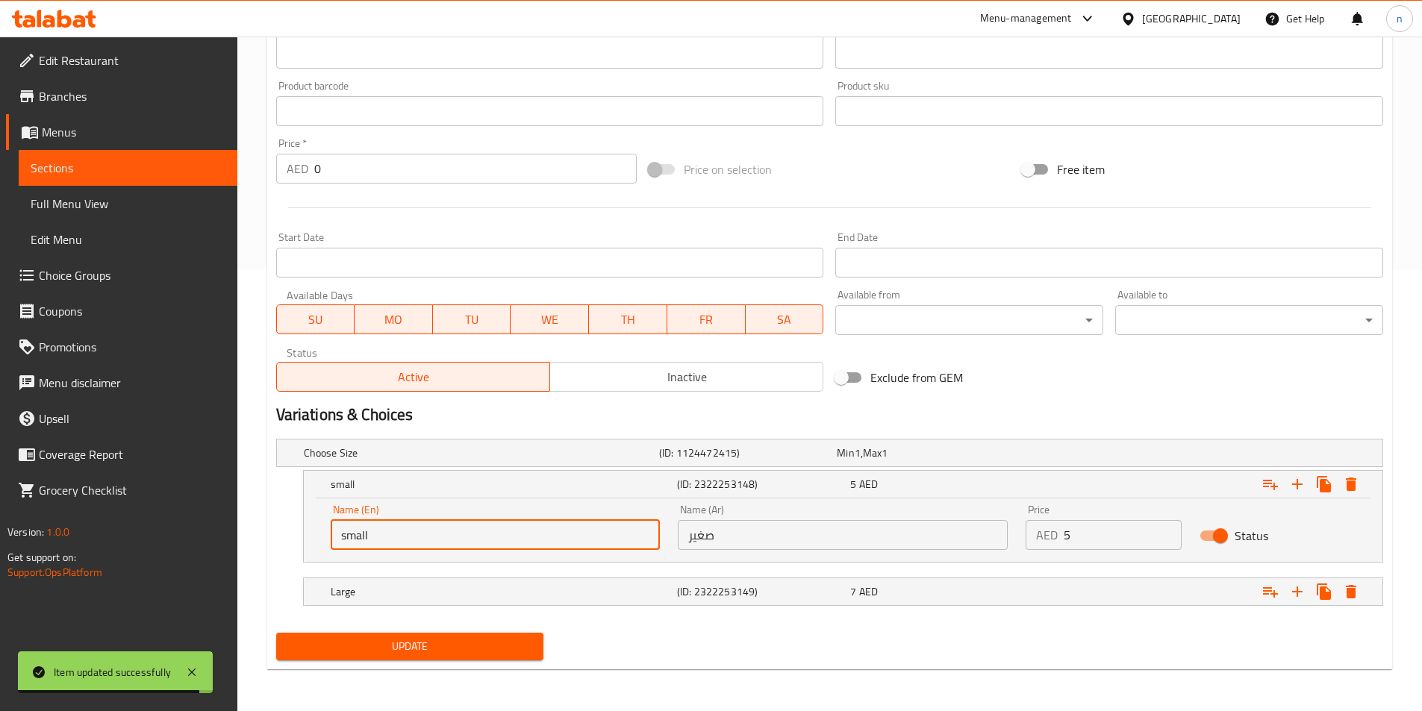
click at [650, 544] on input "small" at bounding box center [496, 535] width 330 height 30
click at [650, 544] on input "text" at bounding box center [496, 535] width 330 height 30
type input "Medium"
click at [710, 538] on input "صغير" at bounding box center [843, 535] width 330 height 30
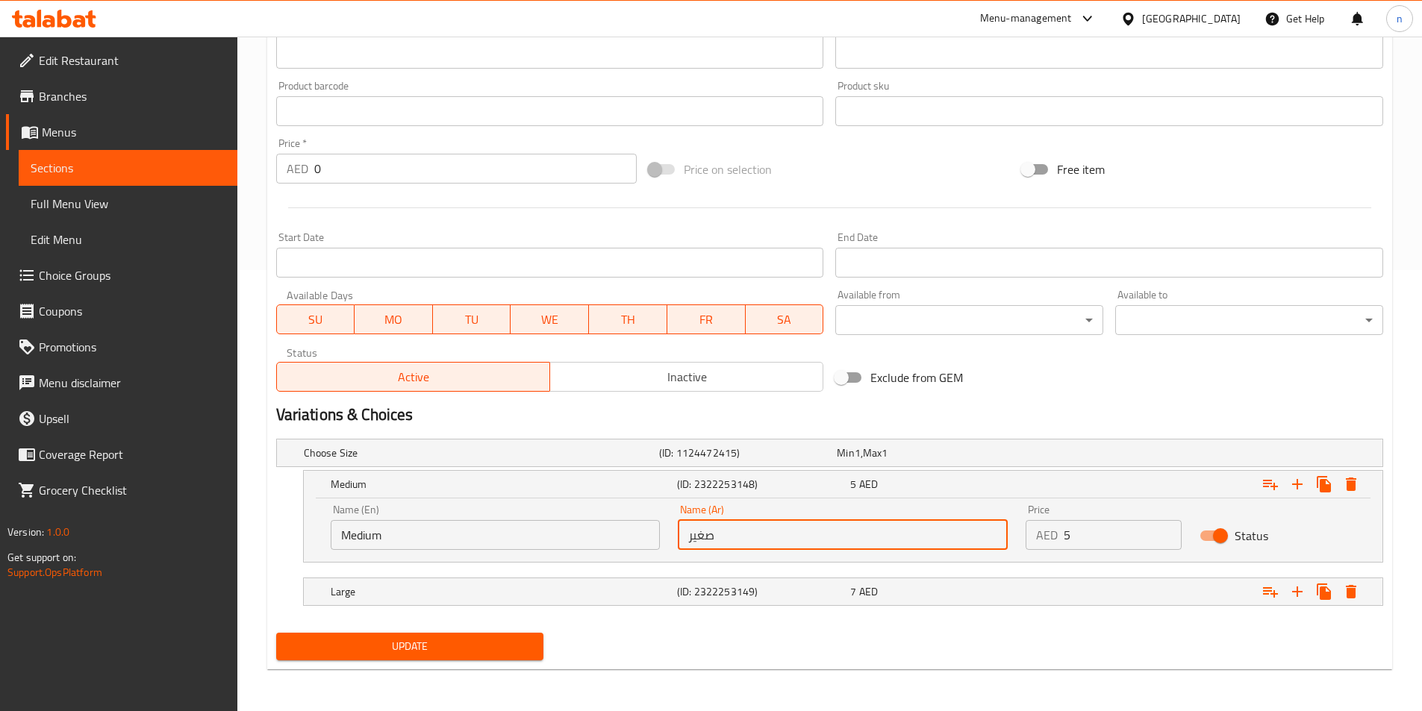
click at [710, 538] on input "صغير" at bounding box center [843, 535] width 330 height 30
click at [710, 538] on input "text" at bounding box center [843, 535] width 330 height 30
type input "وسط"
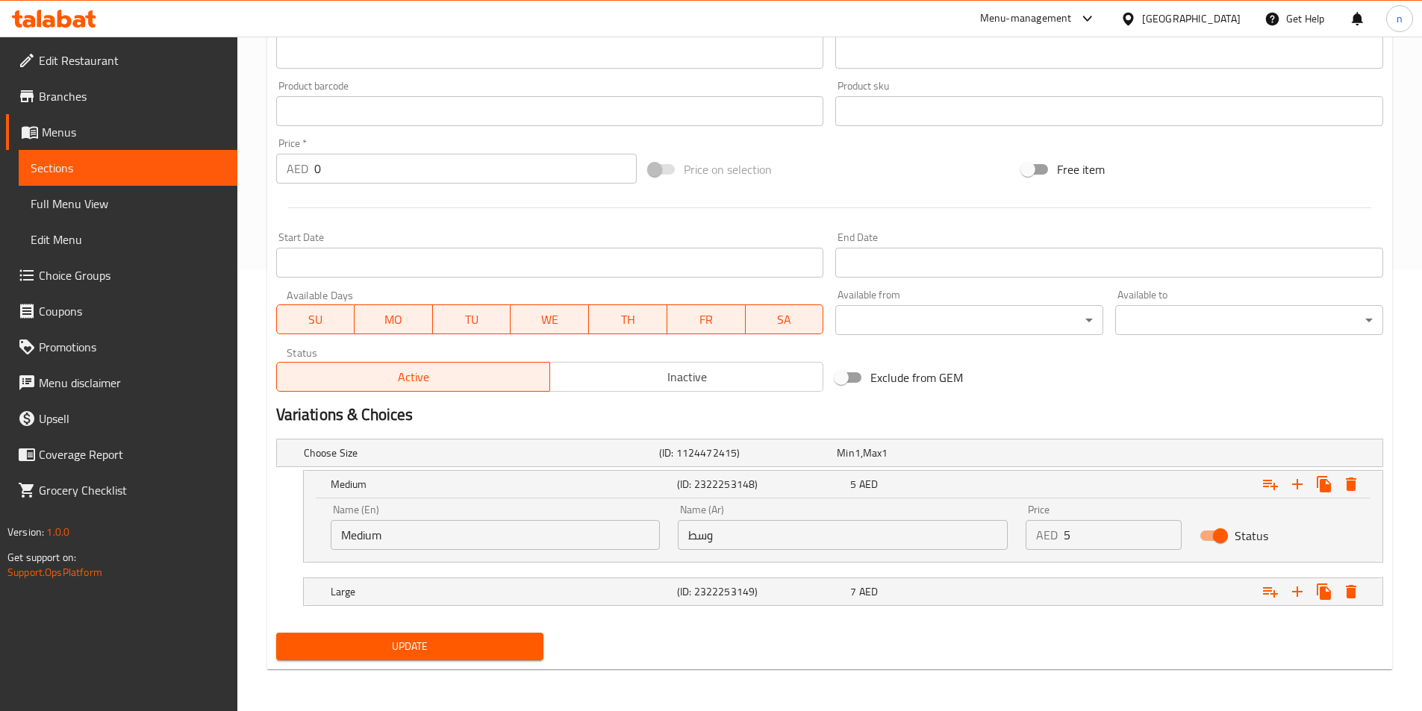
click at [793, 658] on div "Update" at bounding box center [829, 647] width 1119 height 40
click at [466, 655] on span "Update" at bounding box center [410, 646] width 244 height 19
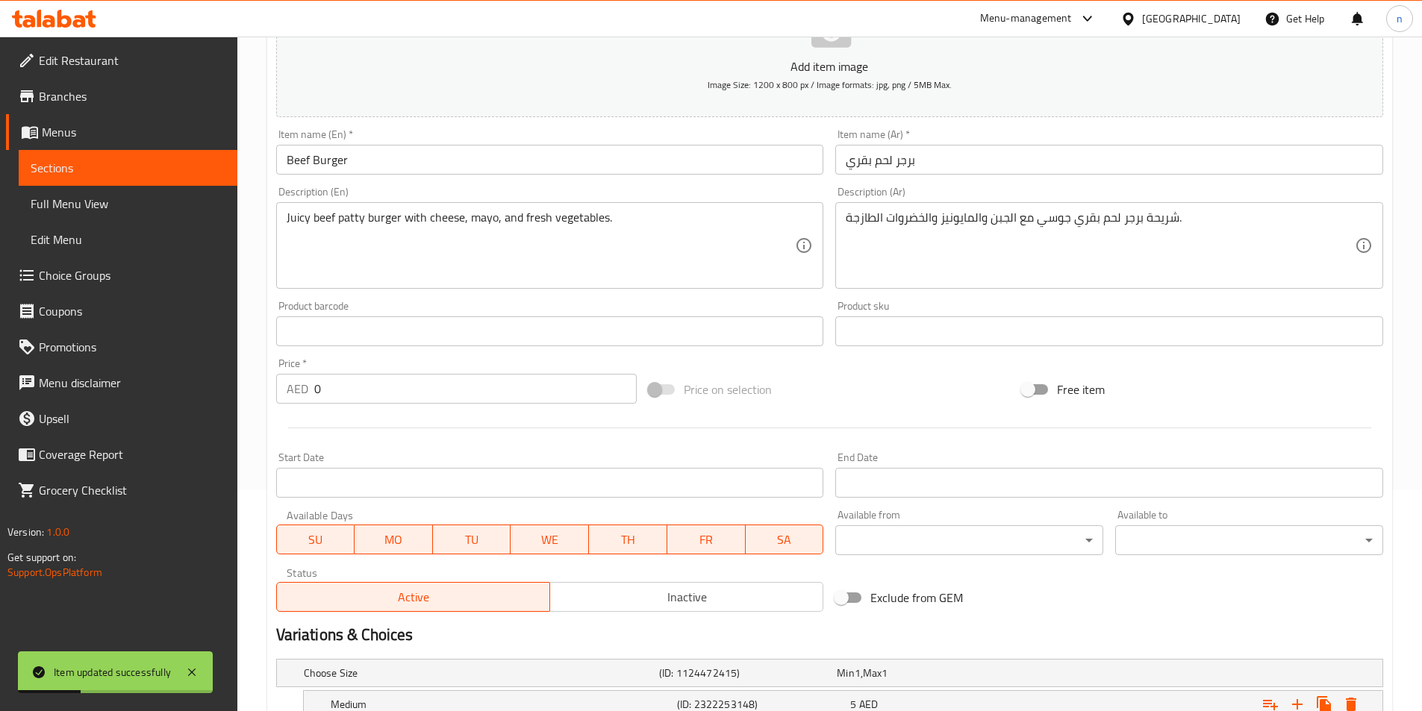
scroll to position [0, 0]
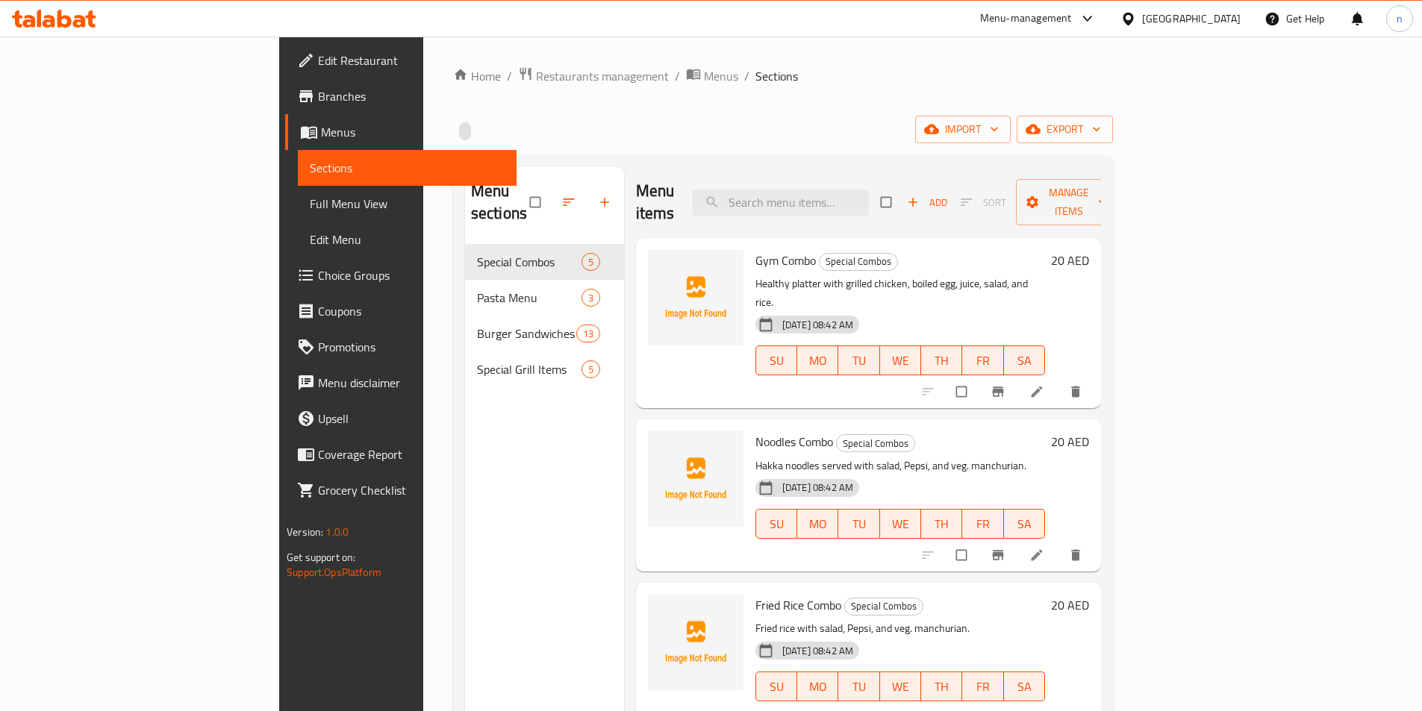
click at [310, 203] on span "Full Menu View" at bounding box center [407, 204] width 195 height 18
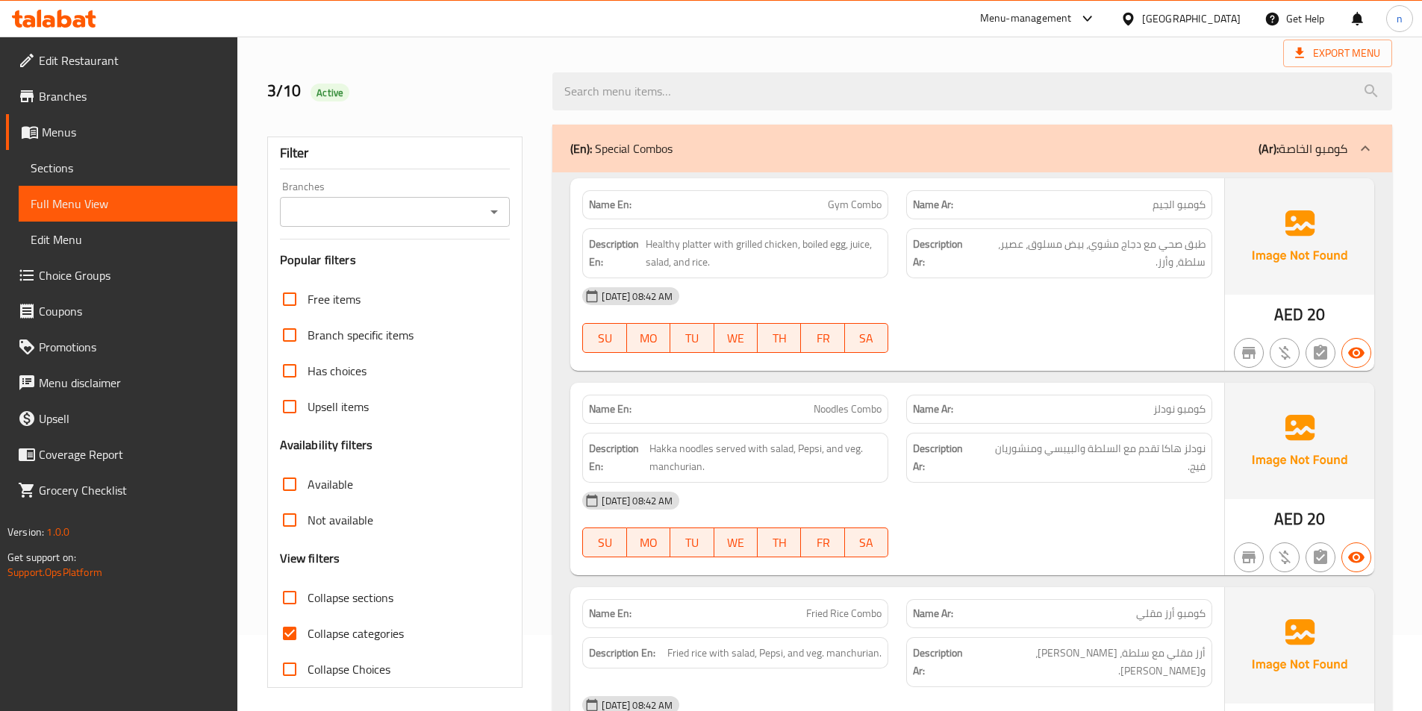
scroll to position [149, 0]
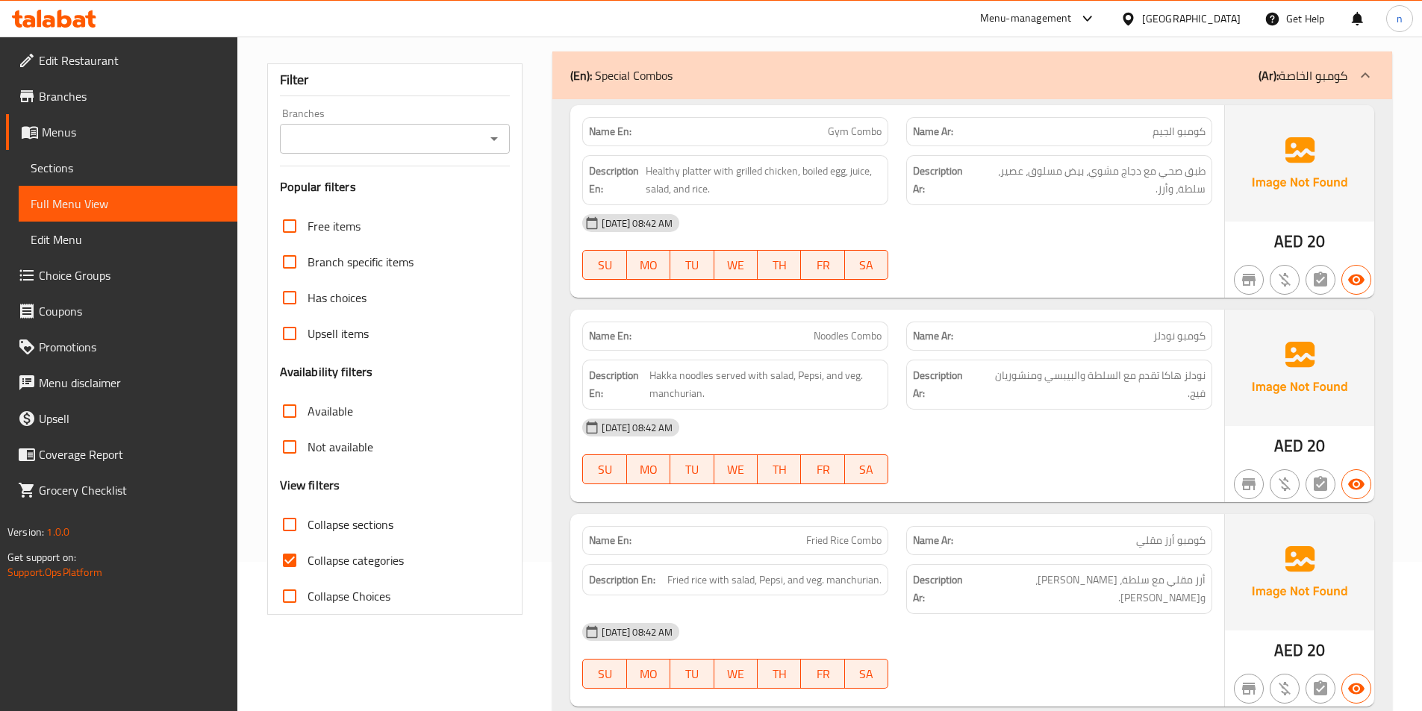
click at [288, 561] on input "Collapse categories" at bounding box center [290, 561] width 36 height 36
checkbox input "false"
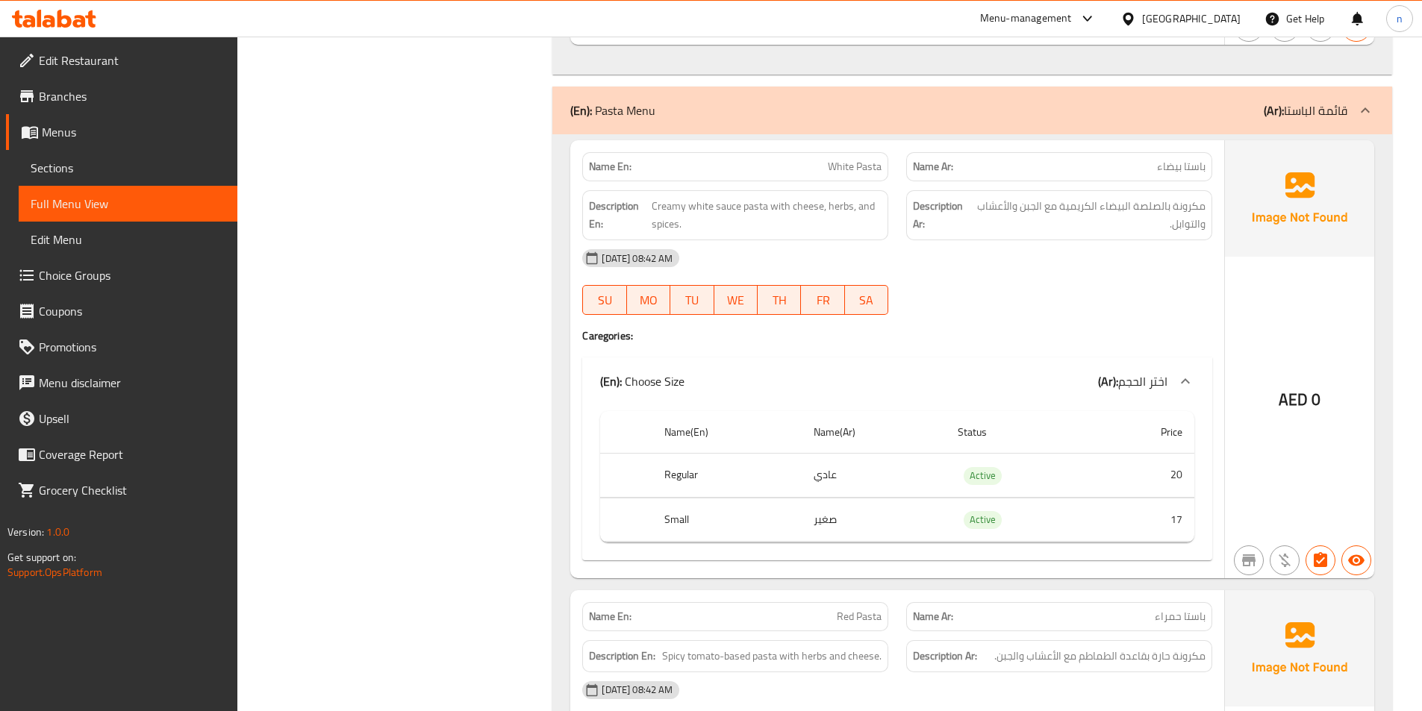
scroll to position [1194, 0]
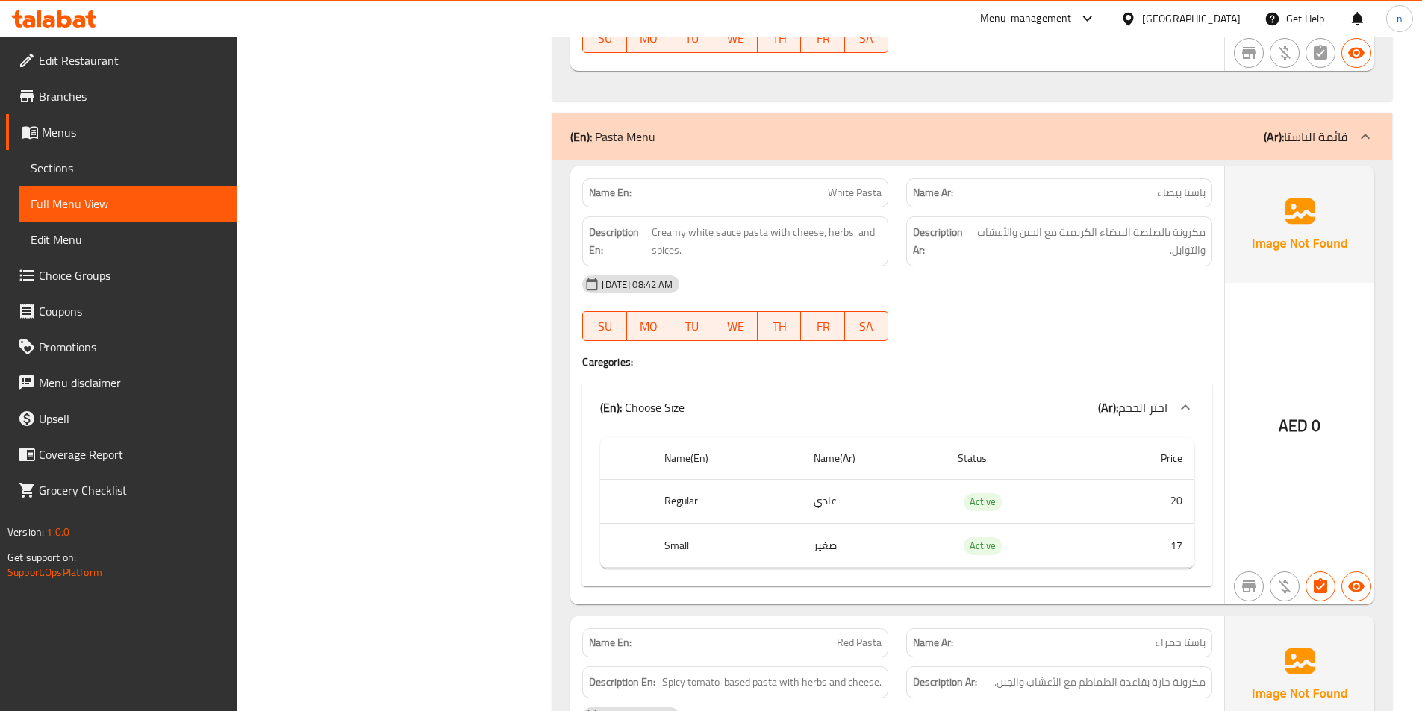
click at [855, 185] on span "White Pasta" at bounding box center [855, 193] width 54 height 16
copy span "White Pasta"
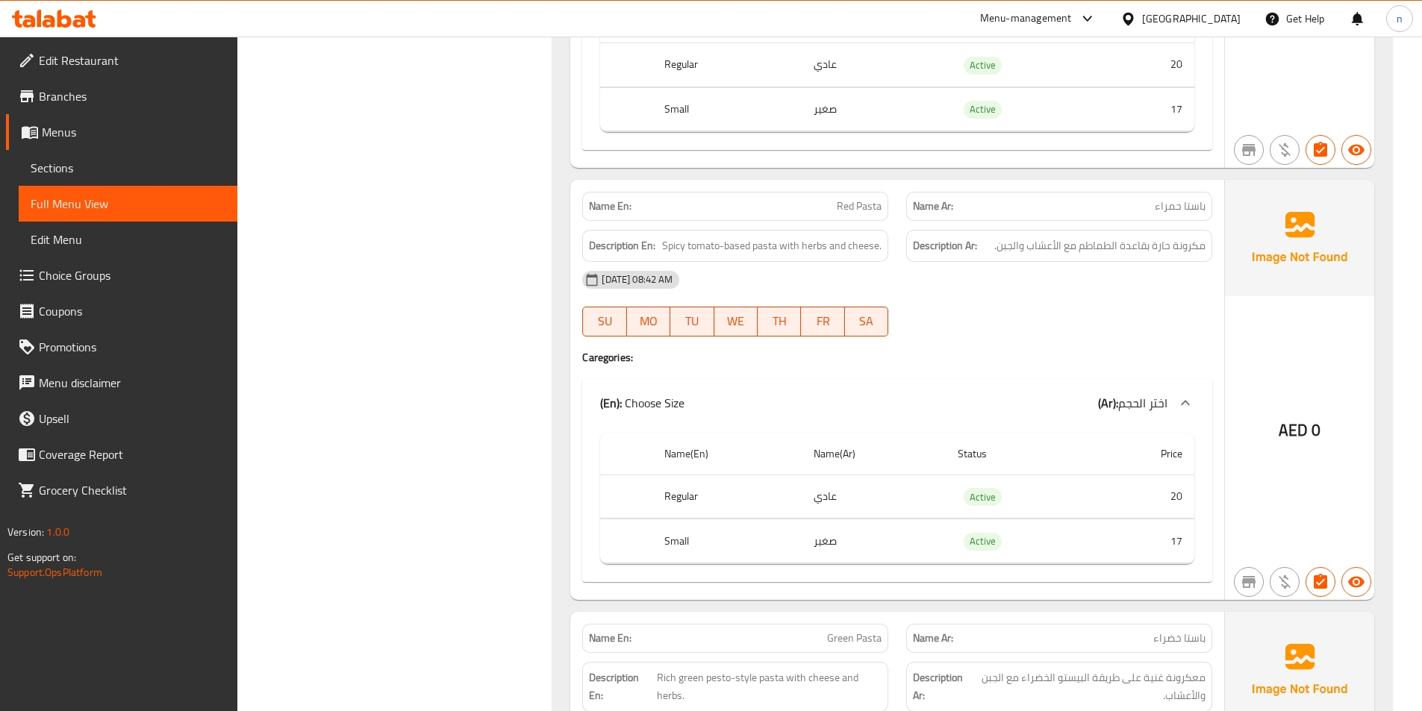
scroll to position [1642, 0]
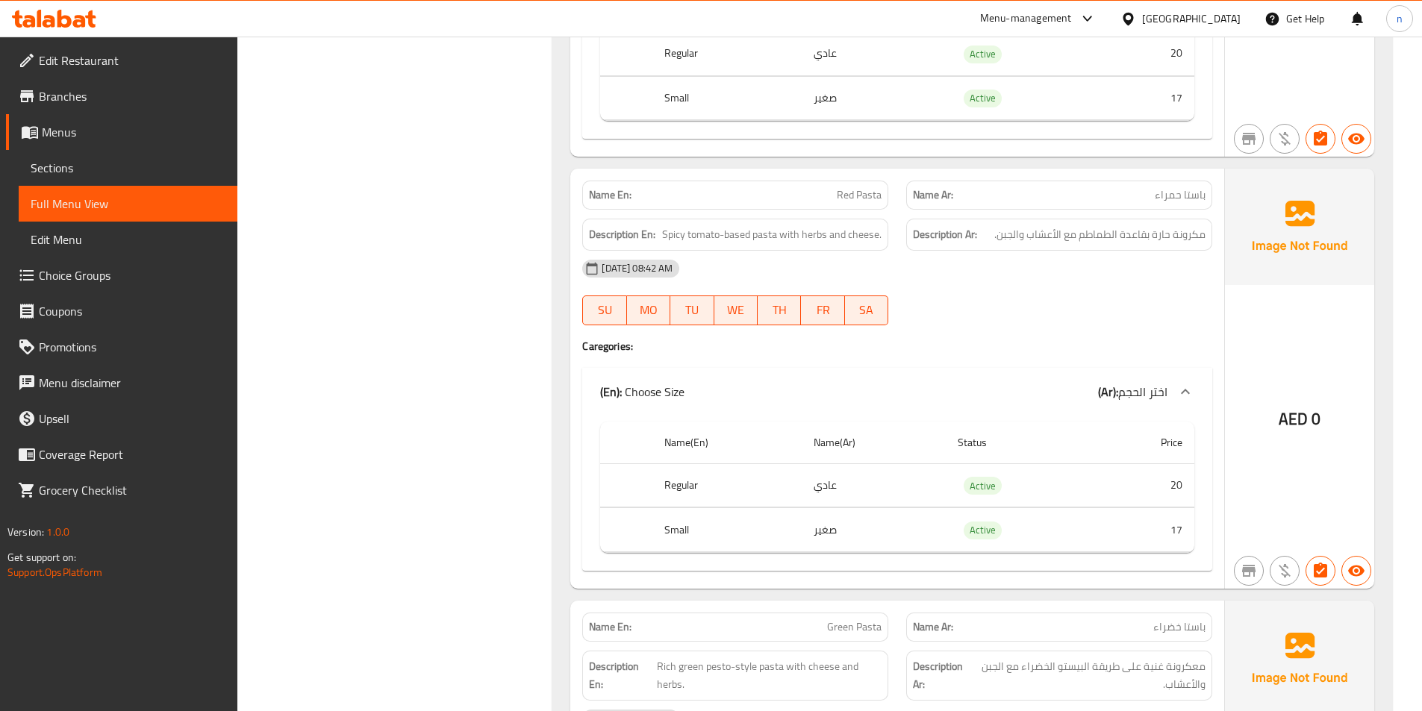
click at [864, 187] on span "Red Pasta" at bounding box center [859, 195] width 45 height 16
copy span "Red Pasta"
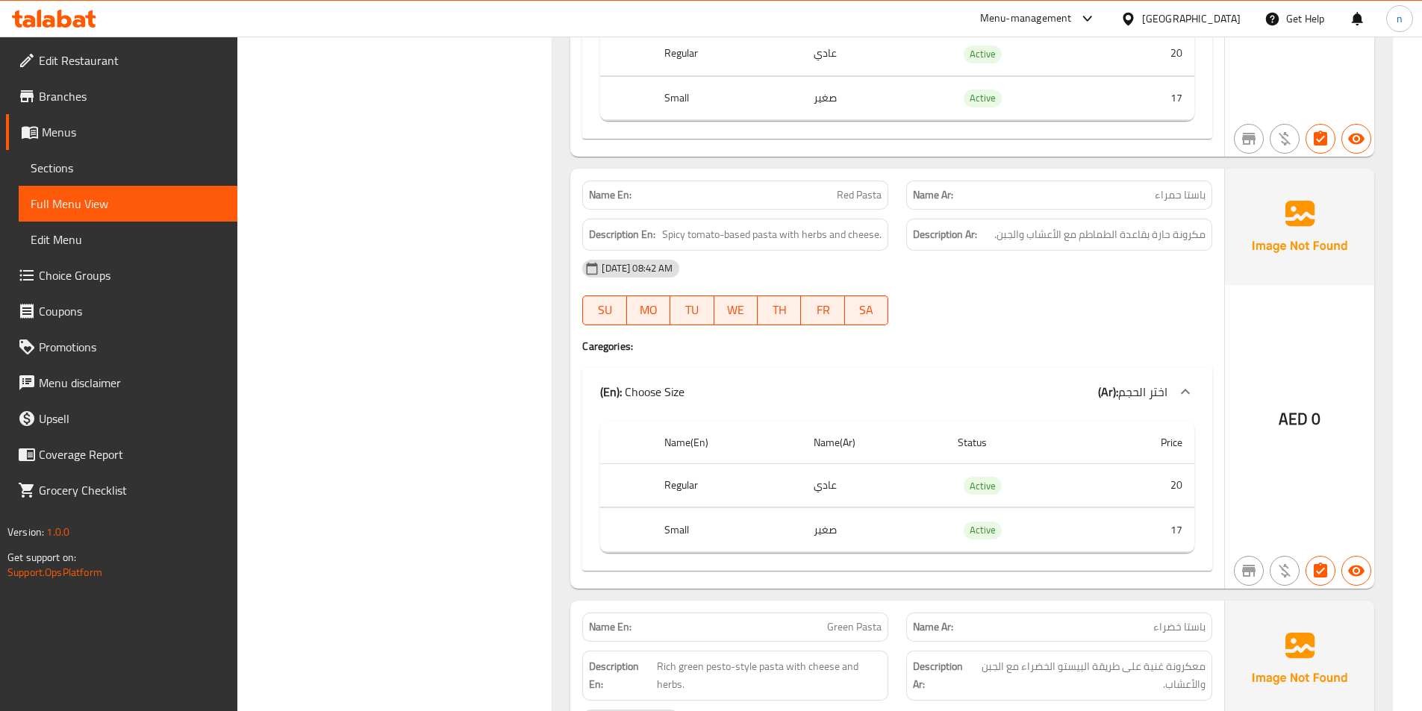
click at [1011, 338] on div "Name En: Red Pasta Name Ar: باستا حمراء Description En: Spicy tomato-based past…" at bounding box center [897, 379] width 654 height 420
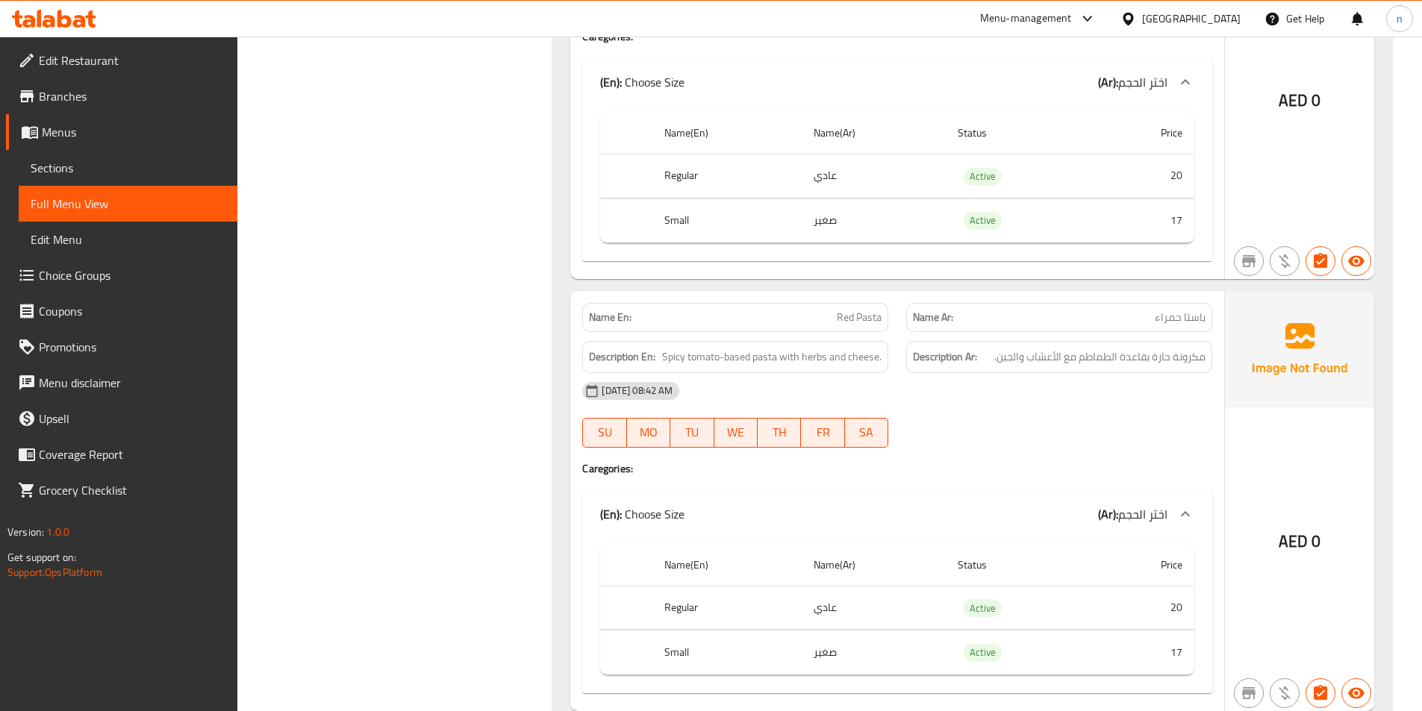
scroll to position [1493, 0]
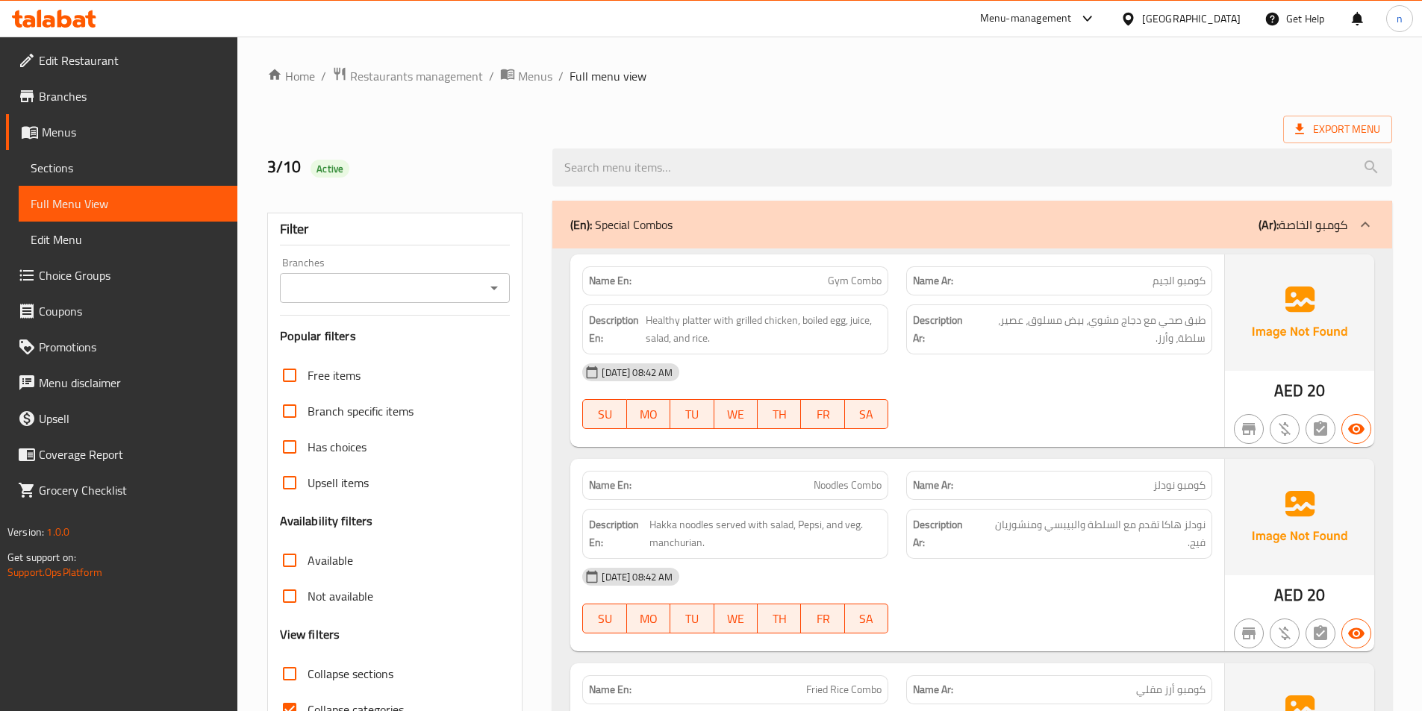
scroll to position [299, 0]
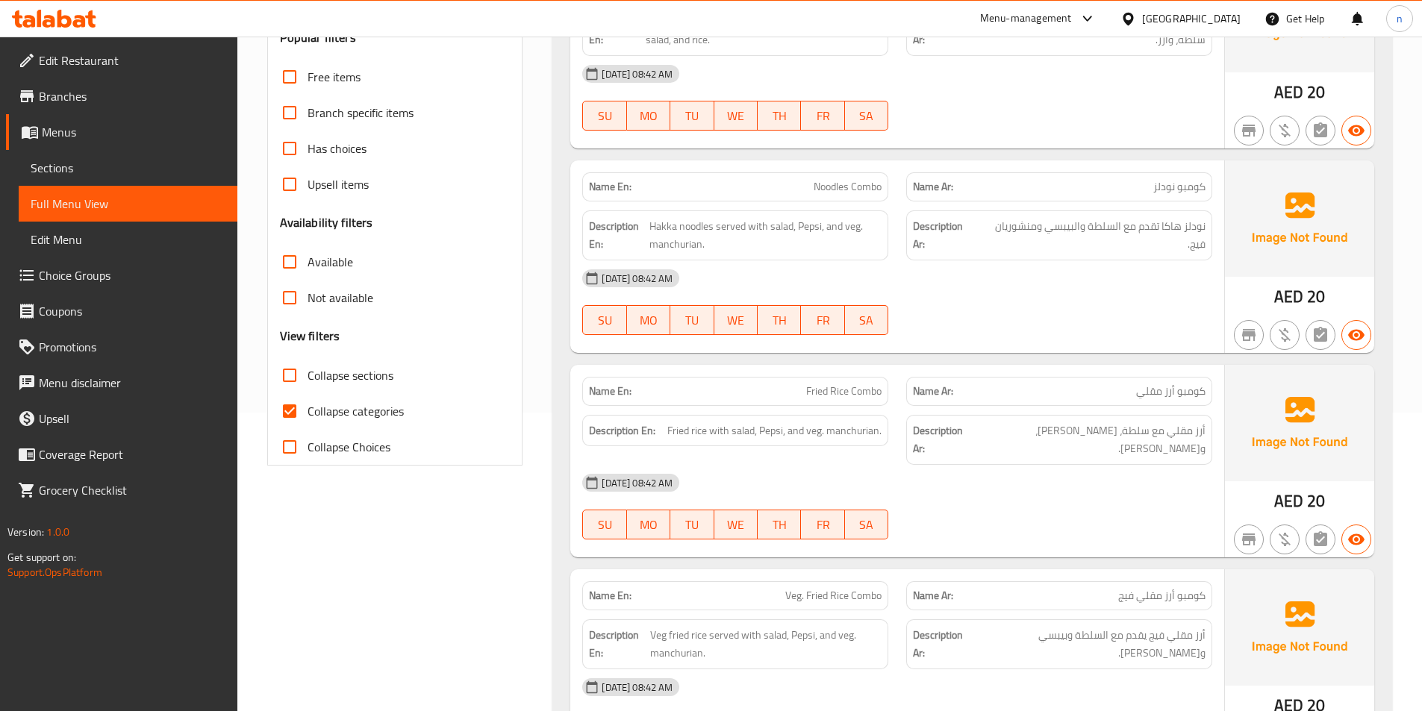
click at [284, 403] on input "Collapse categories" at bounding box center [290, 411] width 36 height 36
checkbox input "false"
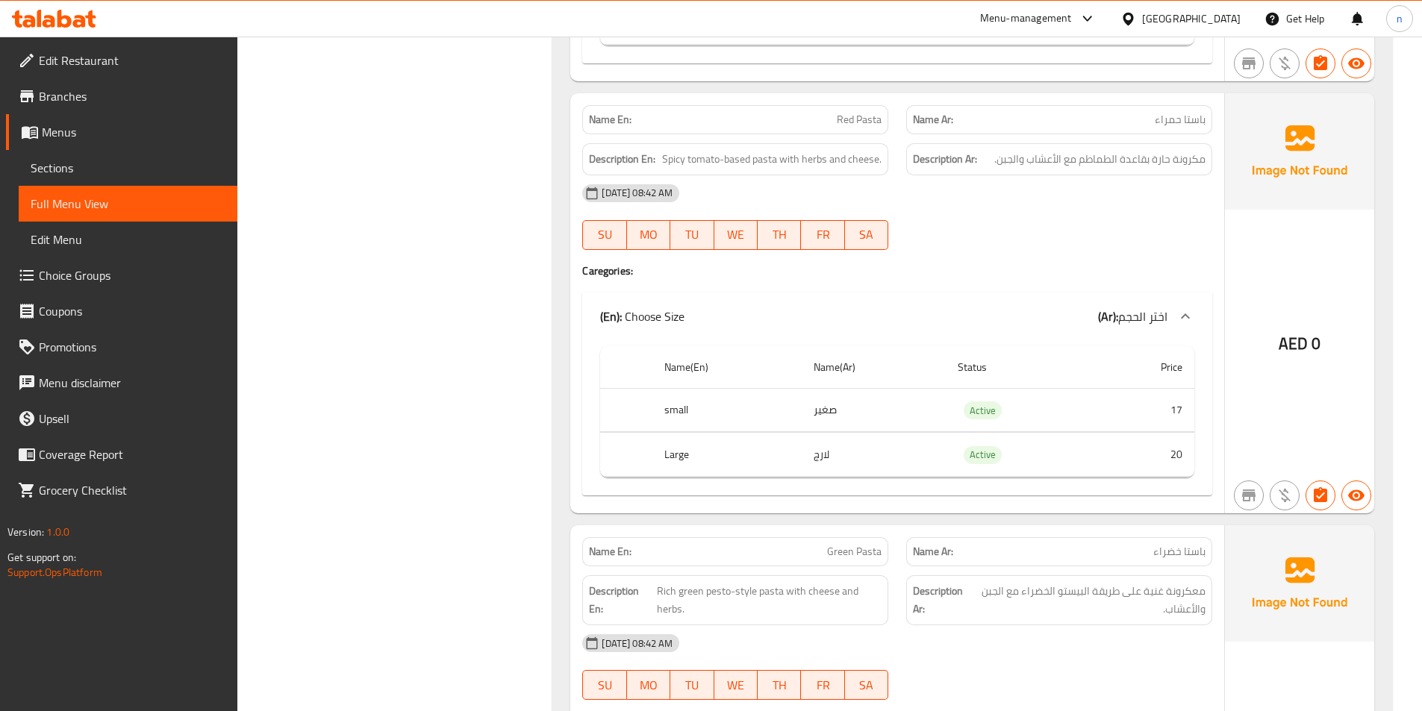
scroll to position [1717, 0]
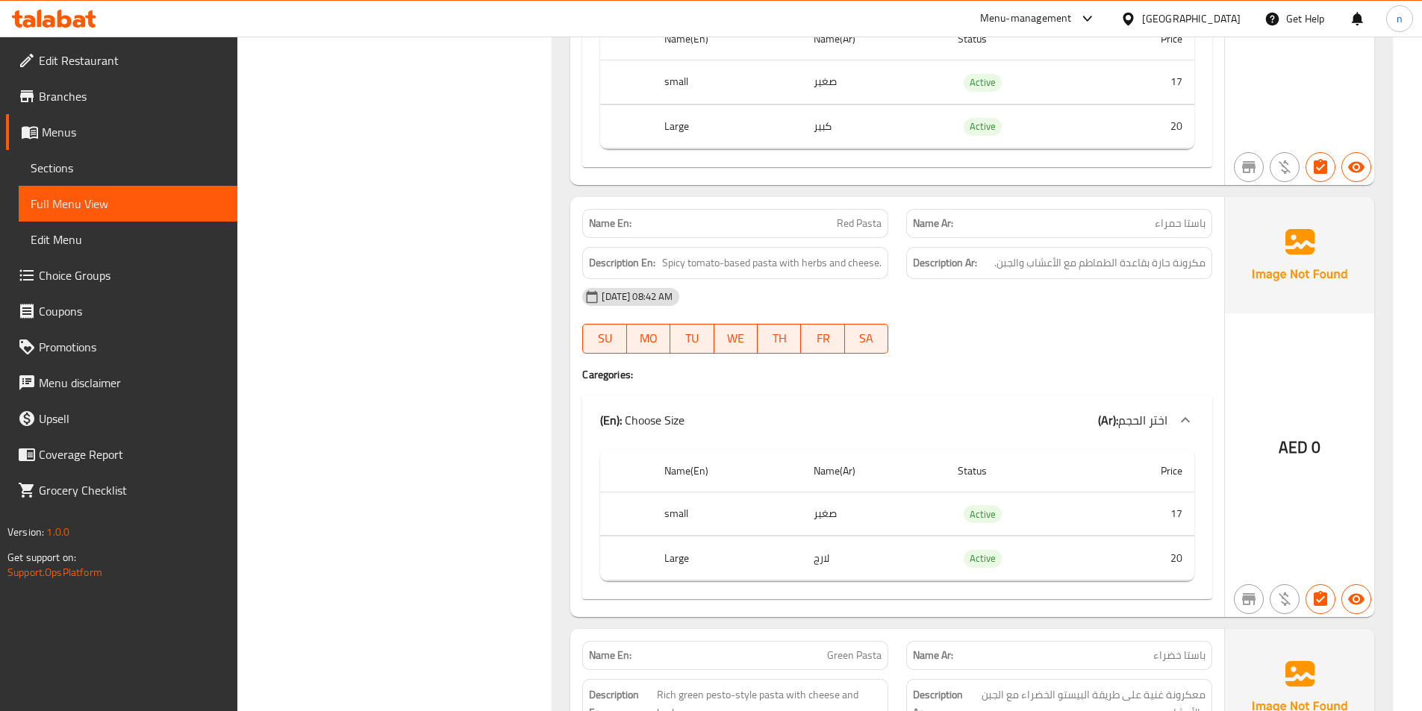
scroll to position [1493, 0]
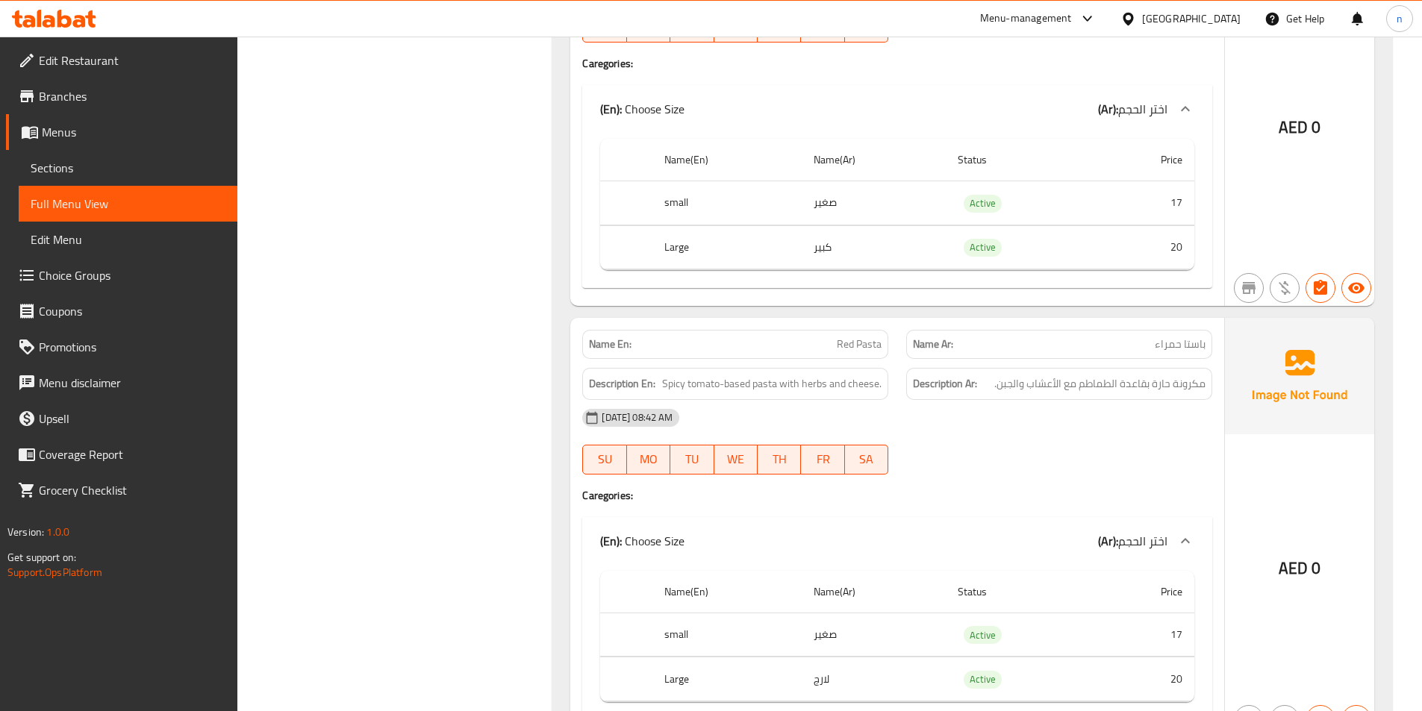
click at [855, 337] on span "Red Pasta" at bounding box center [859, 345] width 45 height 16
copy span "Red Pasta"
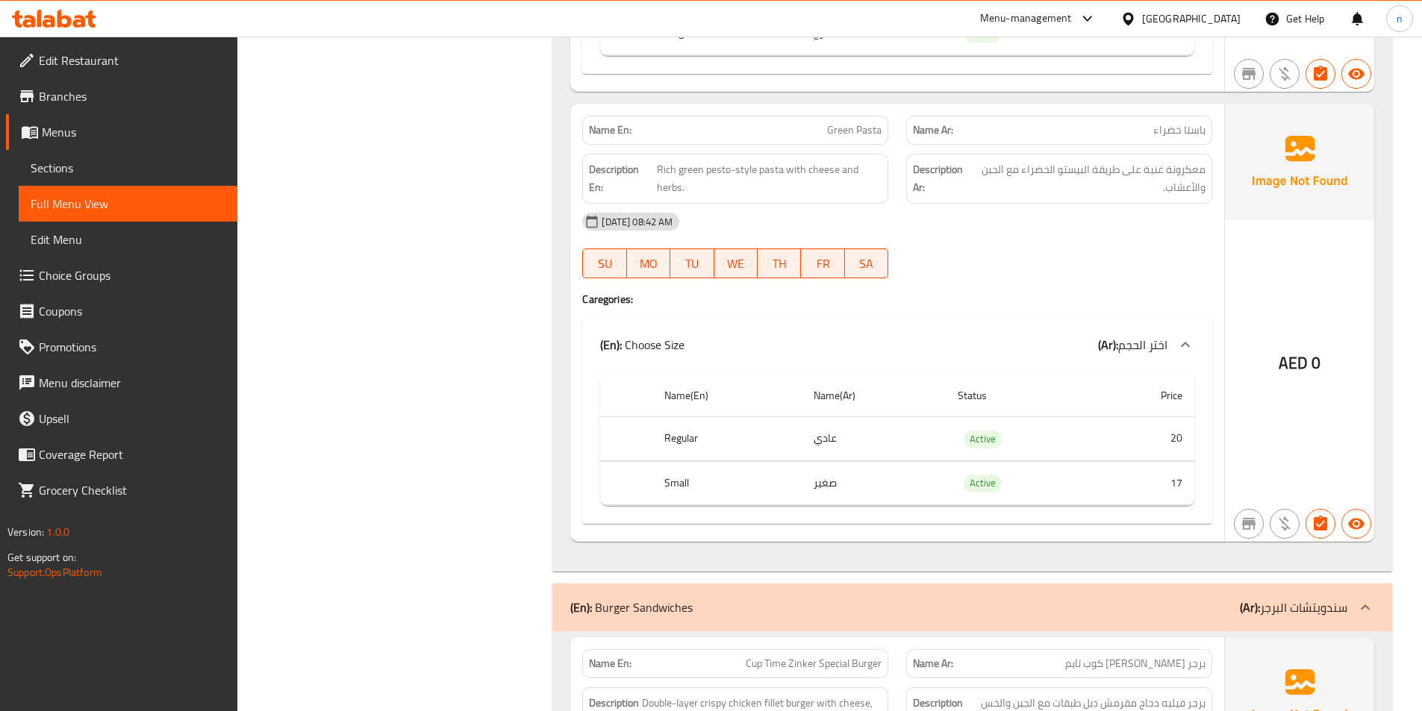
scroll to position [2165, 0]
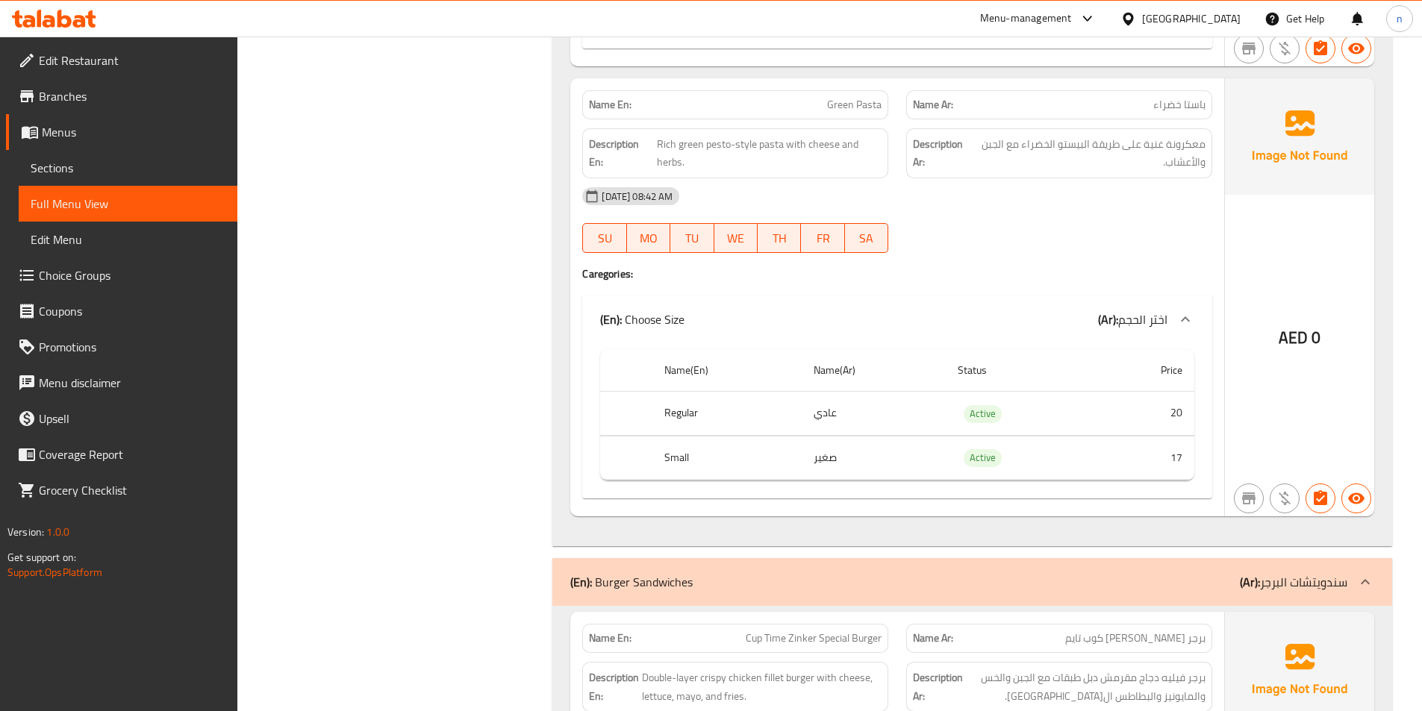
click at [860, 97] on span "Green Pasta" at bounding box center [854, 105] width 54 height 16
copy span "Green Pasta"
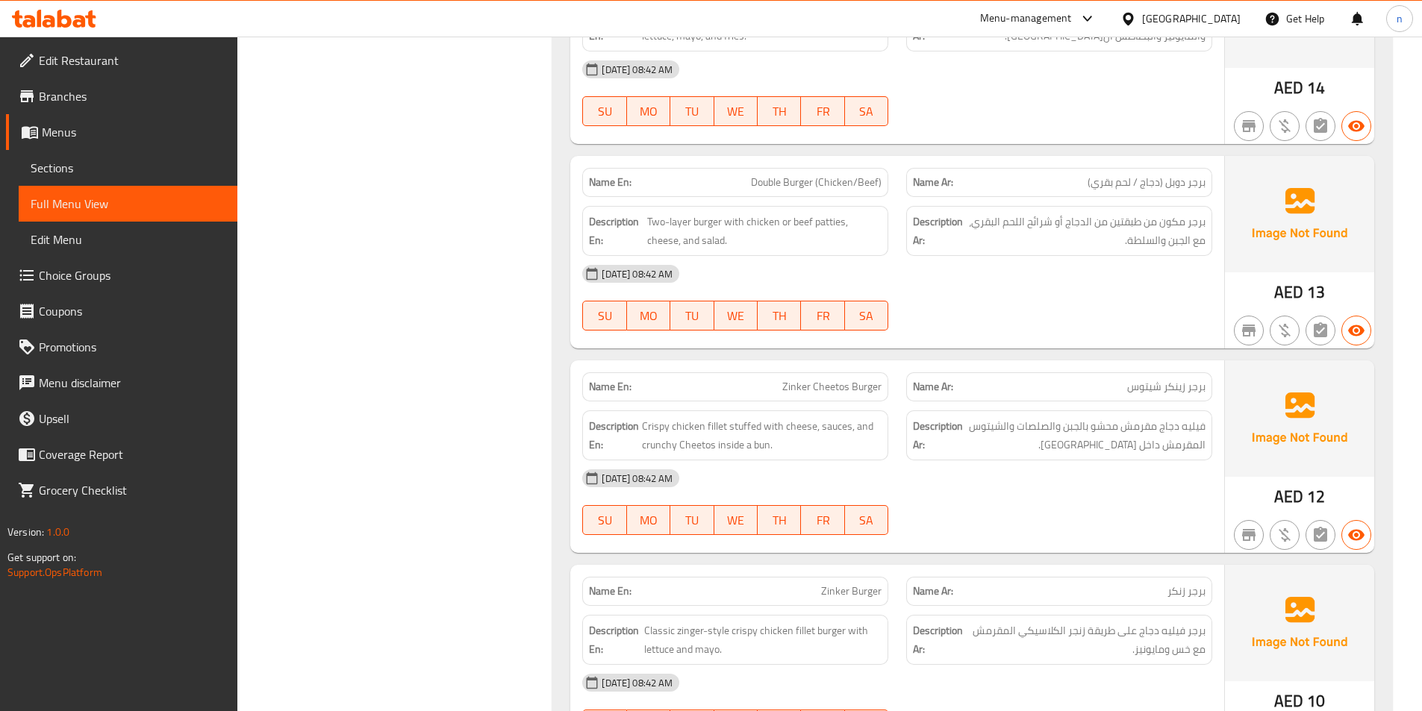
scroll to position [2836, 0]
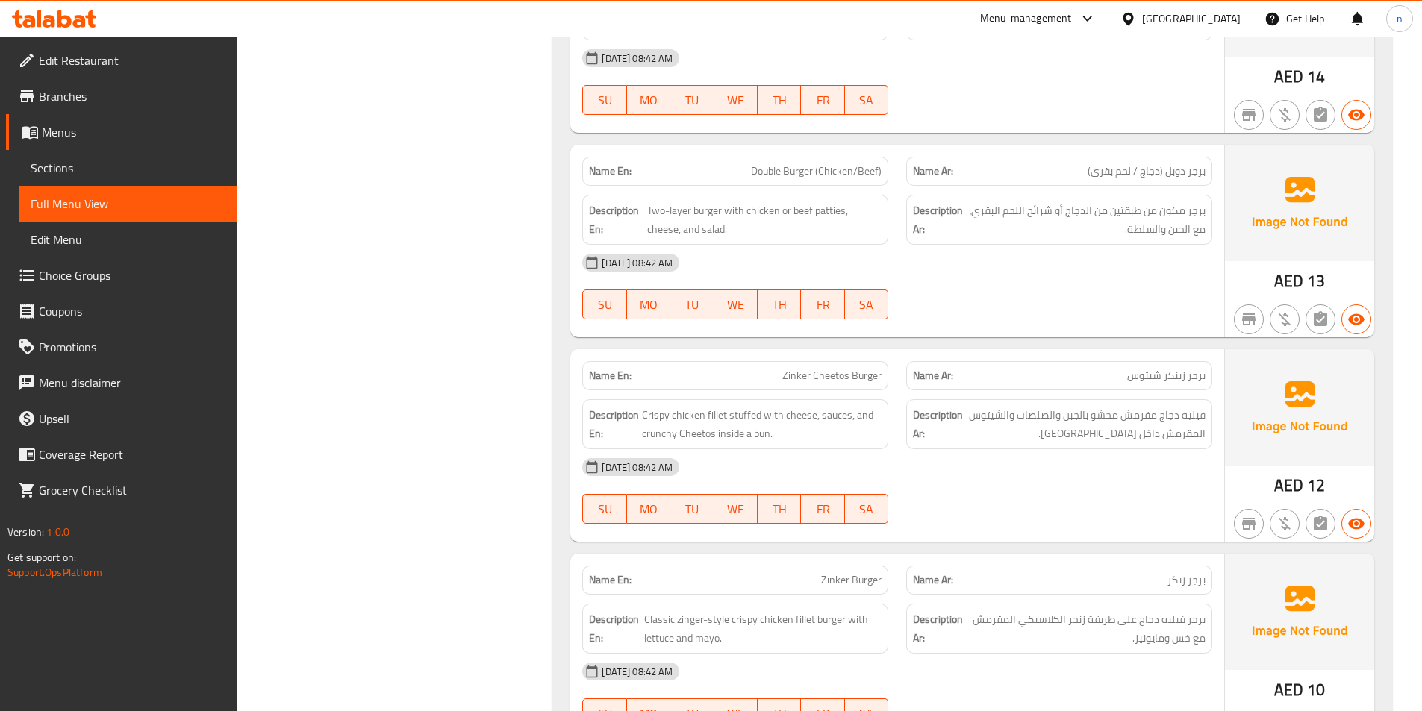
click at [805, 163] on span "Double Burger (Chicken/Beef)" at bounding box center [816, 171] width 131 height 16
copy span "Double Burger (Chicken/Beef)"
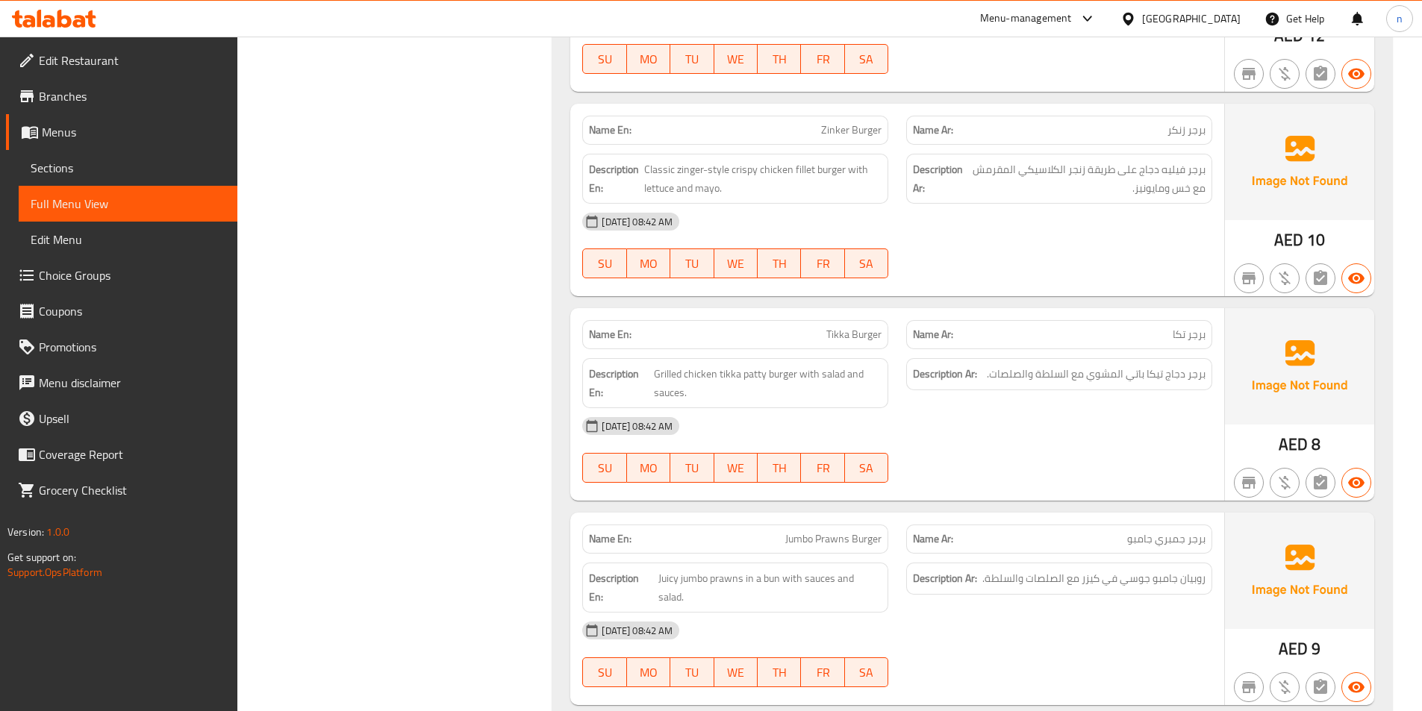
scroll to position [3359, 0]
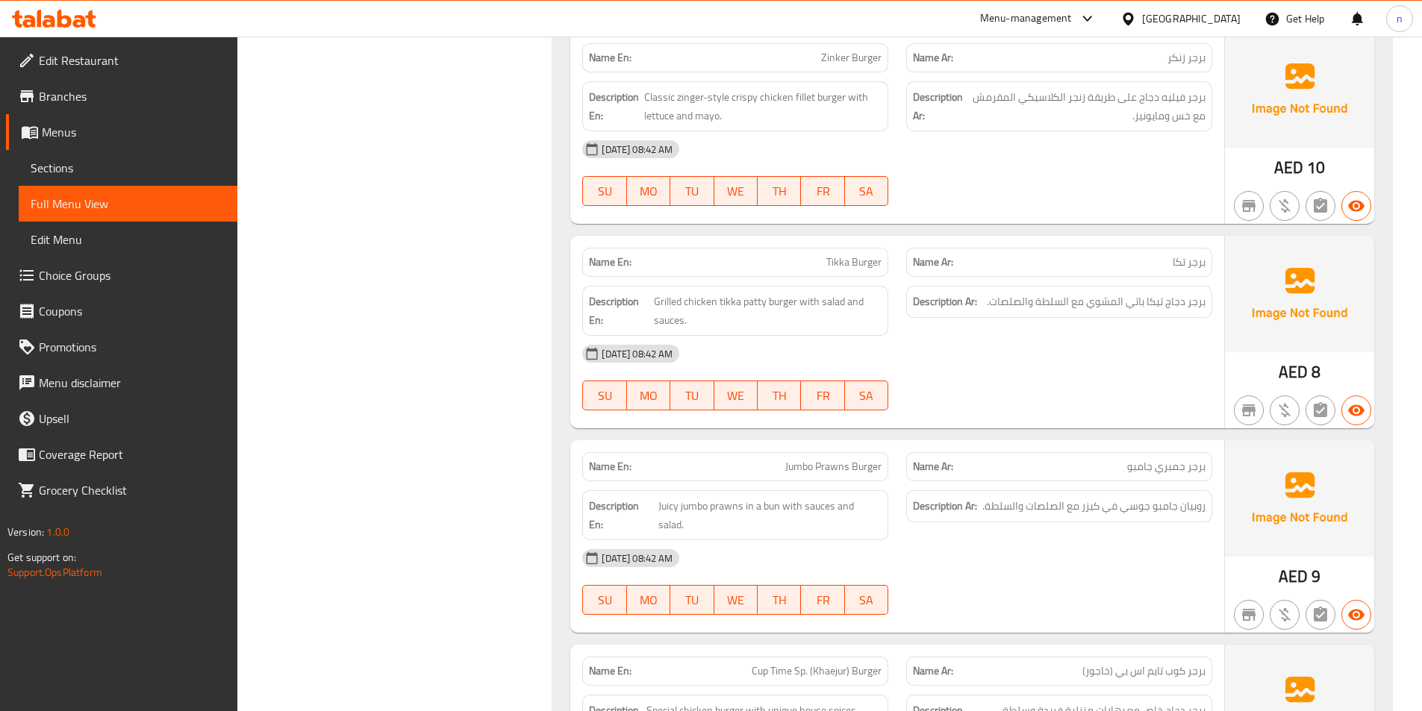
click at [854, 255] on span "Tikka Burger" at bounding box center [853, 263] width 55 height 16
copy span "Tikka Burger"
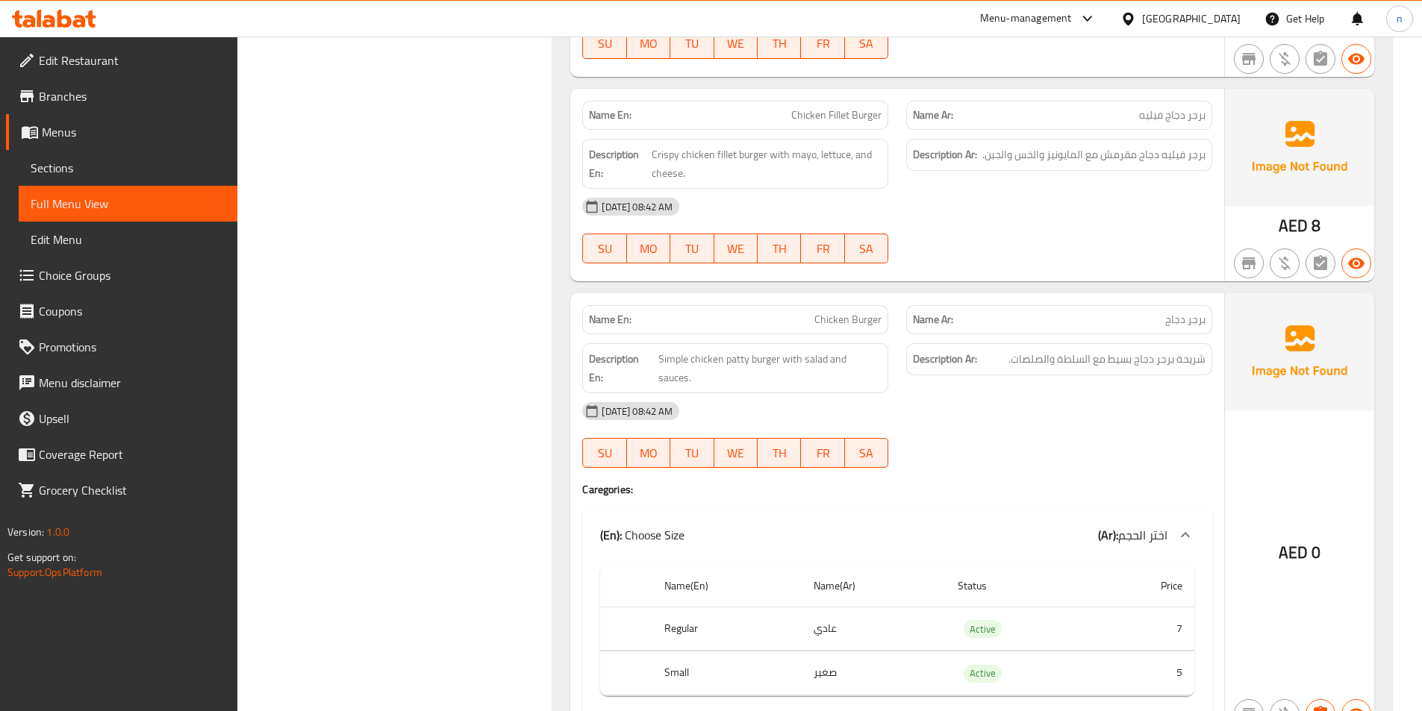
scroll to position [4329, 0]
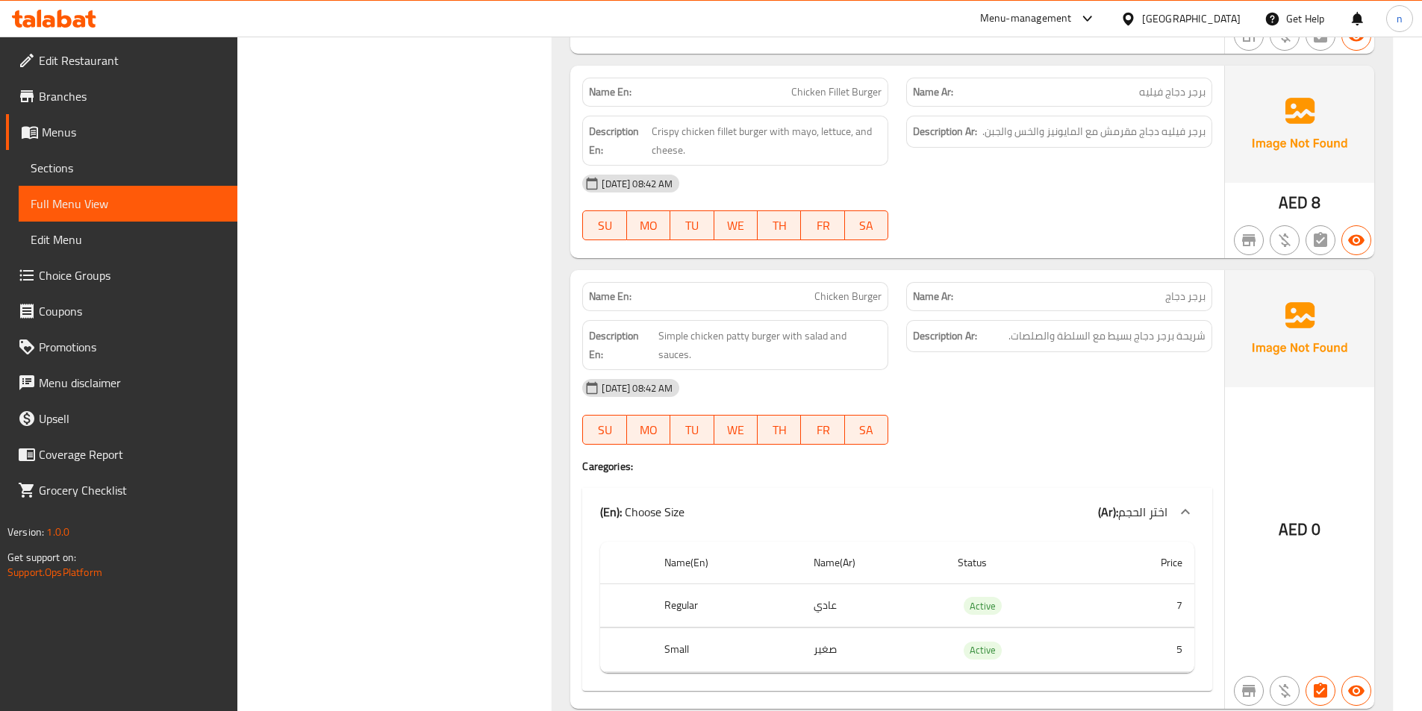
click at [844, 289] on span "Chicken Burger" at bounding box center [847, 297] width 67 height 16
copy span "Chicken Burger"
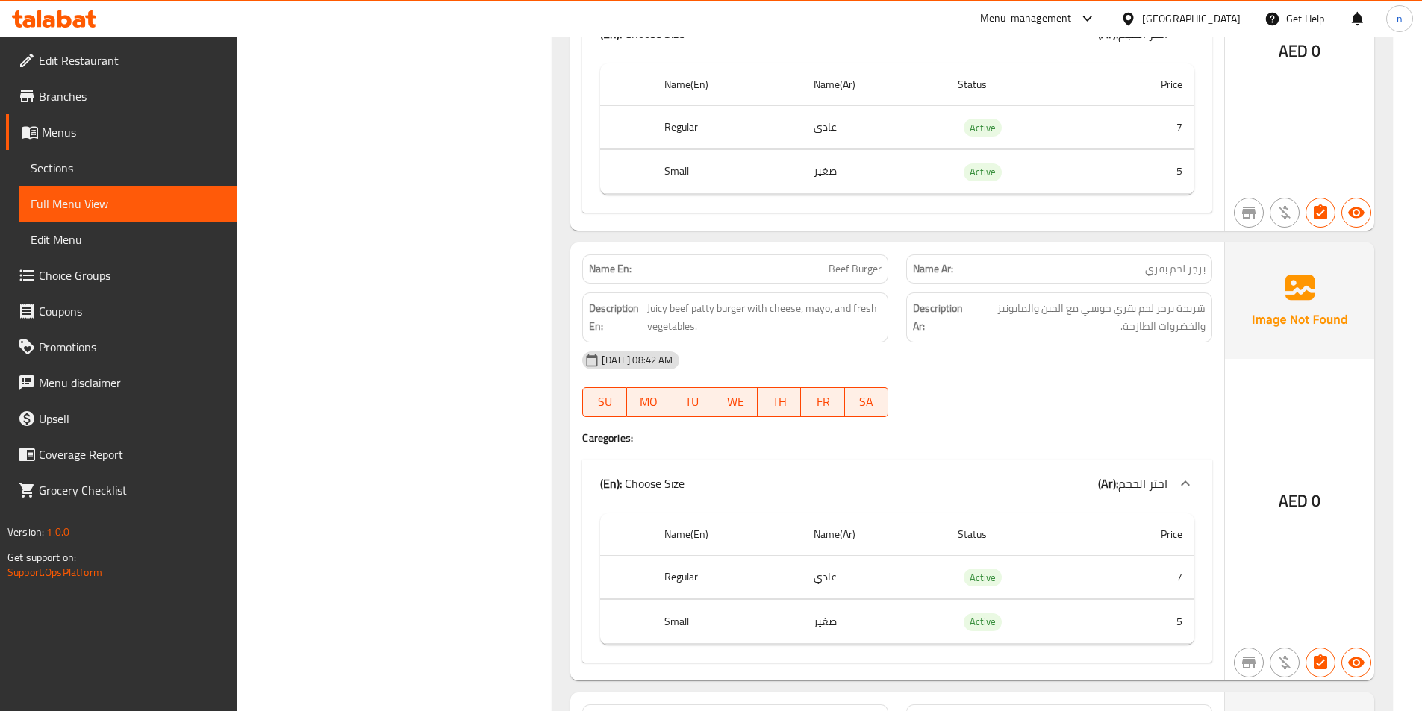
scroll to position [4926, 0]
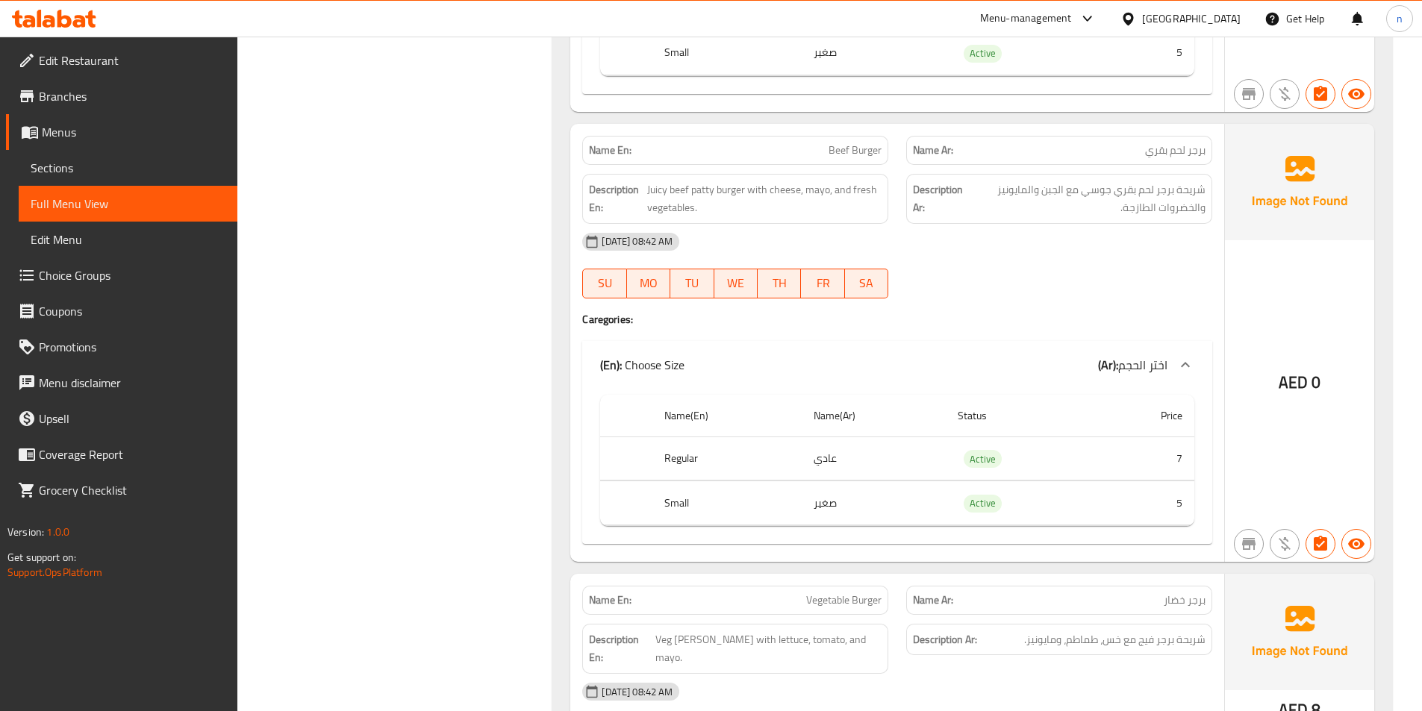
click at [854, 143] on span "Beef Burger" at bounding box center [855, 151] width 53 height 16
copy span "Beef Burger"
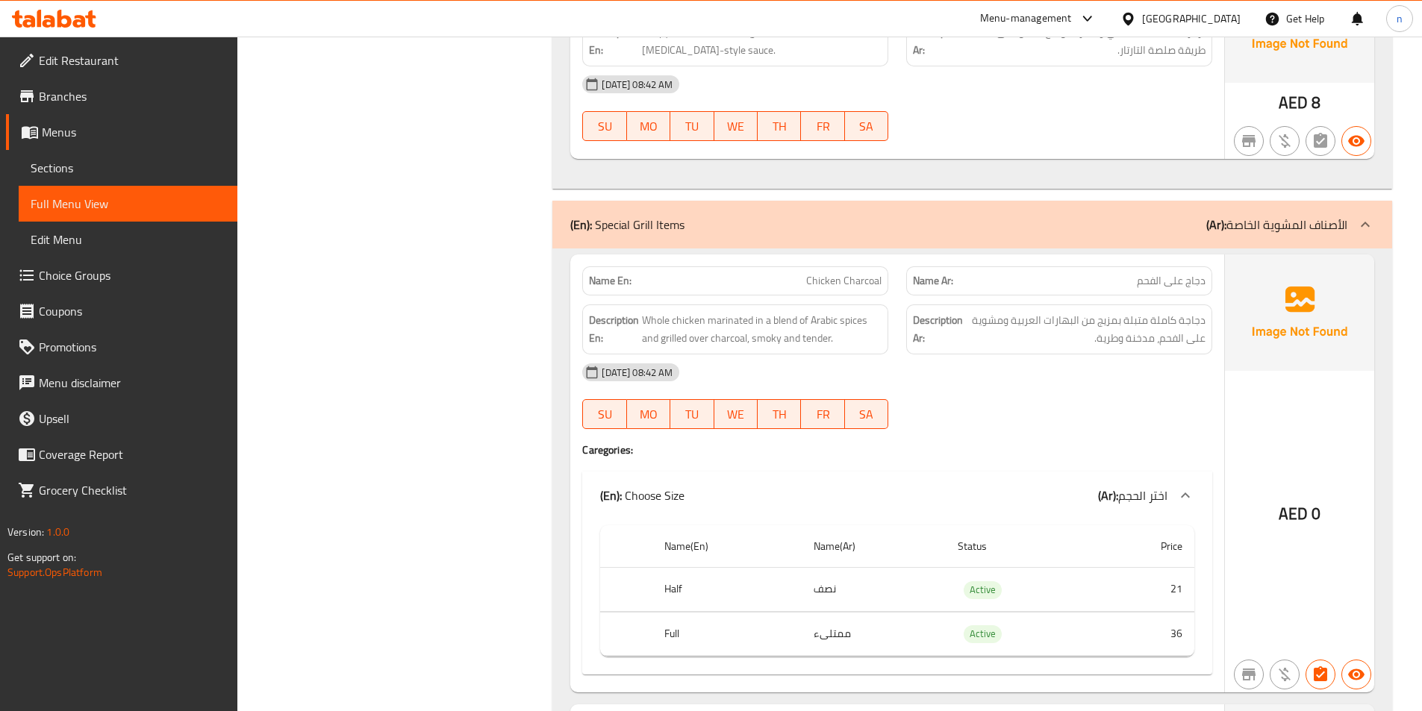
scroll to position [5747, 0]
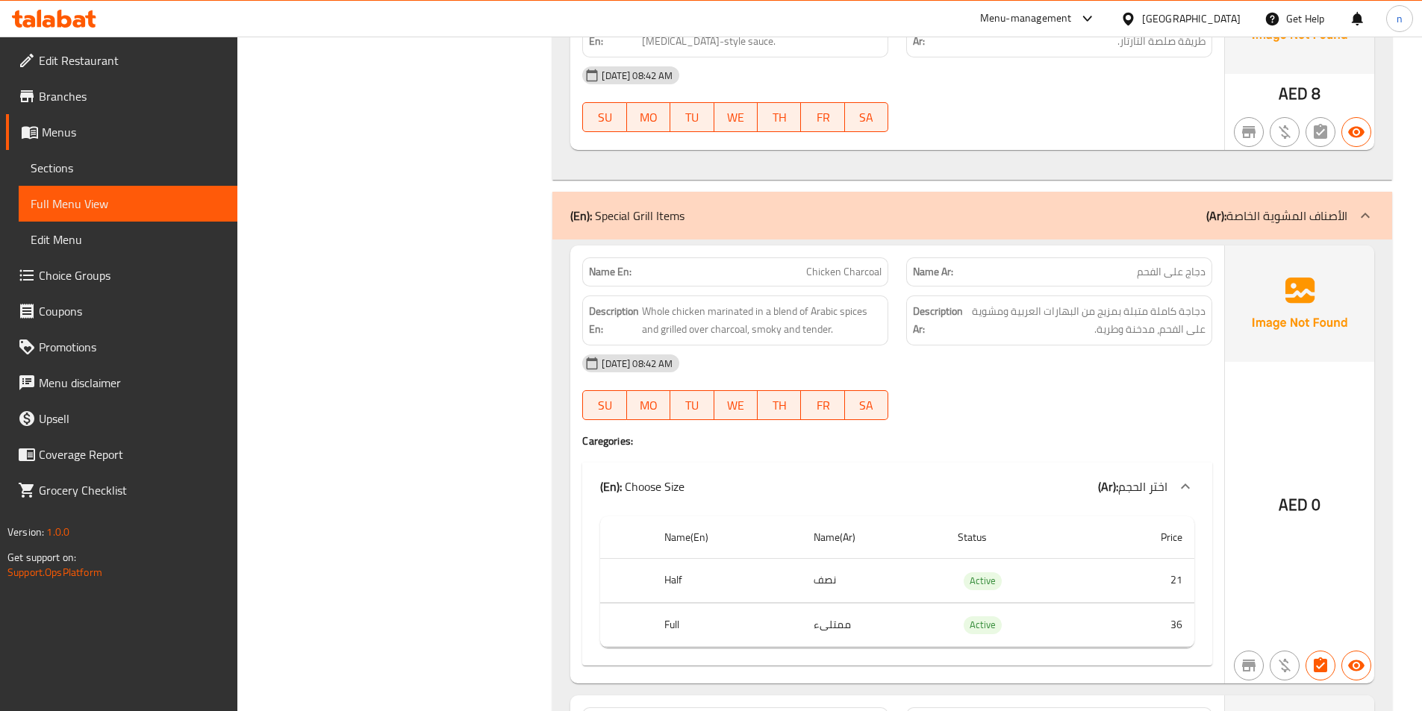
click at [874, 264] on span "Chicken Charcoal" at bounding box center [843, 272] width 75 height 16
copy span "Chicken Charcoal"
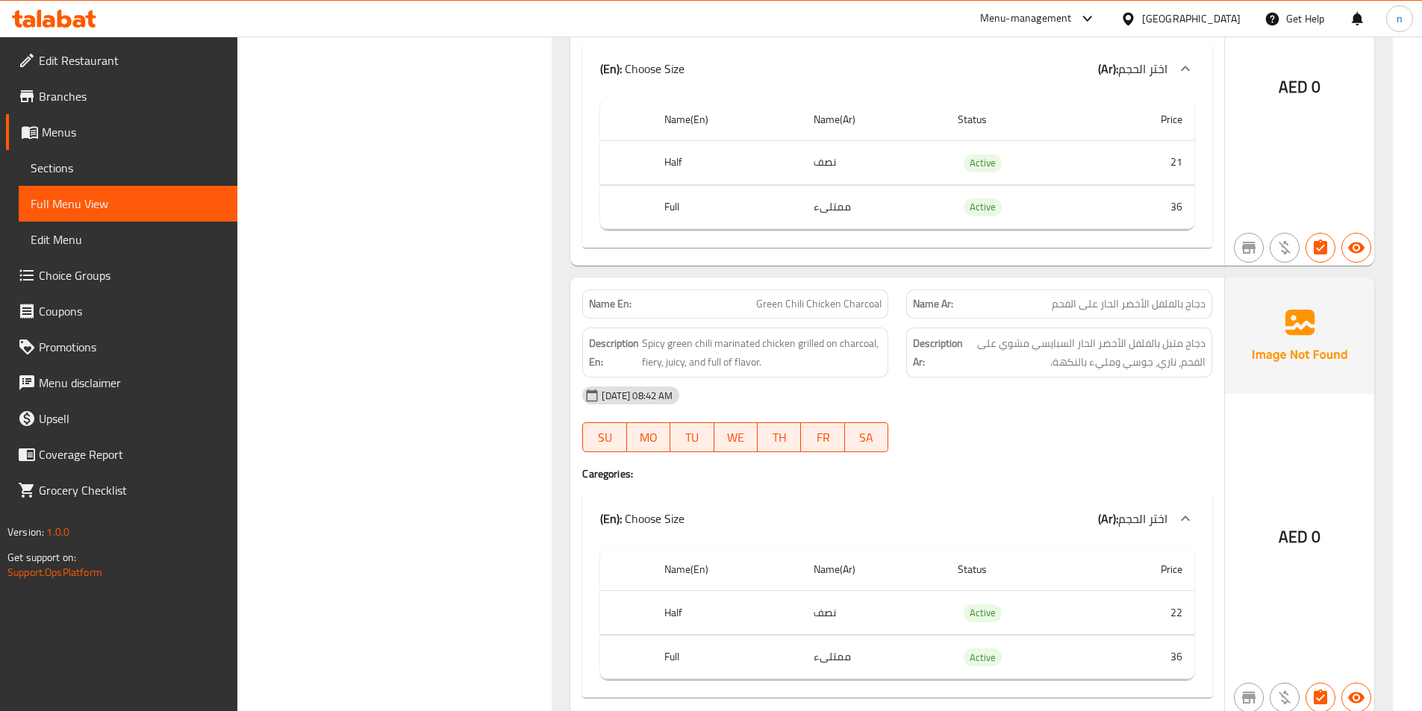
scroll to position [6121, 0]
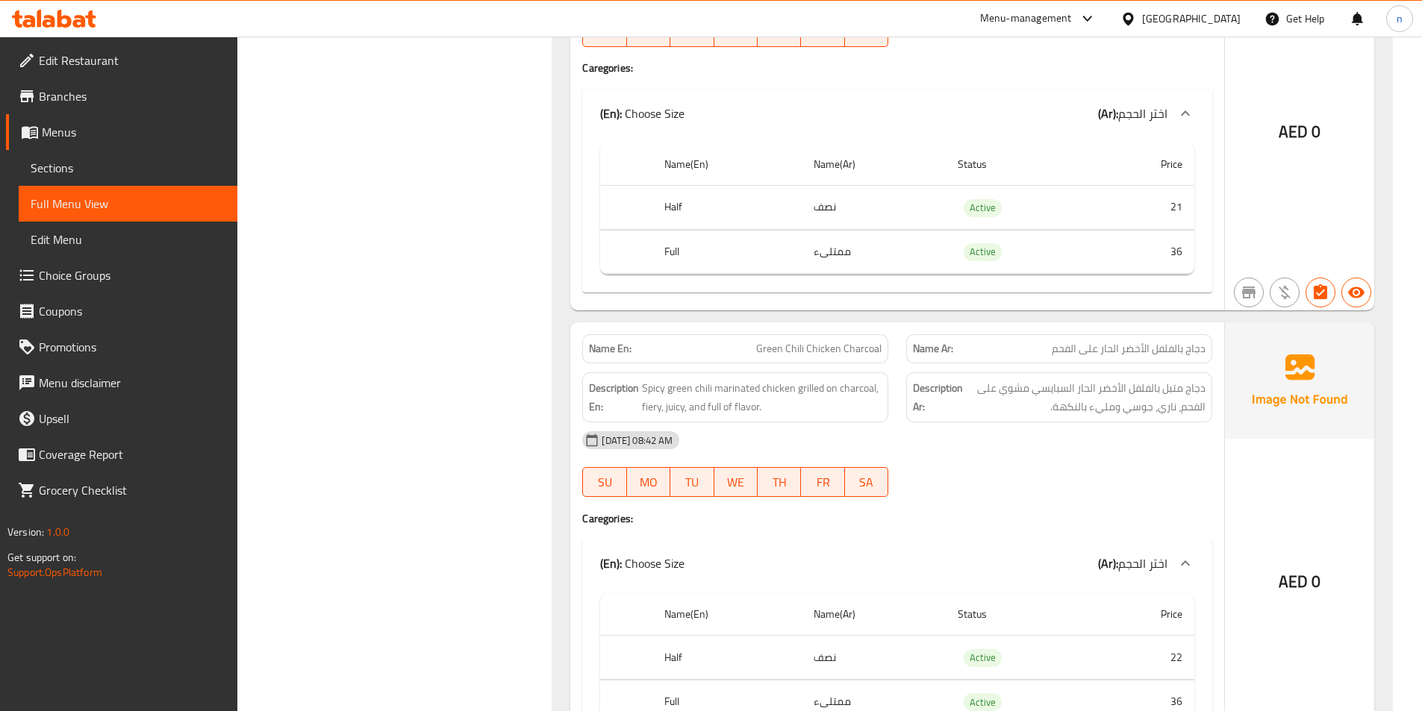
click at [819, 341] on span "Green Chili Chicken Charcoal" at bounding box center [818, 349] width 125 height 16
copy span "Green Chili Chicken Charcoal"
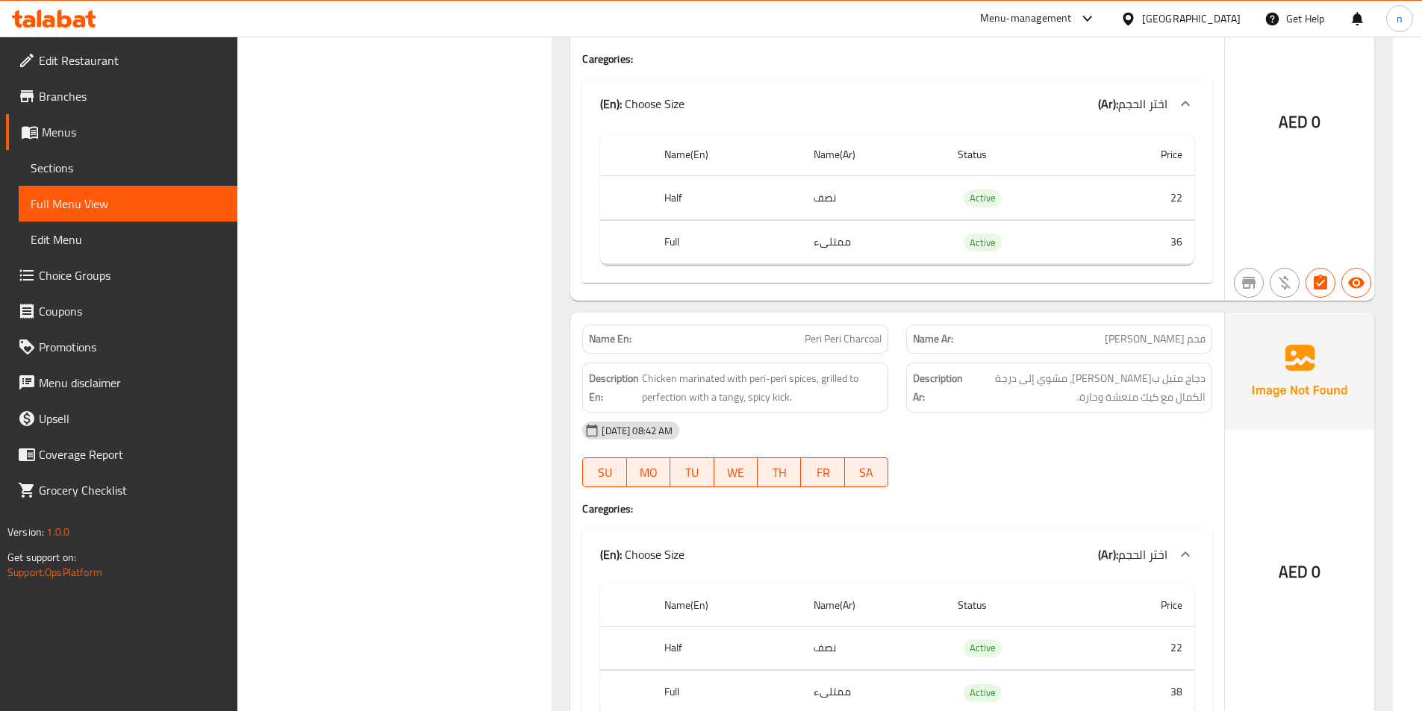
scroll to position [6643, 0]
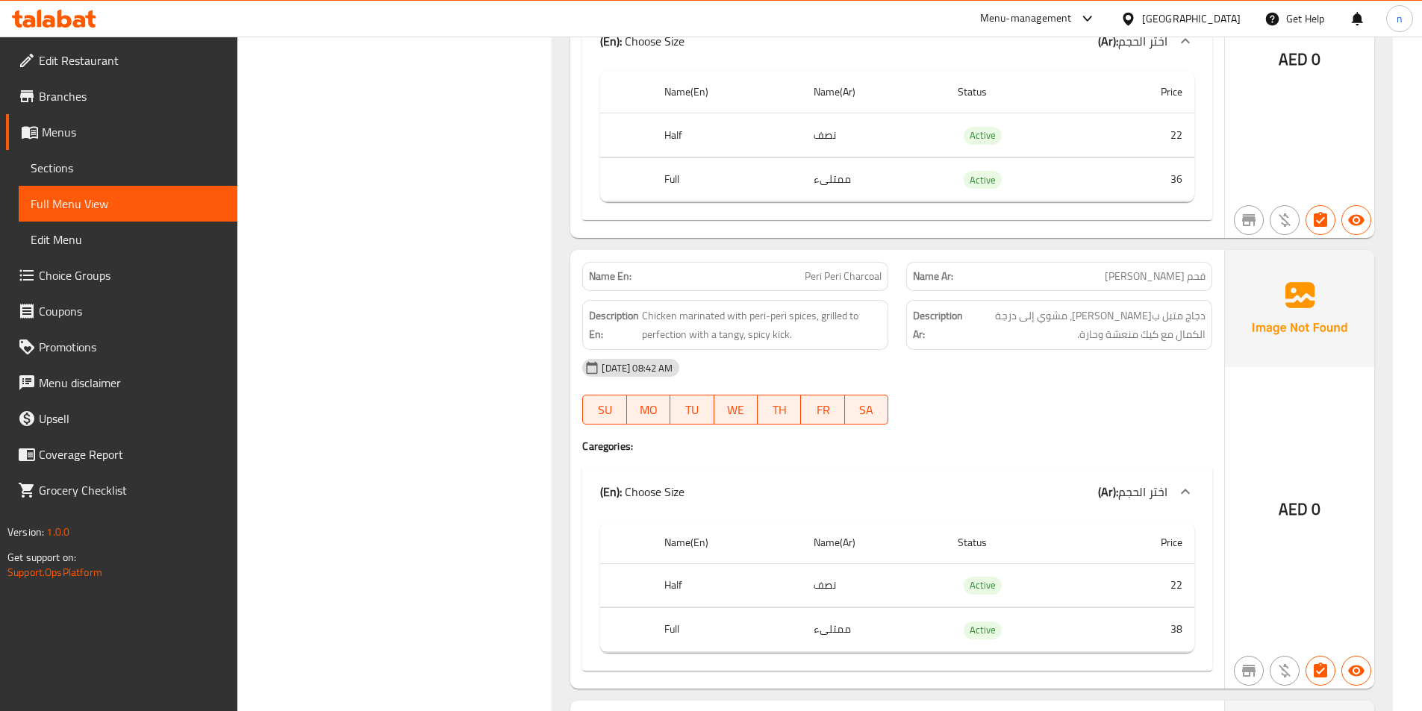
click at [836, 269] on span "Peri Peri Charcoal" at bounding box center [843, 277] width 77 height 16
copy span "Peri Peri Charcoal"
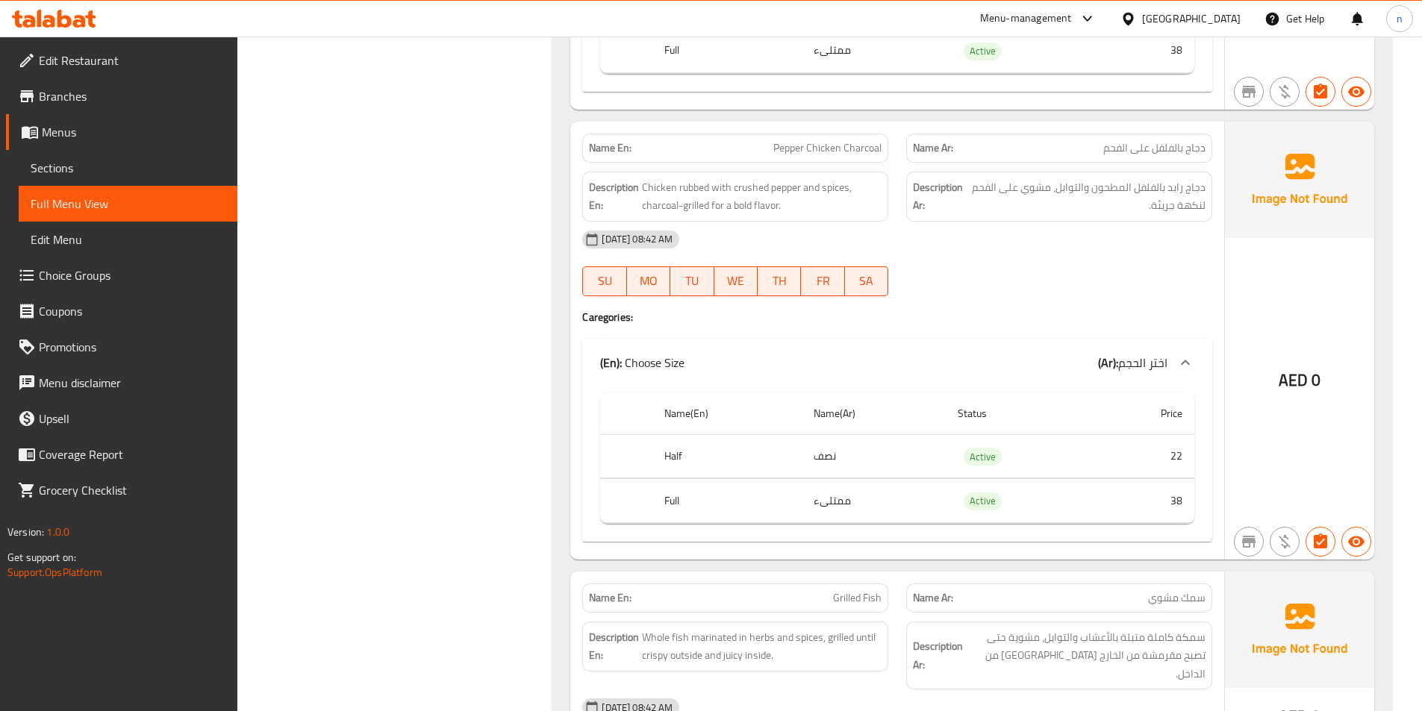
scroll to position [7091, 0]
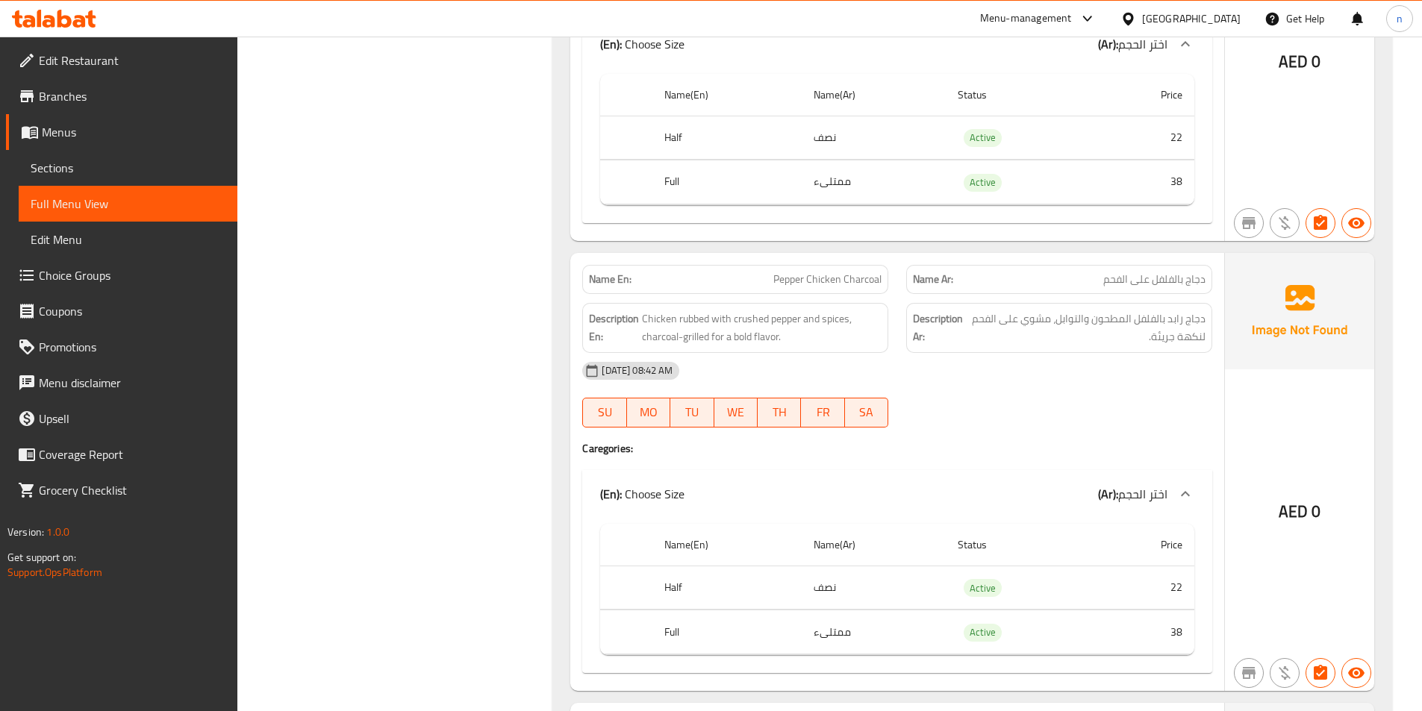
click at [837, 272] on span "Pepper Chicken Charcoal" at bounding box center [827, 280] width 108 height 16
copy span "Pepper Chicken Charcoal"
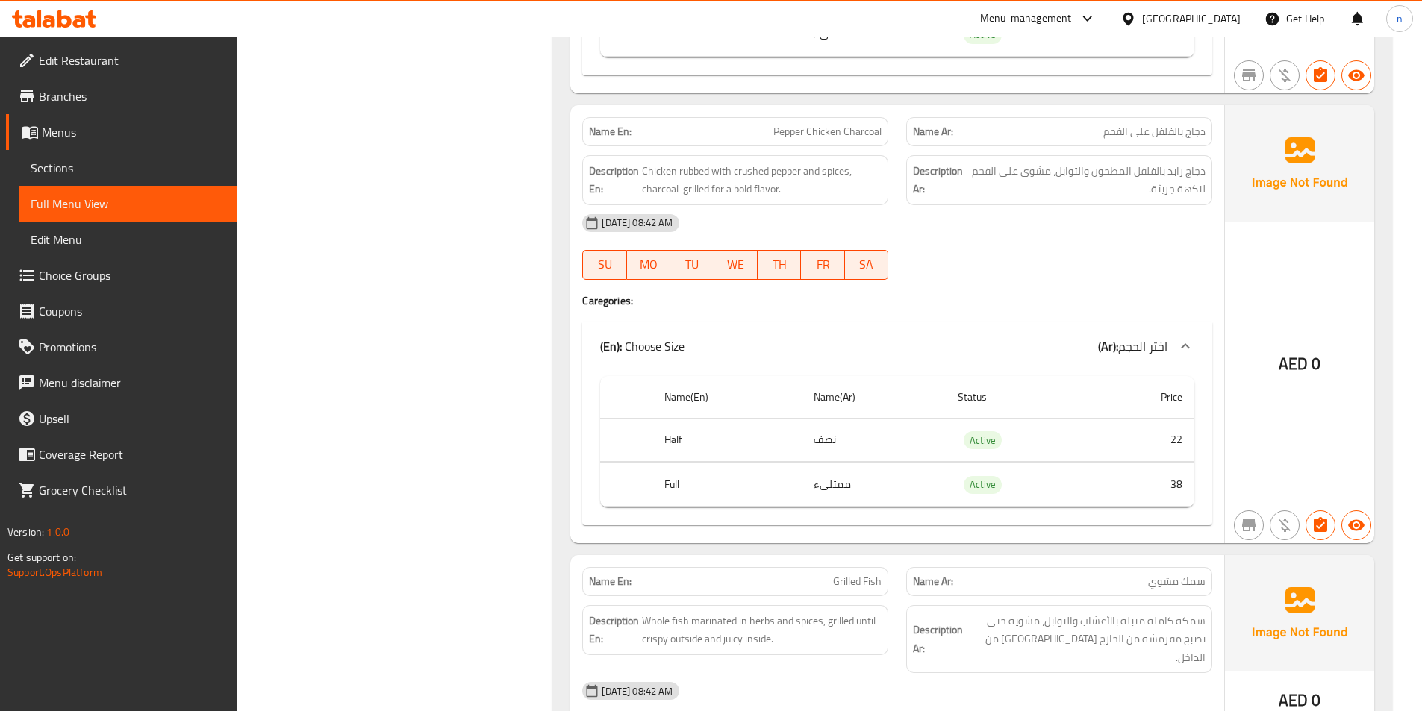
scroll to position [7263, 0]
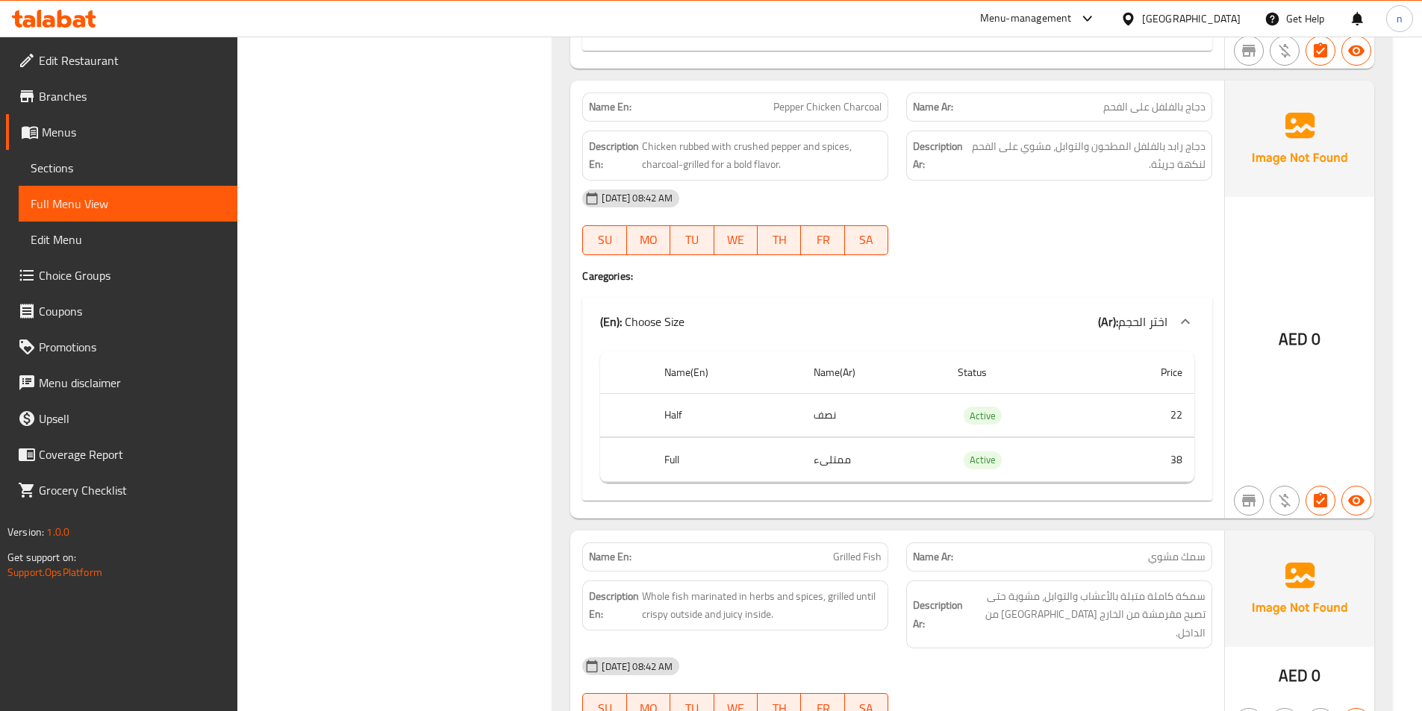
click at [857, 534] on div "Name En: Grilled Fish" at bounding box center [735, 557] width 324 height 47
click at [855, 549] on span "Grilled Fish" at bounding box center [857, 557] width 49 height 16
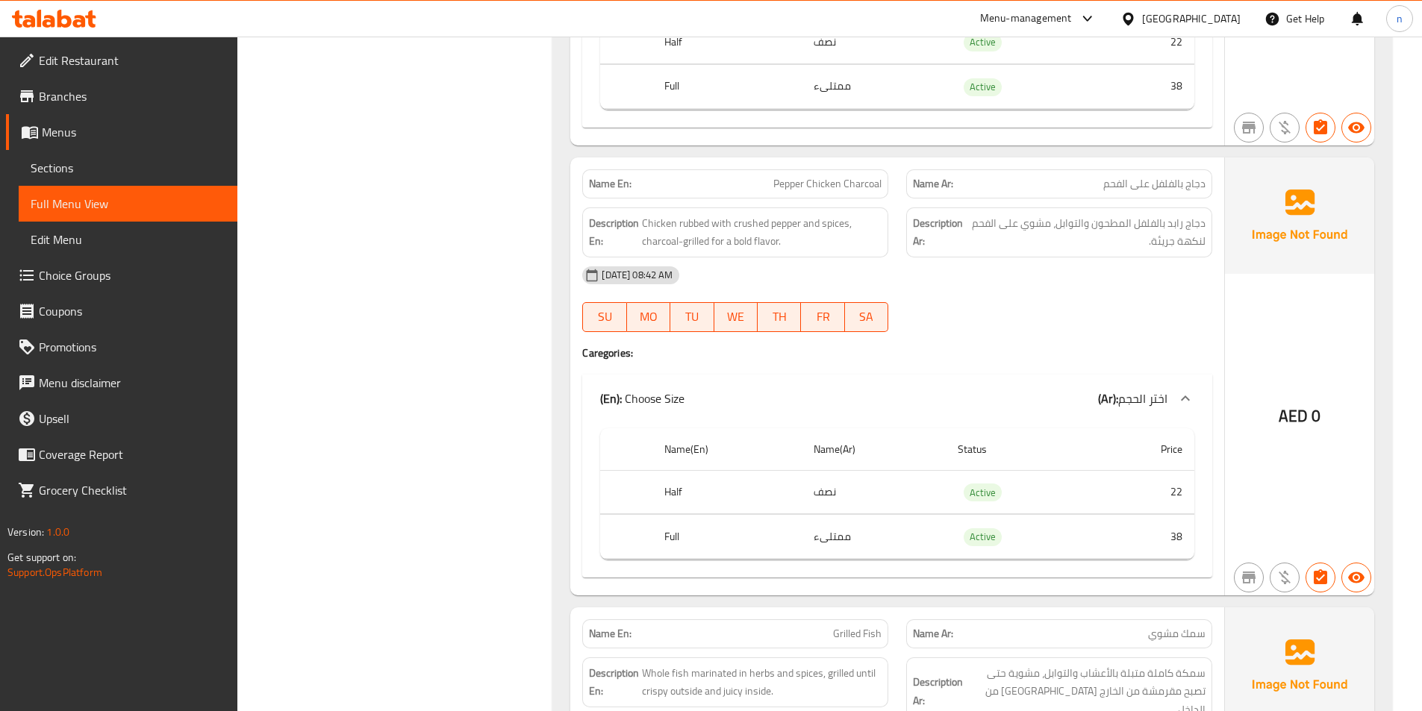
scroll to position [7114, 0]
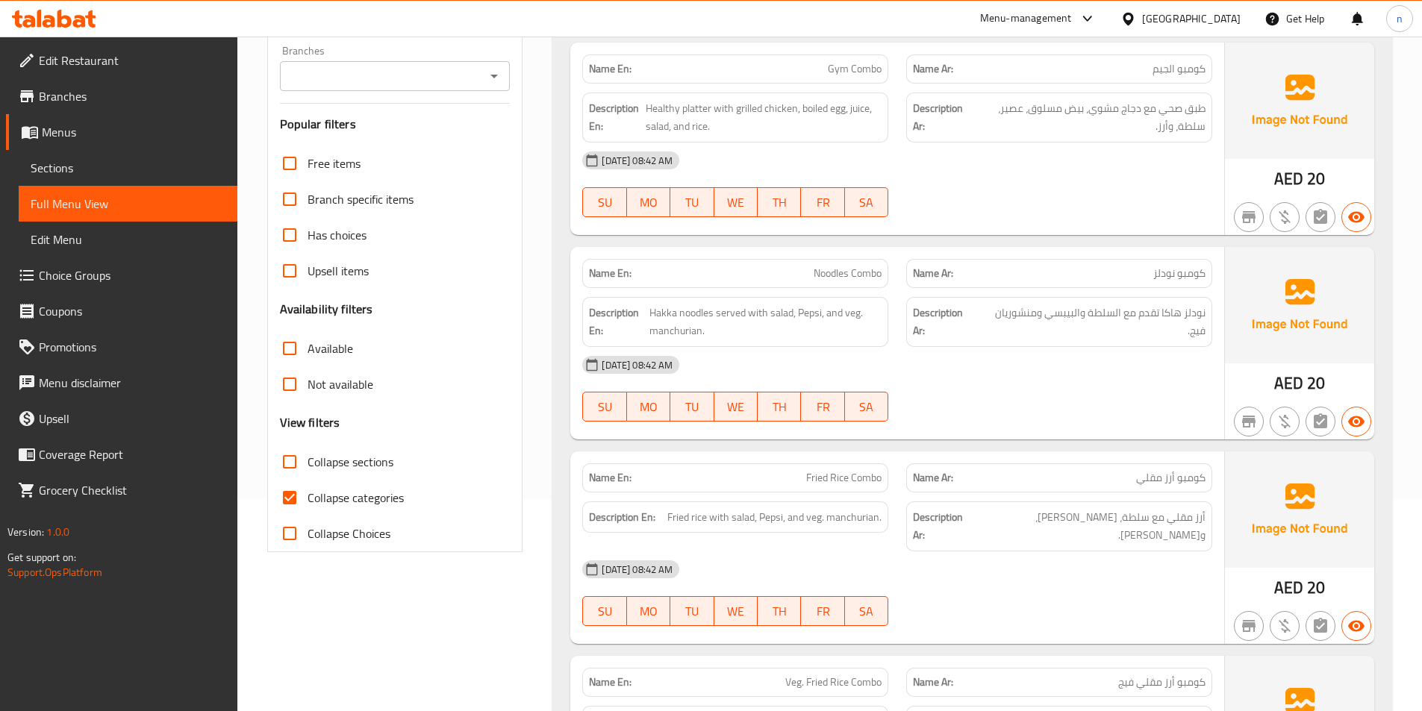
scroll to position [299, 0]
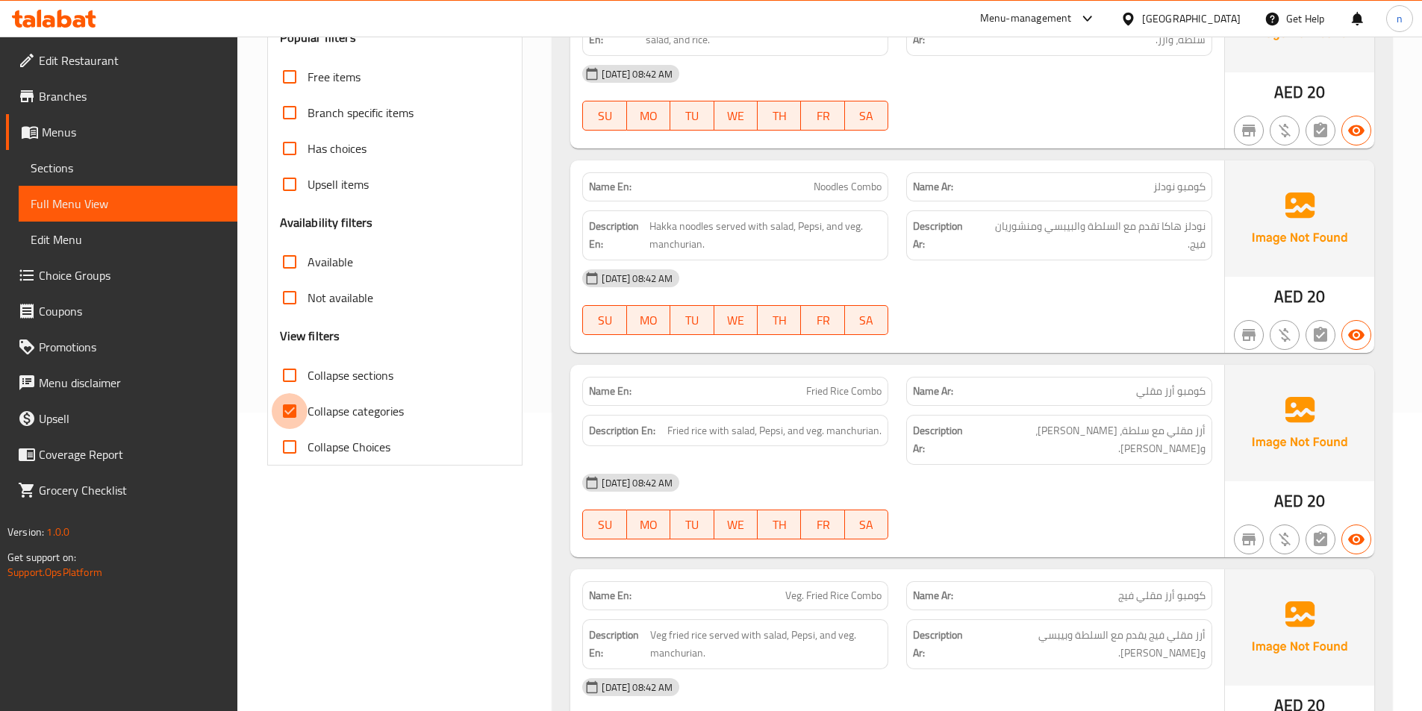
click at [293, 409] on input "Collapse categories" at bounding box center [290, 411] width 36 height 36
checkbox input "false"
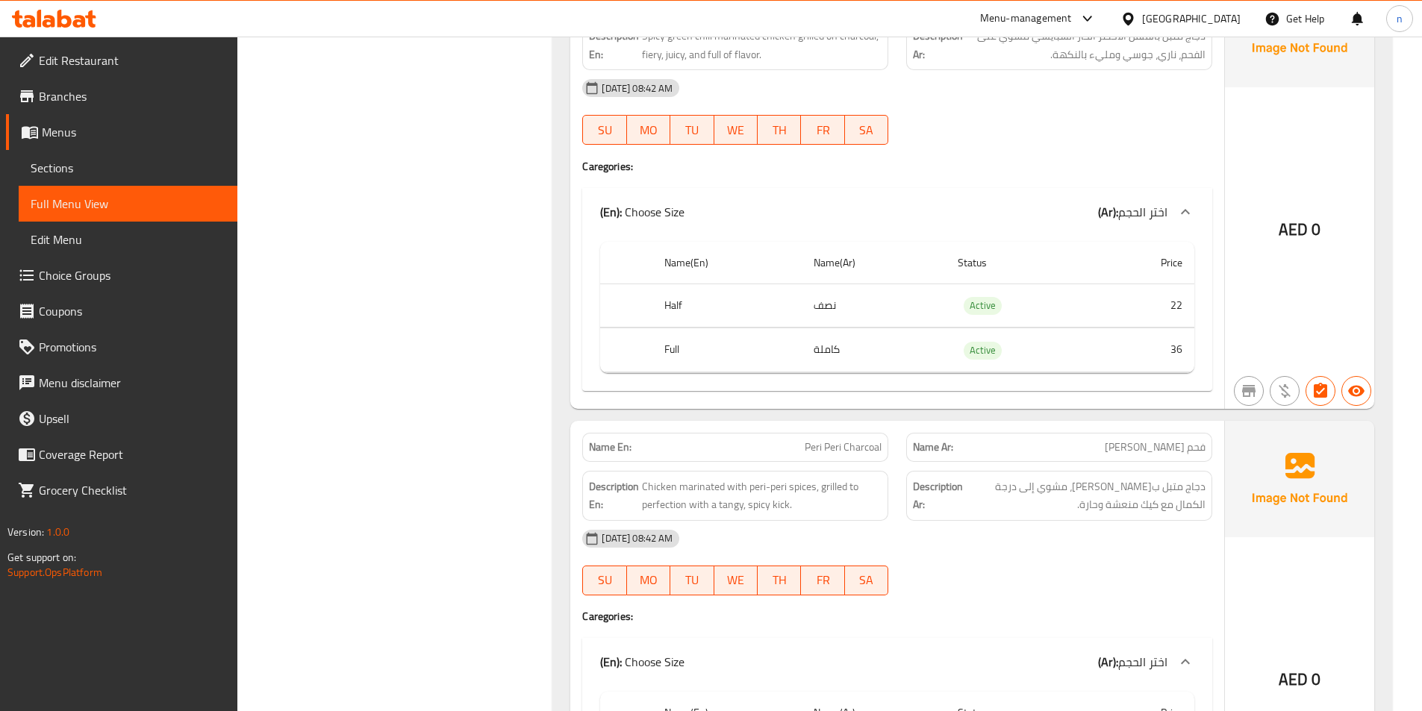
scroll to position [6559, 0]
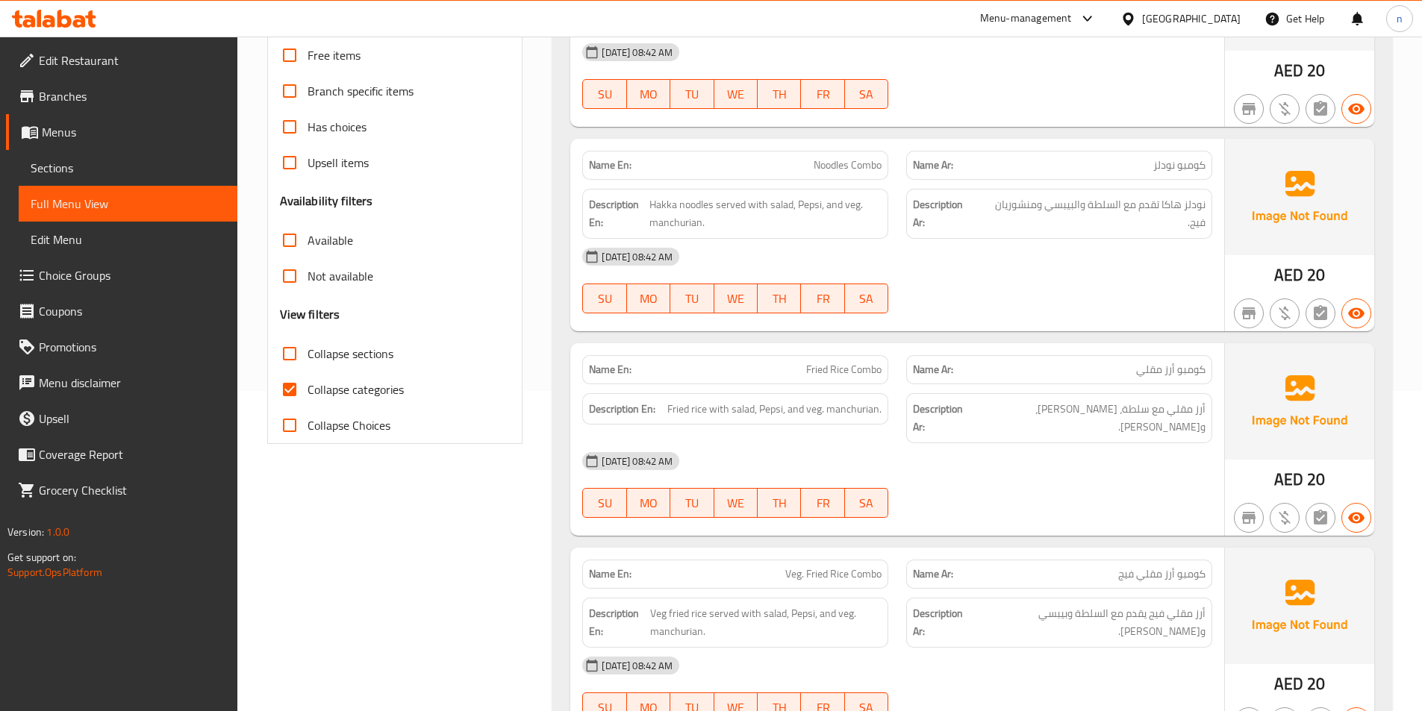
scroll to position [381, 0]
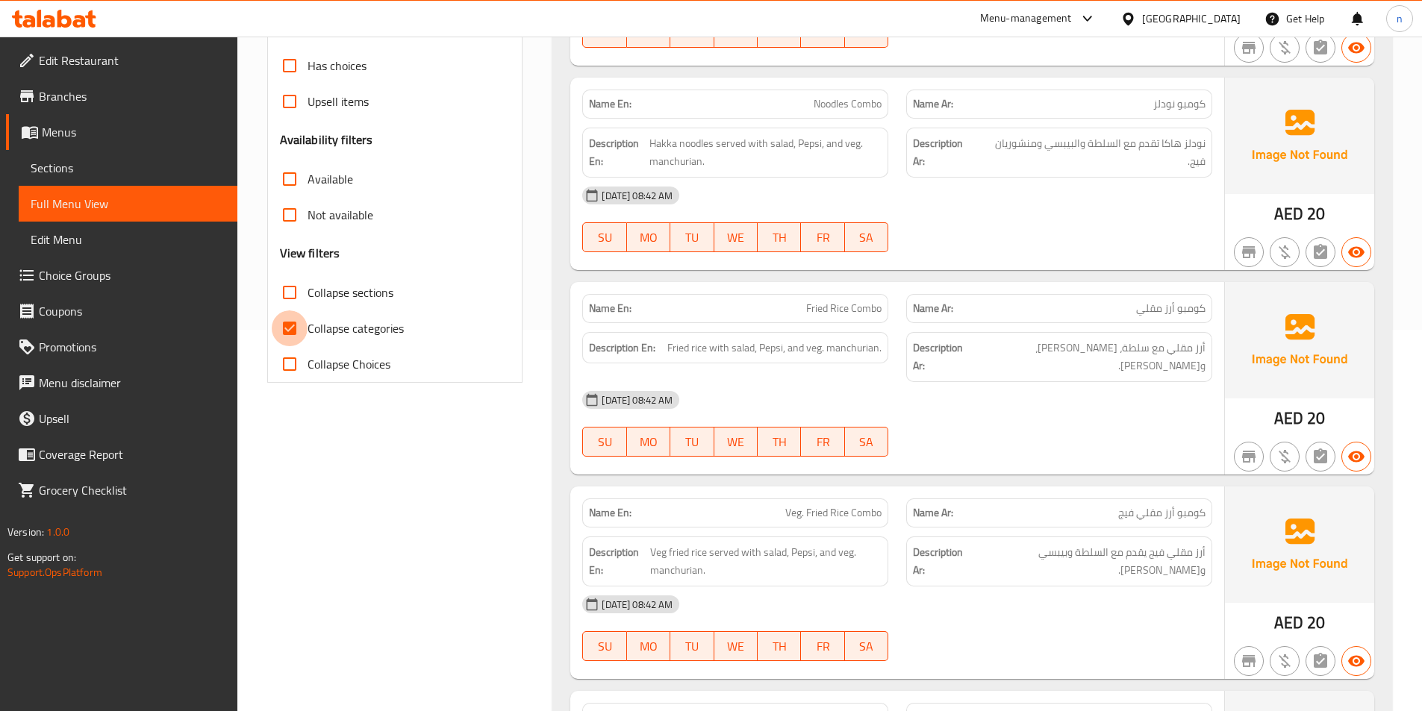
click at [284, 321] on input "Collapse categories" at bounding box center [290, 329] width 36 height 36
checkbox input "false"
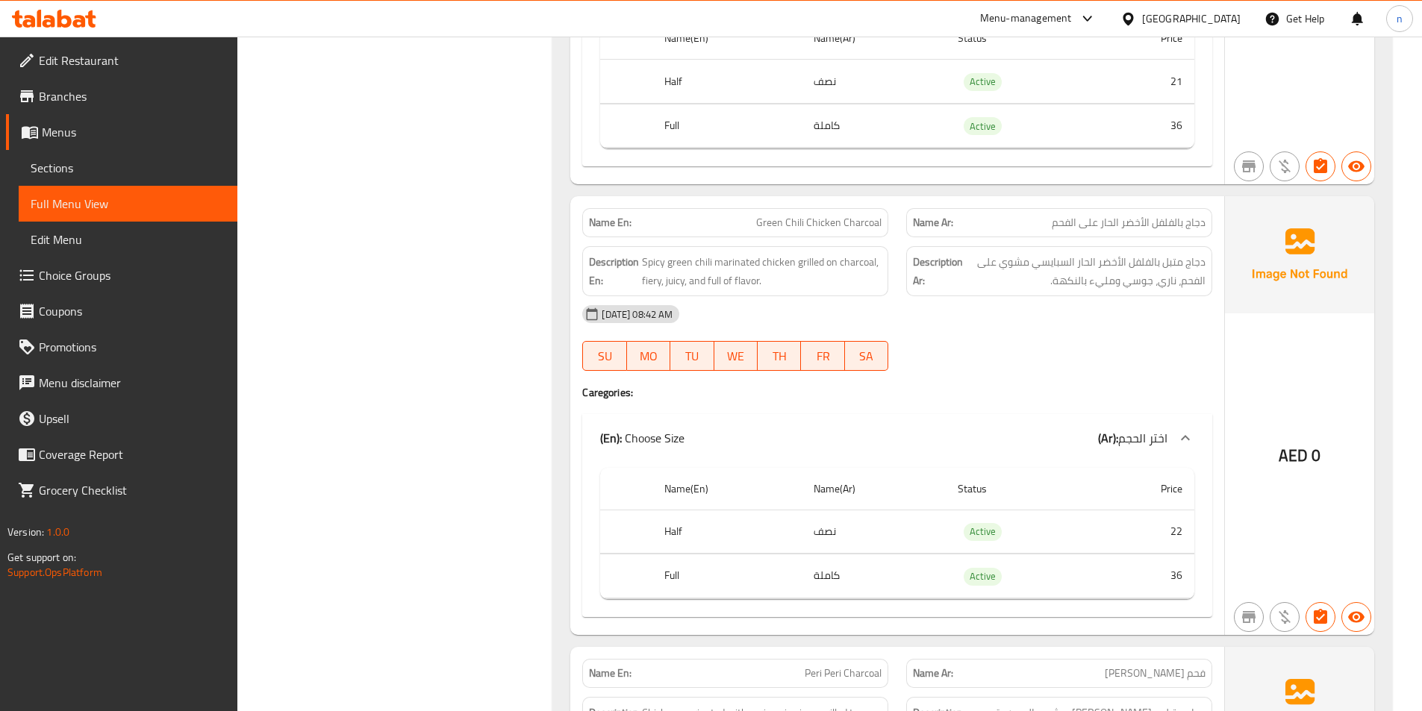
scroll to position [0, 0]
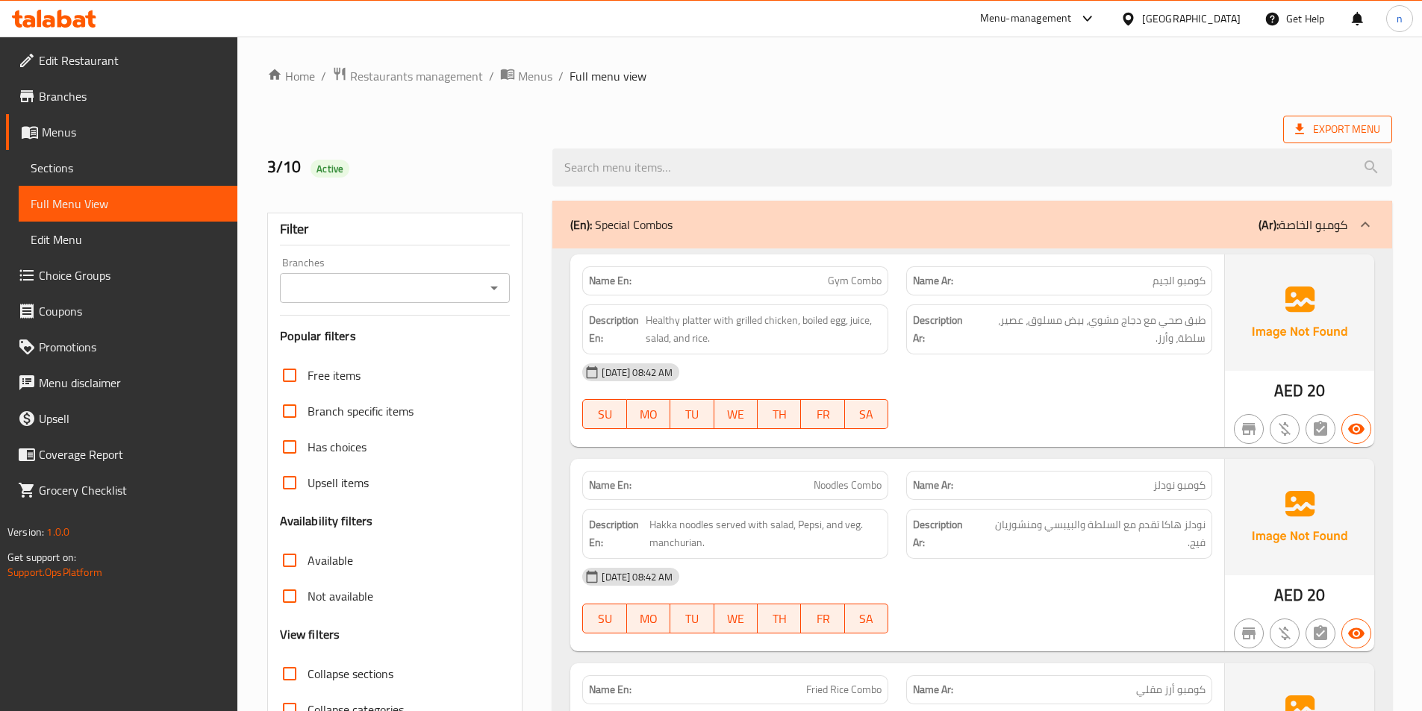
click at [1356, 118] on span "Export Menu" at bounding box center [1337, 130] width 109 height 28
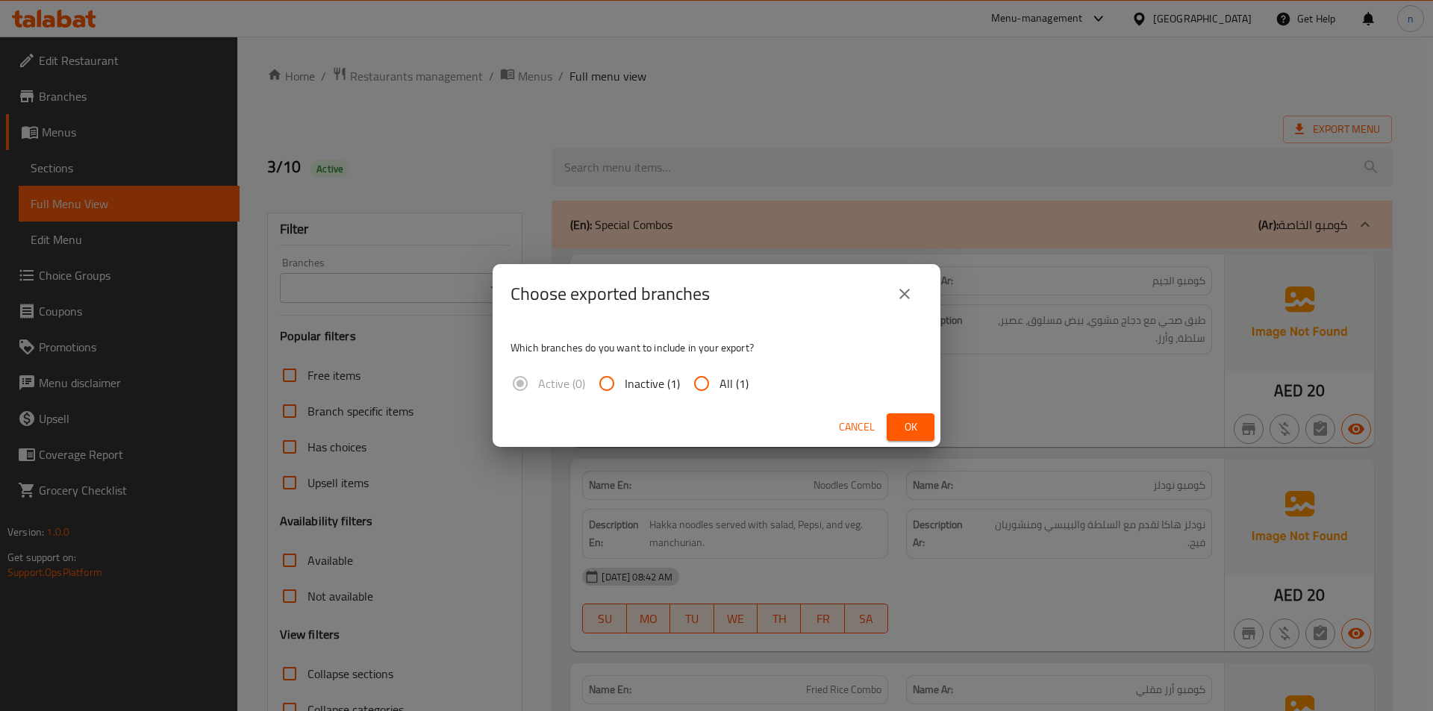
click at [692, 389] on input "All (1)" at bounding box center [702, 384] width 36 height 36
radio input "true"
click at [911, 435] on span "Ok" at bounding box center [911, 427] width 24 height 19
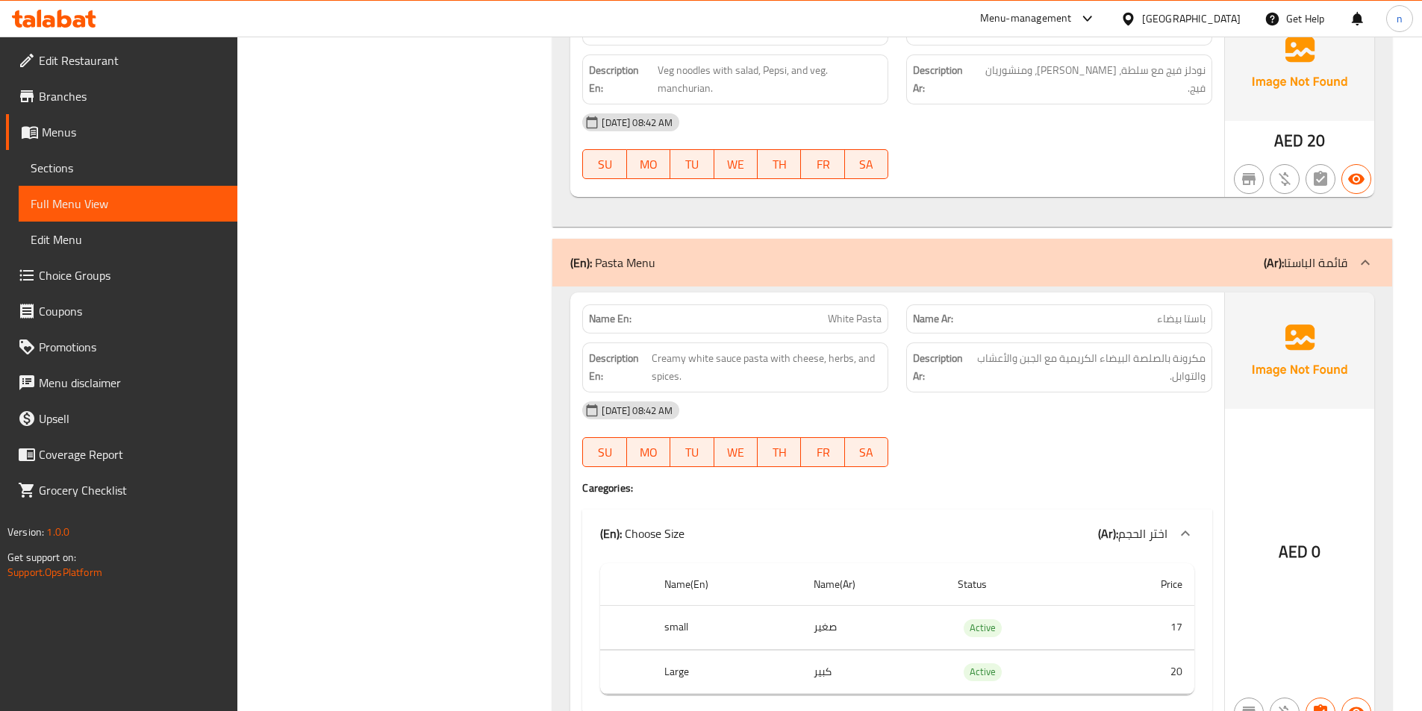
scroll to position [1045, 0]
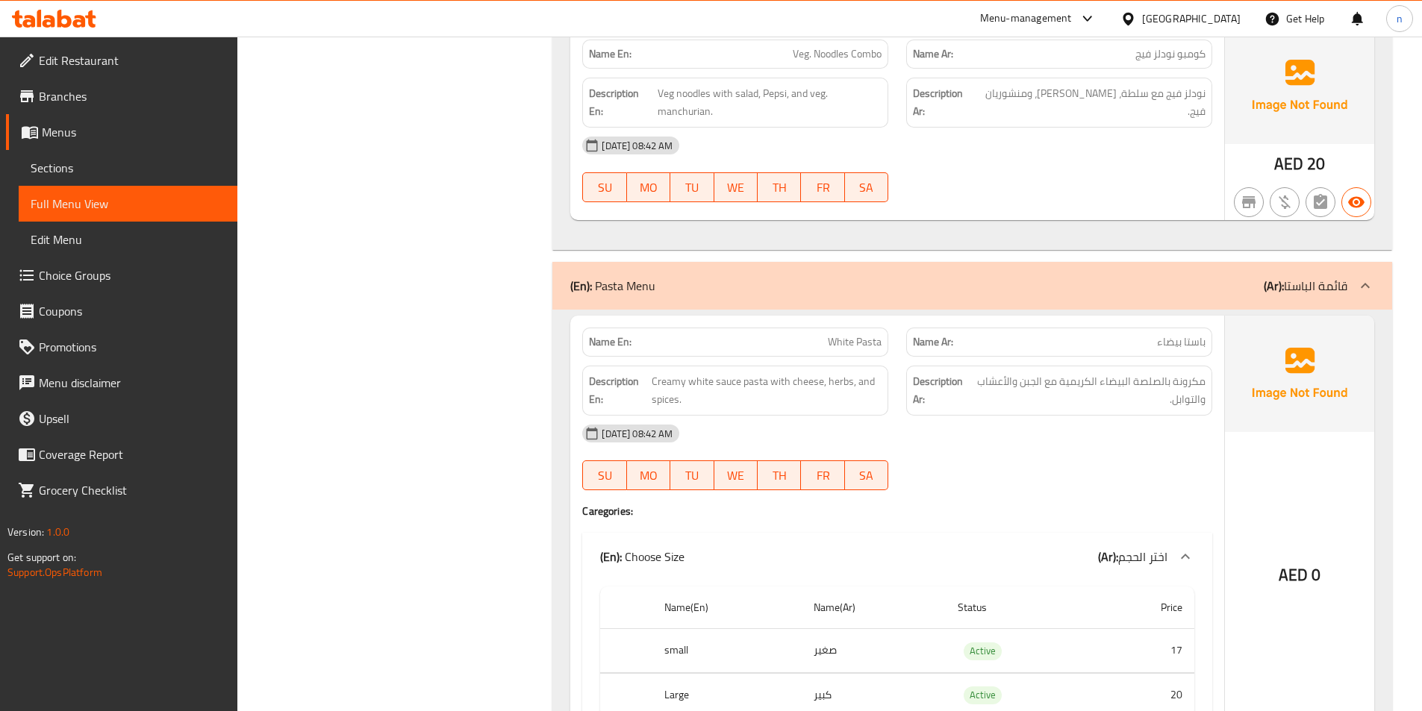
click at [874, 334] on span "White Pasta" at bounding box center [855, 342] width 54 height 16
copy span "White Pasta"
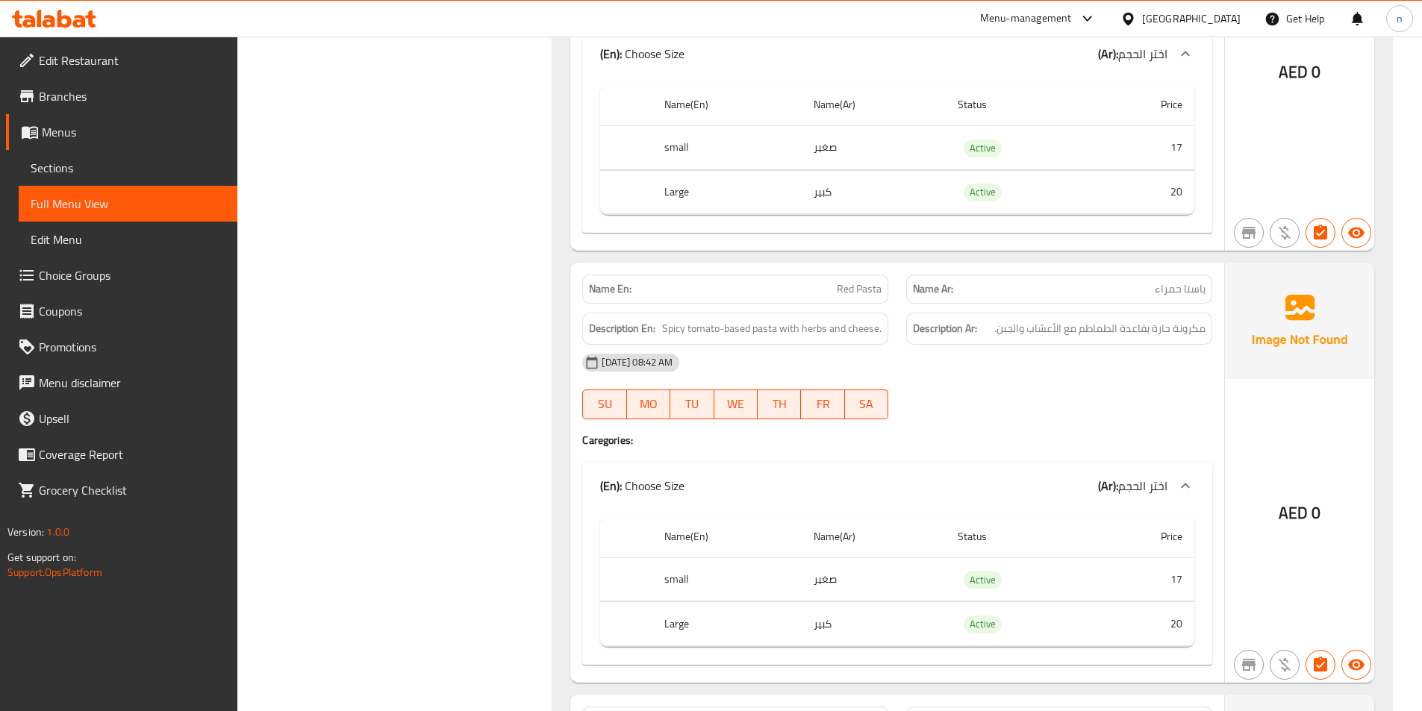
scroll to position [1567, 0]
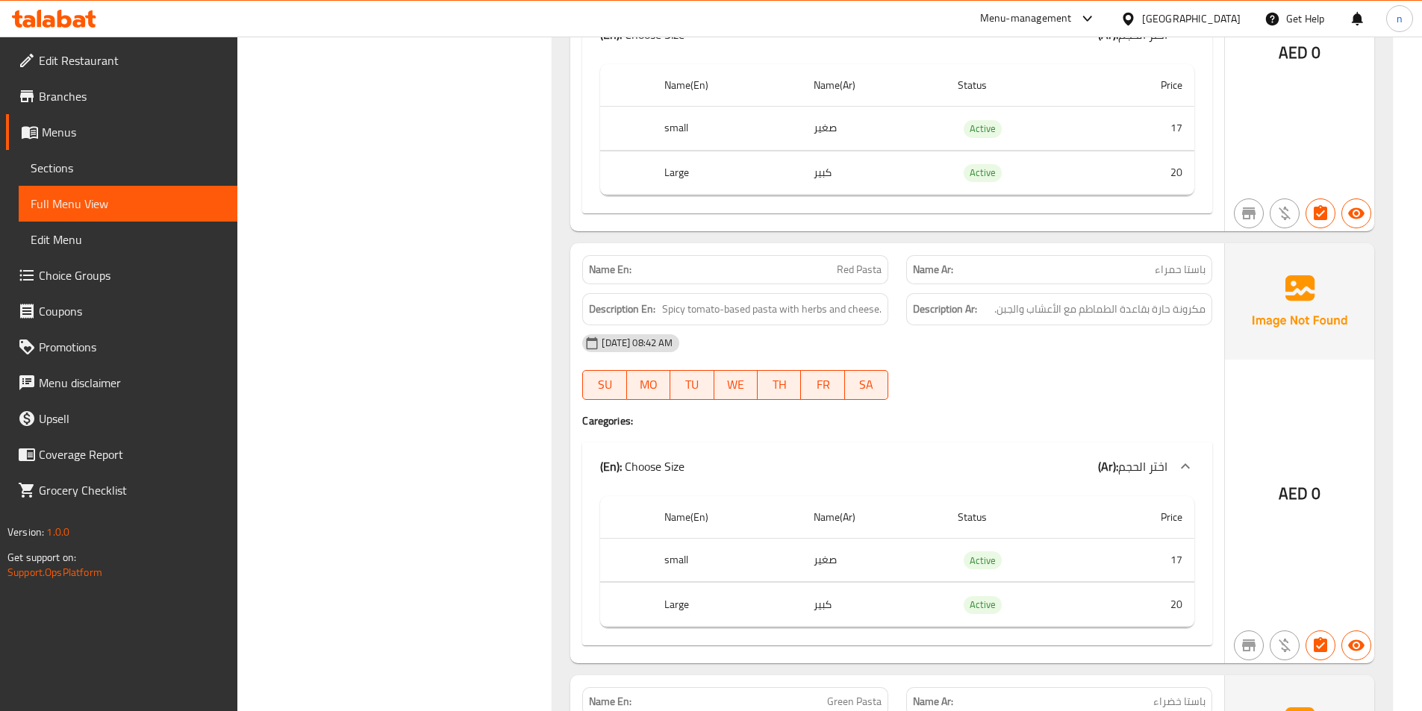
click at [848, 262] on span "Red Pasta" at bounding box center [859, 270] width 45 height 16
copy span "Red Pasta"
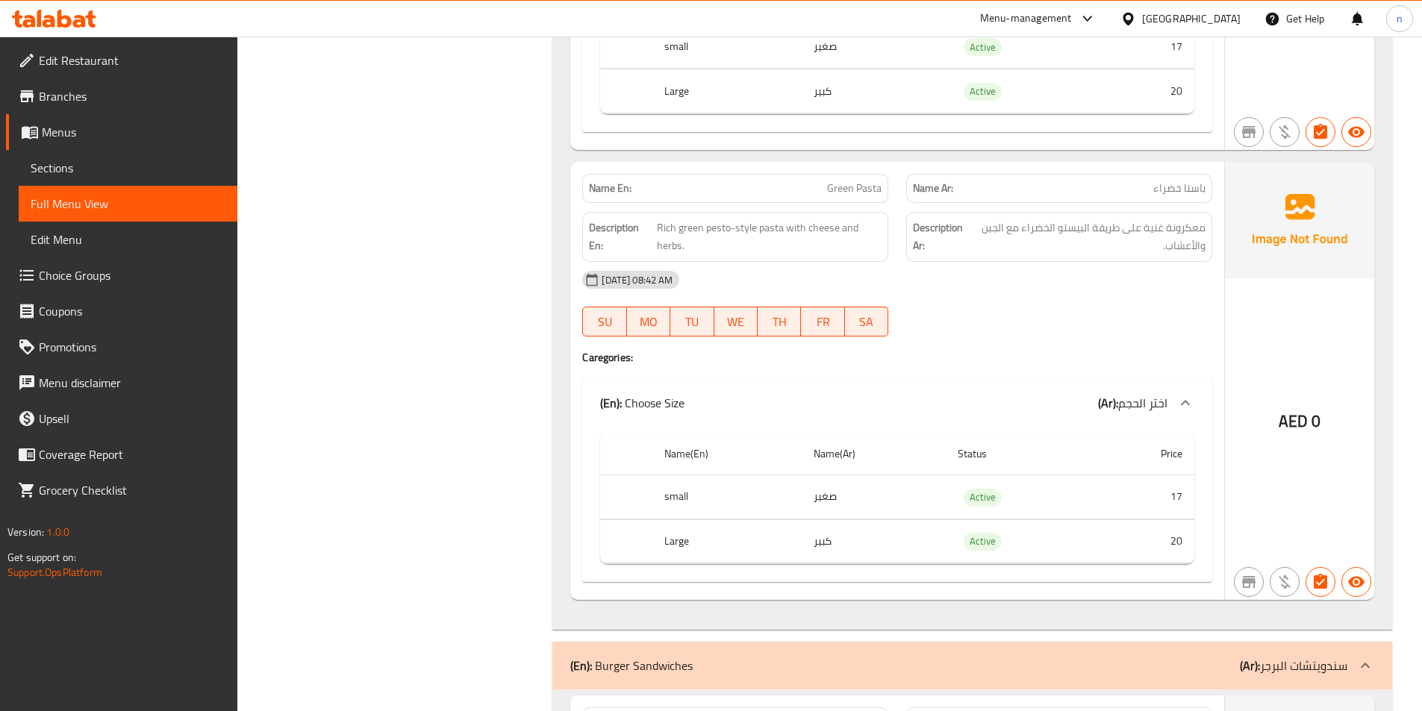
scroll to position [2090, 0]
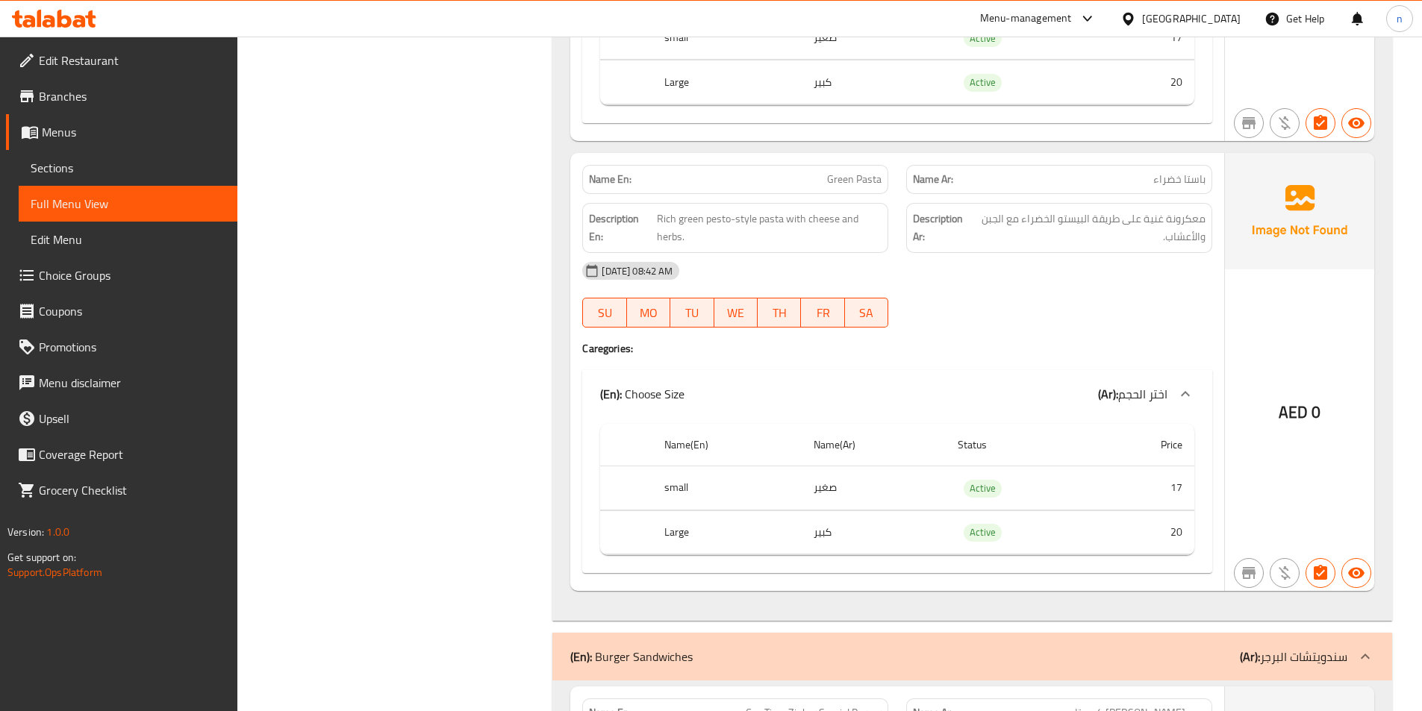
click at [849, 172] on span "Green Pasta" at bounding box center [854, 180] width 54 height 16
copy span "Green Pasta"
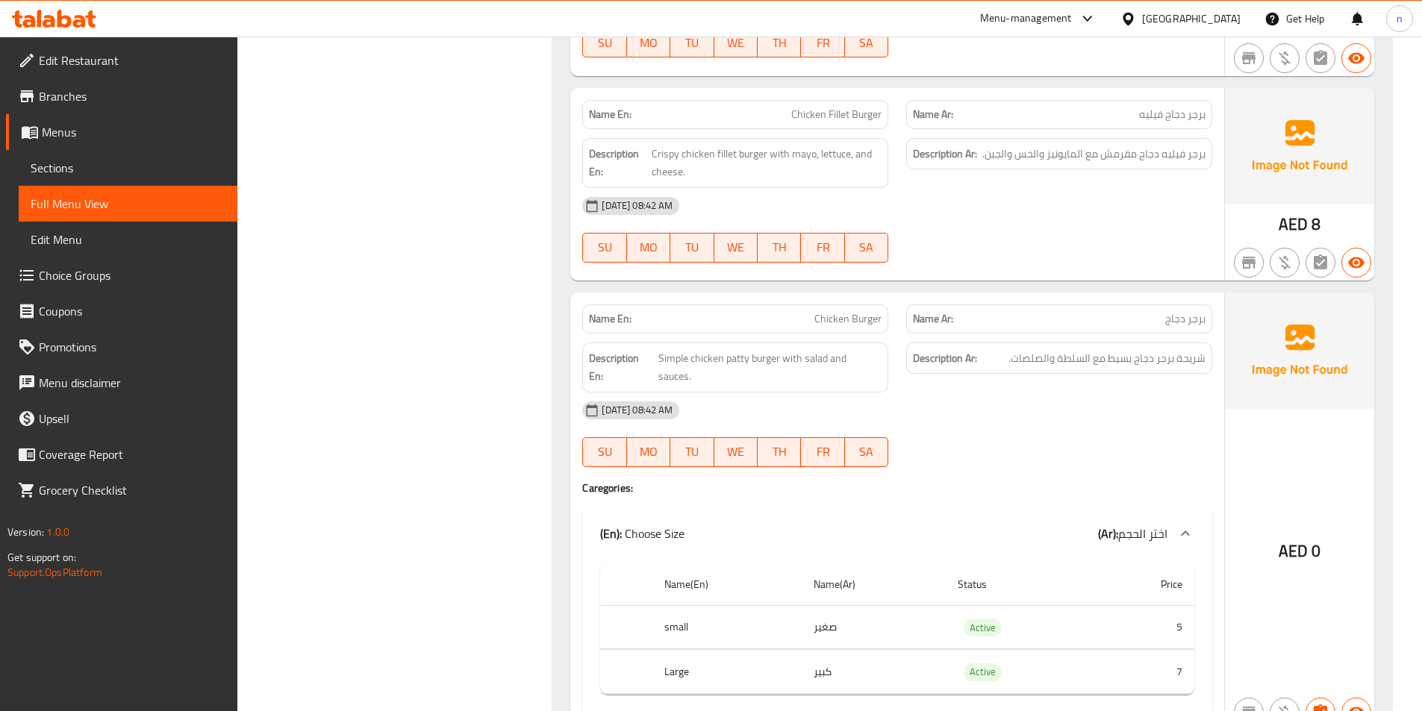
scroll to position [4777, 0]
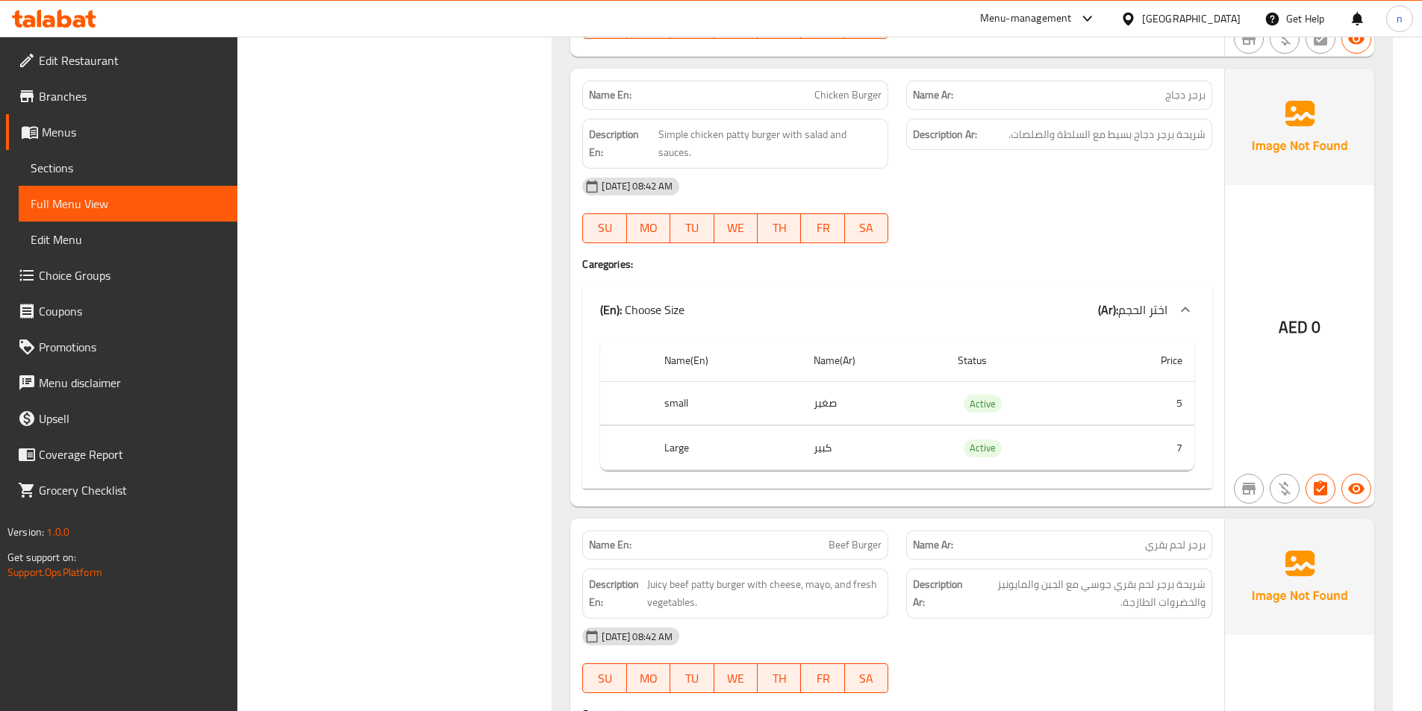
click at [840, 87] on span "Chicken Burger" at bounding box center [847, 95] width 67 height 16
copy span "Chicken Burger"
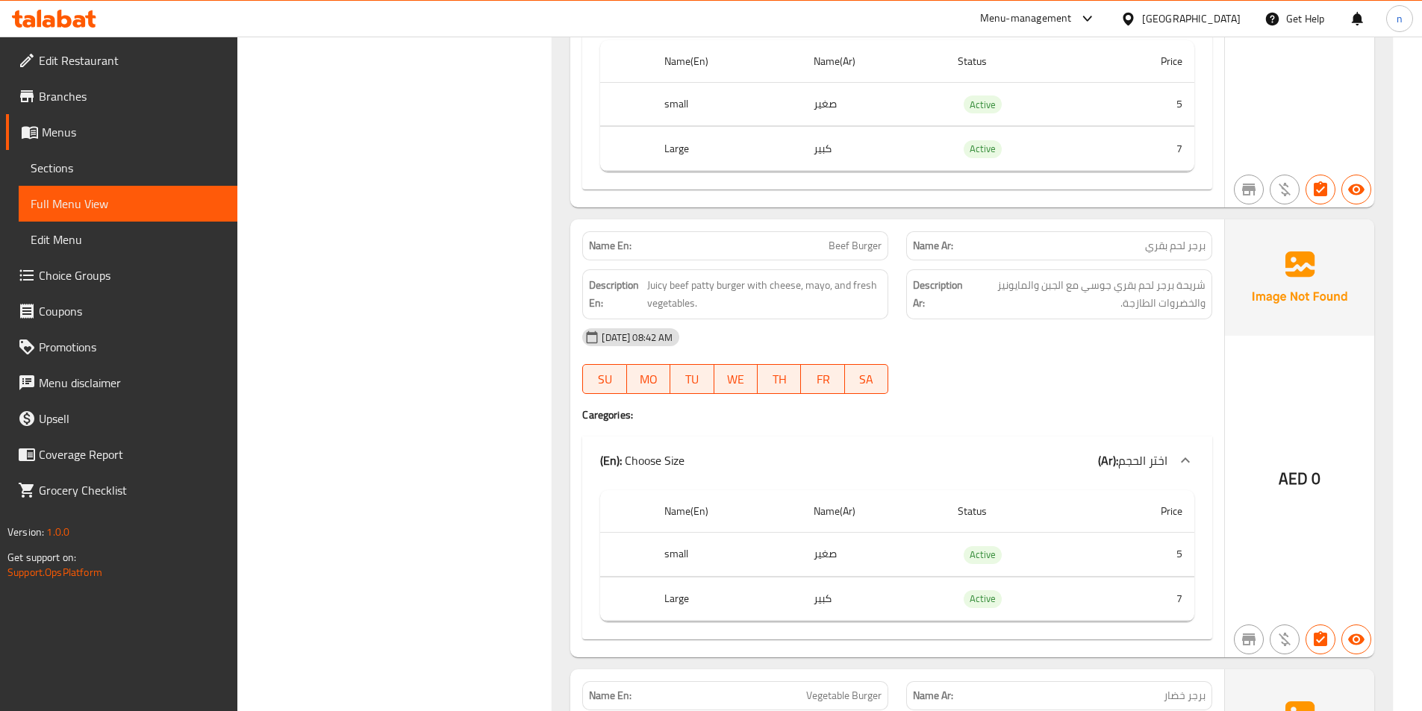
scroll to position [5076, 0]
click at [859, 239] on span "Beef Burger" at bounding box center [855, 247] width 53 height 16
copy span "Beef Burger"
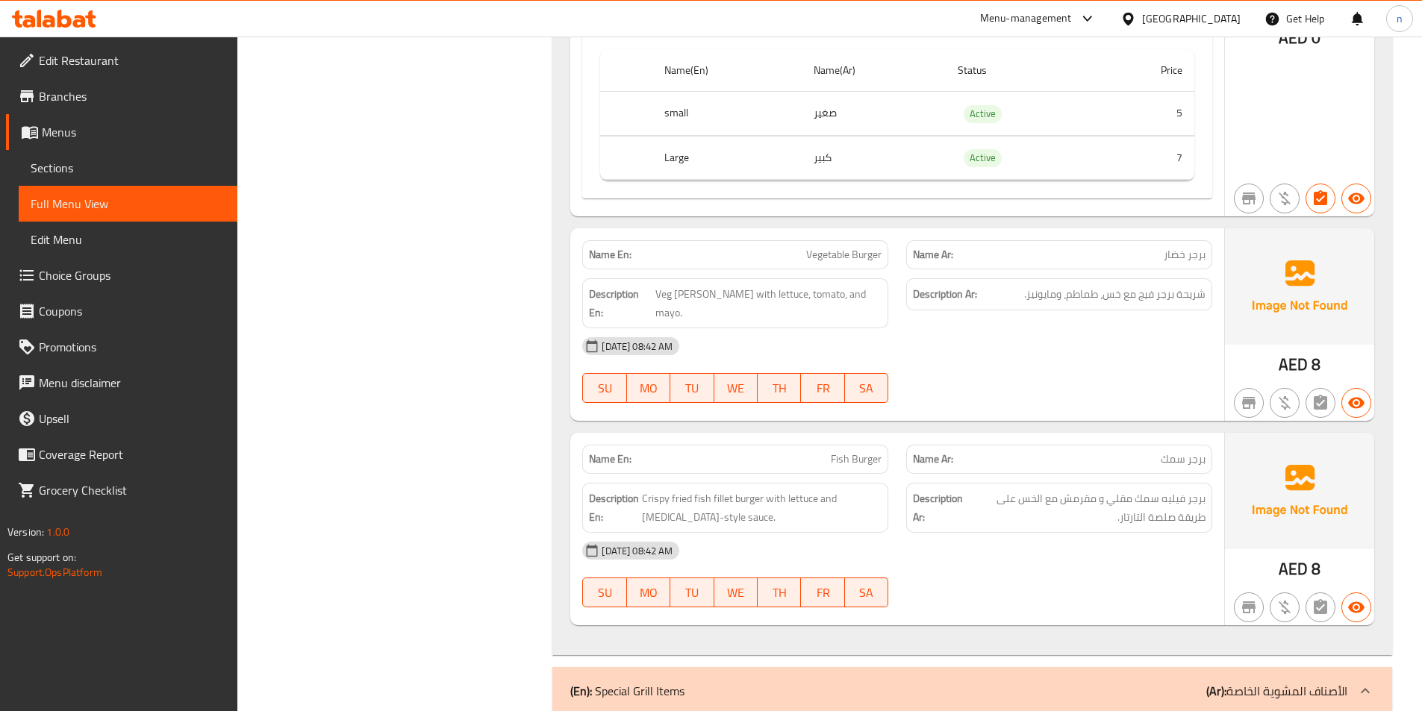
scroll to position [5523, 0]
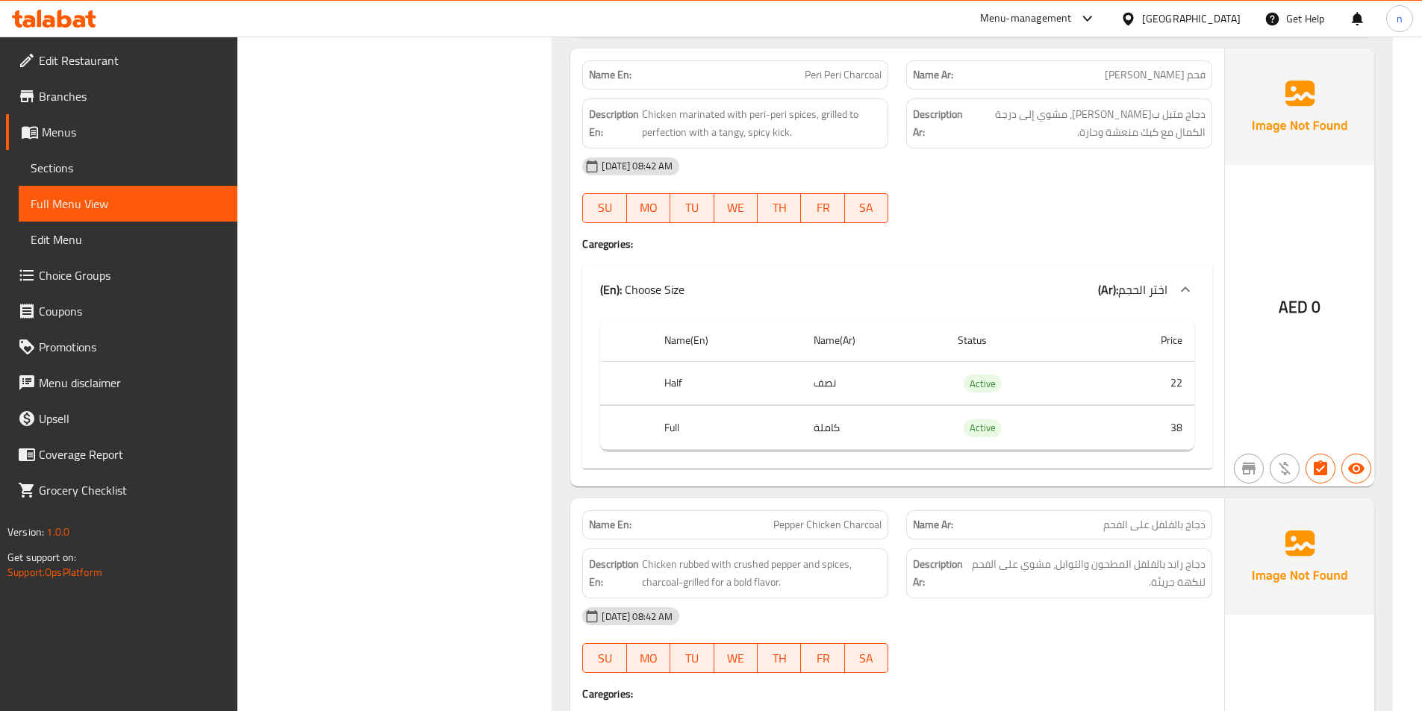
scroll to position [7305, 0]
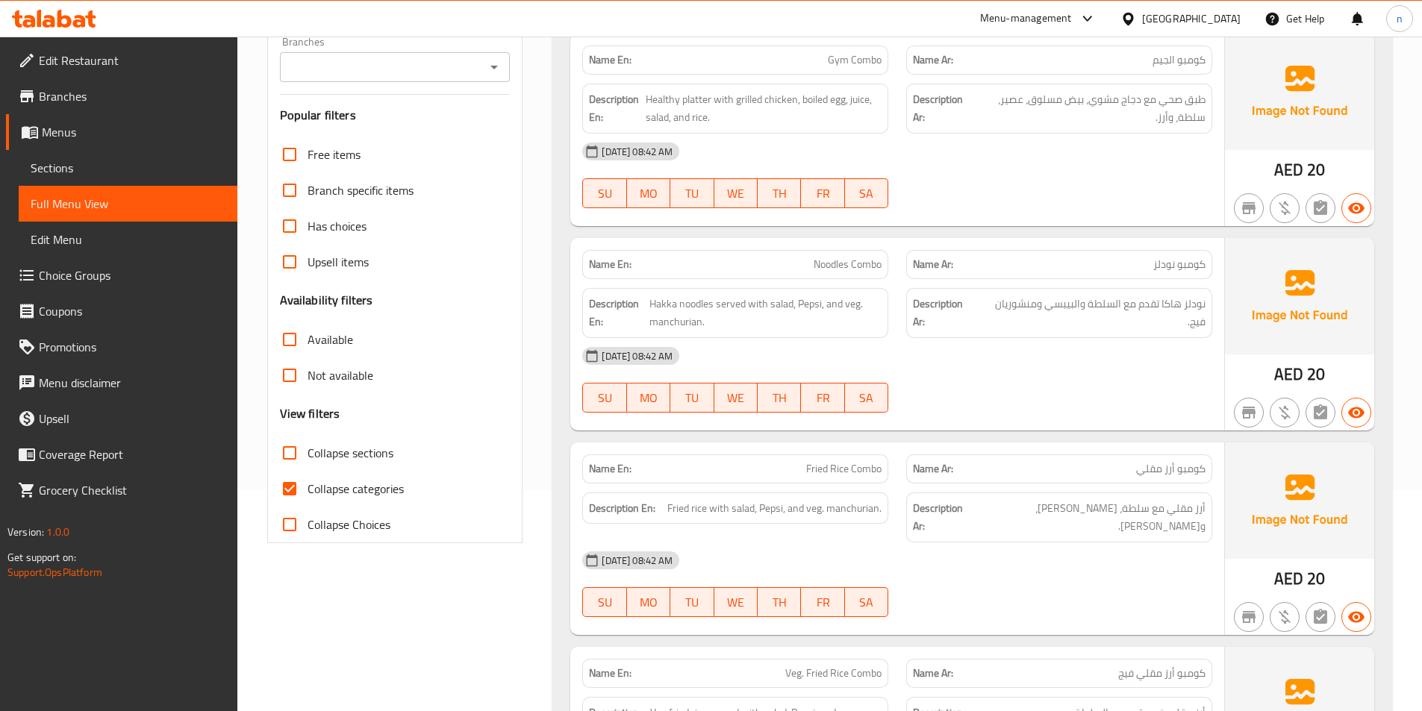
scroll to position [232, 0]
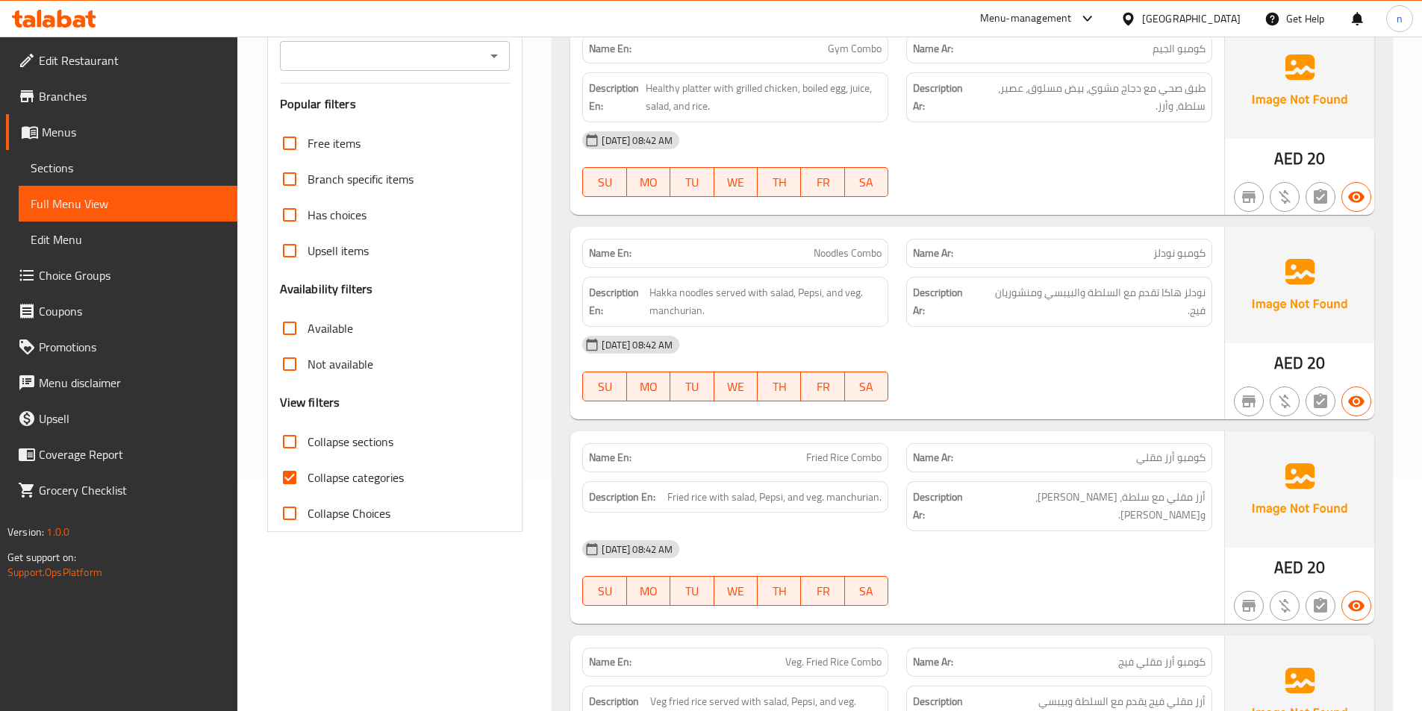
click at [308, 481] on span "Collapse categories" at bounding box center [356, 478] width 96 height 18
click at [308, 481] on input "Collapse categories" at bounding box center [290, 478] width 36 height 36
checkbox input "false"
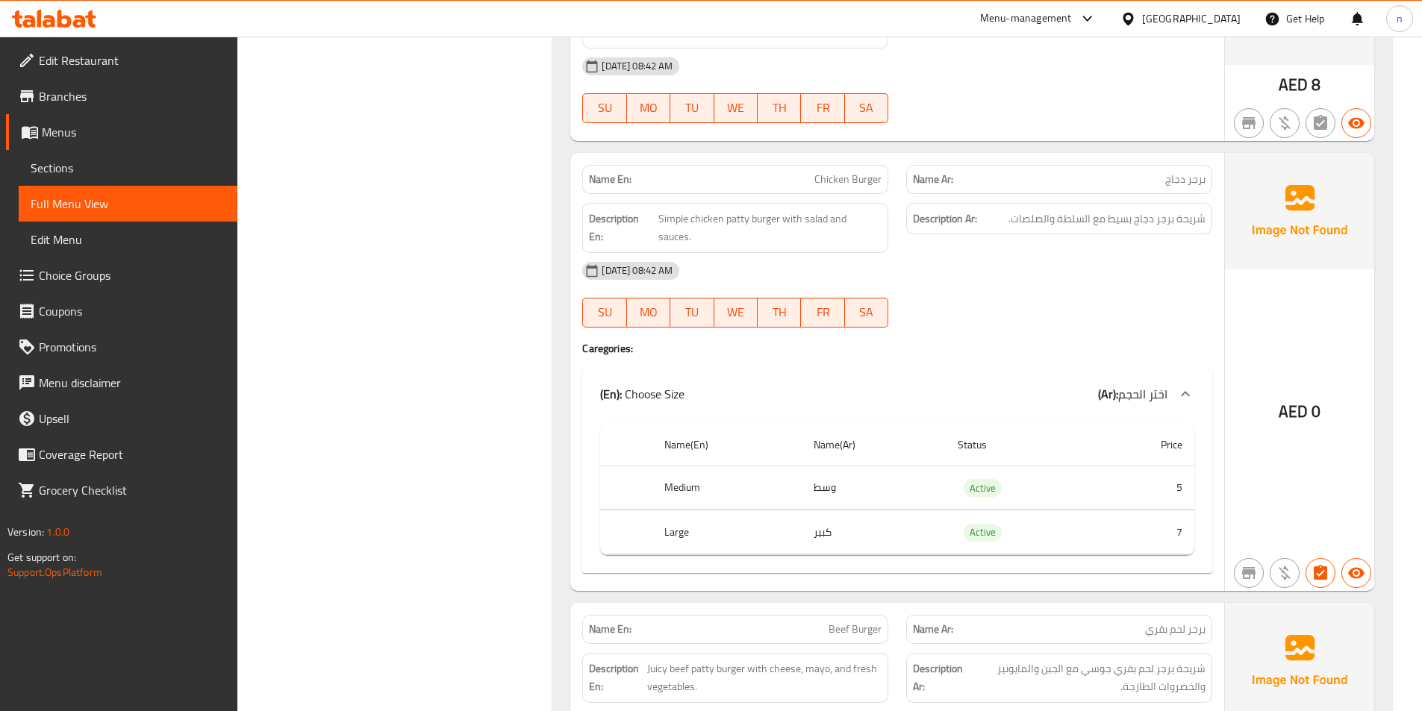
scroll to position [0, 0]
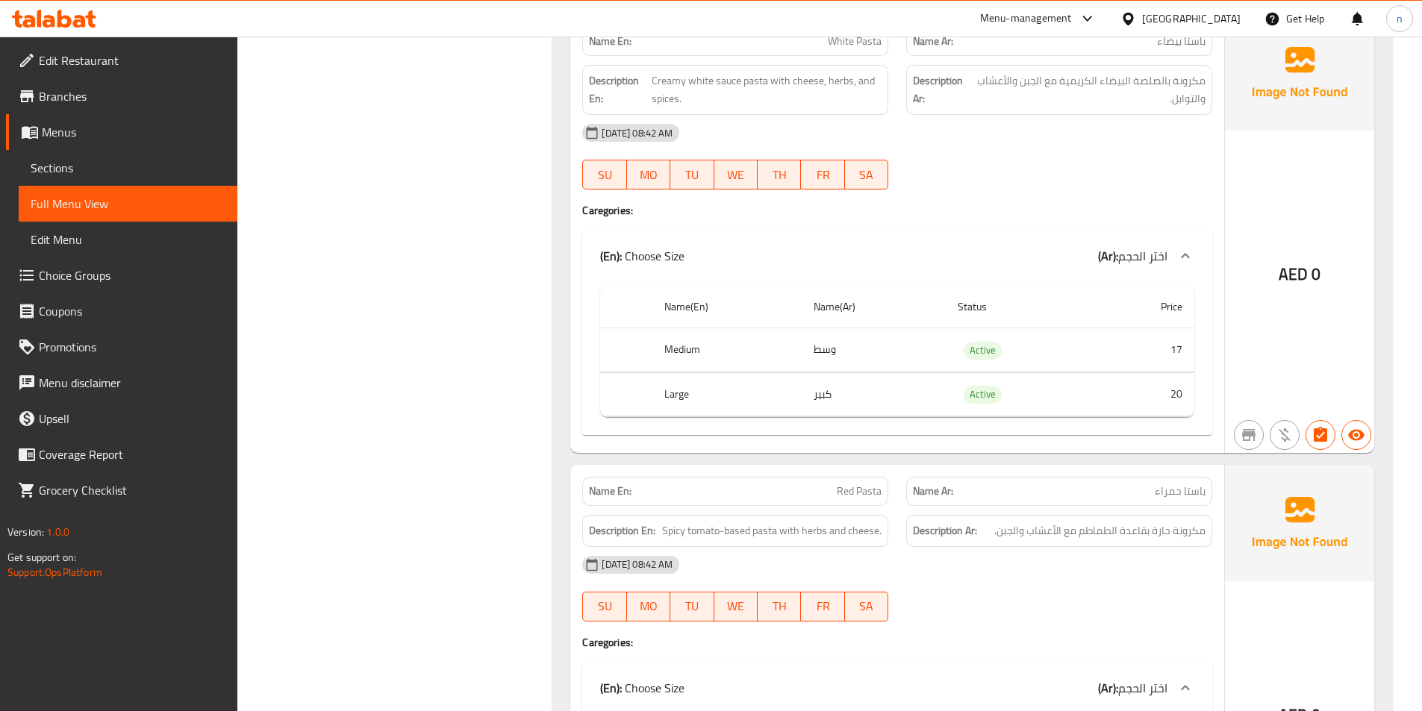
scroll to position [1418, 0]
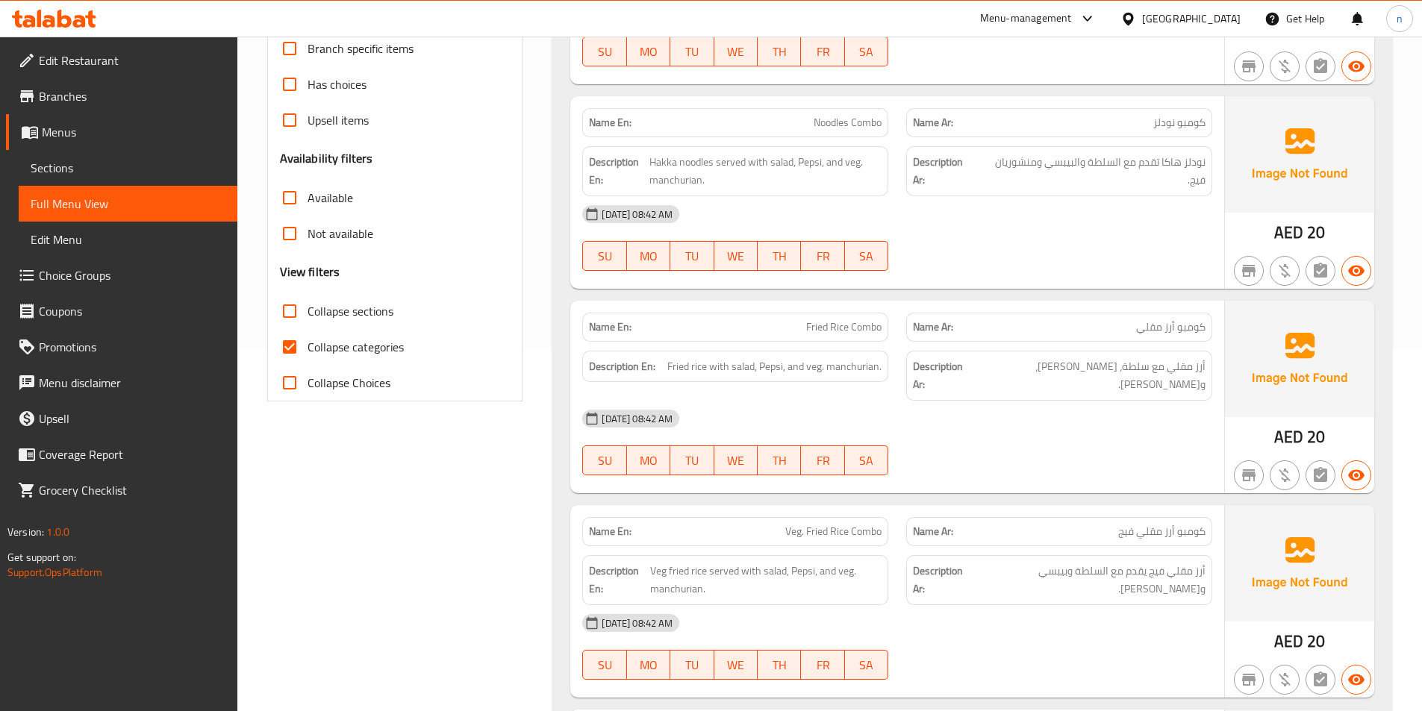
scroll to position [373, 0]
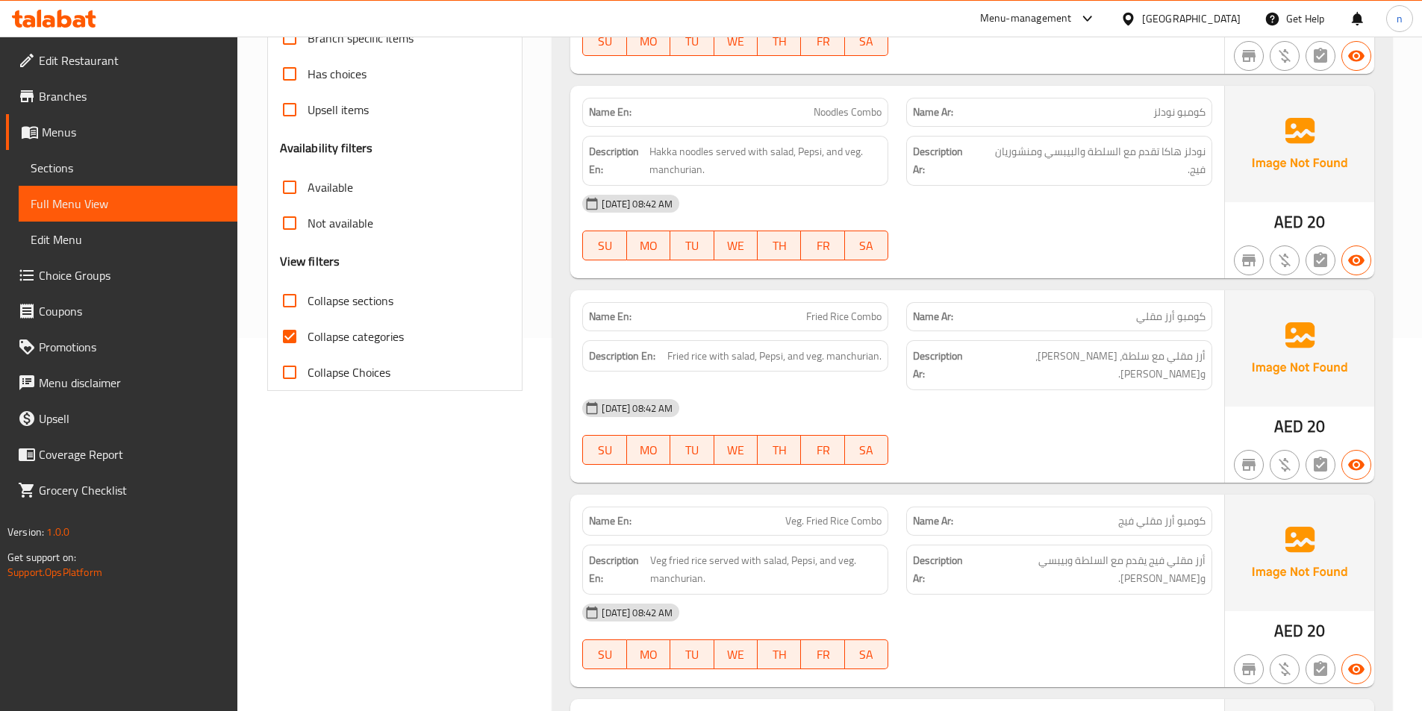
click at [310, 334] on span "Collapse categories" at bounding box center [356, 337] width 96 height 18
click at [308, 334] on input "Collapse categories" at bounding box center [290, 337] width 36 height 36
checkbox input "false"
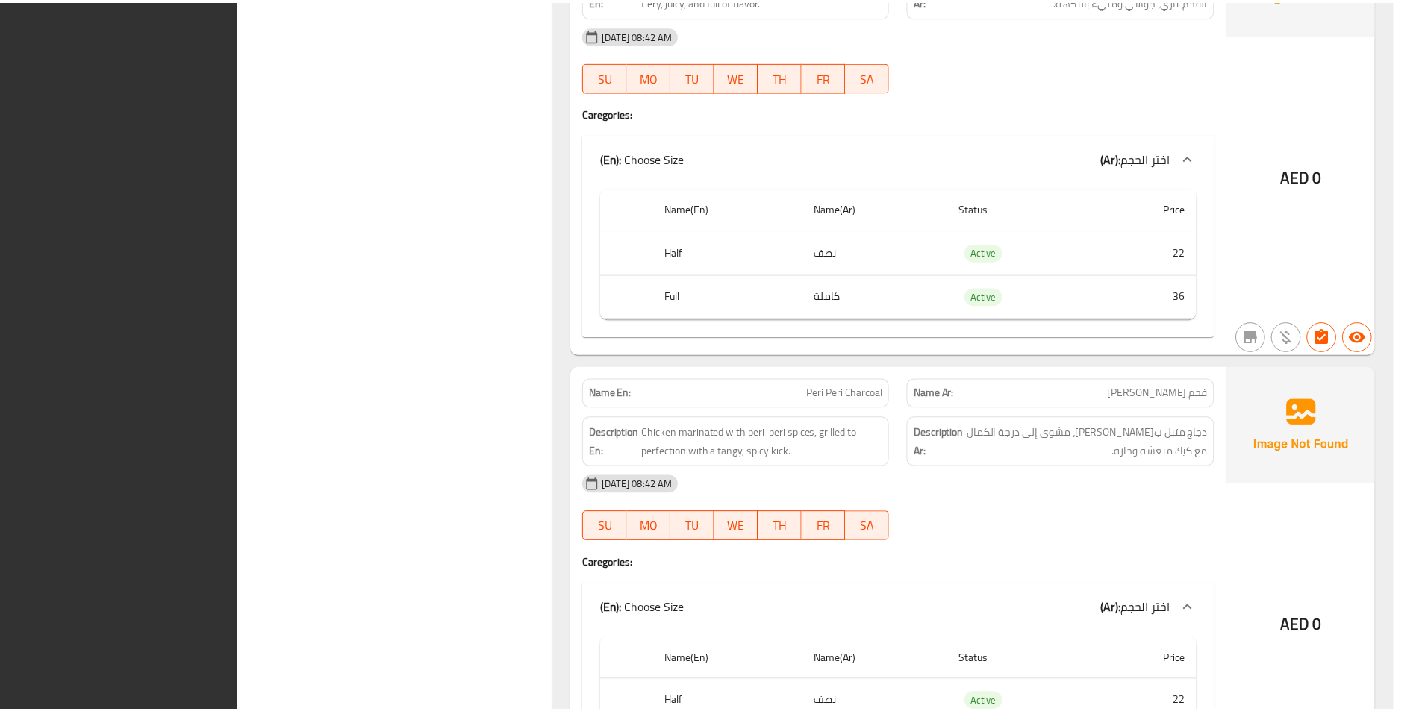
scroll to position [7287, 0]
